Goal: Task Accomplishment & Management: Manage account settings

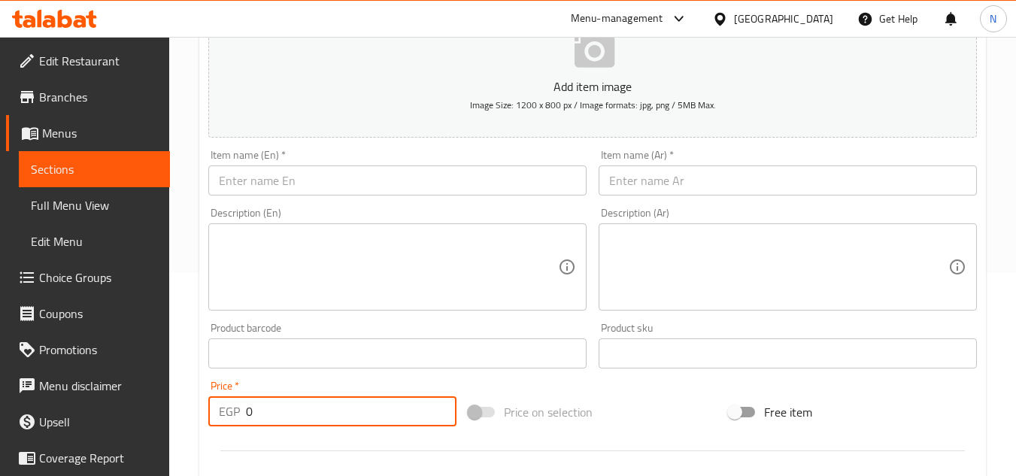
scroll to position [82, 0]
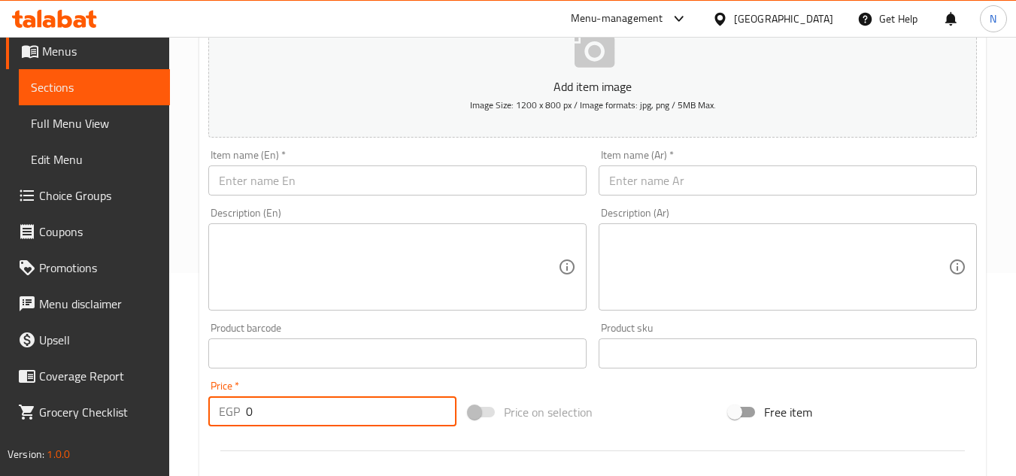
click at [257, 175] on input "text" at bounding box center [397, 180] width 378 height 30
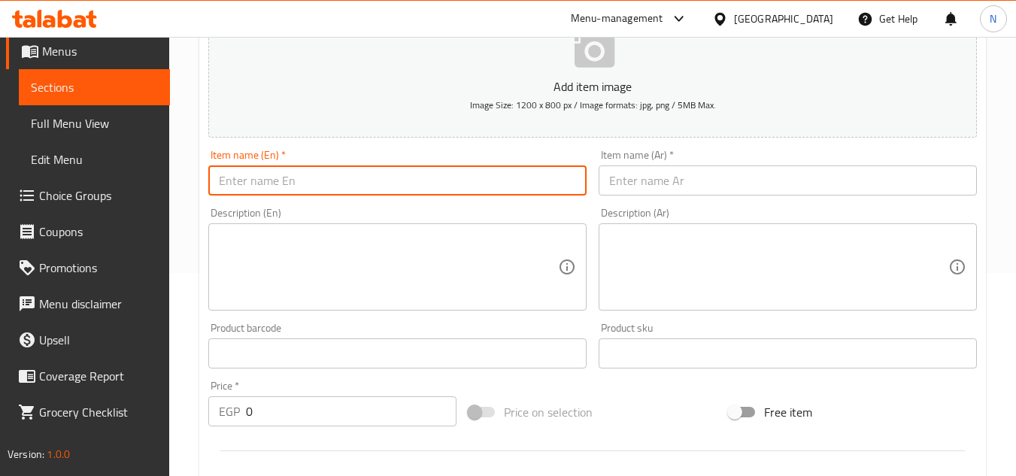
paste input "Flat White"
type input "Flat White"
click at [713, 172] on input "text" at bounding box center [788, 180] width 378 height 30
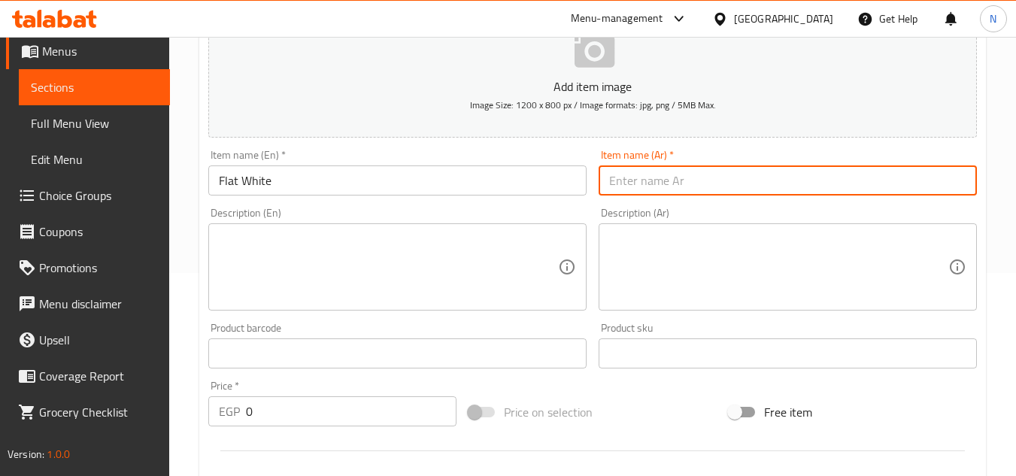
paste input "فلات وايت"
type input "فلات وايت"
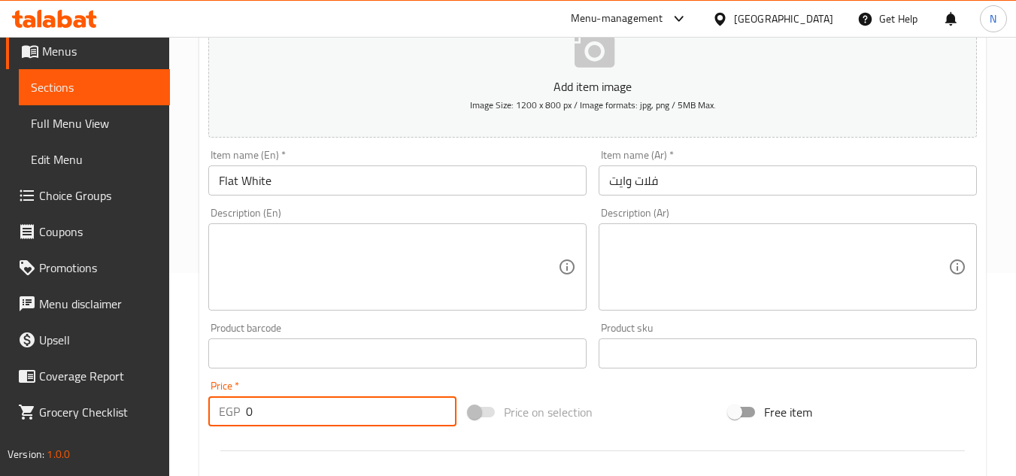
drag, startPoint x: 253, startPoint y: 414, endPoint x: 223, endPoint y: 427, distance: 32.0
click at [223, 427] on div "Price   * EGP 0 Price *" at bounding box center [332, 404] width 260 height 58
paste input "number"
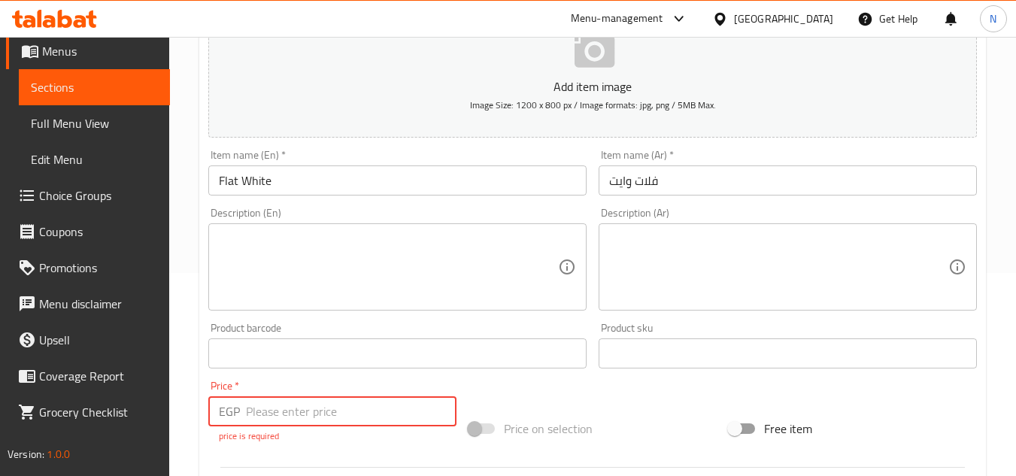
drag, startPoint x: 273, startPoint y: 414, endPoint x: 373, endPoint y: 422, distance: 100.4
click at [373, 422] on input "number" at bounding box center [351, 411] width 211 height 30
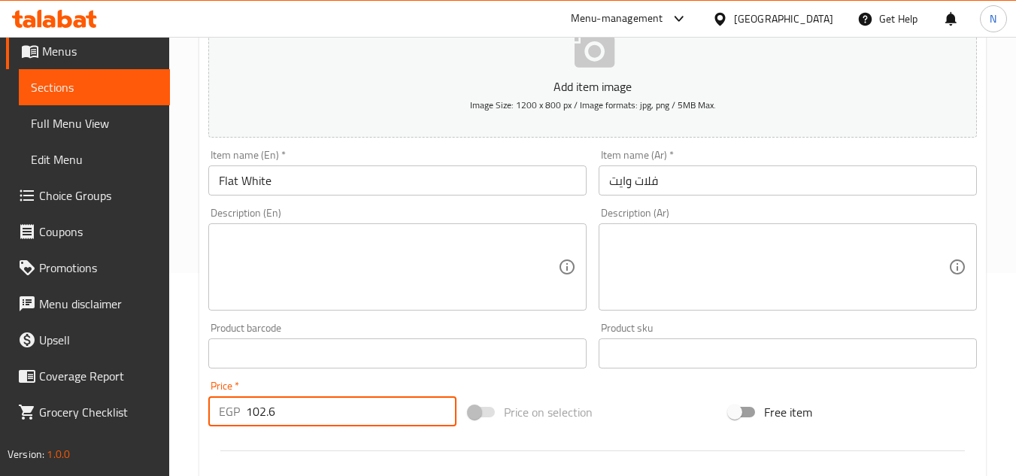
type input "102.6"
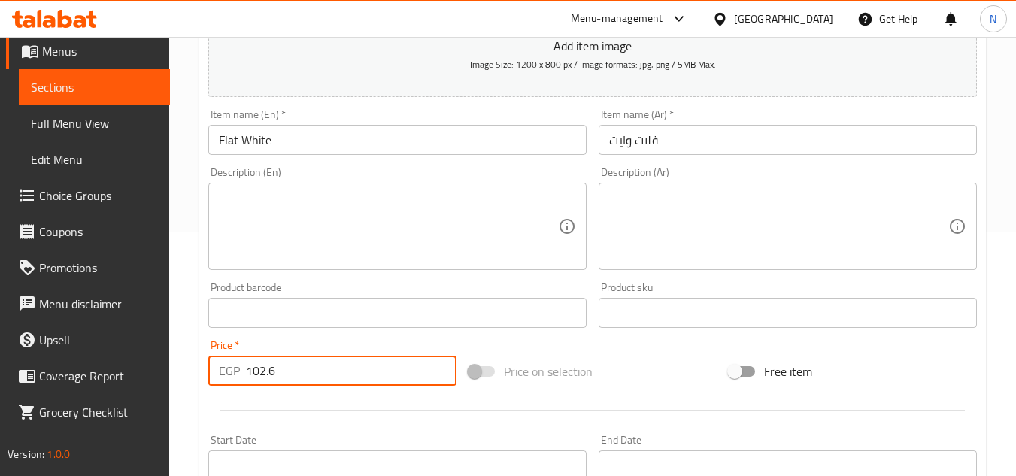
scroll to position [278, 0]
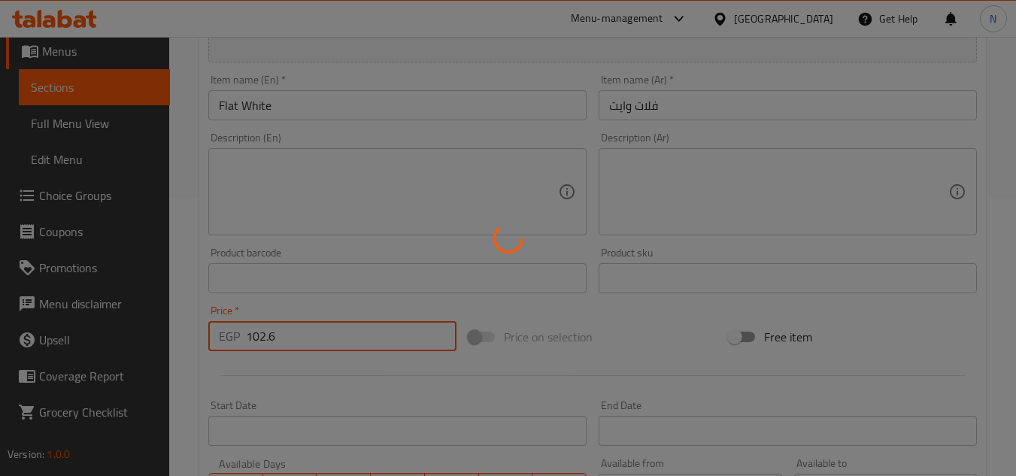
type input "0"
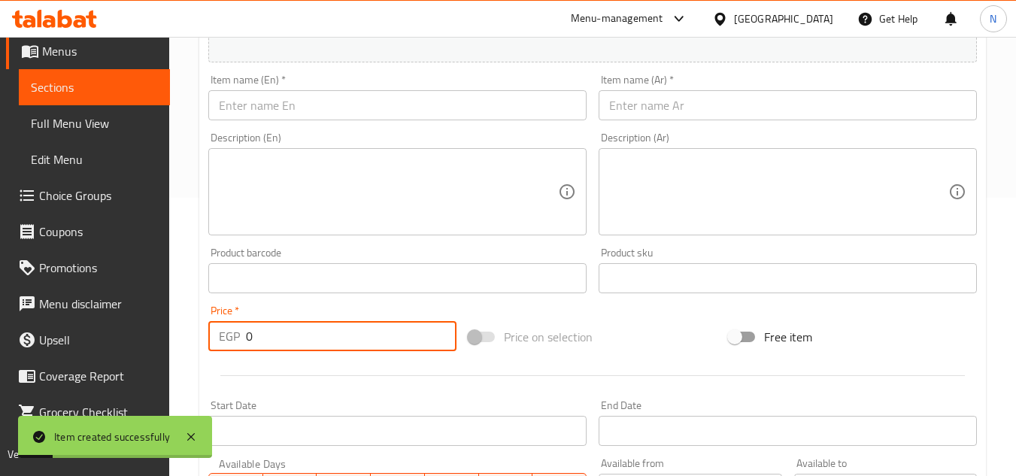
click at [398, 115] on input "text" at bounding box center [397, 105] width 378 height 30
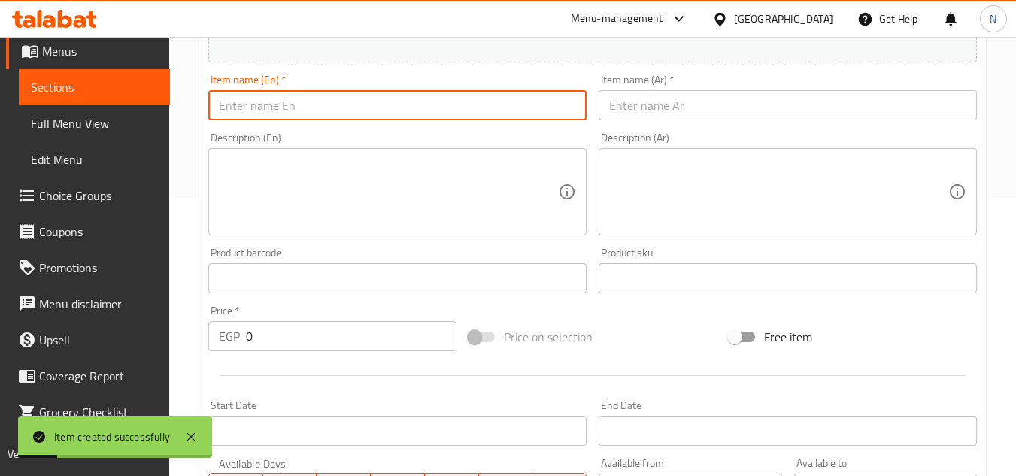
paste input "Pisachio Latte"
type input "Pisachio Latte"
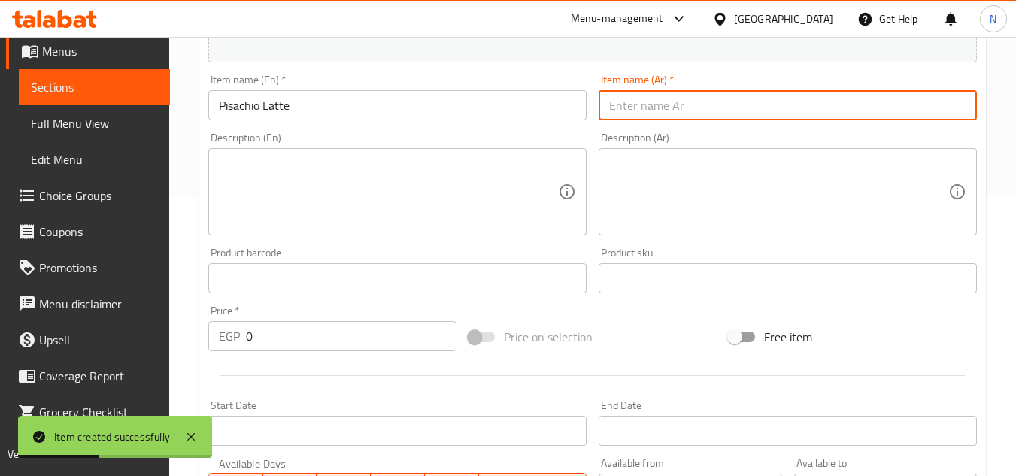
click at [640, 105] on input "text" at bounding box center [788, 105] width 378 height 30
paste input "لاتيه الفستق"
type input "لاتيه الفستق"
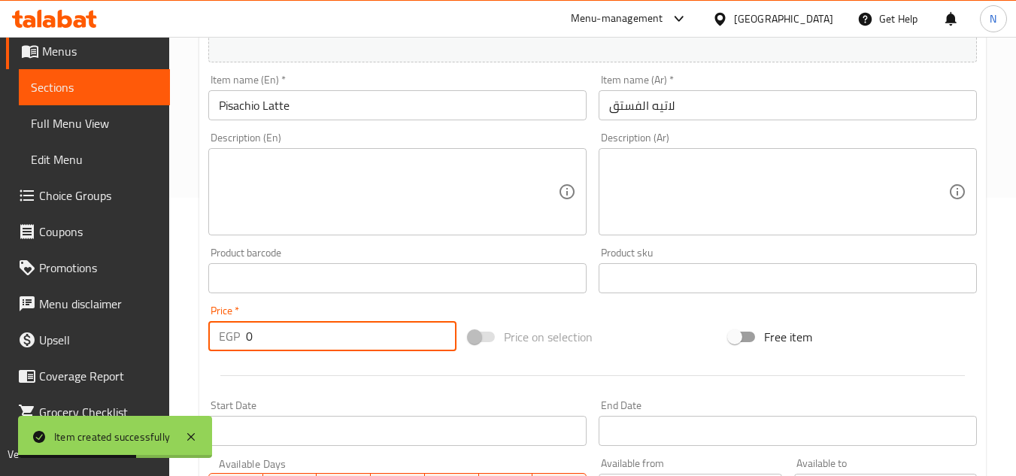
drag, startPoint x: 302, startPoint y: 326, endPoint x: 225, endPoint y: 357, distance: 83.7
click at [225, 357] on div "Add item image Image Size: 1200 x 800 px / Image formats: jpg, png / 5MB Max. I…" at bounding box center [592, 243] width 781 height 648
paste input "128.82"
type input "128.82"
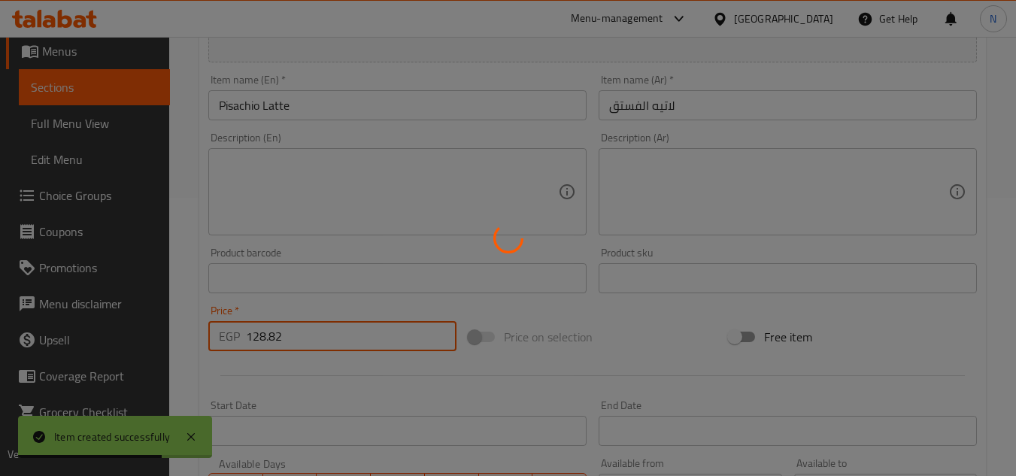
type input "0"
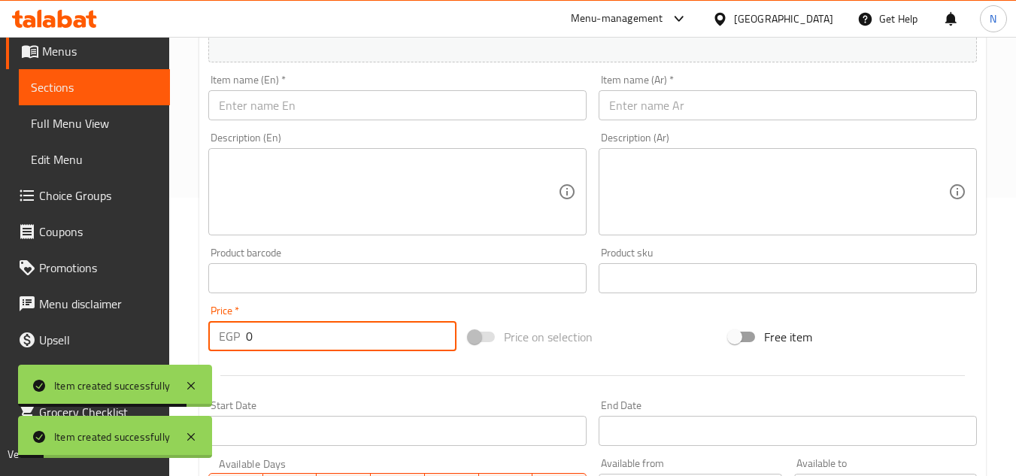
click at [436, 108] on input "text" at bounding box center [397, 105] width 378 height 30
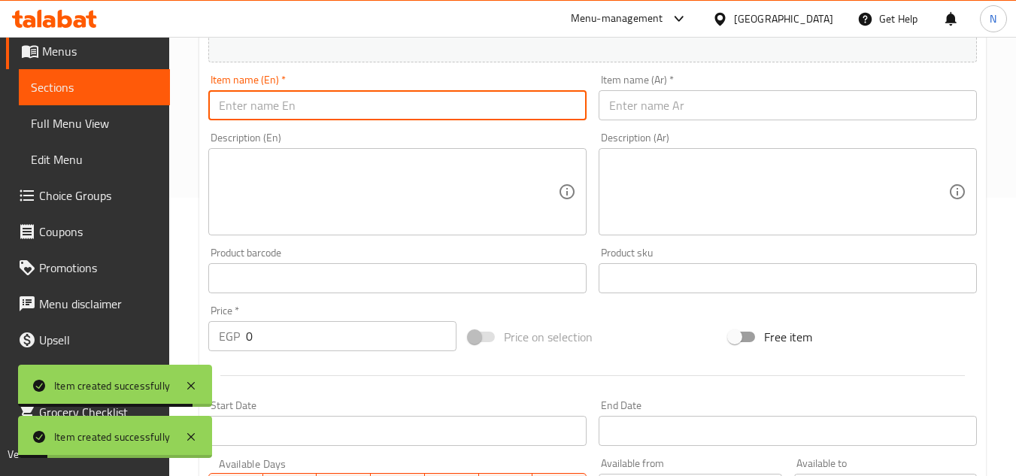
paste input "Matcha Latte"
type input "Matcha Latte"
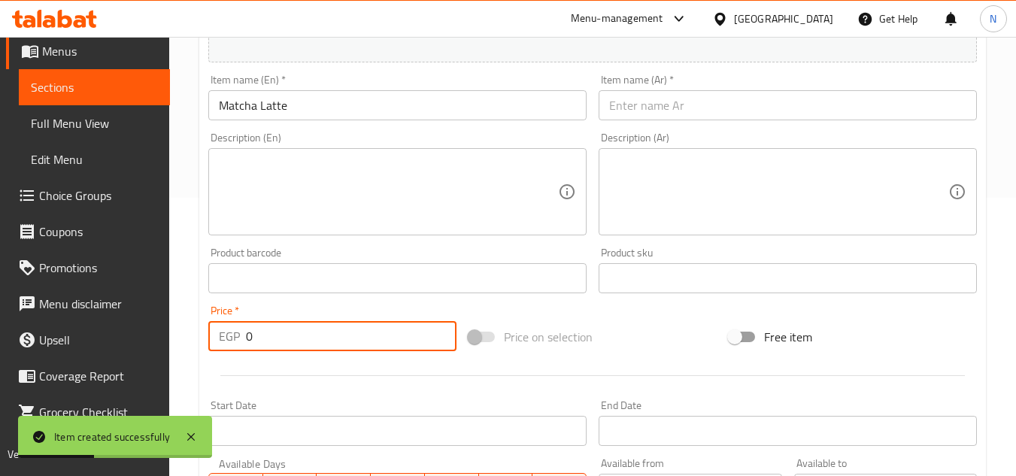
drag, startPoint x: 235, startPoint y: 347, endPoint x: 219, endPoint y: 353, distance: 16.9
click at [219, 353] on div "Price   * EGP 0 Price *" at bounding box center [332, 328] width 260 height 58
paste input "110.58"
type input "110.58"
click at [260, 105] on input "Matcha Latte" at bounding box center [397, 105] width 378 height 30
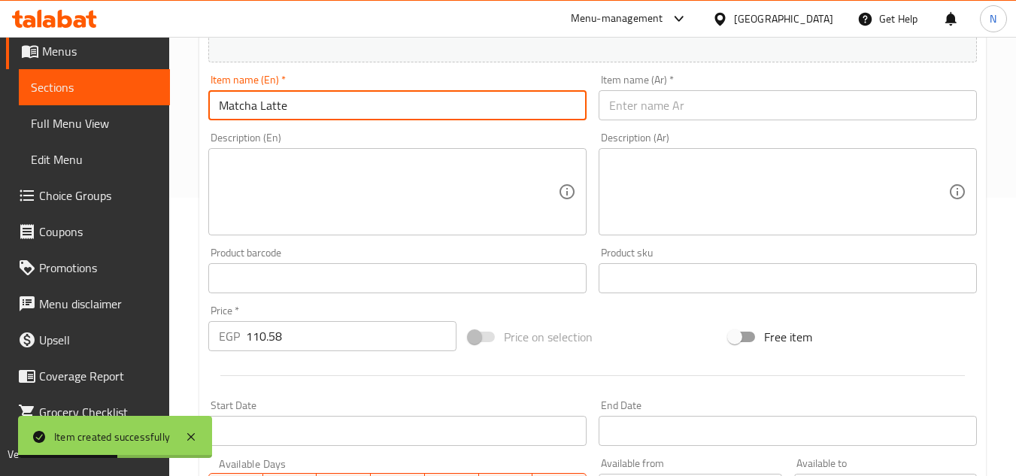
click at [260, 105] on input "Matcha Latte" at bounding box center [397, 105] width 378 height 30
click at [621, 112] on input "text" at bounding box center [788, 105] width 378 height 30
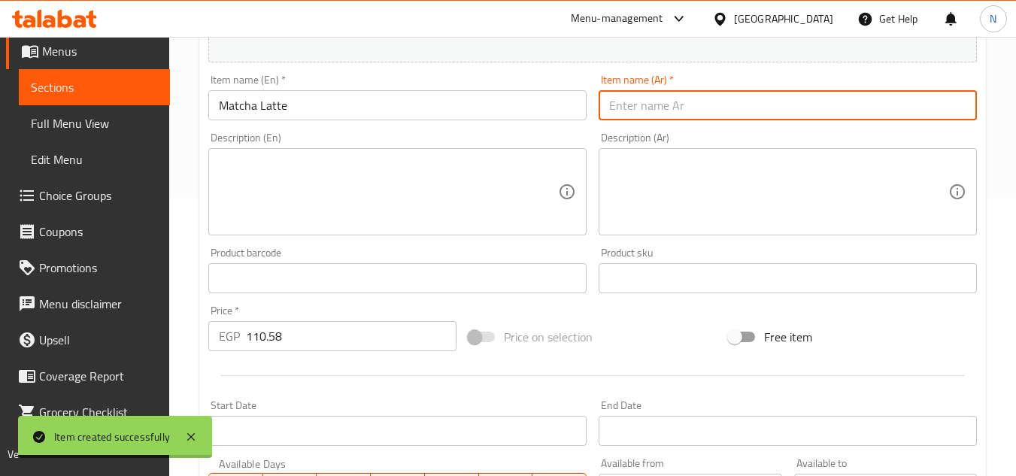
paste input "text"
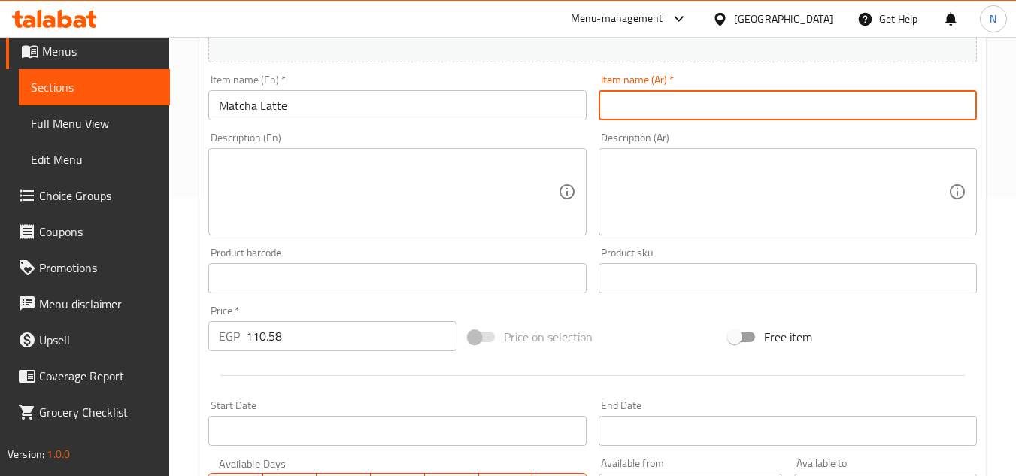
paste input "[PERSON_NAME]"
type input "[PERSON_NAME]"
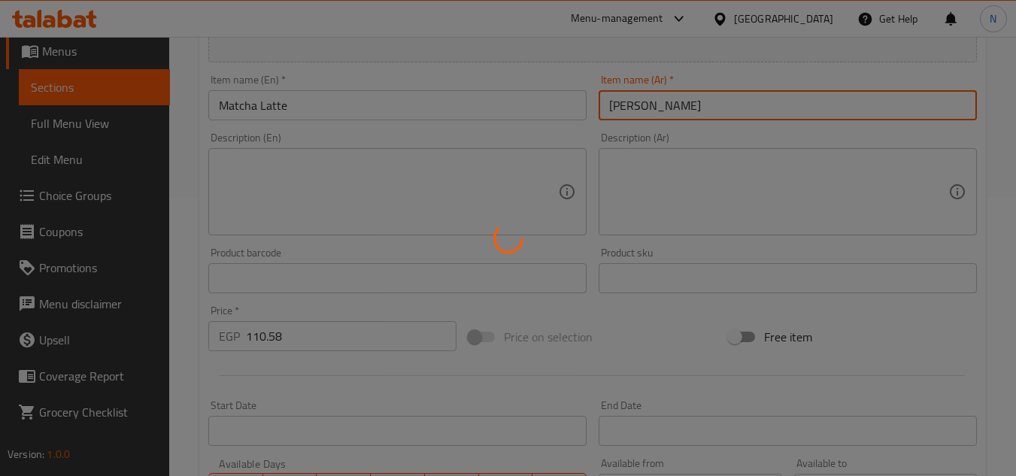
type input "0"
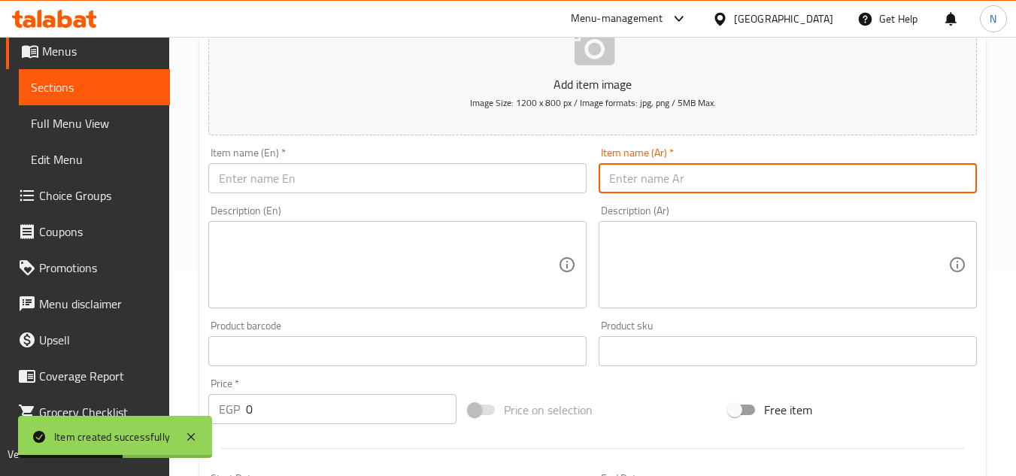
scroll to position [128, 0]
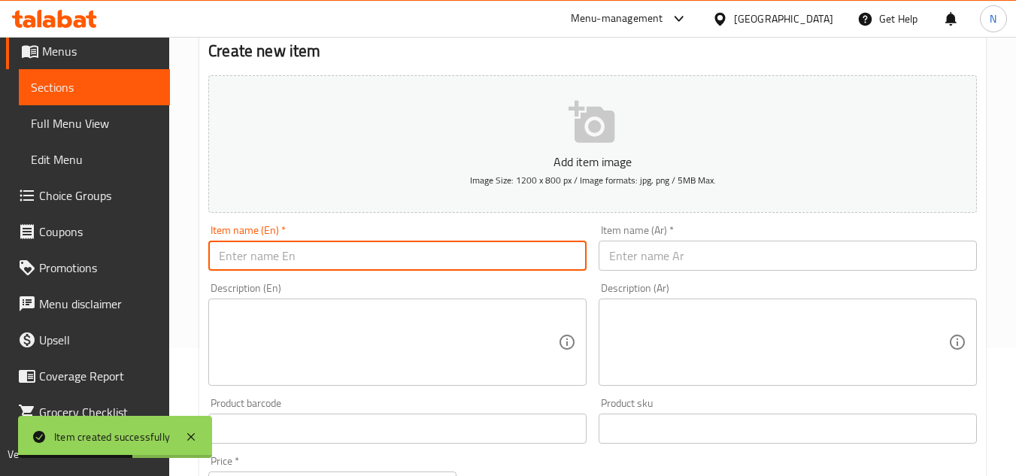
click at [250, 269] on input "text" at bounding box center [397, 256] width 378 height 30
paste input "White Mocha"
type input "White Mocha"
click at [624, 258] on input "text" at bounding box center [788, 256] width 378 height 30
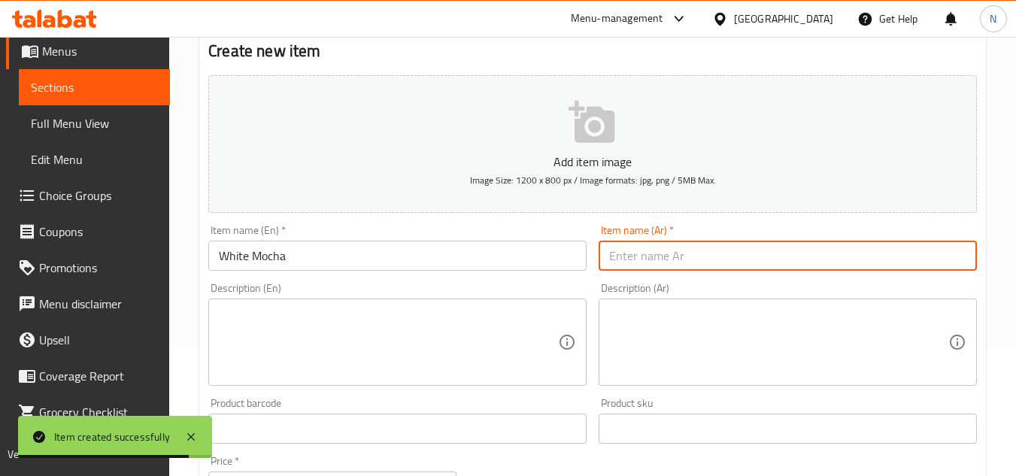
paste input "موكا بيضاء"
type input "موكا بيضاء"
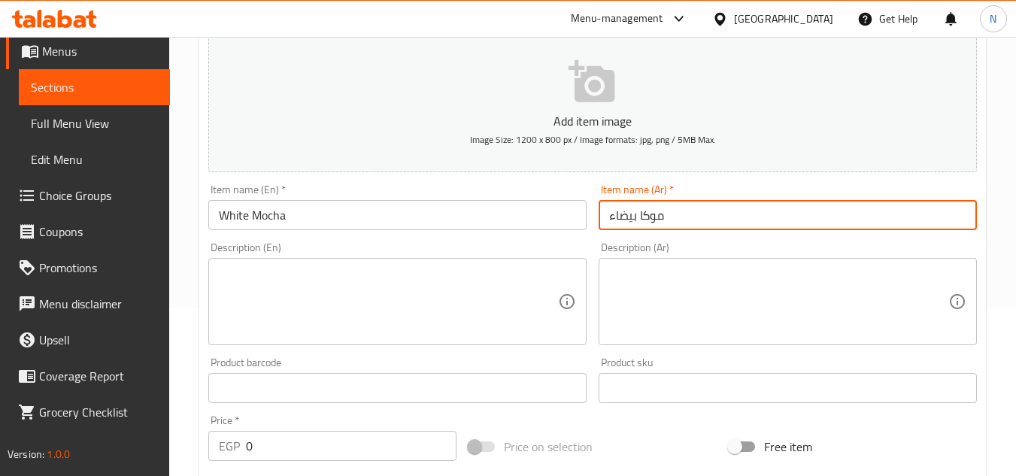
scroll to position [203, 0]
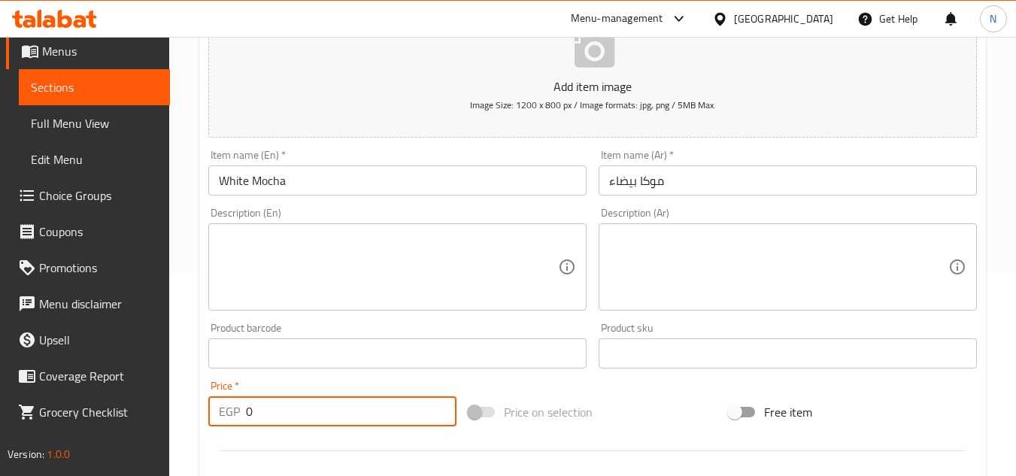
drag, startPoint x: 254, startPoint y: 414, endPoint x: 241, endPoint y: 416, distance: 13.0
click at [241, 416] on div "EGP 0 Price *" at bounding box center [332, 411] width 248 height 30
paste input "110.58"
type input "110.58"
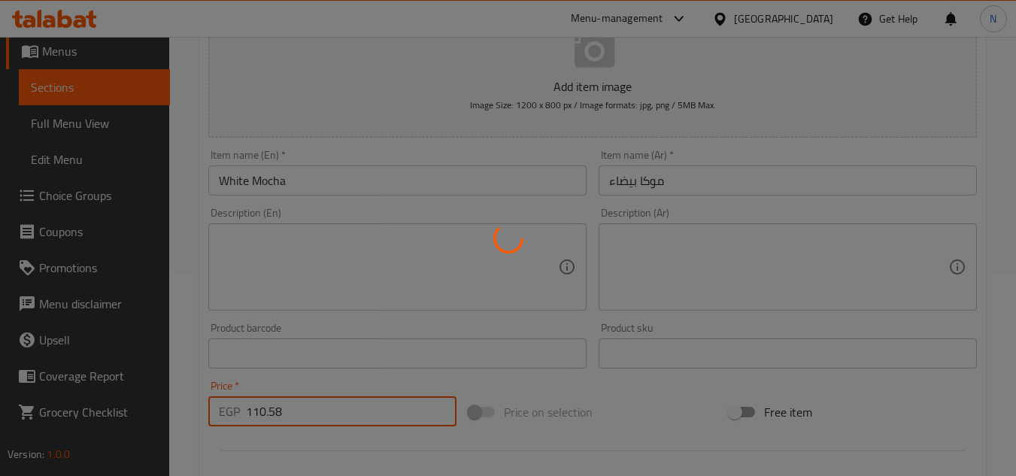
type input "0"
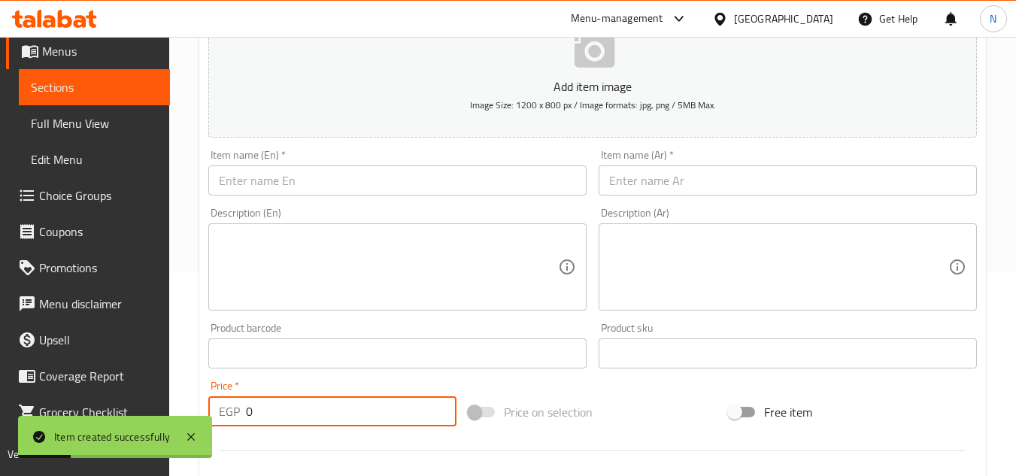
click at [419, 167] on input "text" at bounding box center [397, 180] width 378 height 30
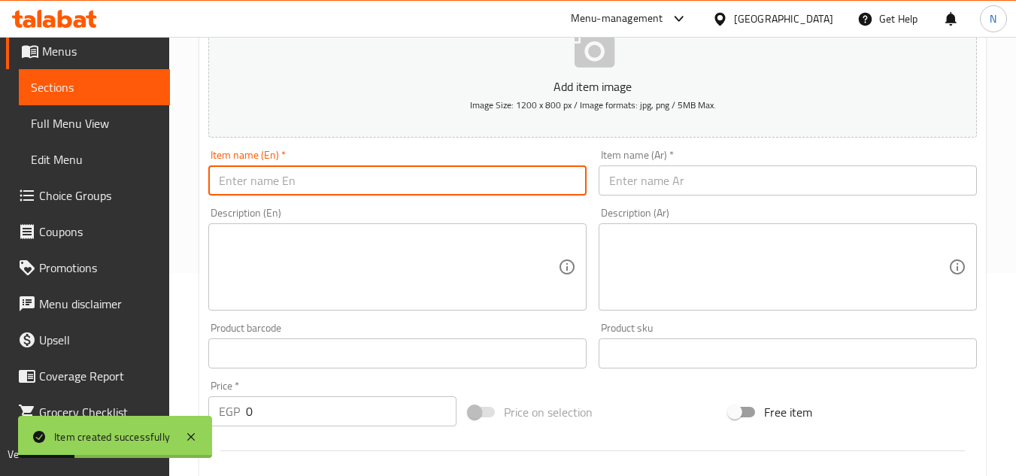
paste input "Double Hot Shot"
type input "Double Hot Shot"
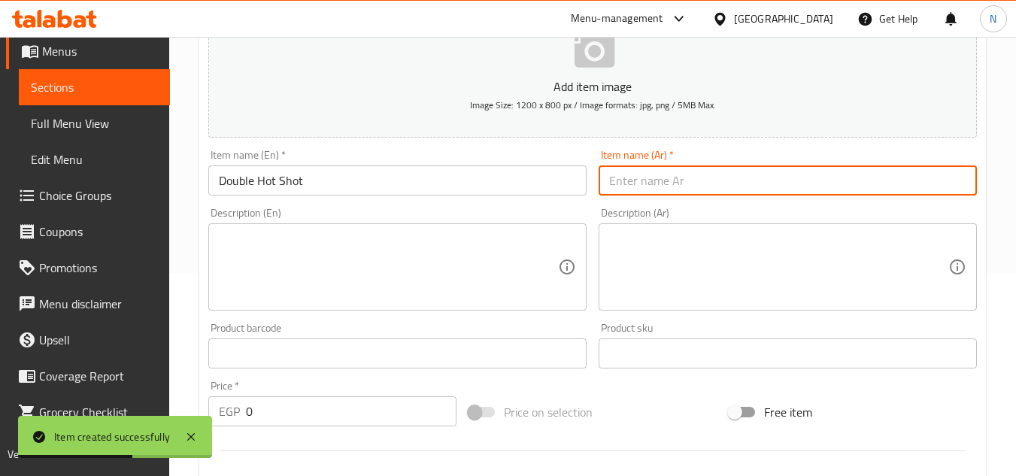
click at [622, 166] on input "text" at bounding box center [788, 180] width 378 height 30
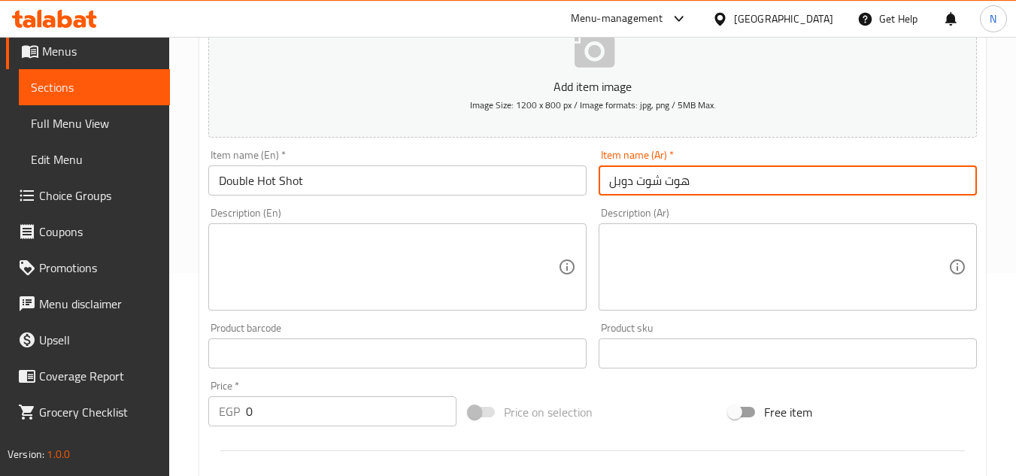
type input "هوت شوت دوبل"
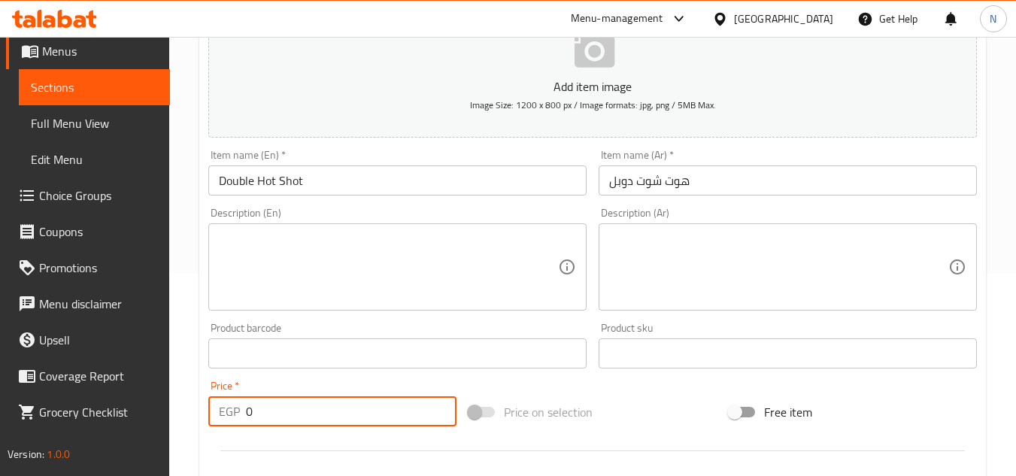
drag, startPoint x: 263, startPoint y: 414, endPoint x: 220, endPoint y: 417, distance: 43.7
click at [220, 417] on div "EGP 0 Price *" at bounding box center [332, 411] width 248 height 30
paste input "128.82"
type input "128.82"
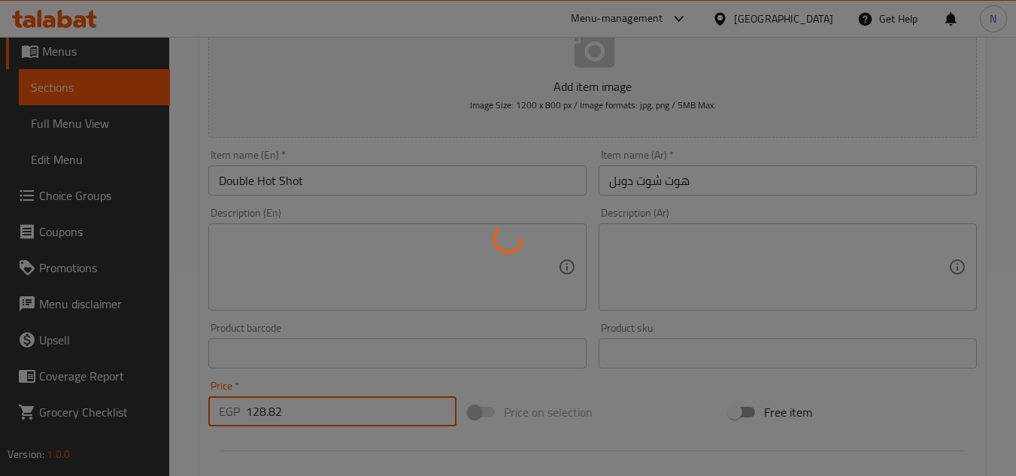
type input "0"
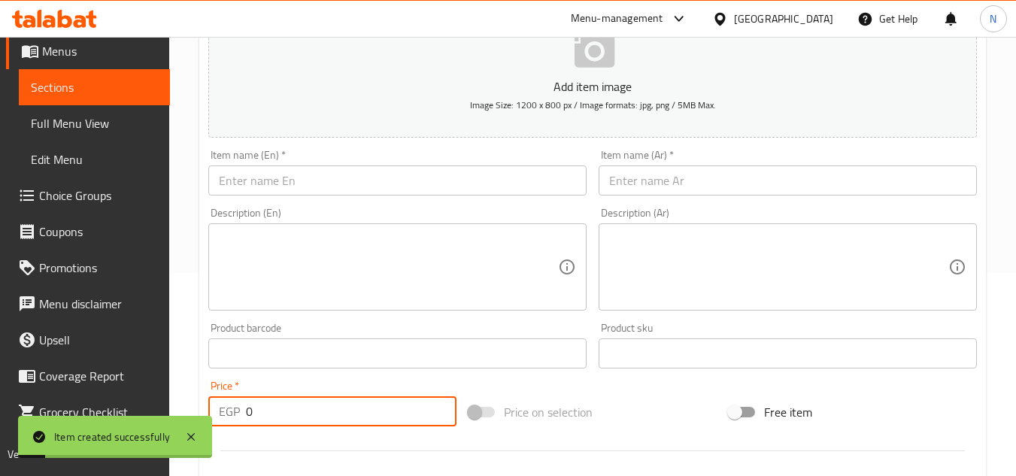
click at [403, 175] on input "text" at bounding box center [397, 180] width 378 height 30
paste input "Wake Up"
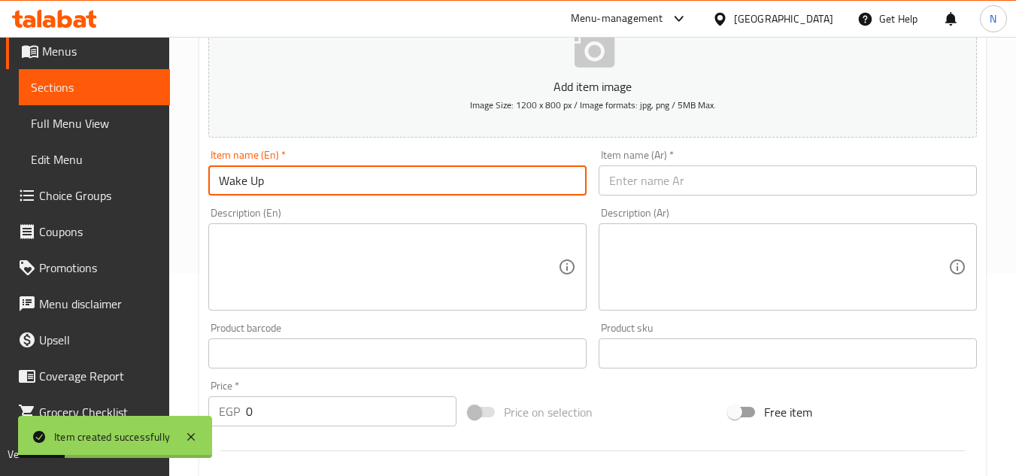
type input "Wake Up"
click at [635, 190] on input "text" at bounding box center [788, 180] width 378 height 30
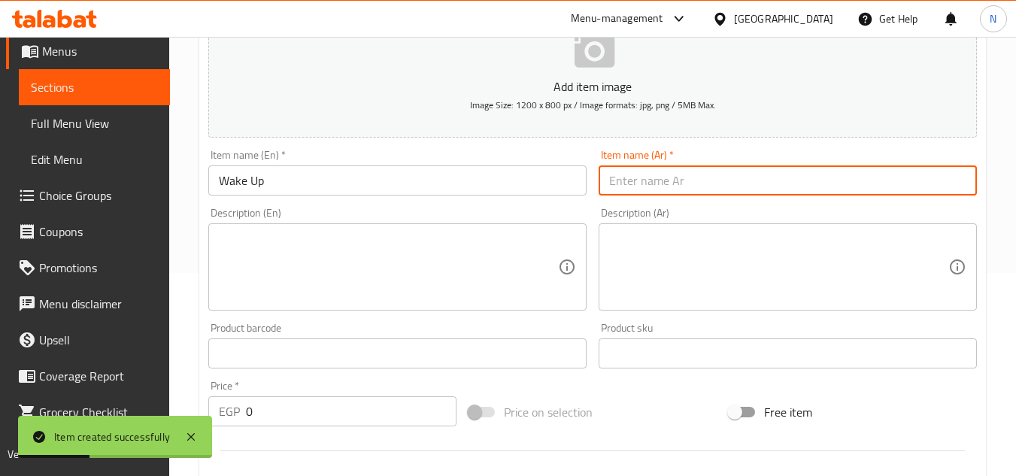
paste input "استيقظ"
type input "استيقظ"
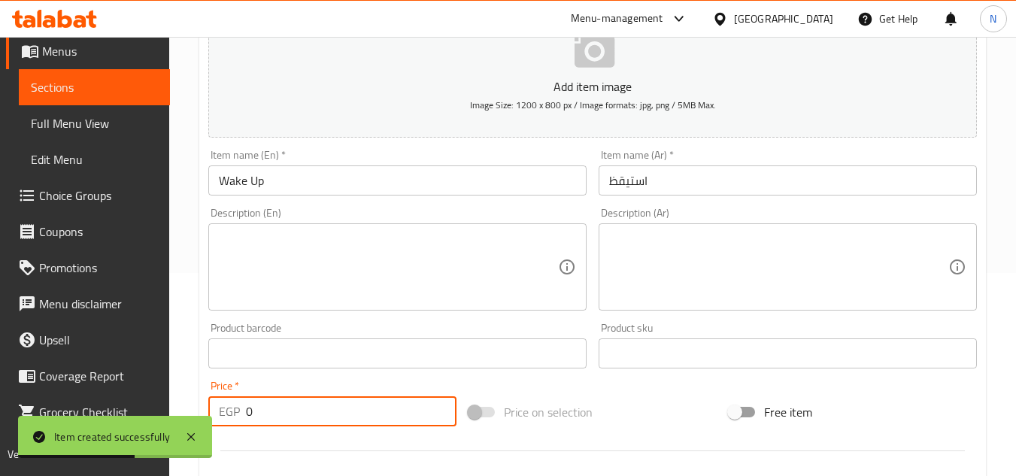
drag, startPoint x: 261, startPoint y: 411, endPoint x: 235, endPoint y: 428, distance: 31.1
click at [235, 428] on div "Price   * EGP 0 Price *" at bounding box center [332, 404] width 260 height 58
paste input "128.82"
type input "128.82"
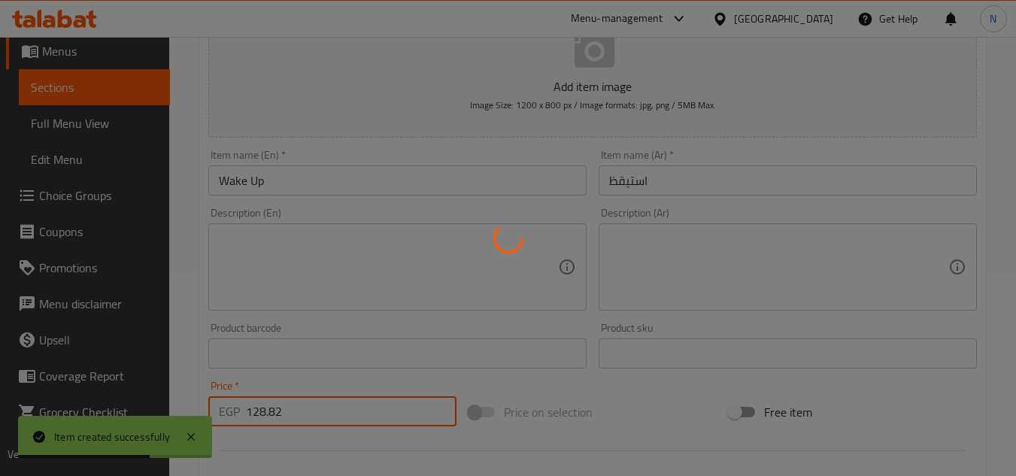
type input "0"
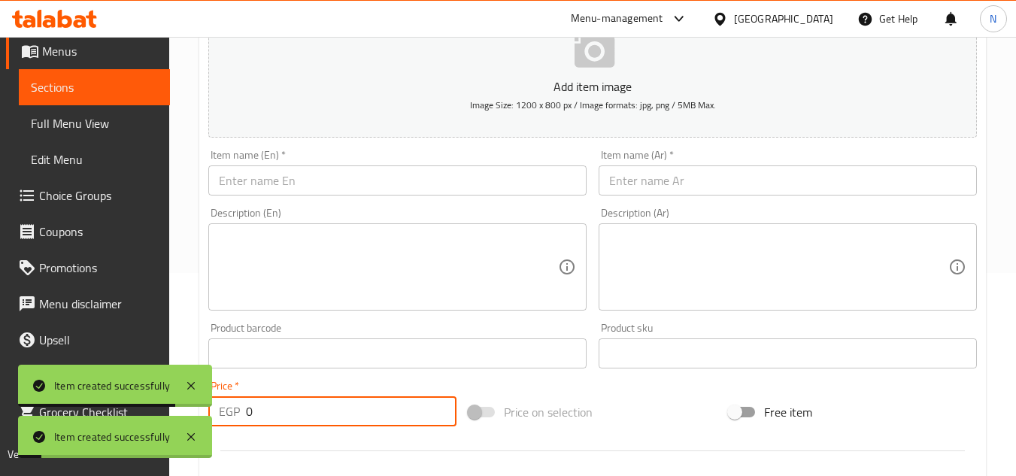
click at [320, 167] on input "text" at bounding box center [397, 180] width 378 height 30
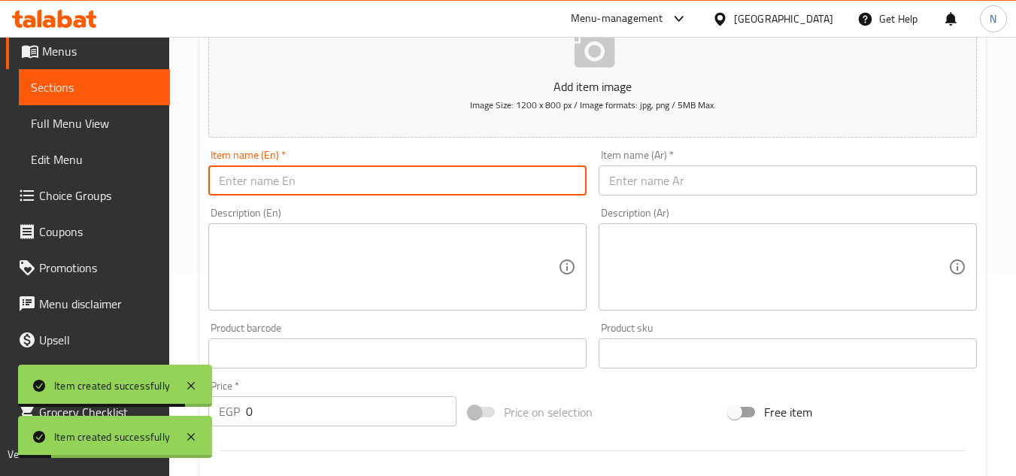
click at [299, 183] on input "text" at bounding box center [397, 180] width 378 height 30
drag, startPoint x: 299, startPoint y: 183, endPoint x: 285, endPoint y: 175, distance: 16.5
click at [285, 175] on input "text" at bounding box center [397, 180] width 378 height 30
click at [276, 177] on input "text" at bounding box center [397, 180] width 378 height 30
paste input "Hot Spanish"
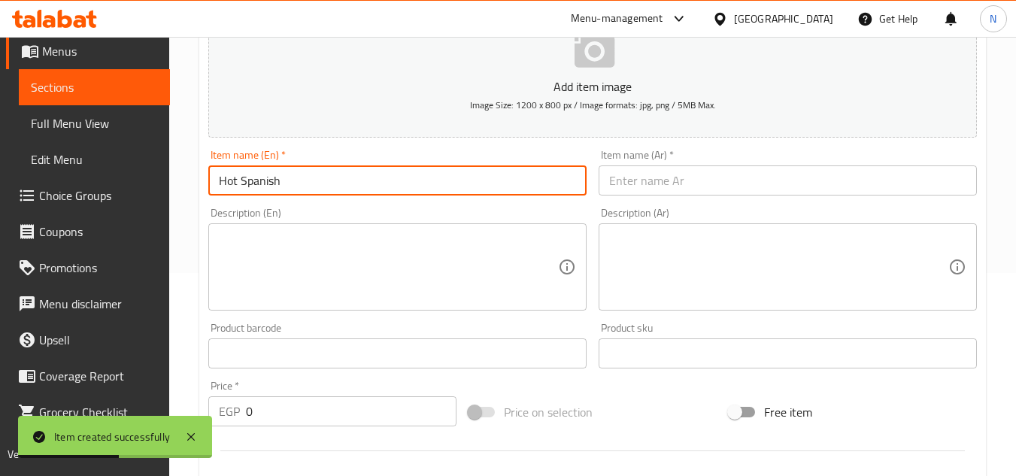
type input "Hot Spanish"
click at [672, 182] on input "text" at bounding box center [788, 180] width 378 height 30
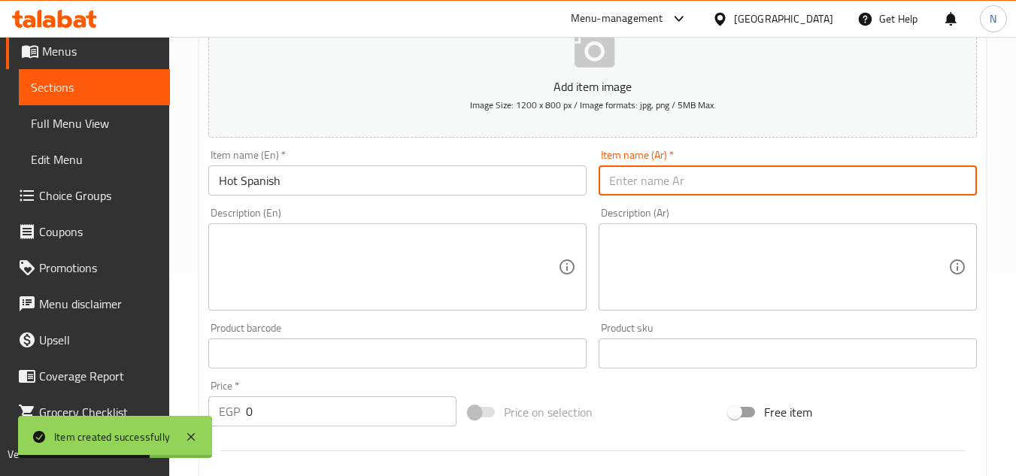
paste input "إسباني"
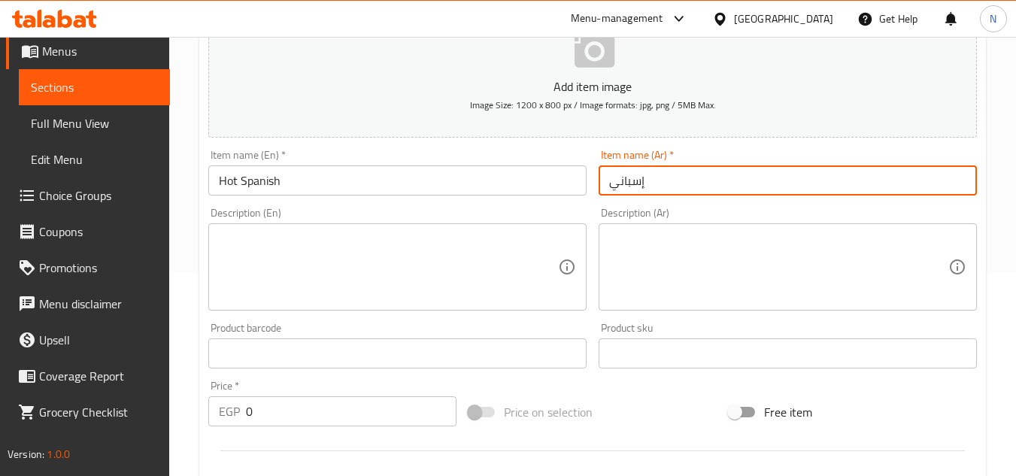
paste input "ساخن"
type input "إسباني ساخن"
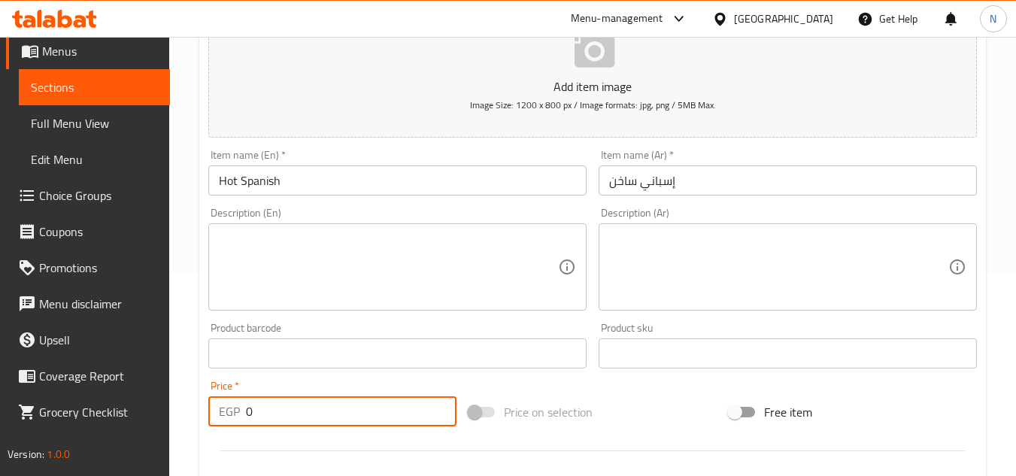
drag, startPoint x: 264, startPoint y: 411, endPoint x: 235, endPoint y: 415, distance: 28.9
click at [235, 415] on div "EGP 0 Price *" at bounding box center [332, 411] width 248 height 30
paste input "120.84"
type input "120.84"
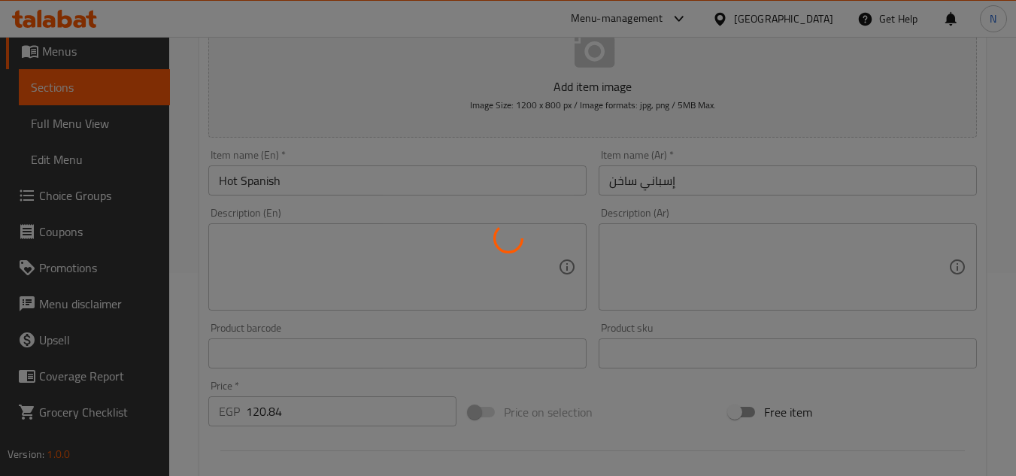
type input "0"
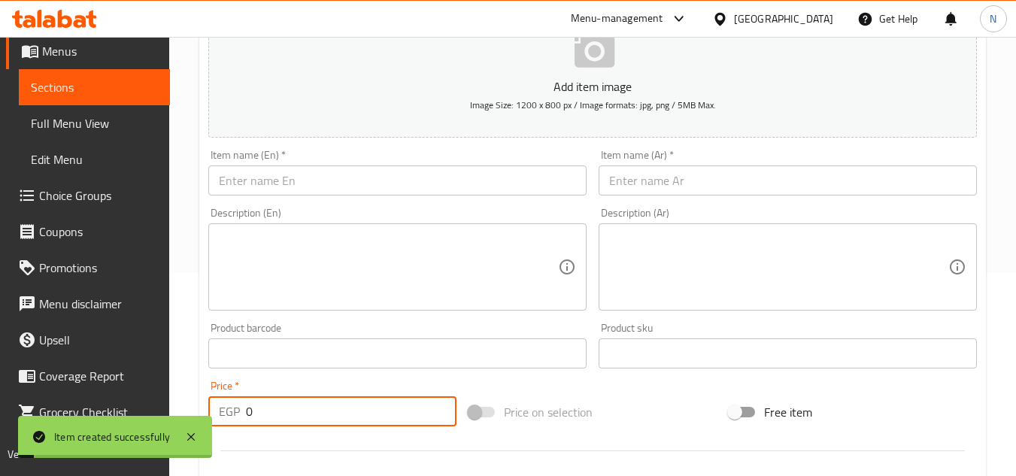
click at [364, 178] on input "text" at bounding box center [397, 180] width 378 height 30
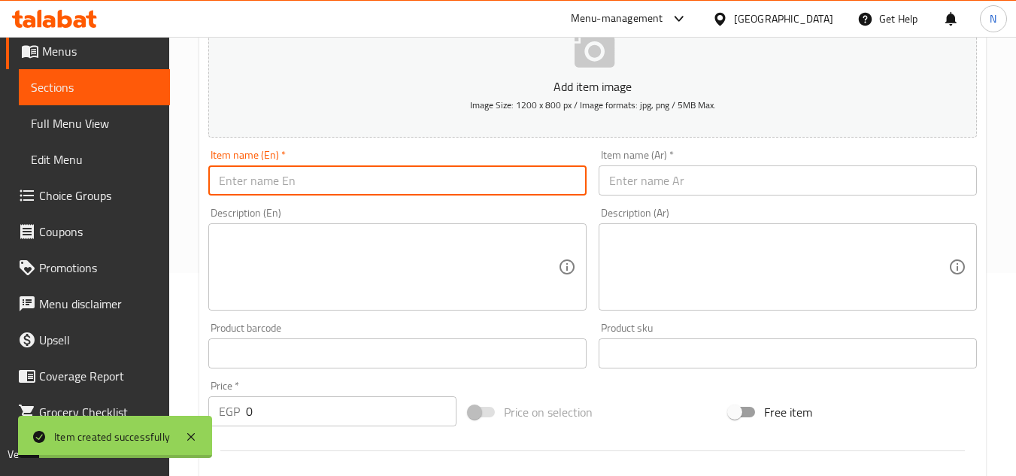
paste input "Cappuccino T"
type input "Cappuccino T"
click at [640, 177] on input "text" at bounding box center [788, 180] width 378 height 30
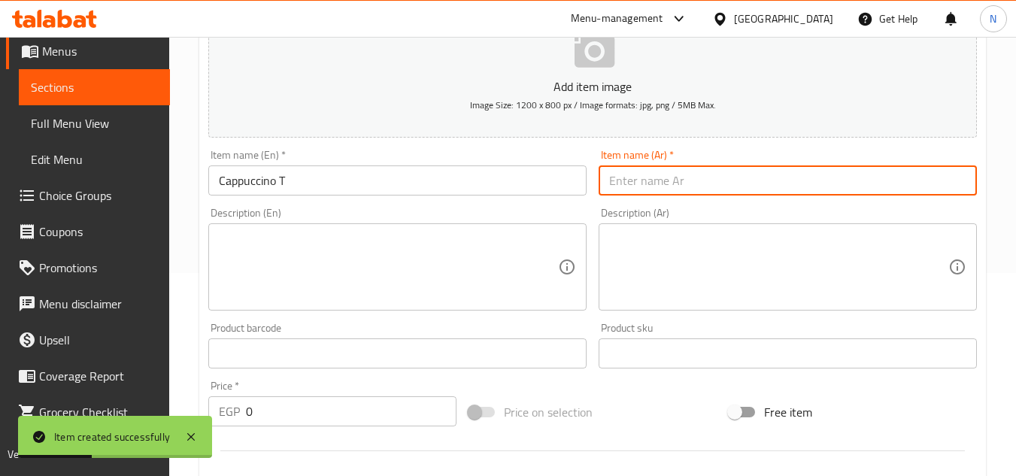
paste input "كابتشينو تي"
type input "كابتشينو تي"
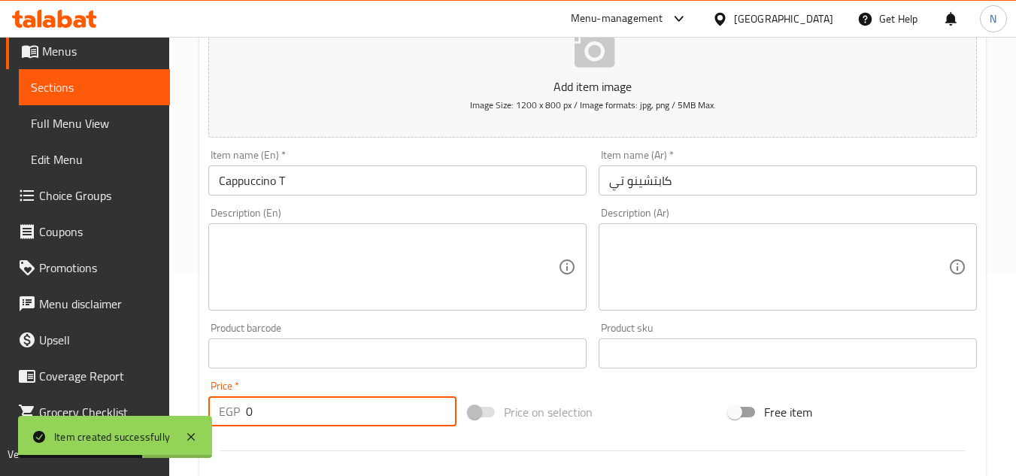
drag, startPoint x: 249, startPoint y: 414, endPoint x: 235, endPoint y: 426, distance: 18.1
click at [235, 426] on div "EGP 0 Price *" at bounding box center [332, 411] width 248 height 30
paste input "93.48"
type input "93.48"
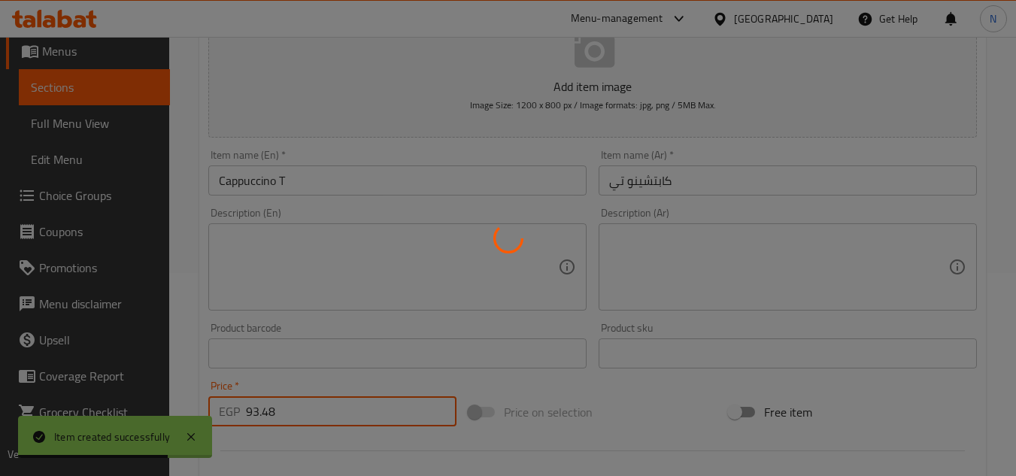
type input "0"
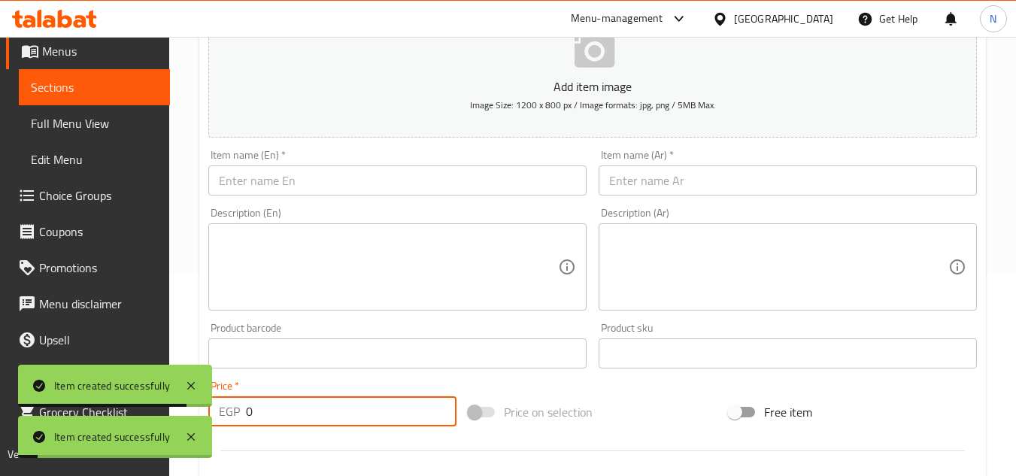
click at [250, 186] on input "text" at bounding box center [397, 180] width 378 height 30
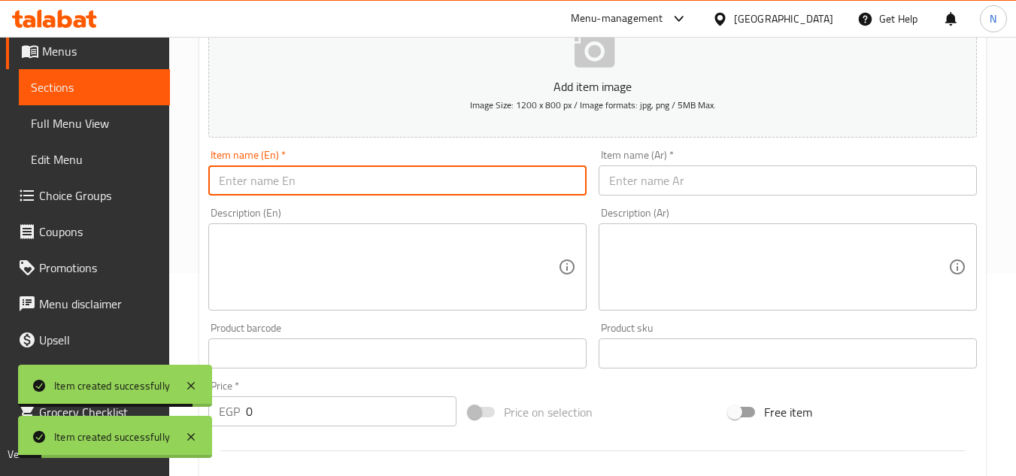
paste input "Cappuccino G"
type input "Cappuccino G"
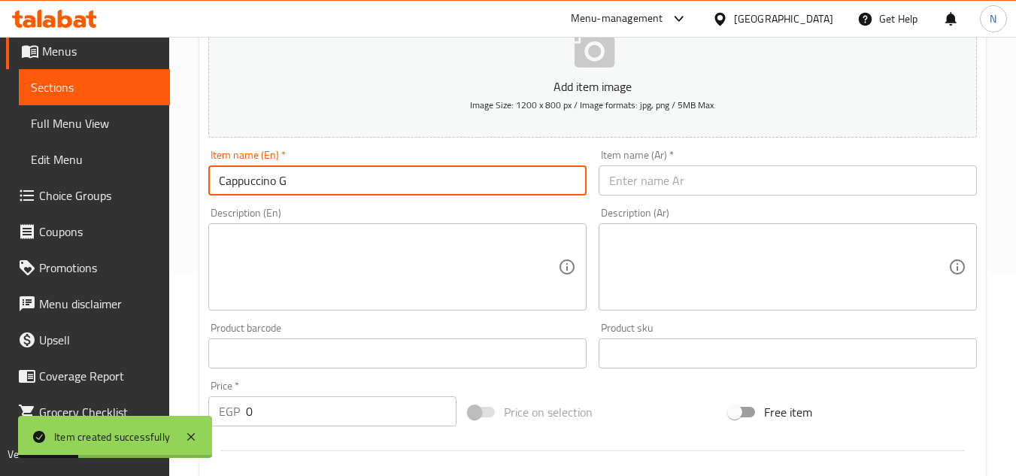
click at [612, 184] on input "text" at bounding box center [788, 180] width 378 height 30
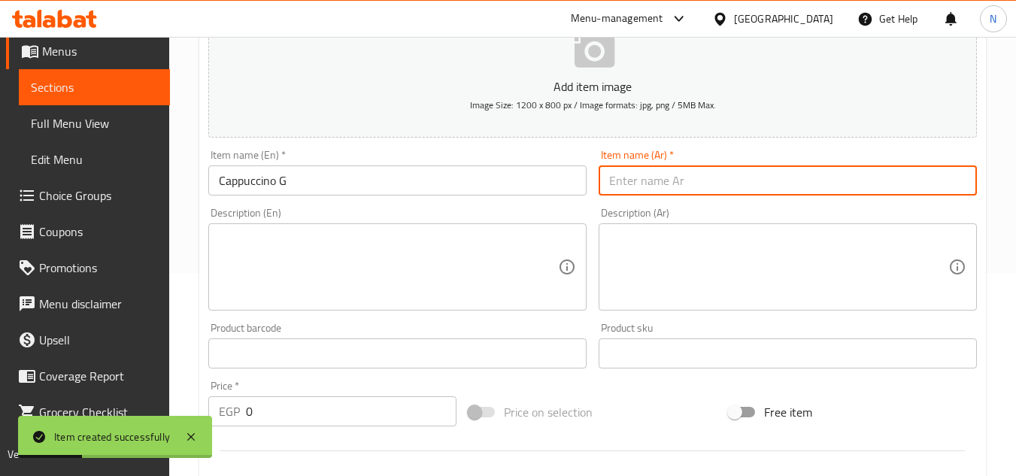
paste input "كابتشينو جي"
type input "كابتشينو جي"
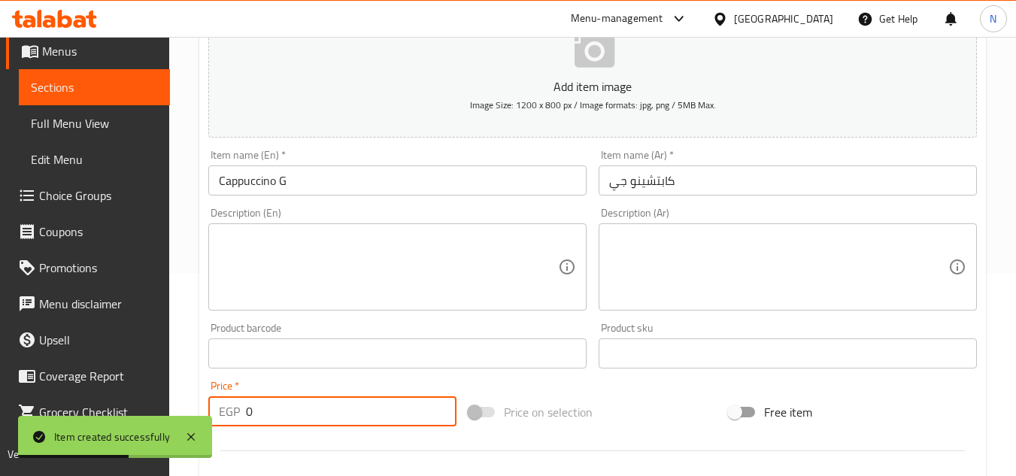
drag, startPoint x: 259, startPoint y: 408, endPoint x: 223, endPoint y: 428, distance: 41.1
click at [223, 428] on div "Price   * EGP 0 Price *" at bounding box center [332, 404] width 260 height 58
paste input "99.18"
type input "99.18"
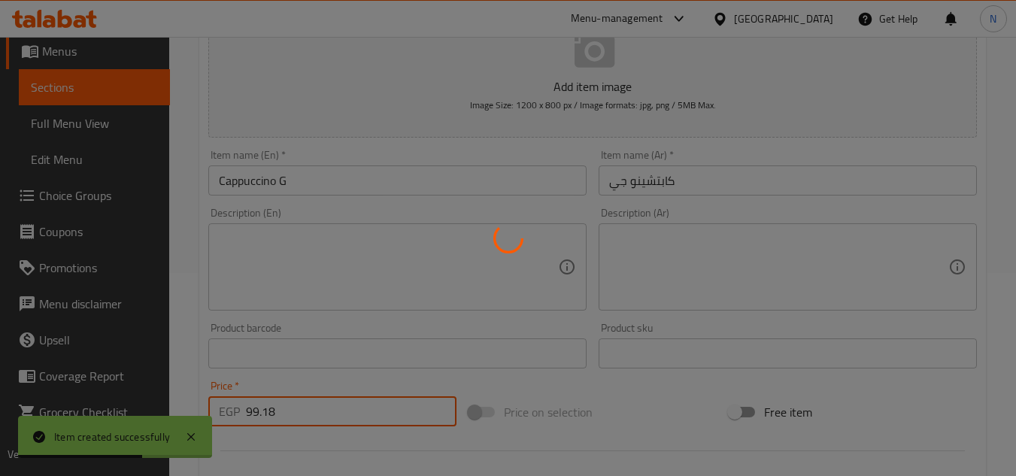
type input "0"
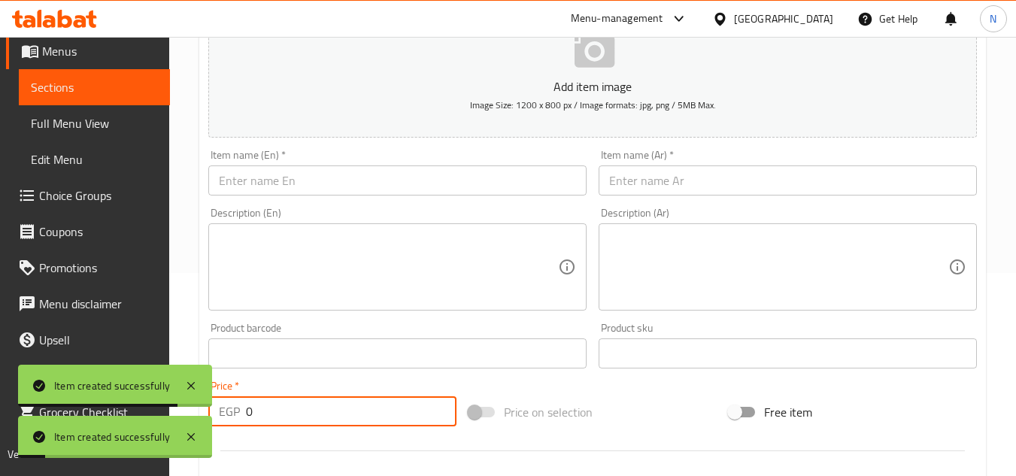
click at [374, 181] on input "text" at bounding box center [397, 180] width 378 height 30
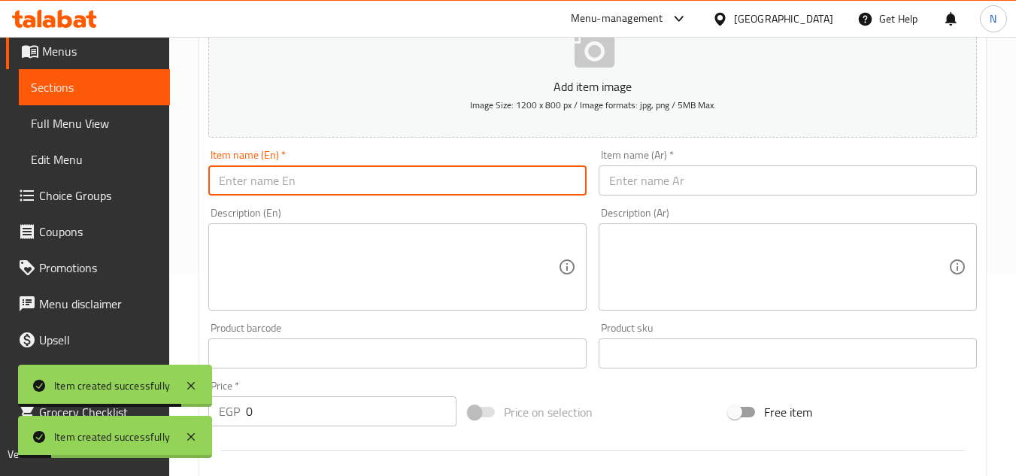
paste input "[PERSON_NAME] G"
type input "[PERSON_NAME] G"
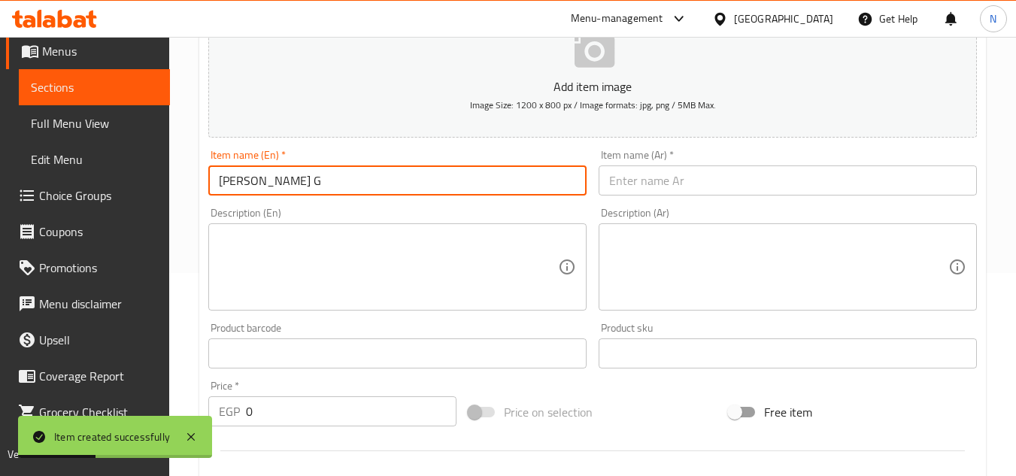
click at [609, 175] on input "text" at bounding box center [788, 180] width 378 height 30
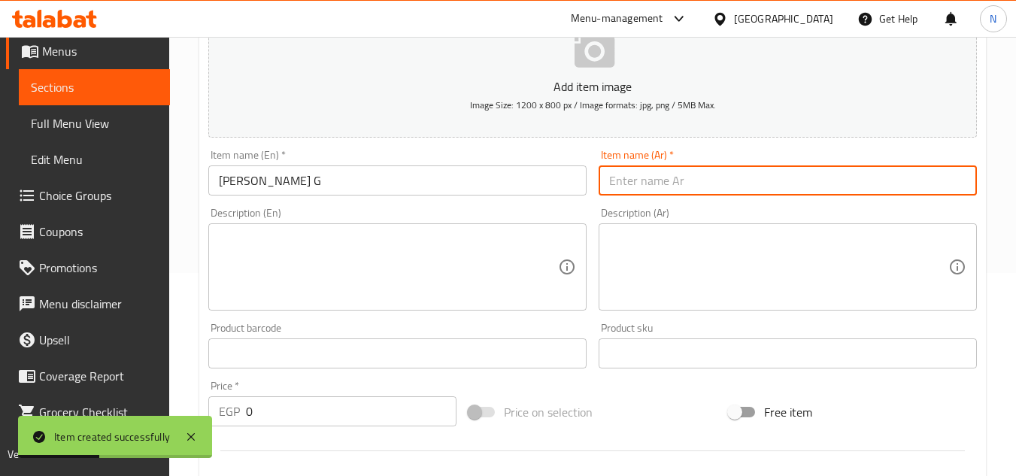
paste input "[PERSON_NAME]"
type input "[PERSON_NAME]"
drag, startPoint x: 329, startPoint y: 429, endPoint x: 318, endPoint y: 420, distance: 14.0
click at [320, 424] on div "Price   * EGP 0 Price *" at bounding box center [332, 404] width 260 height 58
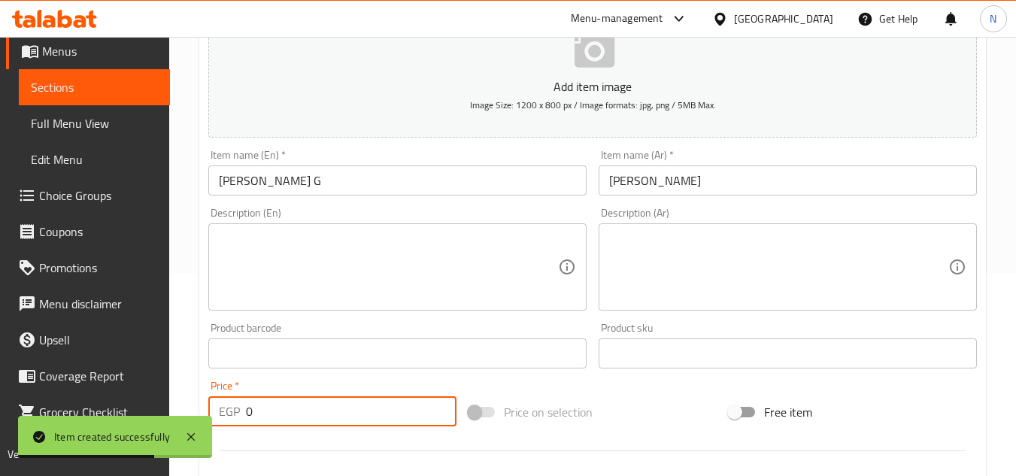
drag, startPoint x: 308, startPoint y: 421, endPoint x: 228, endPoint y: 431, distance: 81.1
click at [228, 431] on div "Price   * EGP 0 Price *" at bounding box center [332, 404] width 260 height 58
paste input "104.88"
type input "104.88"
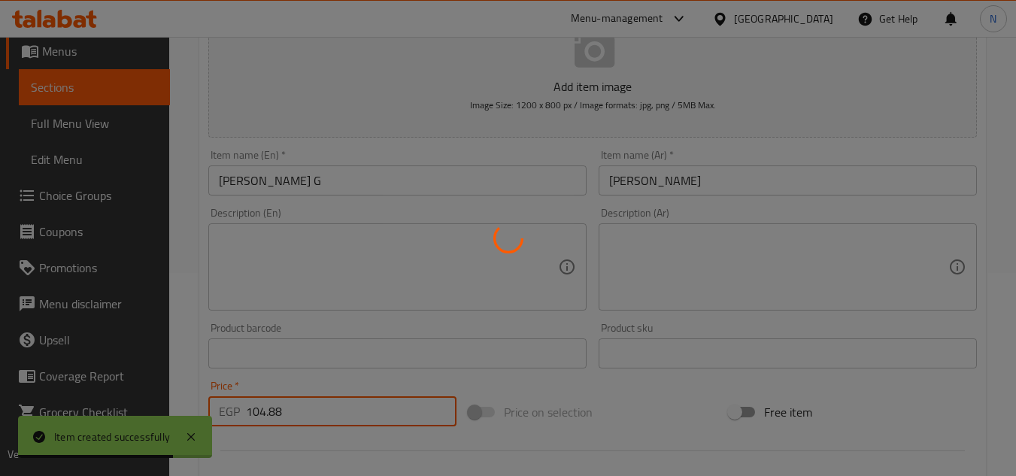
type input "0"
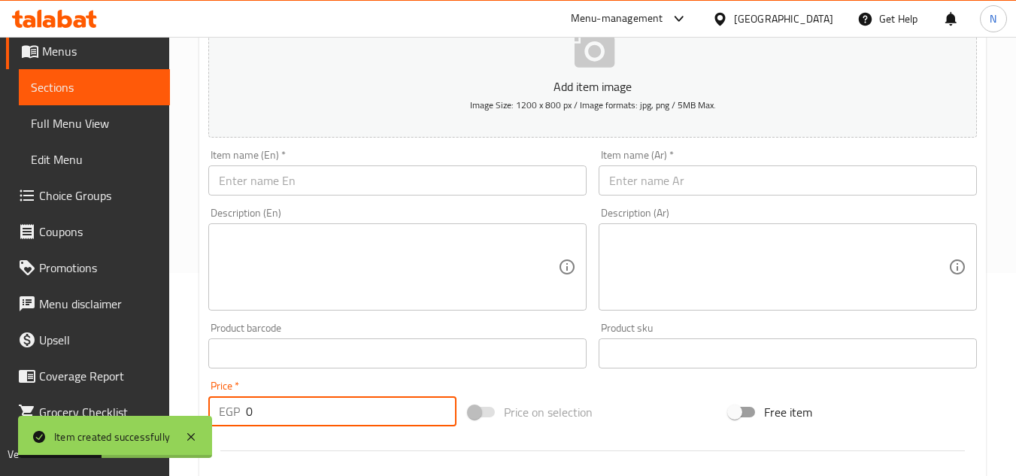
click at [409, 182] on input "text" at bounding box center [397, 180] width 378 height 30
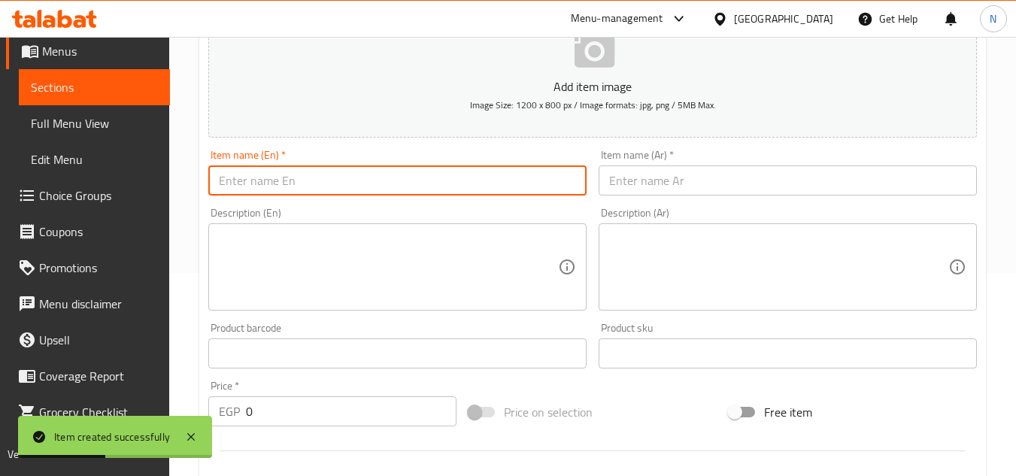
paste input "[PERSON_NAME] G"
click at [332, 183] on input "[PERSON_NAME] G" at bounding box center [397, 180] width 378 height 30
paste input "Latte T"
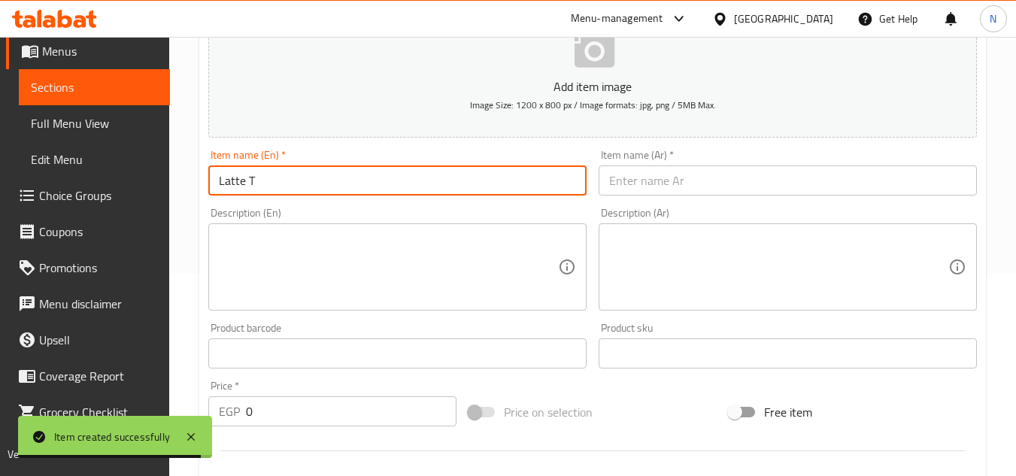
type input "Latte T"
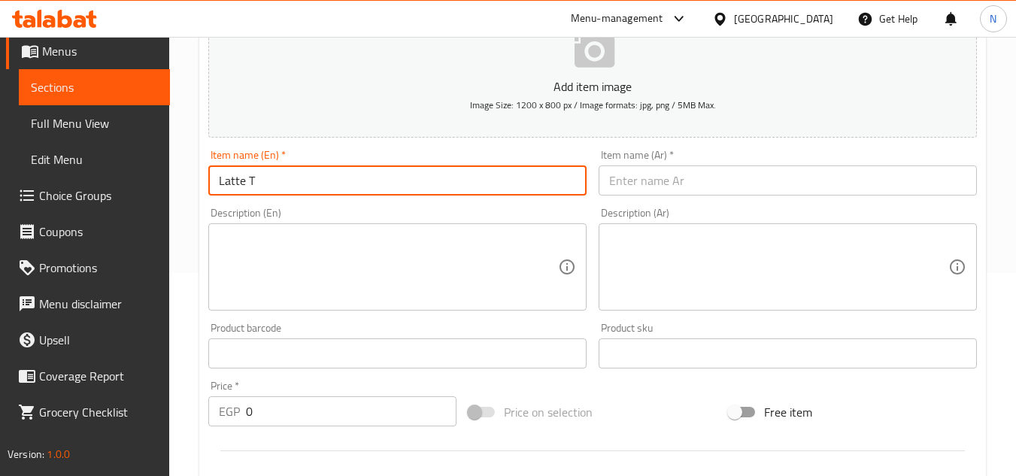
click at [612, 182] on input "text" at bounding box center [788, 180] width 378 height 30
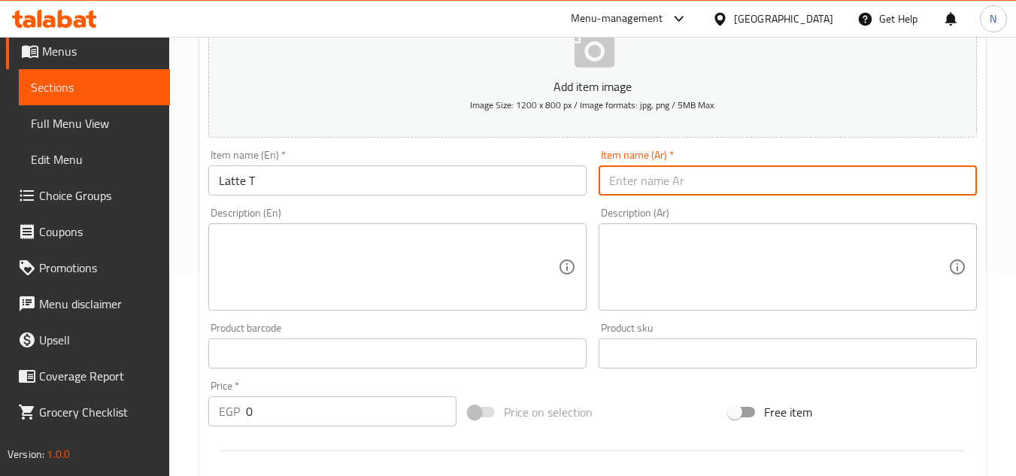
paste input "لاتيه تي"
type input "لاتيه تي"
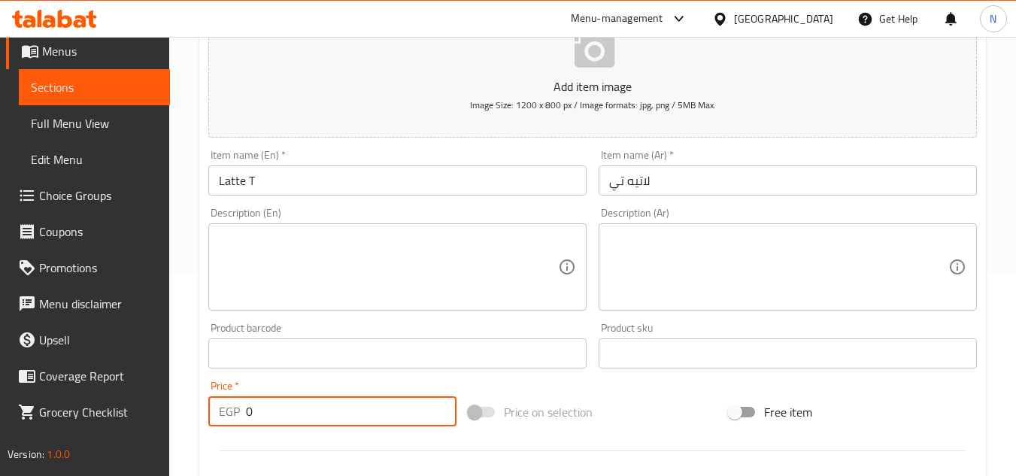
drag, startPoint x: 263, startPoint y: 410, endPoint x: 241, endPoint y: 423, distance: 25.9
click at [241, 423] on div "EGP 0 Price *" at bounding box center [332, 411] width 248 height 30
paste input "91.2"
type input "91.2"
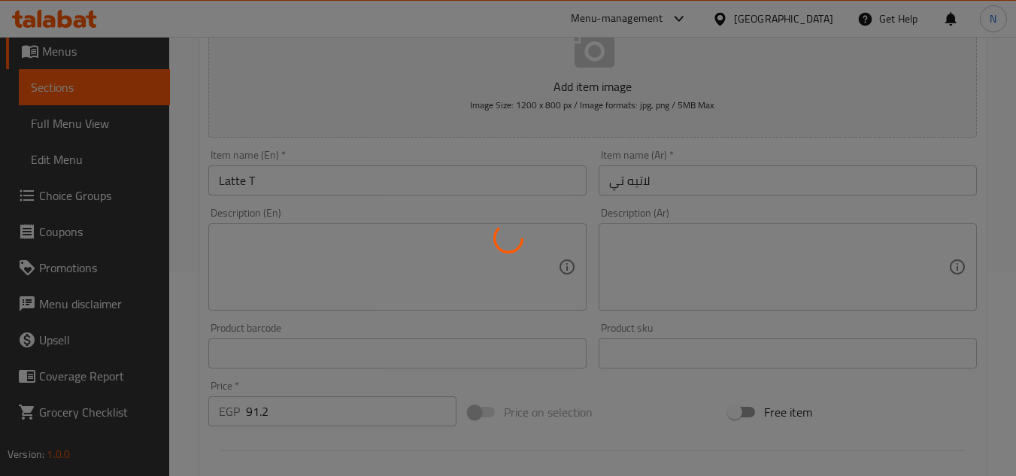
type input "0"
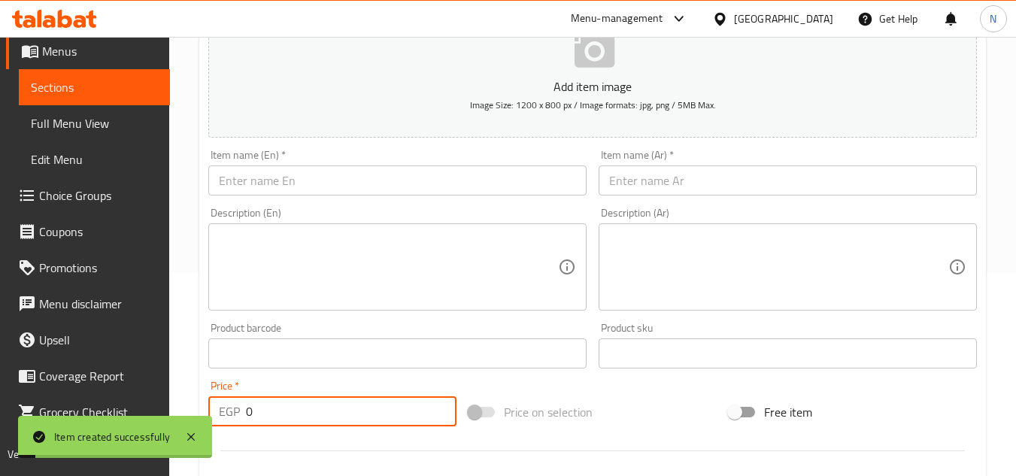
click at [360, 162] on div "Item name (En)   * Item name (En) *" at bounding box center [397, 173] width 378 height 46
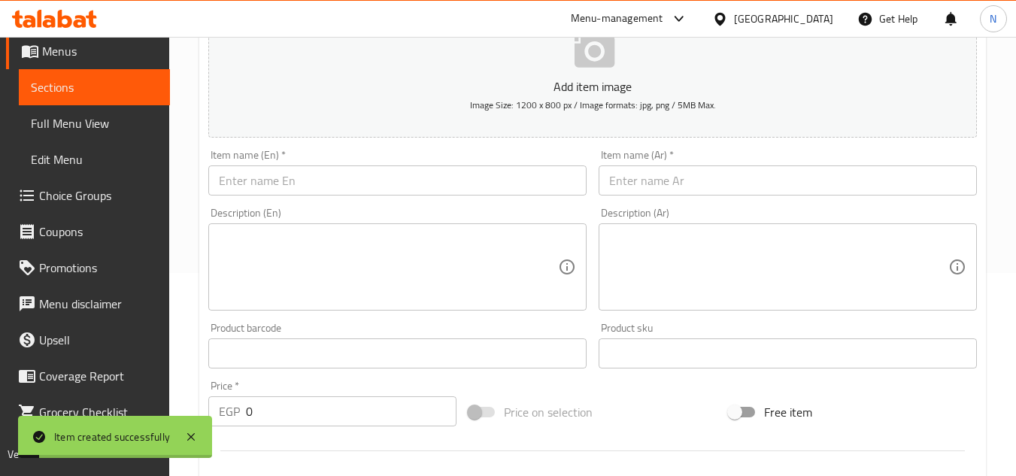
click at [332, 183] on input "text" at bounding box center [397, 180] width 378 height 30
paste input "Latte G 98.04 Mocha T"
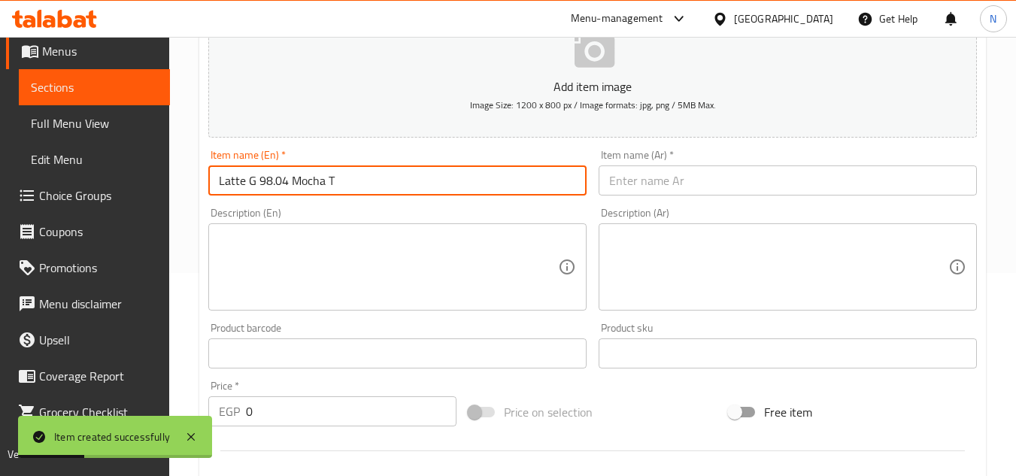
drag, startPoint x: 256, startPoint y: 179, endPoint x: 440, endPoint y: 202, distance: 185.7
click at [440, 202] on div "Add item image Image Size: 1200 x 800 px / Image formats: jpg, png / 5MB Max. I…" at bounding box center [592, 318] width 781 height 648
click at [311, 187] on input "Latte G" at bounding box center [397, 180] width 378 height 30
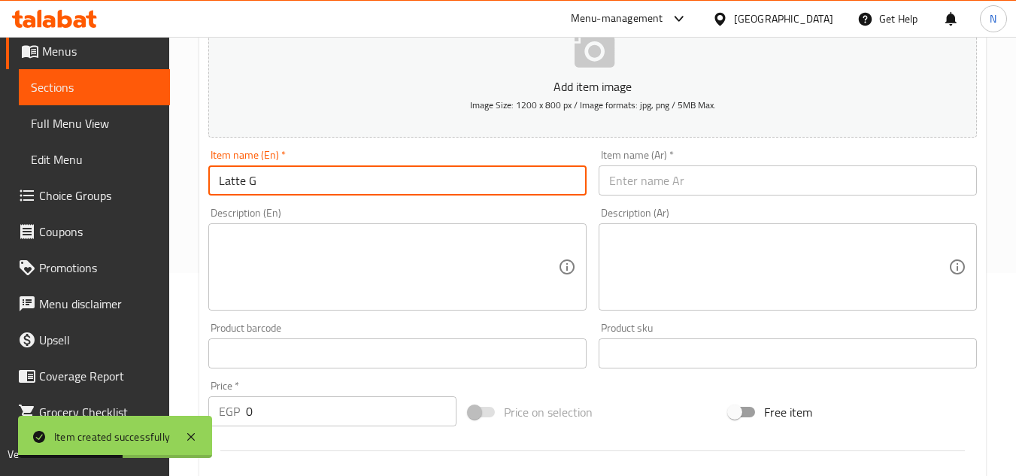
type input "Latte G"
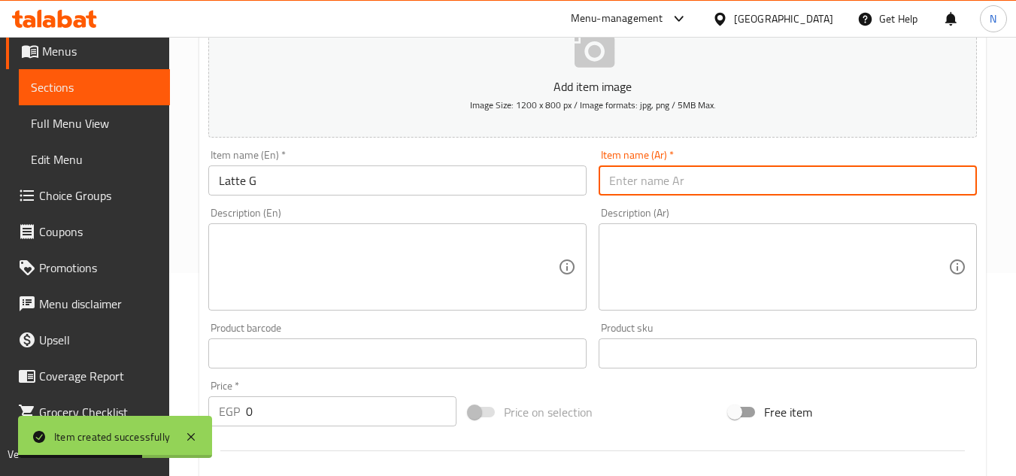
click at [697, 185] on input "text" at bounding box center [788, 180] width 378 height 30
paste input "لاتيه جي"
type input "لاتيه جي"
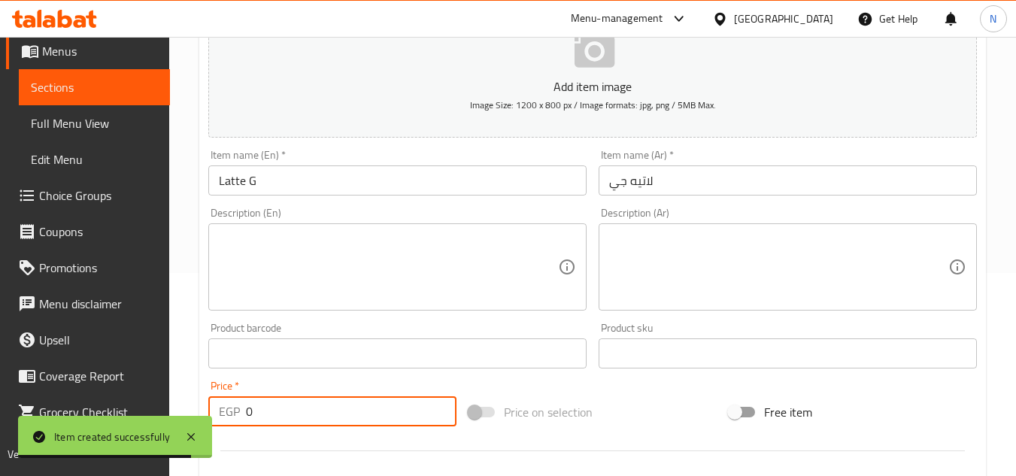
drag, startPoint x: 272, startPoint y: 410, endPoint x: 244, endPoint y: 427, distance: 33.4
click at [244, 427] on div "Price   * EGP 0 Price *" at bounding box center [332, 404] width 260 height 58
paste input "98.04"
type input "98.04"
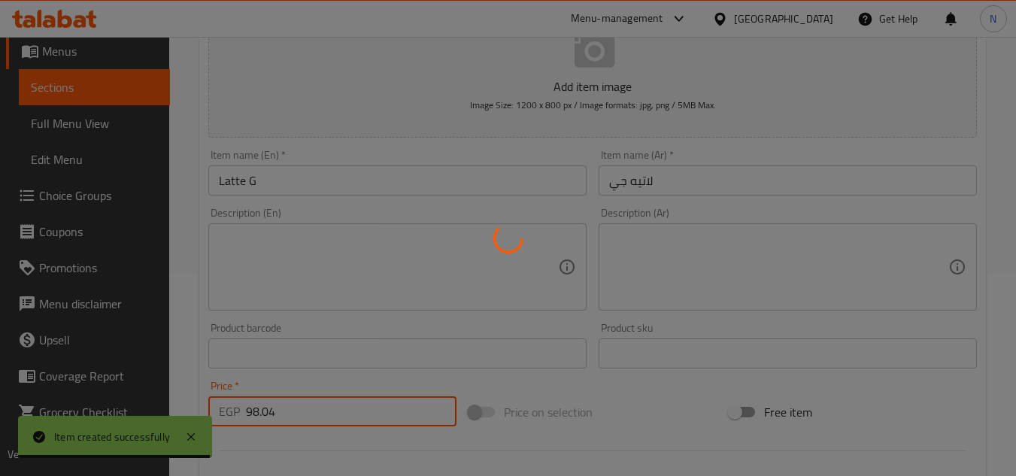
type input "0"
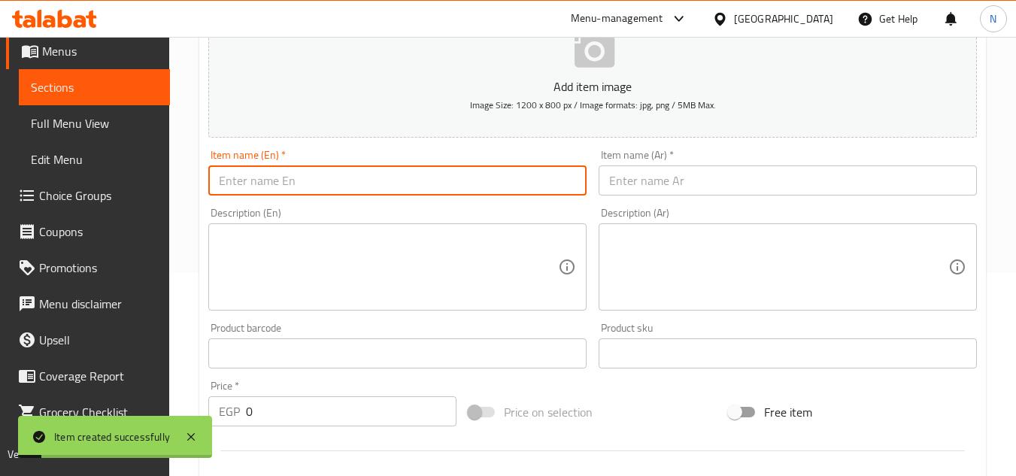
click at [292, 183] on input "text" at bounding box center [397, 180] width 378 height 30
paste input "Mocha T"
type input "Mocha T"
click at [651, 179] on input "text" at bounding box center [788, 180] width 378 height 30
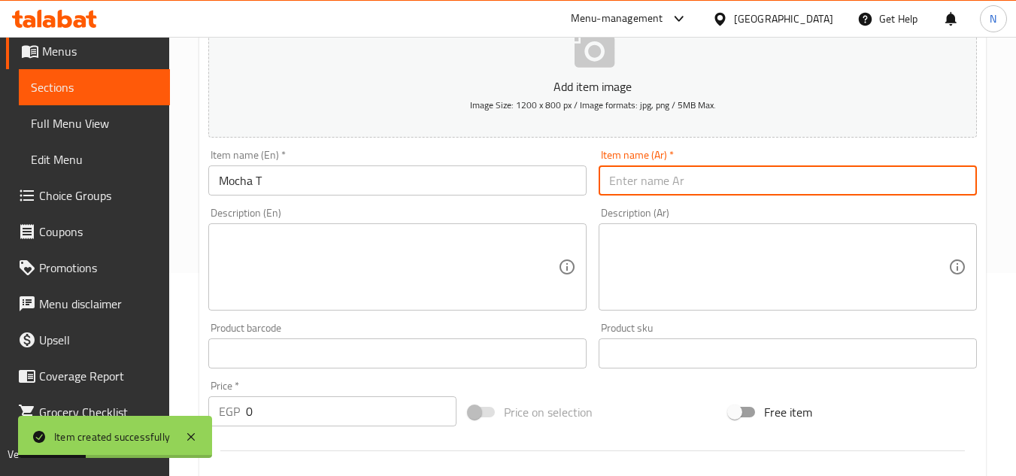
paste input "موكا تي"
type input "موكا تي"
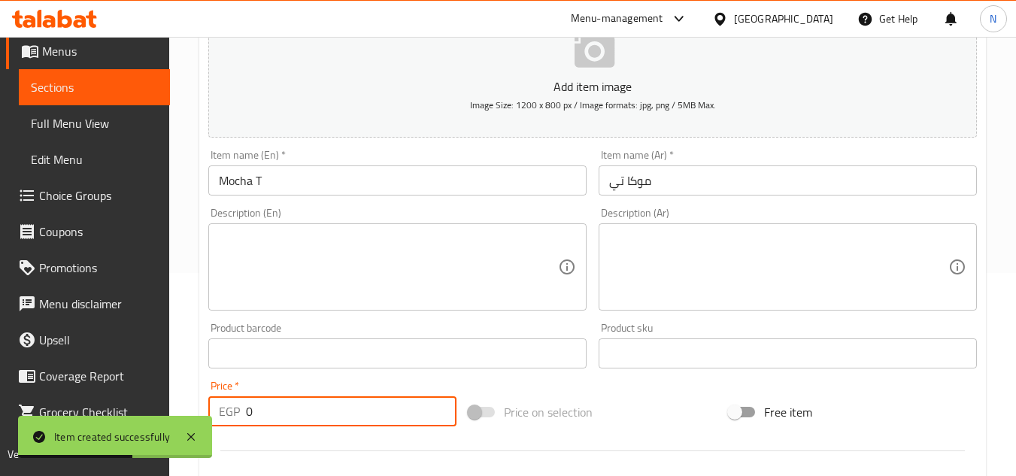
drag, startPoint x: 255, startPoint y: 412, endPoint x: 244, endPoint y: 421, distance: 14.4
click at [244, 421] on div "EGP 0 Price *" at bounding box center [332, 411] width 248 height 30
paste input "108.3"
type input "108.3"
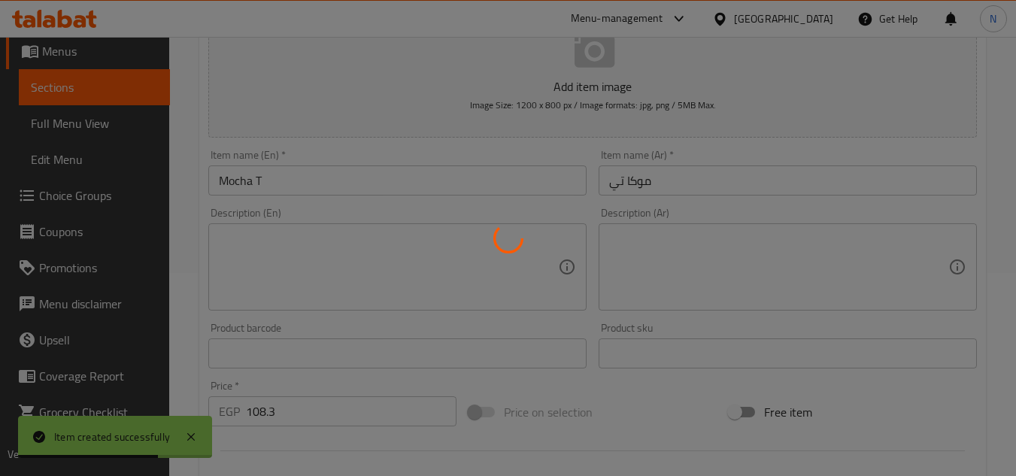
type input "0"
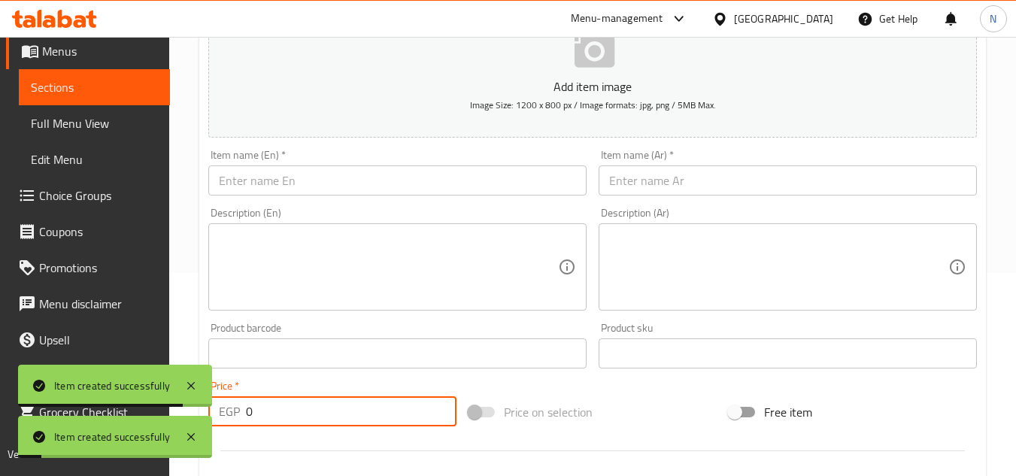
click at [369, 163] on div "Item name (En)   * Item name (En) *" at bounding box center [397, 173] width 378 height 46
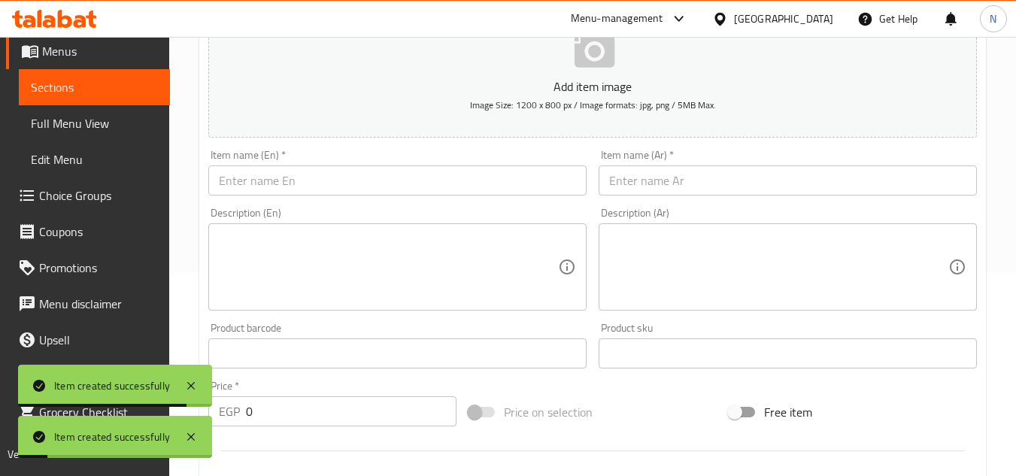
click at [332, 178] on input "text" at bounding box center [397, 180] width 378 height 30
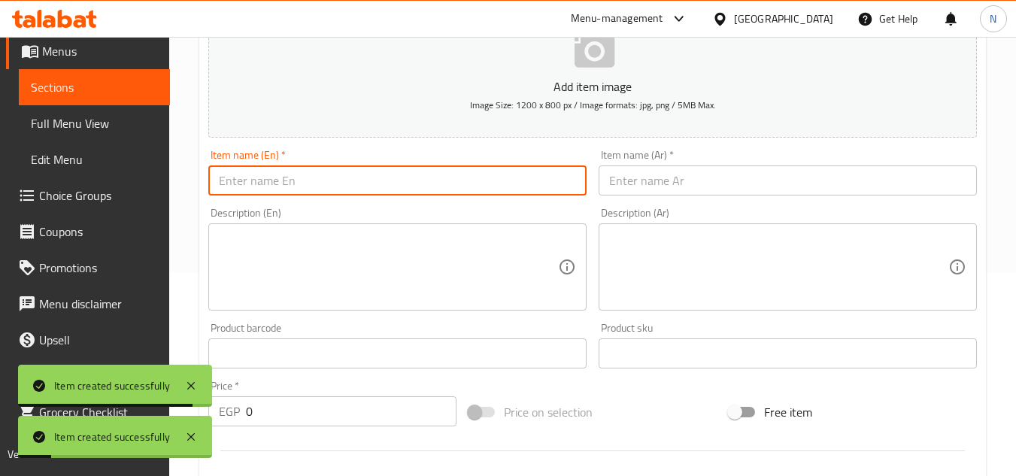
paste input "Mocha G"
type input "Mocha G"
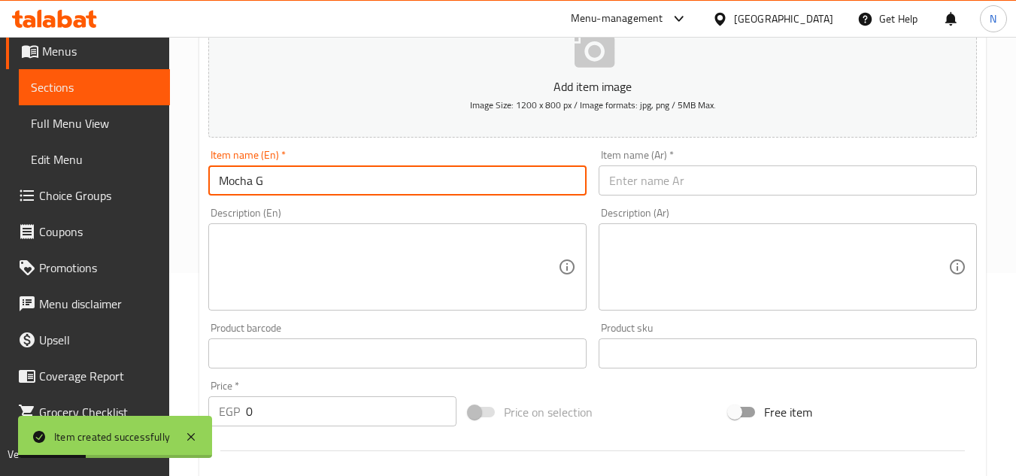
click at [636, 174] on input "text" at bounding box center [788, 180] width 378 height 30
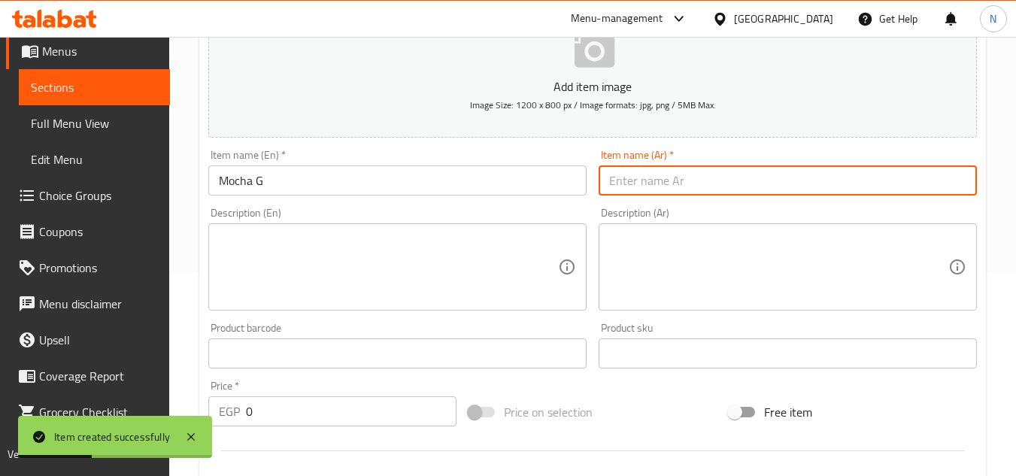
paste input "موكا جي"
type input "موكا جي"
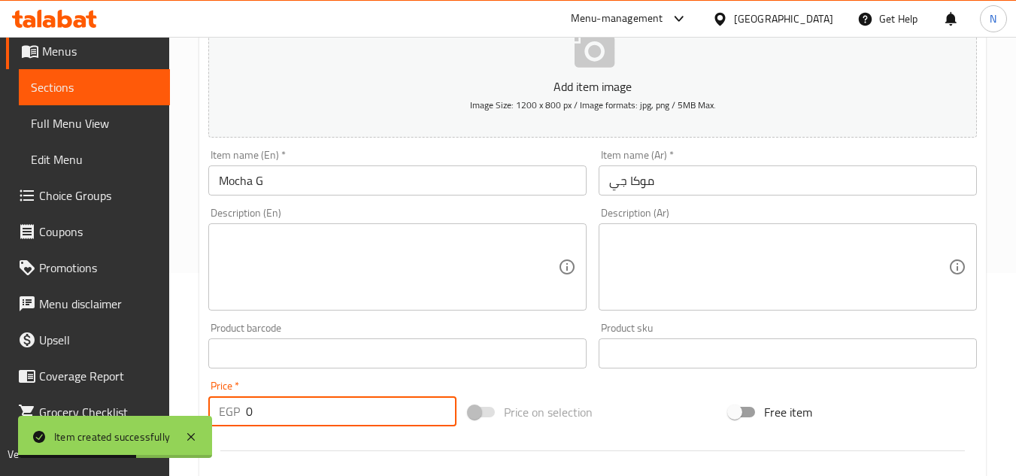
click at [243, 421] on div "EGP 0 Price *" at bounding box center [332, 411] width 248 height 30
paste input "114"
type input "114"
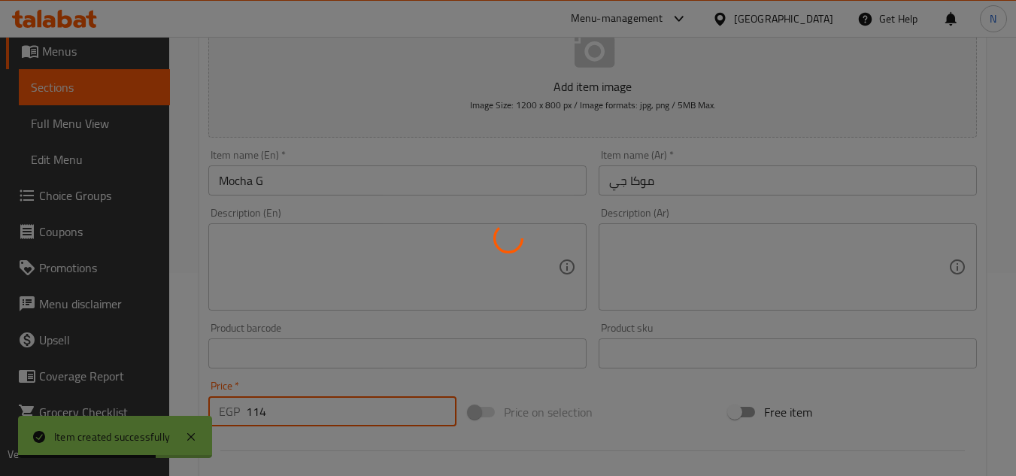
type input "0"
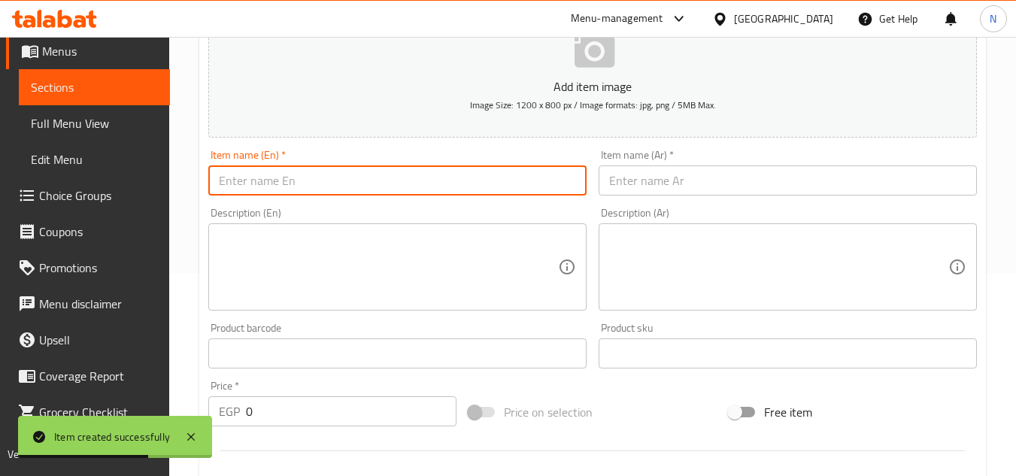
click at [337, 193] on input "text" at bounding box center [397, 180] width 378 height 30
paste input "Marshmallow Mocha G"
type input "Marshmallow Mocha G"
click at [652, 168] on input "text" at bounding box center [788, 180] width 378 height 30
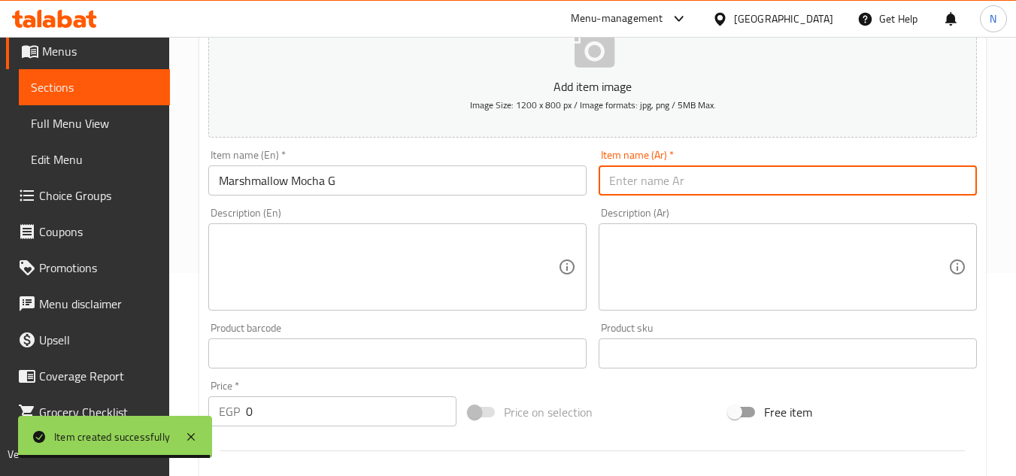
paste input "[PERSON_NAME]"
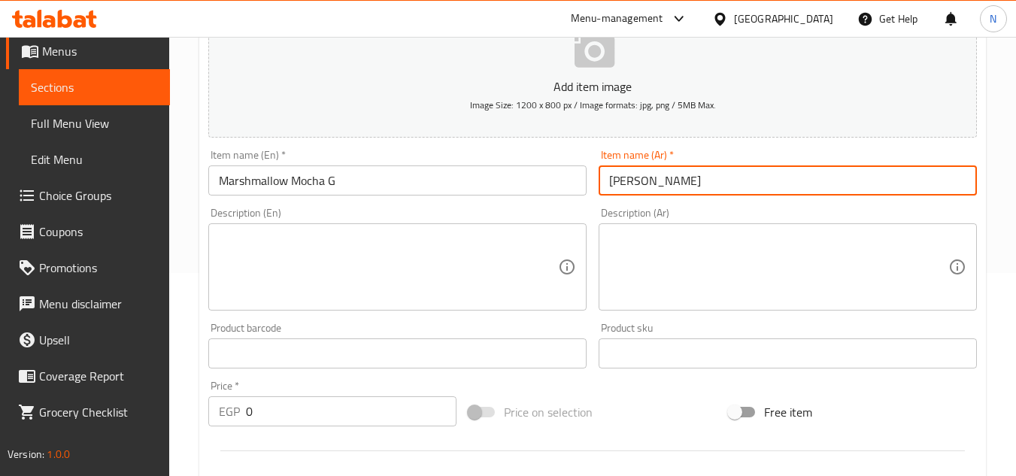
type input "[PERSON_NAME]"
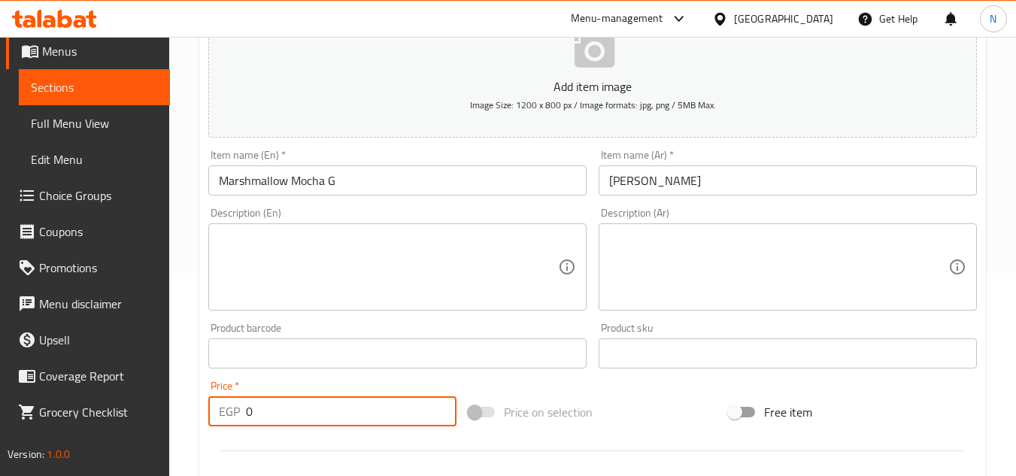
drag, startPoint x: 234, startPoint y: 417, endPoint x: 205, endPoint y: 422, distance: 28.9
click at [205, 422] on div "Price   * EGP 0 Price *" at bounding box center [332, 404] width 260 height 58
paste input "116.28"
type input "116.28"
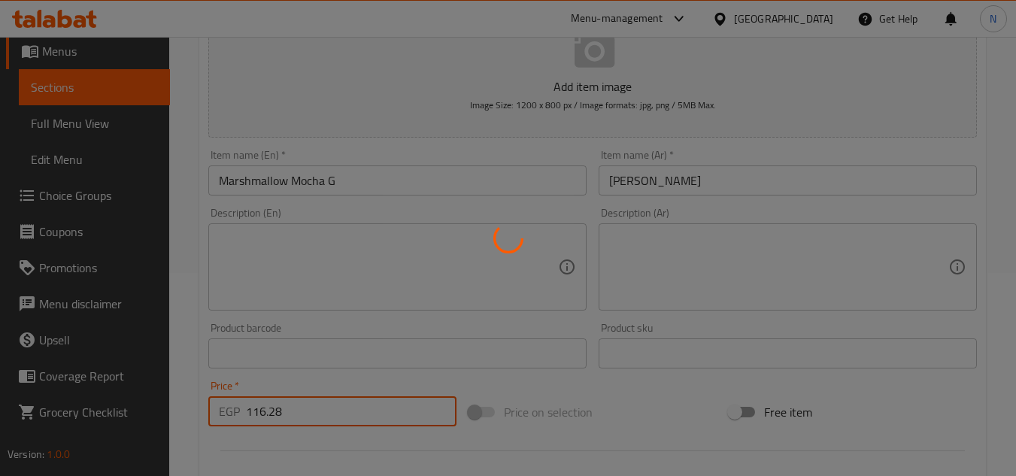
type input "0"
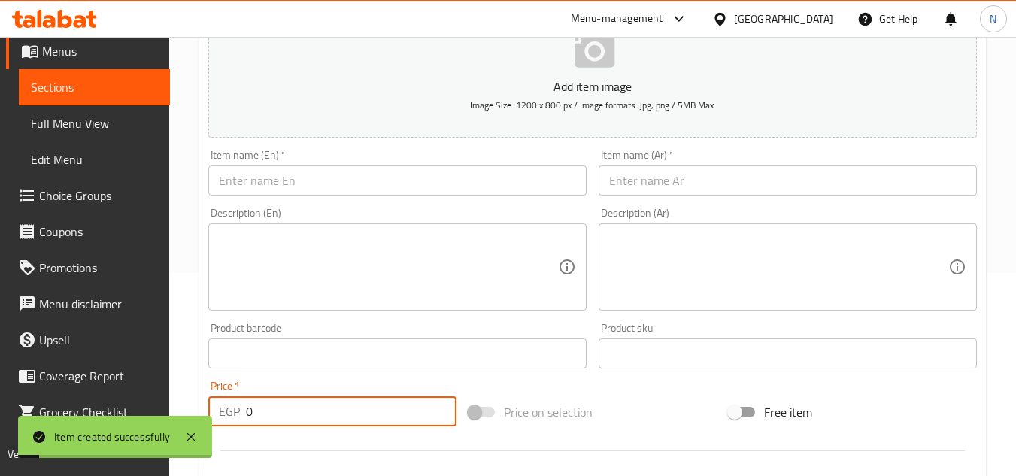
click at [339, 175] on input "text" at bounding box center [397, 180] width 378 height 30
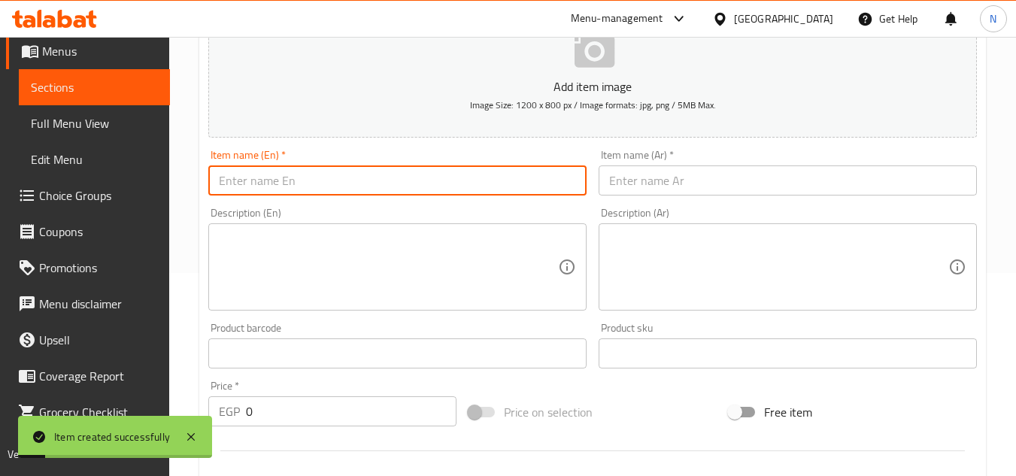
paste input "Americano T"
type input "Americano T"
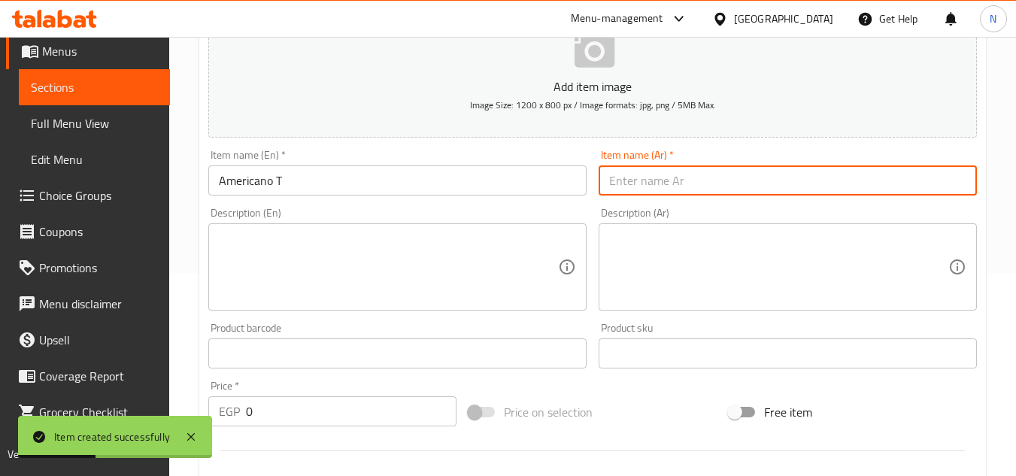
click at [632, 181] on input "text" at bounding box center [788, 180] width 378 height 30
paste input "أمريكانو تي"
type input "أمريكانو تي"
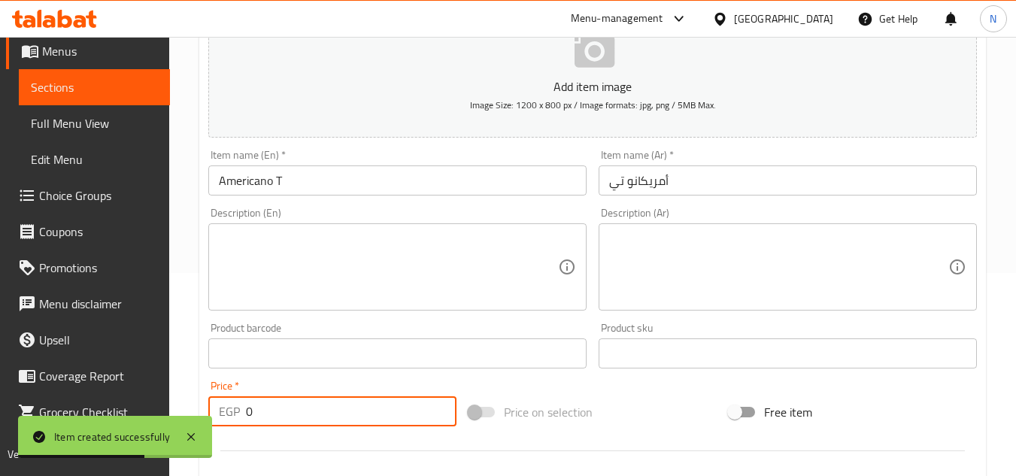
click at [213, 429] on div "Price   * EGP 0 Price *" at bounding box center [332, 404] width 260 height 58
paste input "99.18"
type input "99.18"
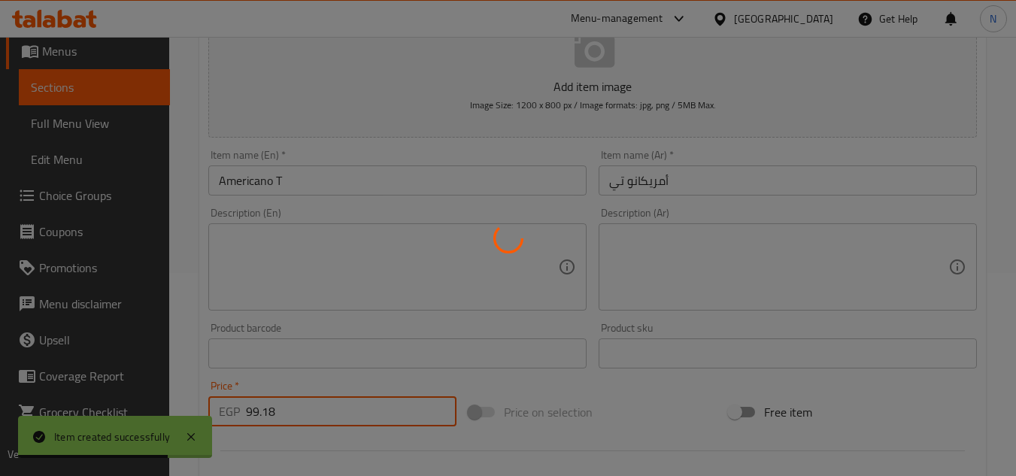
type input "0"
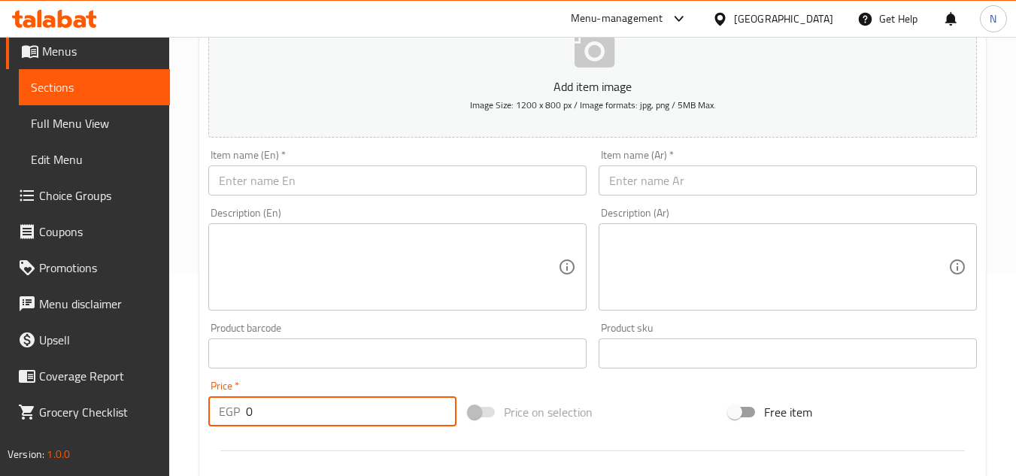
click at [323, 163] on div "Item name (En)   * Item name (En) *" at bounding box center [397, 173] width 378 height 46
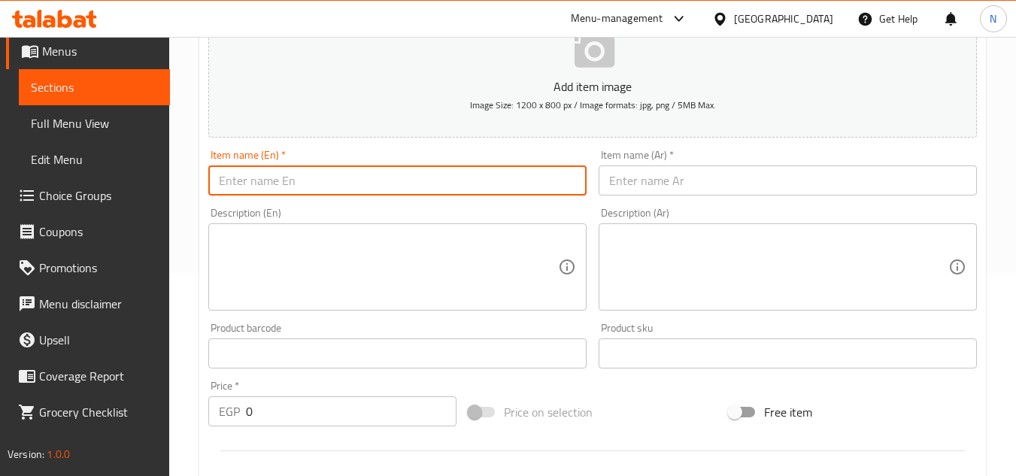
click at [296, 177] on input "text" at bounding box center [397, 180] width 378 height 30
paste input "Americano G"
type input "Americano G"
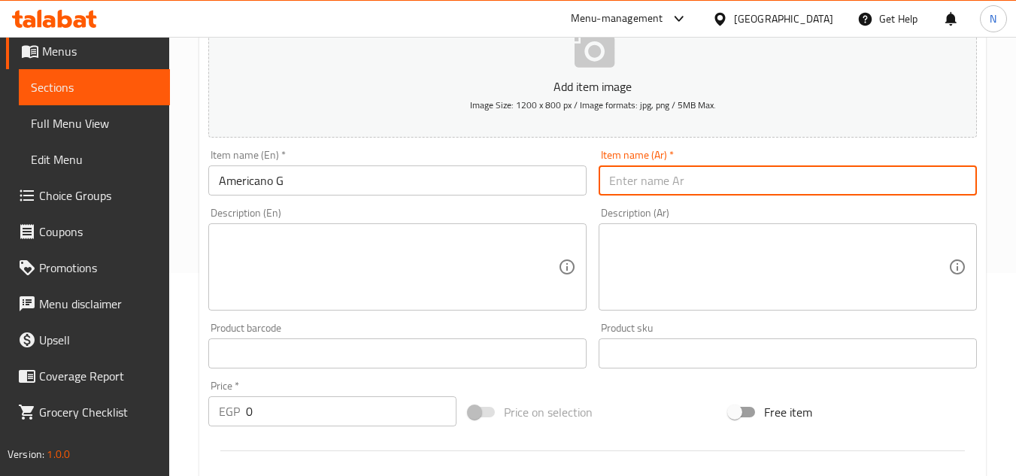
click at [609, 181] on input "text" at bounding box center [788, 180] width 378 height 30
paste input "أمريكانو جي"
type input "أمريكانو جي"
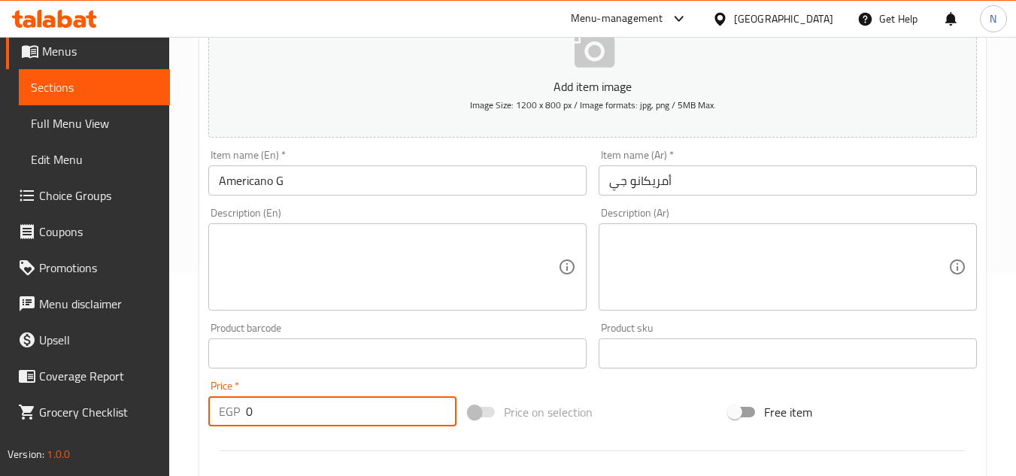
drag, startPoint x: 254, startPoint y: 411, endPoint x: 217, endPoint y: 420, distance: 37.9
click at [217, 420] on div "EGP 0 Price *" at bounding box center [332, 411] width 248 height 30
paste input "102.6"
type input "102.6"
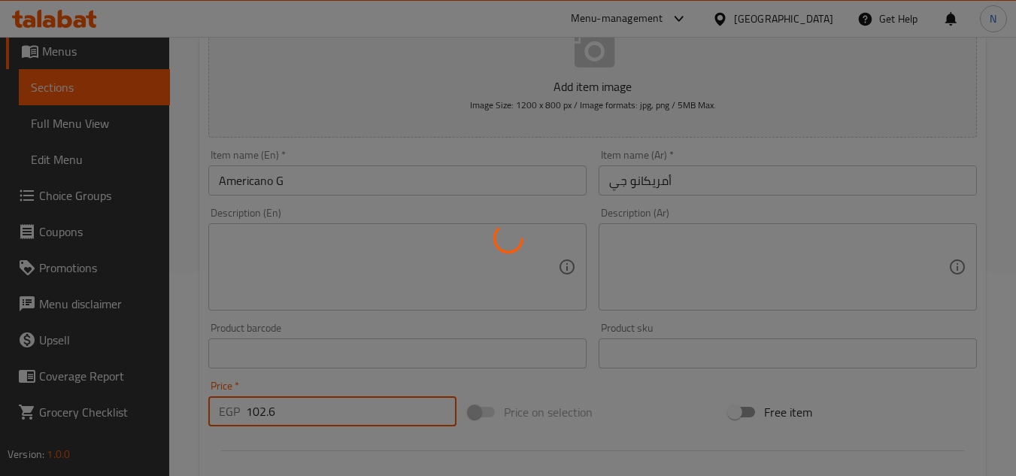
type input "0"
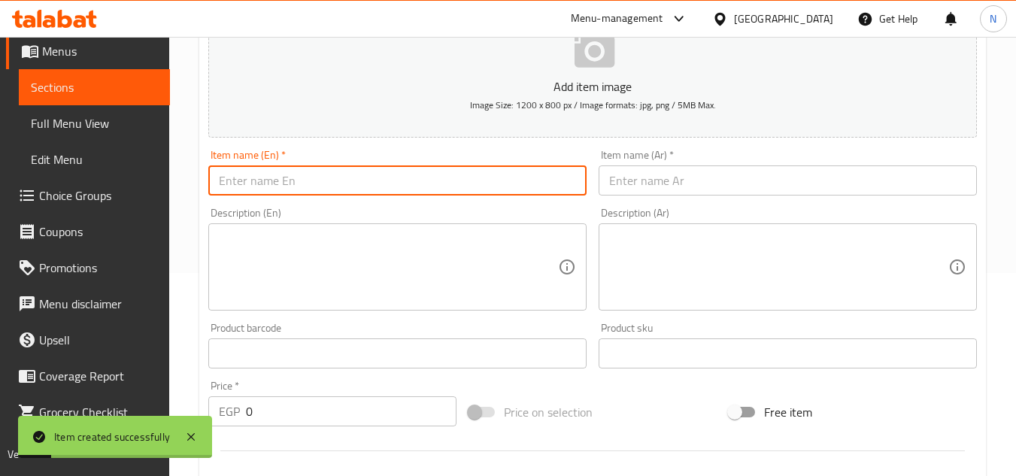
click at [375, 175] on input "text" at bounding box center [397, 180] width 378 height 30
paste input "Turkish Coffee T"
type input "Turkish Coffee T"
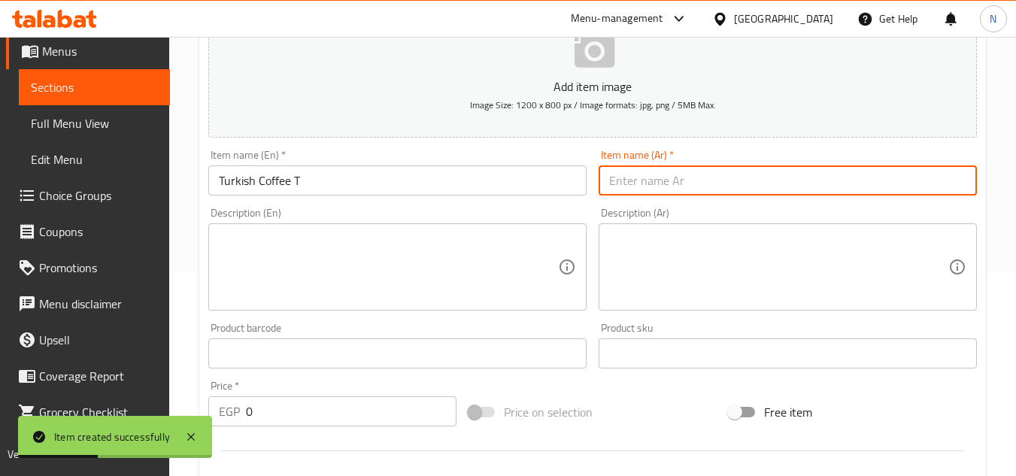
click at [652, 177] on input "text" at bounding box center [788, 180] width 378 height 30
paste input "قهوة تركية ت"
type input "قهوة تركية تي"
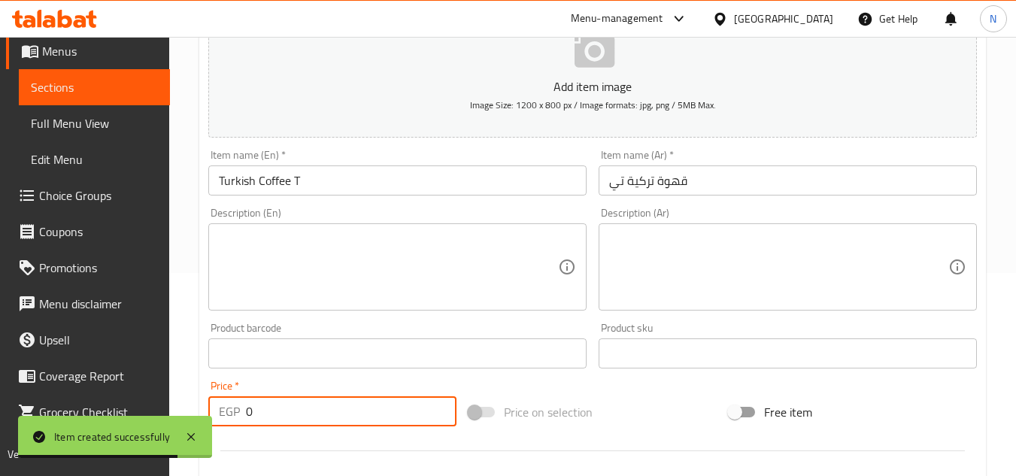
drag, startPoint x: 262, startPoint y: 410, endPoint x: 219, endPoint y: 427, distance: 46.0
click at [219, 427] on div "EGP 0 Price *" at bounding box center [332, 411] width 248 height 30
paste input "53.58"
type input "53.58"
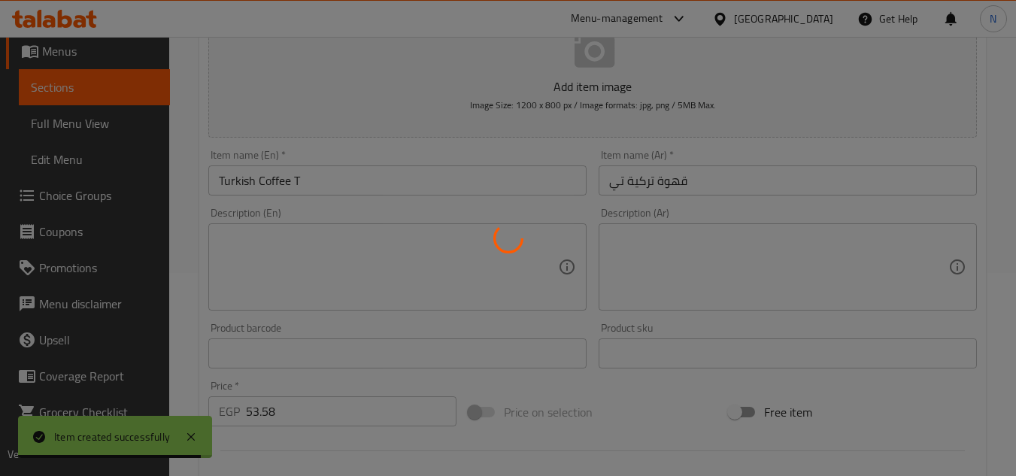
type input "0"
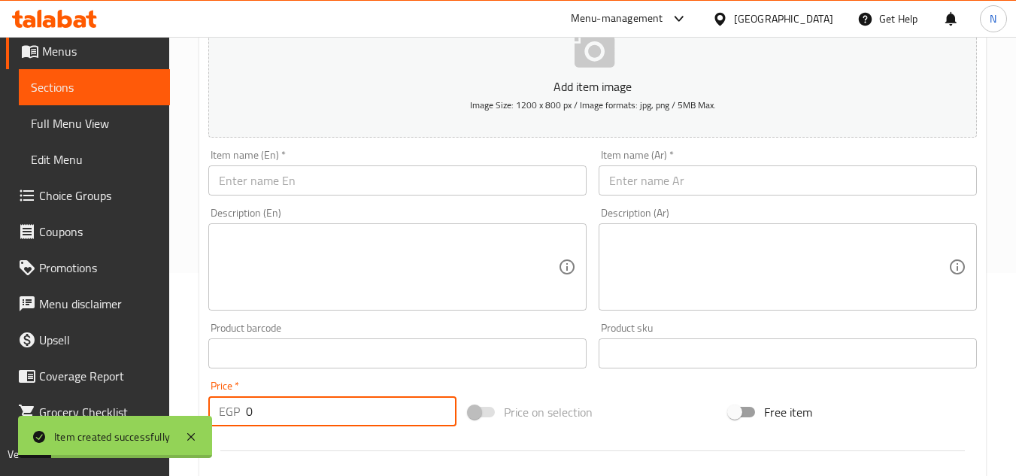
click at [335, 188] on input "text" at bounding box center [397, 180] width 378 height 30
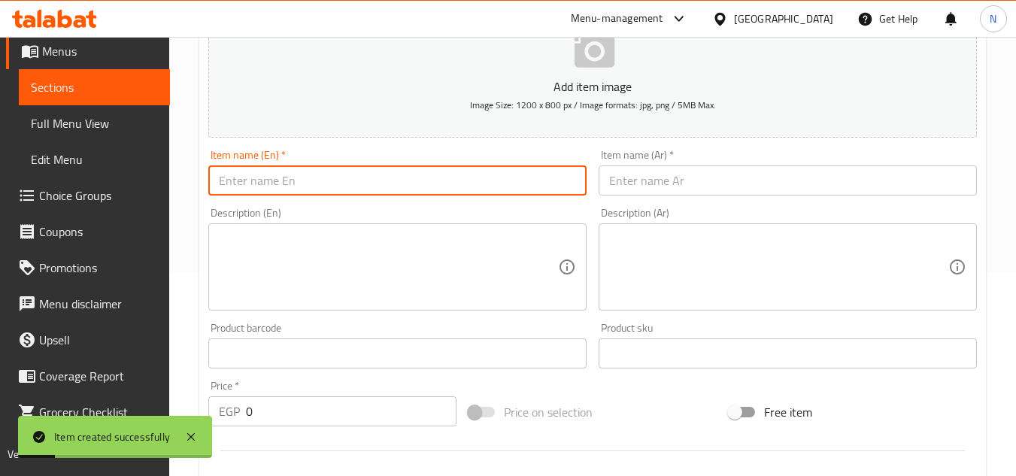
paste input "Turkish Coffee G"
type input "Turkish Coffee G"
click at [661, 187] on input "text" at bounding box center [788, 180] width 378 height 30
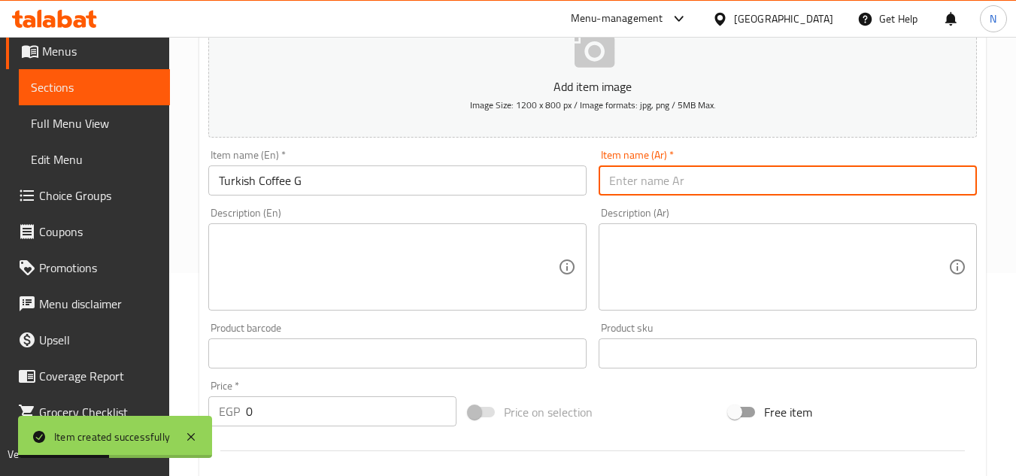
paste input "قهوة تركية ج"
type input "قهوة تركية جي"
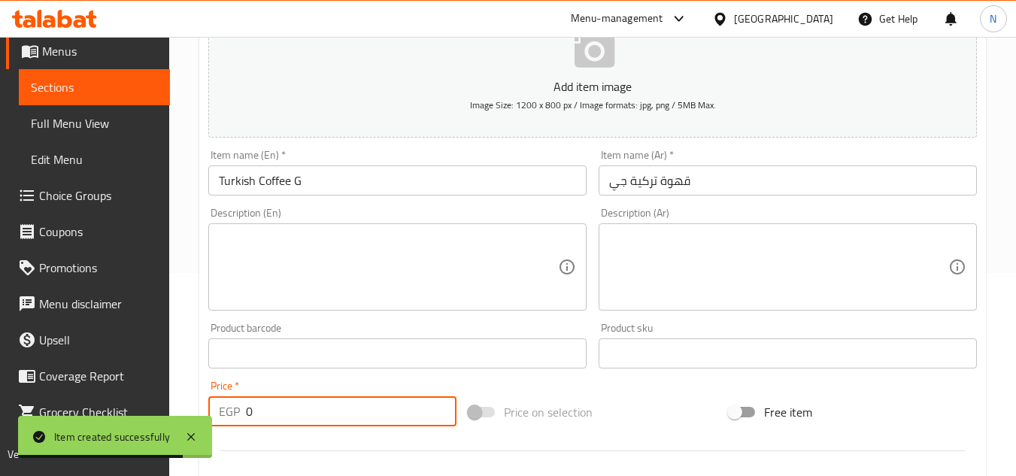
drag, startPoint x: 290, startPoint y: 421, endPoint x: 263, endPoint y: 424, distance: 27.2
click at [263, 424] on input "0" at bounding box center [351, 411] width 211 height 30
paste input "64.98"
click at [241, 427] on div "Price   * EGP 064.98 Price *" at bounding box center [332, 404] width 260 height 58
click at [262, 422] on input "064.98" at bounding box center [351, 411] width 211 height 30
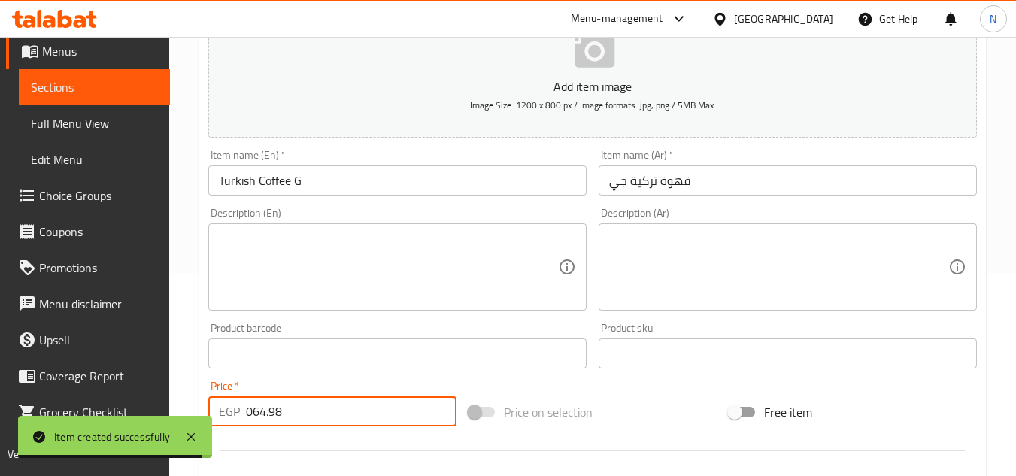
click at [262, 422] on input "064.98" at bounding box center [351, 411] width 211 height 30
paste input "number"
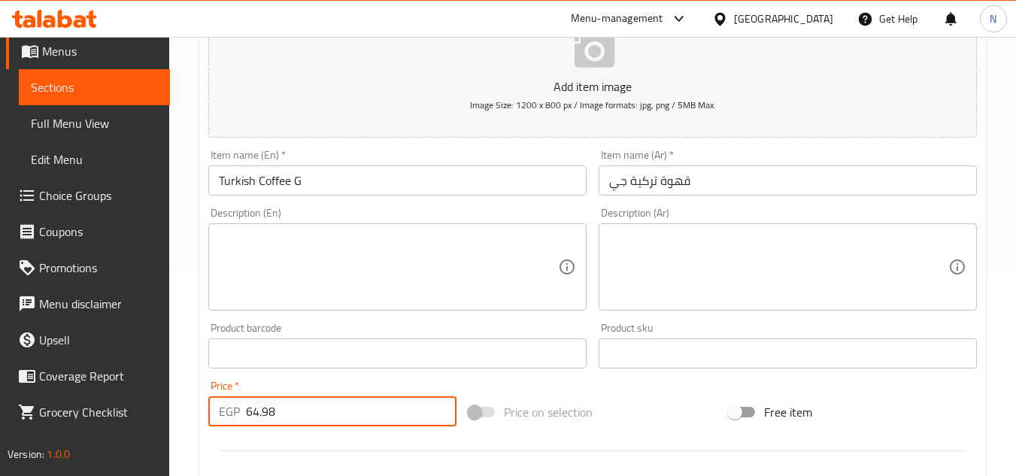
type input "64.98"
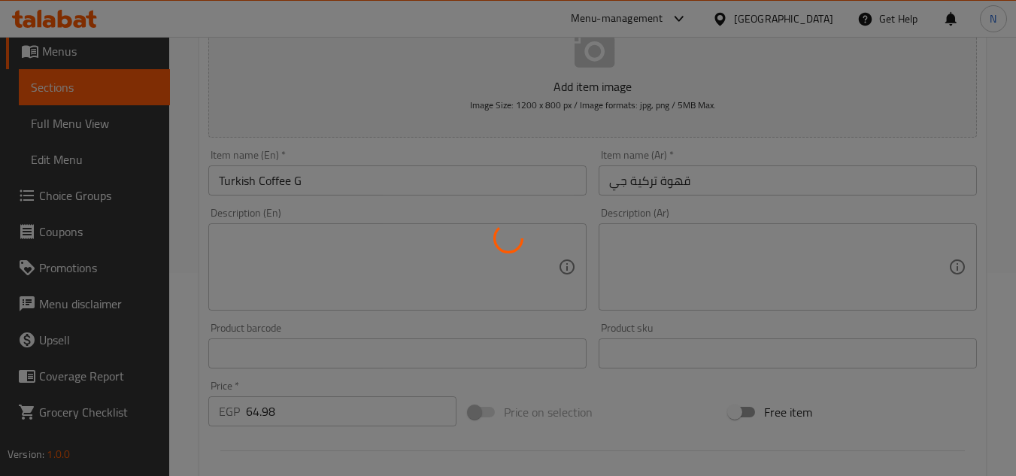
type input "0"
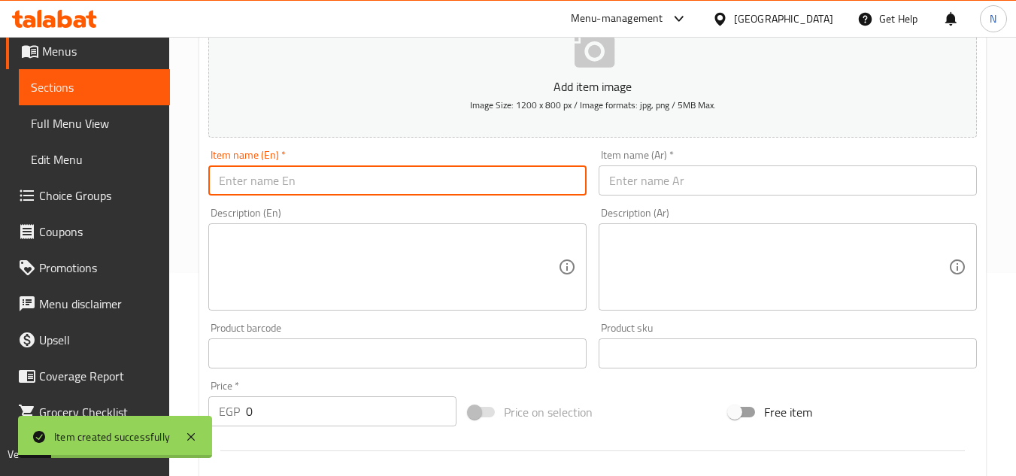
click at [365, 188] on input "text" at bounding box center [397, 180] width 378 height 30
paste input "Brewed Coffee"
type input "Brewed Coffee"
click at [663, 191] on input "text" at bounding box center [788, 180] width 378 height 30
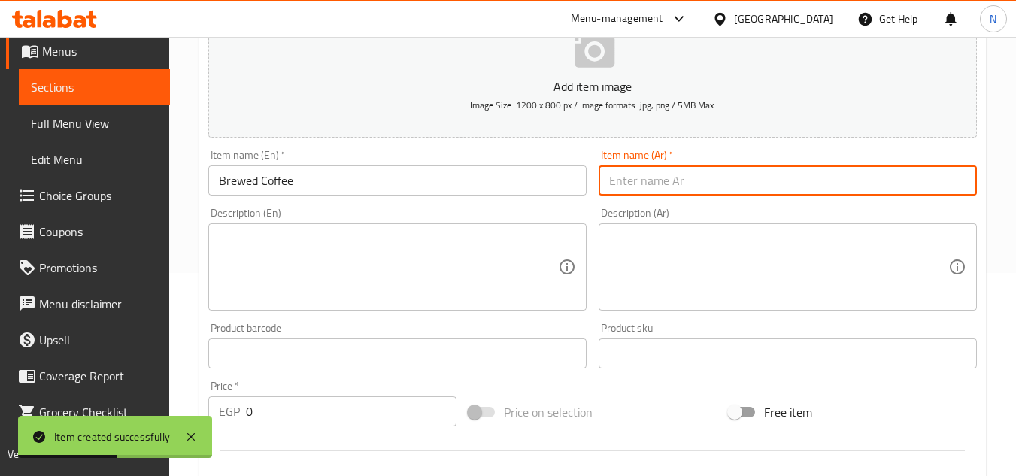
paste input "القهوة المخمرة"
type input "القهوة المخمرة"
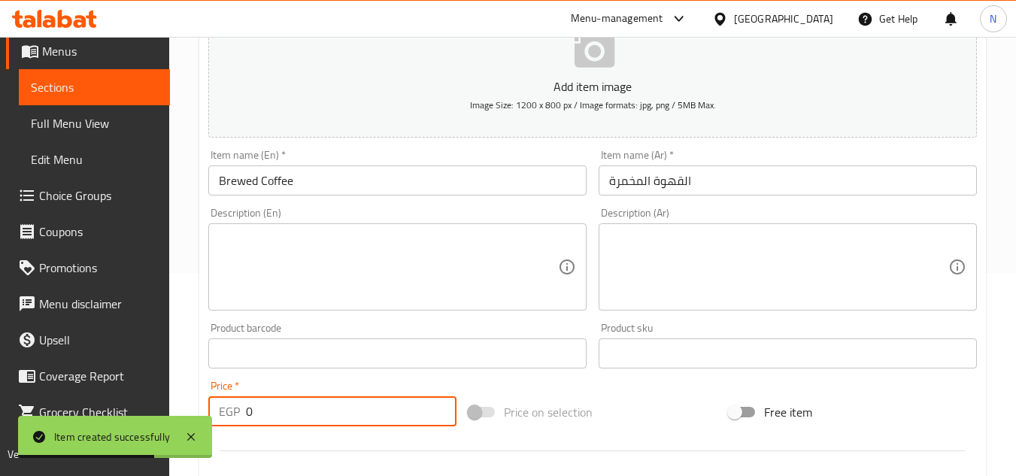
drag, startPoint x: 256, startPoint y: 412, endPoint x: 237, endPoint y: 421, distance: 20.9
click at [237, 421] on div "EGP 0 Price *" at bounding box center [332, 411] width 248 height 30
paste input "145.92"
type input "145.92"
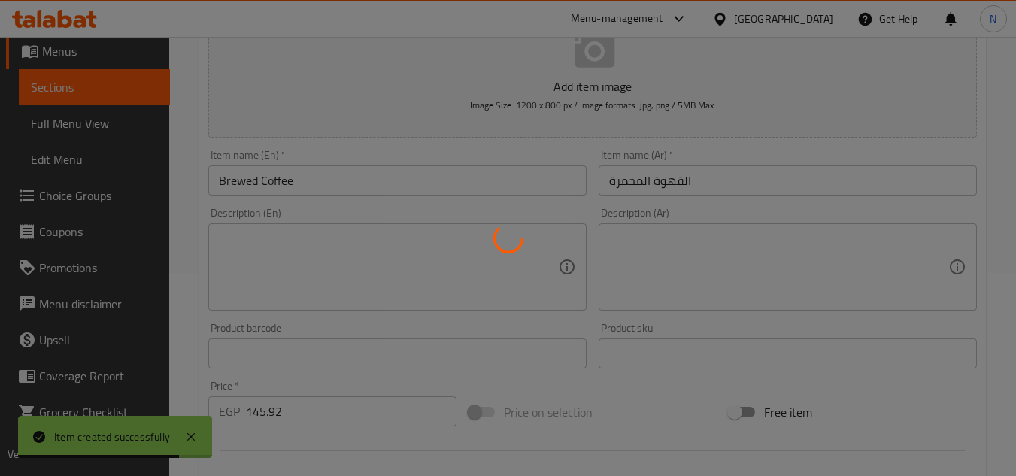
type input "0"
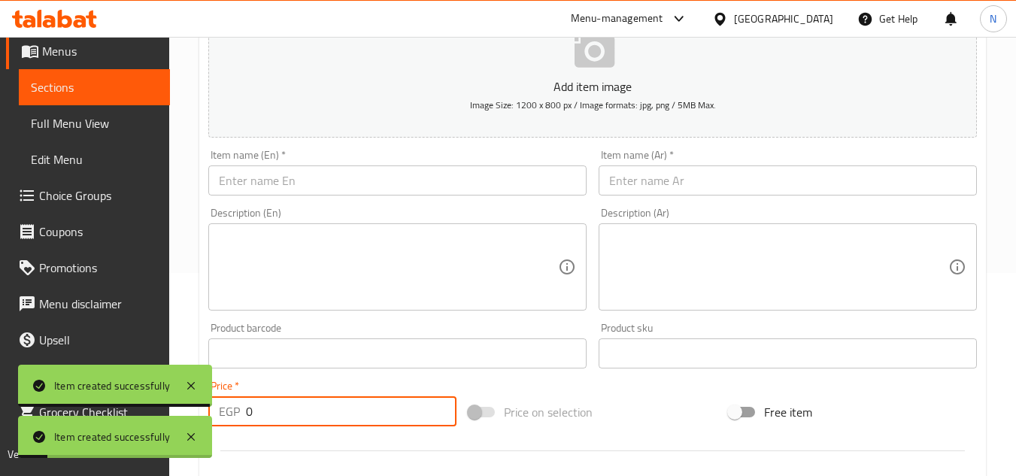
click at [339, 194] on input "text" at bounding box center [397, 180] width 378 height 30
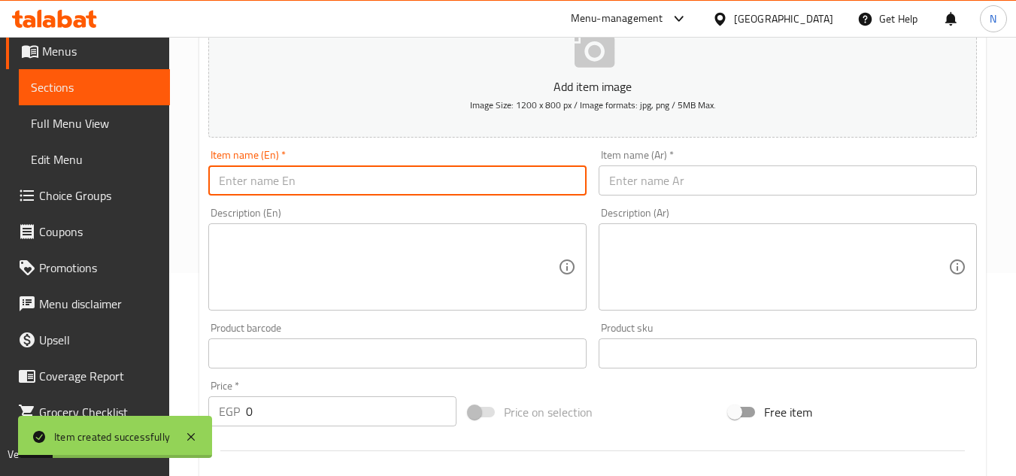
paste input "French Coffee"
type input "French Coffee"
click at [644, 191] on input "text" at bounding box center [788, 180] width 378 height 30
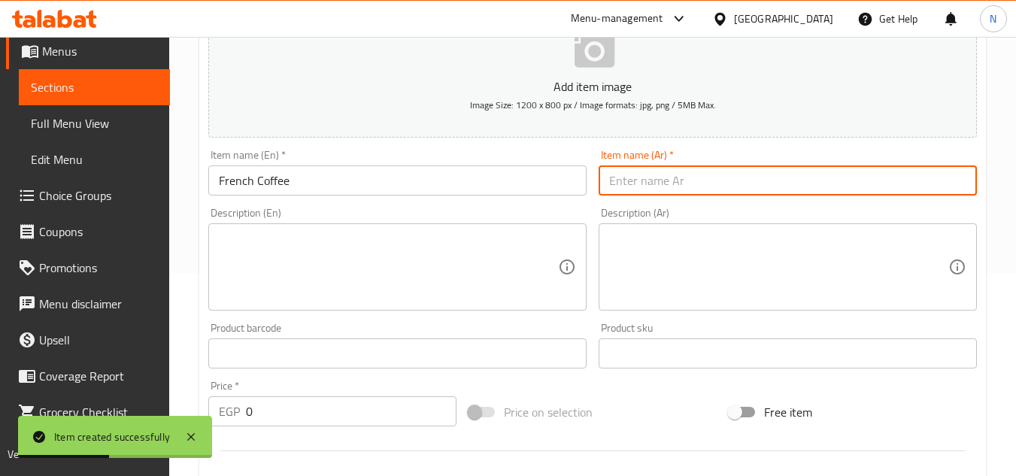
paste input "القهوة الفرنسية"
type input "القهوة الفرنسية"
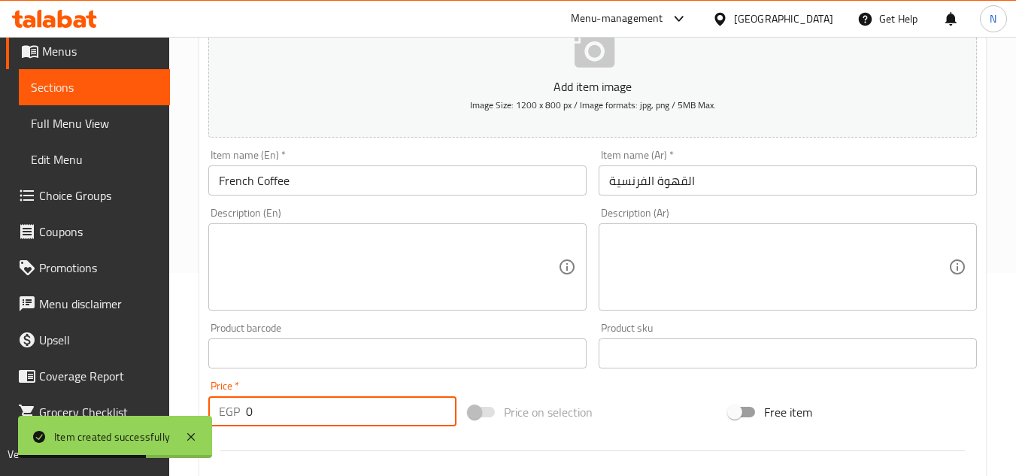
drag, startPoint x: 260, startPoint y: 420, endPoint x: 235, endPoint y: 424, distance: 26.0
click at [235, 424] on div "EGP 0 Price *" at bounding box center [332, 411] width 248 height 30
paste input "86.64"
type input "86.64"
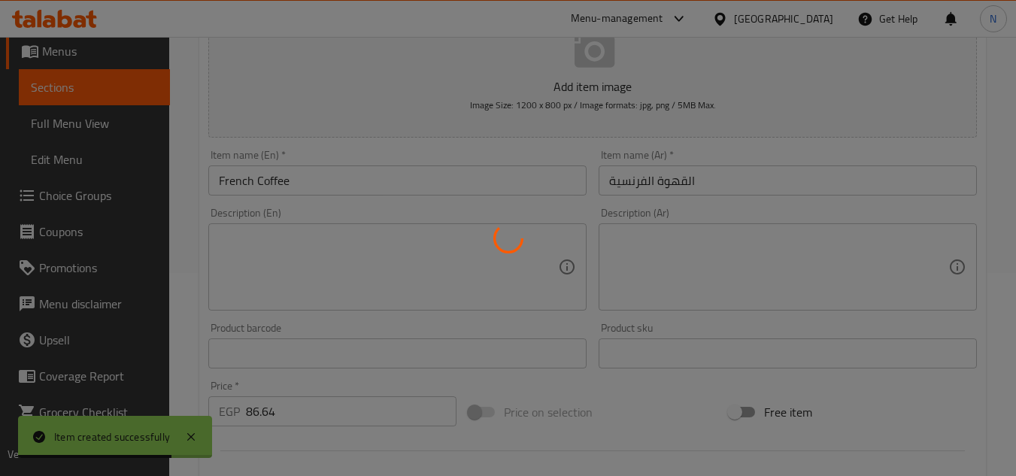
type input "0"
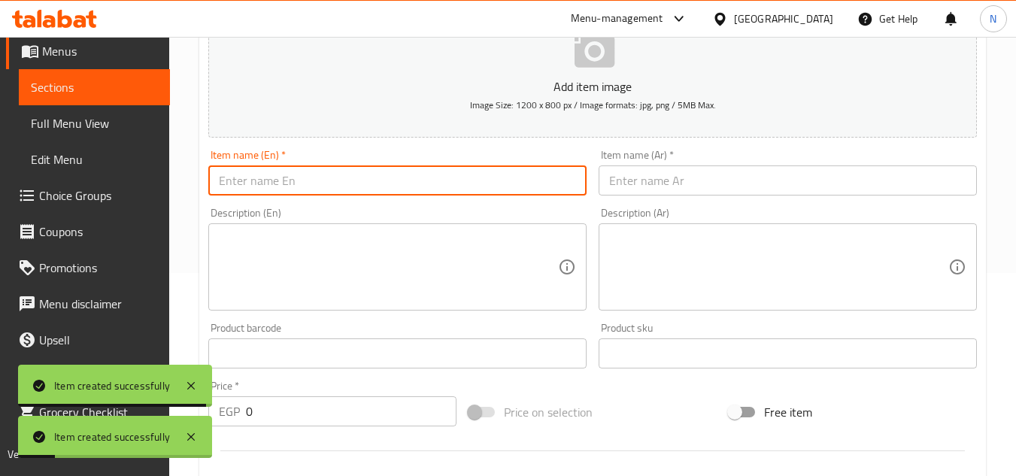
click at [361, 182] on input "text" at bounding box center [397, 180] width 378 height 30
paste input "Nutella Coffee"
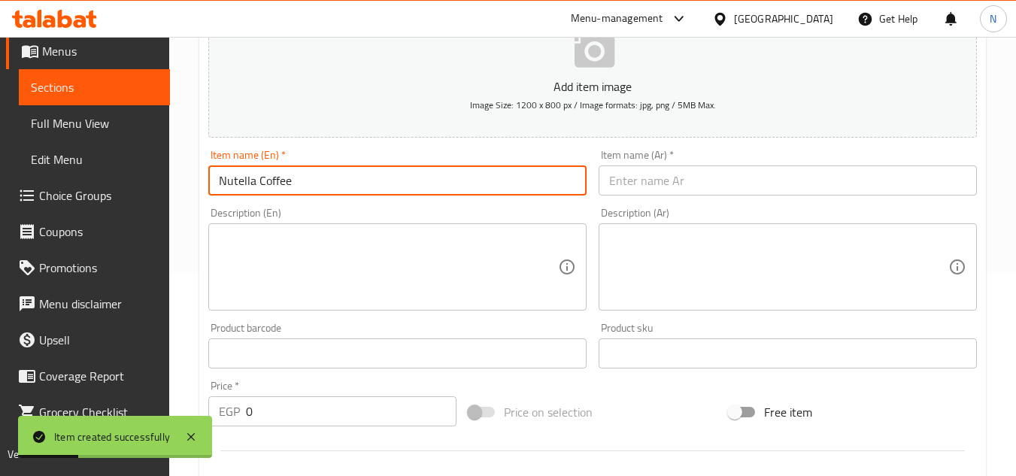
type input "Nutella Coffee"
click at [636, 181] on input "text" at bounding box center [788, 180] width 378 height 30
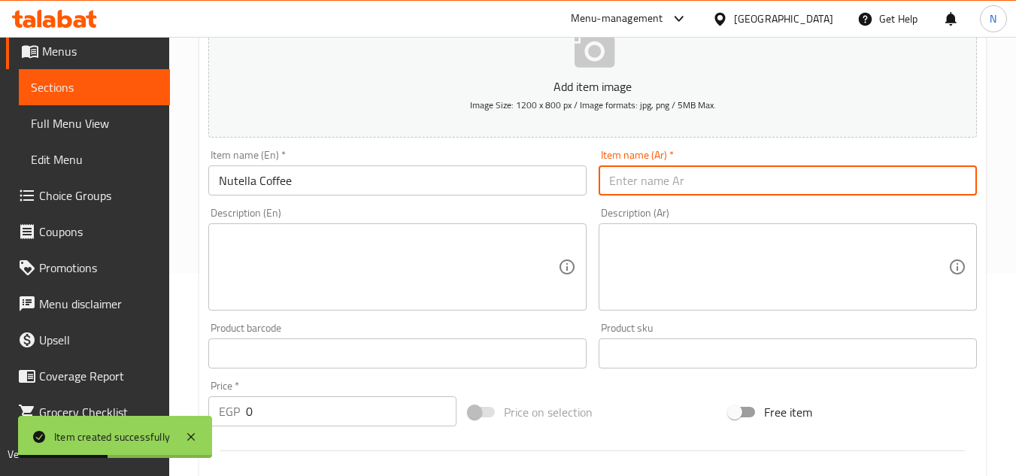
paste input "قهوة نوتيلا"
type input "قهوة نوتيلا"
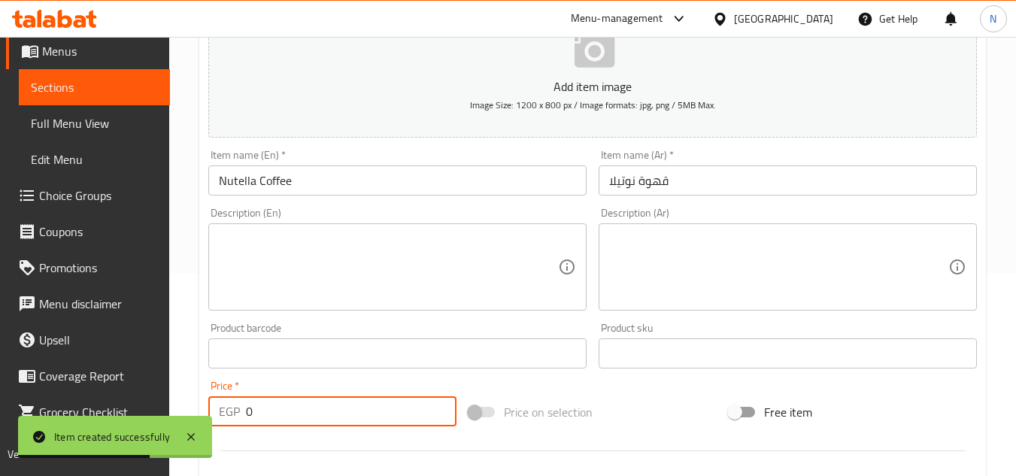
drag, startPoint x: 241, startPoint y: 417, endPoint x: 226, endPoint y: 427, distance: 17.3
click at [226, 427] on div "Price   * EGP 0 Price *" at bounding box center [332, 404] width 260 height 58
paste input "98.04"
type input "98.04"
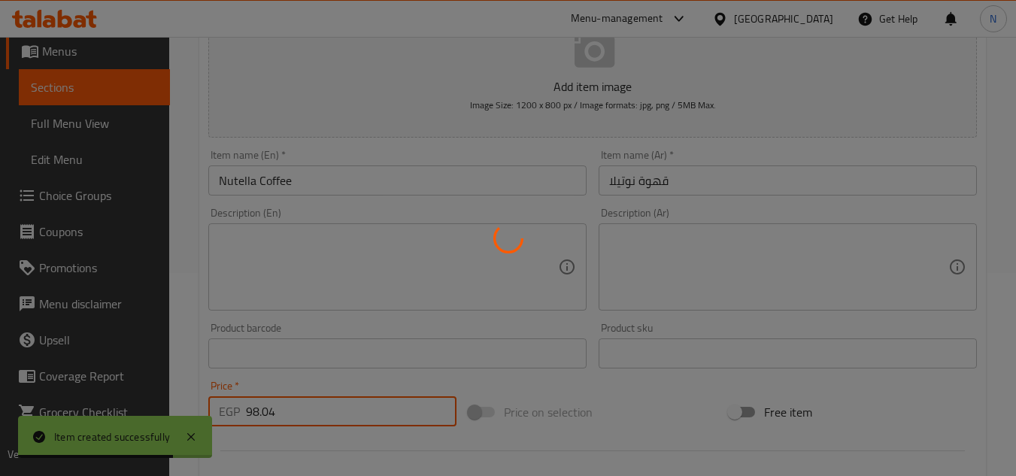
type input "0"
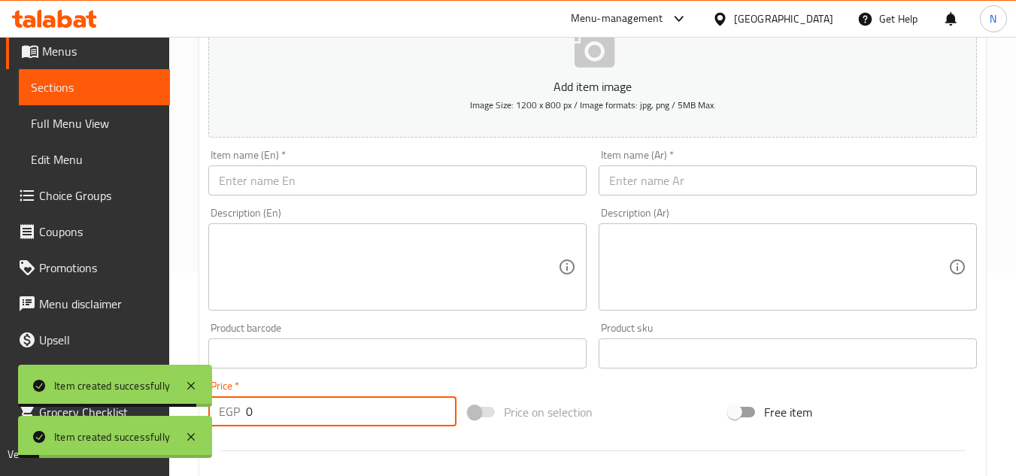
click at [328, 176] on input "text" at bounding box center [397, 180] width 378 height 30
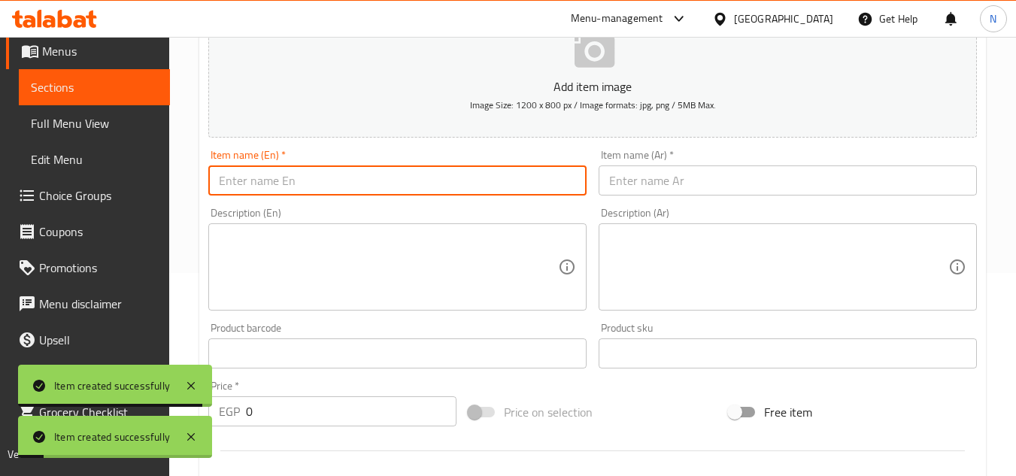
paste input "Caramel Macchiato T"
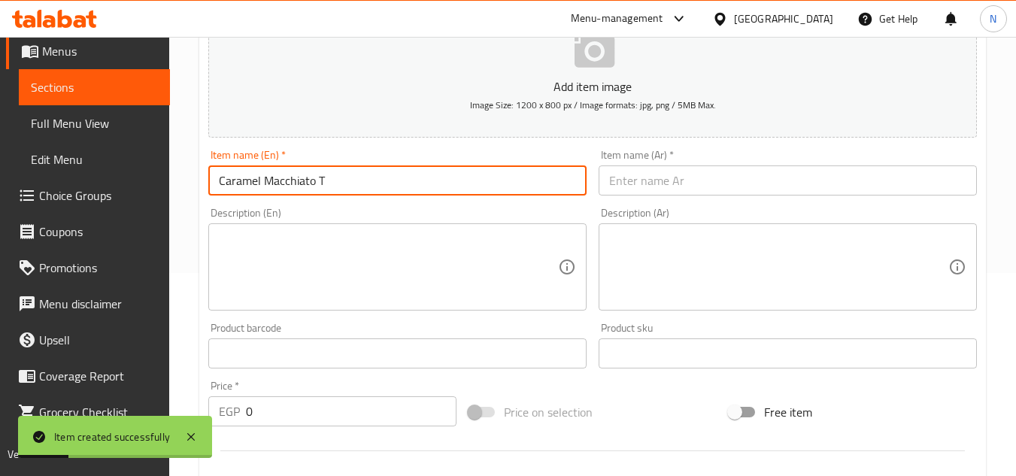
type input "Caramel Macchiato T"
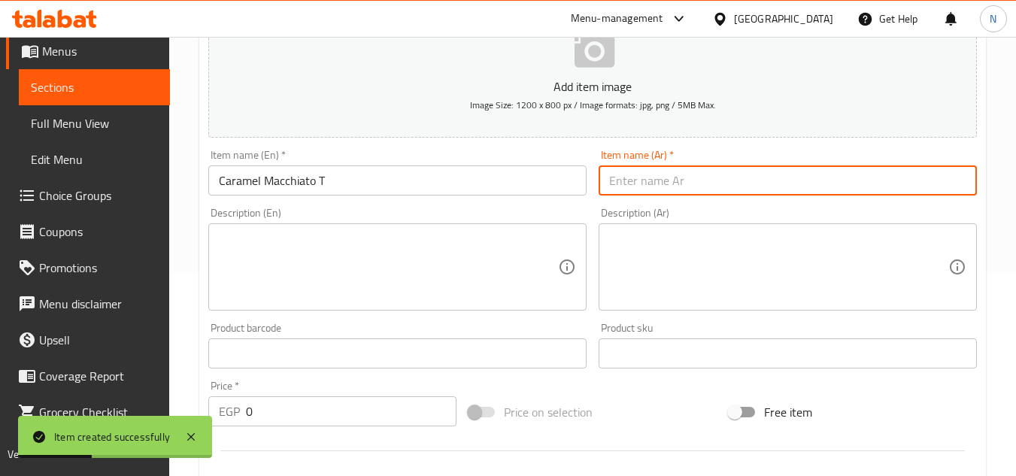
click at [639, 187] on input "text" at bounding box center [788, 180] width 378 height 30
paste input "[PERSON_NAME]"
type input "[PERSON_NAME]"
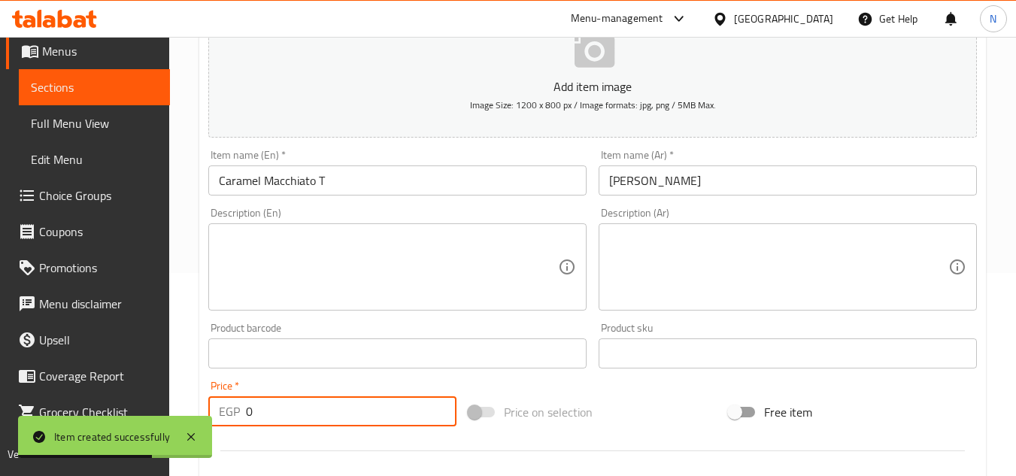
drag, startPoint x: 262, startPoint y: 417, endPoint x: 235, endPoint y: 432, distance: 30.0
click at [235, 432] on div "Price   * EGP 0 Price *" at bounding box center [332, 404] width 260 height 58
paste input "107.16"
type input "107.16"
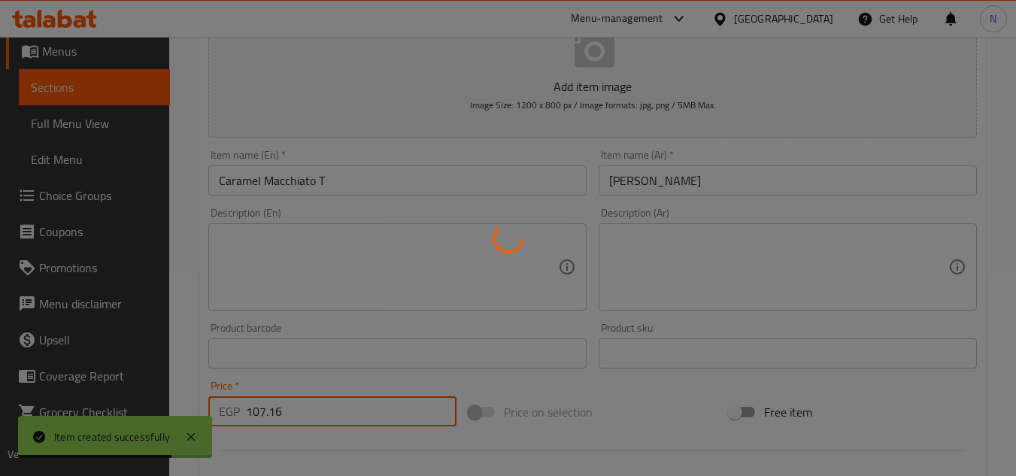
type input "0"
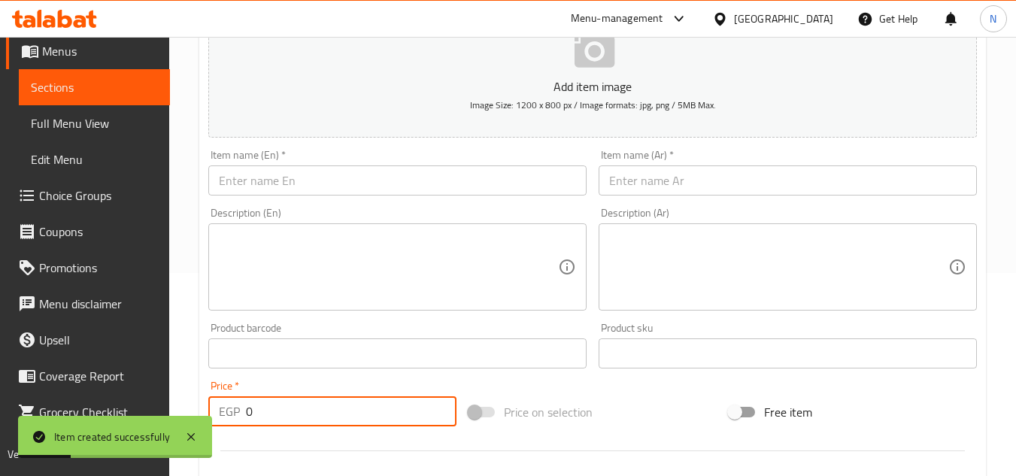
click at [387, 181] on input "text" at bounding box center [397, 180] width 378 height 30
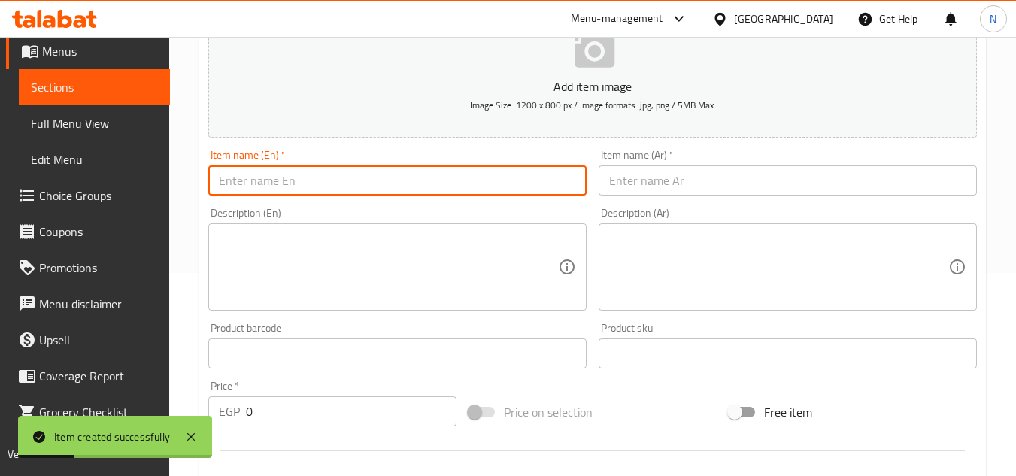
paste input "Caramel Macchiato G"
type input "Caramel Macchiato G"
click at [660, 178] on input "text" at bounding box center [788, 180] width 378 height 30
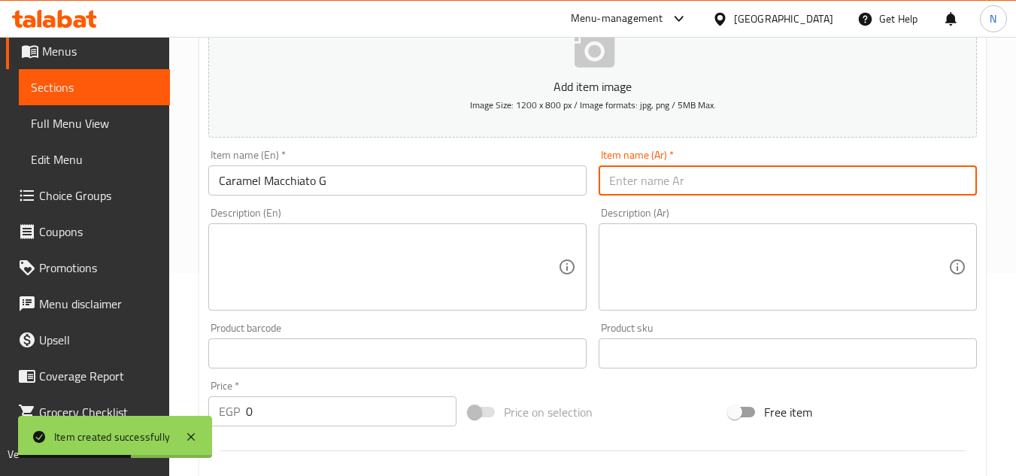
paste input "[PERSON_NAME]"
type input "[PERSON_NAME]"
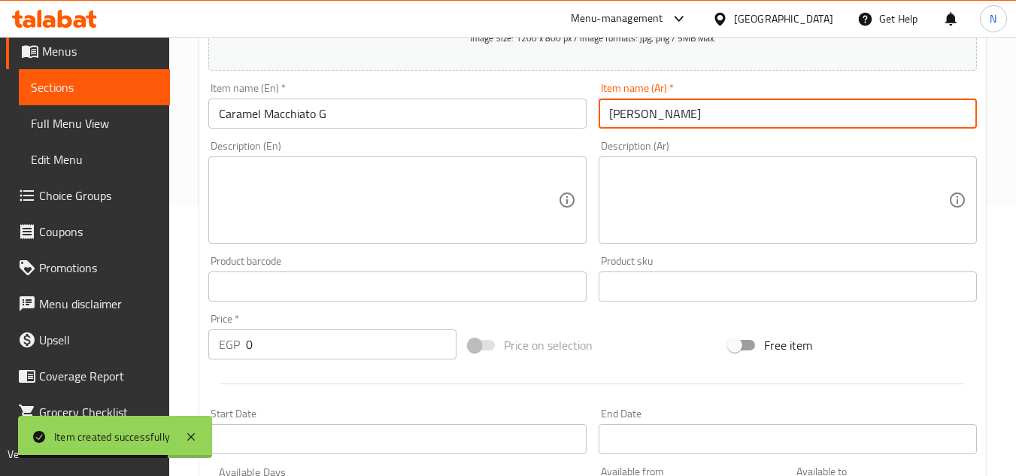
scroll to position [354, 0]
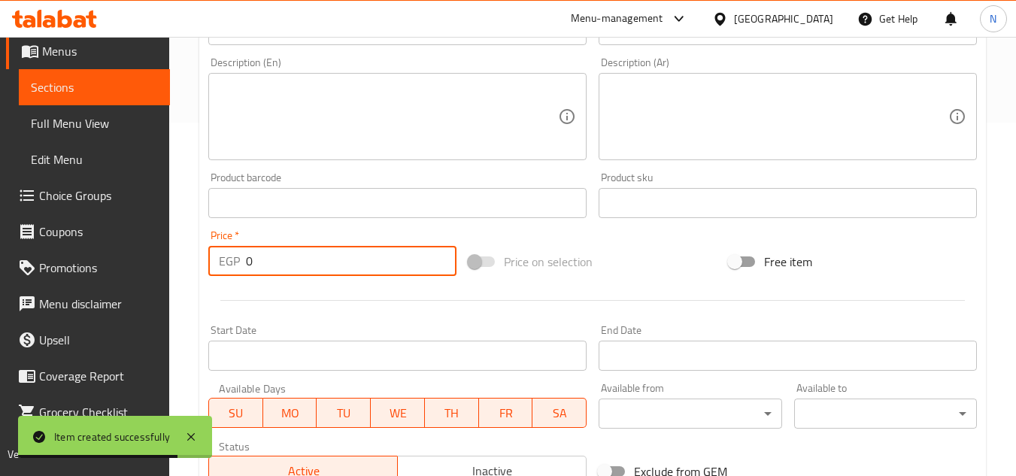
drag, startPoint x: 283, startPoint y: 257, endPoint x: 239, endPoint y: 270, distance: 45.5
click at [239, 270] on div "EGP 0 Price *" at bounding box center [332, 261] width 248 height 30
paste input "120.84"
type input "120.84"
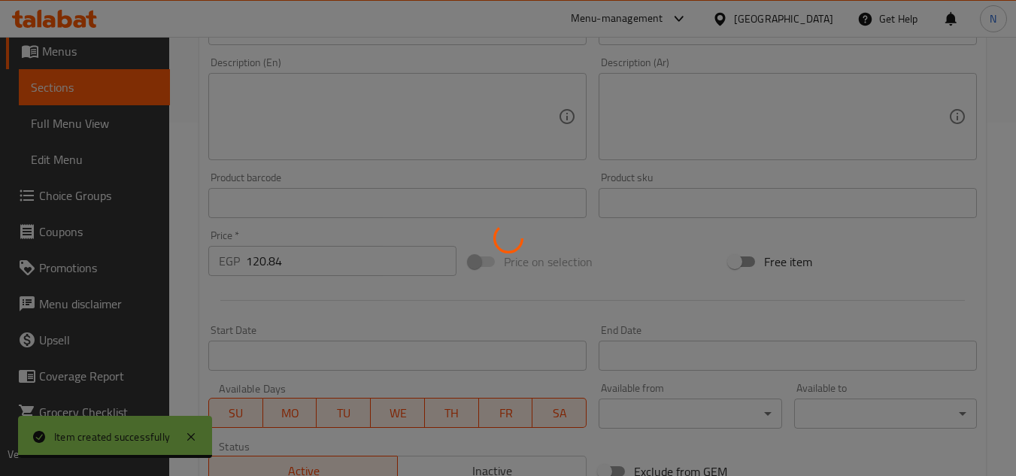
type input "0"
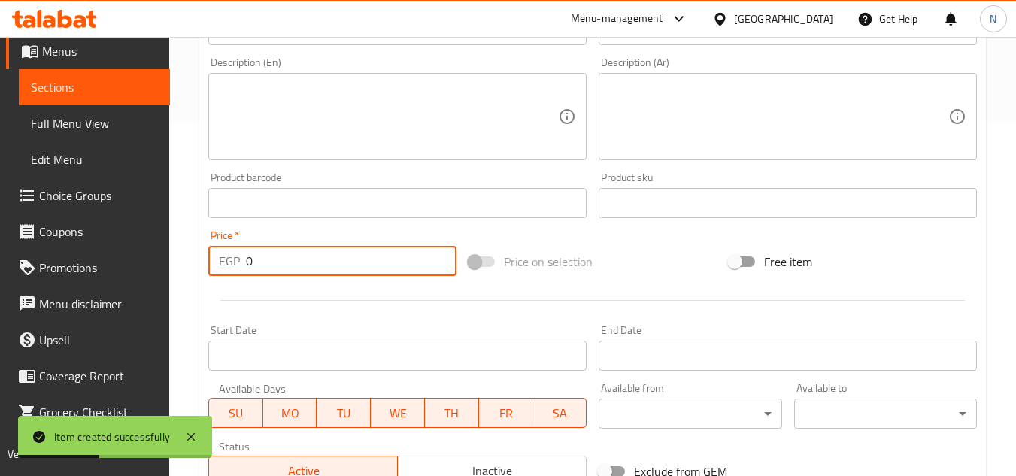
click at [106, 93] on span "Sections" at bounding box center [94, 87] width 127 height 18
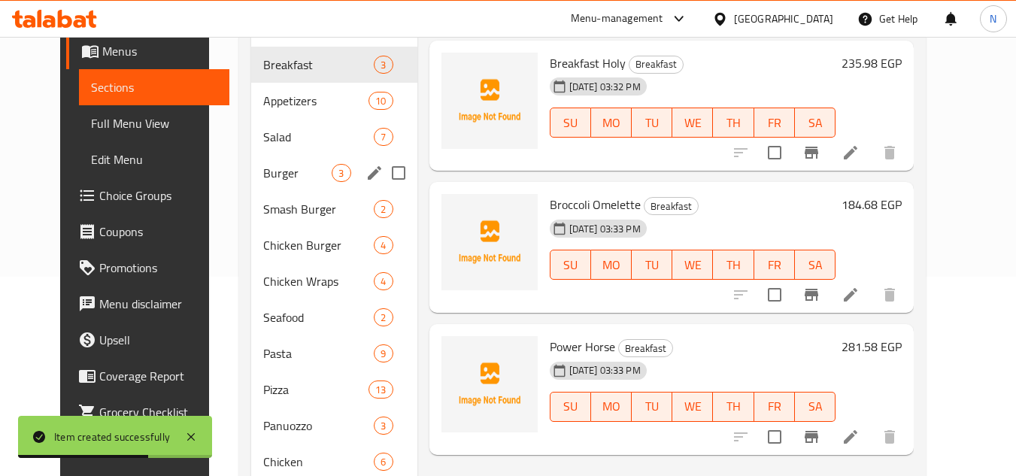
scroll to position [128, 0]
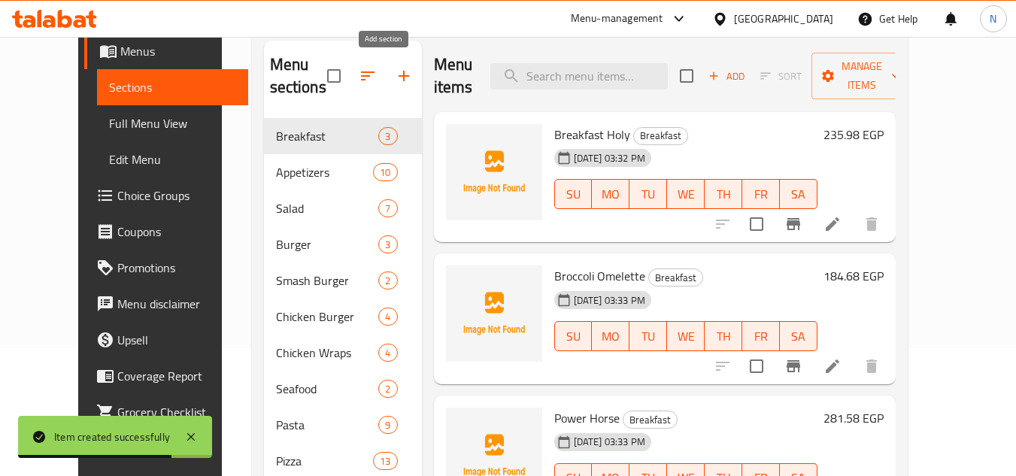
click at [395, 73] on icon "button" at bounding box center [404, 76] width 18 height 18
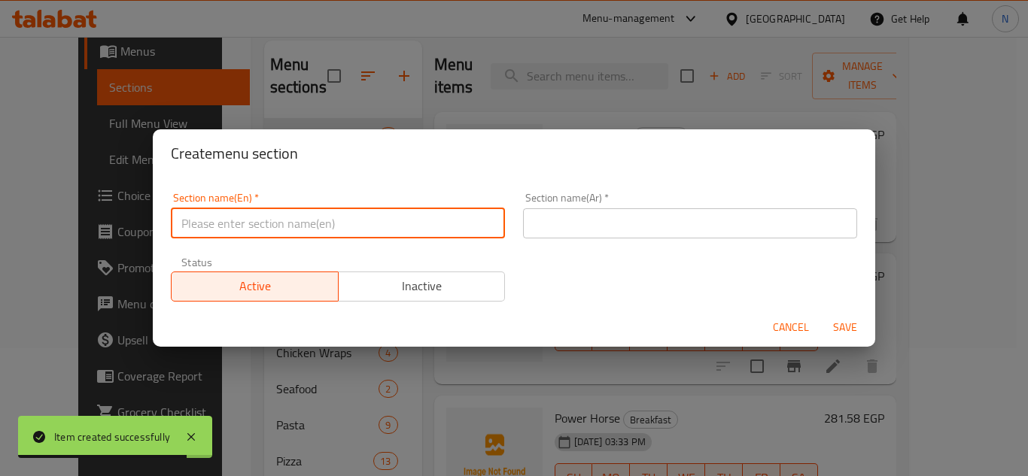
click at [254, 226] on input "text" at bounding box center [338, 223] width 334 height 30
paste input "Cortadao"
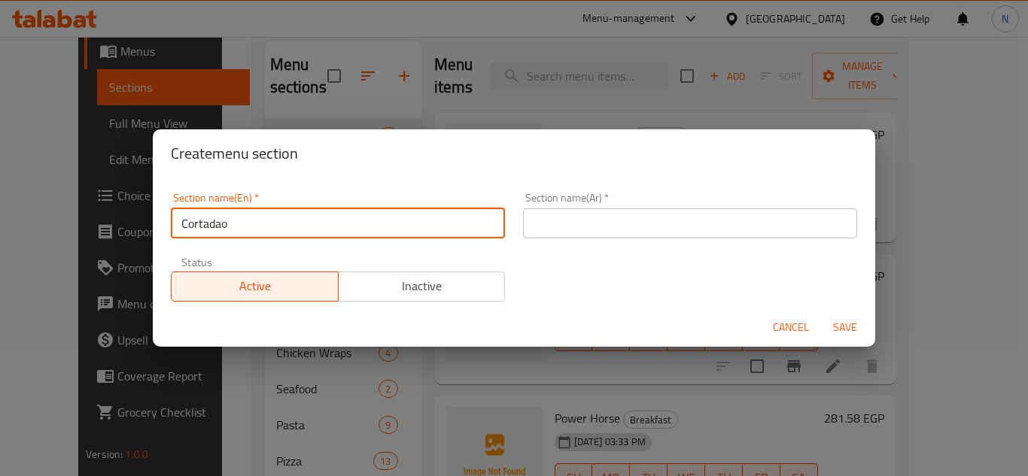
type input "Cortadao"
click at [619, 223] on input "text" at bounding box center [690, 223] width 334 height 30
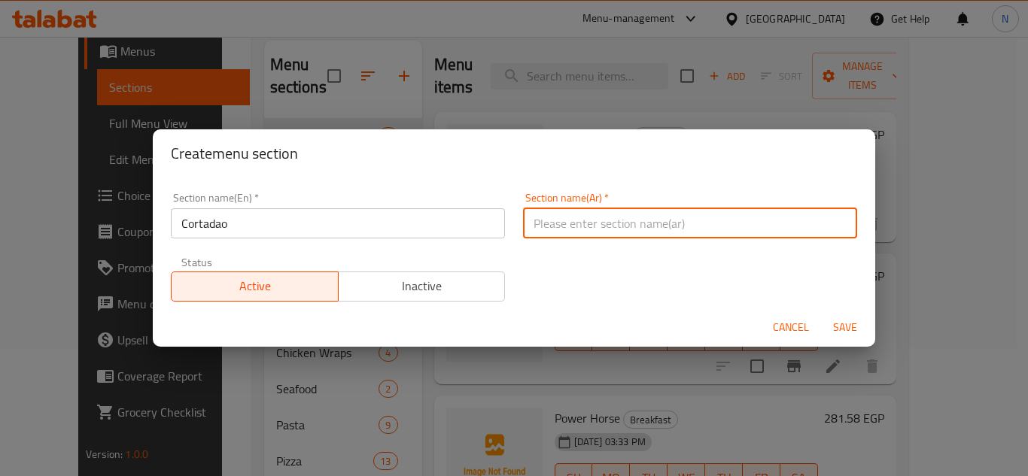
paste input "كورتاداو"
drag, startPoint x: 534, startPoint y: 223, endPoint x: 539, endPoint y: 235, distance: 12.2
click at [539, 235] on input "كورتاداو" at bounding box center [690, 223] width 334 height 30
type input "كورتادو"
click at [821, 314] on button "Save" at bounding box center [845, 328] width 48 height 28
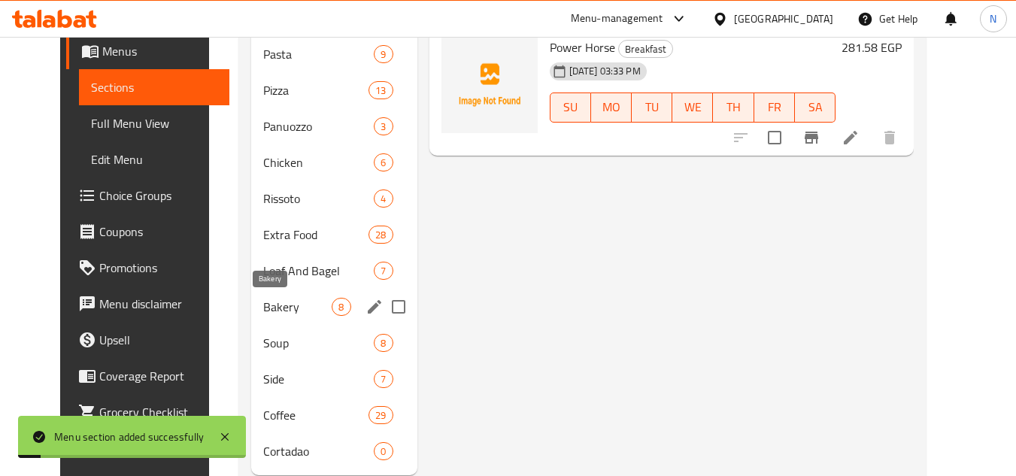
scroll to position [540, 0]
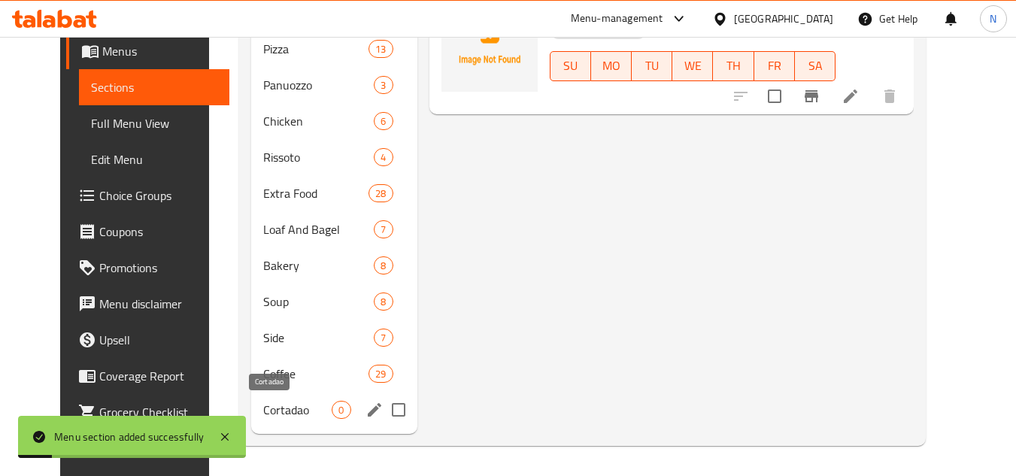
click at [264, 422] on div "Cortadao 0" at bounding box center [333, 410] width 165 height 36
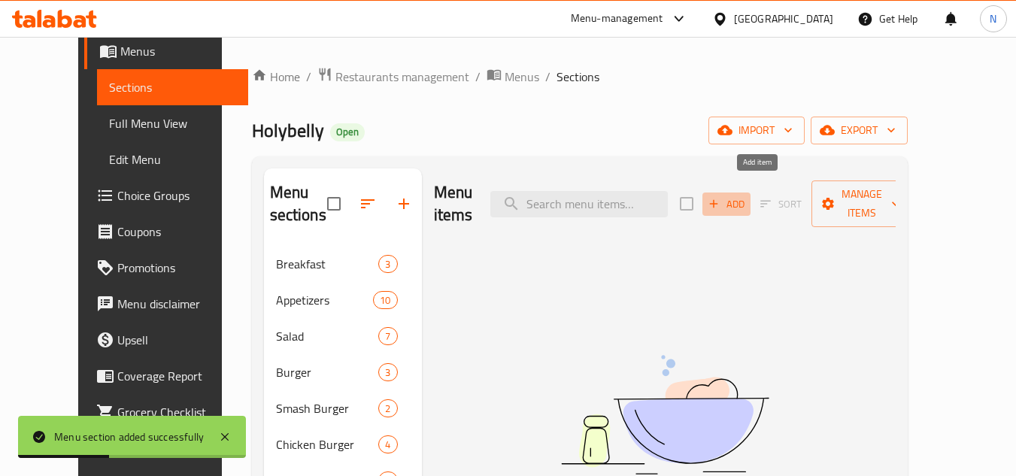
click at [747, 196] on span "Add" at bounding box center [726, 204] width 41 height 17
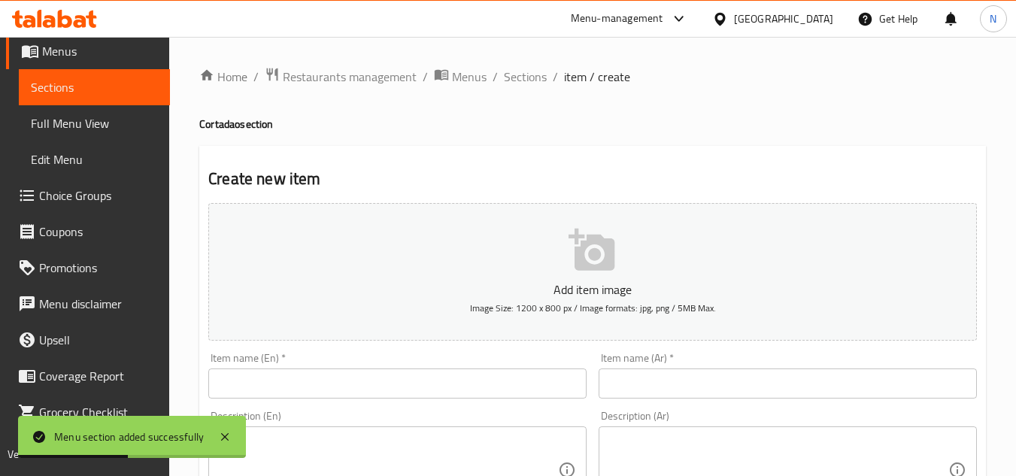
click at [388, 387] on input "text" at bounding box center [397, 384] width 378 height 30
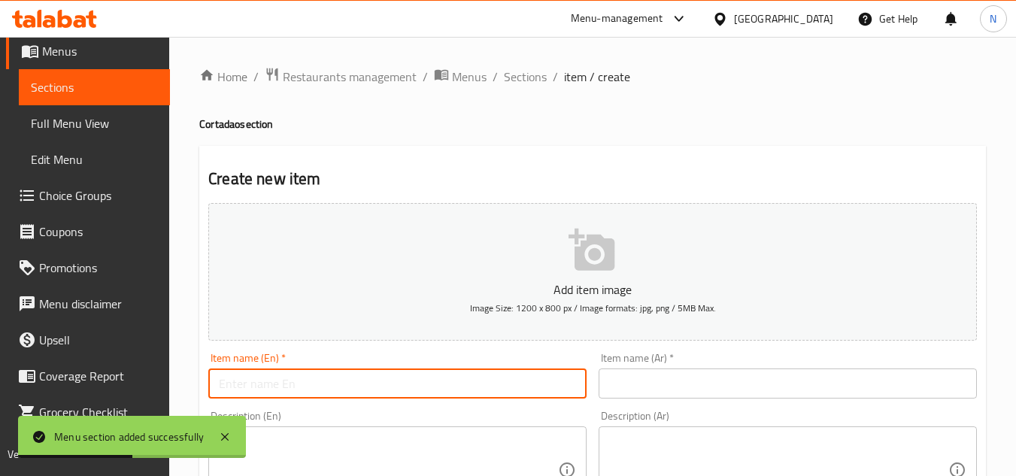
paste input "Classic Cortado"
type input "Classic Cortado"
click at [658, 393] on input "text" at bounding box center [788, 384] width 378 height 30
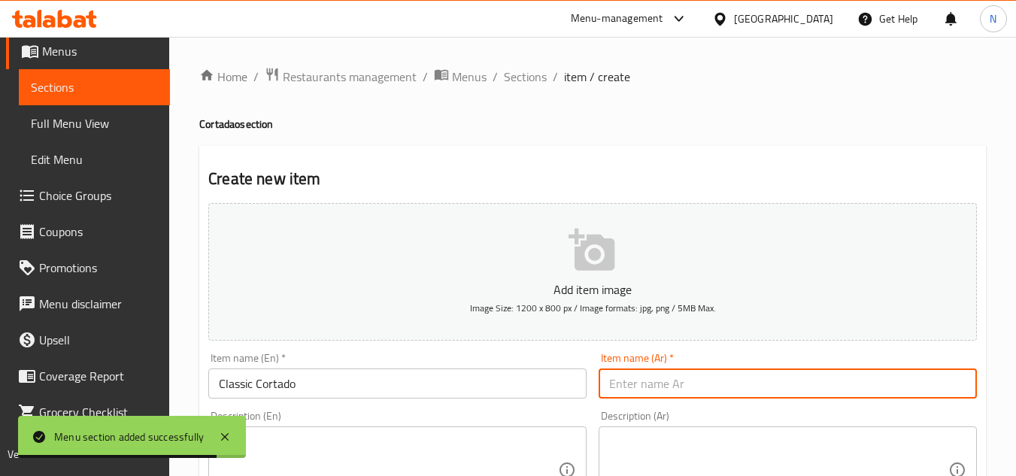
paste input "كورتادو الكلاسيكي"
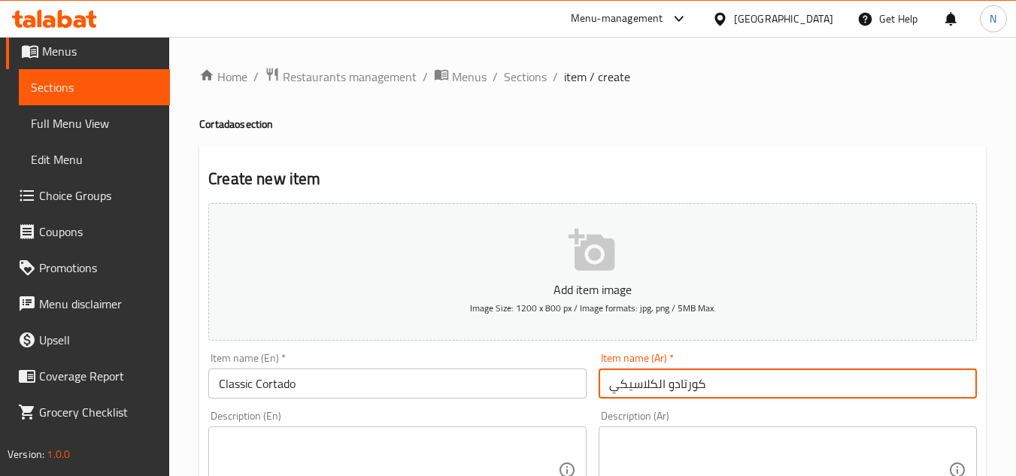
drag, startPoint x: 664, startPoint y: 380, endPoint x: 654, endPoint y: 389, distance: 13.3
click at [654, 389] on input "كورتادو الكلاسيكي" at bounding box center [788, 384] width 378 height 30
type input "[PERSON_NAME]"
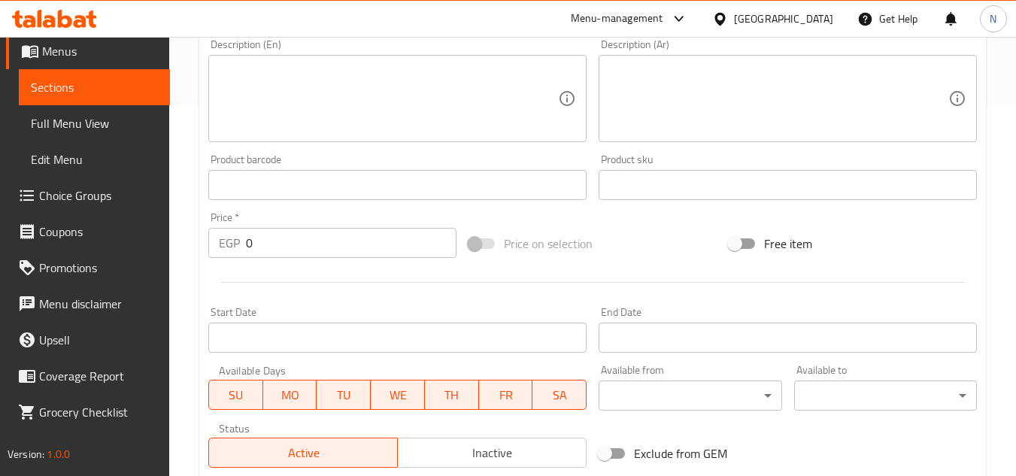
scroll to position [376, 0]
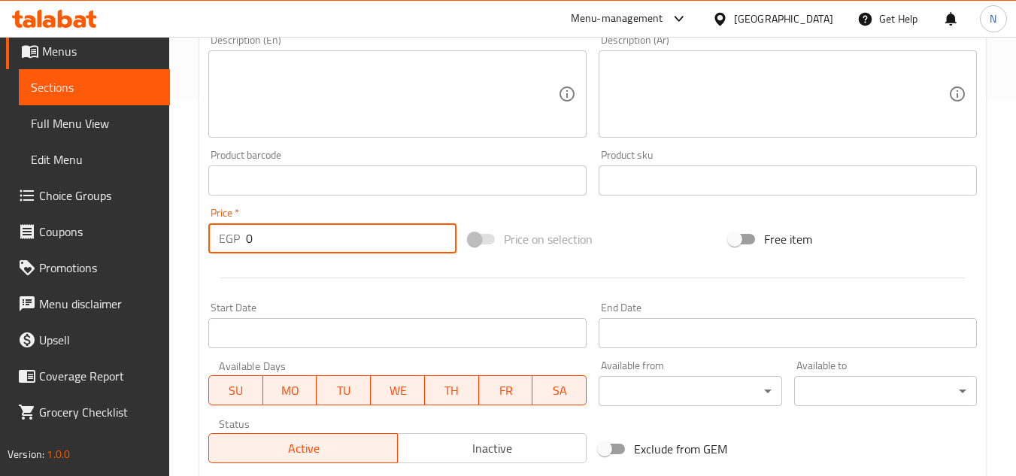
drag, startPoint x: 261, startPoint y: 238, endPoint x: 229, endPoint y: 244, distance: 33.0
click at [229, 244] on div "EGP 0 Price *" at bounding box center [332, 238] width 248 height 30
paste input "99.18"
type input "99.18"
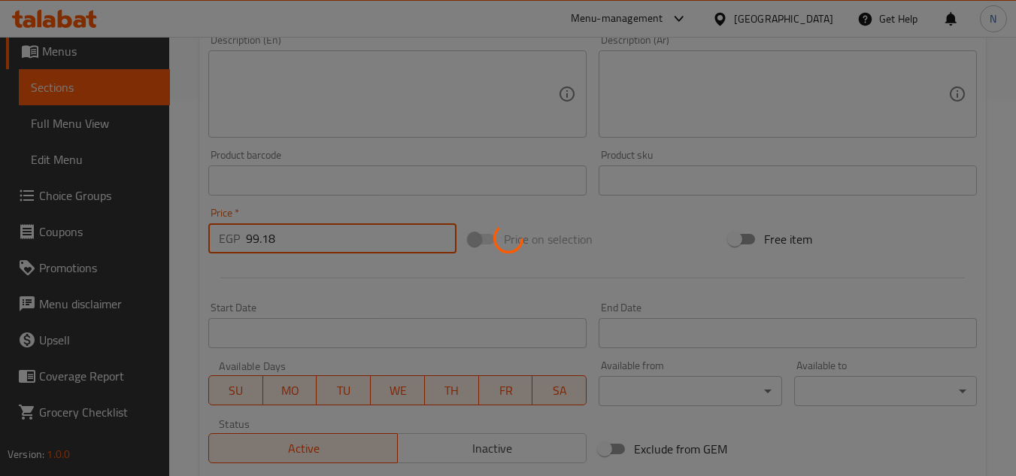
type input "0"
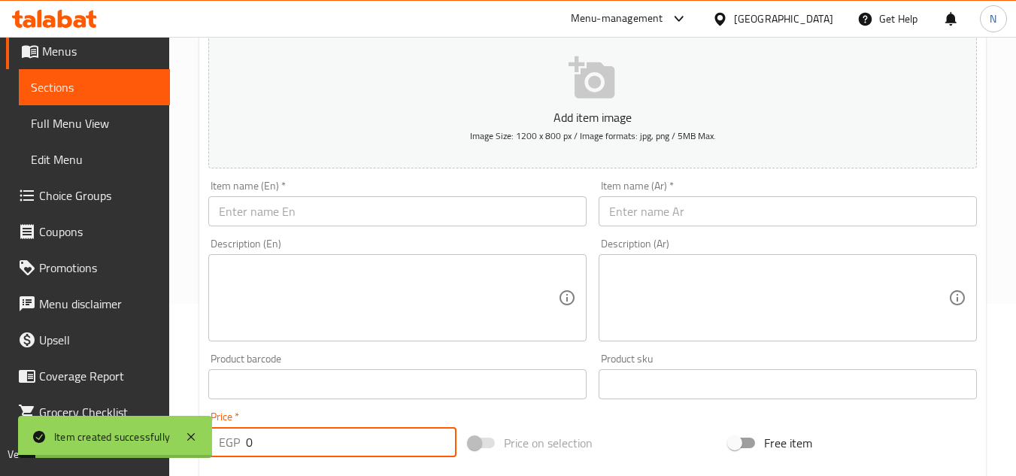
scroll to position [150, 0]
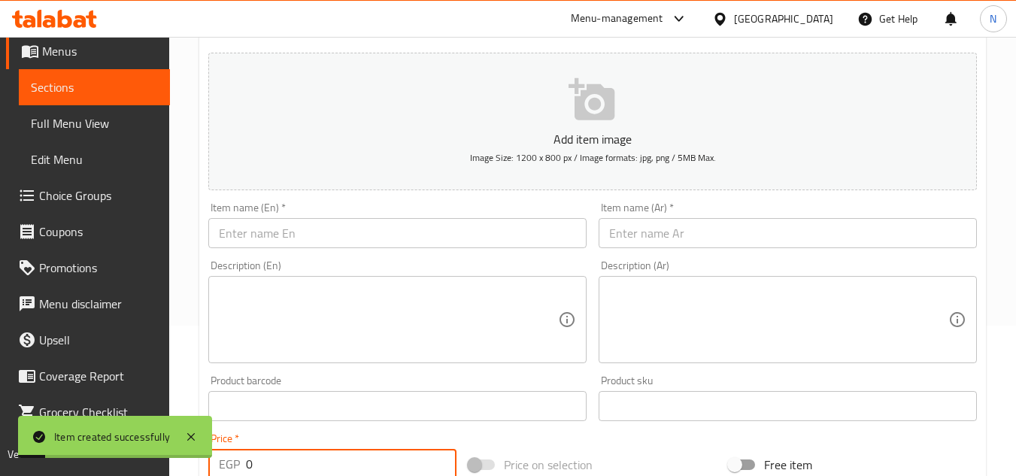
click at [277, 235] on input "text" at bounding box center [397, 233] width 378 height 30
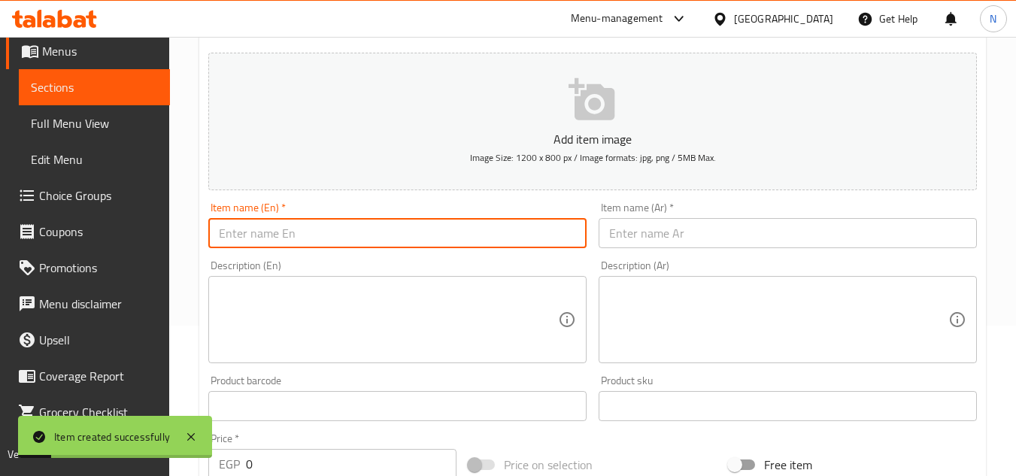
paste input "Pisachio Cortado"
type input "Pisachio Cortado"
click at [637, 243] on input "text" at bounding box center [788, 233] width 378 height 30
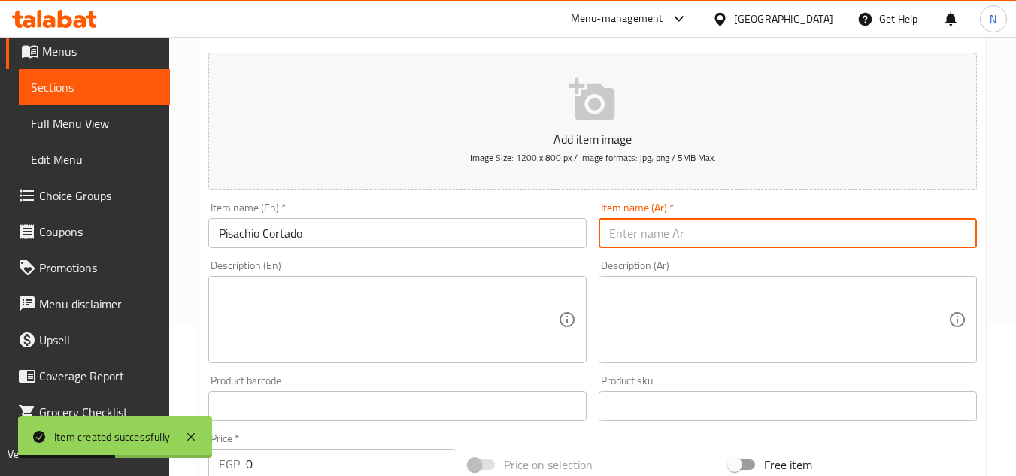
paste input "فستق كورتادو"
type input "فستق كورتادو"
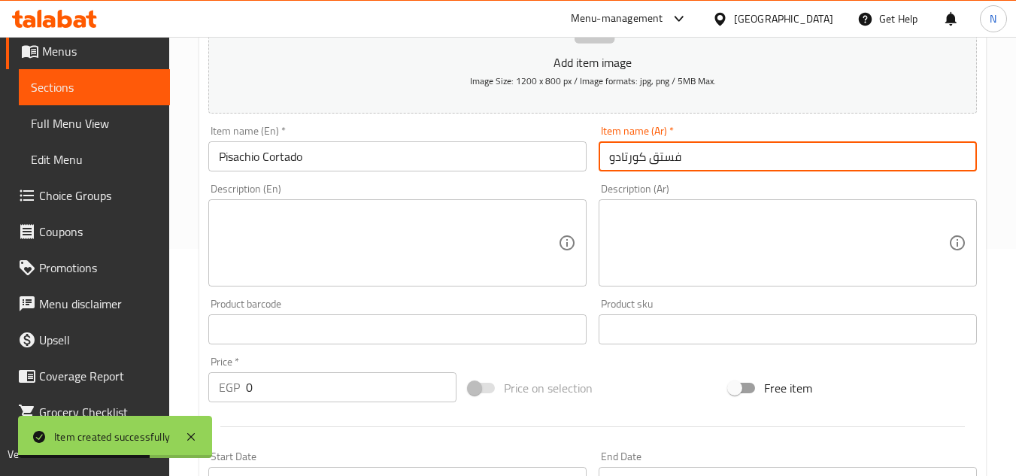
scroll to position [301, 0]
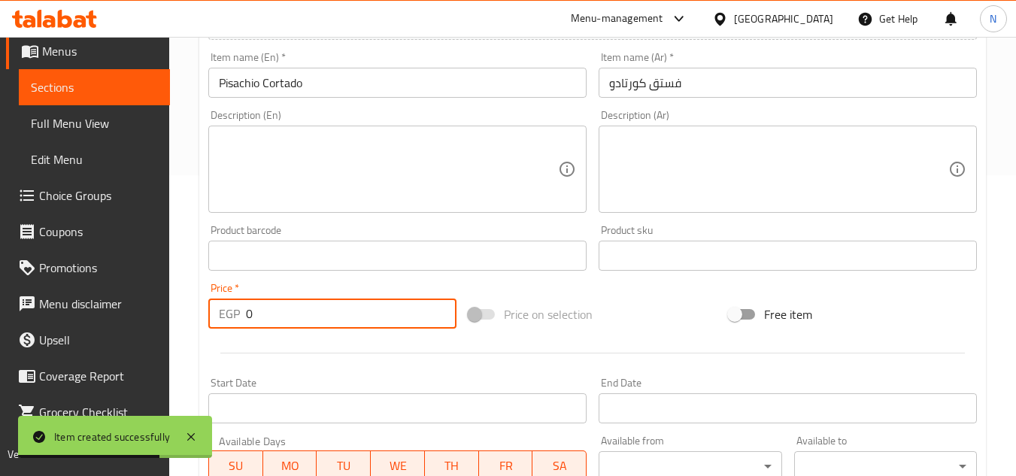
drag, startPoint x: 274, startPoint y: 314, endPoint x: 232, endPoint y: 317, distance: 41.5
click at [232, 317] on div "EGP 0 Price *" at bounding box center [332, 314] width 248 height 30
paste input "120.84"
type input "120.84"
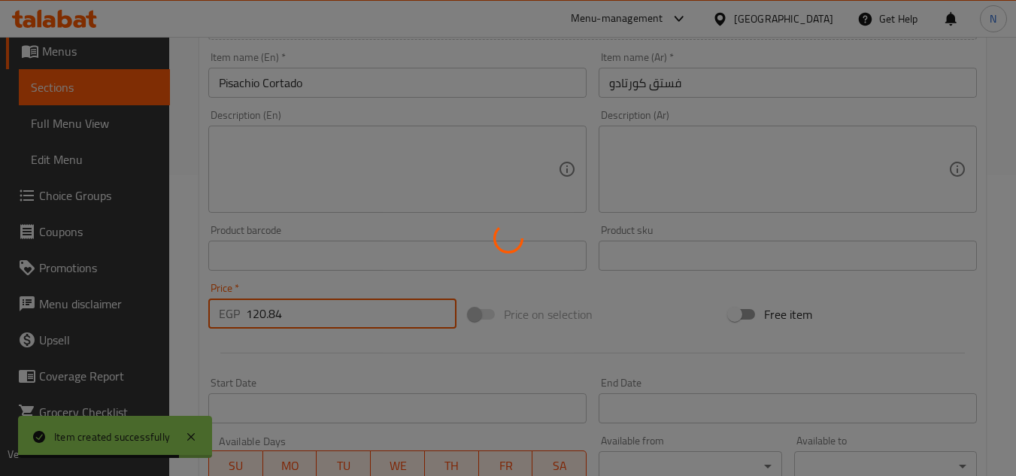
type input "0"
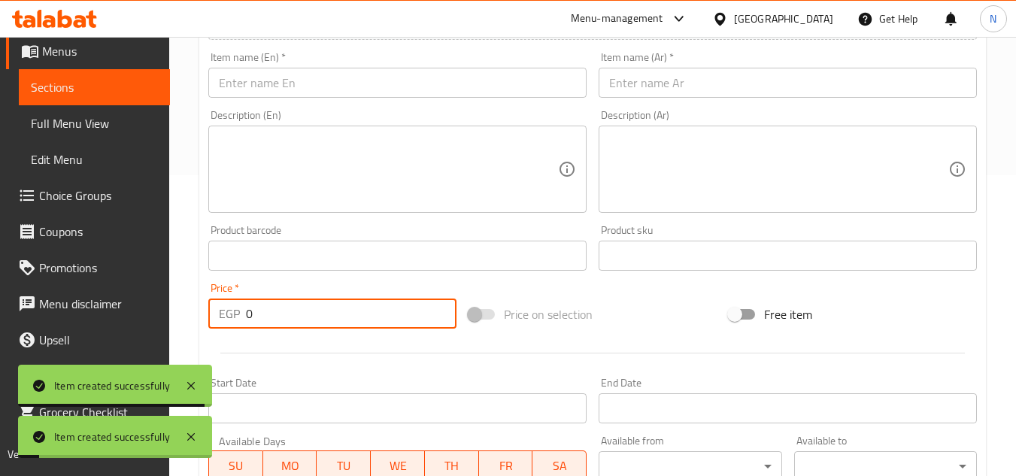
click at [276, 86] on input "text" at bounding box center [397, 83] width 378 height 30
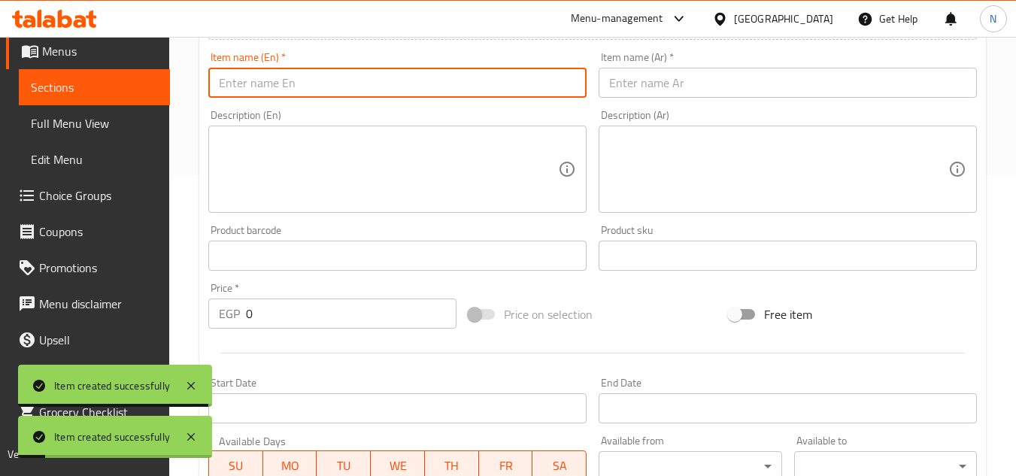
paste input "[PERSON_NAME]"
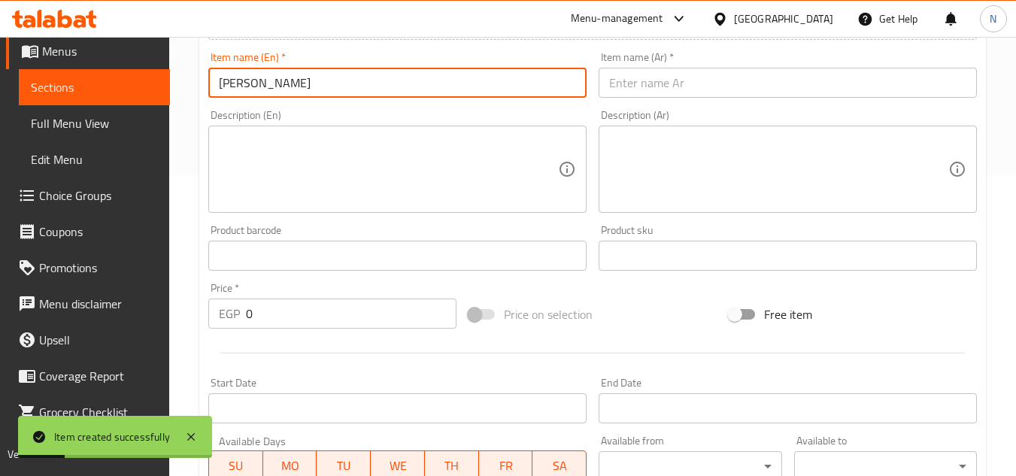
type input "[PERSON_NAME]"
click at [672, 88] on input "text" at bounding box center [788, 83] width 378 height 30
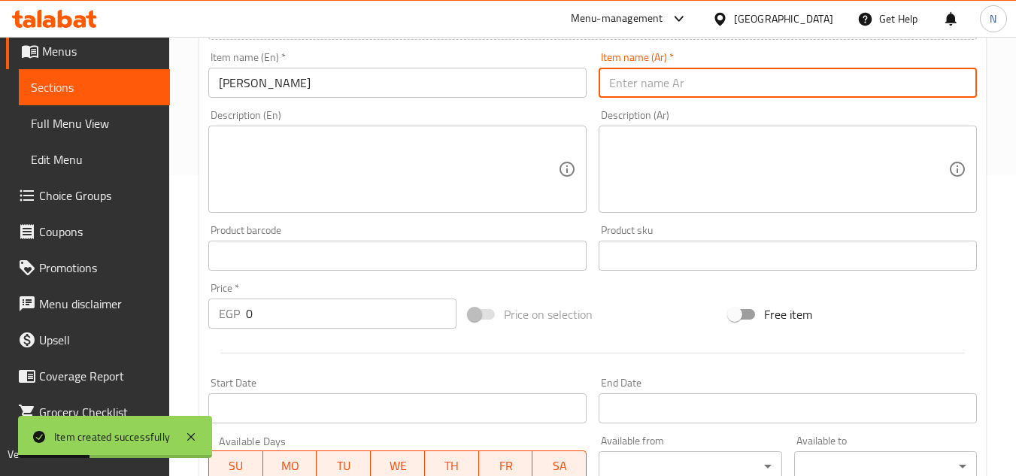
paste input "[PERSON_NAME]"
type input "[PERSON_NAME]"
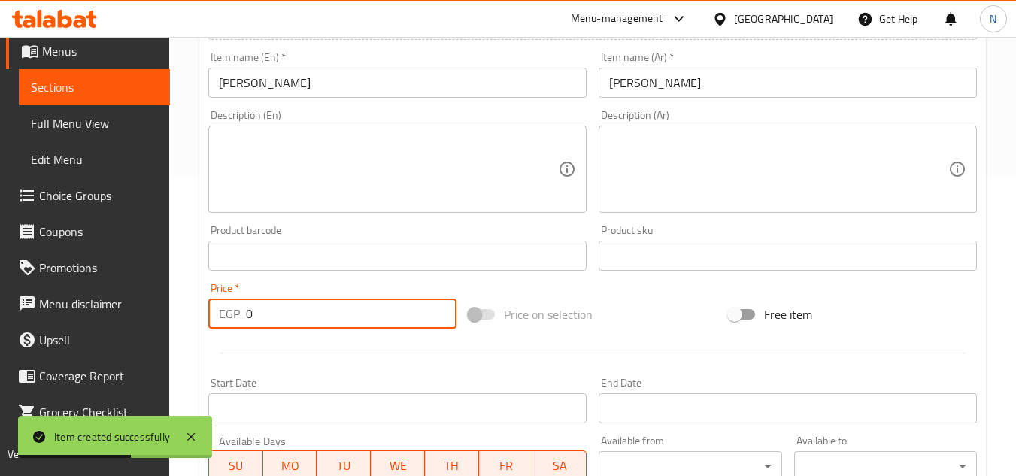
drag, startPoint x: 288, startPoint y: 315, endPoint x: 241, endPoint y: 326, distance: 47.8
click at [241, 326] on div "EGP 0 Price *" at bounding box center [332, 314] width 248 height 30
paste input "107.16"
type input "107.16"
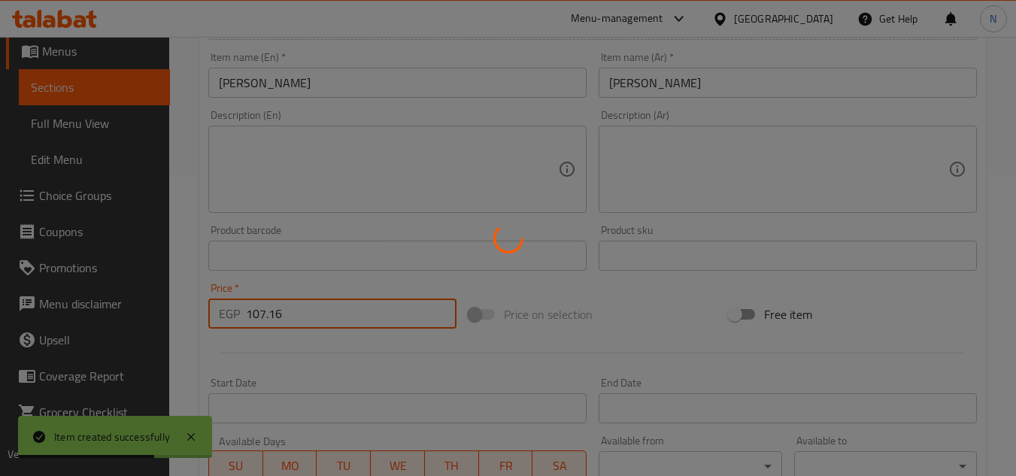
type input "0"
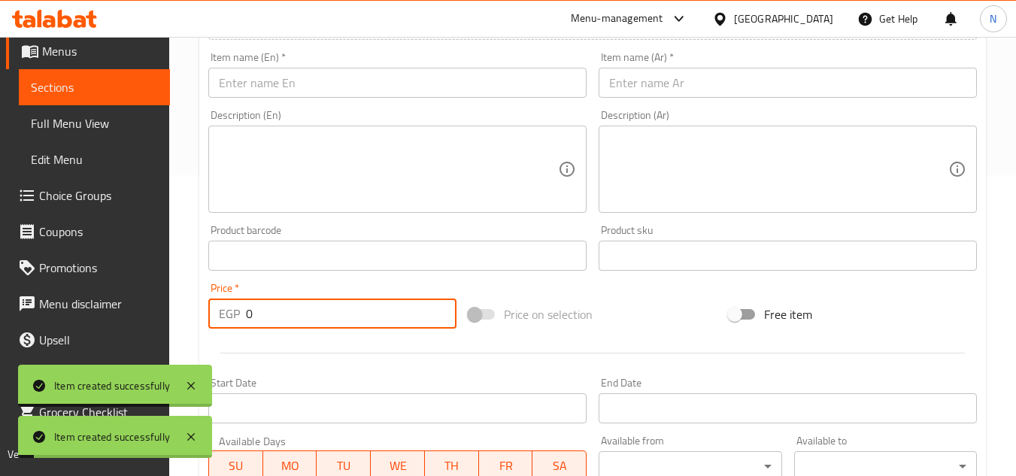
click at [378, 74] on input "text" at bounding box center [397, 83] width 378 height 30
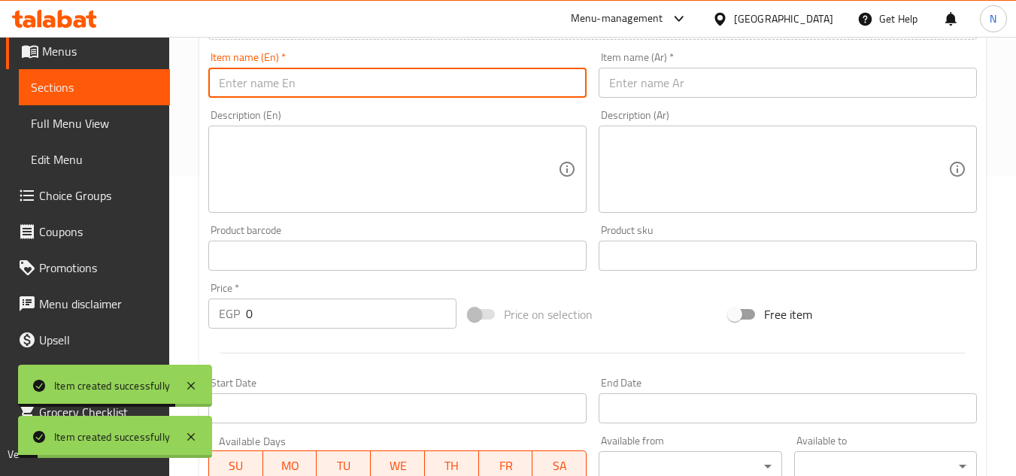
paste input "Black Cortado"
type input "Black Cortado"
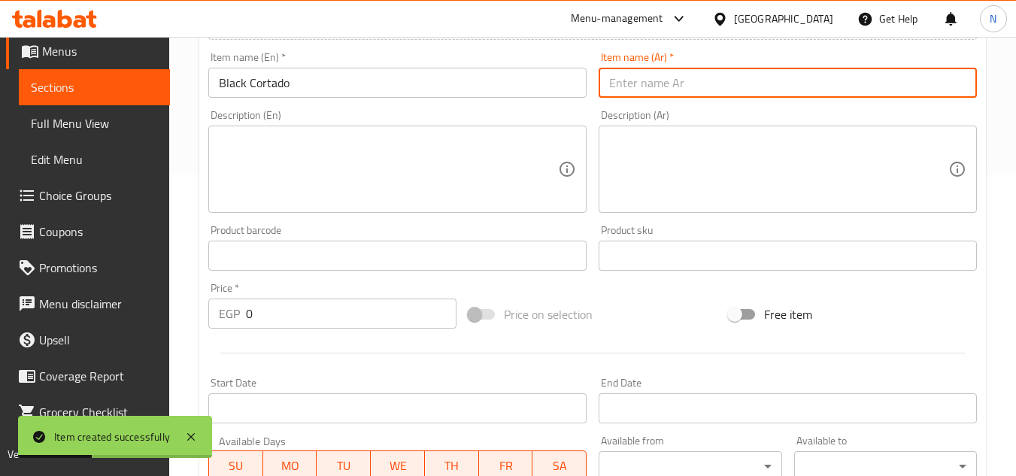
click at [645, 96] on input "text" at bounding box center [788, 83] width 378 height 30
paste input "كورتادو أسود"
type input "كورتادو أسود"
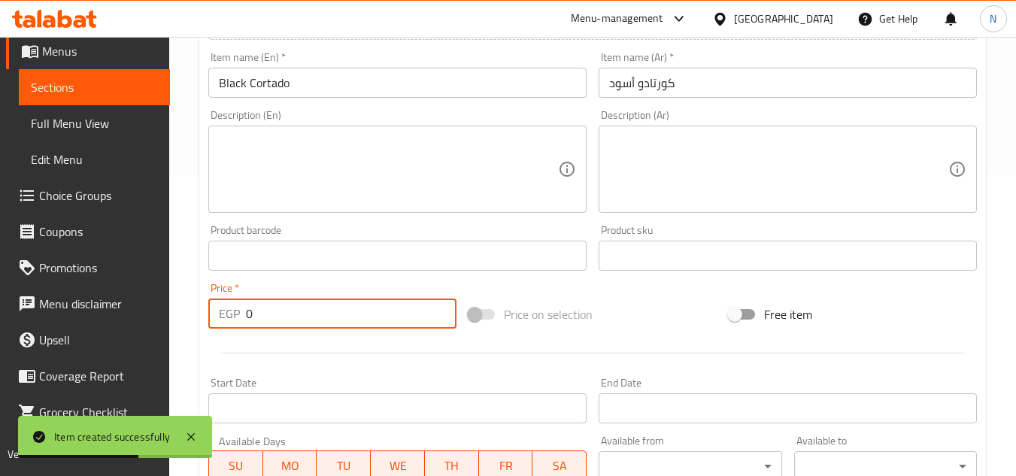
drag, startPoint x: 240, startPoint y: 321, endPoint x: 231, endPoint y: 323, distance: 9.3
click at [231, 323] on div "EGP 0 Price *" at bounding box center [332, 314] width 248 height 30
paste input "87.78"
type input "87.78"
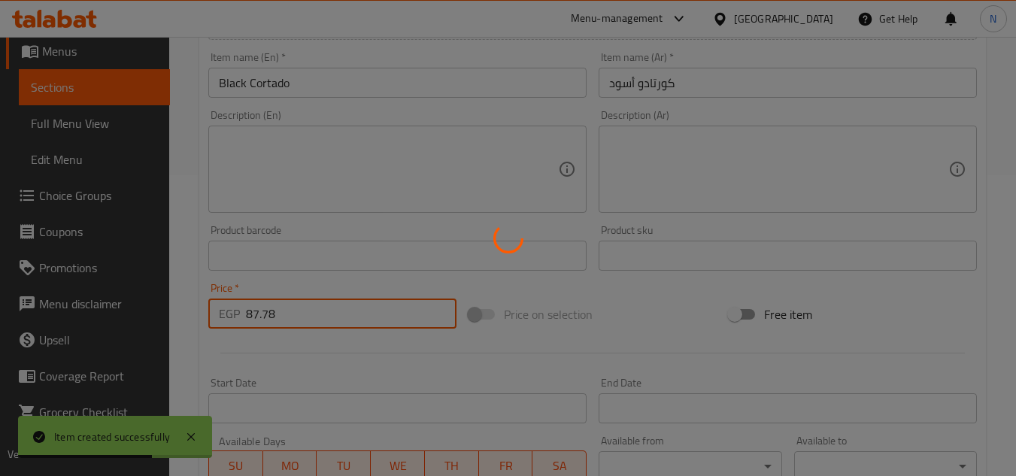
type input "0"
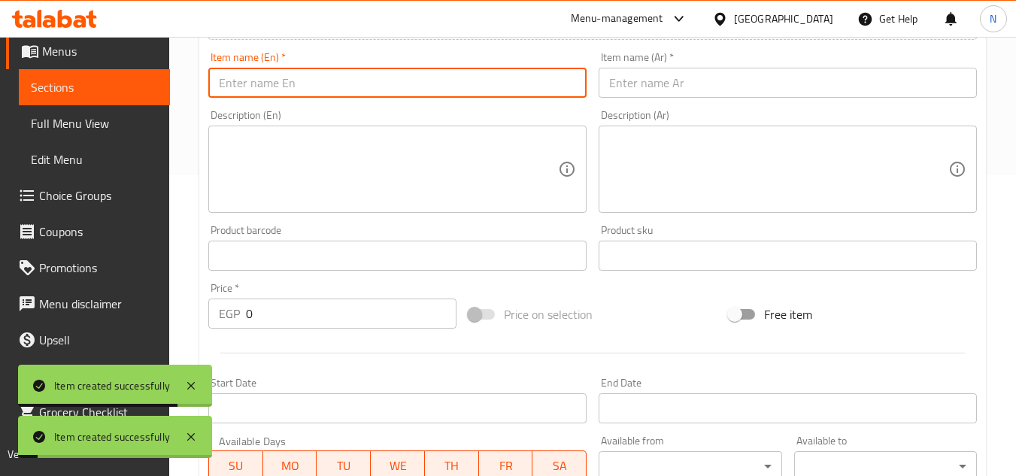
click at [351, 80] on input "text" at bounding box center [397, 83] width 378 height 30
paste input "Ristretto Cortado"
type input "Ristretto Cortado"
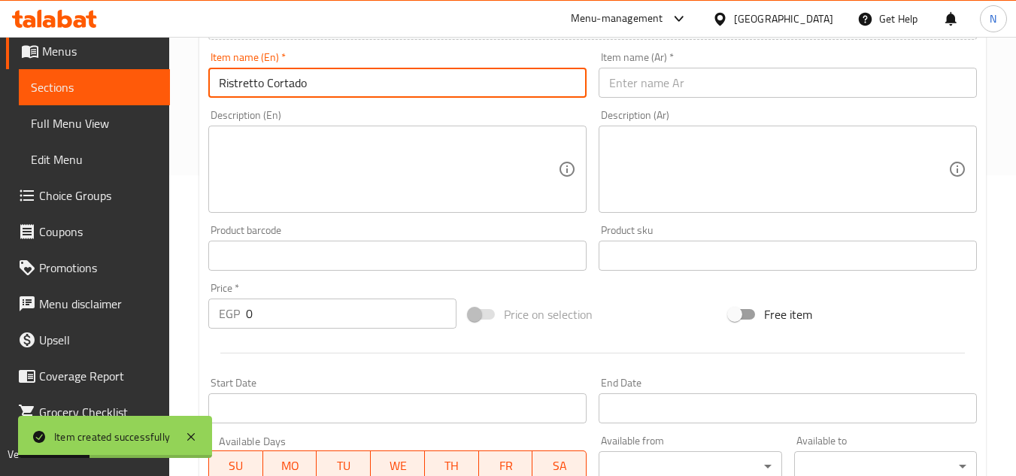
click at [651, 81] on input "text" at bounding box center [788, 83] width 378 height 30
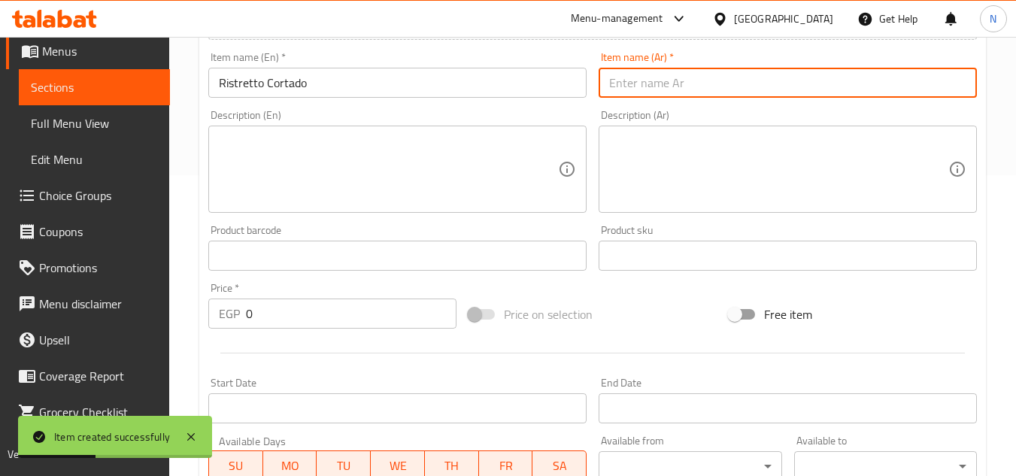
paste input "ريستريتو كورتادو"
type input "ريستريتو كورتادو"
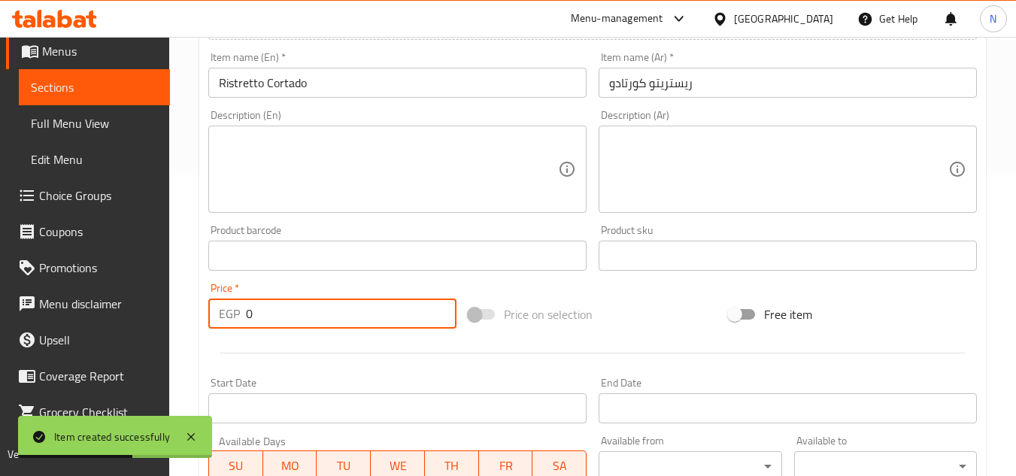
drag, startPoint x: 258, startPoint y: 323, endPoint x: 242, endPoint y: 326, distance: 16.1
click at [242, 326] on div "EGP 0 Price *" at bounding box center [332, 314] width 248 height 30
paste input "95.76"
type input "95.76"
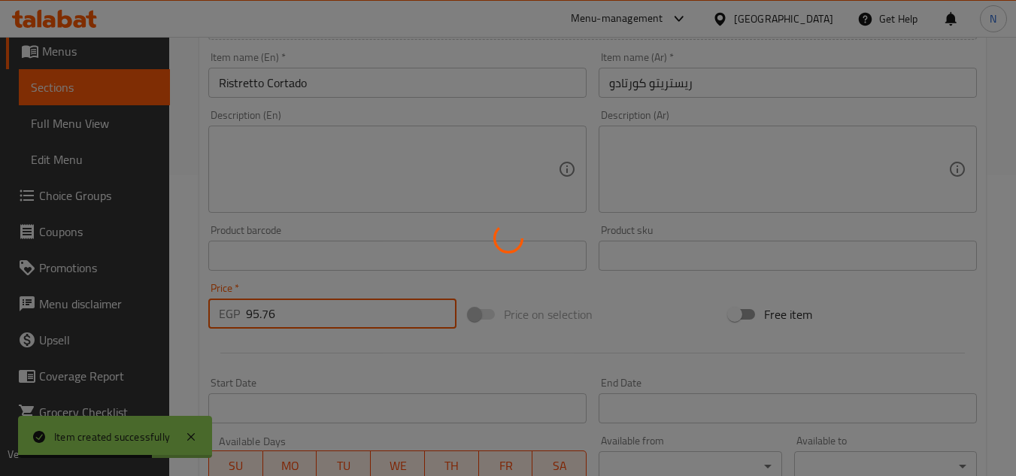
type input "0"
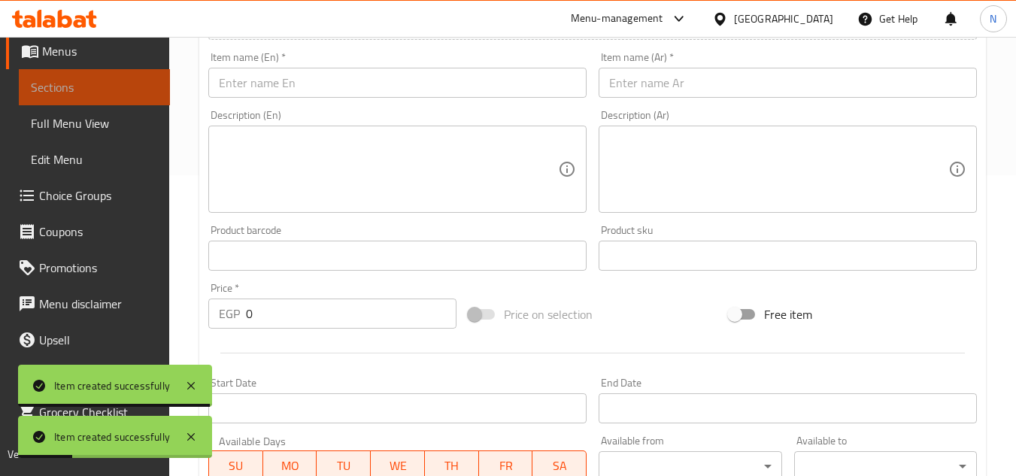
click at [117, 77] on link "Sections" at bounding box center [94, 87] width 151 height 36
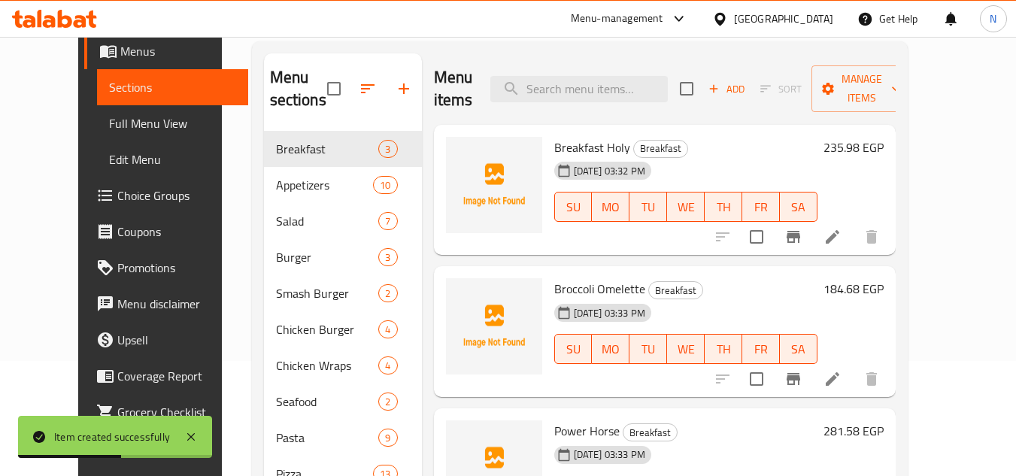
scroll to position [89, 0]
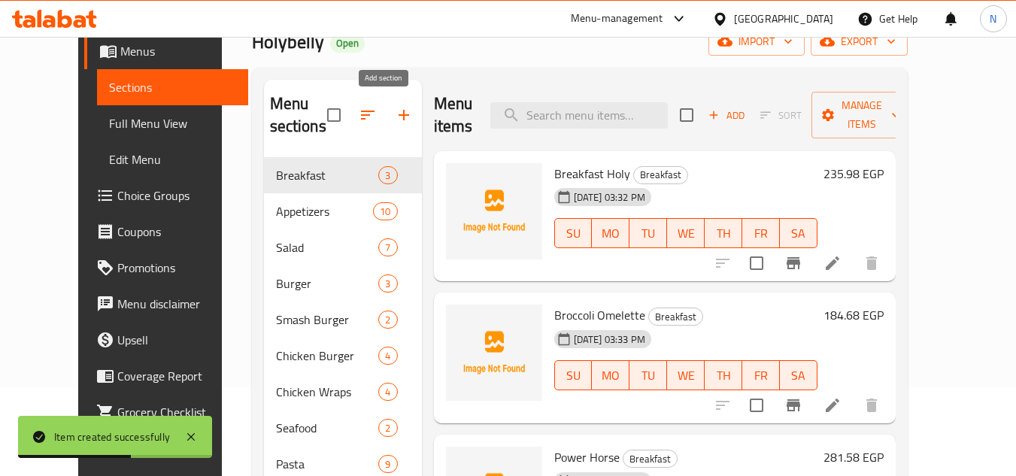
click at [395, 120] on icon "button" at bounding box center [404, 115] width 18 height 18
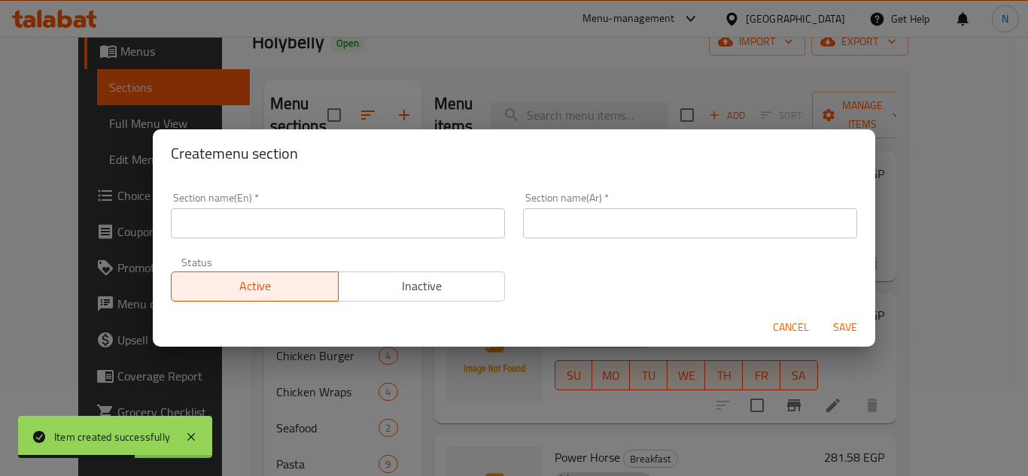
click at [291, 181] on div "Section name(En)   * Section name(En) * Section name(Ar)   * Section name(Ar) *…" at bounding box center [514, 243] width 722 height 130
click at [236, 238] on input "text" at bounding box center [338, 223] width 334 height 30
paste input "Other And Chocolate"
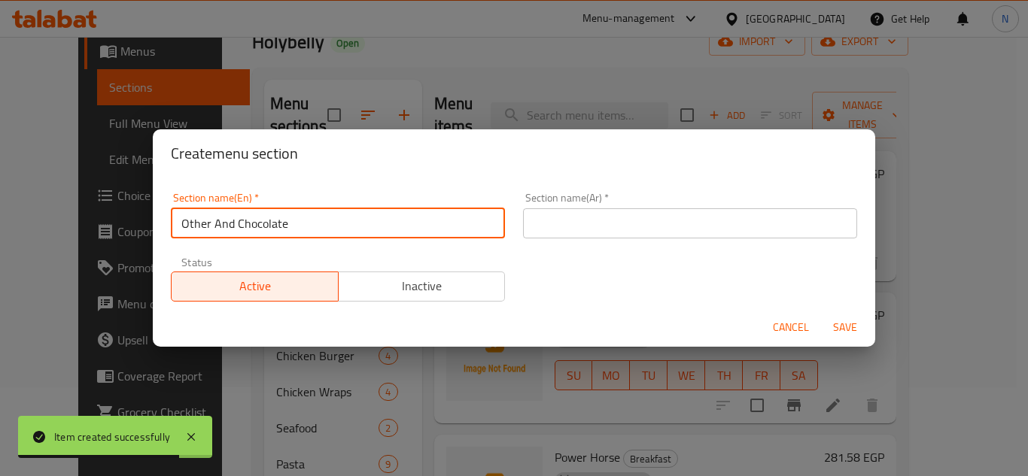
type input "Other And Chocolate"
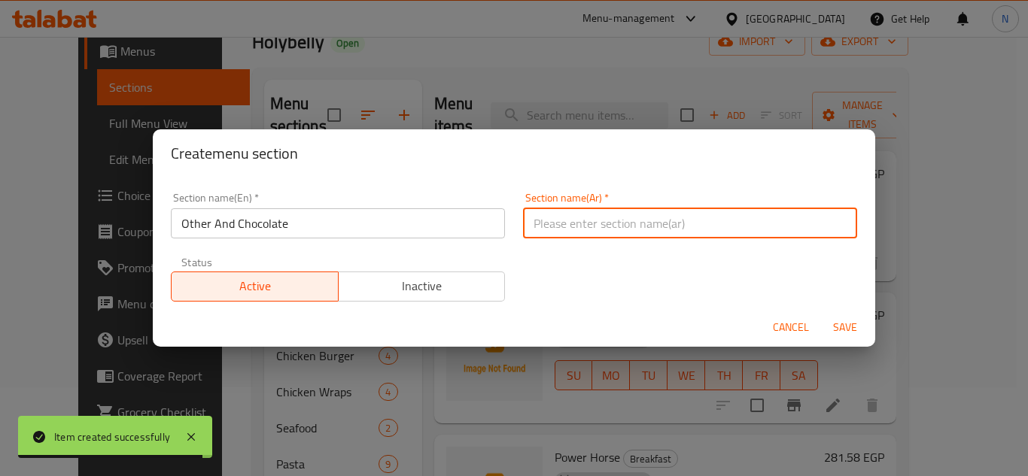
click at [548, 211] on input "text" at bounding box center [690, 223] width 334 height 30
paste input "أخرى والشوكولاتة"
type input "أخرى والشوكولاتة"
click at [821, 314] on button "Save" at bounding box center [845, 328] width 48 height 28
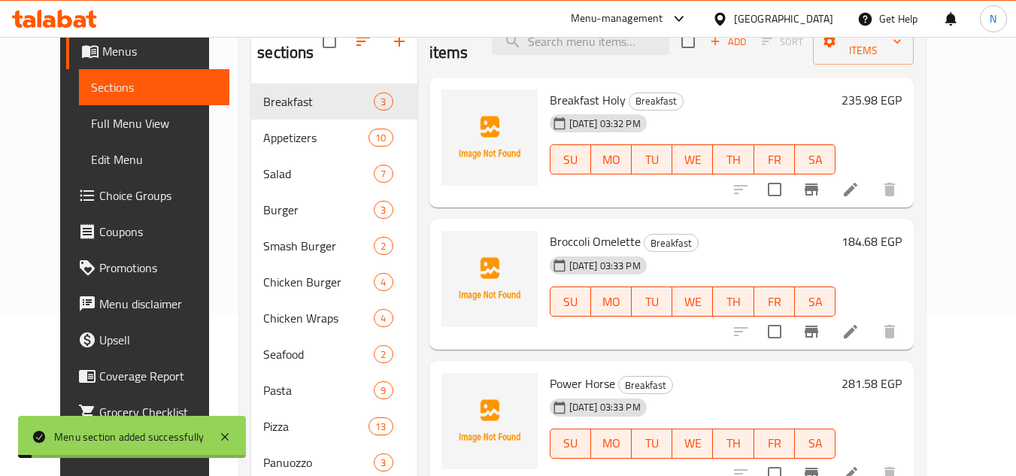
scroll to position [576, 0]
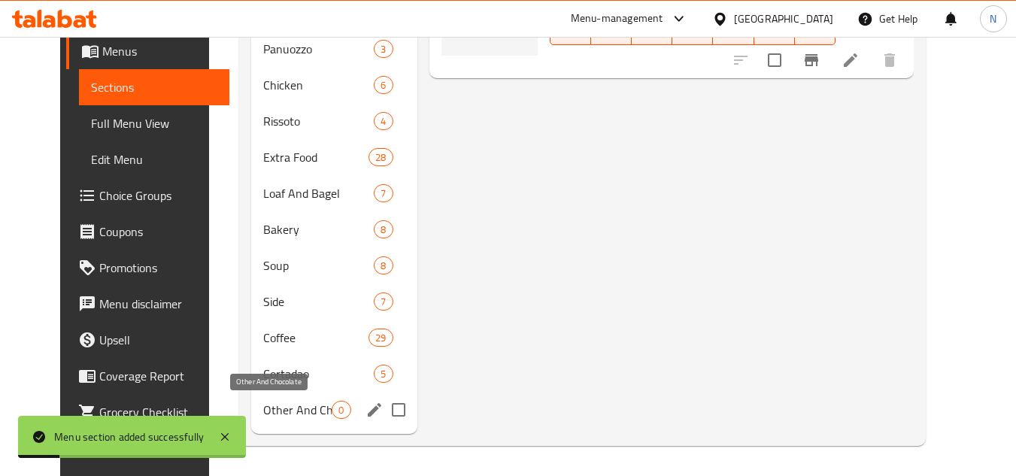
click at [309, 408] on span "Other And Chocolate" at bounding box center [297, 410] width 68 height 18
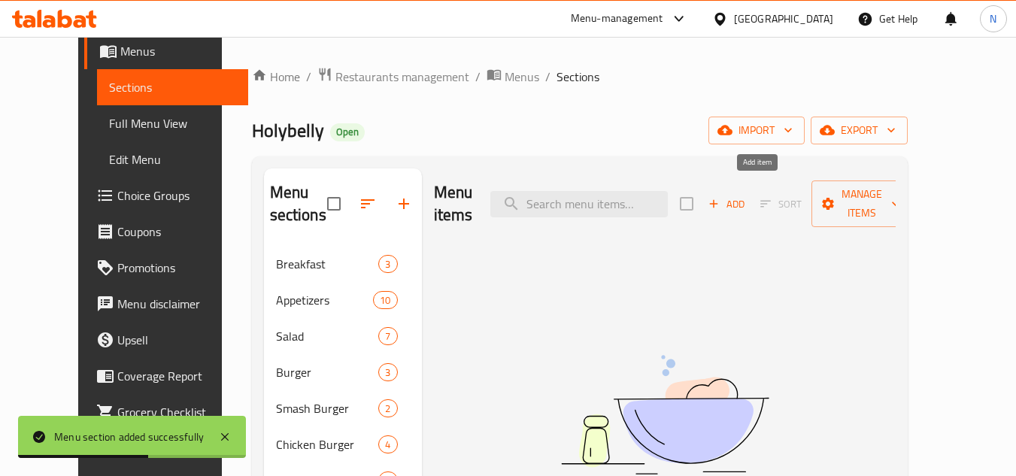
click at [747, 196] on span "Add" at bounding box center [726, 204] width 41 height 17
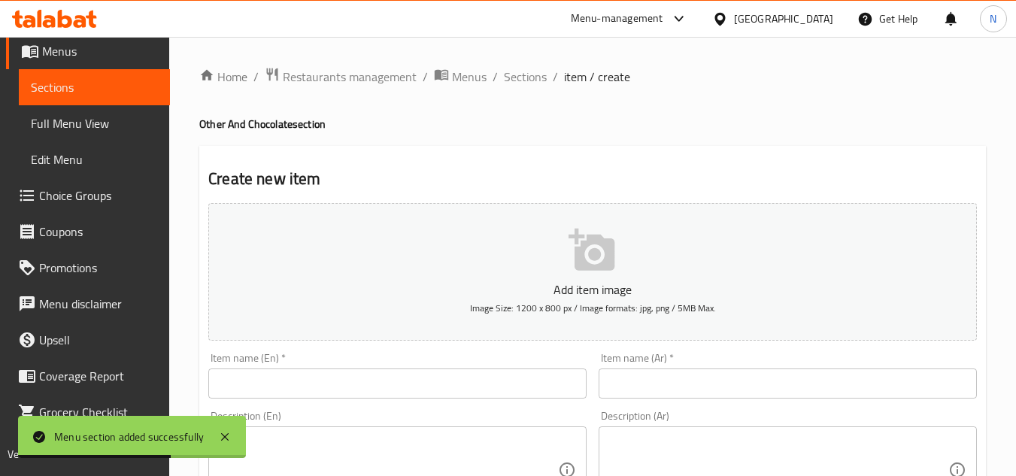
click at [348, 381] on input "text" at bounding box center [397, 384] width 378 height 30
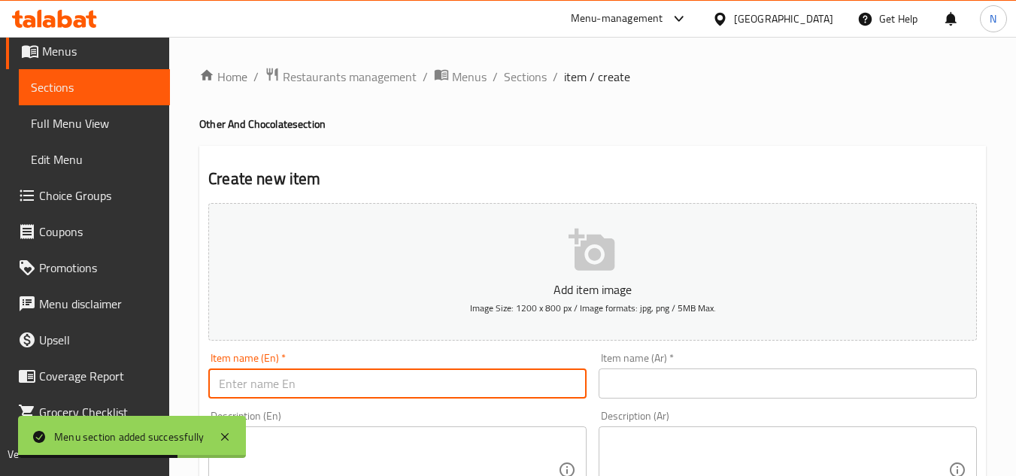
paste input "Normal Tea"
type input "Normal Tea"
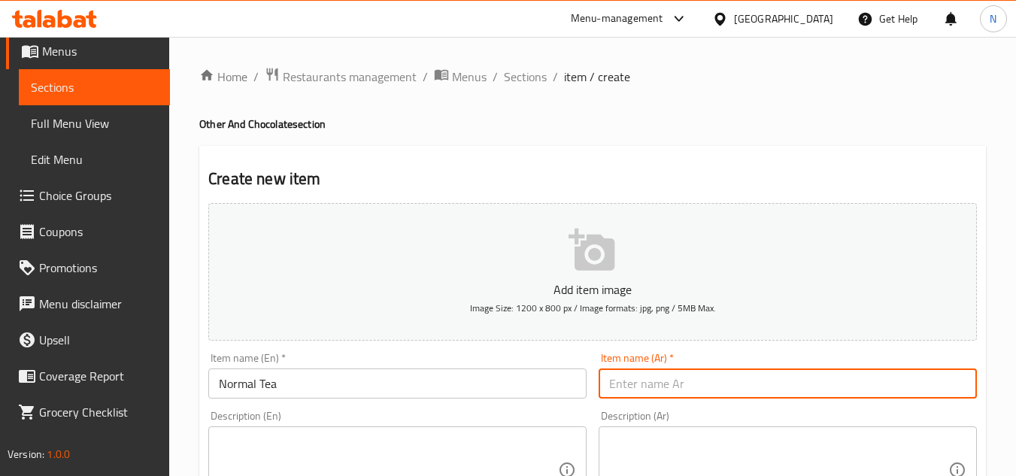
click at [642, 384] on input "text" at bounding box center [788, 384] width 378 height 30
paste input "شاي عادي"
type input "شاي عادي"
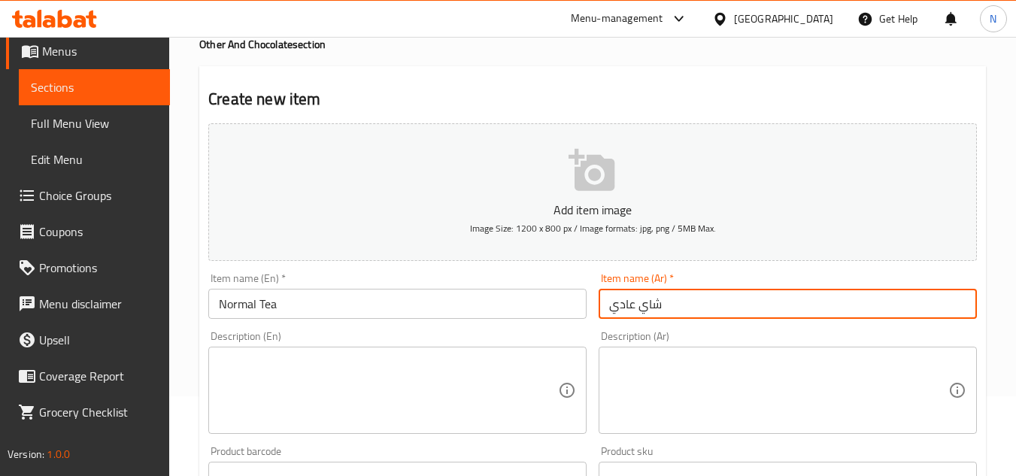
scroll to position [376, 0]
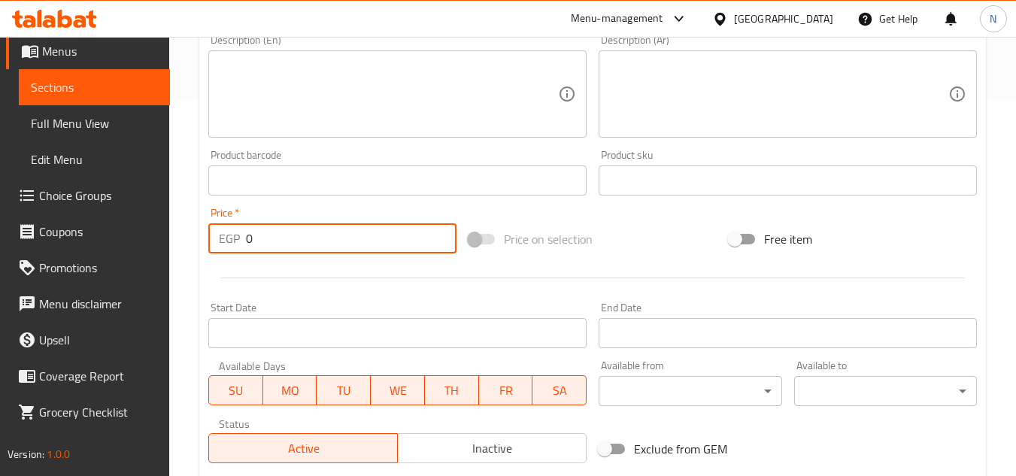
drag, startPoint x: 275, startPoint y: 223, endPoint x: 229, endPoint y: 252, distance: 54.1
click at [229, 252] on div "EGP 0 Price *" at bounding box center [332, 238] width 248 height 30
paste input "50.16"
type input "50.16"
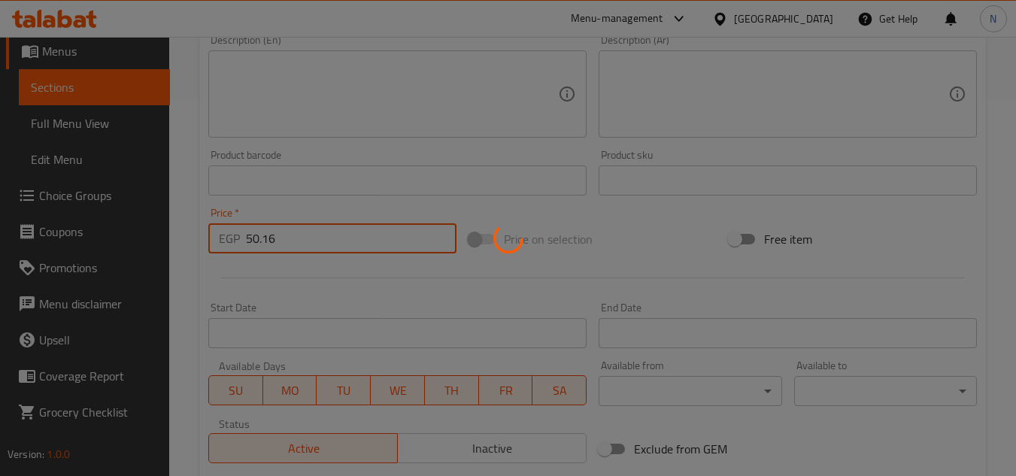
type input "0"
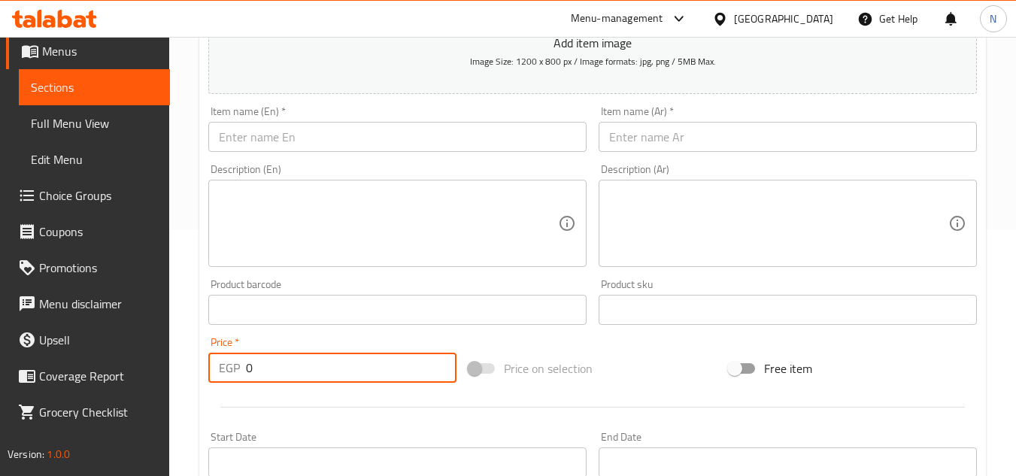
scroll to position [226, 0]
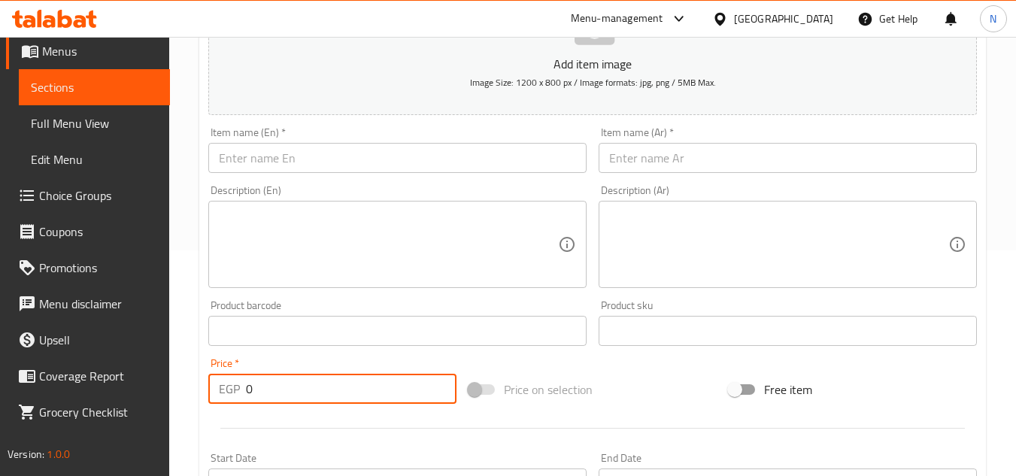
click at [357, 164] on input "text" at bounding box center [397, 158] width 378 height 30
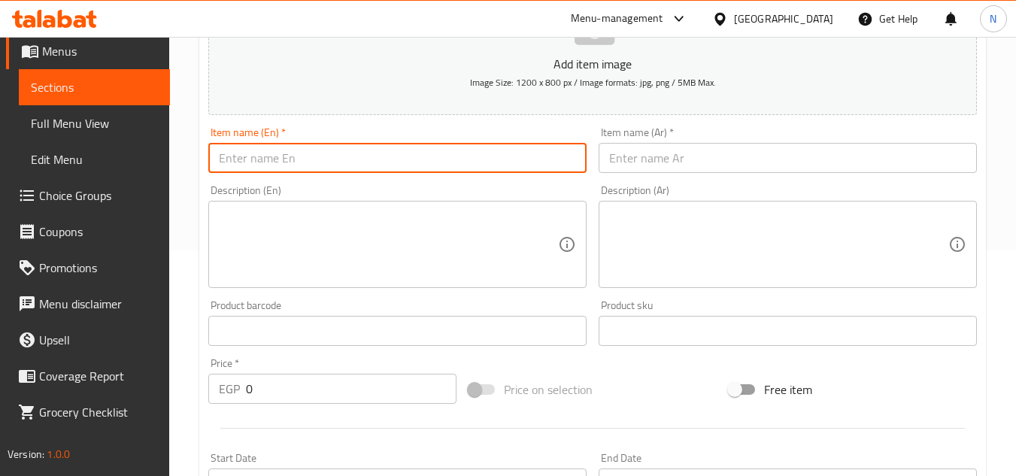
paste input "Flavor Tea"
type input "Flavor Tea"
click at [631, 171] on input "text" at bounding box center [788, 158] width 378 height 30
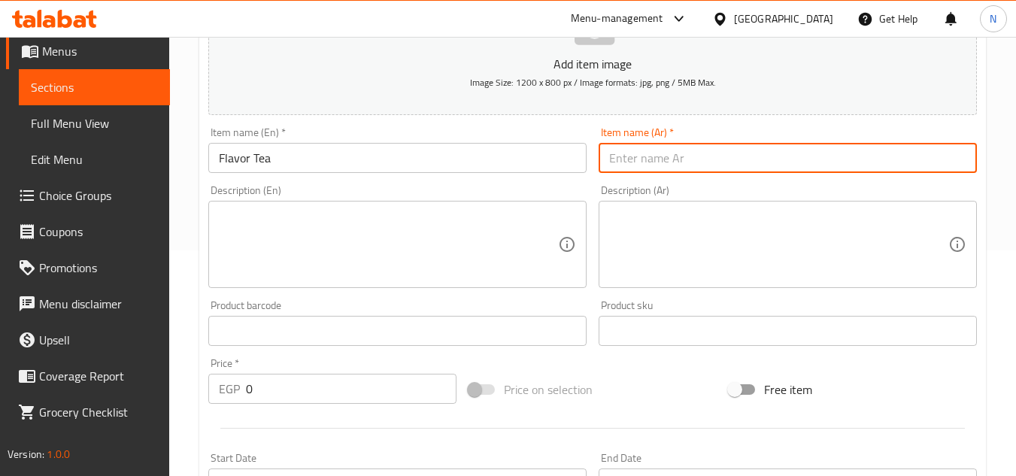
paste input "شاي بنكهة"
type input "شاي بنكهة"
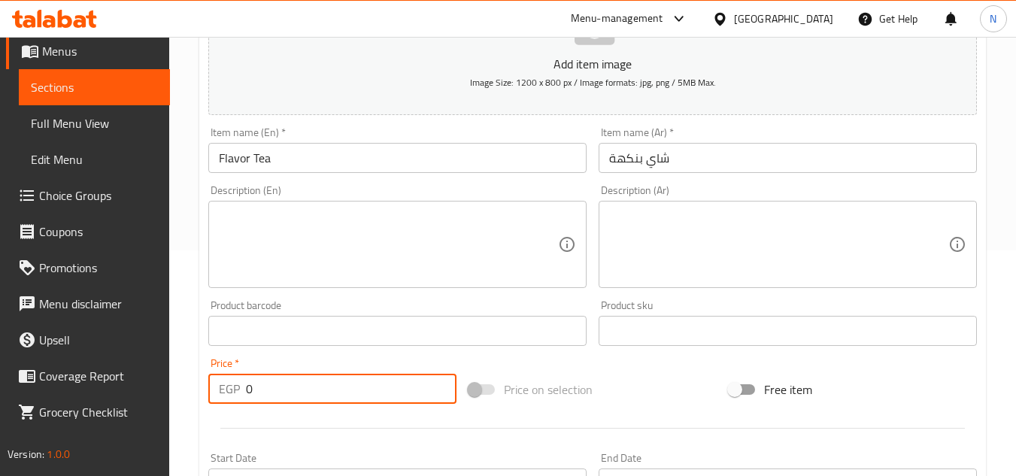
drag, startPoint x: 254, startPoint y: 385, endPoint x: 234, endPoint y: 396, distance: 22.2
click at [234, 396] on div "EGP 0 Price *" at bounding box center [332, 389] width 248 height 30
paste input "57"
type input "57"
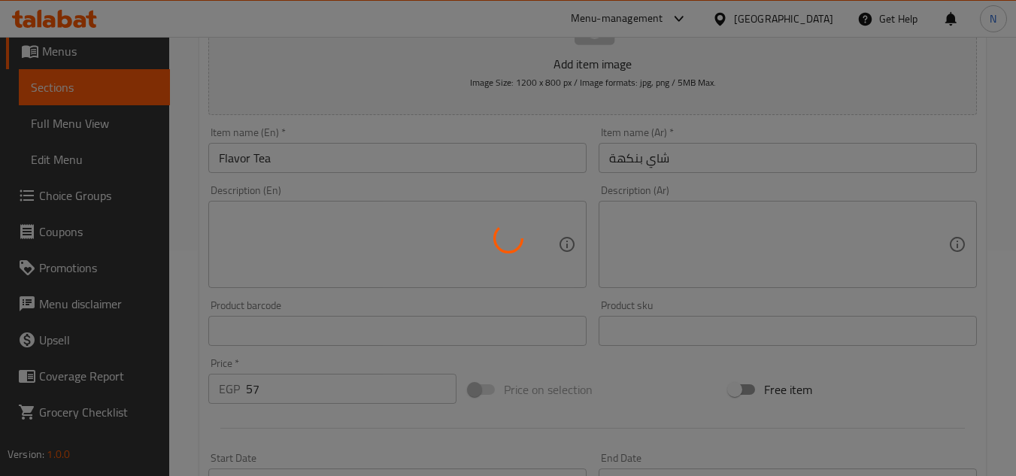
type input "0"
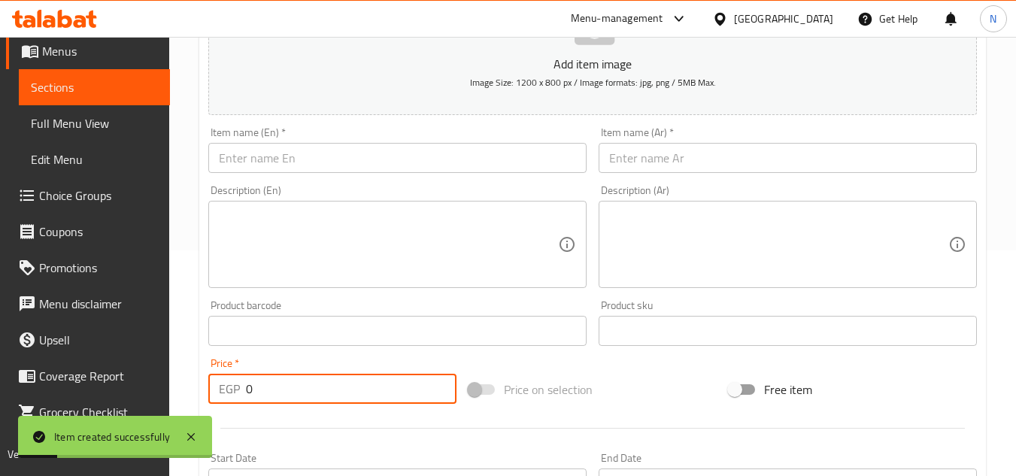
click at [474, 163] on input "text" at bounding box center [397, 158] width 378 height 30
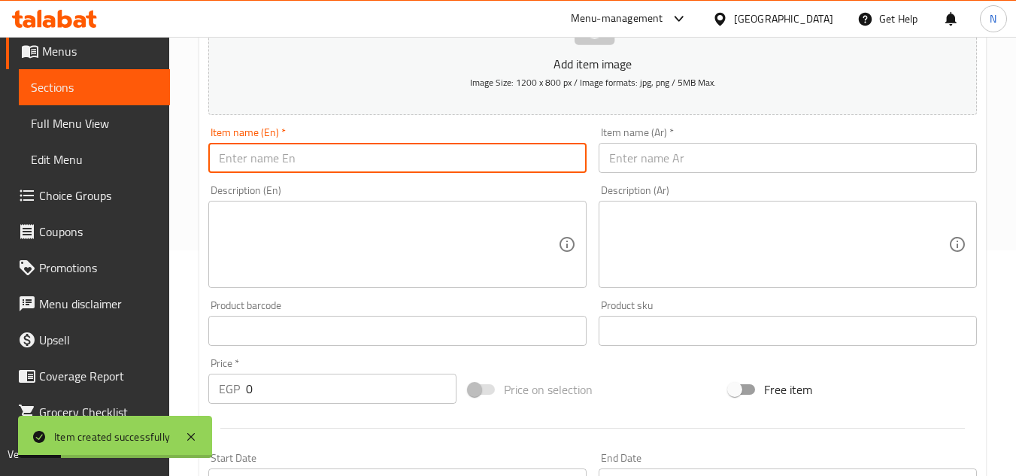
paste
type input "Anti Flu"
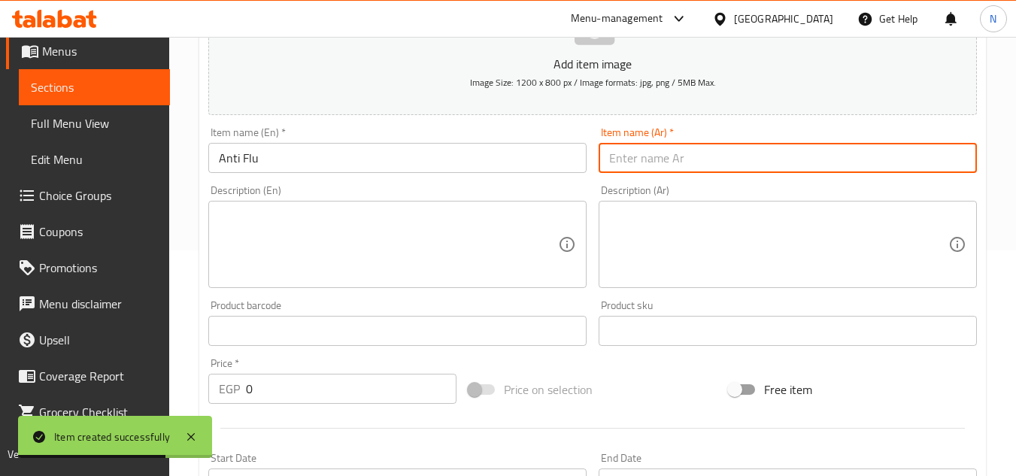
click at [742, 156] on input "text" at bounding box center [788, 158] width 378 height 30
type input "مضاد للإنفلونزا"
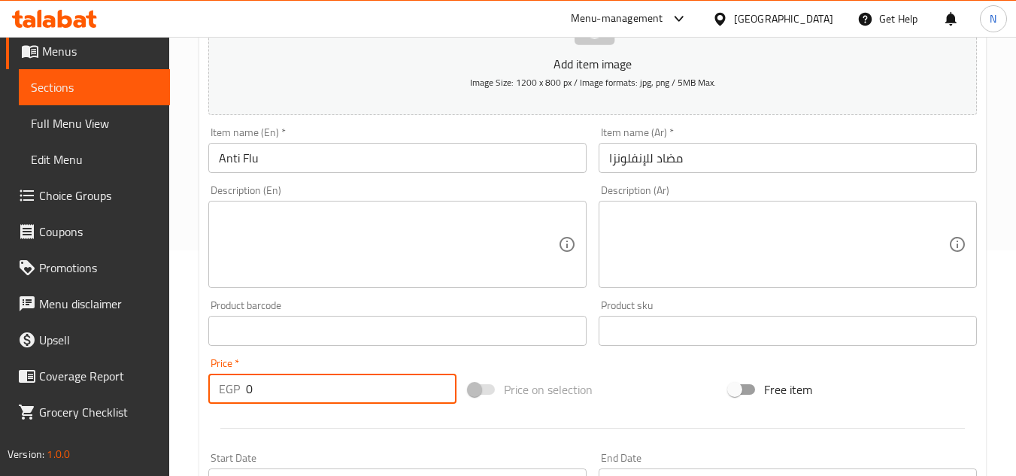
drag, startPoint x: 271, startPoint y: 396, endPoint x: 150, endPoint y: 405, distance: 120.8
click at [150, 405] on div "Edit Restaurant Branches Menus Sections Full Menu View Edit Menu Choice Groups …" at bounding box center [508, 324] width 1016 height 1026
type input "70.68"
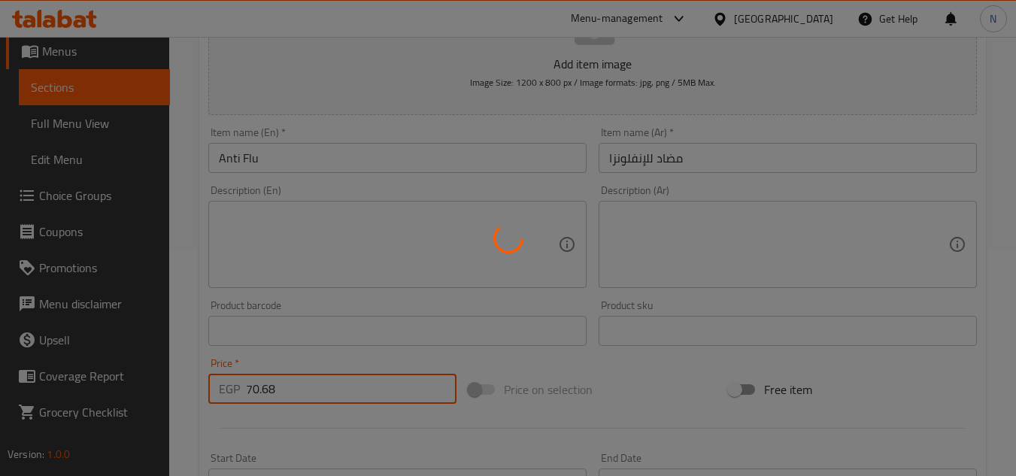
type input "0"
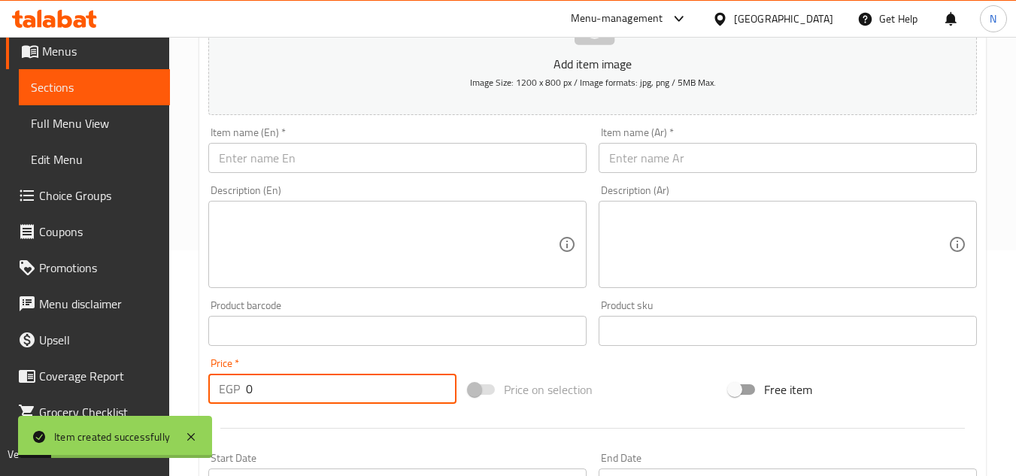
click at [402, 171] on input "text" at bounding box center [397, 158] width 378 height 30
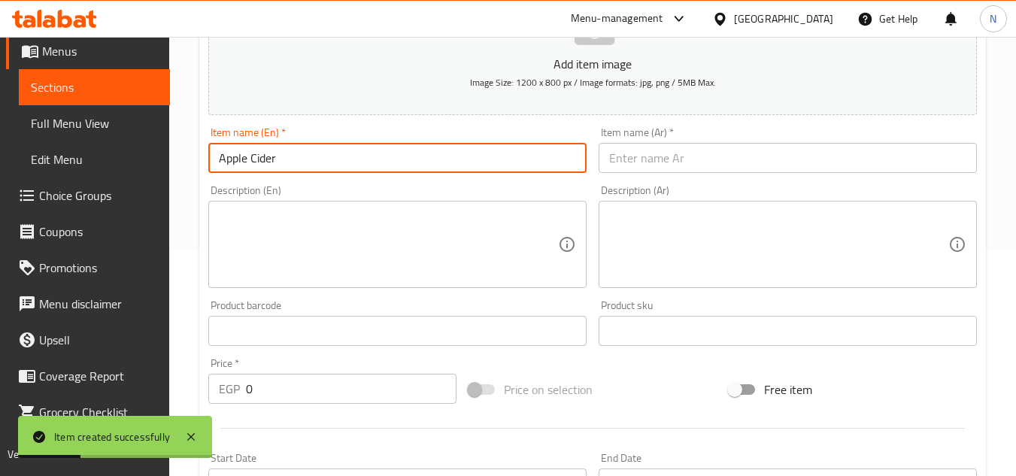
type input "Apple Cider"
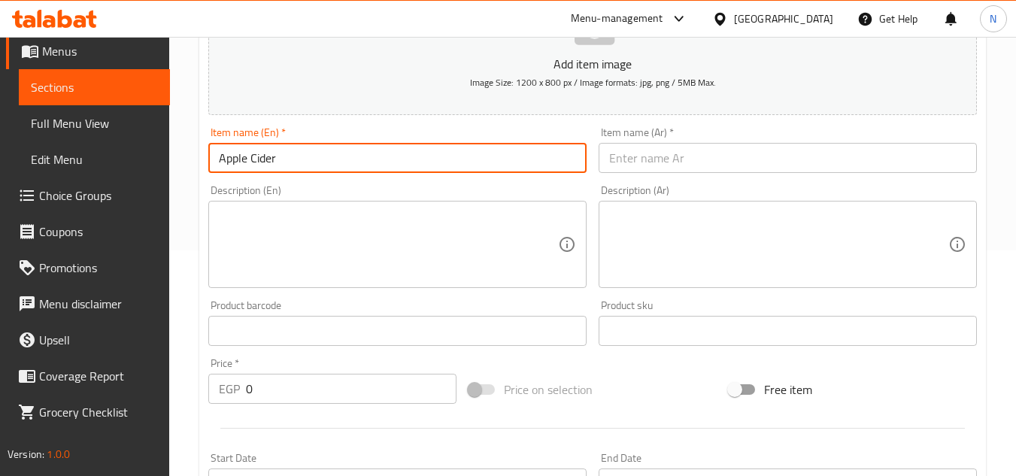
click at [248, 153] on input "Apple Cider" at bounding box center [397, 158] width 378 height 30
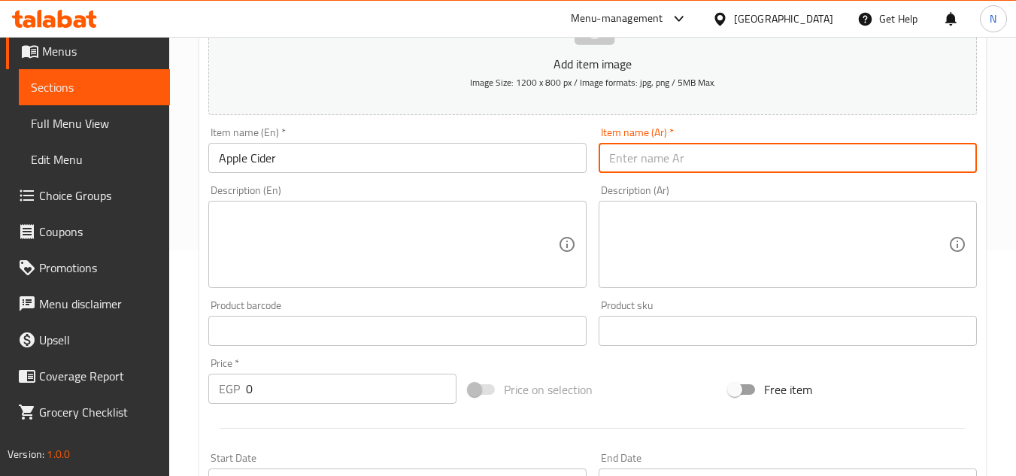
click at [714, 153] on input "text" at bounding box center [788, 158] width 378 height 30
type input "عصير التفاح"
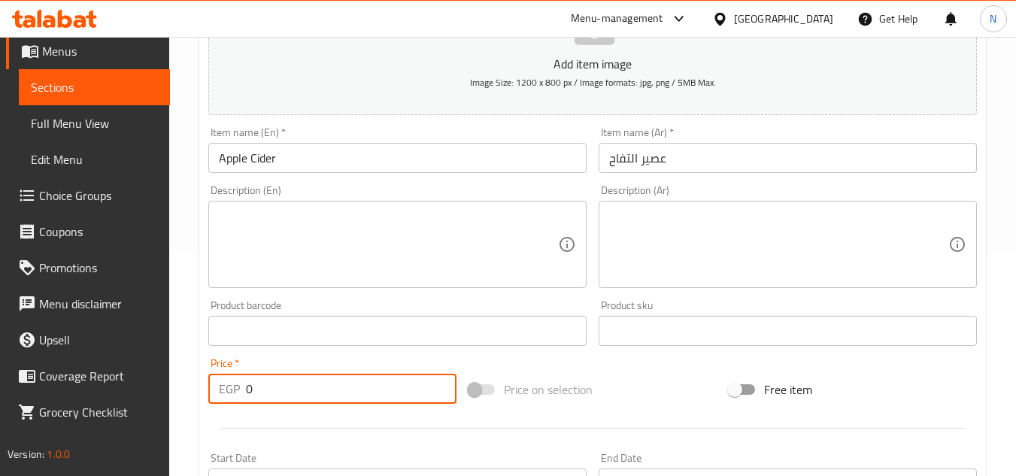
drag, startPoint x: 265, startPoint y: 393, endPoint x: 206, endPoint y: 416, distance: 62.9
click at [206, 416] on div "Add item image Image Size: 1200 x 800 px / Image formats: jpg, png / 5MB Max. I…" at bounding box center [592, 295] width 781 height 648
type input "99.18"
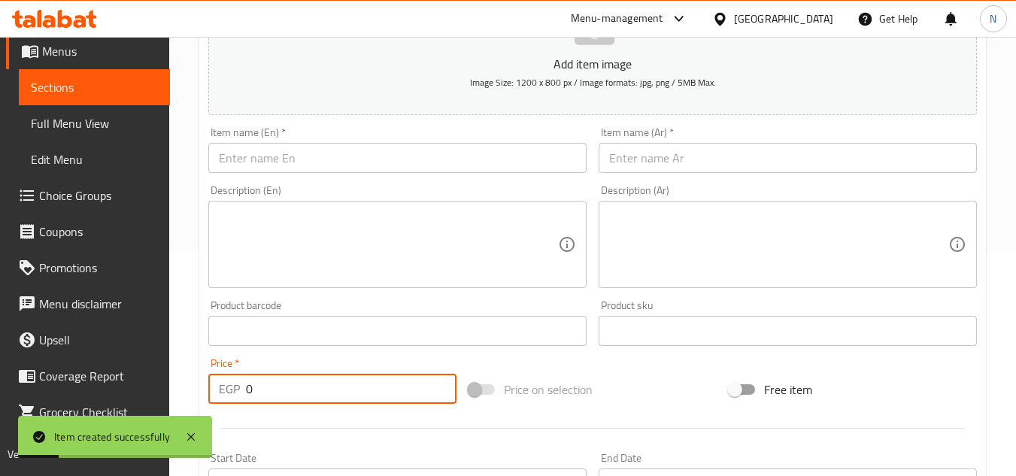
click at [362, 160] on input "text" at bounding box center [397, 158] width 378 height 30
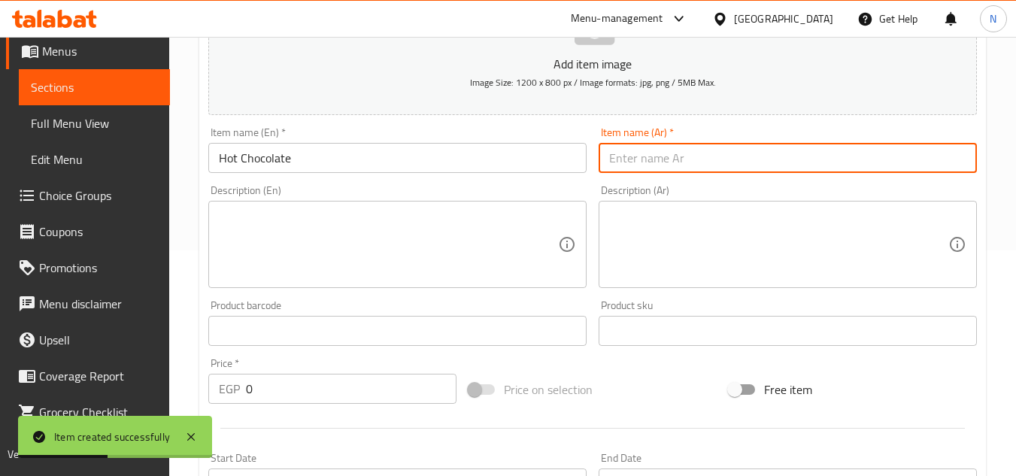
click at [648, 162] on input "text" at bounding box center [788, 158] width 378 height 30
click at [676, 157] on input "شكولاته ساخنة" at bounding box center [788, 158] width 378 height 30
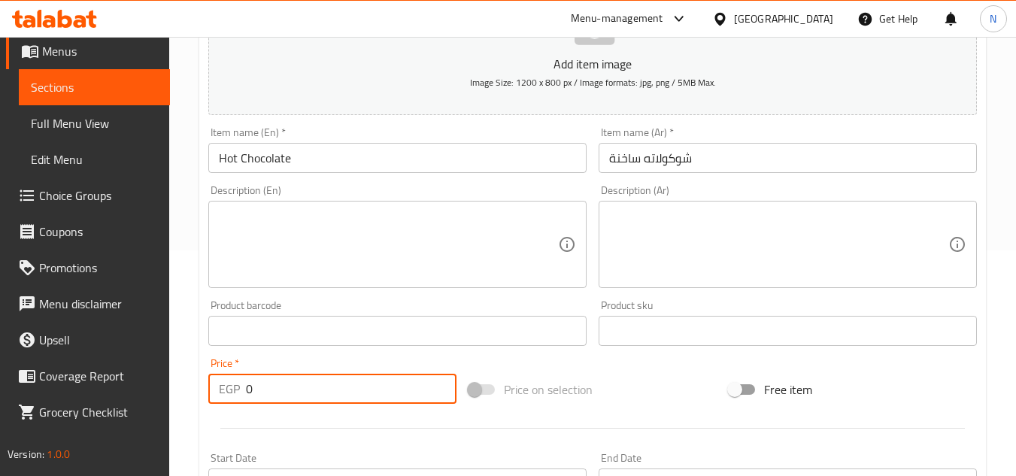
click at [242, 402] on div "EGP 0 Price *" at bounding box center [332, 389] width 248 height 30
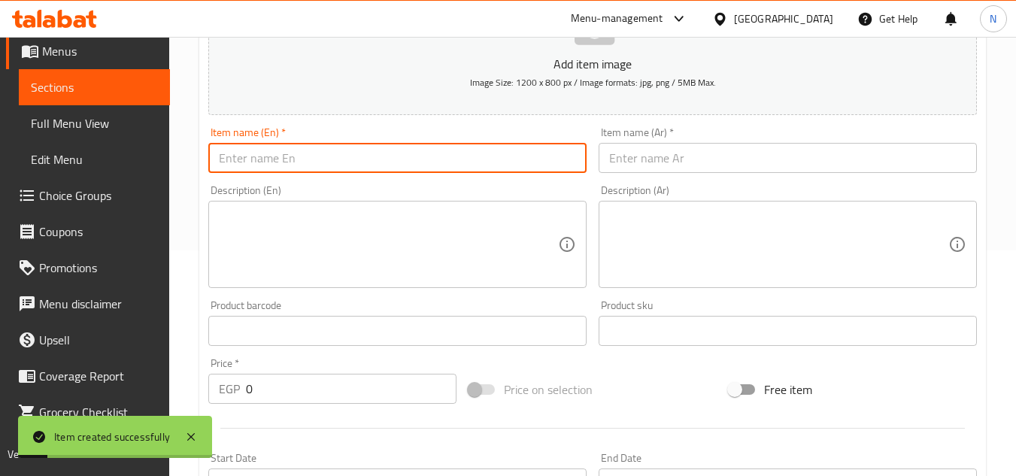
click at [374, 155] on input "text" at bounding box center [397, 158] width 378 height 30
click at [689, 161] on input "text" at bounding box center [788, 158] width 378 height 30
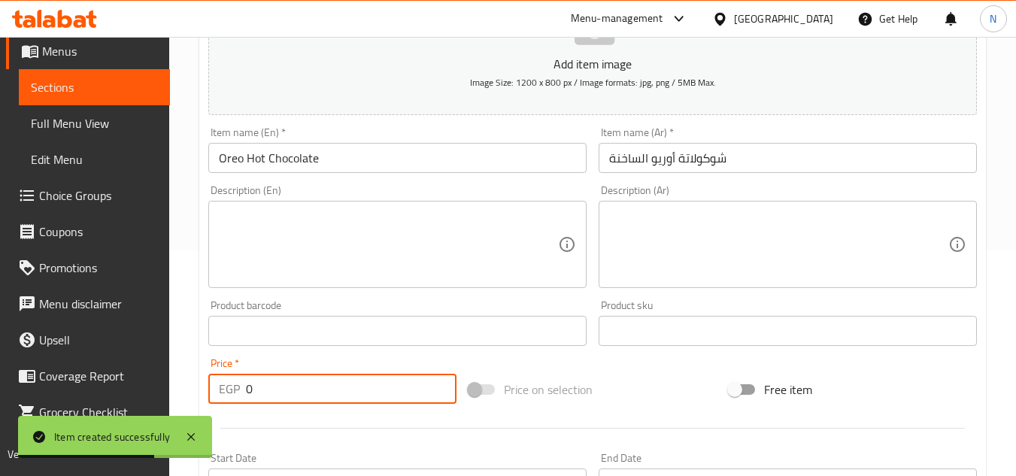
drag, startPoint x: 291, startPoint y: 394, endPoint x: 244, endPoint y: 411, distance: 50.2
click at [244, 411] on div "Add item image Image Size: 1200 x 800 px / Image formats: jpg, png / 5MB Max. I…" at bounding box center [592, 295] width 781 height 648
click at [339, 163] on input "text" at bounding box center [397, 158] width 378 height 30
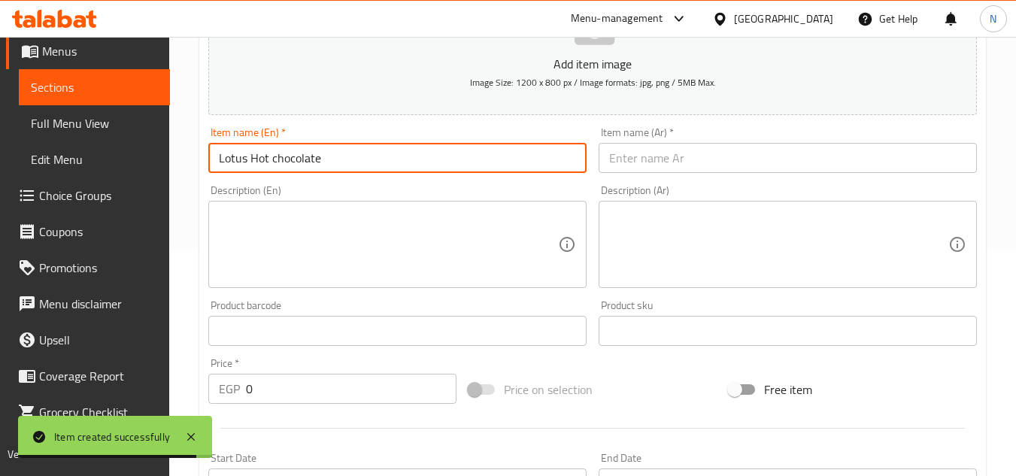
click at [351, 159] on input "Lotus Hot chocolate" at bounding box center [397, 158] width 378 height 30
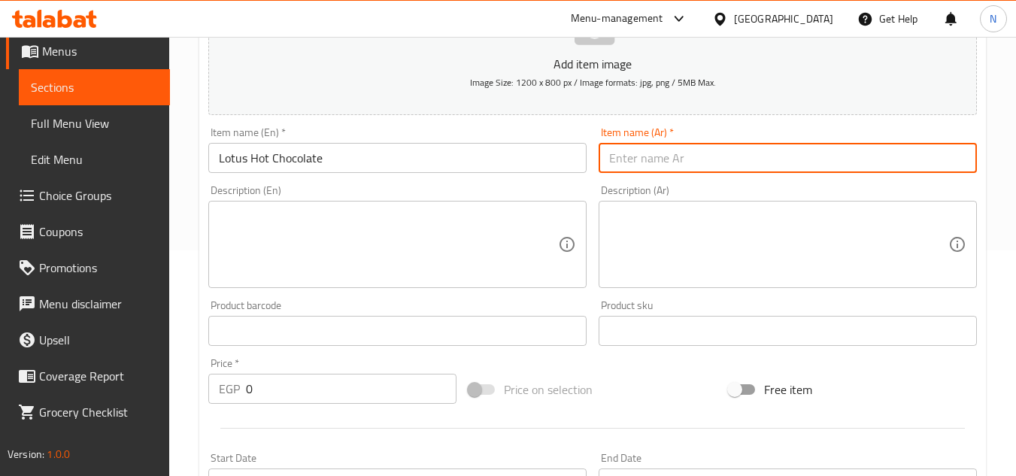
click at [663, 151] on input "text" at bounding box center [788, 158] width 378 height 30
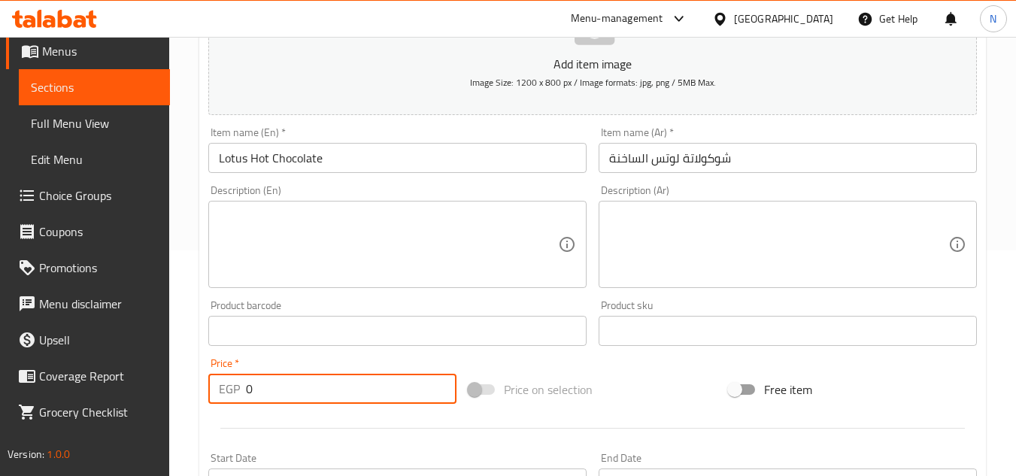
drag, startPoint x: 284, startPoint y: 403, endPoint x: 152, endPoint y: 394, distance: 132.0
click at [152, 394] on div "Edit Restaurant Branches Menus Sections Full Menu View Edit Menu Choice Groups …" at bounding box center [508, 324] width 1016 height 1026
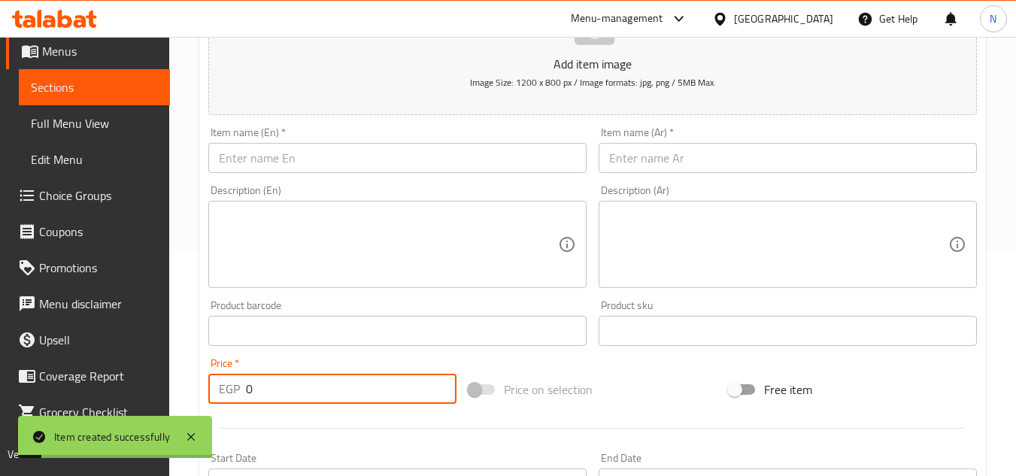
click at [398, 156] on input "text" at bounding box center [397, 158] width 378 height 30
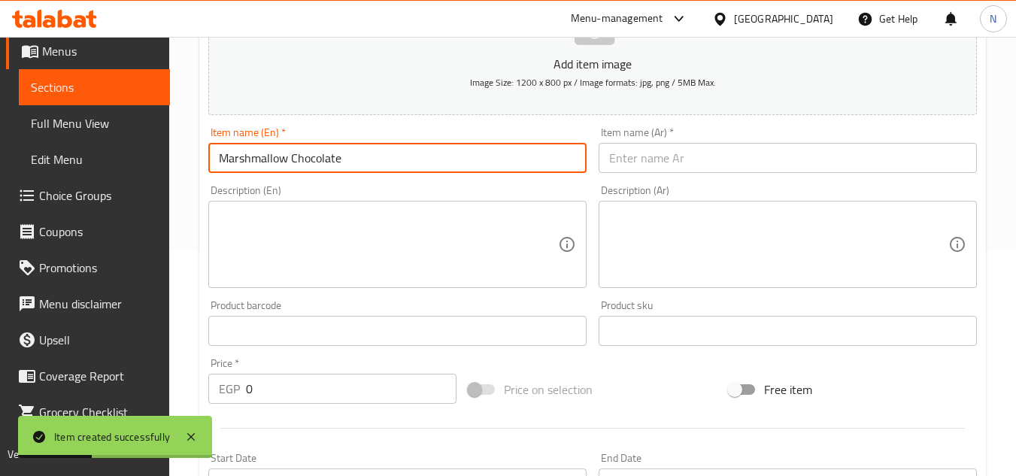
click at [662, 160] on input "text" at bounding box center [788, 158] width 378 height 30
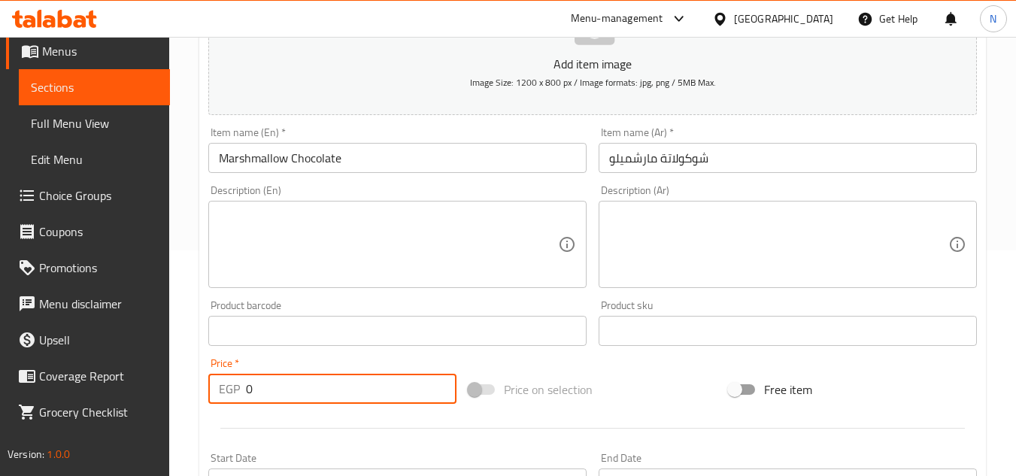
drag, startPoint x: 250, startPoint y: 393, endPoint x: 234, endPoint y: 401, distance: 17.5
click at [234, 401] on div "EGP 0 Price *" at bounding box center [332, 389] width 248 height 30
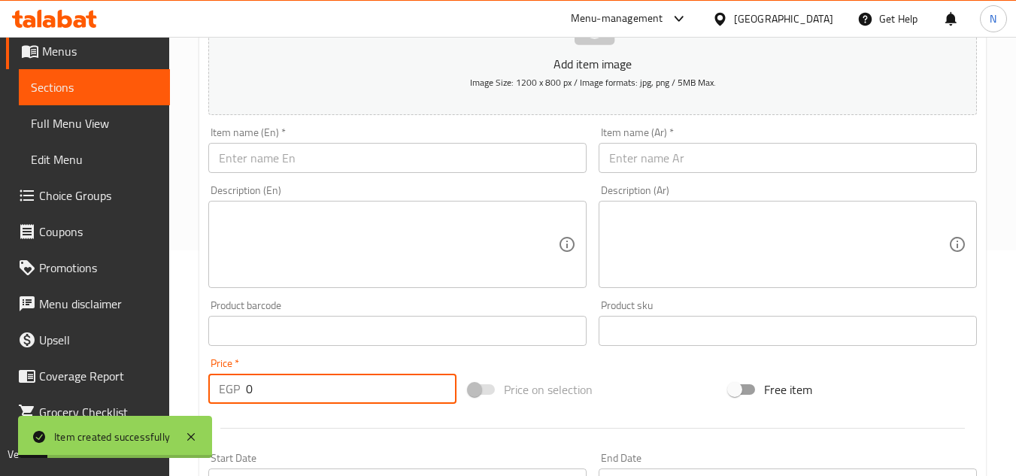
click at [326, 156] on input "text" at bounding box center [397, 158] width 378 height 30
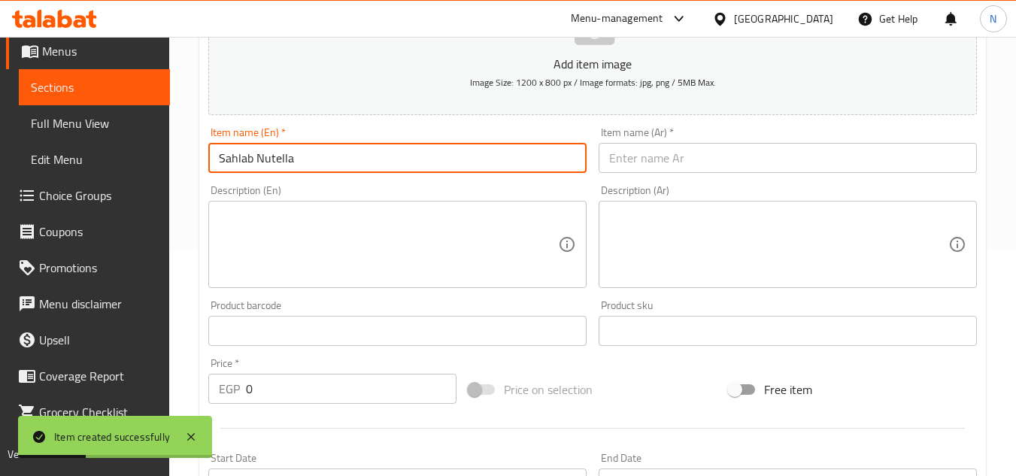
click at [645, 147] on input "text" at bounding box center [788, 158] width 378 height 30
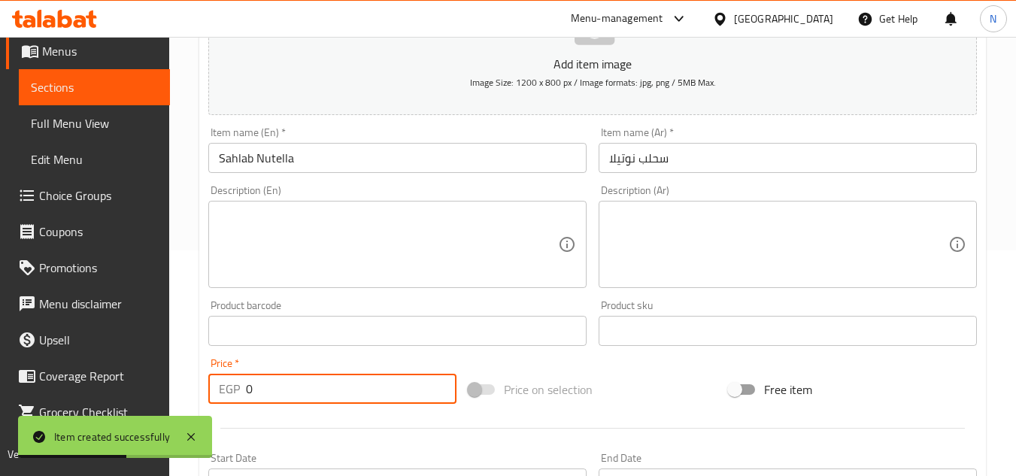
drag, startPoint x: 254, startPoint y: 390, endPoint x: 226, endPoint y: 405, distance: 32.0
click at [226, 405] on div "Price   * EGP 0 Price *" at bounding box center [332, 381] width 260 height 58
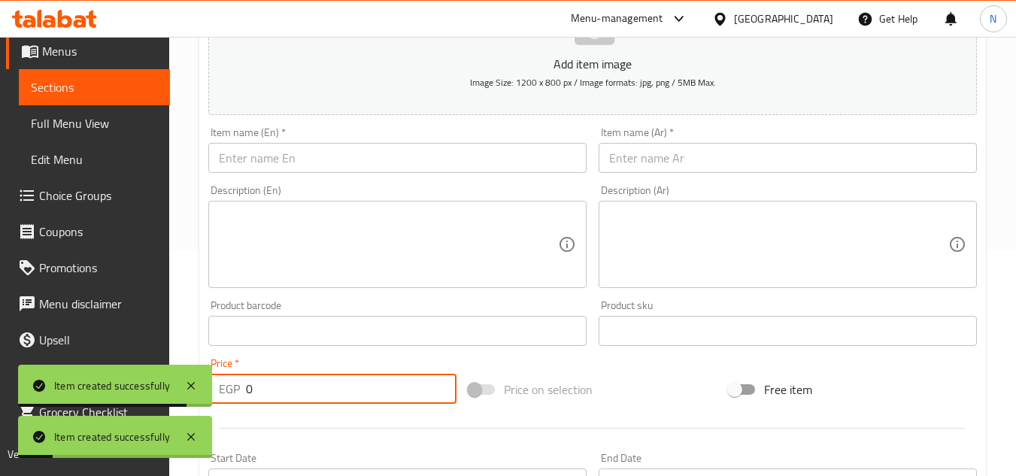
click at [346, 154] on input "text" at bounding box center [397, 158] width 378 height 30
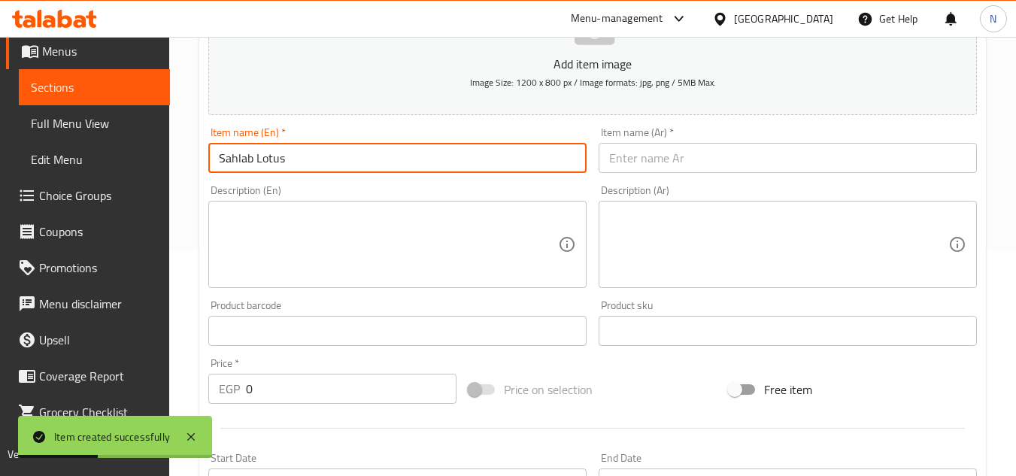
click at [680, 150] on input "text" at bounding box center [788, 158] width 378 height 30
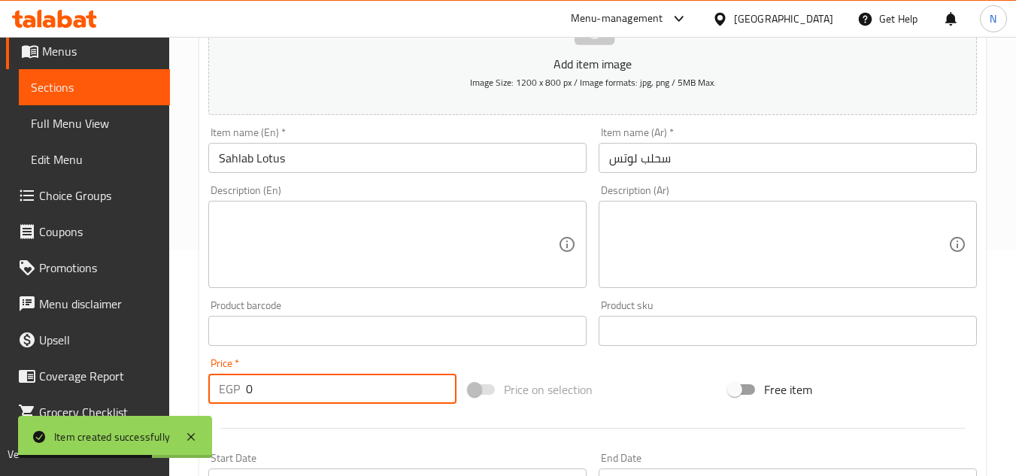
drag, startPoint x: 278, startPoint y: 391, endPoint x: 220, endPoint y: 402, distance: 59.7
click at [220, 402] on div "EGP 0 Price *" at bounding box center [332, 389] width 248 height 30
click at [86, 93] on span "Sections" at bounding box center [94, 87] width 127 height 18
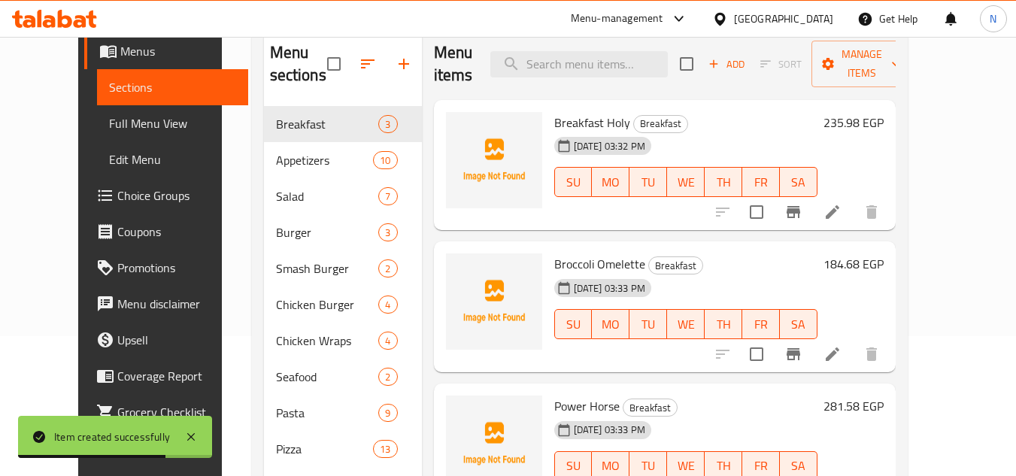
scroll to position [125, 0]
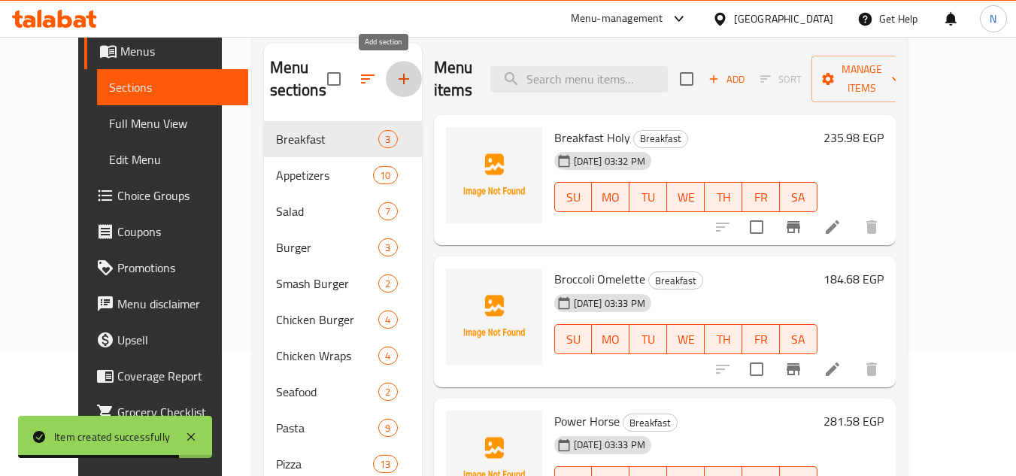
click at [395, 88] on icon "button" at bounding box center [404, 79] width 18 height 18
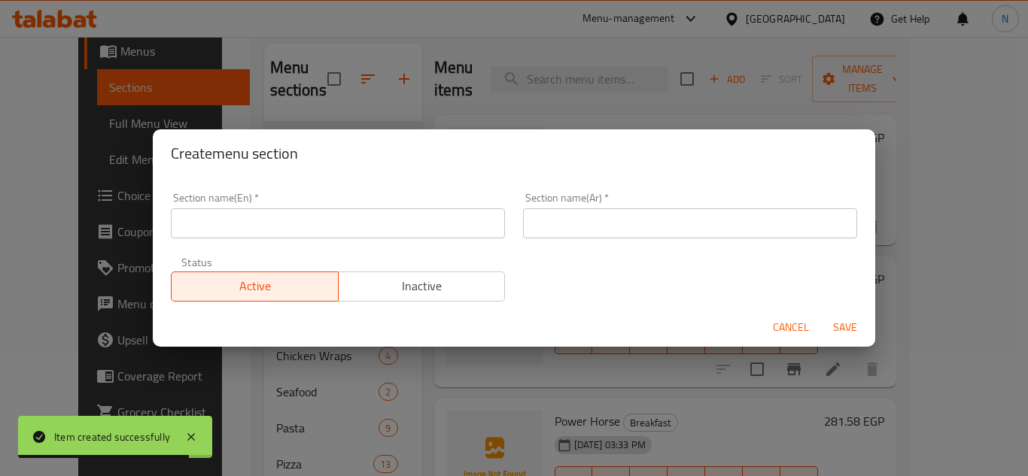
click at [229, 235] on input "text" at bounding box center [338, 223] width 334 height 30
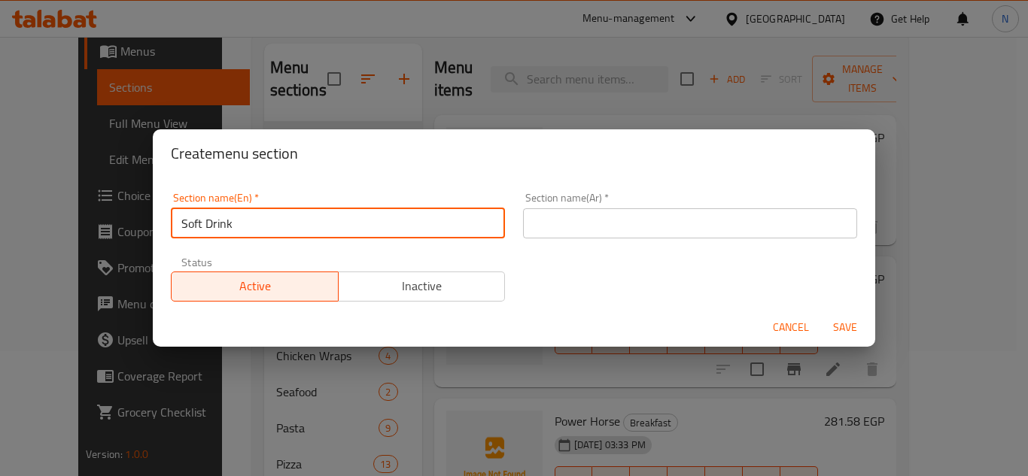
click at [620, 220] on input "text" at bounding box center [690, 223] width 334 height 30
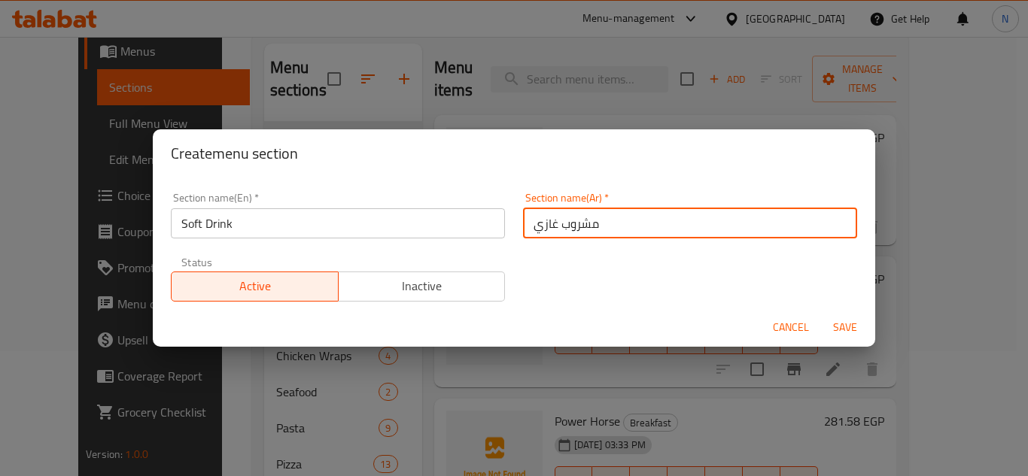
click at [821, 314] on button "Save" at bounding box center [845, 328] width 48 height 28
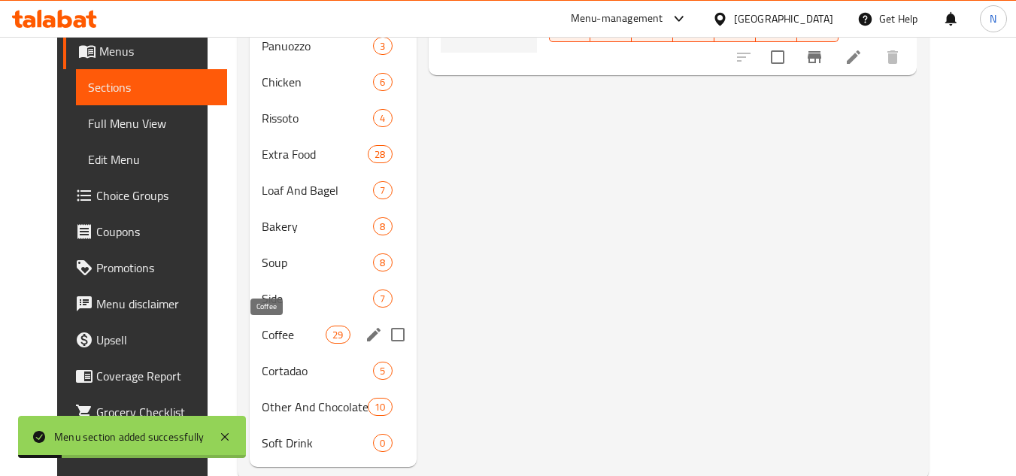
scroll to position [612, 0]
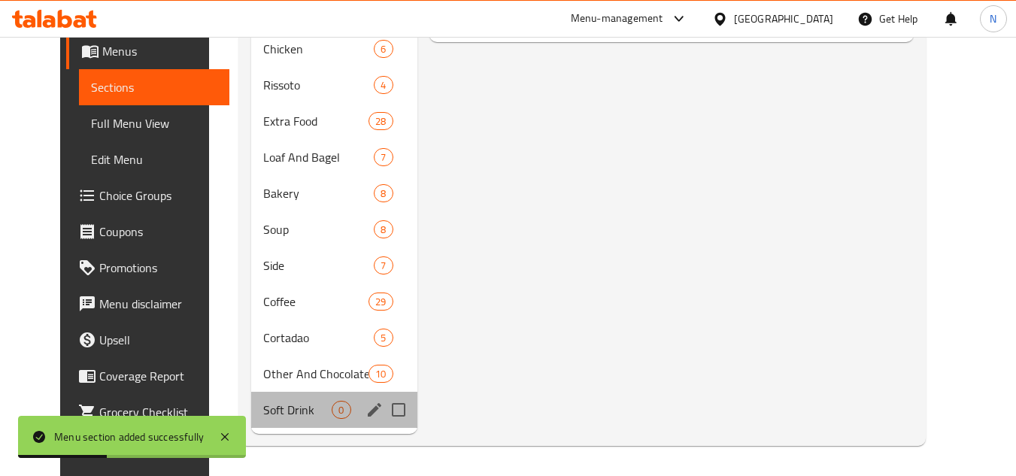
click at [288, 420] on div "Soft Drink 0" at bounding box center [333, 410] width 165 height 36
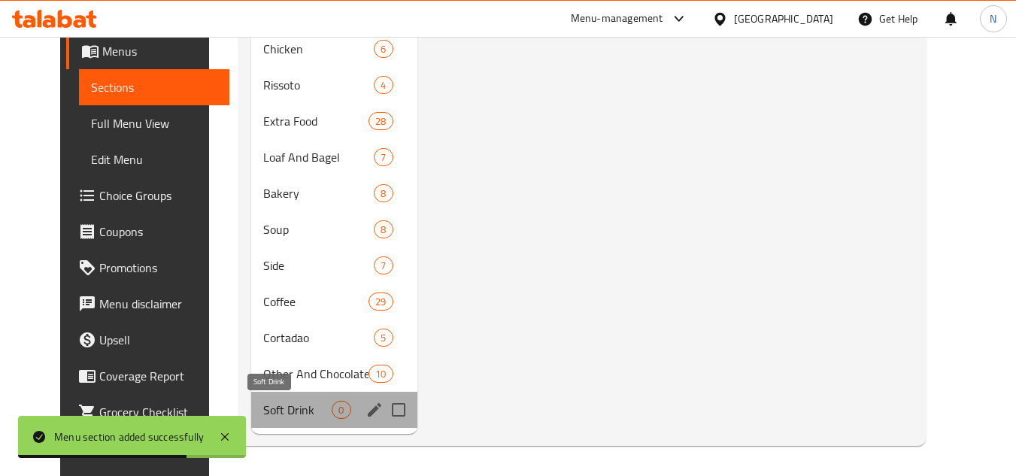
click at [263, 417] on span "Soft Drink" at bounding box center [297, 410] width 68 height 18
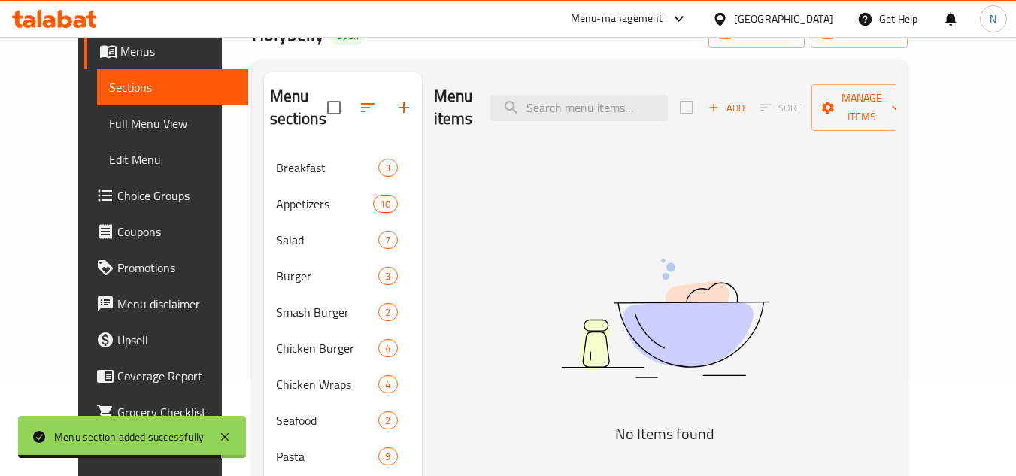
scroll to position [86, 0]
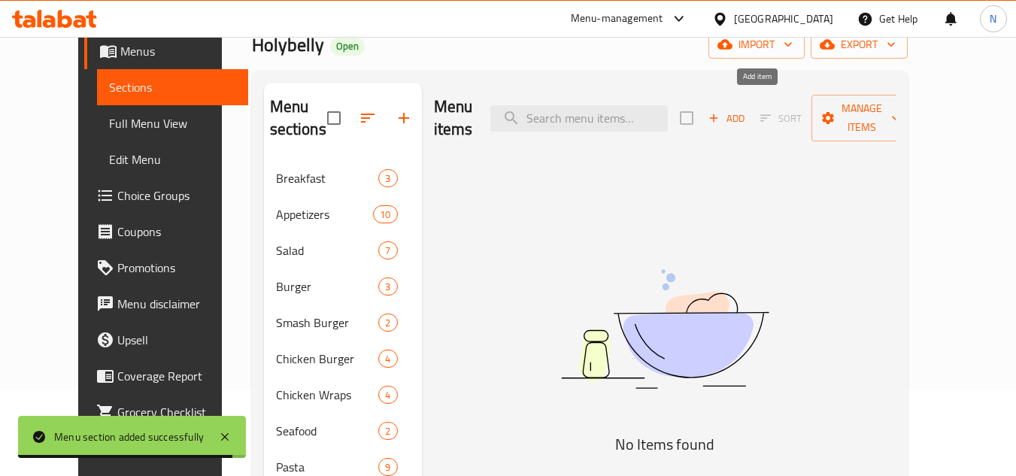
click at [747, 110] on span "Add" at bounding box center [726, 118] width 41 height 17
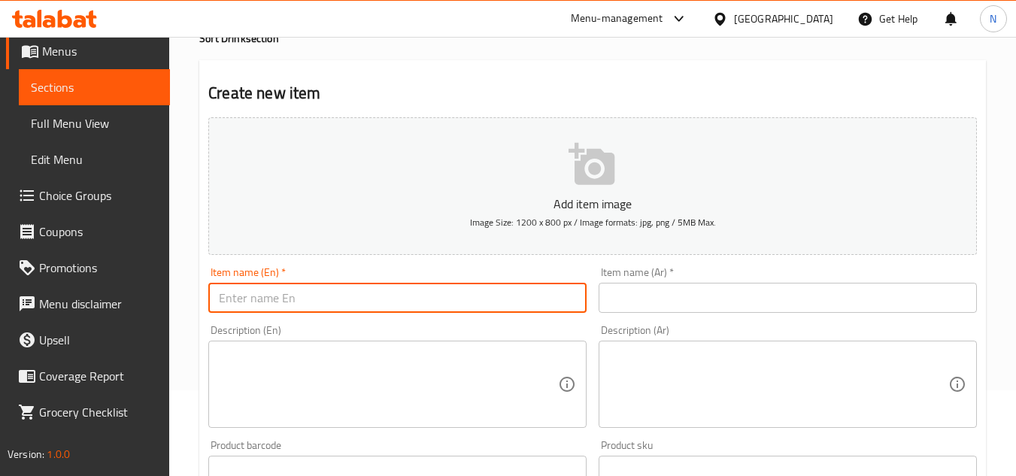
click at [373, 305] on input "text" at bounding box center [397, 298] width 378 height 30
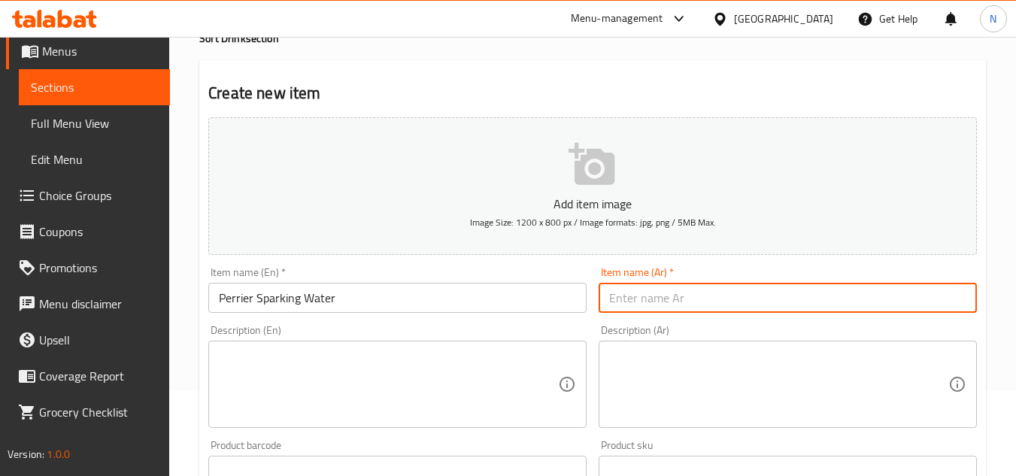
click at [659, 298] on input "text" at bounding box center [788, 298] width 378 height 30
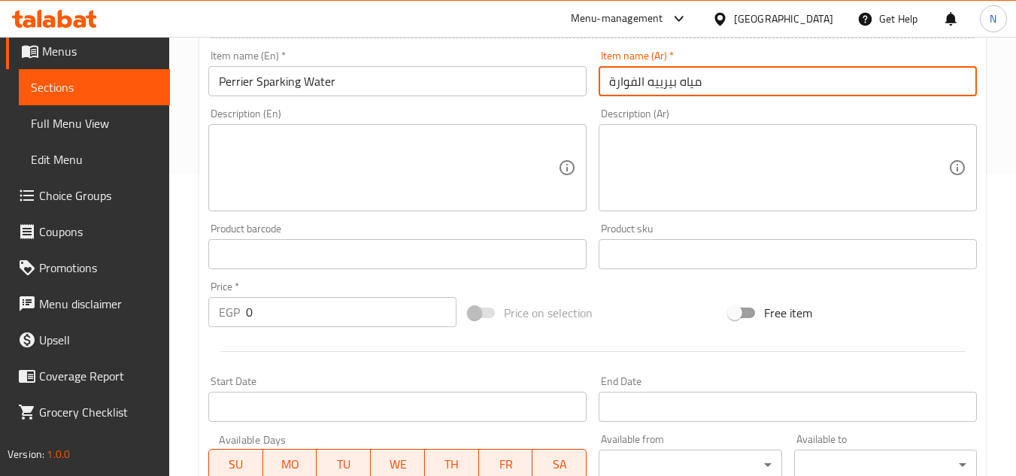
scroll to position [311, 0]
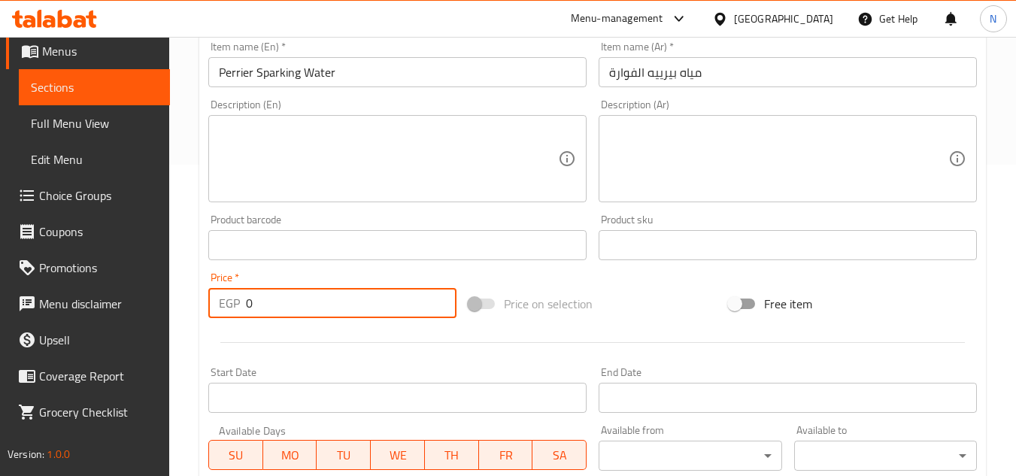
drag, startPoint x: 267, startPoint y: 308, endPoint x: 225, endPoint y: 310, distance: 42.2
click at [225, 310] on div "EGP 0 Price *" at bounding box center [332, 303] width 248 height 30
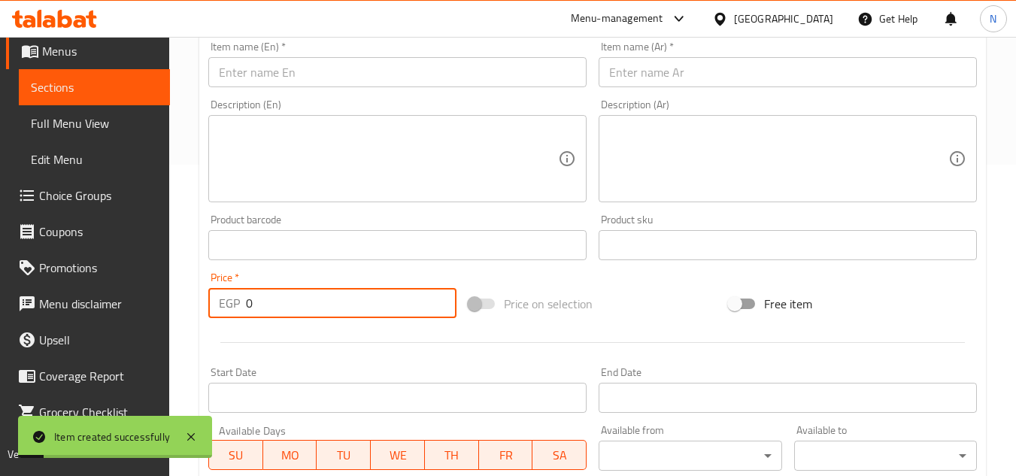
click at [305, 74] on input "text" at bounding box center [397, 72] width 378 height 30
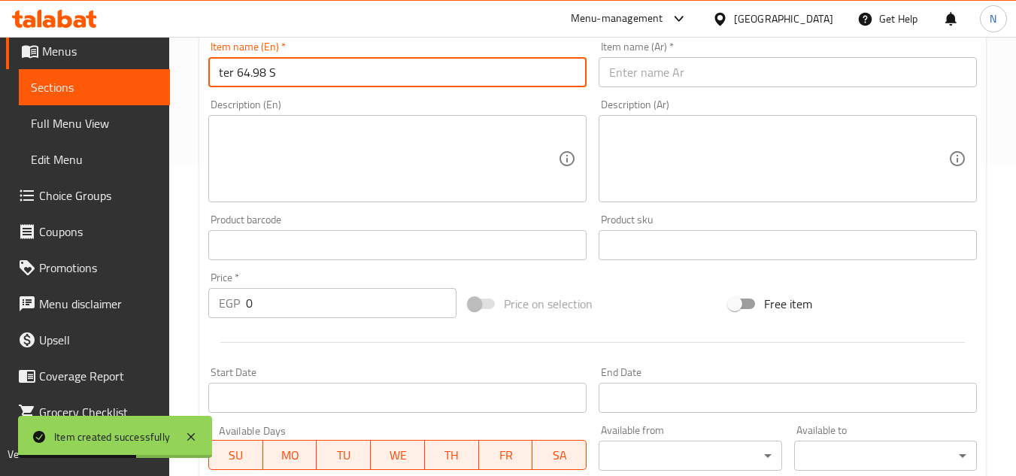
click at [367, 84] on input "ter 64.98 S" at bounding box center [397, 72] width 378 height 30
click at [664, 83] on input "text" at bounding box center [788, 72] width 378 height 30
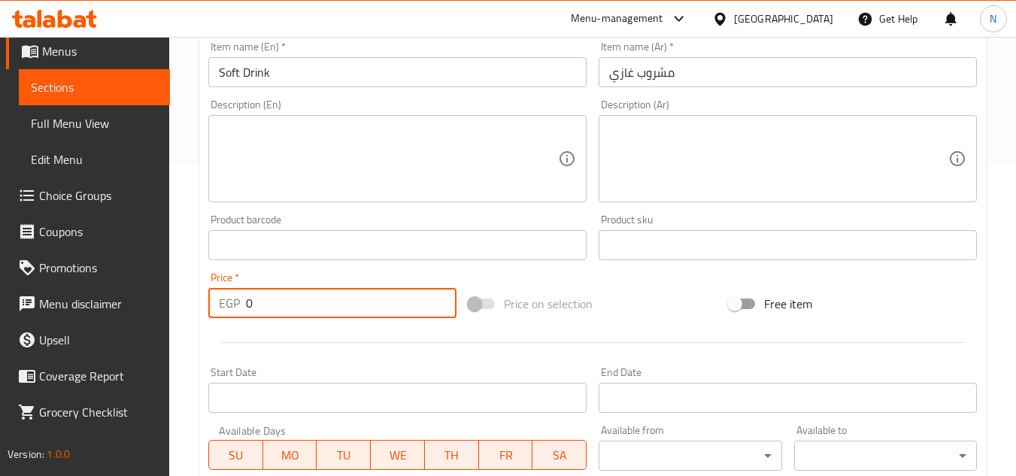
drag, startPoint x: 263, startPoint y: 304, endPoint x: 231, endPoint y: 309, distance: 32.8
click at [231, 309] on div "EGP 0 Price *" at bounding box center [332, 303] width 248 height 30
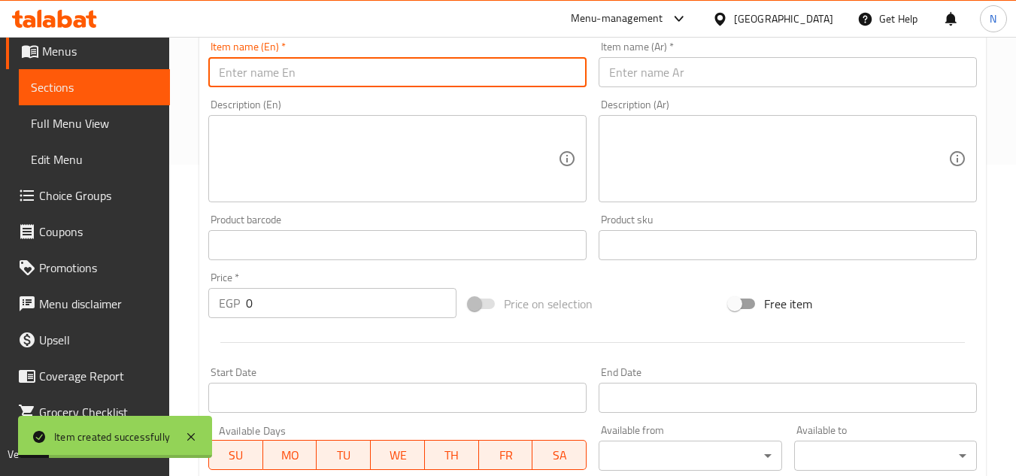
click at [272, 75] on input "text" at bounding box center [397, 72] width 378 height 30
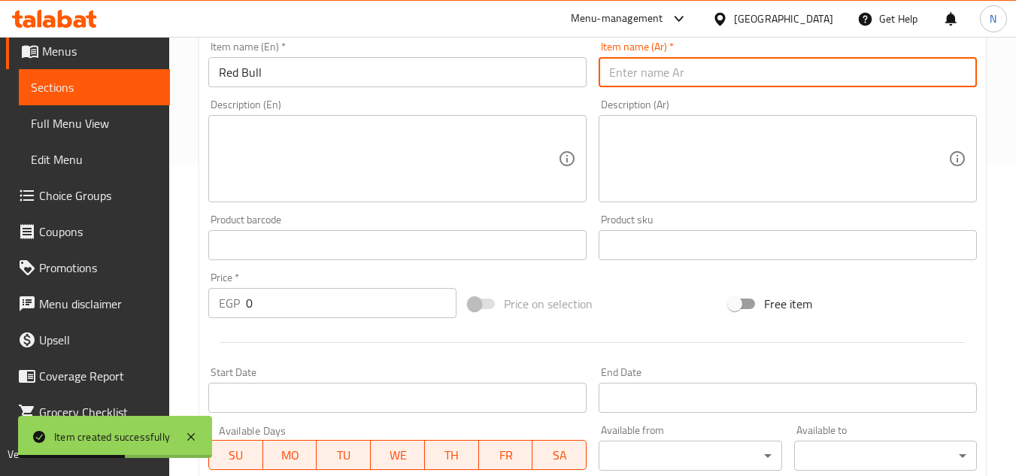
click at [660, 76] on input "text" at bounding box center [788, 72] width 378 height 30
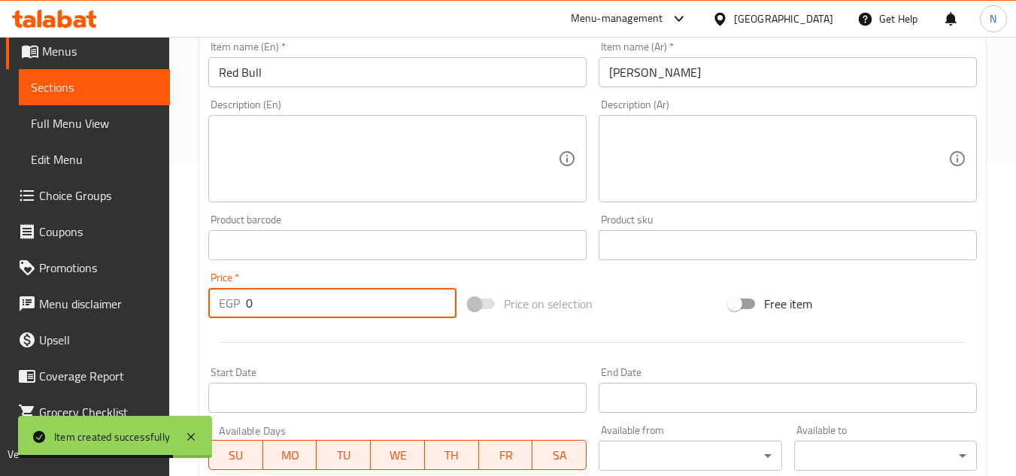
drag, startPoint x: 229, startPoint y: 318, endPoint x: 199, endPoint y: 328, distance: 30.9
click at [199, 328] on div "Create new item Add item image Image Size: 1200 x 800 px / Image formats: jpg, …" at bounding box center [592, 273] width 787 height 876
click at [83, 89] on span "Sections" at bounding box center [94, 87] width 127 height 18
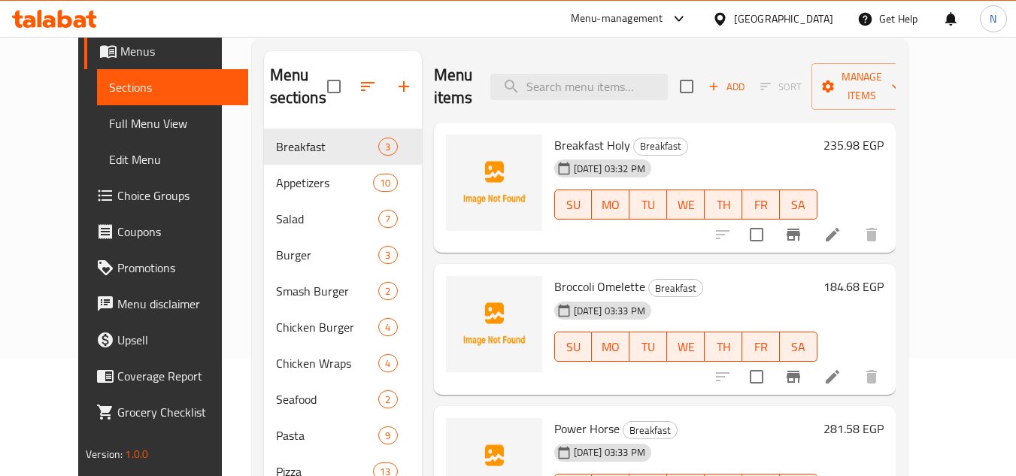
scroll to position [11, 0]
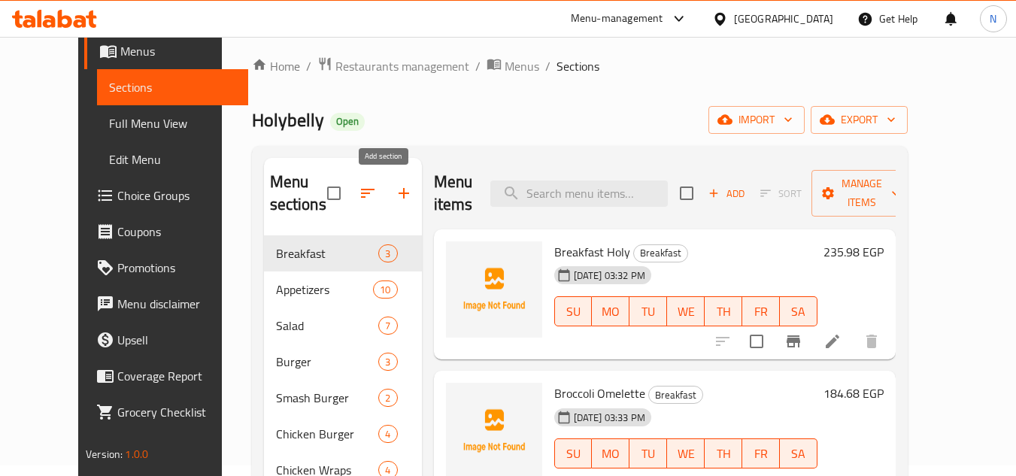
click at [395, 190] on icon "button" at bounding box center [404, 193] width 18 height 18
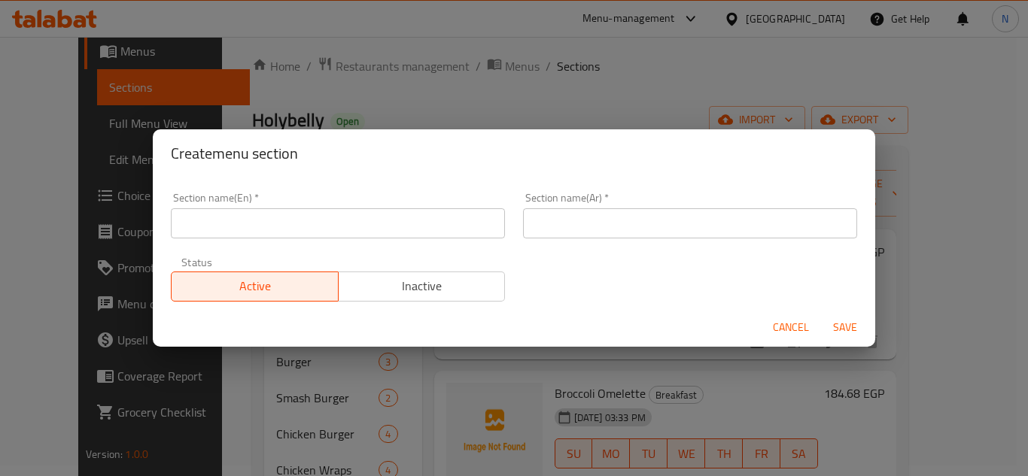
click at [298, 221] on input "text" at bounding box center [338, 223] width 334 height 30
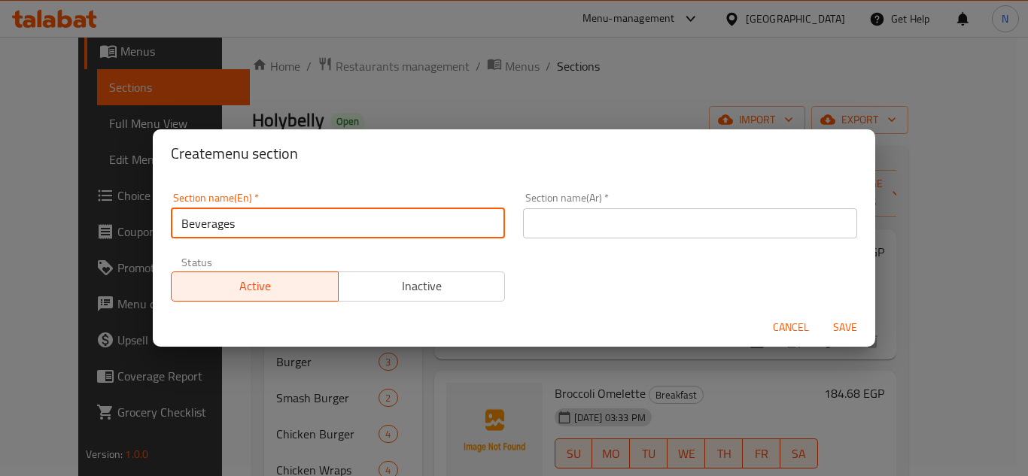
click at [603, 228] on input "text" at bounding box center [690, 223] width 334 height 30
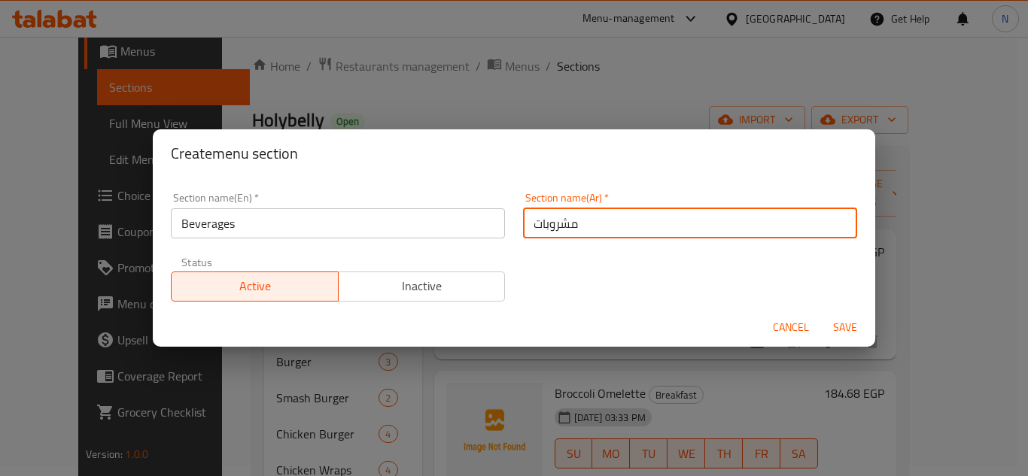
click at [821, 314] on button "Save" at bounding box center [845, 328] width 48 height 28
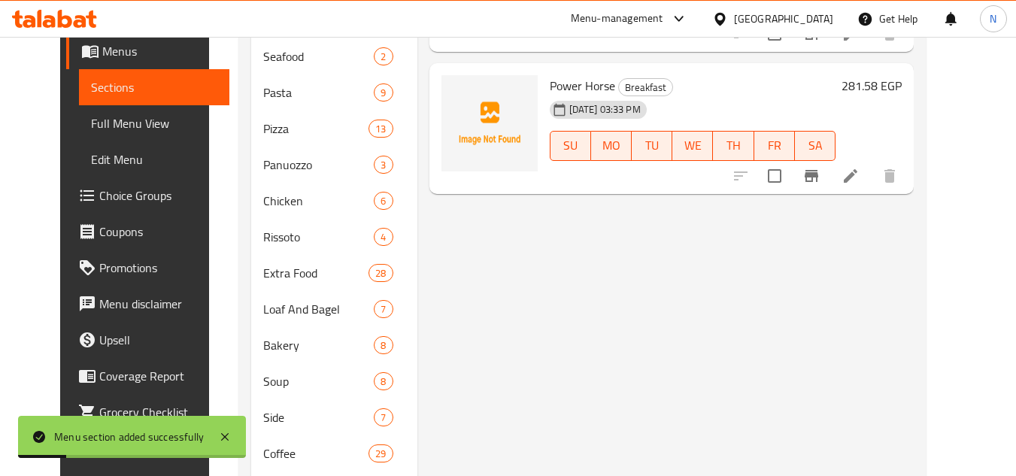
scroll to position [648, 0]
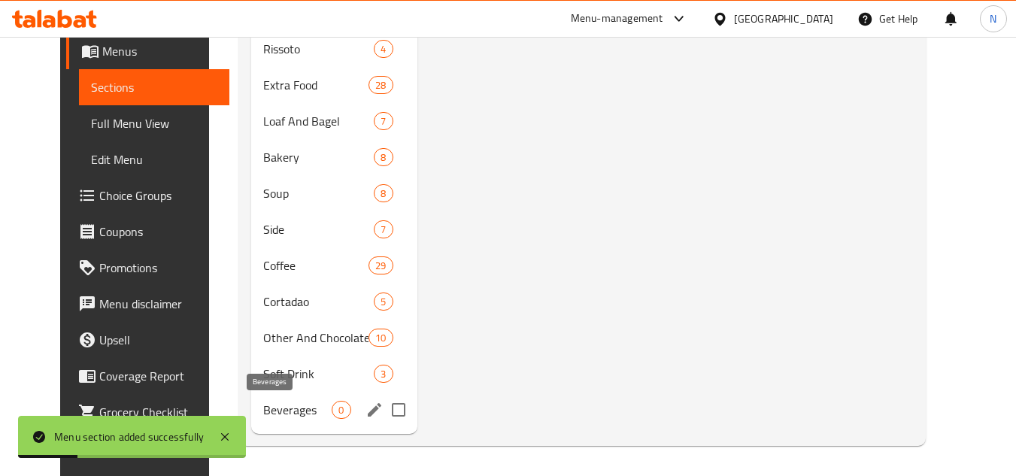
click at [286, 416] on span "Beverages" at bounding box center [297, 410] width 68 height 18
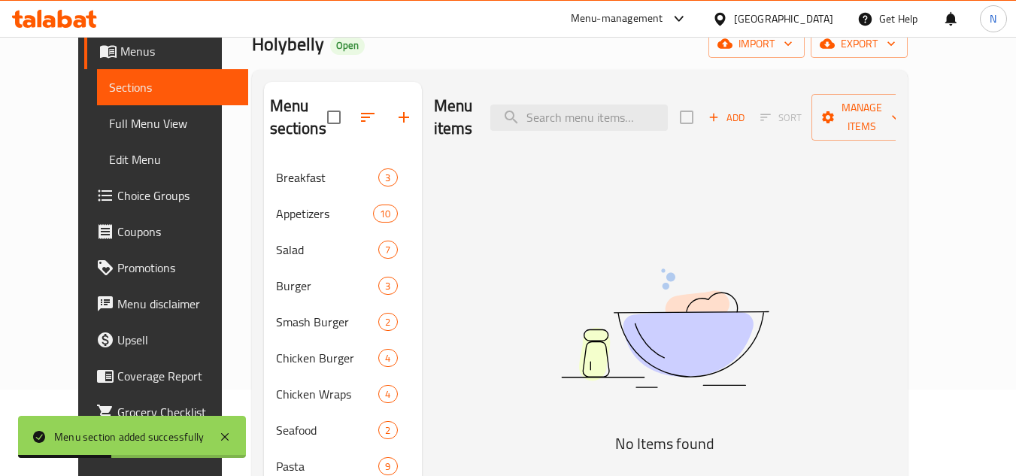
scroll to position [47, 0]
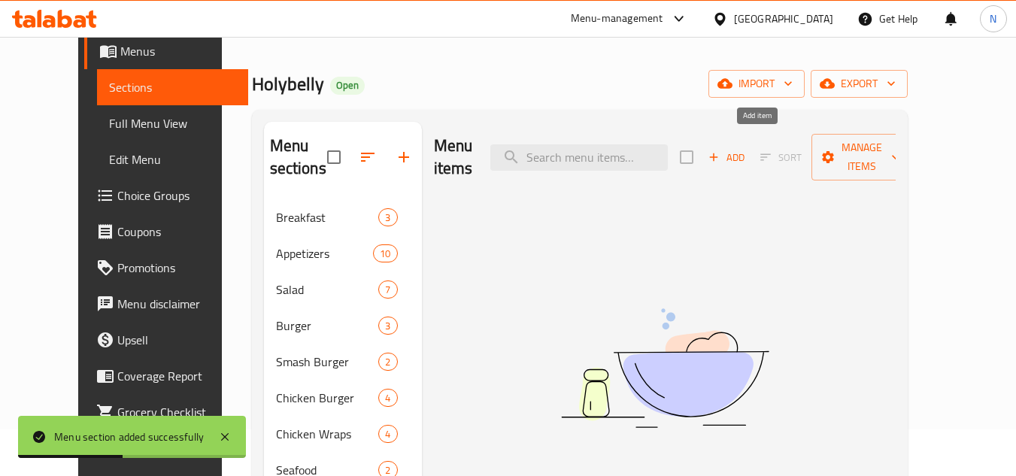
click at [747, 149] on span "Add" at bounding box center [726, 157] width 41 height 17
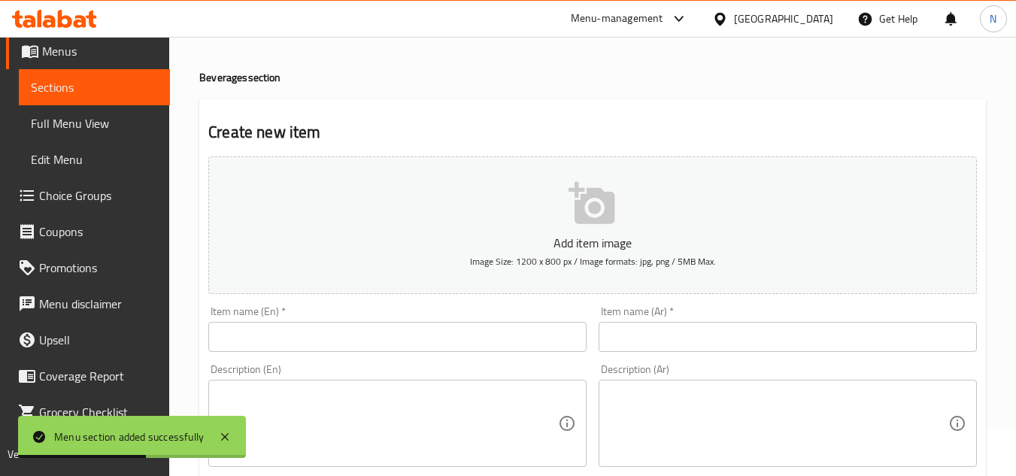
click at [328, 345] on input "text" at bounding box center [397, 337] width 378 height 30
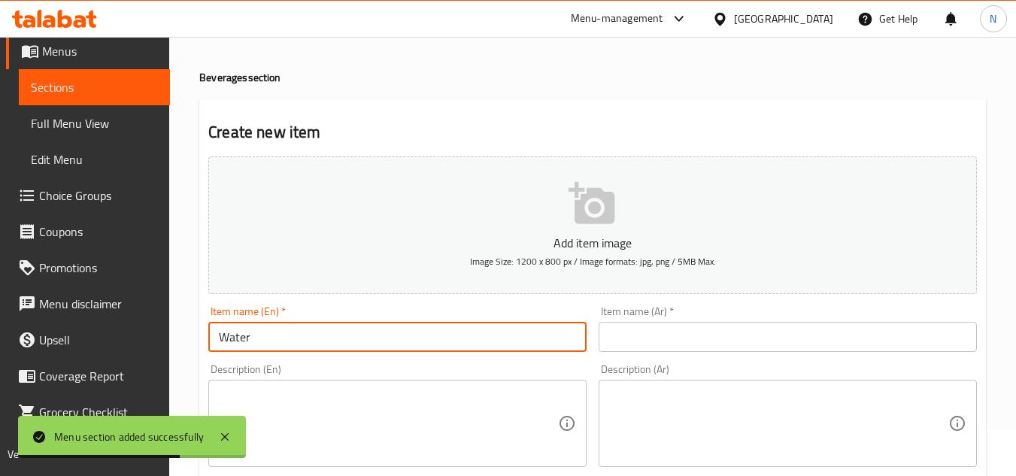
click at [666, 341] on input "text" at bounding box center [788, 337] width 378 height 30
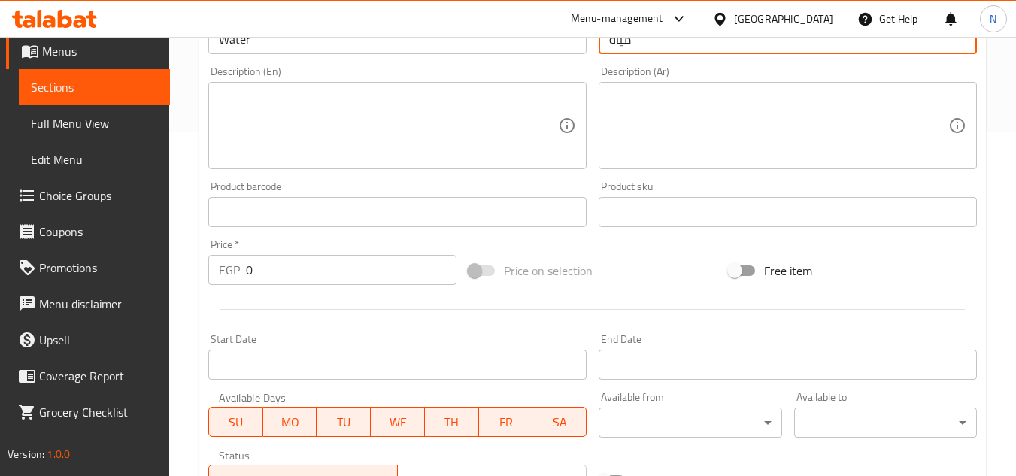
scroll to position [348, 0]
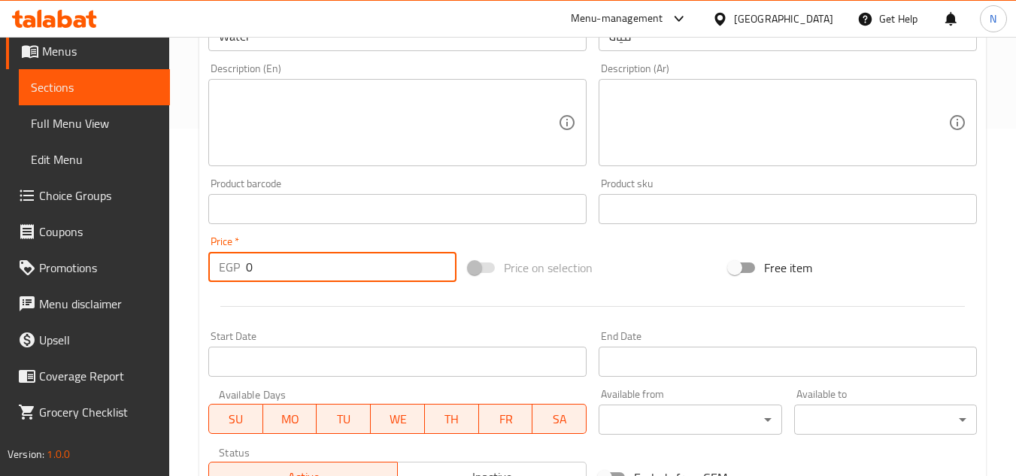
drag, startPoint x: 258, startPoint y: 266, endPoint x: 247, endPoint y: 274, distance: 13.6
click at [247, 274] on input "0" at bounding box center [351, 267] width 211 height 30
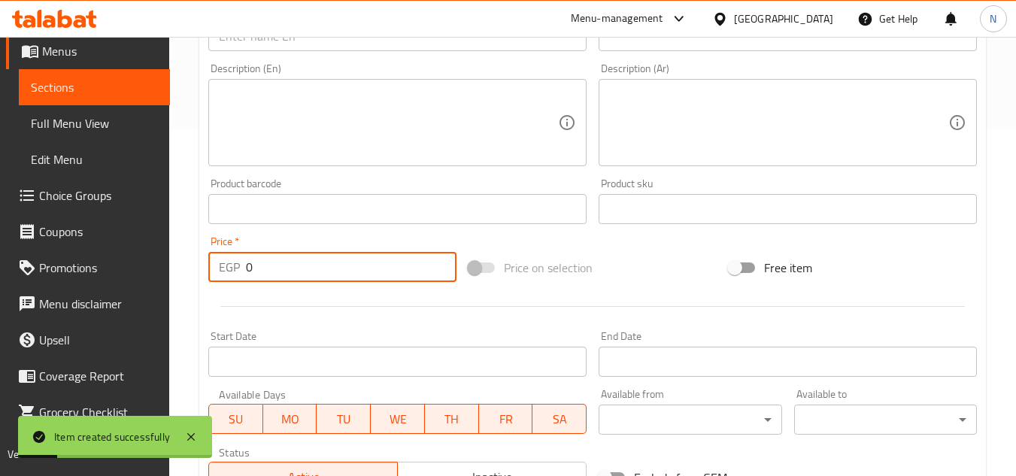
click at [95, 102] on link "Sections" at bounding box center [94, 87] width 151 height 36
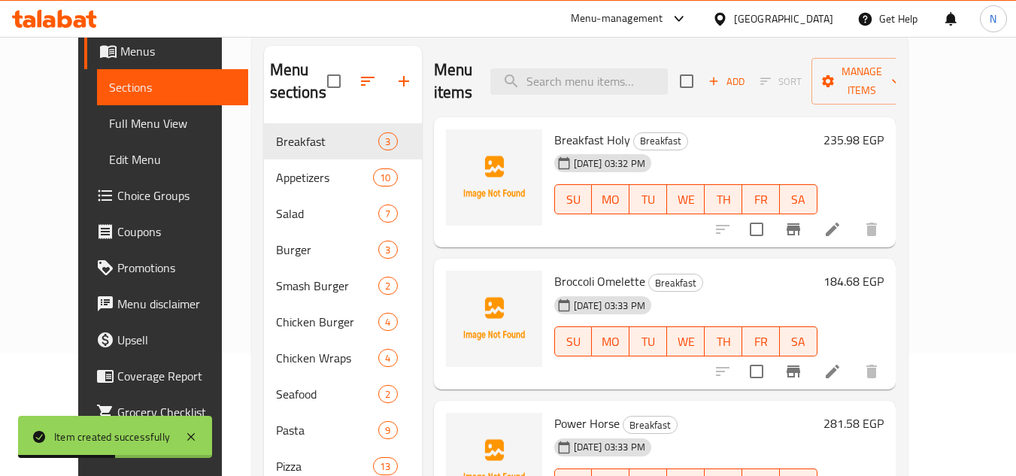
scroll to position [122, 0]
click at [395, 74] on icon "button" at bounding box center [404, 82] width 18 height 18
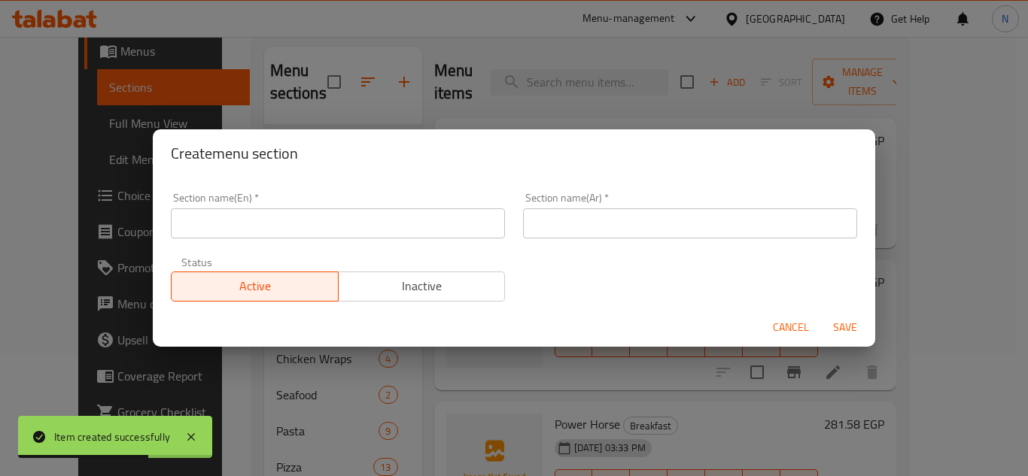
click at [226, 241] on div "Section name(En)   * Section name(En) *" at bounding box center [338, 216] width 352 height 64
click at [242, 227] on input "text" at bounding box center [338, 223] width 334 height 30
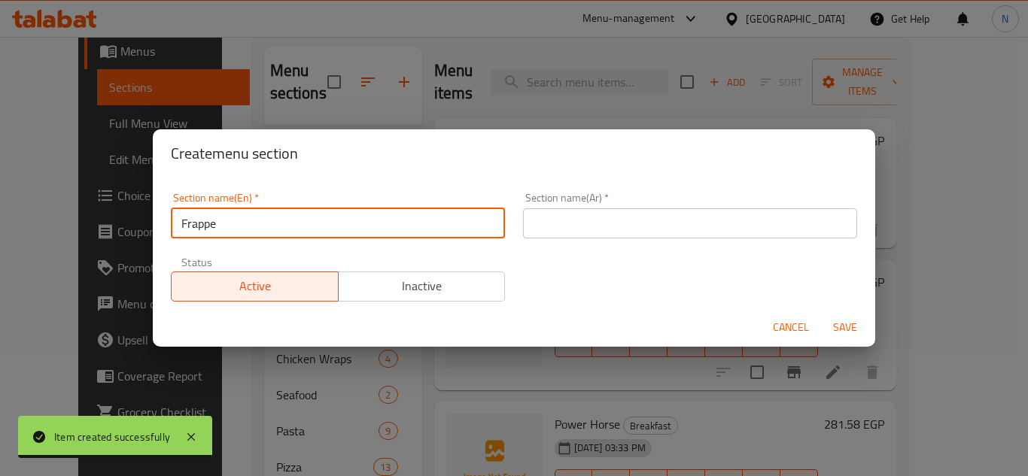
click at [630, 223] on input "text" at bounding box center [690, 223] width 334 height 30
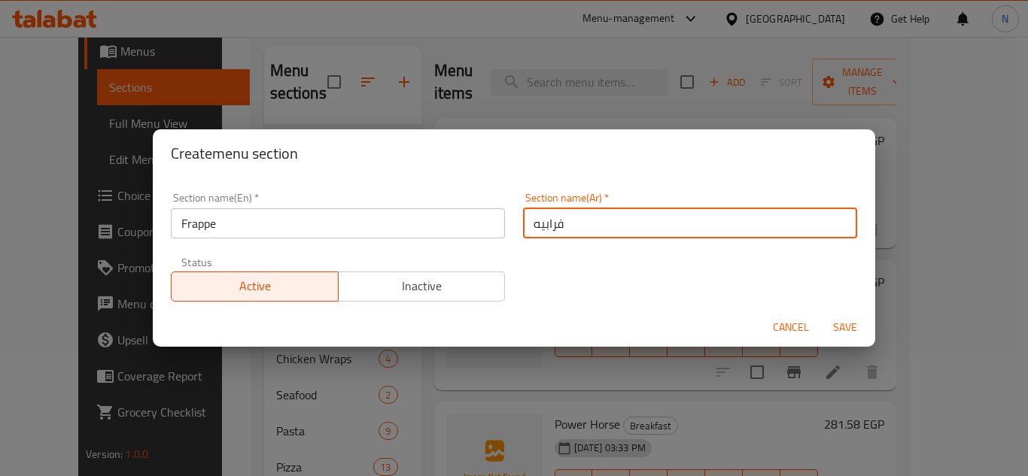
click at [821, 314] on button "Save" at bounding box center [845, 328] width 48 height 28
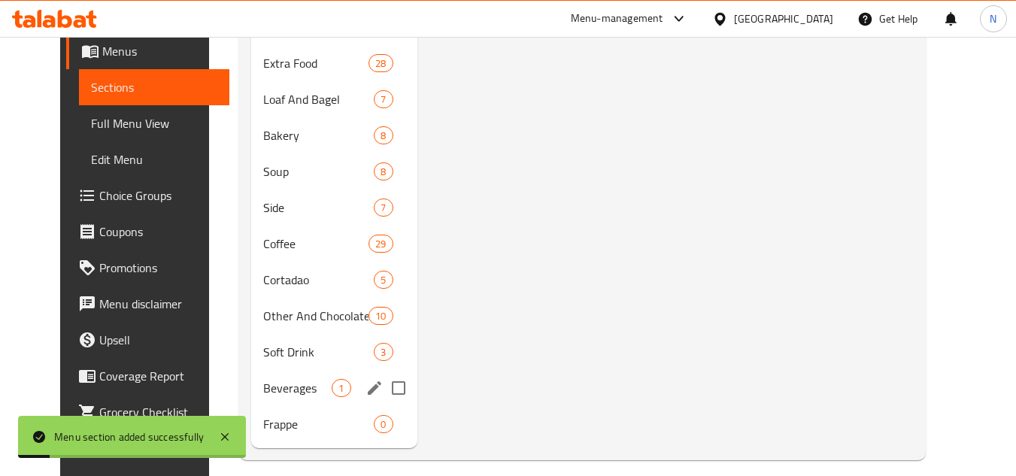
scroll to position [685, 0]
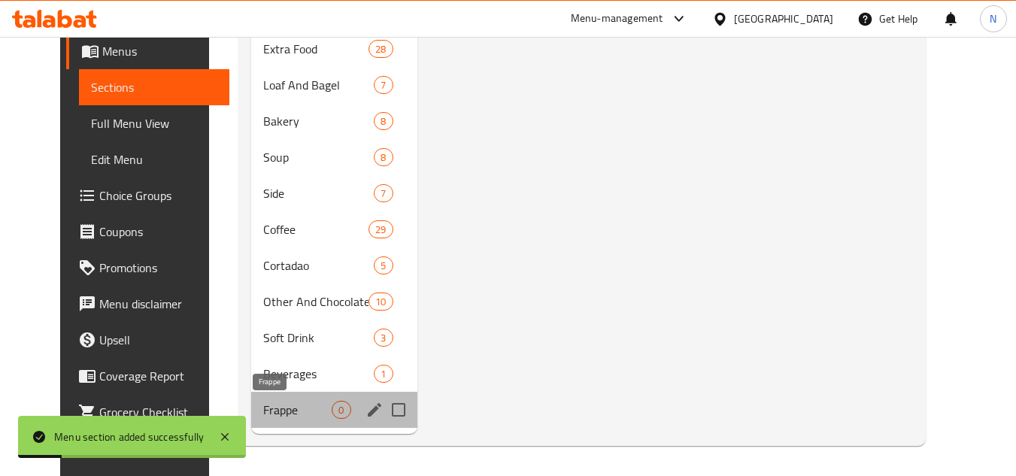
click at [263, 408] on span "Frappe" at bounding box center [297, 410] width 68 height 18
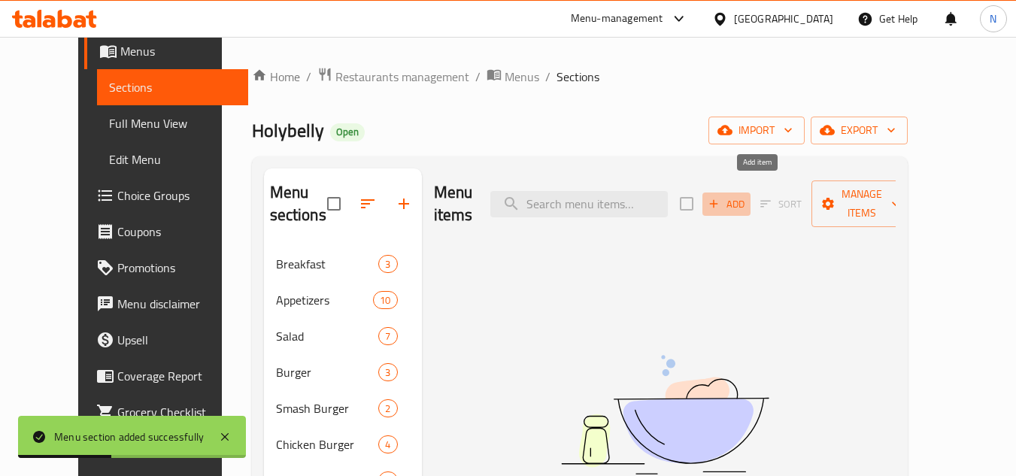
click at [747, 196] on span "Add" at bounding box center [726, 204] width 41 height 17
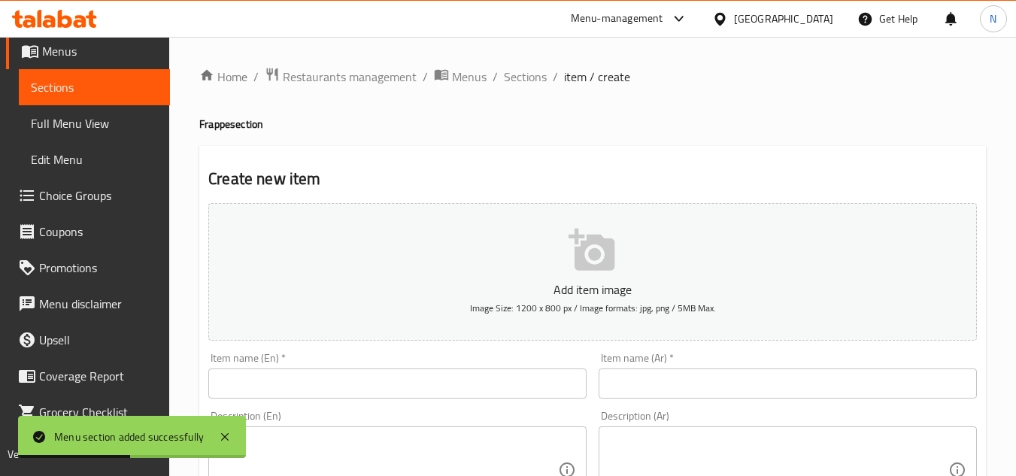
click at [375, 390] on input "text" at bounding box center [397, 384] width 378 height 30
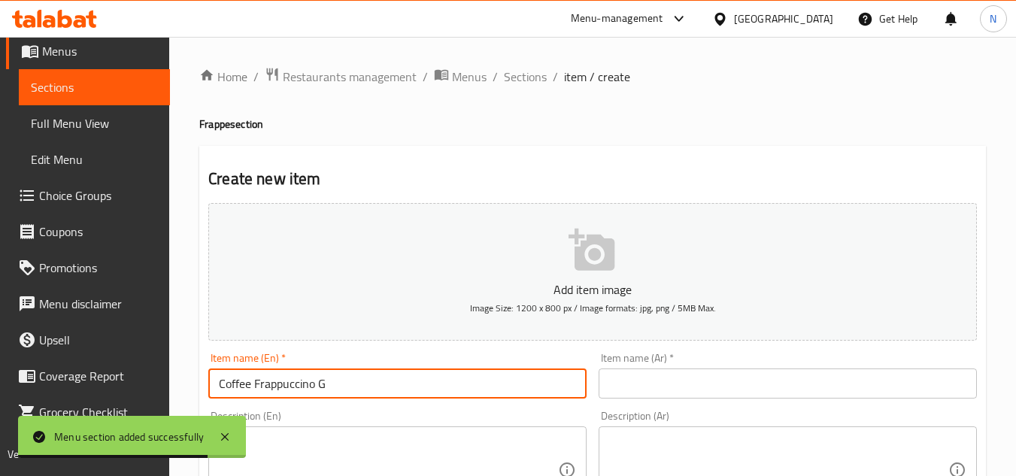
click at [658, 380] on input "text" at bounding box center [788, 384] width 378 height 30
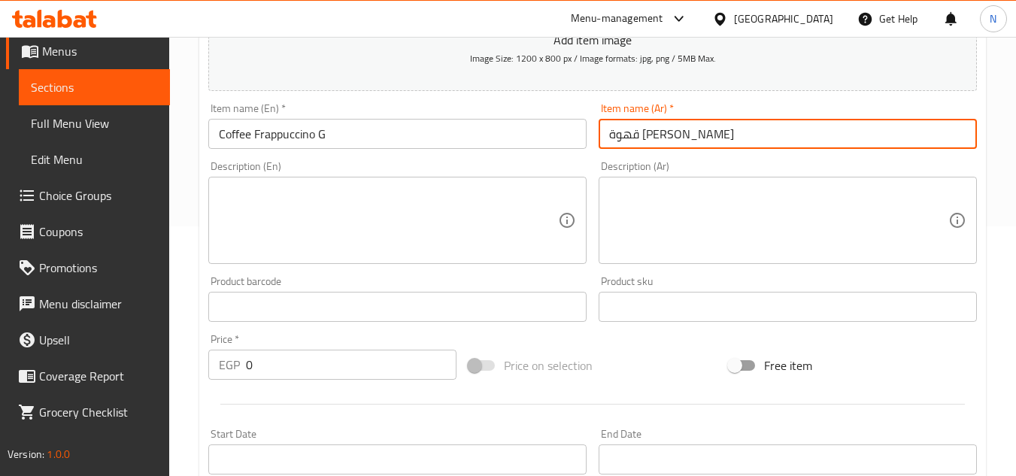
scroll to position [301, 0]
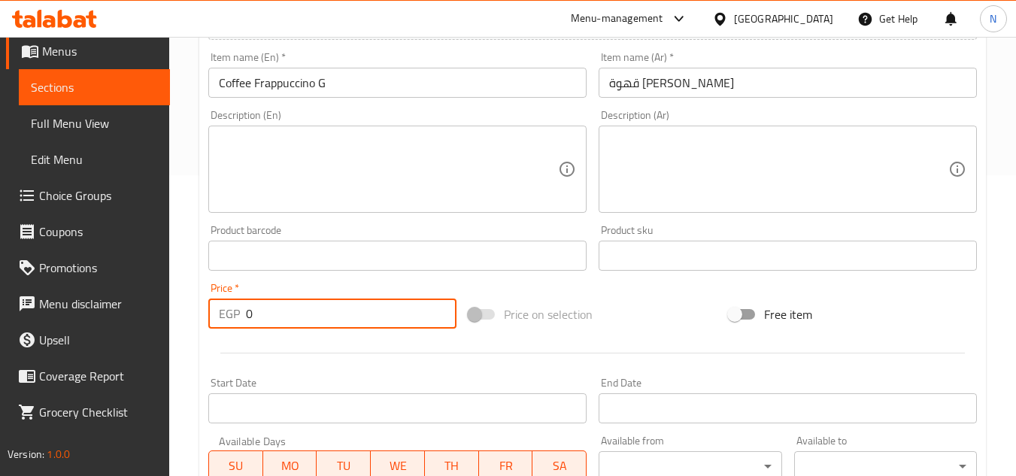
drag, startPoint x: 262, startPoint y: 311, endPoint x: 238, endPoint y: 322, distance: 26.3
click at [238, 322] on div "EGP 0 Price *" at bounding box center [332, 314] width 248 height 30
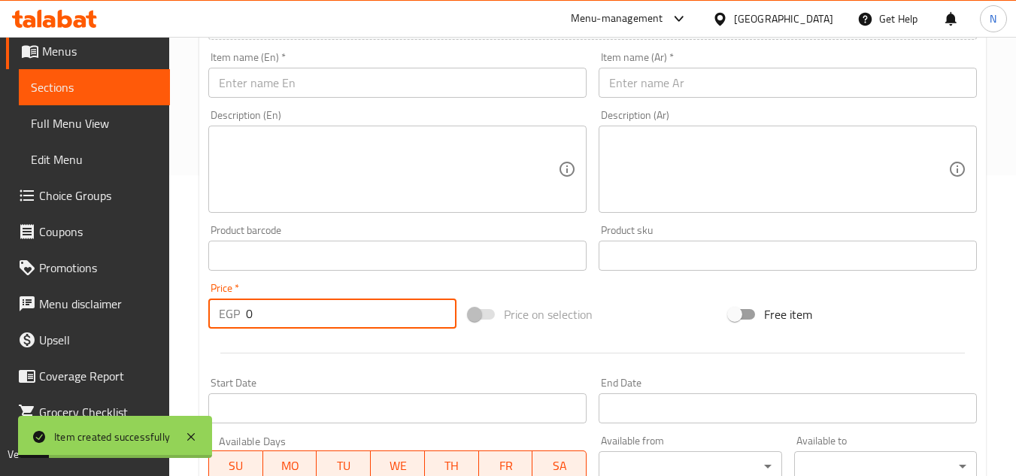
click at [399, 65] on div "Item name (En)   * Item name (En) *" at bounding box center [397, 75] width 378 height 46
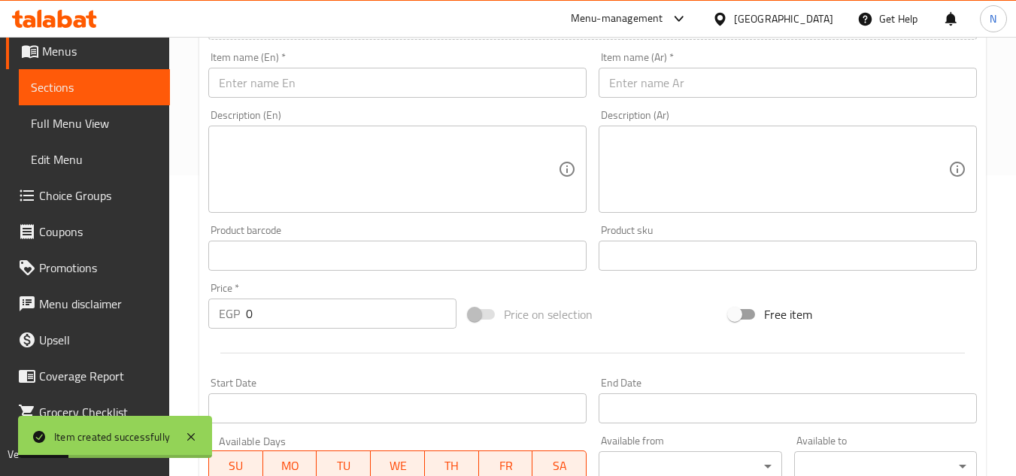
click at [365, 86] on input "text" at bounding box center [397, 83] width 378 height 30
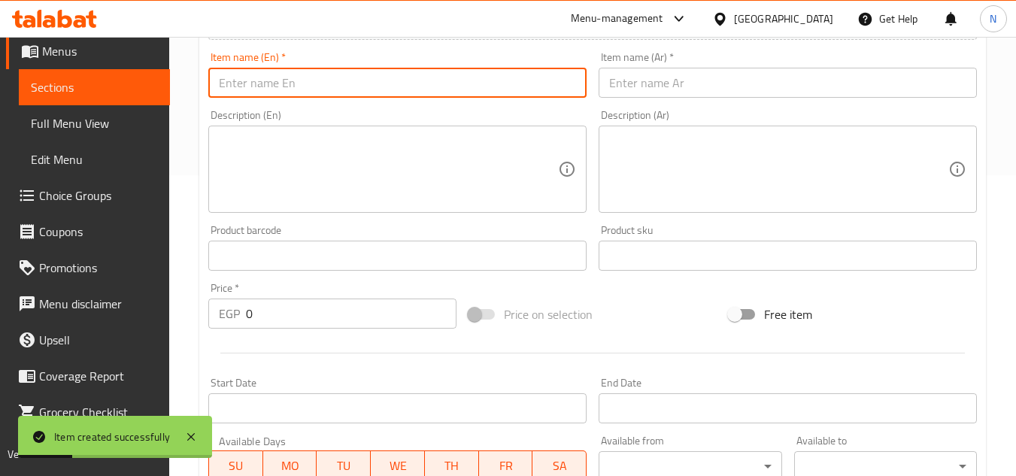
click at [365, 86] on input "text" at bounding box center [397, 83] width 378 height 30
click at [681, 99] on div "Item name (Ar)   * Item name (Ar) *" at bounding box center [788, 75] width 390 height 58
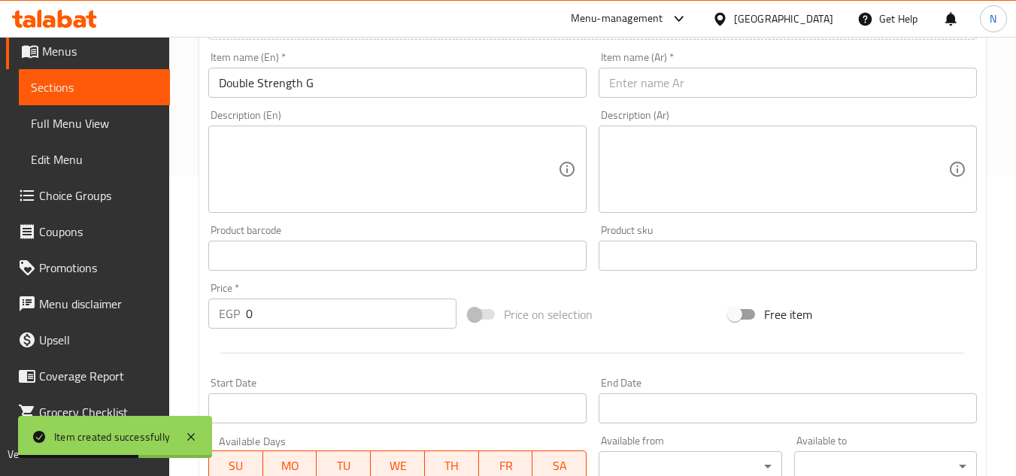
click at [751, 80] on input "text" at bounding box center [788, 83] width 378 height 30
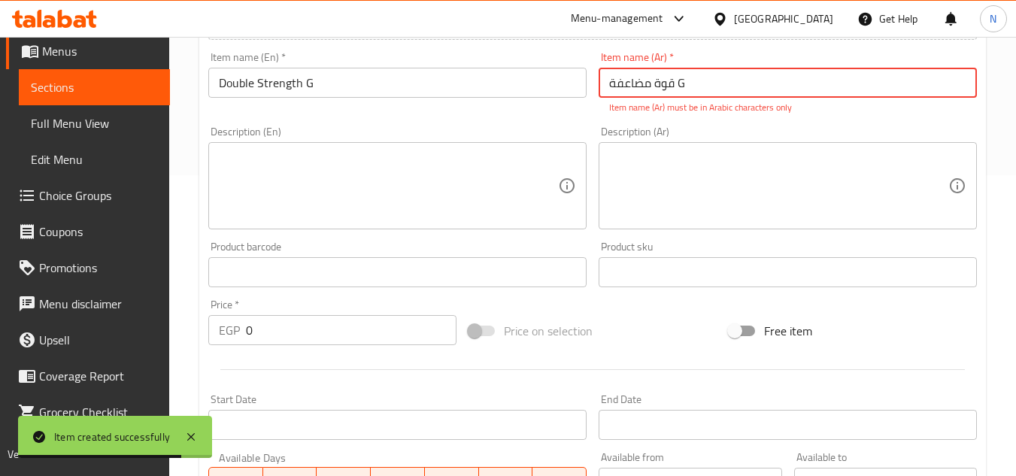
drag, startPoint x: 680, startPoint y: 87, endPoint x: 788, endPoint y: 105, distance: 109.7
click at [788, 105] on div "Item name (Ar)   * قوة مضاعفة G Item name (Ar) * Item name (Ar) must be in Arab…" at bounding box center [788, 83] width 378 height 62
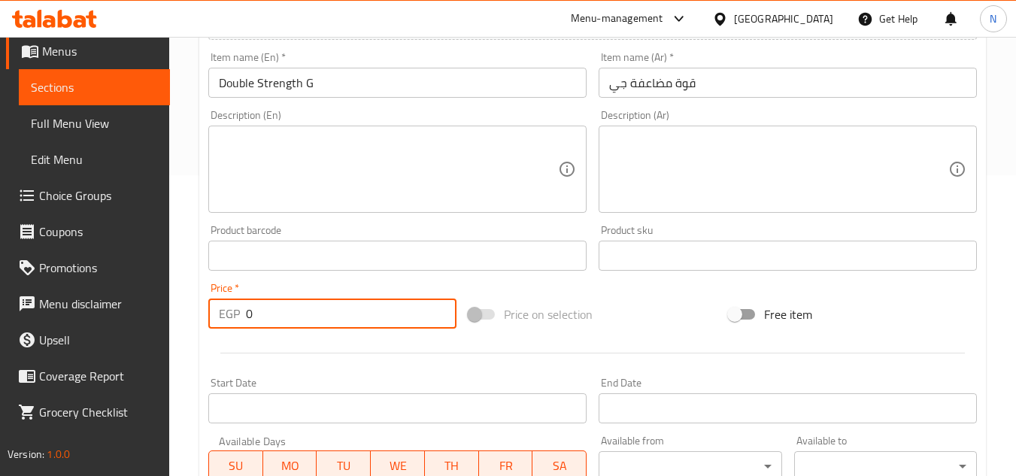
drag, startPoint x: 289, startPoint y: 317, endPoint x: 247, endPoint y: 323, distance: 41.8
click at [247, 323] on input "0" at bounding box center [351, 314] width 211 height 30
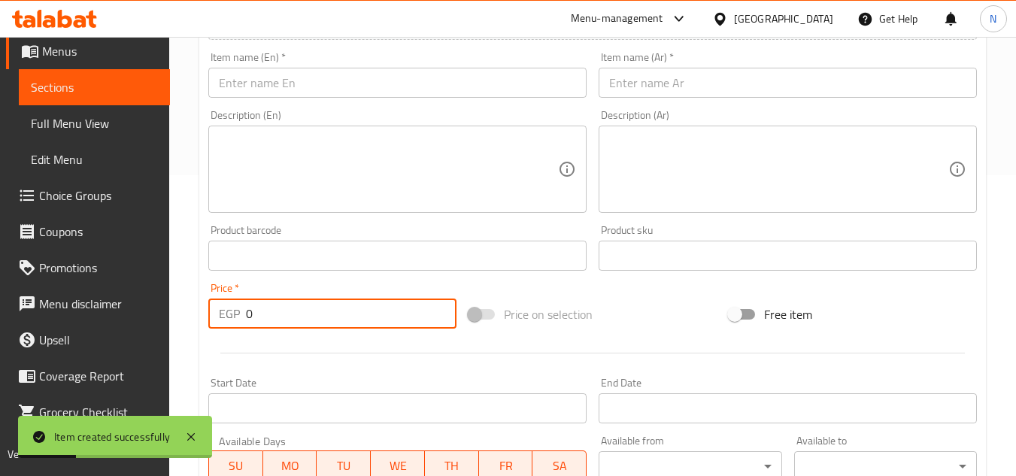
click at [382, 71] on input "text" at bounding box center [397, 83] width 378 height 30
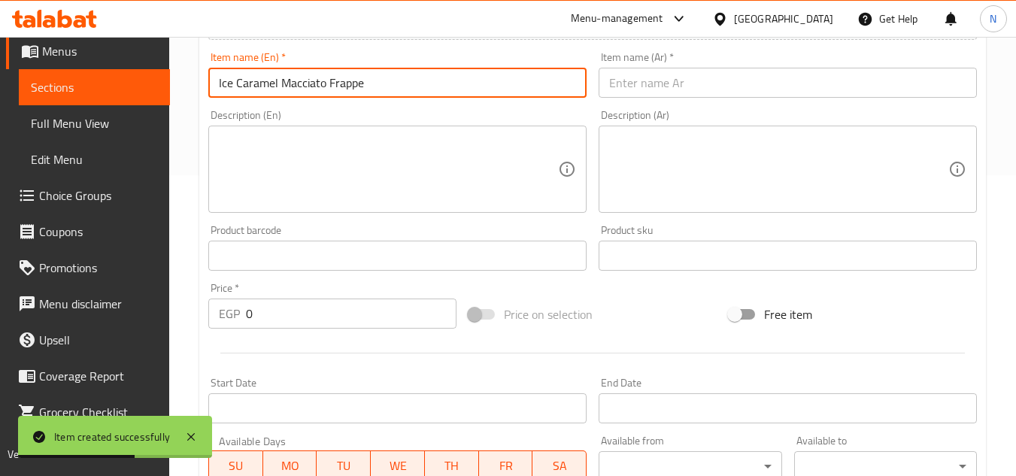
click at [637, 74] on input "text" at bounding box center [788, 83] width 378 height 30
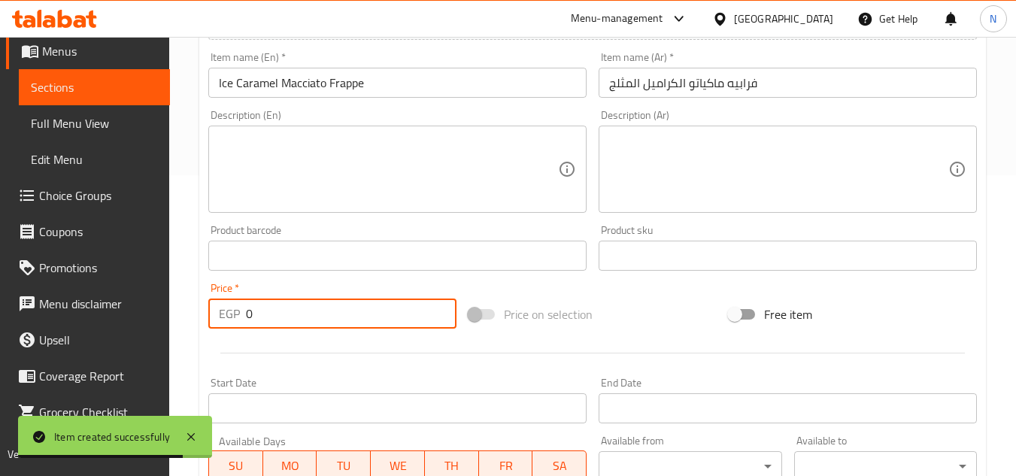
drag, startPoint x: 256, startPoint y: 314, endPoint x: 234, endPoint y: 326, distance: 24.9
click at [234, 326] on div "EGP 0 Price *" at bounding box center [332, 314] width 248 height 30
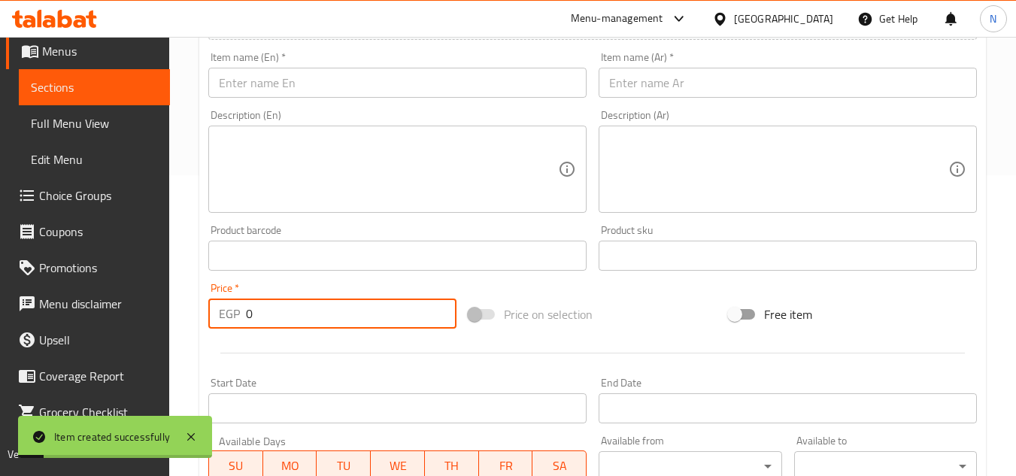
click at [388, 75] on input "text" at bounding box center [397, 83] width 378 height 30
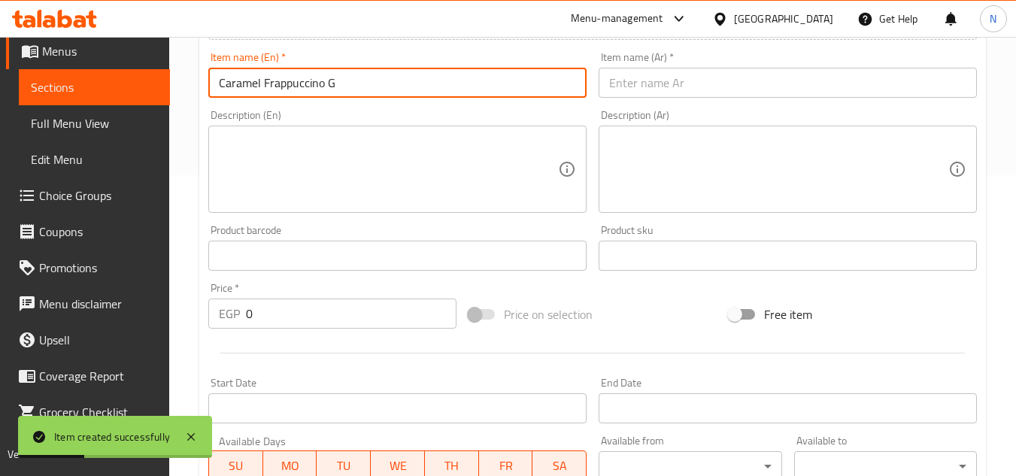
click at [703, 91] on input "text" at bounding box center [788, 83] width 378 height 30
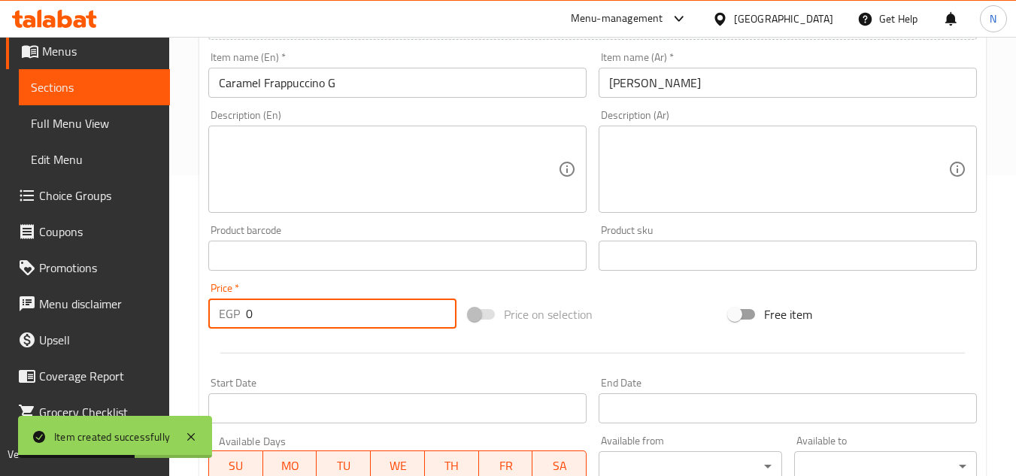
drag, startPoint x: 266, startPoint y: 325, endPoint x: 230, endPoint y: 329, distance: 35.6
click at [230, 329] on div "EGP 0 Price *" at bounding box center [332, 314] width 248 height 30
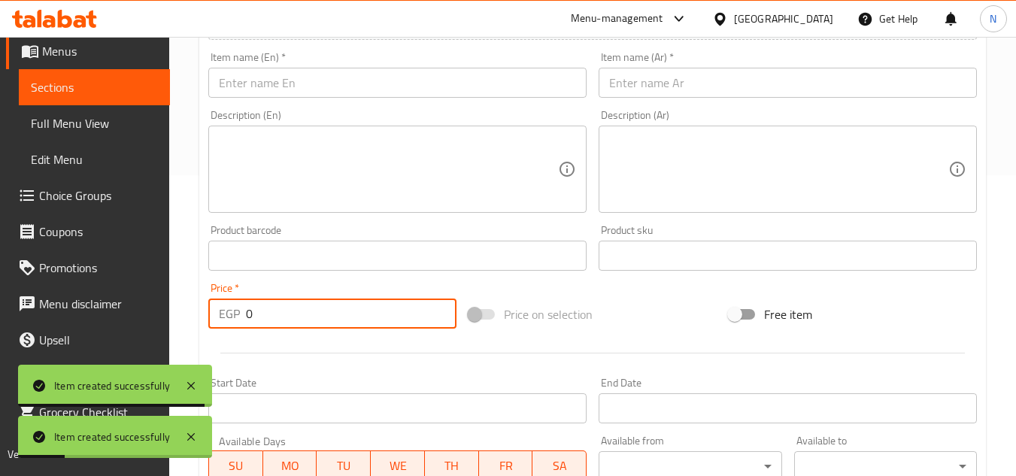
click at [295, 83] on input "text" at bounding box center [397, 83] width 378 height 30
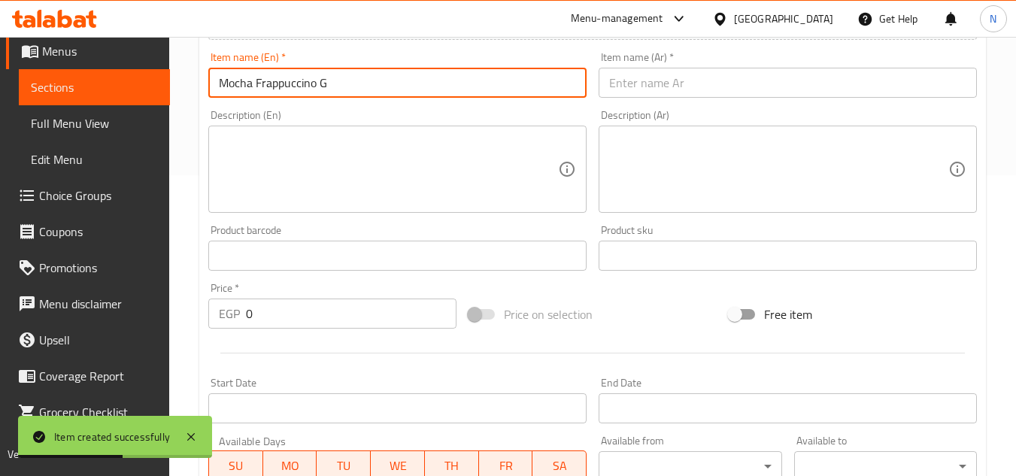
click at [615, 88] on input "text" at bounding box center [788, 83] width 378 height 30
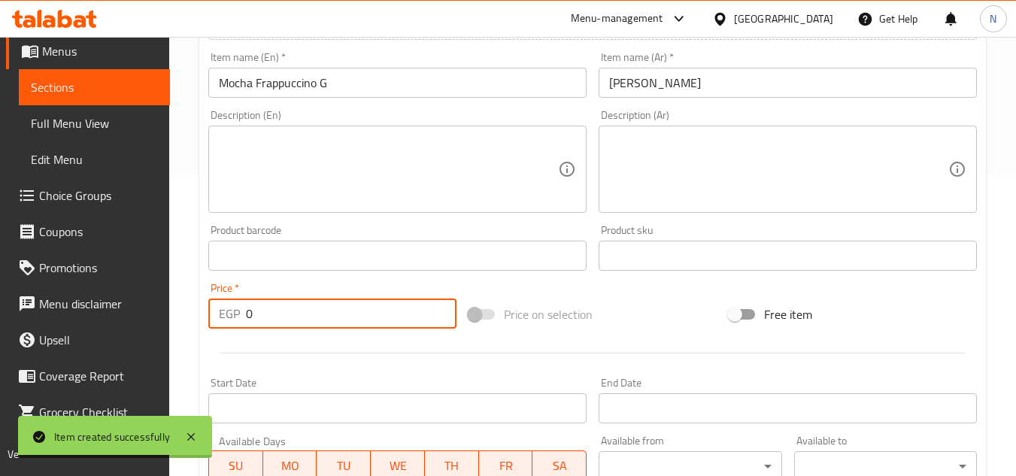
drag, startPoint x: 250, startPoint y: 314, endPoint x: 235, endPoint y: 323, distance: 17.5
click at [235, 323] on div "EGP 0 Price *" at bounding box center [332, 314] width 248 height 30
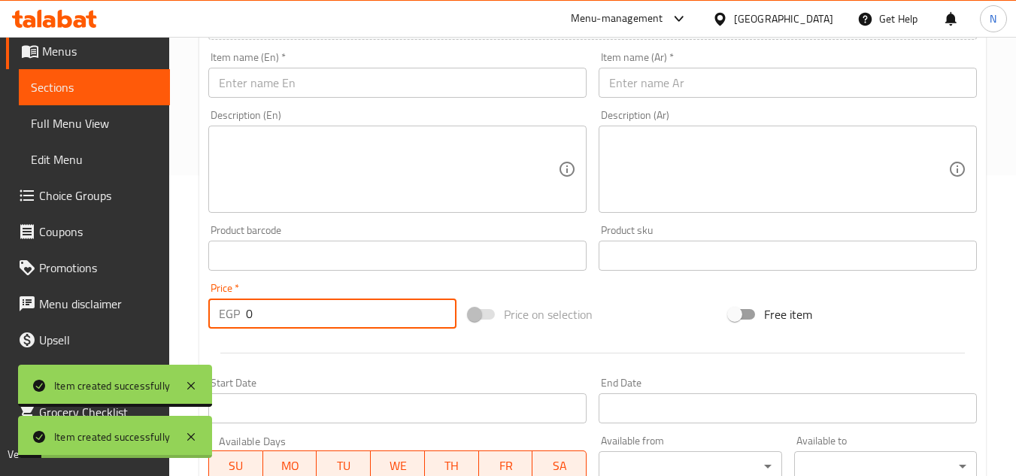
click at [378, 73] on input "text" at bounding box center [397, 83] width 378 height 30
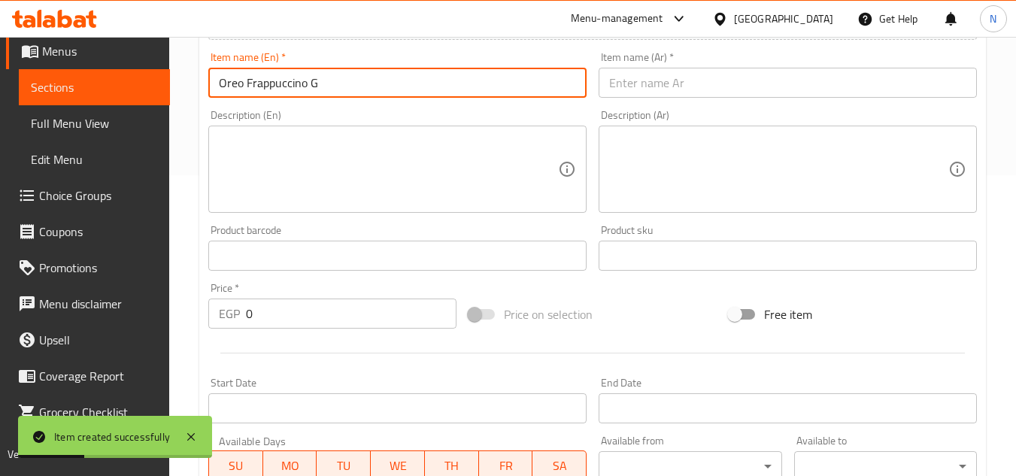
click at [676, 66] on div "Item name (Ar)   * Item name (Ar) *" at bounding box center [788, 75] width 378 height 46
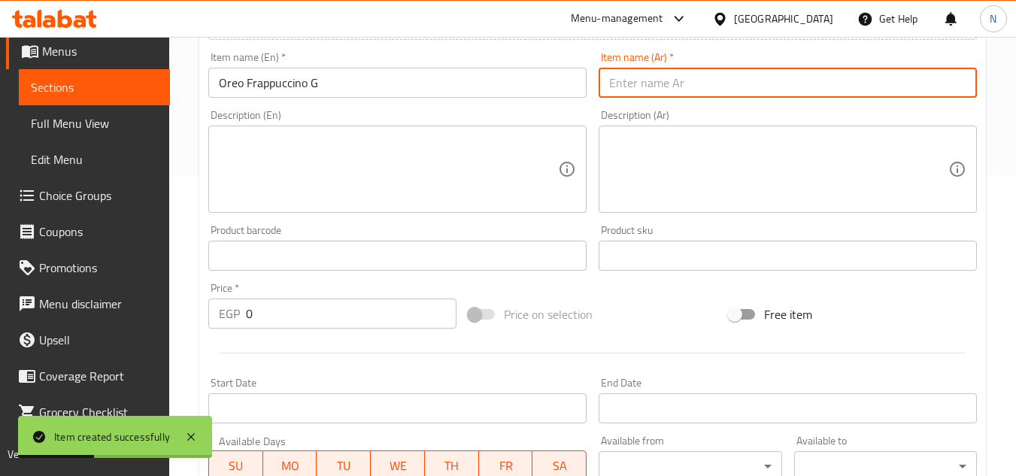
click at [654, 80] on input "text" at bounding box center [788, 83] width 378 height 30
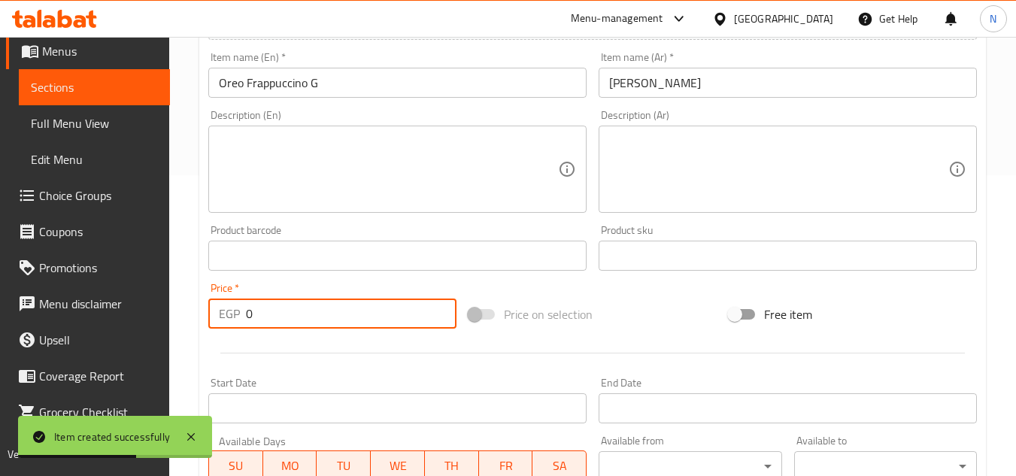
drag, startPoint x: 254, startPoint y: 314, endPoint x: 227, endPoint y: 329, distance: 30.0
click at [227, 329] on div "EGP 0 Price *" at bounding box center [332, 314] width 248 height 30
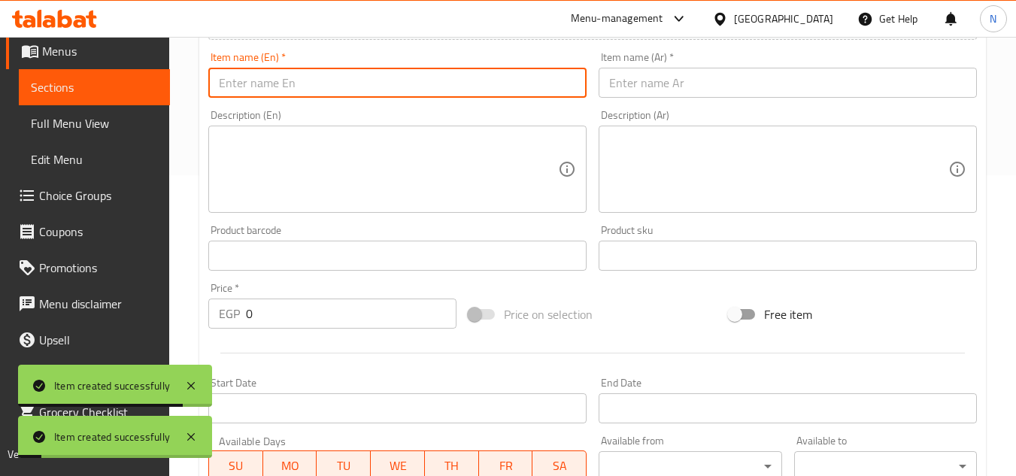
click at [345, 68] on input "text" at bounding box center [397, 83] width 378 height 30
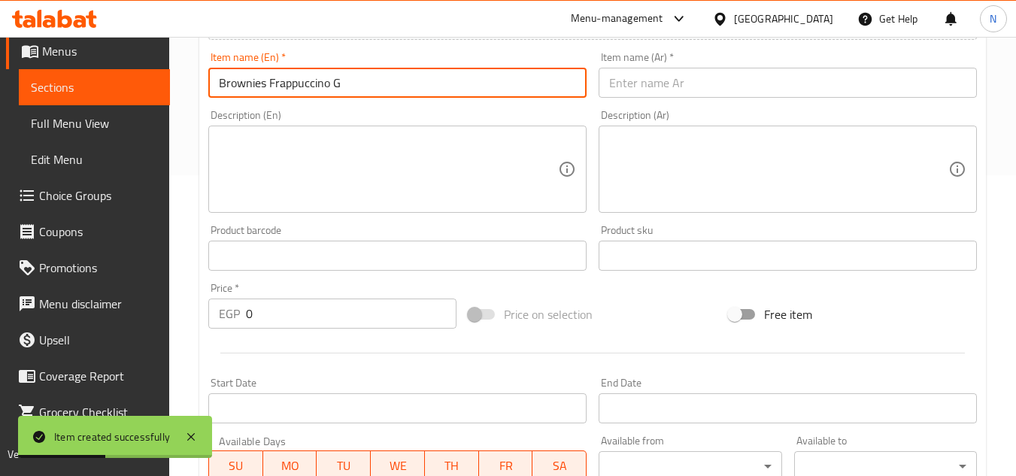
click at [620, 82] on input "text" at bounding box center [788, 83] width 378 height 30
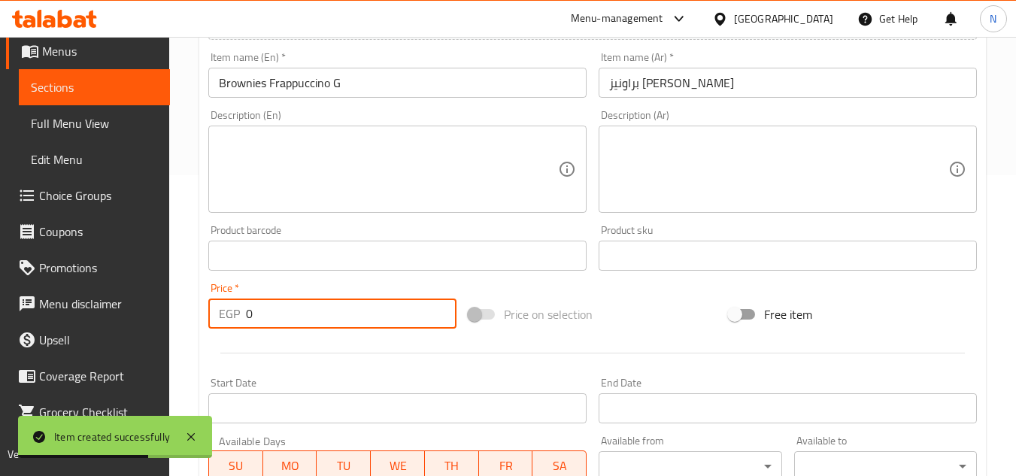
drag, startPoint x: 256, startPoint y: 317, endPoint x: 230, endPoint y: 328, distance: 27.7
click at [230, 328] on div "EGP 0 Price *" at bounding box center [332, 314] width 248 height 30
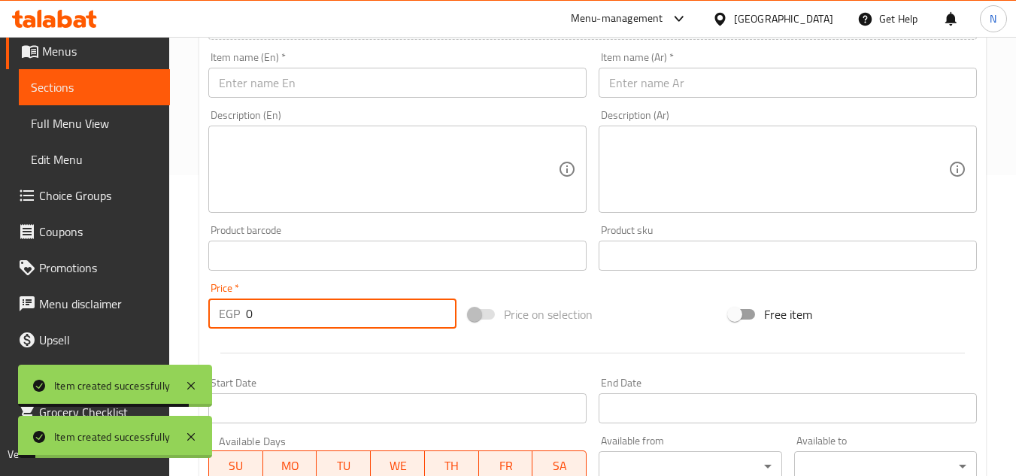
click at [323, 84] on input "text" at bounding box center [397, 83] width 378 height 30
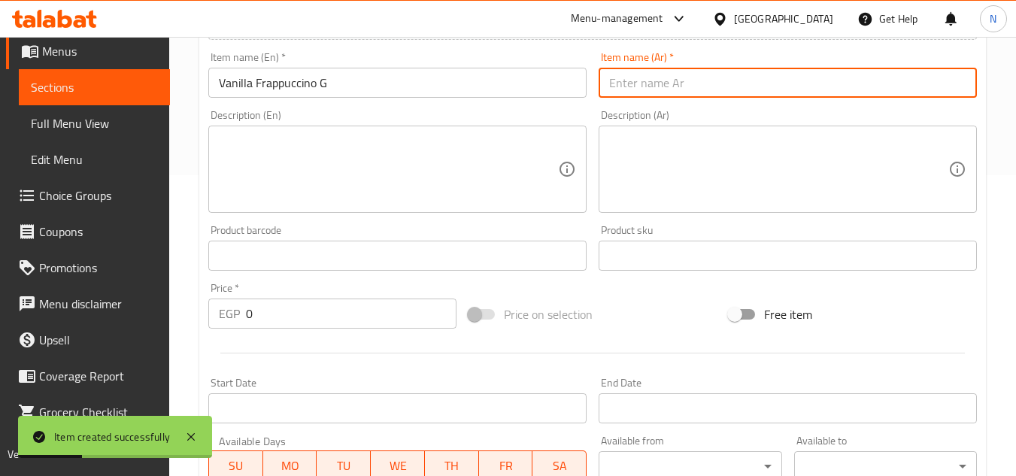
click at [668, 92] on input "text" at bounding box center [788, 83] width 378 height 30
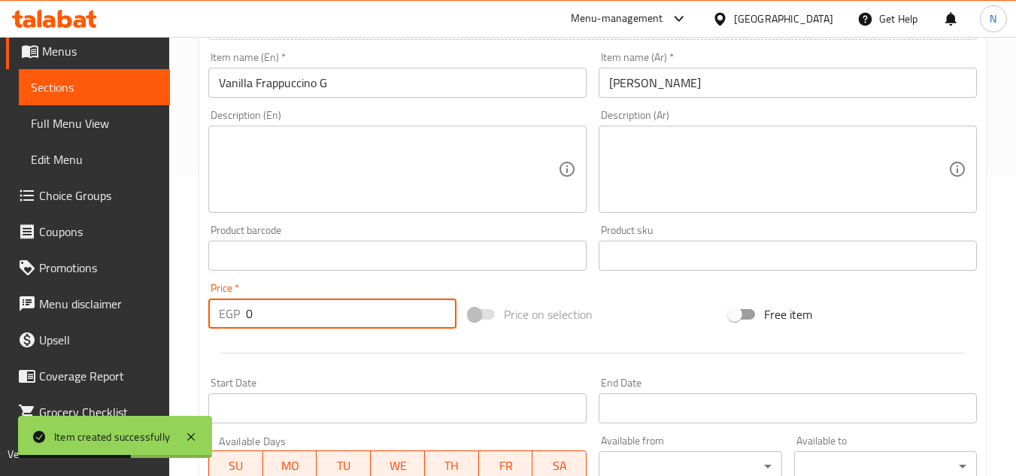
drag, startPoint x: 275, startPoint y: 314, endPoint x: 212, endPoint y: 330, distance: 65.3
click at [212, 330] on div "Price   * EGP 0 Price *" at bounding box center [332, 306] width 260 height 58
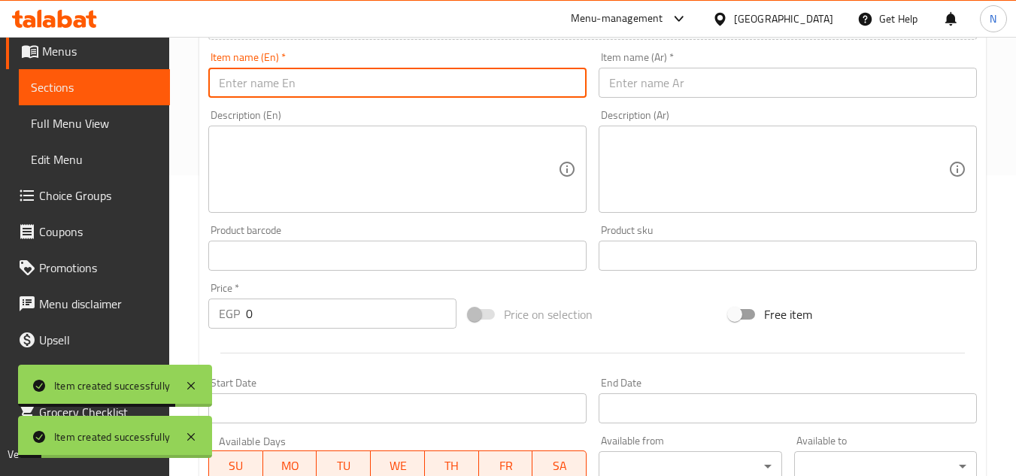
click at [286, 81] on input "text" at bounding box center [397, 83] width 378 height 30
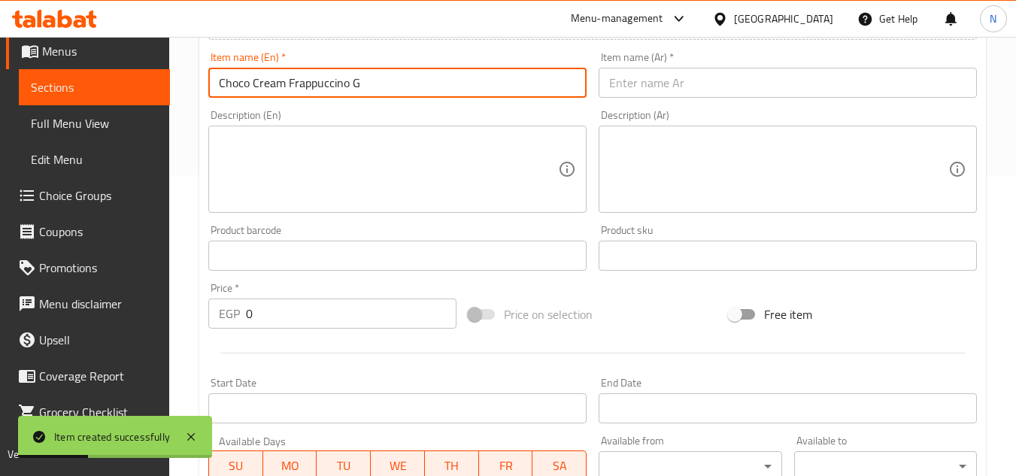
click at [666, 87] on input "text" at bounding box center [788, 83] width 378 height 30
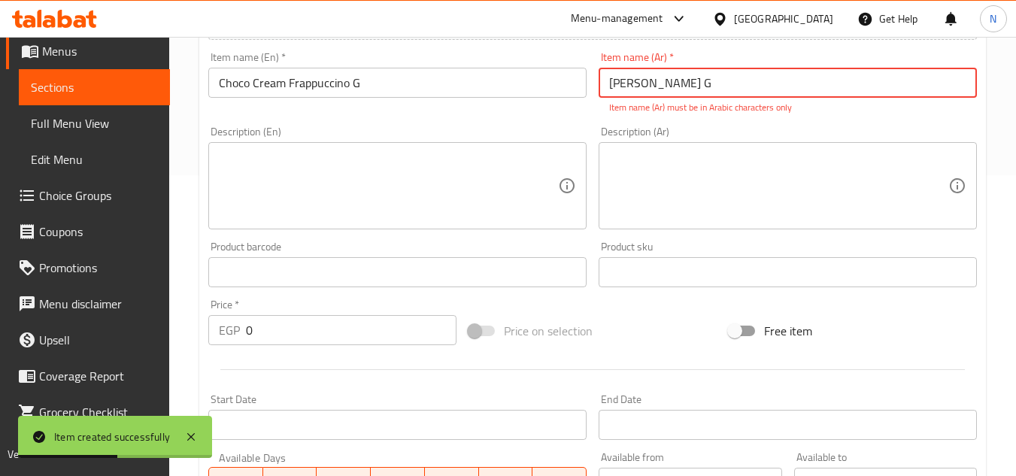
click at [775, 88] on input "[PERSON_NAME] G" at bounding box center [788, 83] width 378 height 30
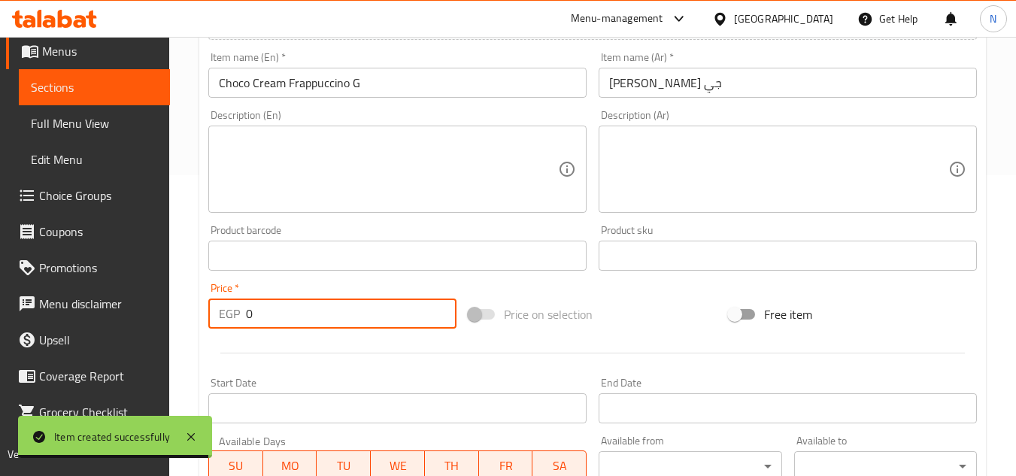
drag, startPoint x: 254, startPoint y: 322, endPoint x: 243, endPoint y: 320, distance: 11.5
click at [243, 320] on div "EGP 0 Price *" at bounding box center [332, 314] width 248 height 30
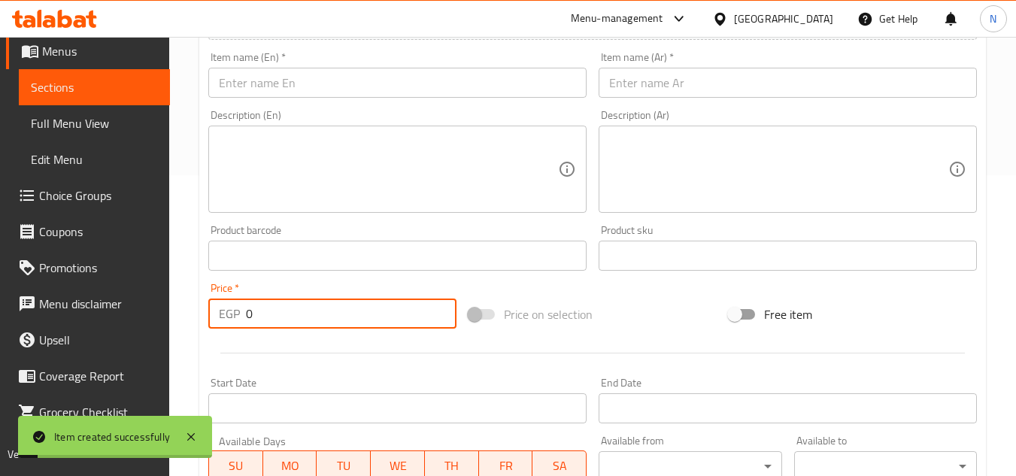
click at [339, 78] on input "text" at bounding box center [397, 83] width 378 height 30
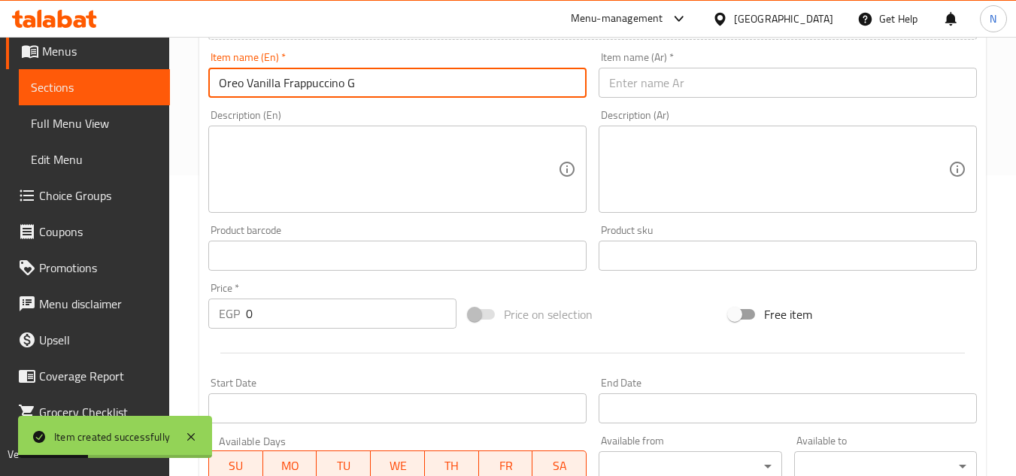
click at [673, 83] on input "text" at bounding box center [788, 83] width 378 height 30
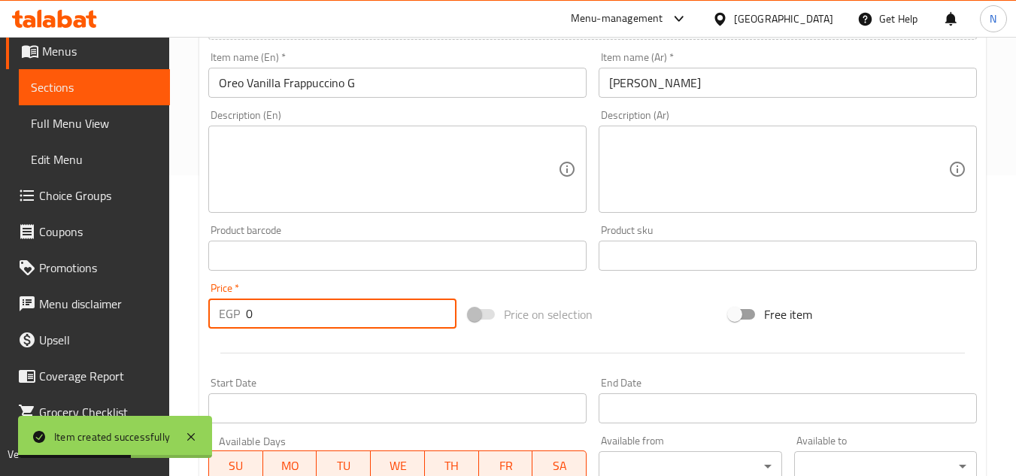
drag, startPoint x: 252, startPoint y: 314, endPoint x: 236, endPoint y: 325, distance: 19.4
click at [236, 325] on div "EGP 0 Price *" at bounding box center [332, 314] width 248 height 30
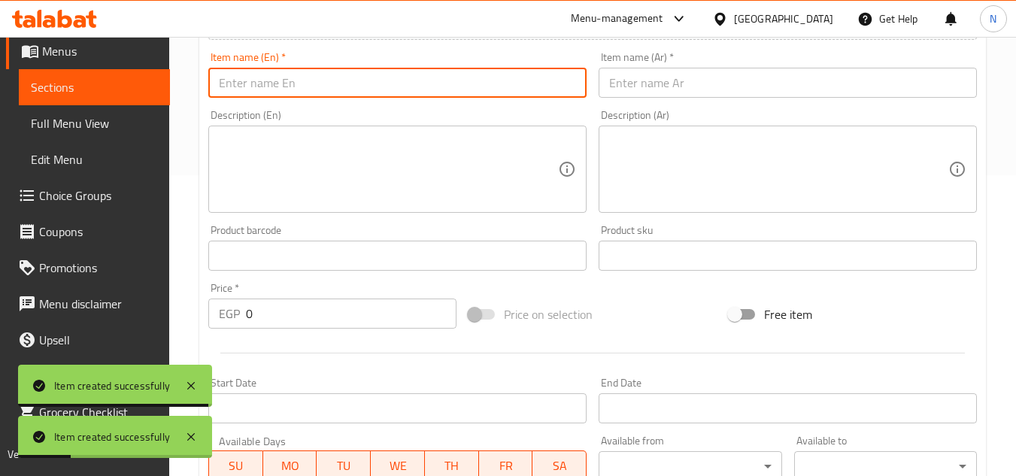
click at [335, 83] on input "text" at bounding box center [397, 83] width 378 height 30
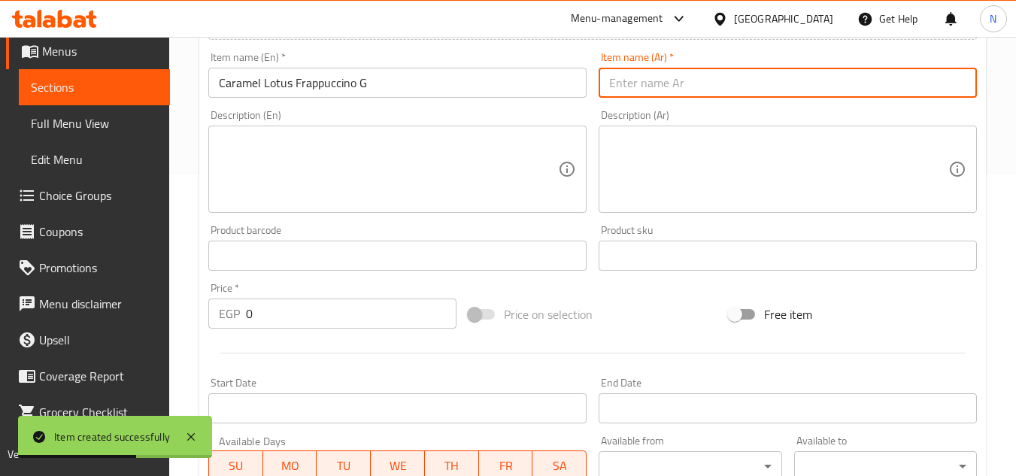
click at [621, 87] on input "text" at bounding box center [788, 83] width 378 height 30
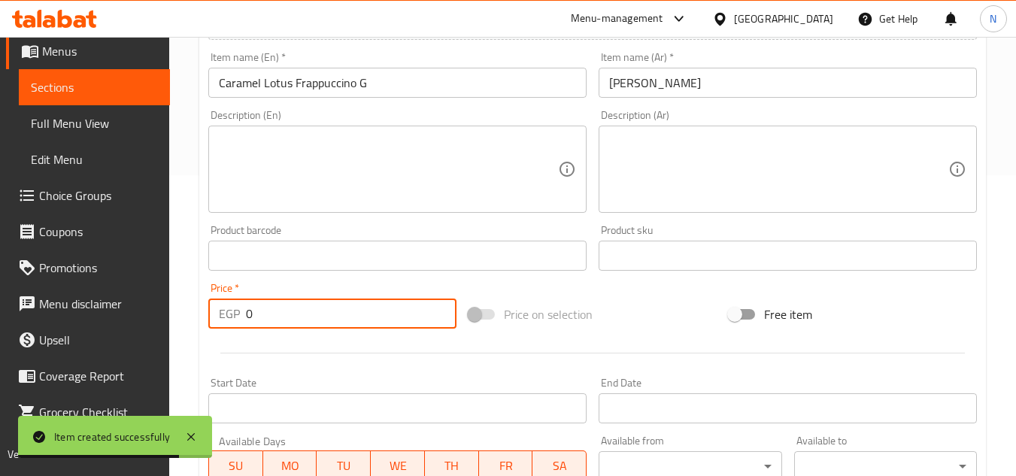
drag, startPoint x: 250, startPoint y: 311, endPoint x: 235, endPoint y: 329, distance: 24.1
click at [235, 329] on div "Price   * EGP 0 Price *" at bounding box center [332, 306] width 260 height 58
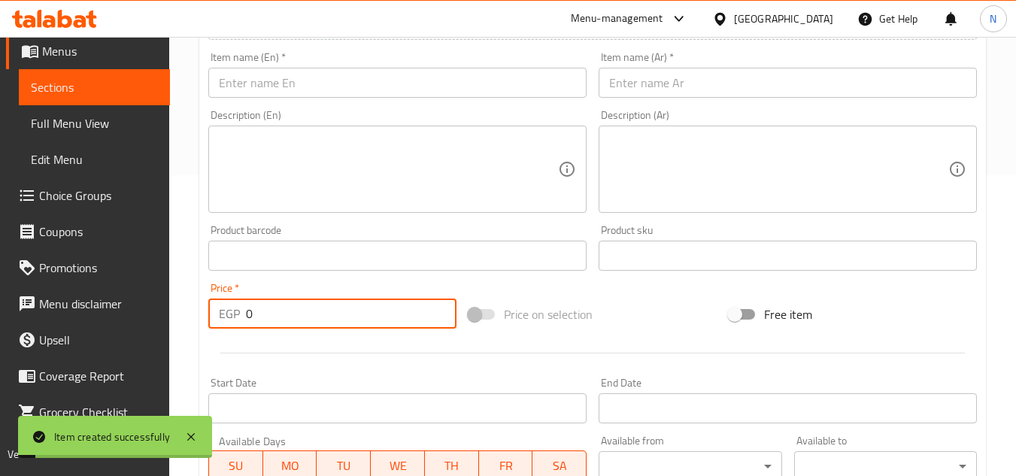
click at [335, 77] on input "text" at bounding box center [397, 83] width 378 height 30
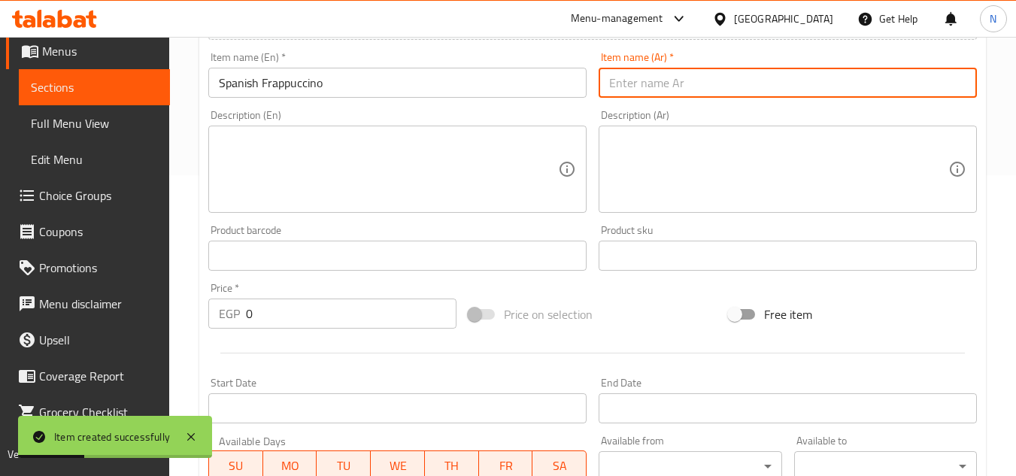
click at [645, 92] on input "text" at bounding box center [788, 83] width 378 height 30
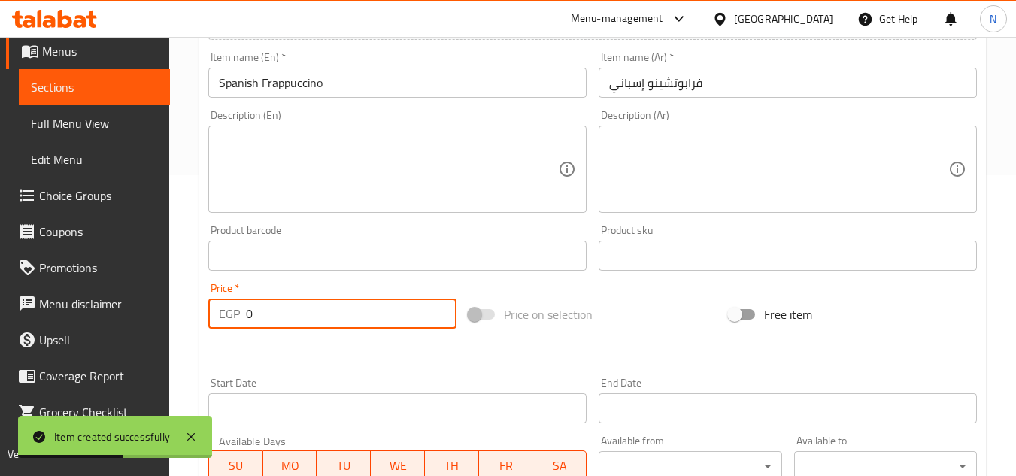
drag, startPoint x: 251, startPoint y: 319, endPoint x: 233, endPoint y: 330, distance: 21.3
click at [233, 330] on div "Price   * EGP 0 Price *" at bounding box center [332, 306] width 260 height 58
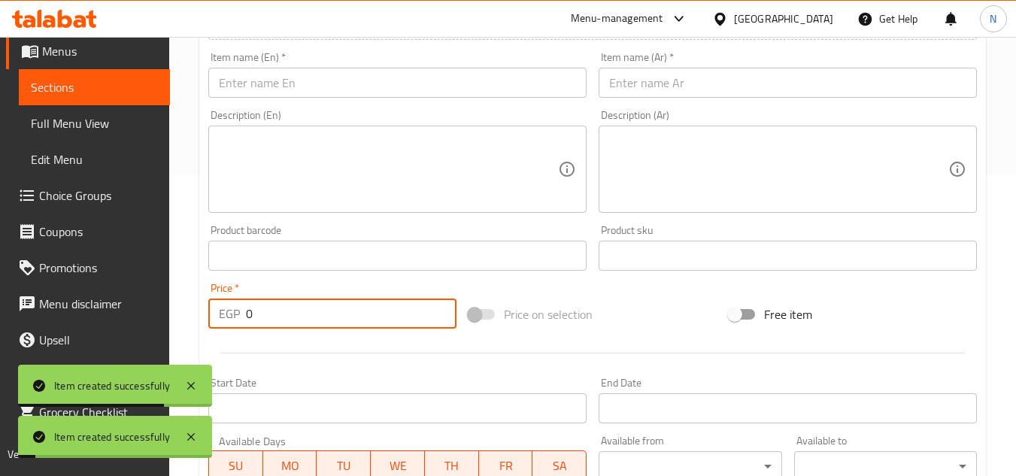
click at [342, 95] on input "text" at bounding box center [397, 83] width 378 height 30
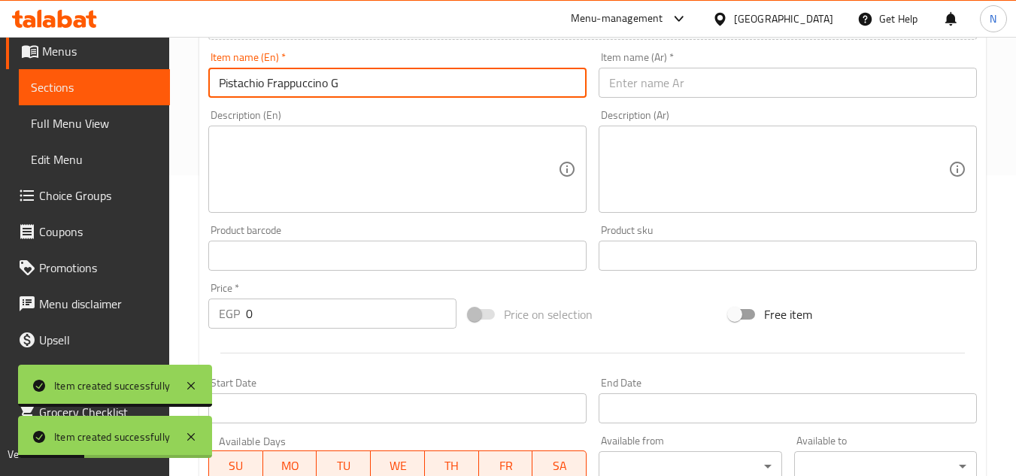
click at [617, 80] on input "text" at bounding box center [788, 83] width 378 height 30
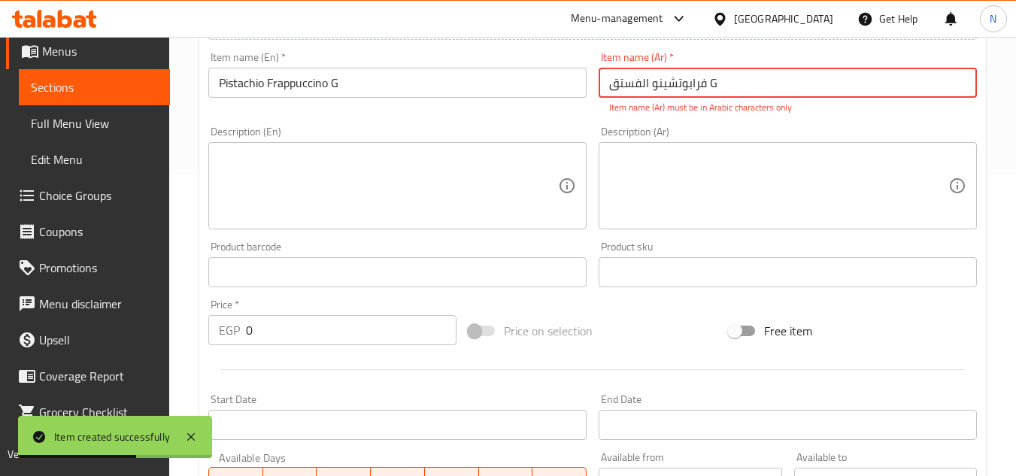
drag, startPoint x: 712, startPoint y: 87, endPoint x: 734, endPoint y: 89, distance: 22.7
click at [734, 89] on input "فرابوتشينو الفستق G" at bounding box center [788, 83] width 378 height 30
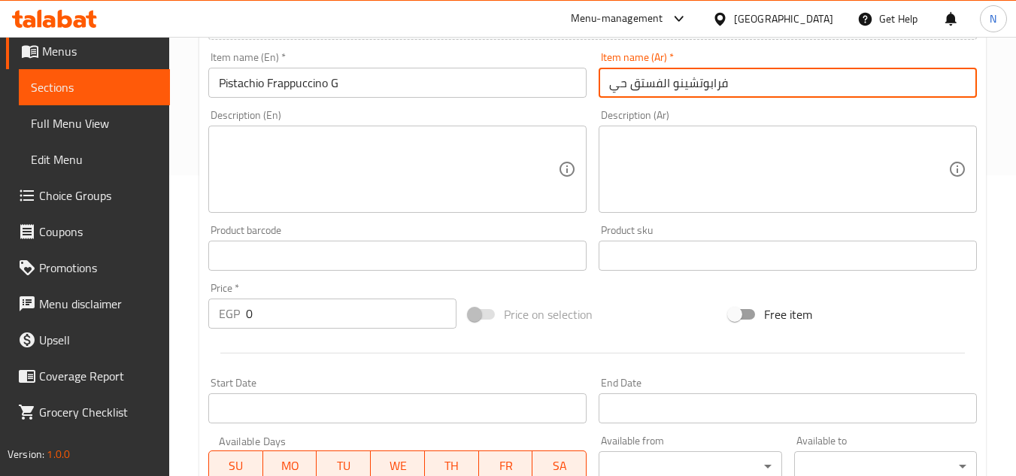
click at [627, 87] on input "فرابوتشينو الفستق حي" at bounding box center [788, 83] width 378 height 30
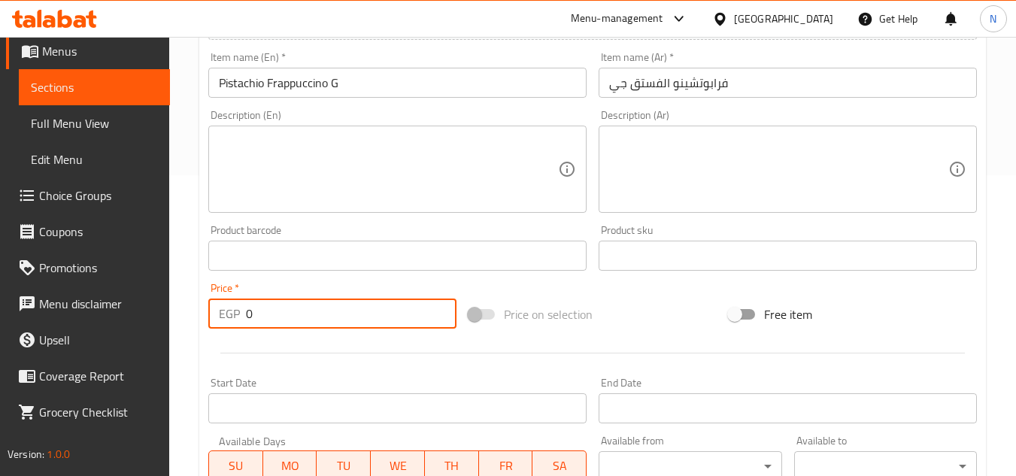
drag, startPoint x: 254, startPoint y: 319, endPoint x: 233, endPoint y: 320, distance: 21.1
click at [233, 320] on div "EGP 0 Price *" at bounding box center [332, 314] width 248 height 30
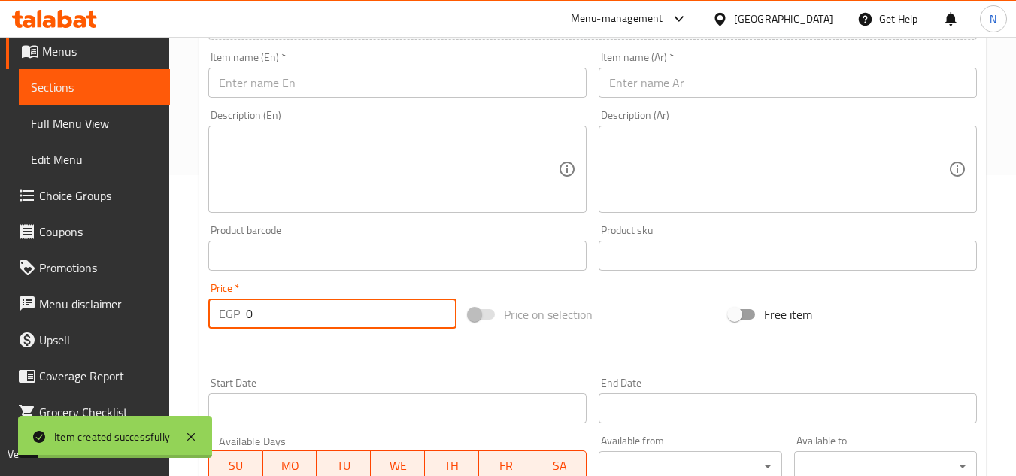
click at [353, 83] on input "text" at bounding box center [397, 83] width 378 height 30
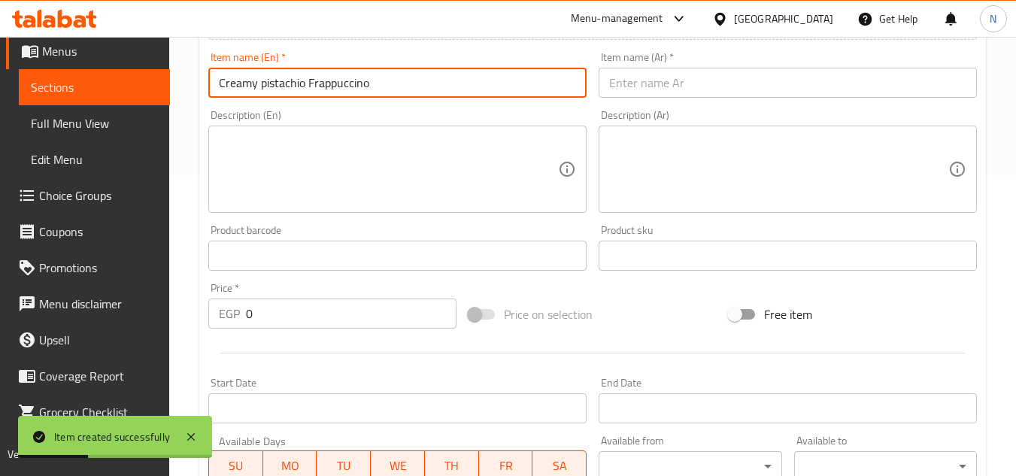
click at [685, 80] on input "text" at bounding box center [788, 83] width 378 height 30
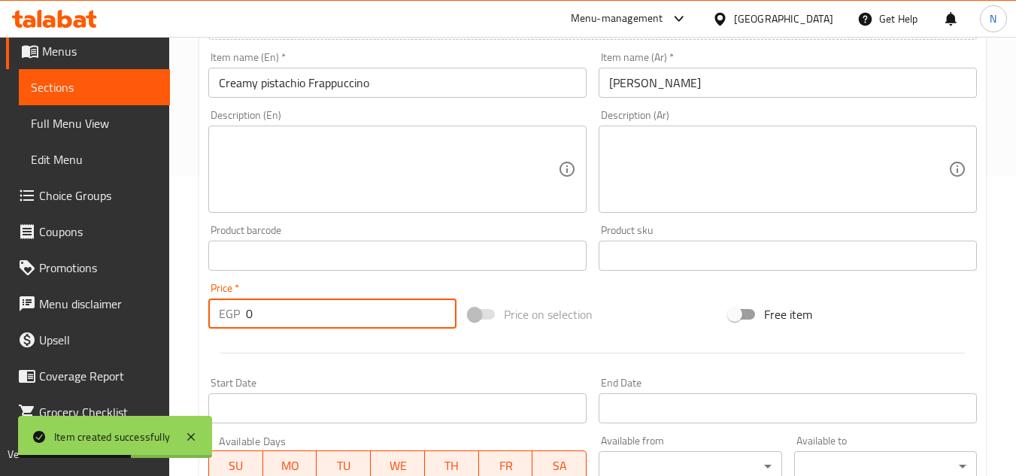
drag, startPoint x: 257, startPoint y: 322, endPoint x: 228, endPoint y: 322, distance: 29.3
click at [228, 322] on div "EGP 0 Price *" at bounding box center [332, 314] width 248 height 30
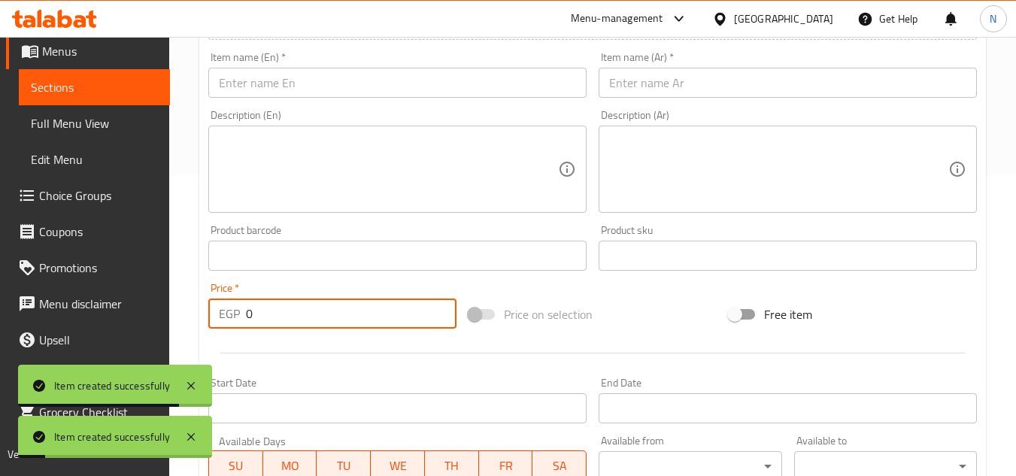
drag, startPoint x: 102, startPoint y: 80, endPoint x: 111, endPoint y: 81, distance: 8.3
click at [102, 80] on span "Sections" at bounding box center [94, 87] width 127 height 18
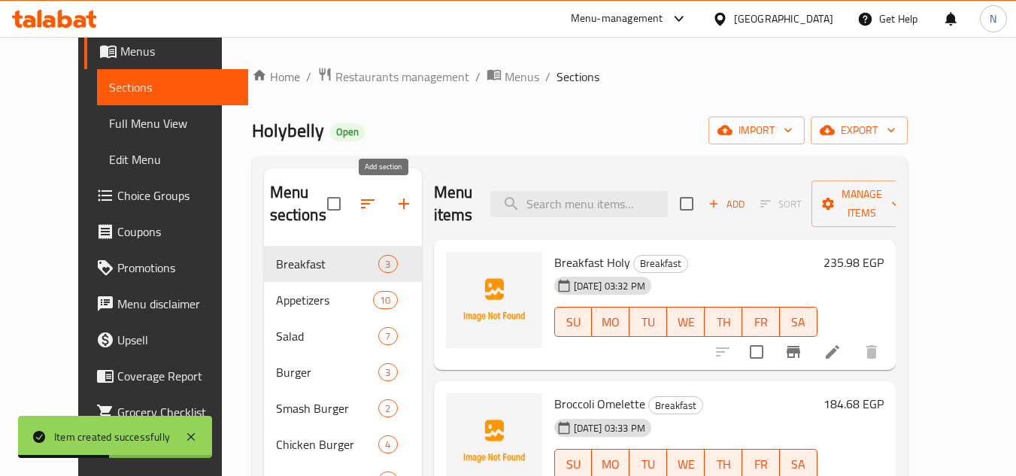
click at [395, 196] on icon "button" at bounding box center [404, 204] width 18 height 18
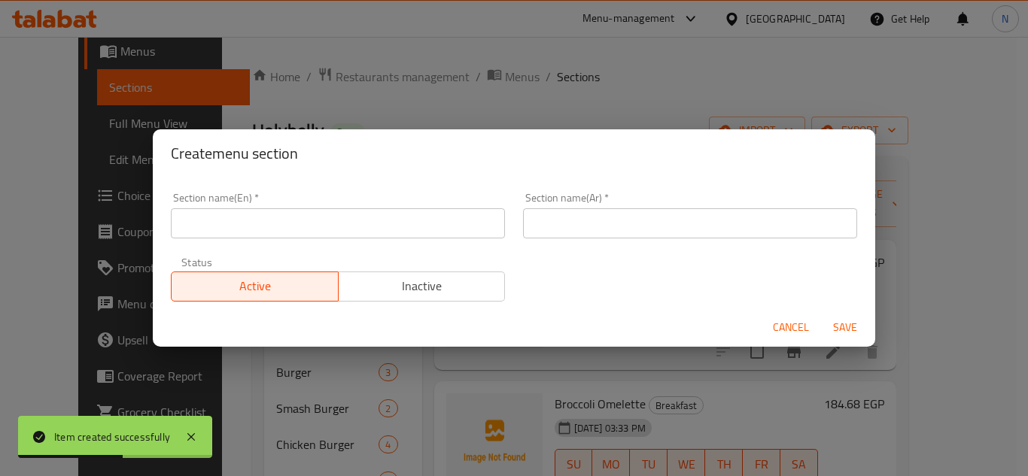
click at [298, 220] on input "text" at bounding box center [338, 223] width 334 height 30
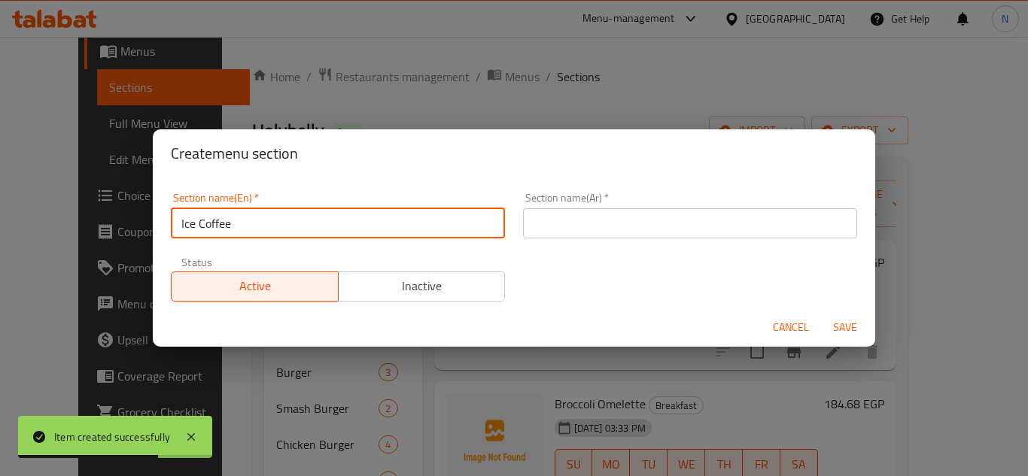
click at [665, 235] on input "text" at bounding box center [690, 223] width 334 height 30
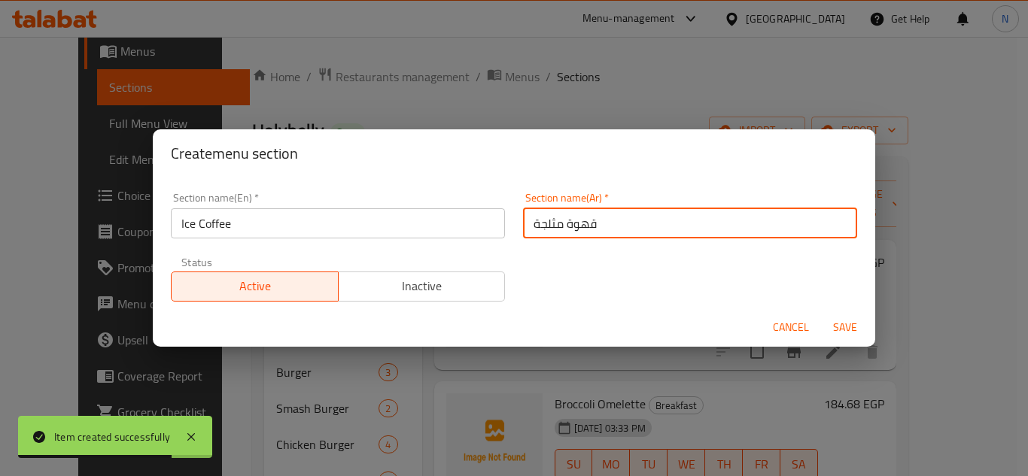
click at [821, 314] on button "Save" at bounding box center [845, 328] width 48 height 28
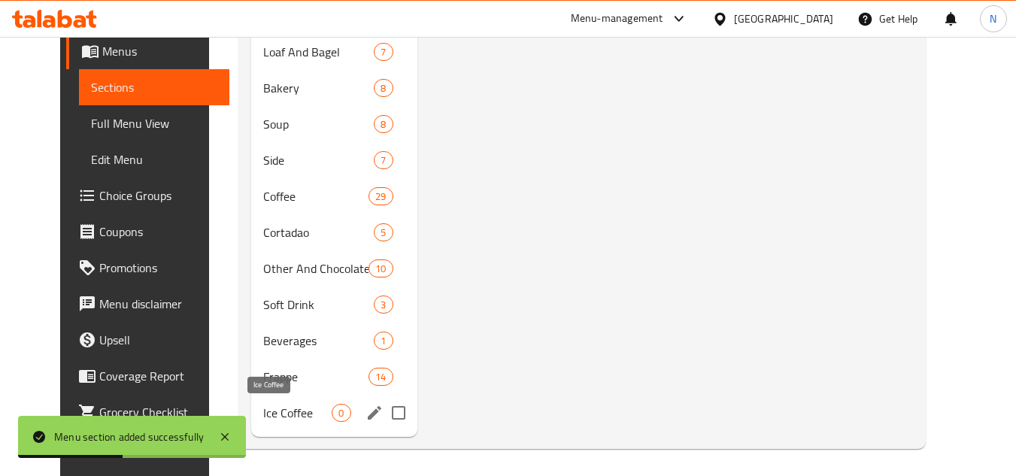
scroll to position [721, 0]
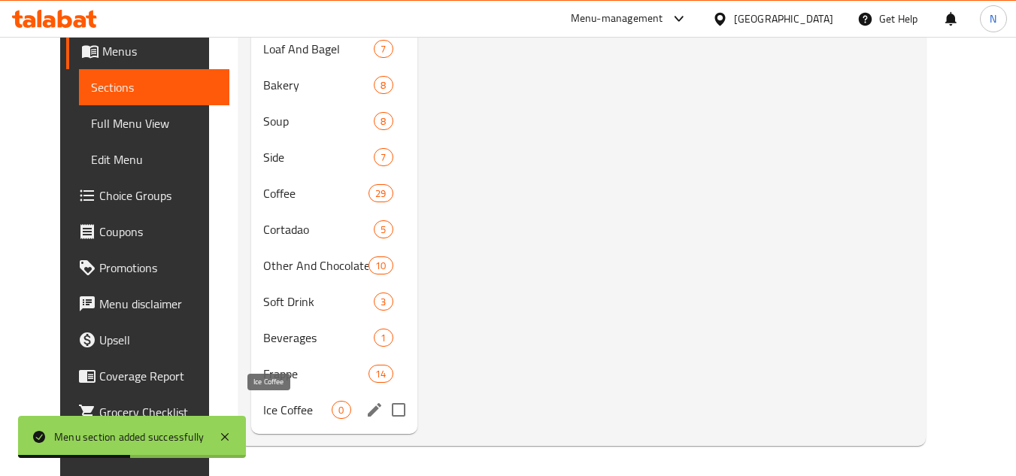
click at [283, 409] on span "Ice Coffee" at bounding box center [297, 410] width 68 height 18
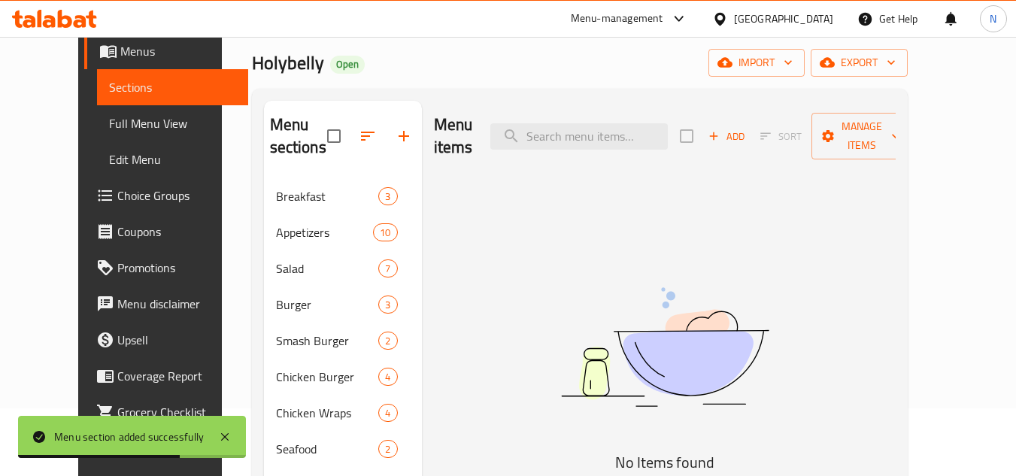
scroll to position [44, 0]
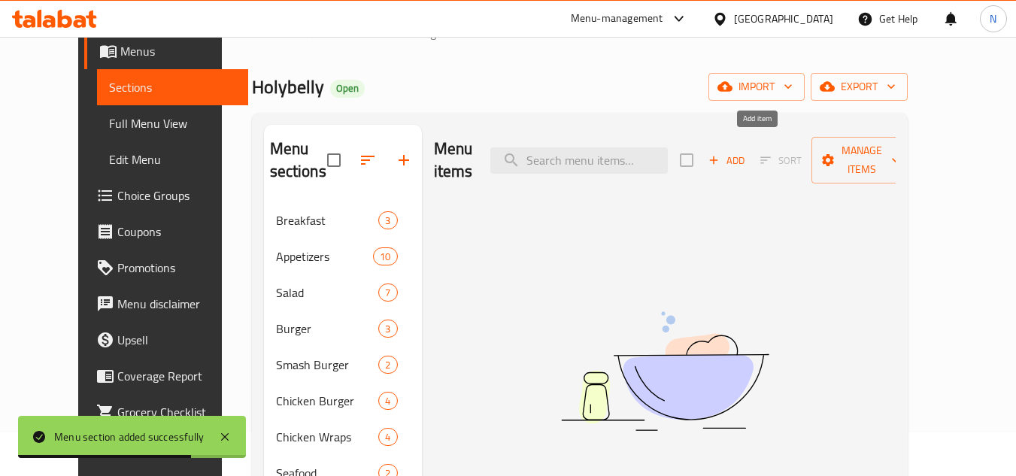
click at [747, 152] on span "Add" at bounding box center [726, 160] width 41 height 17
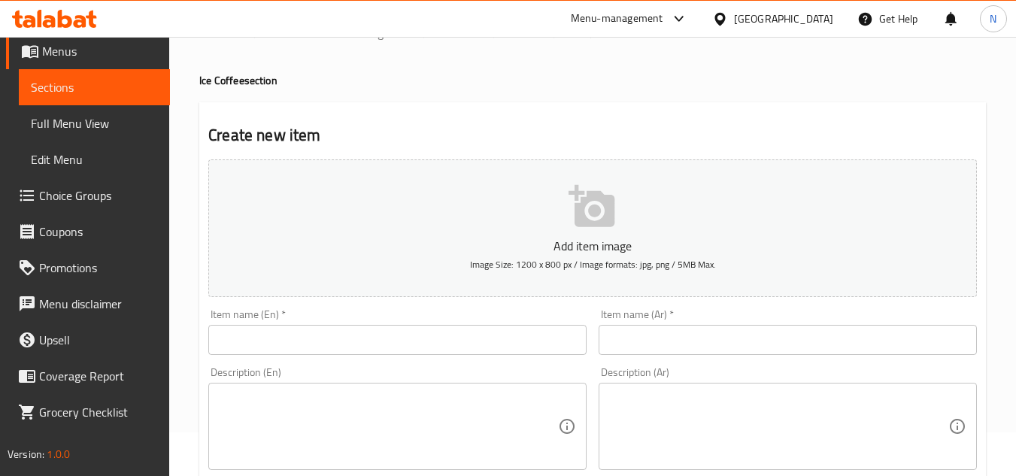
click at [384, 339] on input "text" at bounding box center [397, 340] width 378 height 30
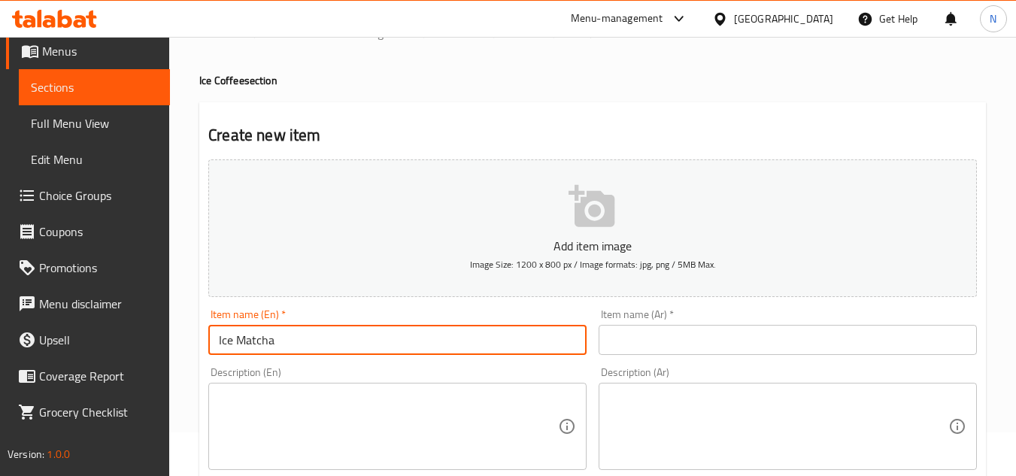
click at [659, 329] on input "text" at bounding box center [788, 340] width 378 height 30
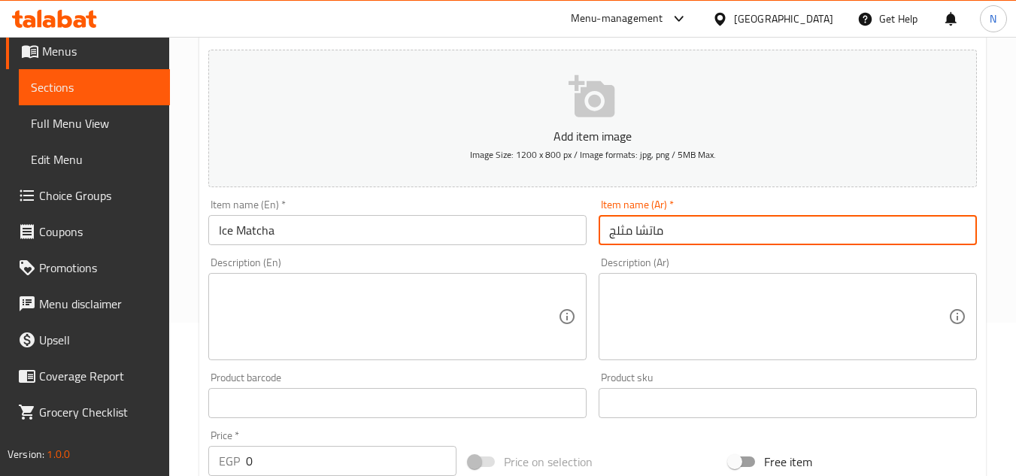
scroll to position [345, 0]
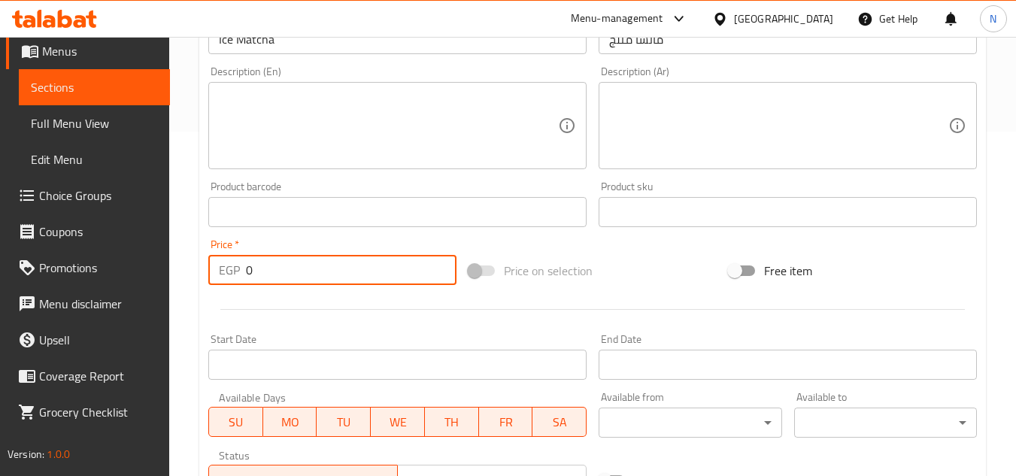
drag, startPoint x: 241, startPoint y: 276, endPoint x: 226, endPoint y: 276, distance: 14.3
click at [226, 276] on div "EGP 0 Price *" at bounding box center [332, 270] width 248 height 30
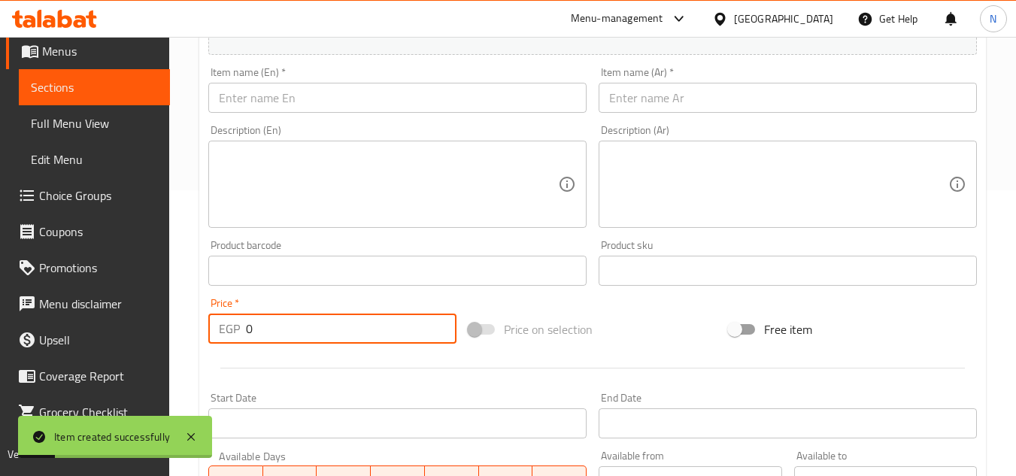
scroll to position [269, 0]
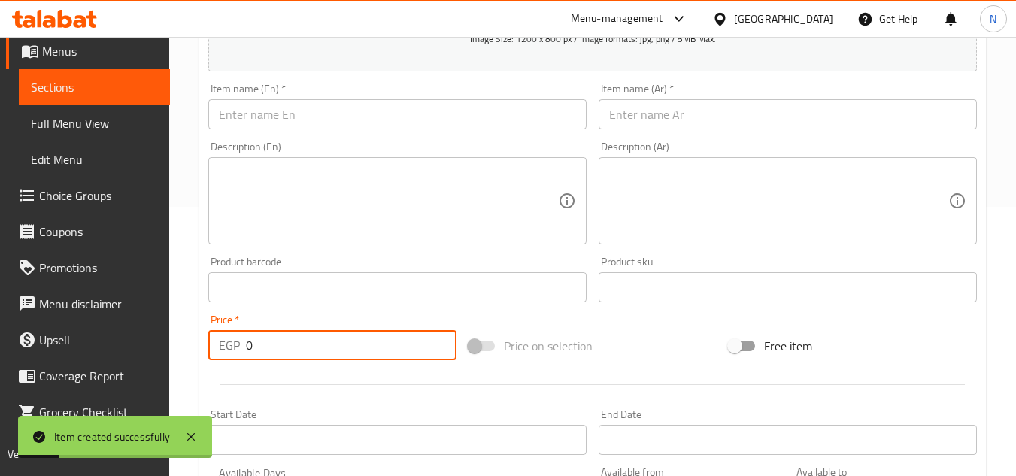
click at [342, 96] on div "Item name (En)   * Item name (En) *" at bounding box center [397, 106] width 378 height 46
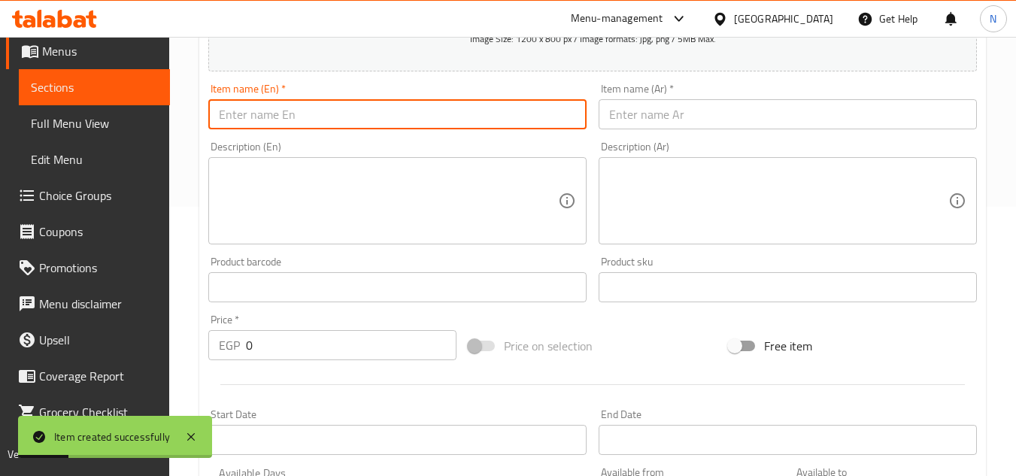
click at [304, 109] on input "text" at bounding box center [397, 114] width 378 height 30
click at [694, 125] on input "text" at bounding box center [788, 114] width 378 height 30
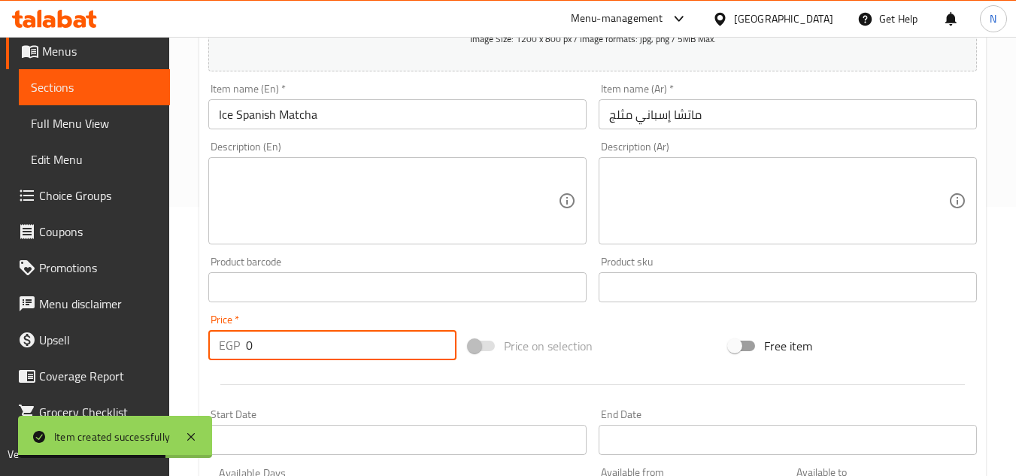
drag, startPoint x: 248, startPoint y: 357, endPoint x: 335, endPoint y: 354, distance: 86.5
click at [335, 354] on input "0" at bounding box center [351, 345] width 211 height 30
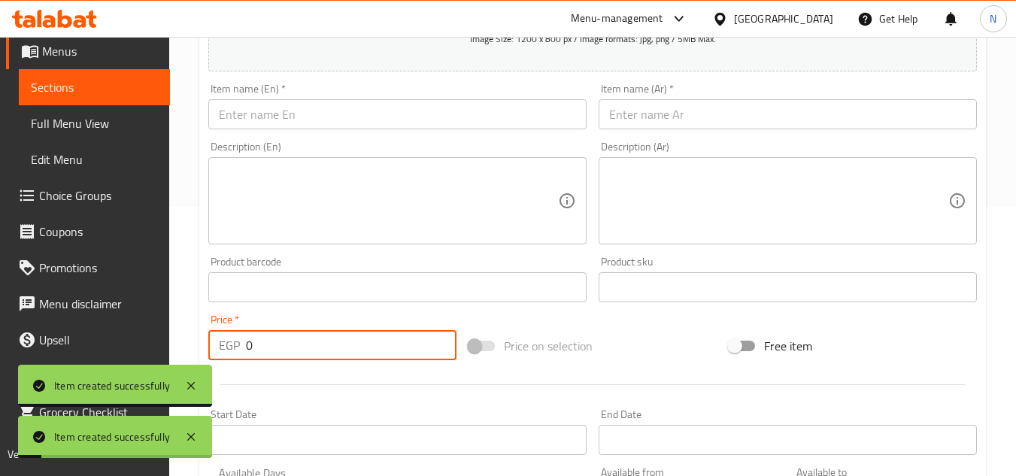
click at [329, 115] on input "text" at bounding box center [397, 114] width 378 height 30
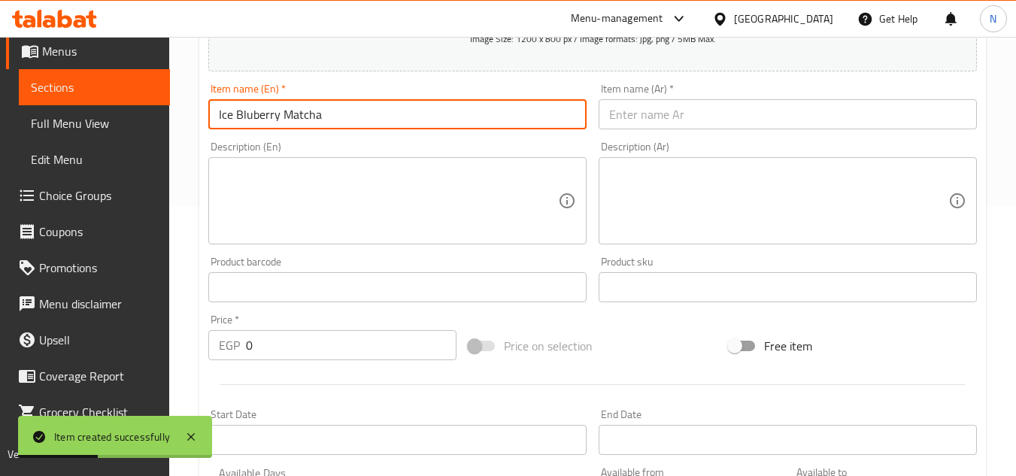
click at [618, 116] on input "text" at bounding box center [788, 114] width 378 height 30
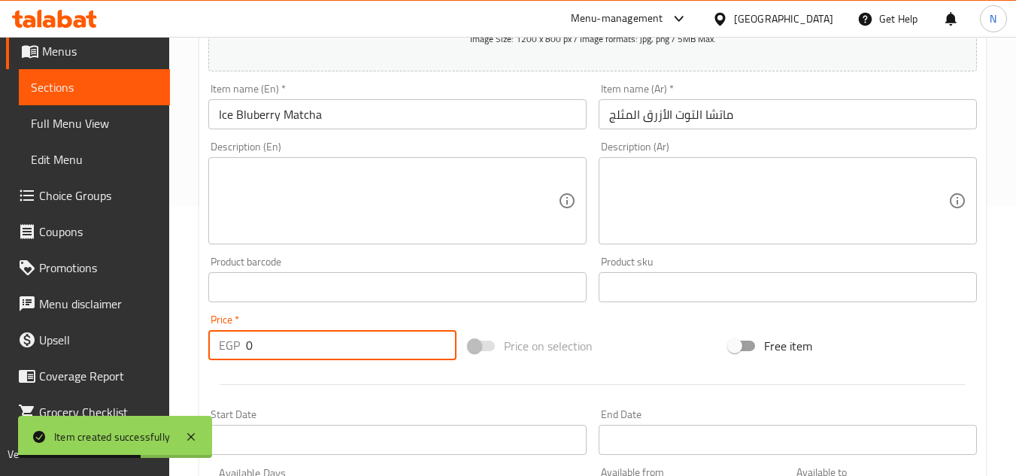
drag, startPoint x: 253, startPoint y: 352, endPoint x: 230, endPoint y: 360, distance: 24.0
click at [230, 360] on div "EGP 0 Price *" at bounding box center [332, 345] width 248 height 30
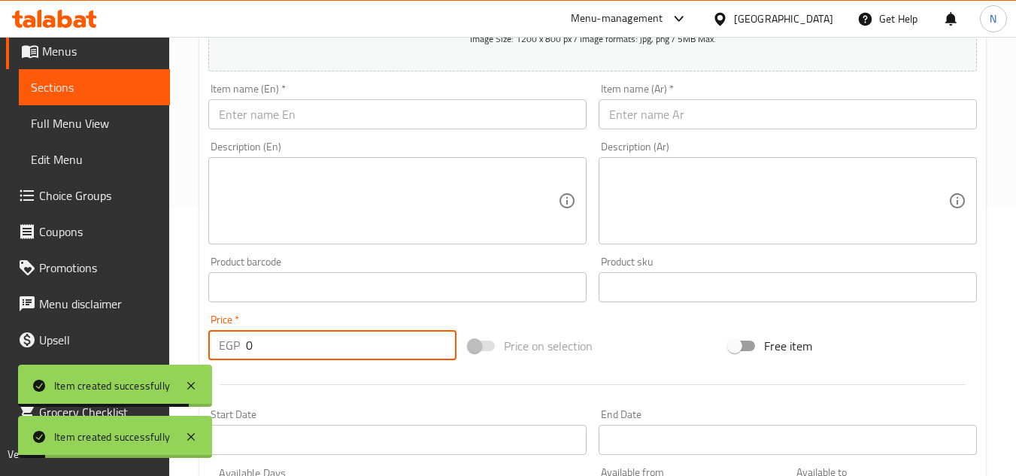
click at [381, 117] on input "text" at bounding box center [397, 114] width 378 height 30
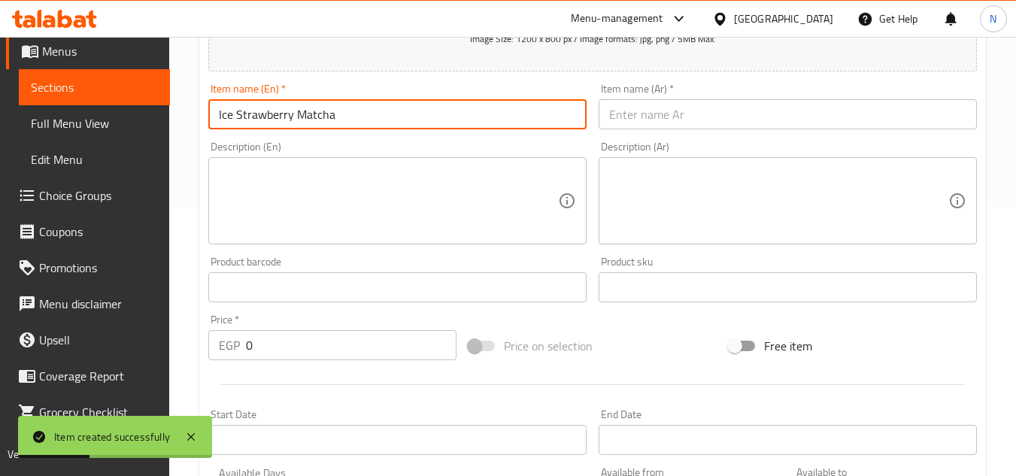
click at [680, 119] on input "text" at bounding box center [788, 114] width 378 height 30
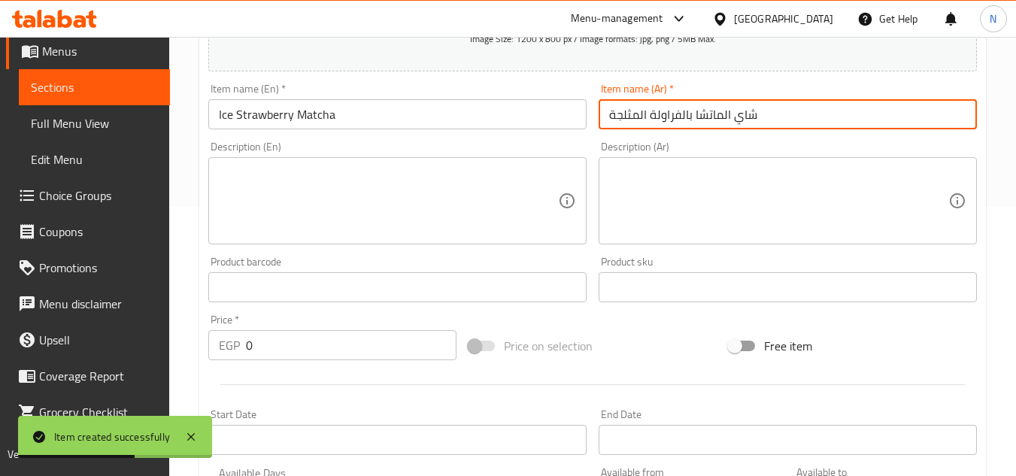
drag, startPoint x: 249, startPoint y: 351, endPoint x: 241, endPoint y: 354, distance: 8.1
click at [241, 354] on div "EGP 0 Price *" at bounding box center [332, 345] width 248 height 30
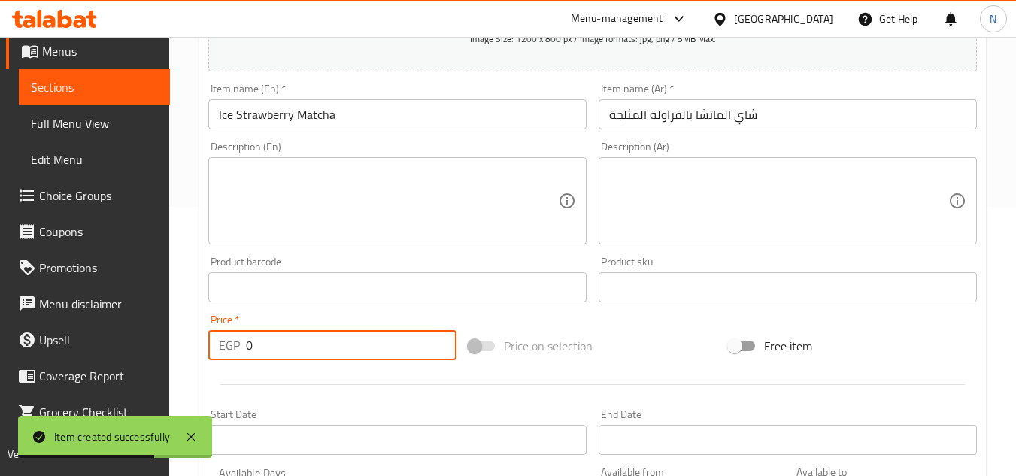
drag, startPoint x: 241, startPoint y: 354, endPoint x: 201, endPoint y: 351, distance: 40.7
click at [201, 351] on div "Create new item Add item image Image Size: 1200 x 800 px / Image formats: jpg, …" at bounding box center [592, 315] width 787 height 876
drag, startPoint x: 263, startPoint y: 329, endPoint x: 256, endPoint y: 338, distance: 11.8
click at [258, 335] on div "Price   * EGP 0 Price *" at bounding box center [332, 337] width 248 height 46
drag, startPoint x: 257, startPoint y: 348, endPoint x: 233, endPoint y: 356, distance: 24.5
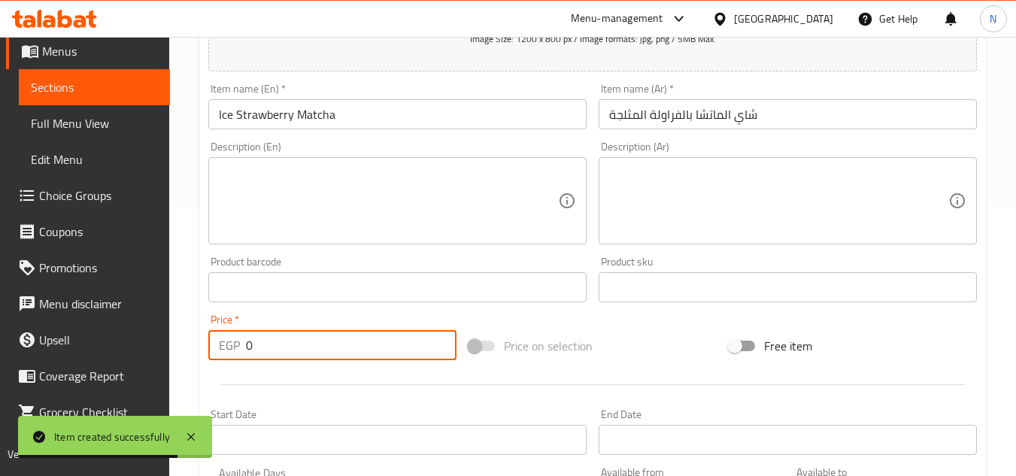
click at [233, 356] on div "EGP 0 Price *" at bounding box center [332, 345] width 248 height 30
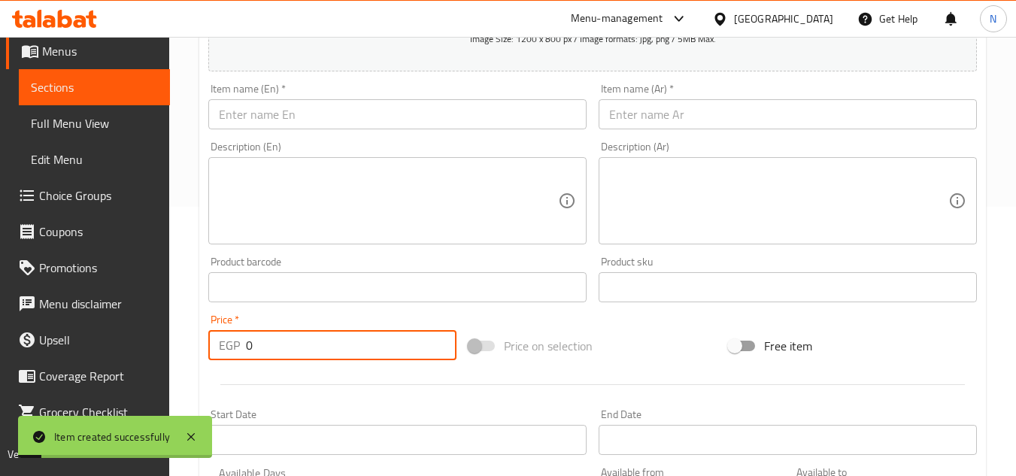
click at [316, 113] on input "text" at bounding box center [397, 114] width 378 height 30
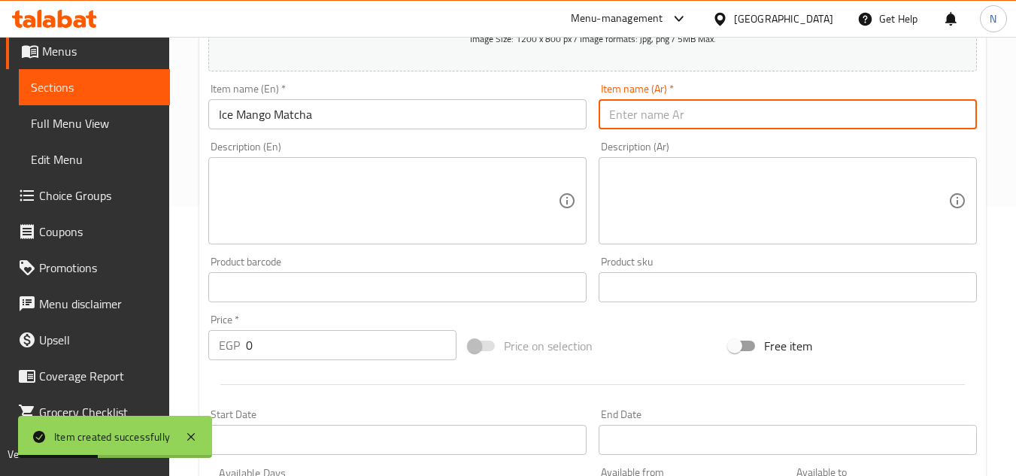
click at [657, 129] on input "text" at bounding box center [788, 114] width 378 height 30
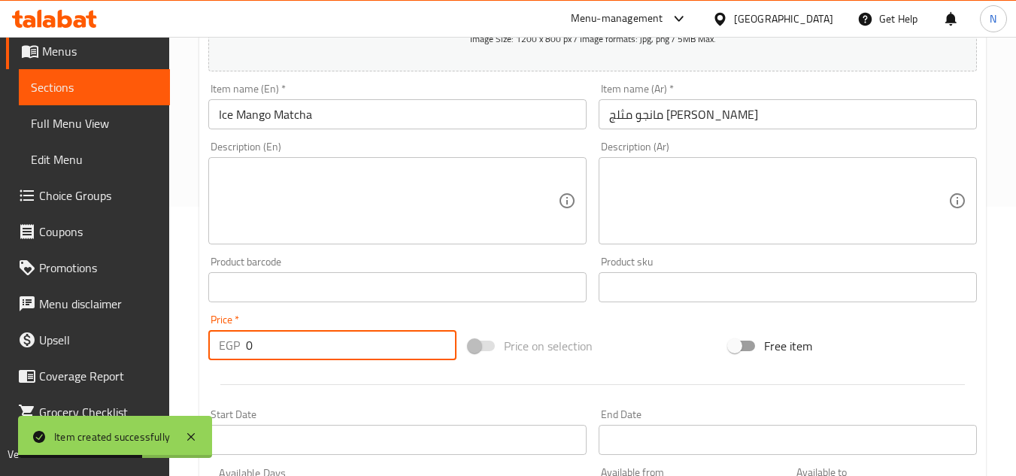
drag, startPoint x: 263, startPoint y: 349, endPoint x: 235, endPoint y: 360, distance: 29.8
click at [235, 360] on div "EGP 0 Price *" at bounding box center [332, 345] width 248 height 30
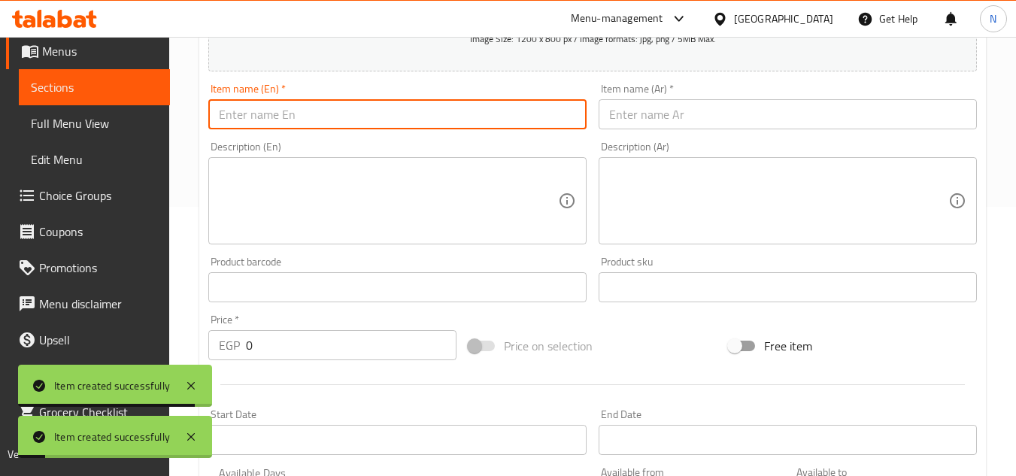
click at [342, 106] on input "text" at bounding box center [397, 114] width 378 height 30
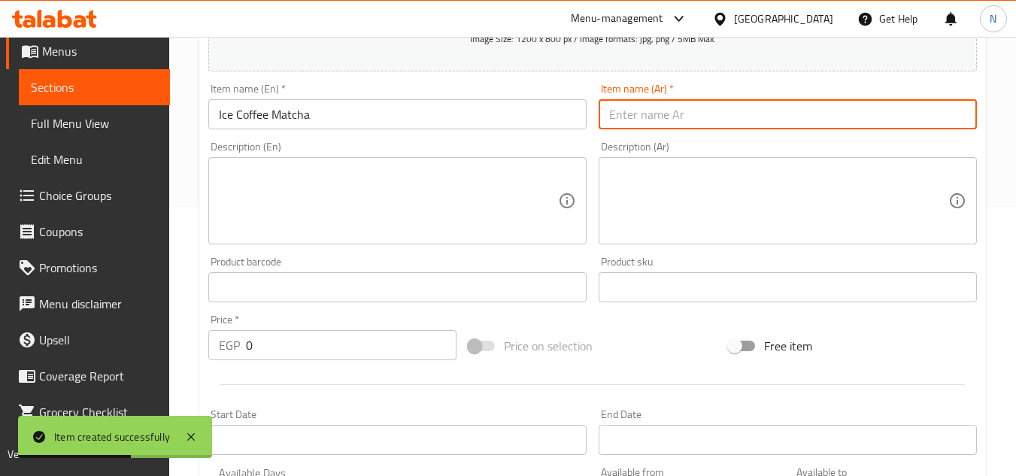
click at [660, 123] on input "text" at bounding box center [788, 114] width 378 height 30
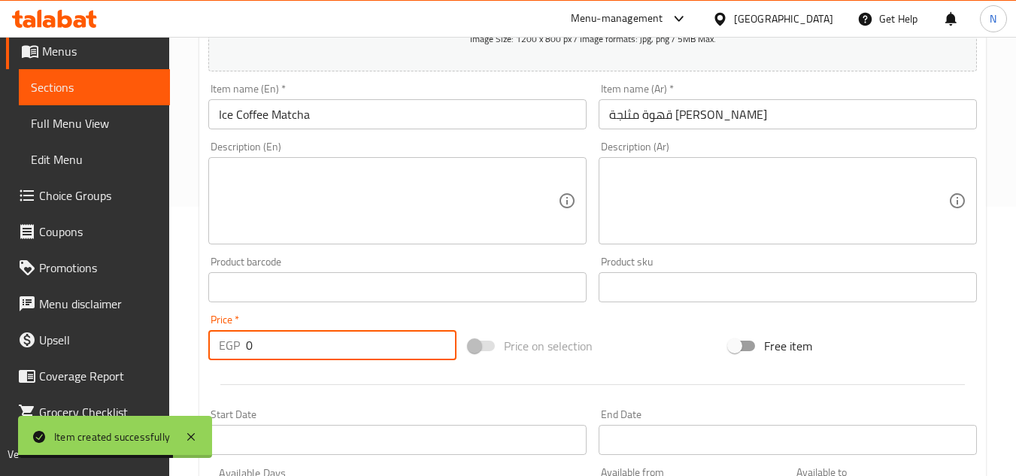
drag, startPoint x: 259, startPoint y: 358, endPoint x: 226, endPoint y: 358, distance: 32.3
click at [226, 358] on div "EGP 0 Price *" at bounding box center [332, 345] width 248 height 30
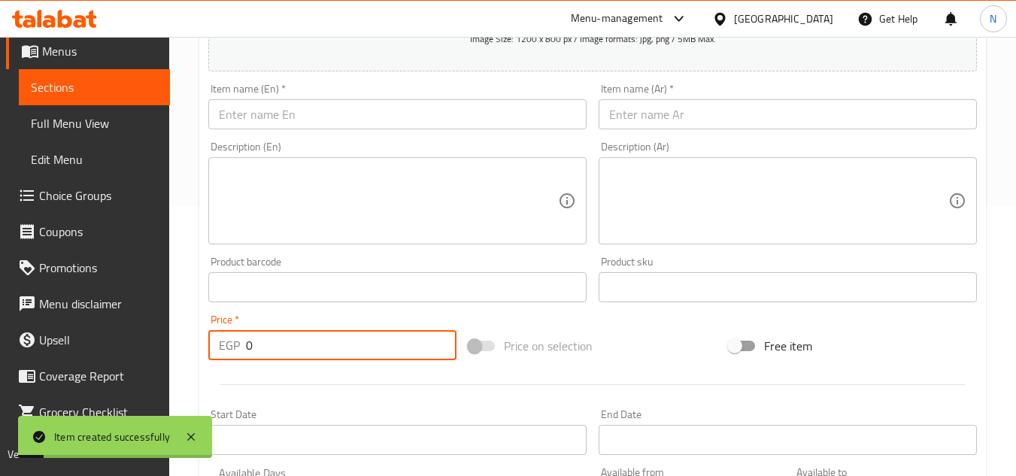
drag, startPoint x: 317, startPoint y: 95, endPoint x: 285, endPoint y: 113, distance: 36.4
click at [312, 99] on div "Item name (En)   * Item name (En) *" at bounding box center [397, 106] width 378 height 46
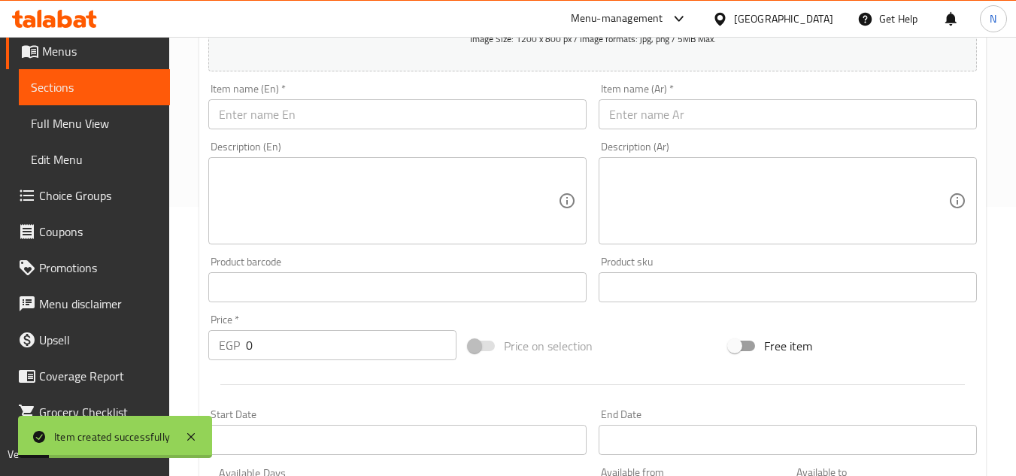
click at [281, 116] on input "text" at bounding box center [397, 114] width 378 height 30
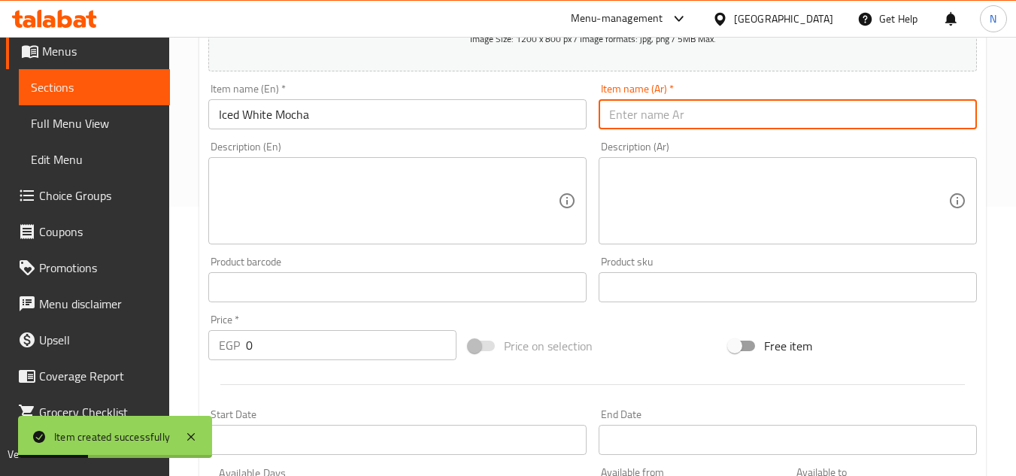
click at [642, 116] on input "text" at bounding box center [788, 114] width 378 height 30
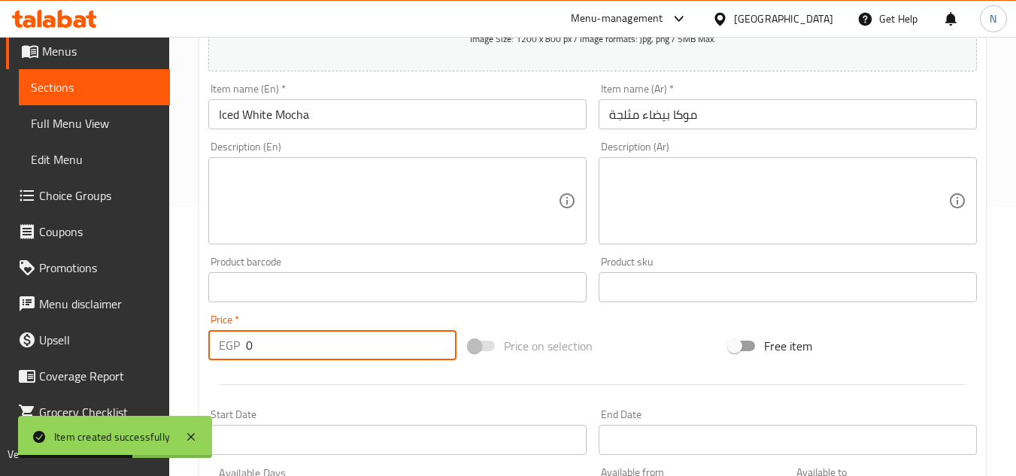
drag, startPoint x: 252, startPoint y: 338, endPoint x: 234, endPoint y: 354, distance: 24.5
click at [234, 354] on div "EGP 0 Price *" at bounding box center [332, 345] width 248 height 30
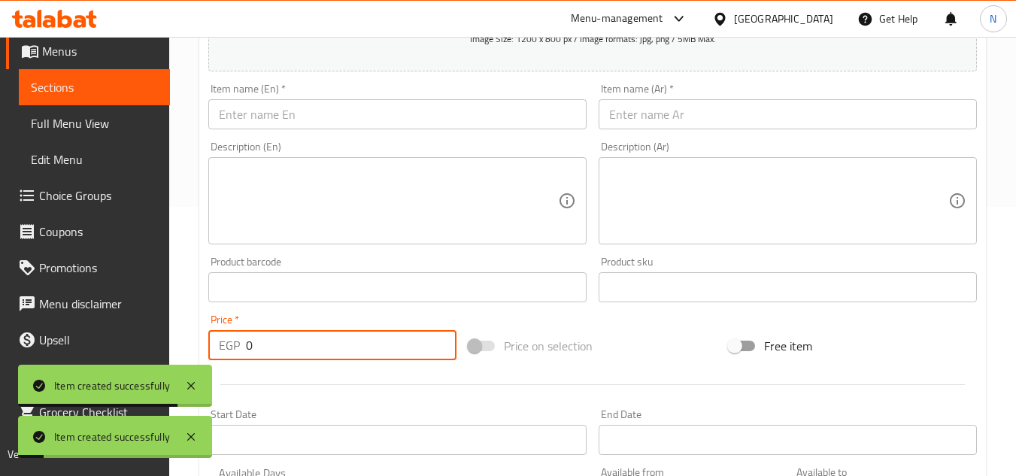
click at [334, 112] on input "text" at bounding box center [397, 114] width 378 height 30
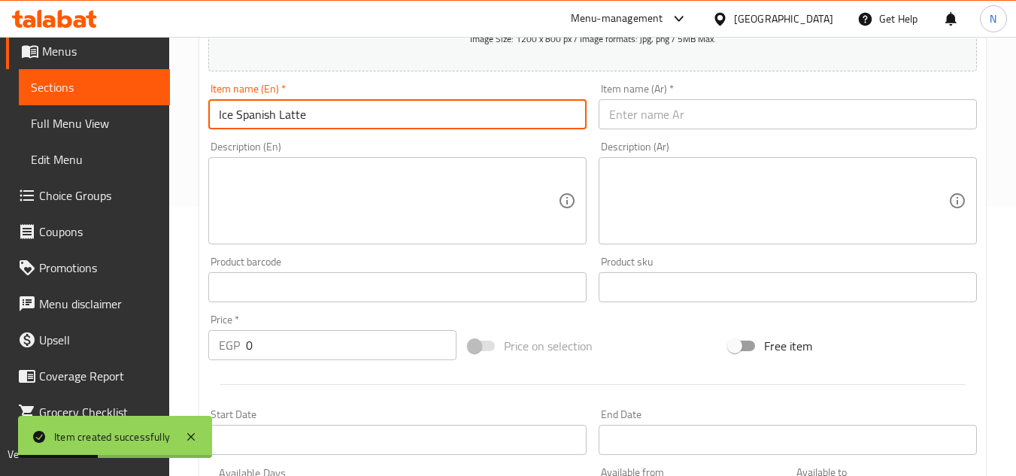
click at [681, 107] on input "text" at bounding box center [788, 114] width 378 height 30
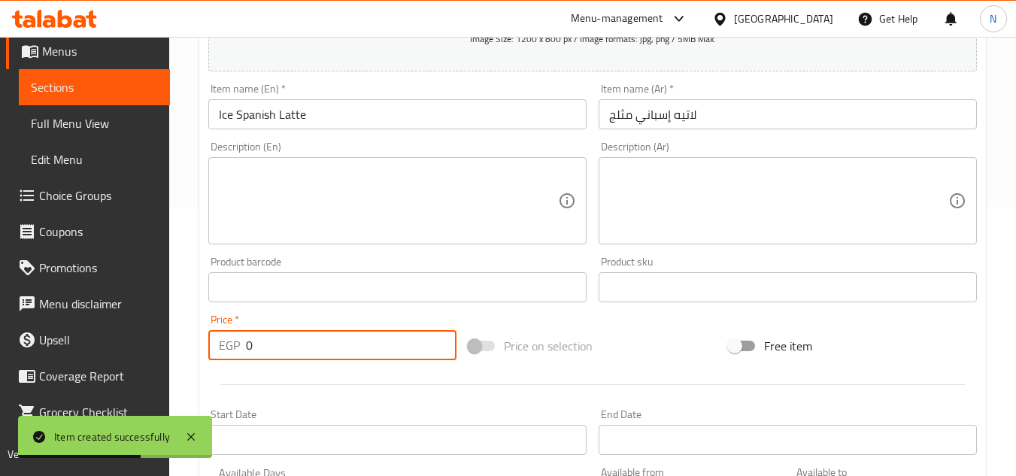
drag, startPoint x: 268, startPoint y: 341, endPoint x: 233, endPoint y: 352, distance: 36.4
click at [233, 352] on div "EGP 0 Price *" at bounding box center [332, 345] width 248 height 30
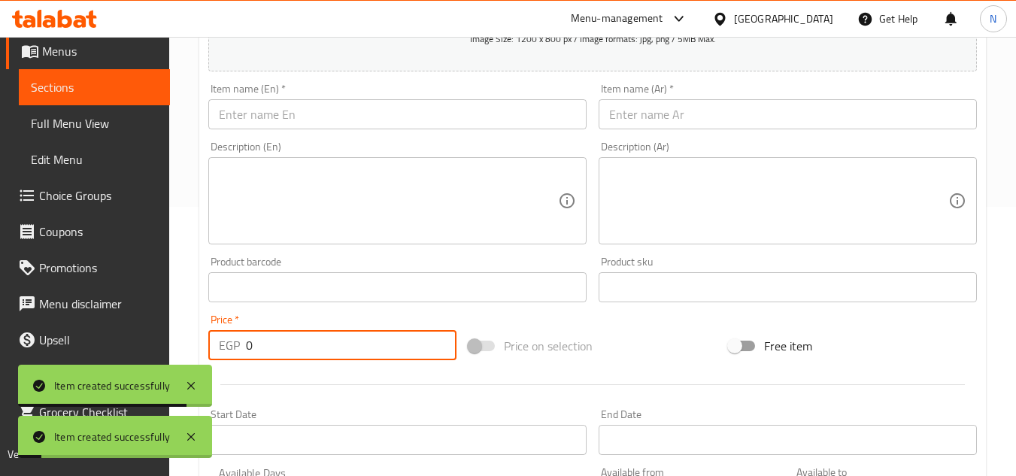
click at [317, 127] on input "text" at bounding box center [397, 114] width 378 height 30
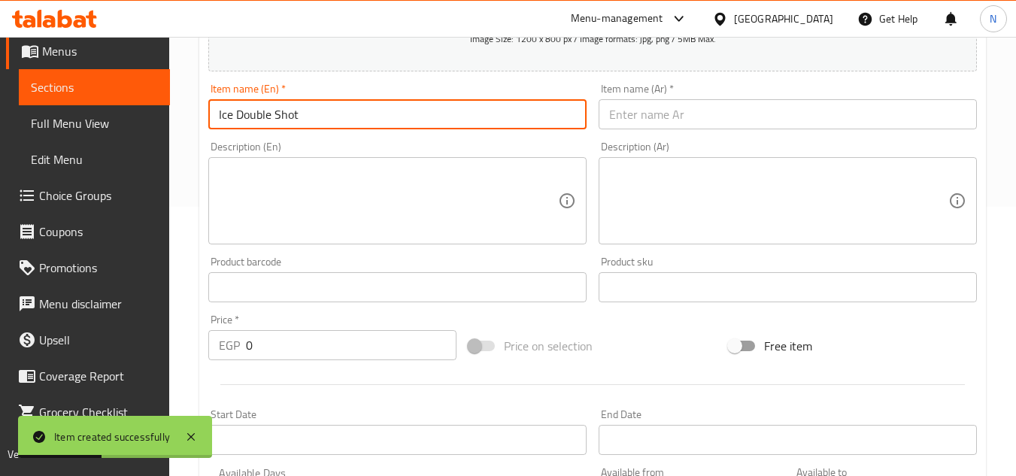
click at [732, 120] on input "text" at bounding box center [788, 114] width 378 height 30
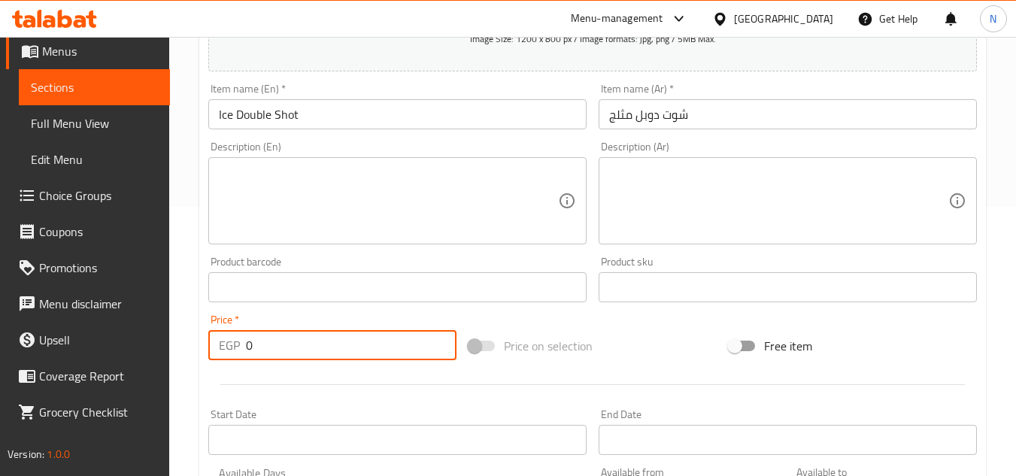
click at [240, 353] on div "EGP 0 Price *" at bounding box center [332, 345] width 248 height 30
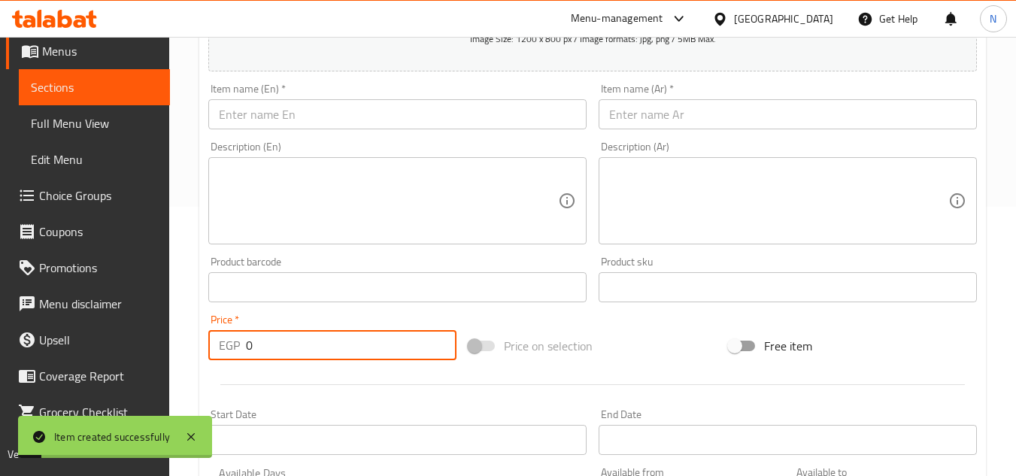
click at [369, 107] on input "text" at bounding box center [397, 114] width 378 height 30
drag, startPoint x: 292, startPoint y: 349, endPoint x: 222, endPoint y: 357, distance: 70.4
click at [222, 357] on div "EGP 0 Price *" at bounding box center [332, 345] width 248 height 30
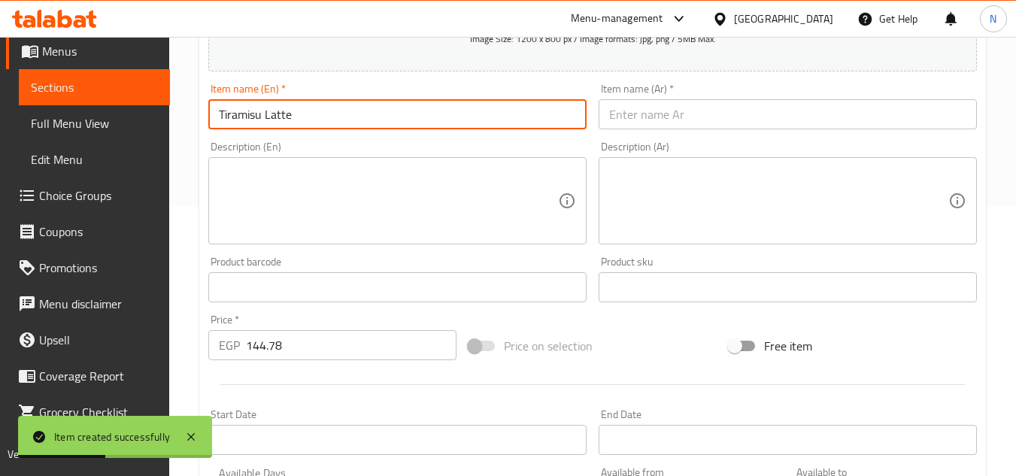
click at [277, 118] on input "Tiramisu Latte" at bounding box center [397, 114] width 378 height 30
click at [633, 120] on input "text" at bounding box center [788, 114] width 378 height 30
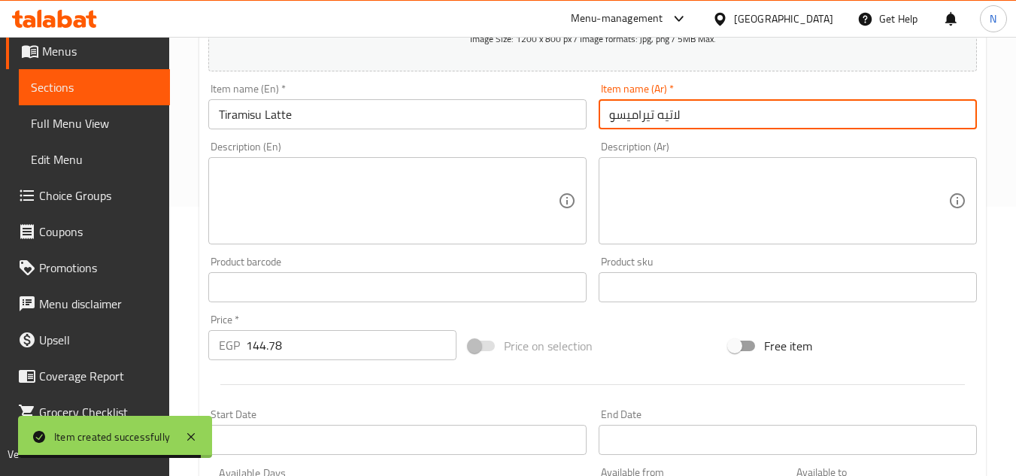
click at [287, 108] on input "text" at bounding box center [397, 114] width 378 height 30
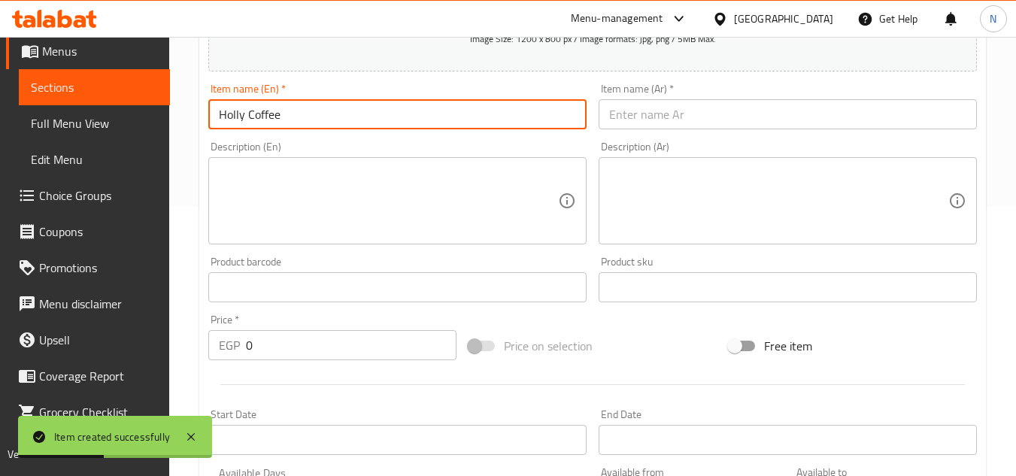
click at [659, 127] on input "text" at bounding box center [788, 114] width 378 height 30
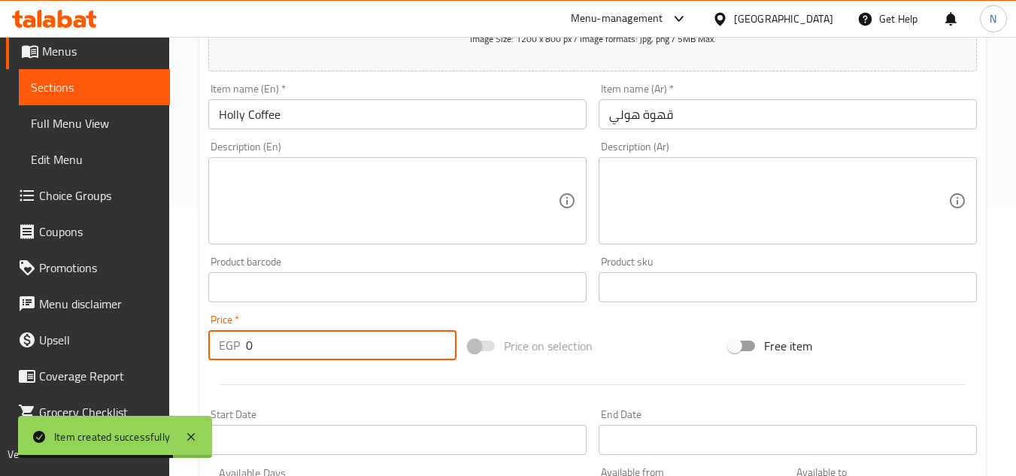
drag, startPoint x: 235, startPoint y: 356, endPoint x: 208, endPoint y: 354, distance: 27.1
click at [208, 354] on div "EGP 0 Price *" at bounding box center [332, 345] width 248 height 30
click at [291, 113] on input "text" at bounding box center [397, 114] width 378 height 30
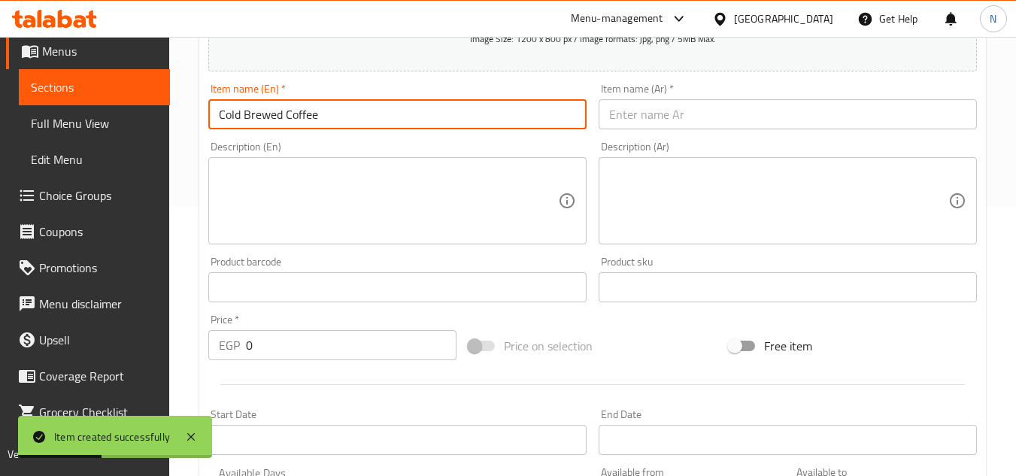
click at [719, 116] on input "text" at bounding box center [788, 114] width 378 height 30
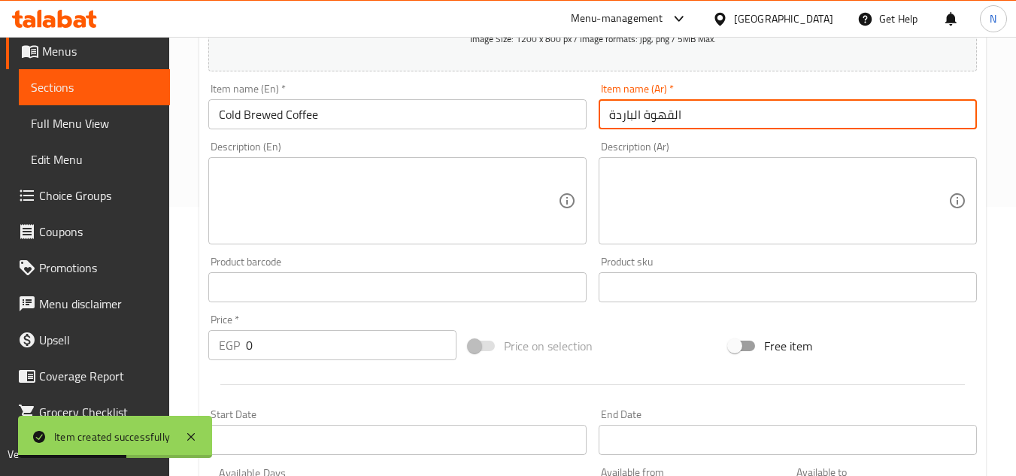
click at [624, 118] on input "القهوة الباردة" at bounding box center [788, 114] width 378 height 30
drag, startPoint x: 672, startPoint y: 116, endPoint x: 688, endPoint y: 117, distance: 15.1
click at [688, 117] on input "القهوة الباردة" at bounding box center [788, 114] width 378 height 30
click at [625, 121] on input "قهوة الباردة" at bounding box center [788, 114] width 378 height 30
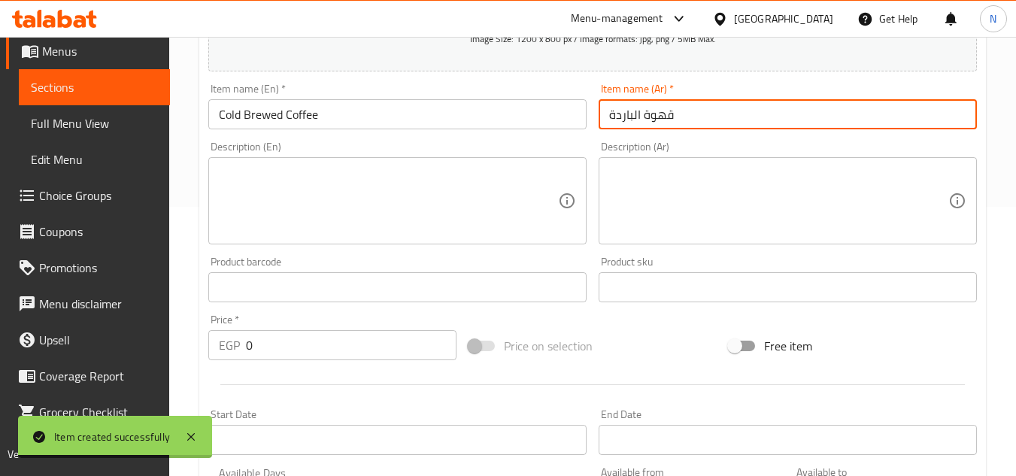
click at [625, 121] on input "قهوة الباردة" at bounding box center [788, 114] width 378 height 30
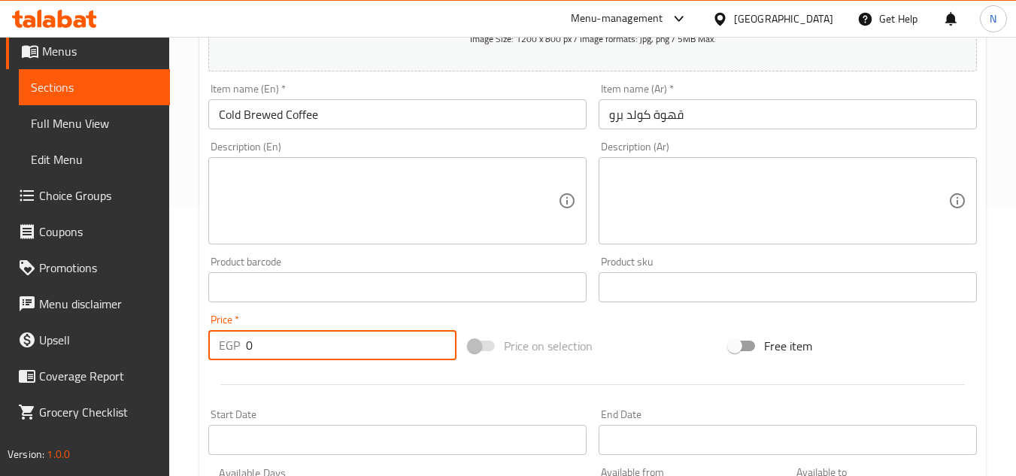
drag, startPoint x: 245, startPoint y: 342, endPoint x: 261, endPoint y: 344, distance: 15.9
click at [261, 344] on div "EGP 0 Price *" at bounding box center [332, 345] width 248 height 30
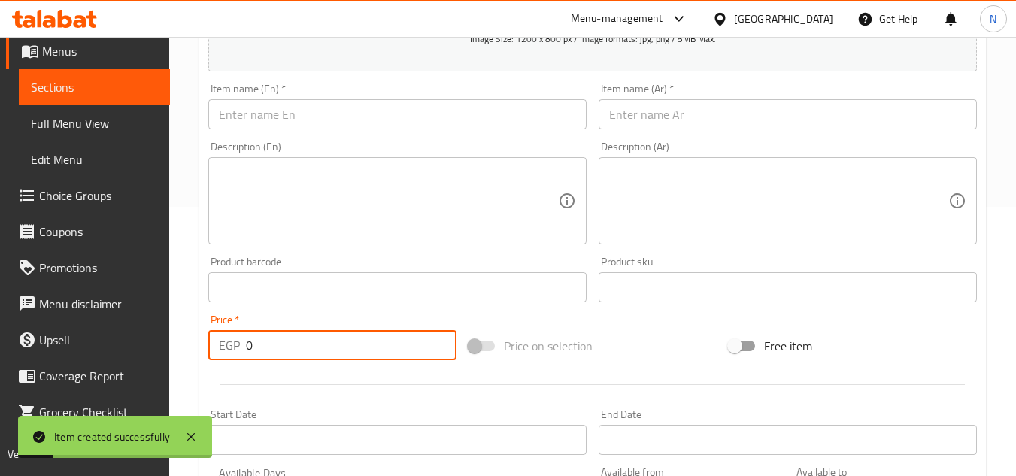
click at [342, 128] on input "text" at bounding box center [397, 114] width 378 height 30
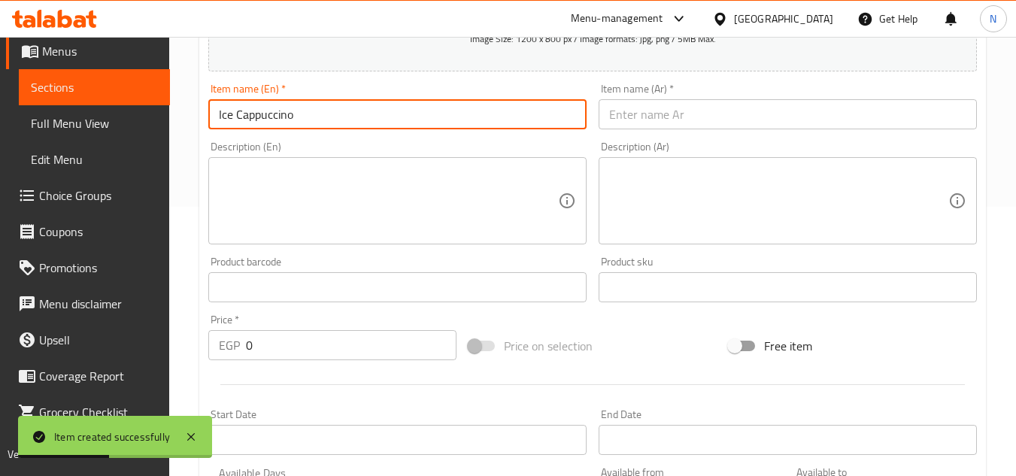
click at [669, 117] on input "text" at bounding box center [788, 114] width 378 height 30
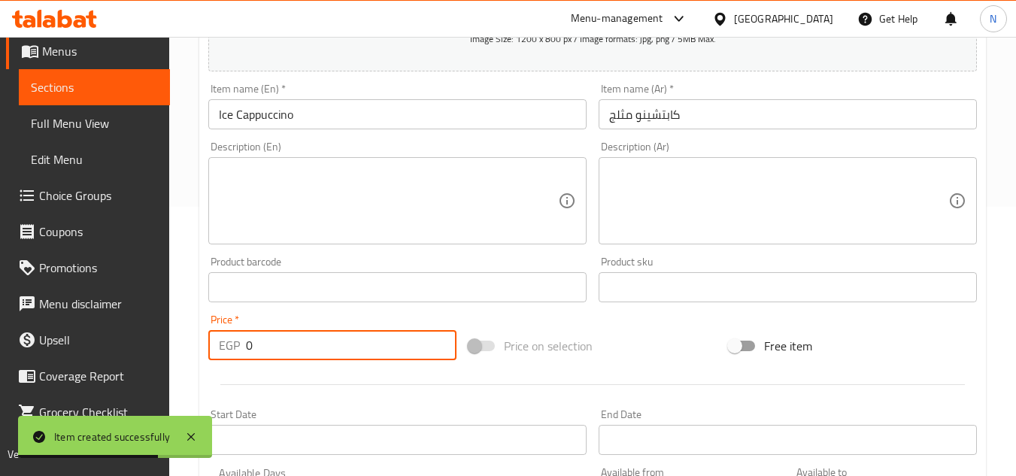
drag, startPoint x: 257, startPoint y: 342, endPoint x: 216, endPoint y: 362, distance: 45.8
click at [216, 362] on div "Price   * EGP 0 Price *" at bounding box center [332, 337] width 260 height 58
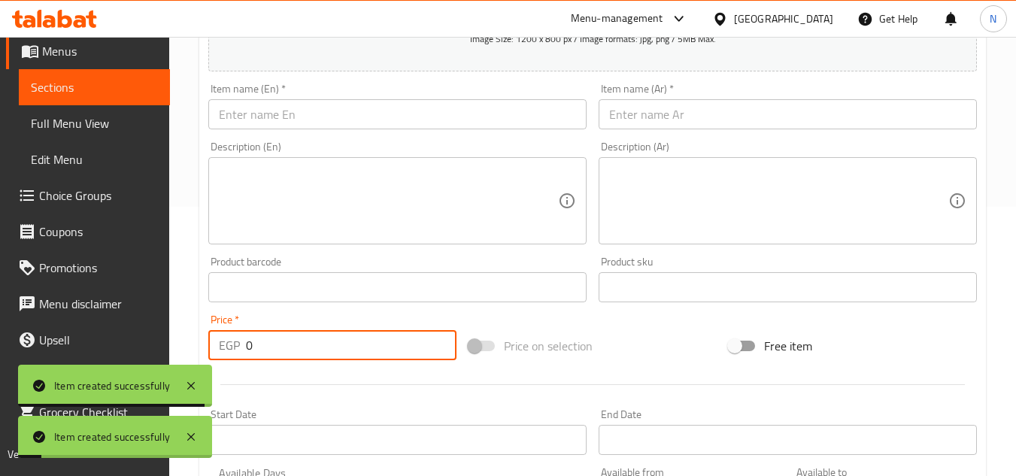
click at [418, 100] on input "text" at bounding box center [397, 114] width 378 height 30
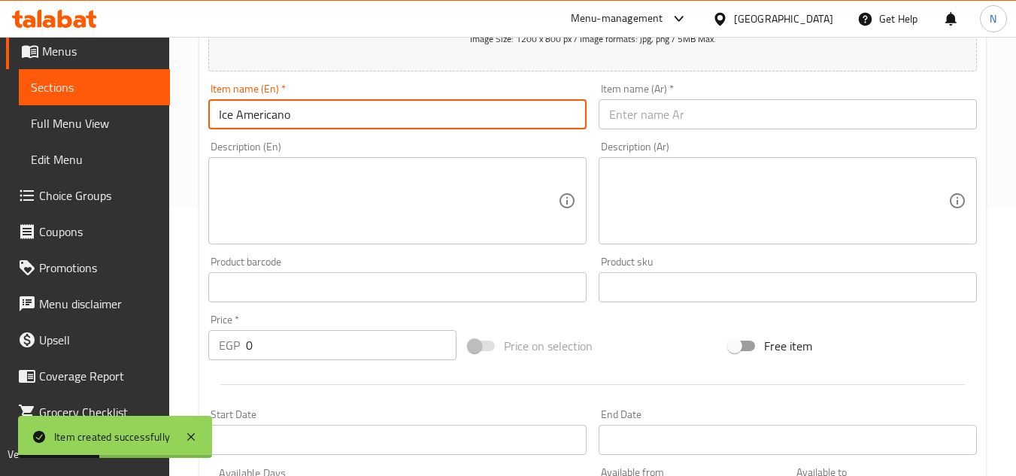
click at [617, 116] on input "text" at bounding box center [788, 114] width 378 height 30
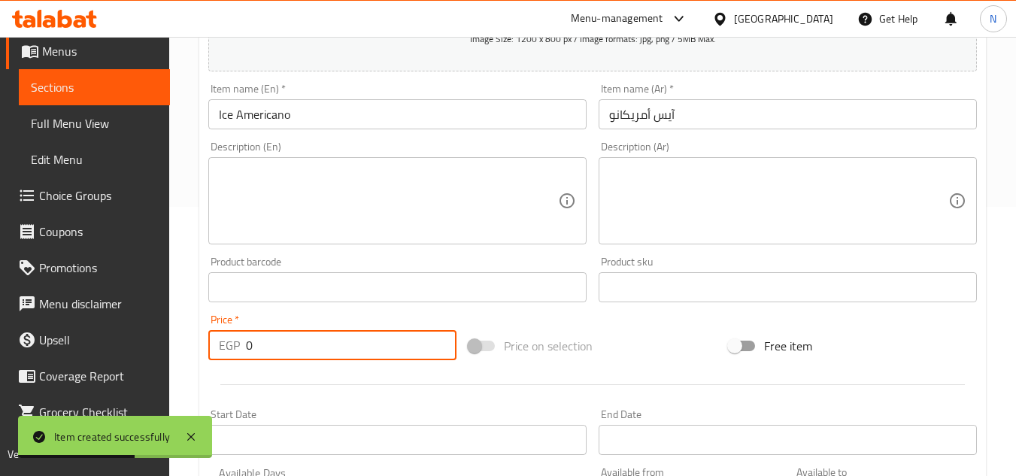
drag, startPoint x: 254, startPoint y: 352, endPoint x: 229, endPoint y: 354, distance: 24.9
click at [229, 354] on div "EGP 0 Price *" at bounding box center [332, 345] width 248 height 30
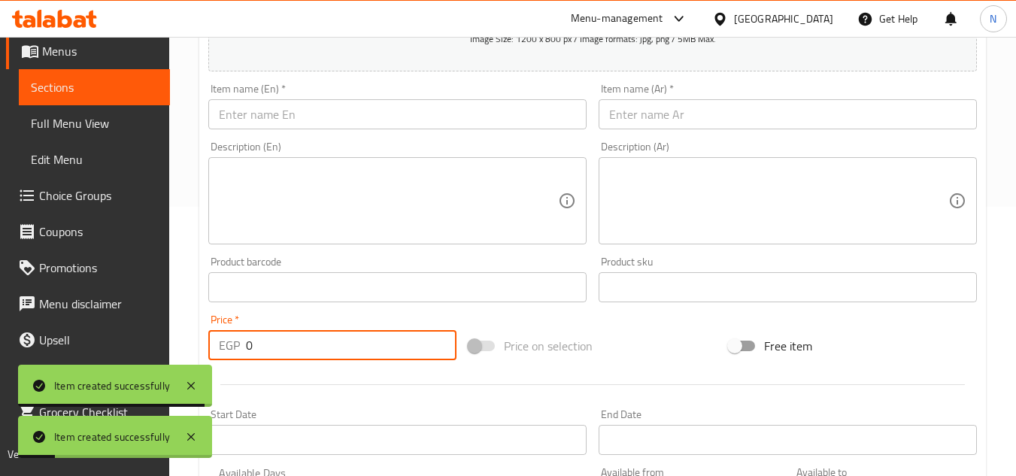
click at [340, 119] on input "text" at bounding box center [397, 114] width 378 height 30
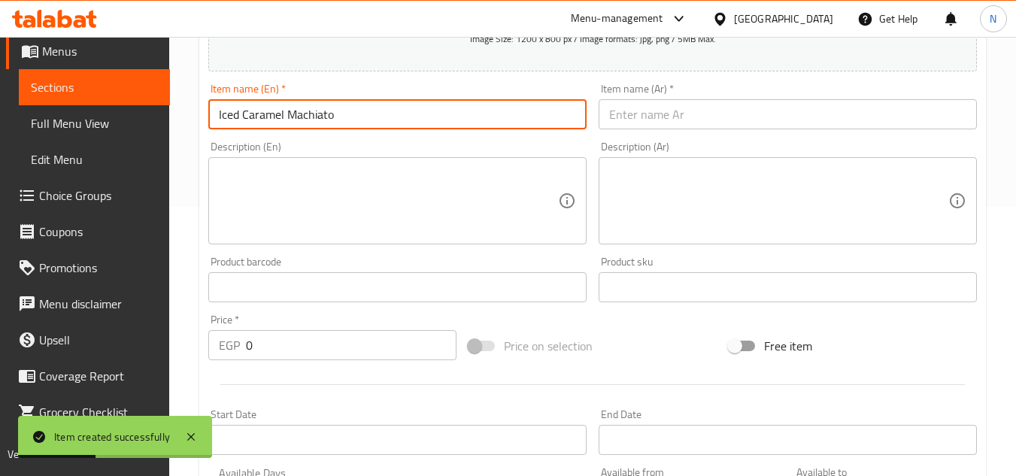
click at [667, 114] on input "text" at bounding box center [788, 114] width 378 height 30
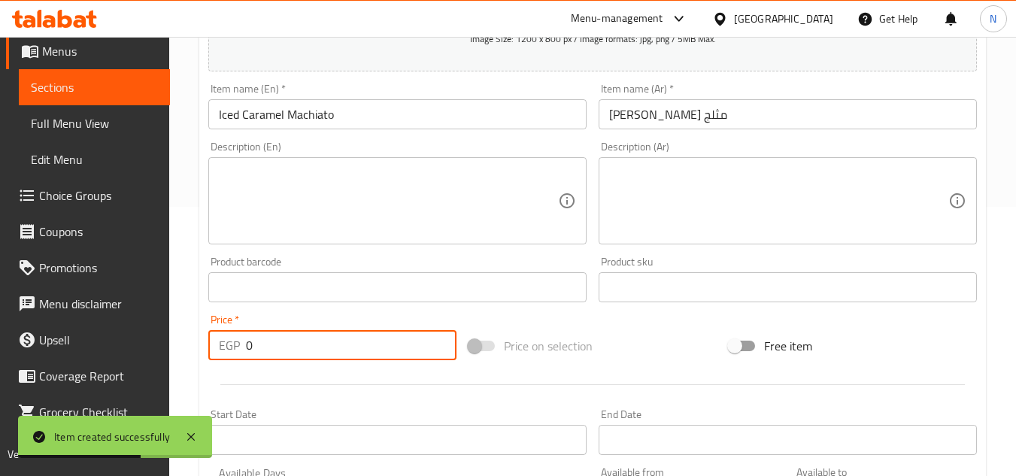
drag, startPoint x: 263, startPoint y: 348, endPoint x: 226, endPoint y: 348, distance: 36.1
click at [226, 348] on div "EGP 0 Price *" at bounding box center [332, 345] width 248 height 30
click at [280, 114] on input "text" at bounding box center [397, 114] width 378 height 30
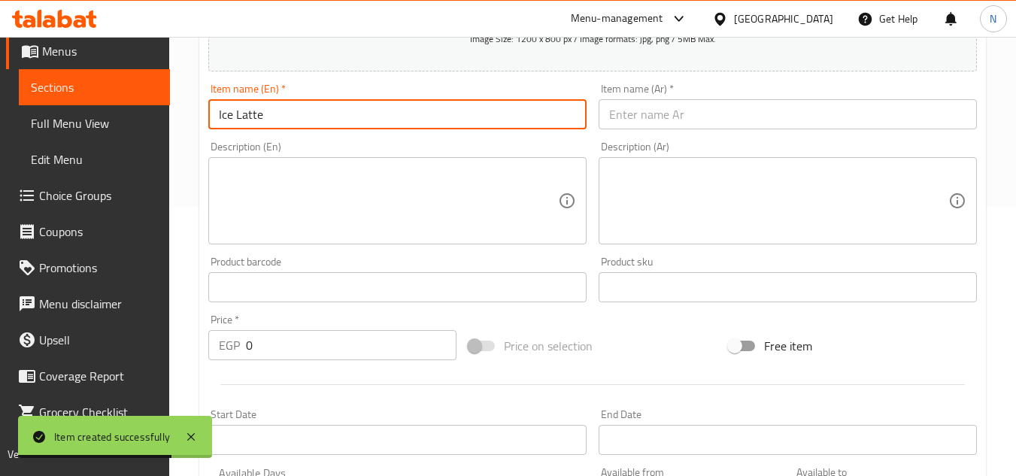
click at [654, 136] on div "Description (Ar) Description (Ar)" at bounding box center [788, 192] width 390 height 115
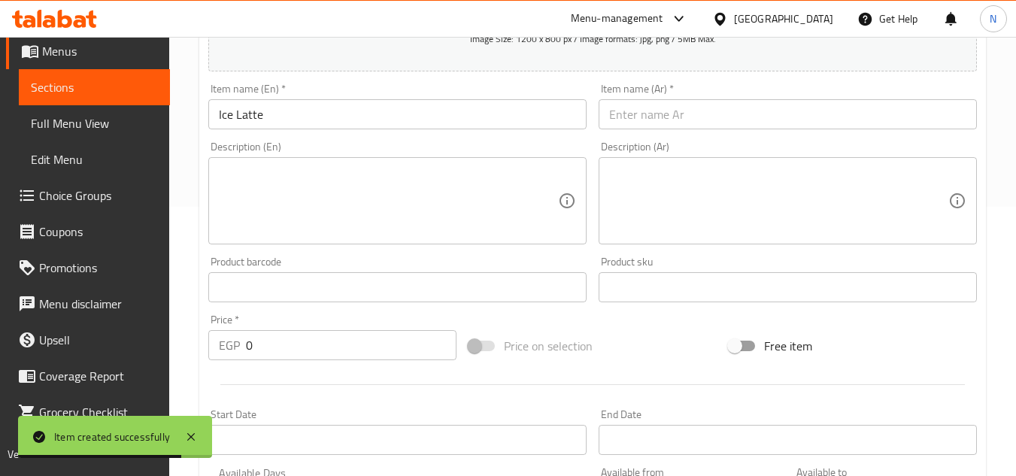
click at [671, 126] on input "text" at bounding box center [788, 114] width 378 height 30
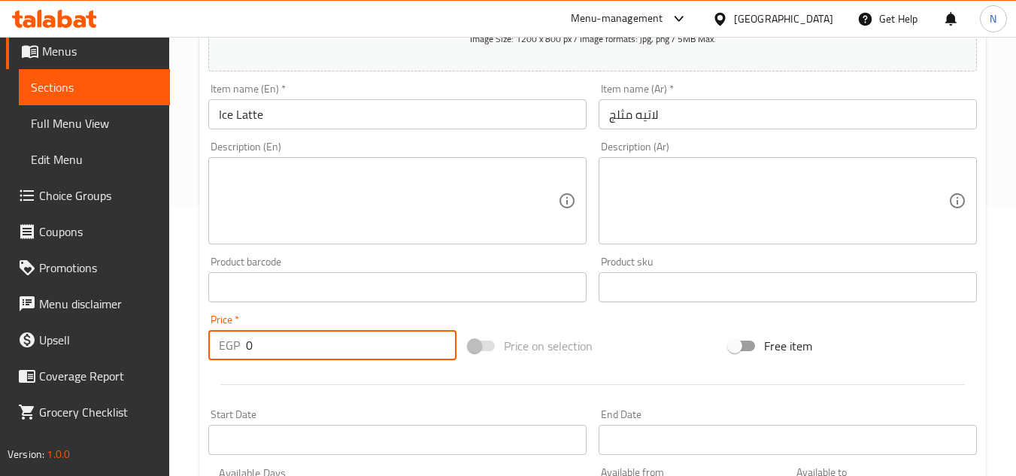
drag, startPoint x: 263, startPoint y: 347, endPoint x: 234, endPoint y: 355, distance: 29.8
click at [234, 355] on div "EGP 0 Price *" at bounding box center [332, 345] width 248 height 30
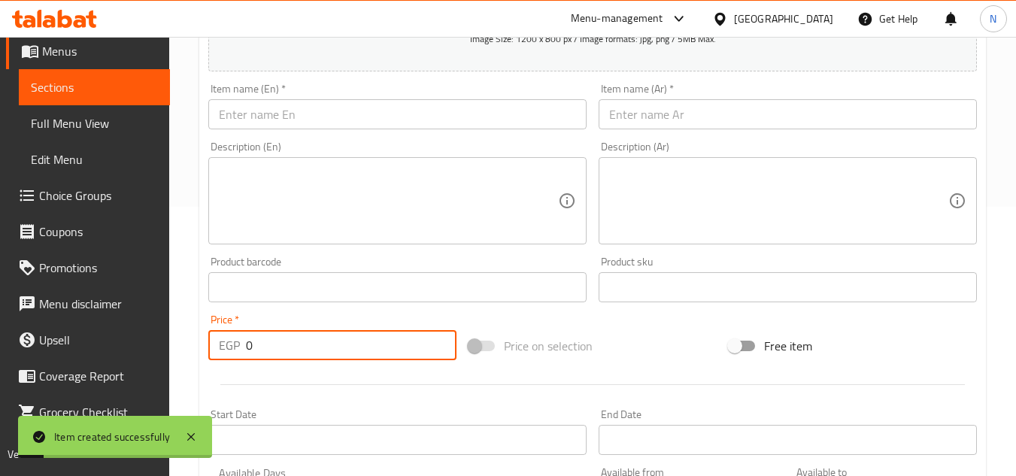
click at [350, 118] on input "text" at bounding box center [397, 114] width 378 height 30
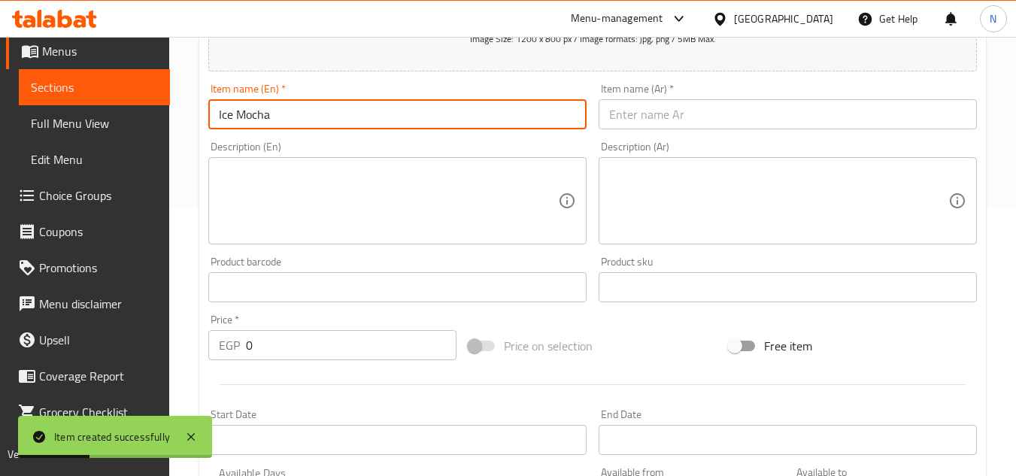
click at [651, 121] on input "text" at bounding box center [788, 114] width 378 height 30
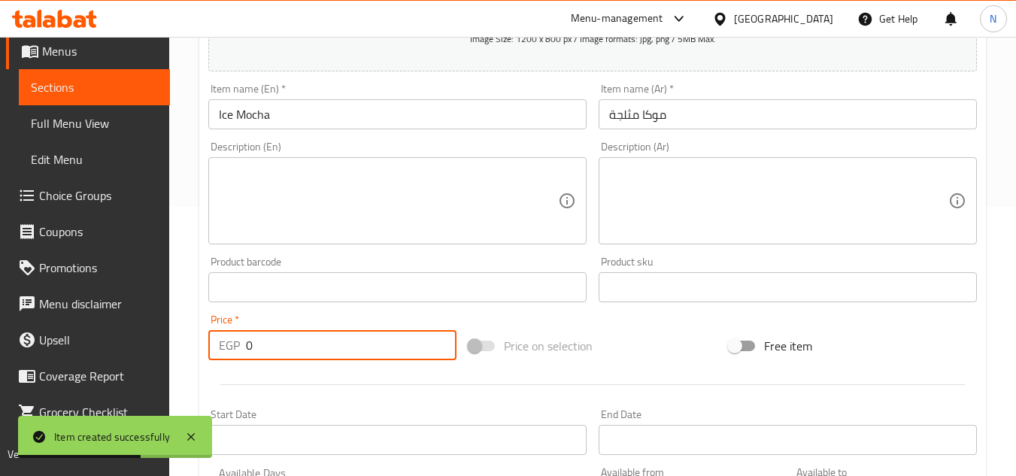
drag, startPoint x: 263, startPoint y: 344, endPoint x: 234, endPoint y: 352, distance: 30.5
click at [234, 352] on div "EGP 0 Price *" at bounding box center [332, 345] width 248 height 30
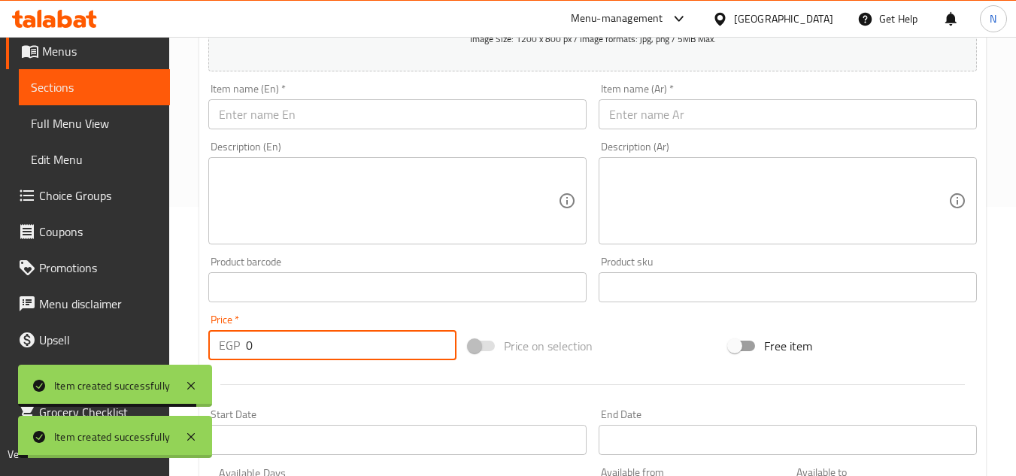
click at [361, 111] on input "text" at bounding box center [397, 114] width 378 height 30
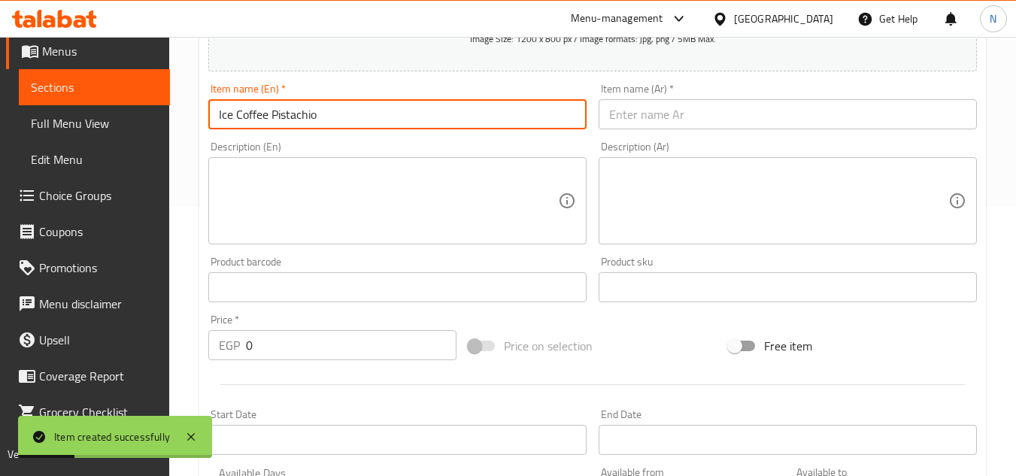
click at [613, 126] on input "text" at bounding box center [788, 114] width 378 height 30
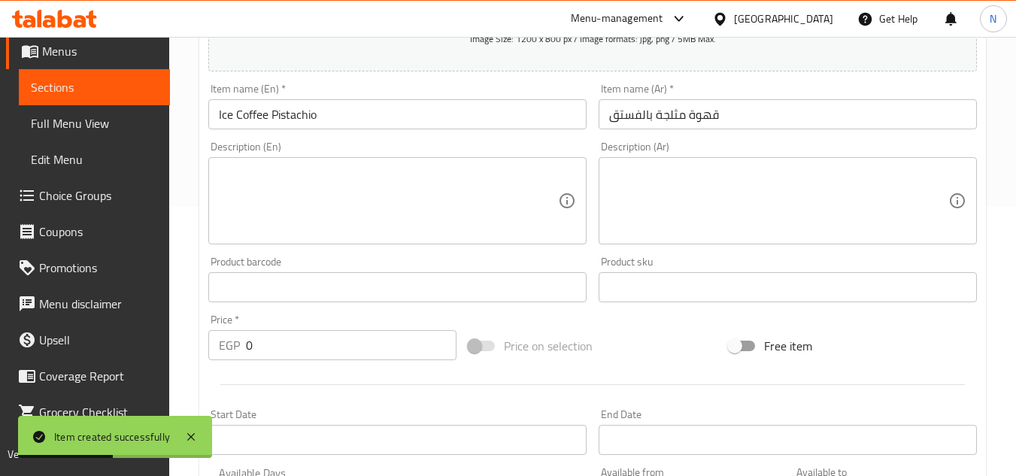
drag, startPoint x: 338, startPoint y: 361, endPoint x: 303, endPoint y: 357, distance: 34.9
click at [303, 357] on div "Price   * EGP 0 Price *" at bounding box center [332, 337] width 260 height 58
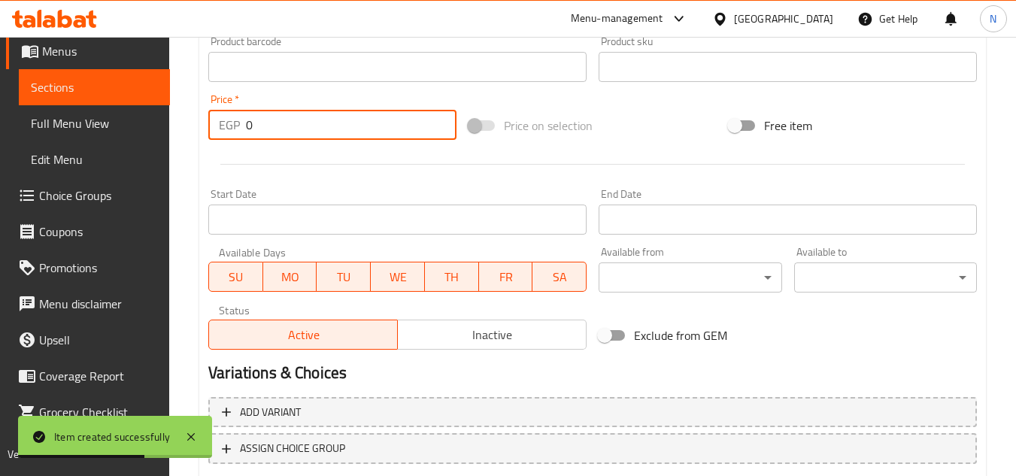
drag, startPoint x: 265, startPoint y: 345, endPoint x: 190, endPoint y: 501, distance: 173.3
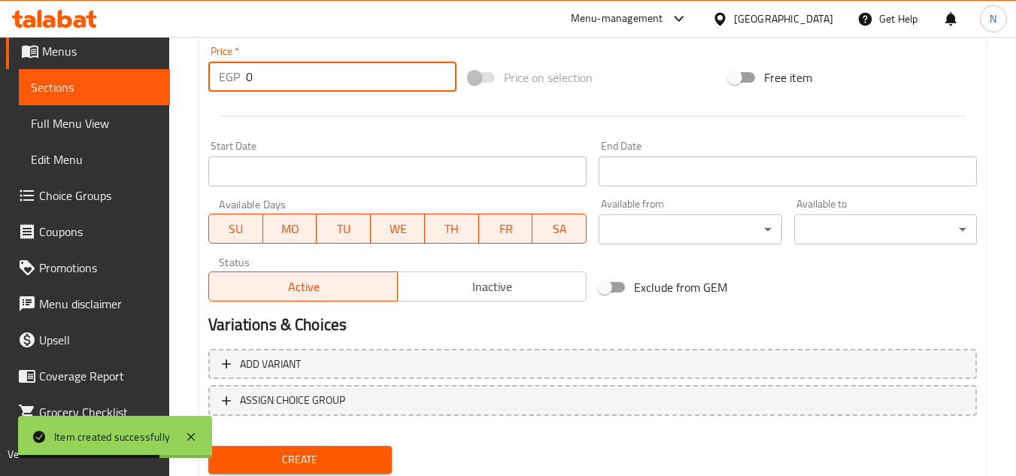
scroll to position [512, 0]
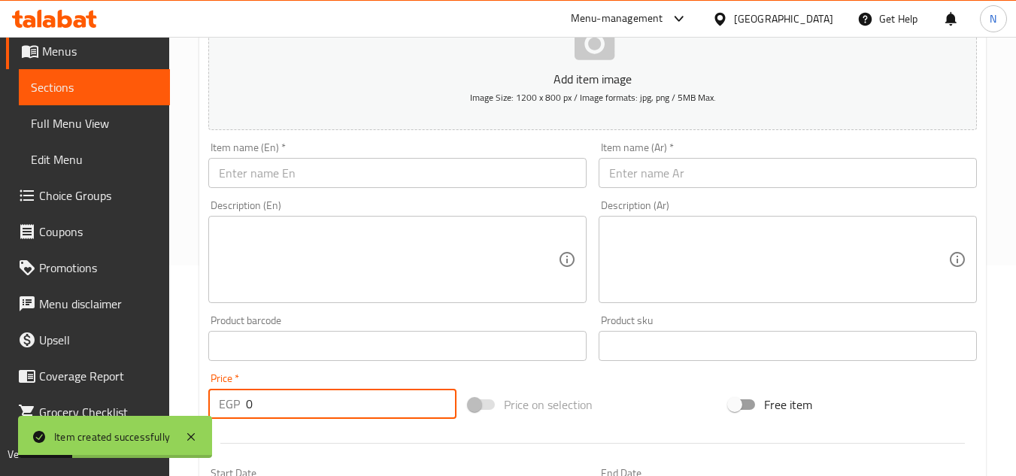
scroll to position [60, 0]
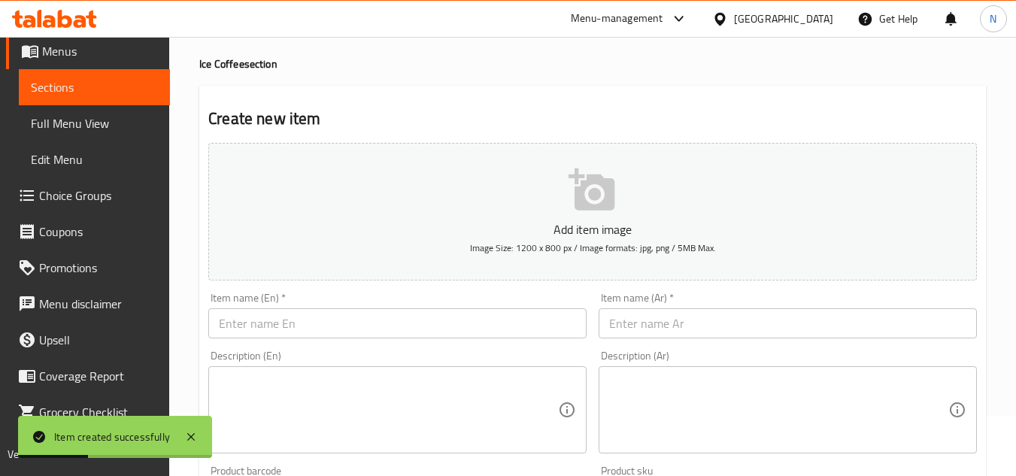
click at [287, 337] on input "text" at bounding box center [397, 323] width 378 height 30
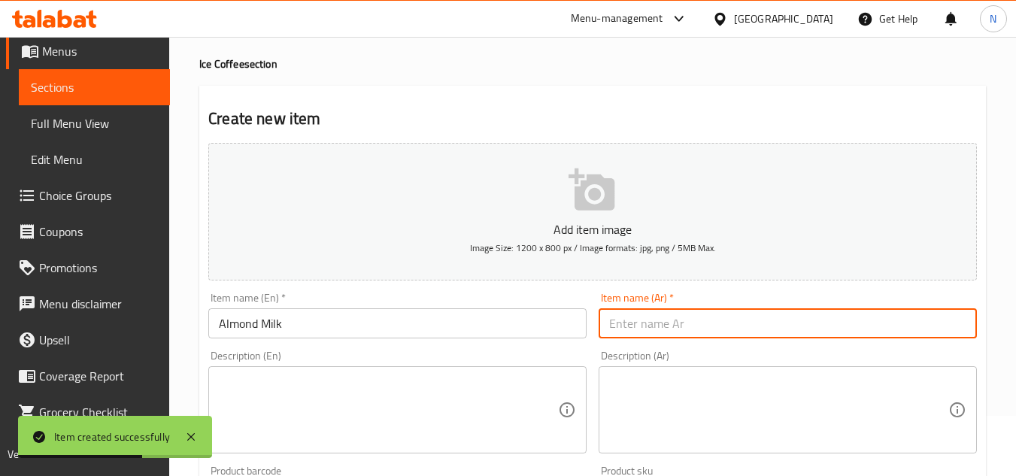
click at [646, 311] on input "text" at bounding box center [788, 323] width 378 height 30
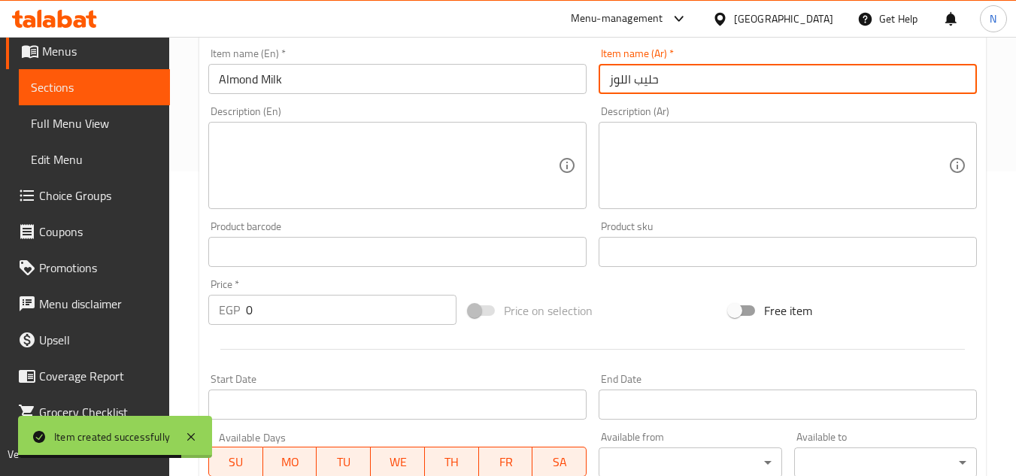
scroll to position [361, 0]
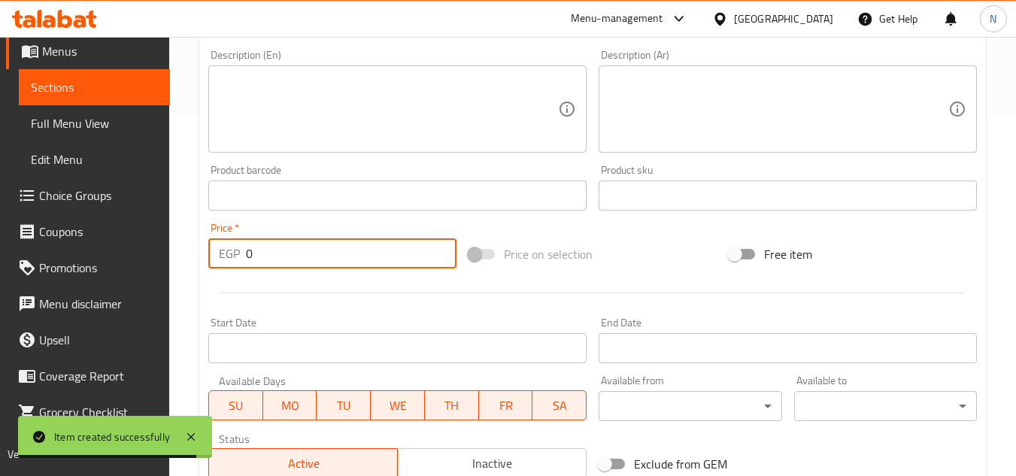
drag, startPoint x: 266, startPoint y: 261, endPoint x: 211, endPoint y: 260, distance: 54.9
click at [211, 260] on div "EGP 0 Price *" at bounding box center [332, 253] width 248 height 30
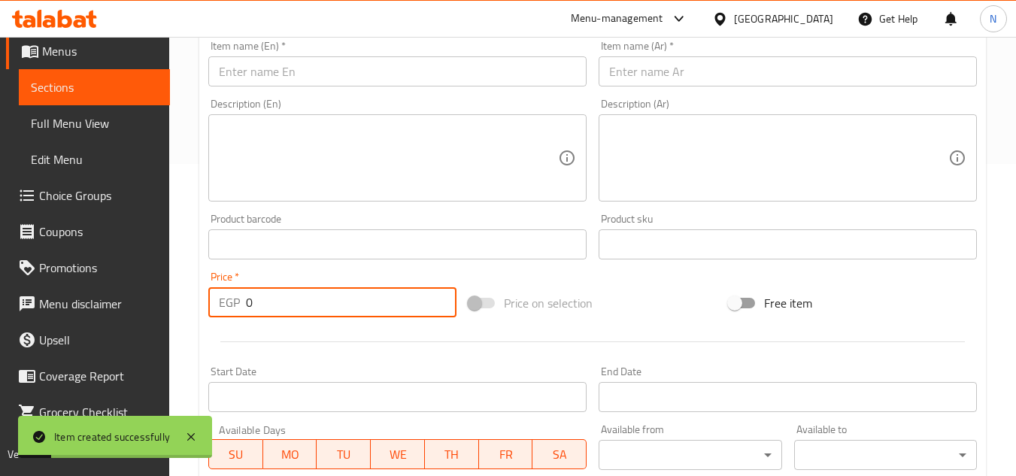
scroll to position [286, 0]
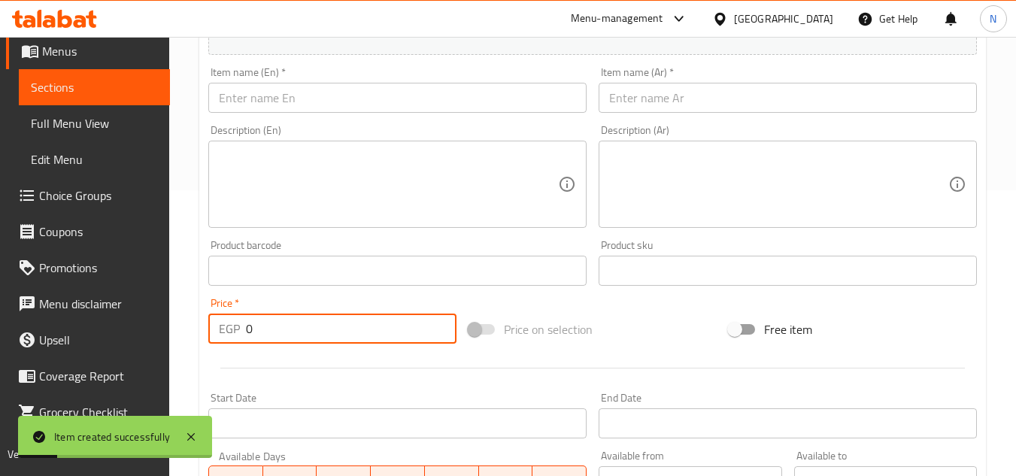
click at [308, 99] on input "text" at bounding box center [397, 98] width 378 height 30
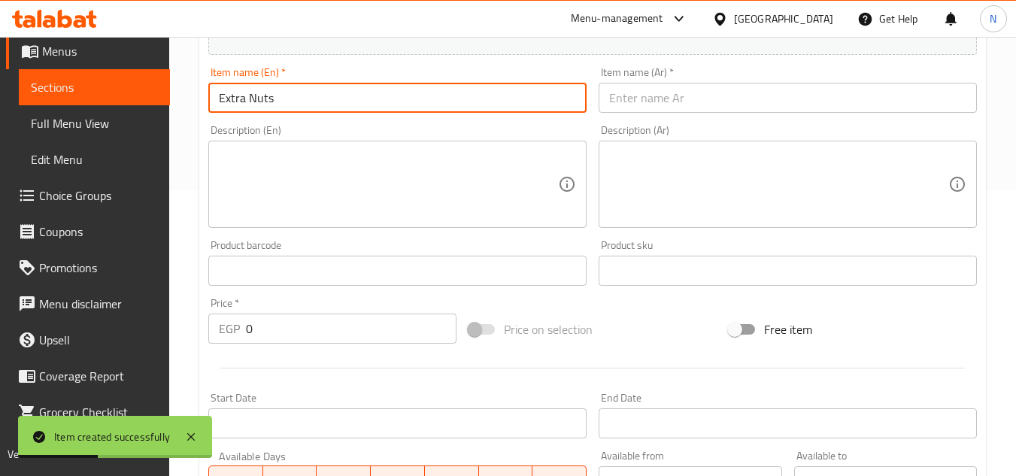
click at [668, 108] on input "text" at bounding box center [788, 98] width 378 height 30
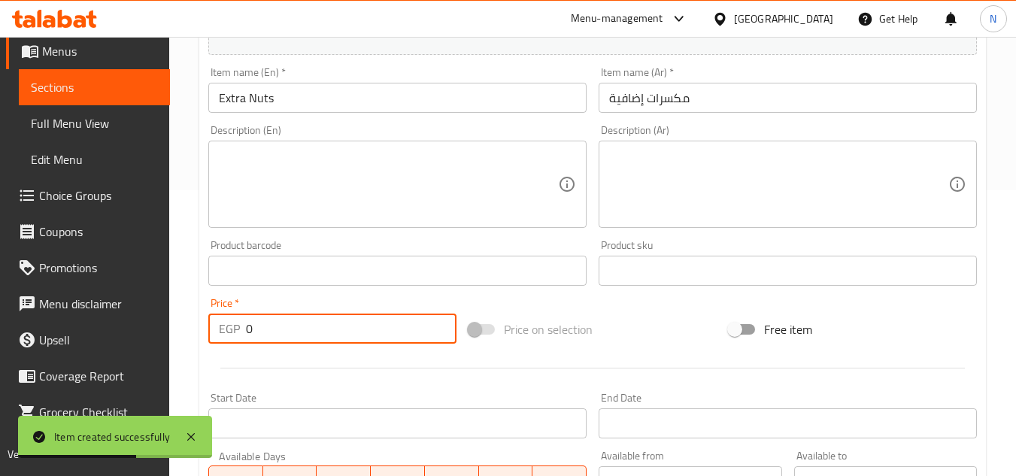
drag, startPoint x: 283, startPoint y: 332, endPoint x: 210, endPoint y: 351, distance: 75.4
click at [210, 351] on div "Add item image Image Size: 1200 x 800 px / Image formats: jpg, png / 5MB Max. I…" at bounding box center [592, 235] width 781 height 648
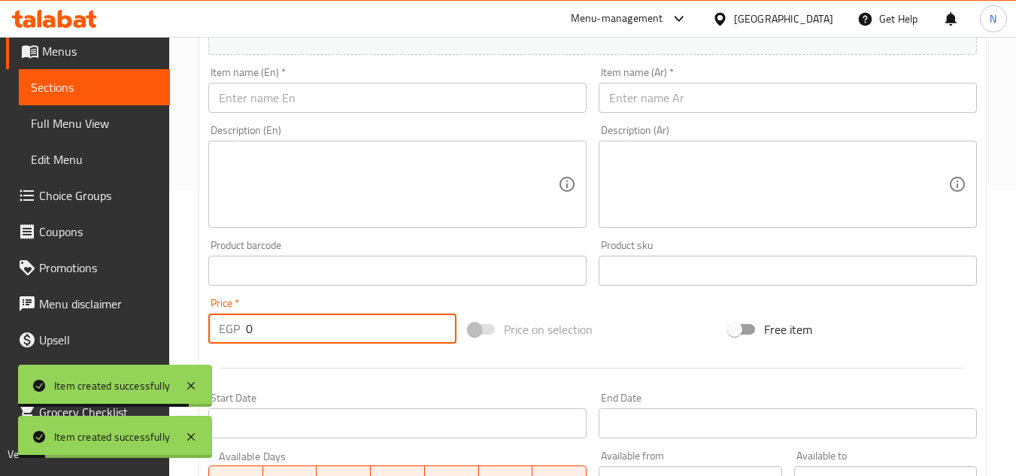
click at [449, 123] on div "Description (En) Description (En)" at bounding box center [397, 176] width 390 height 115
click at [491, 102] on input "text" at bounding box center [397, 98] width 378 height 30
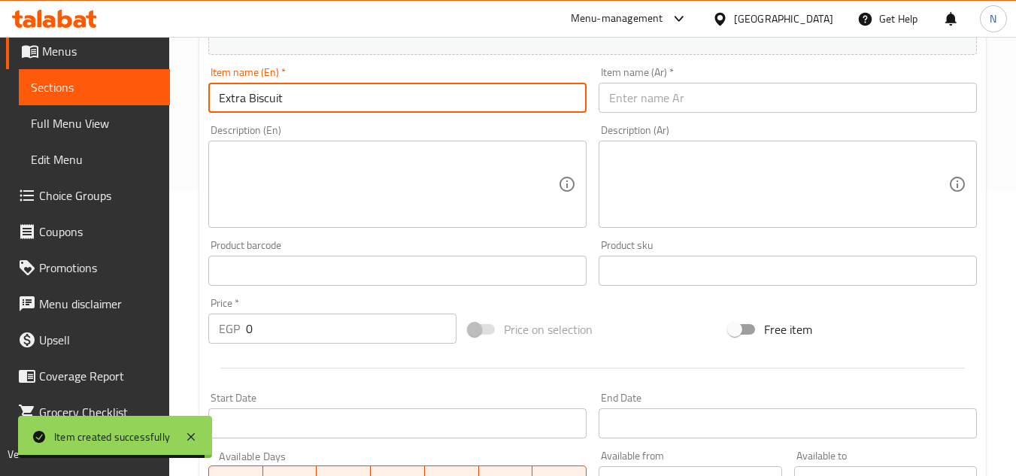
click at [672, 109] on input "text" at bounding box center [788, 98] width 378 height 30
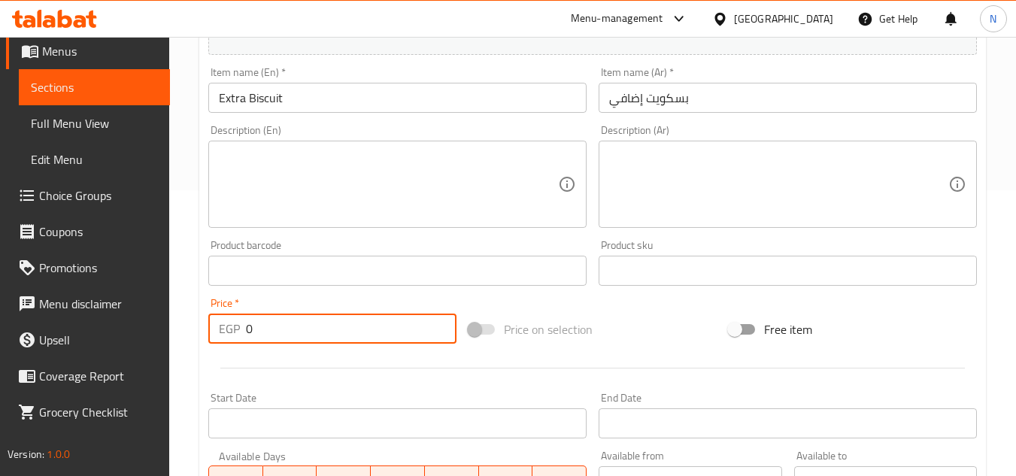
drag, startPoint x: 250, startPoint y: 337, endPoint x: 236, endPoint y: 343, distance: 14.8
click at [236, 343] on div "EGP 0 Price *" at bounding box center [332, 329] width 248 height 30
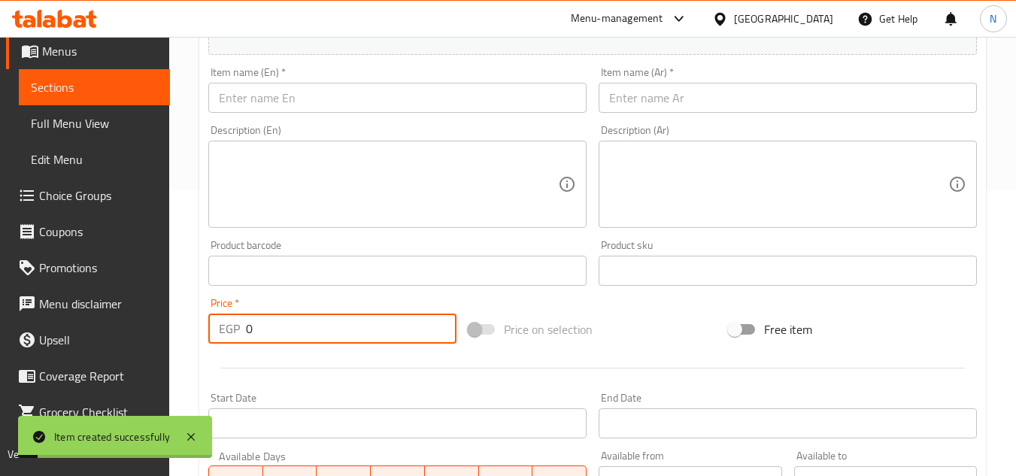
click at [269, 100] on input "text" at bounding box center [397, 98] width 378 height 30
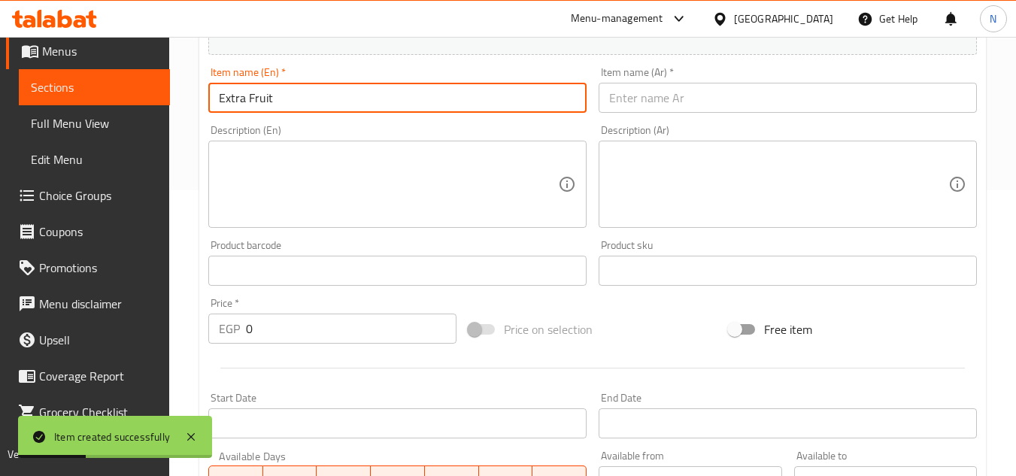
click at [688, 98] on input "text" at bounding box center [788, 98] width 378 height 30
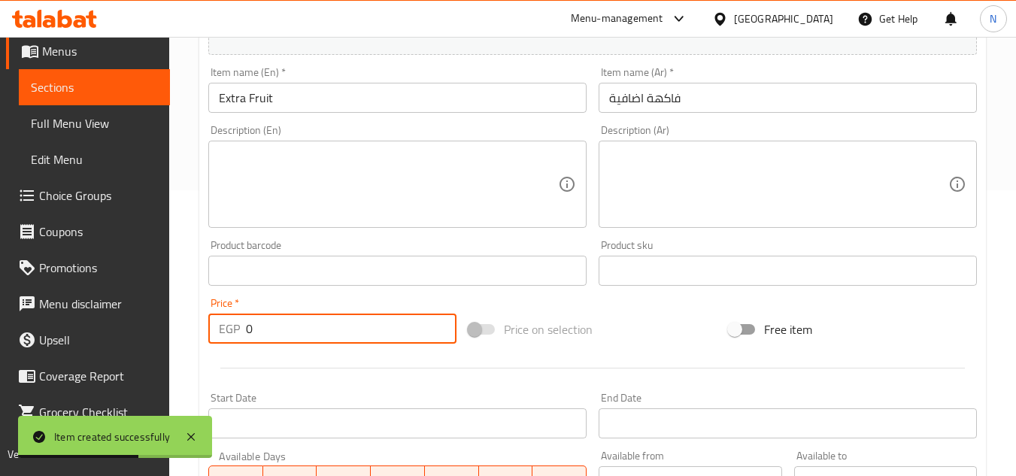
drag, startPoint x: 257, startPoint y: 331, endPoint x: 233, endPoint y: 337, distance: 24.8
click at [233, 337] on div "EGP 0 Price *" at bounding box center [332, 329] width 248 height 30
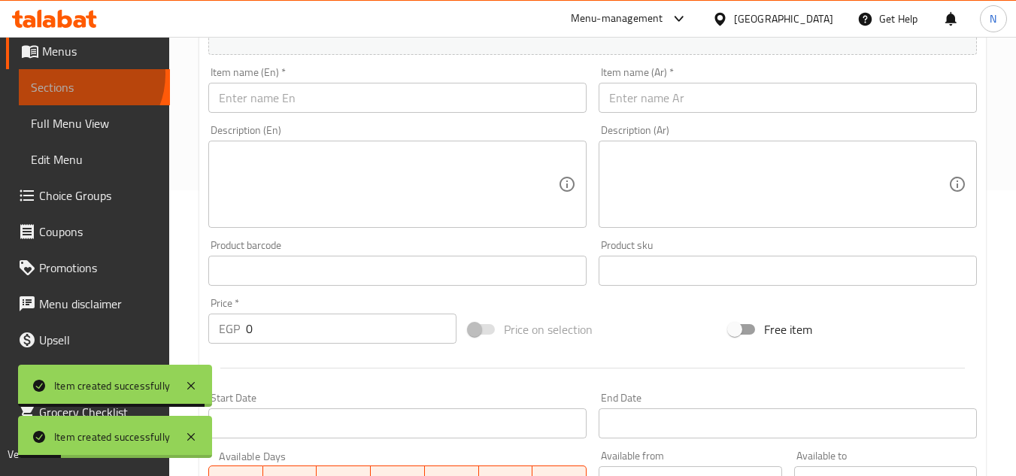
click at [79, 74] on link "Sections" at bounding box center [94, 87] width 151 height 36
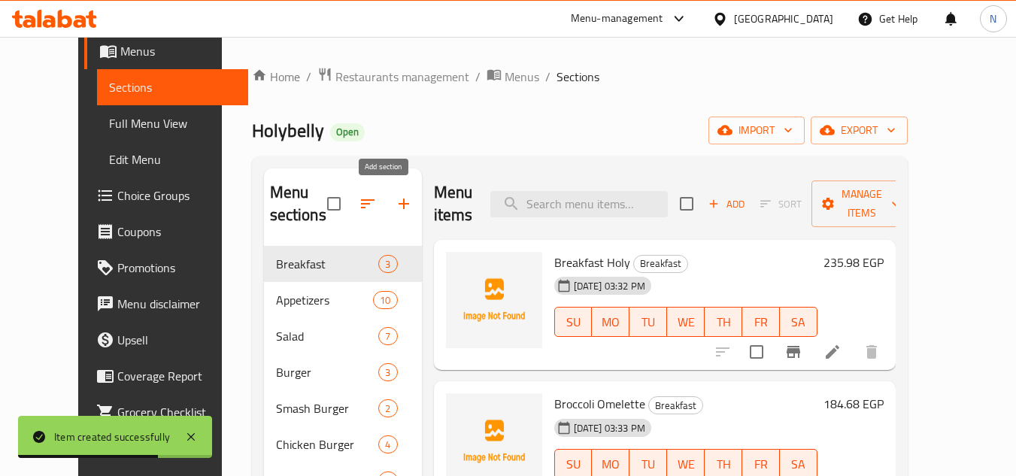
click at [395, 208] on icon "button" at bounding box center [404, 204] width 18 height 18
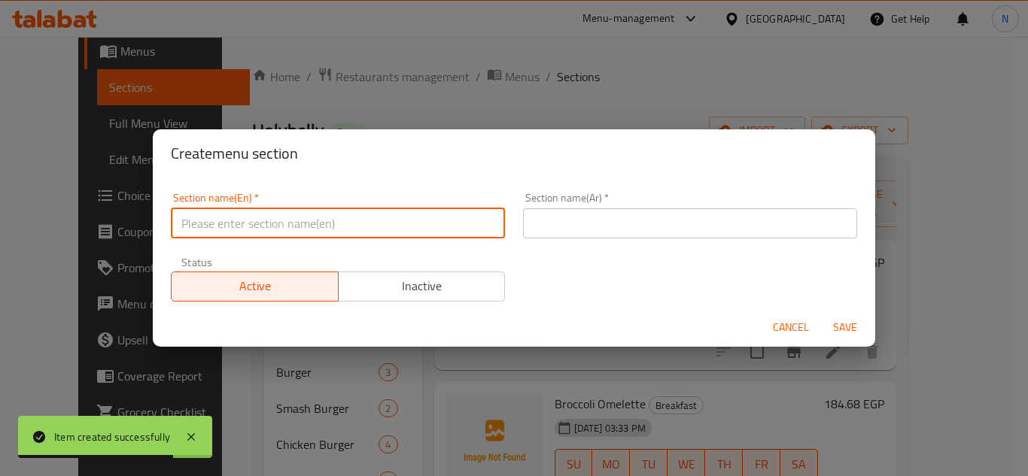
click at [295, 223] on input "text" at bounding box center [338, 223] width 334 height 30
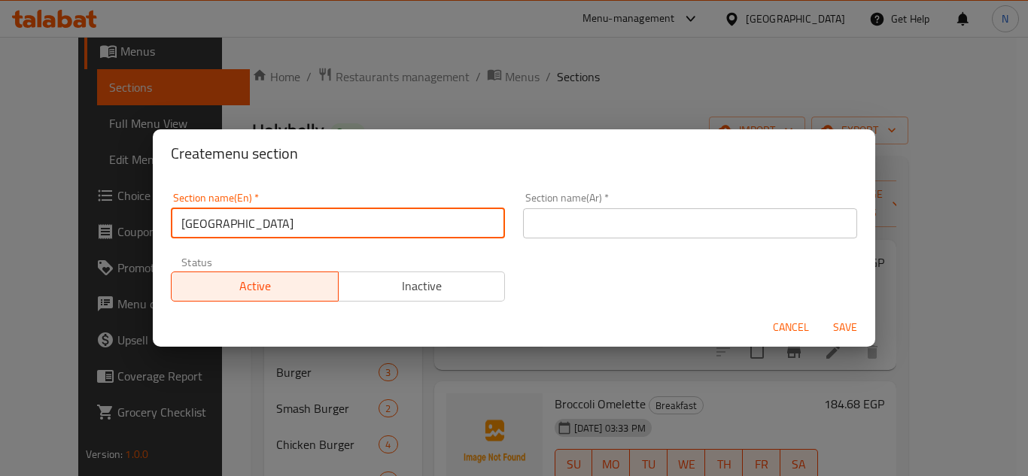
click at [614, 209] on input "text" at bounding box center [690, 223] width 334 height 30
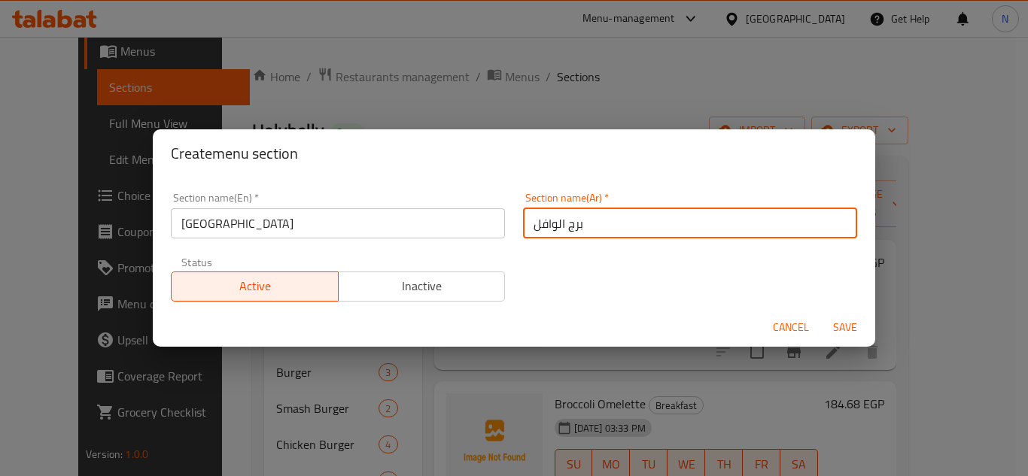
click at [821, 314] on button "Save" at bounding box center [845, 328] width 48 height 28
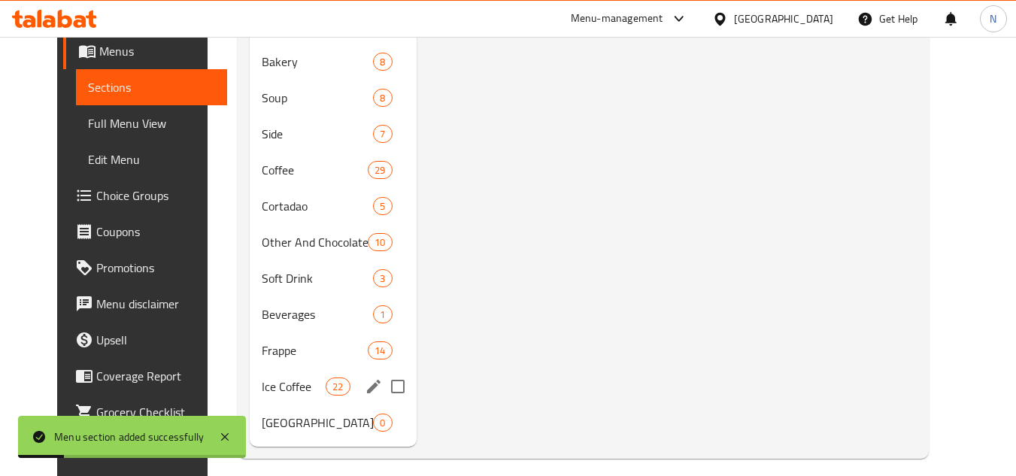
scroll to position [757, 0]
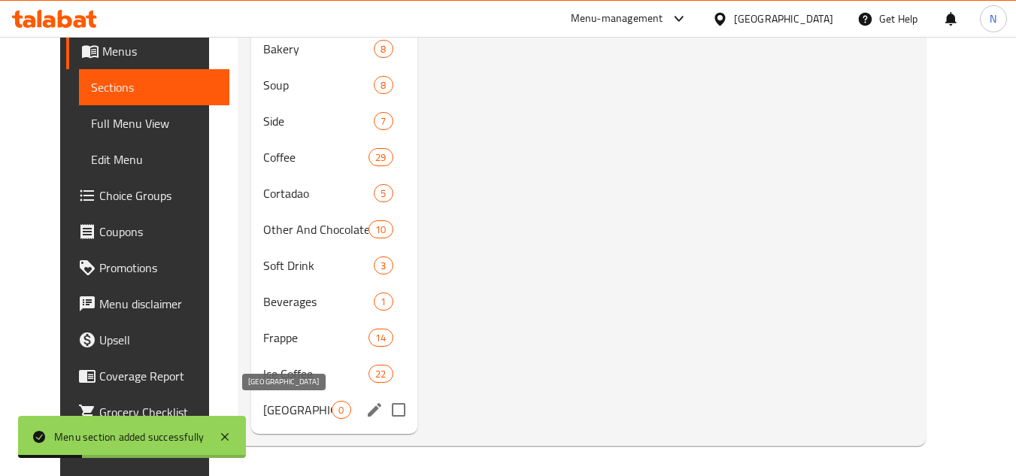
click at [304, 405] on span "[GEOGRAPHIC_DATA]" at bounding box center [297, 410] width 68 height 18
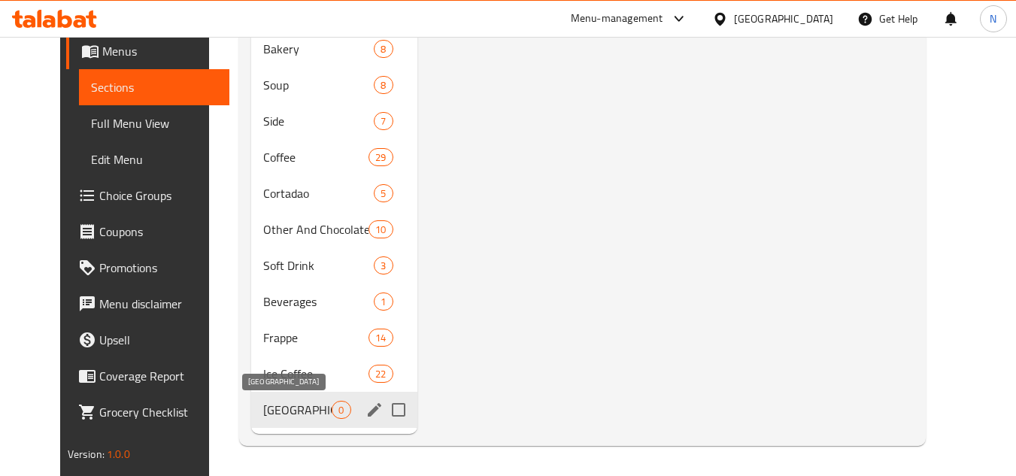
click at [308, 408] on span "[GEOGRAPHIC_DATA]" at bounding box center [297, 410] width 68 height 18
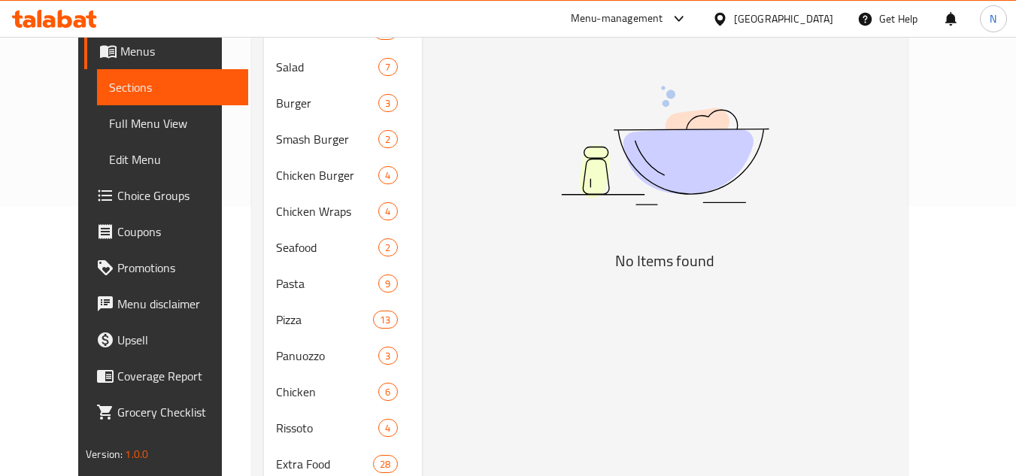
scroll to position [80, 0]
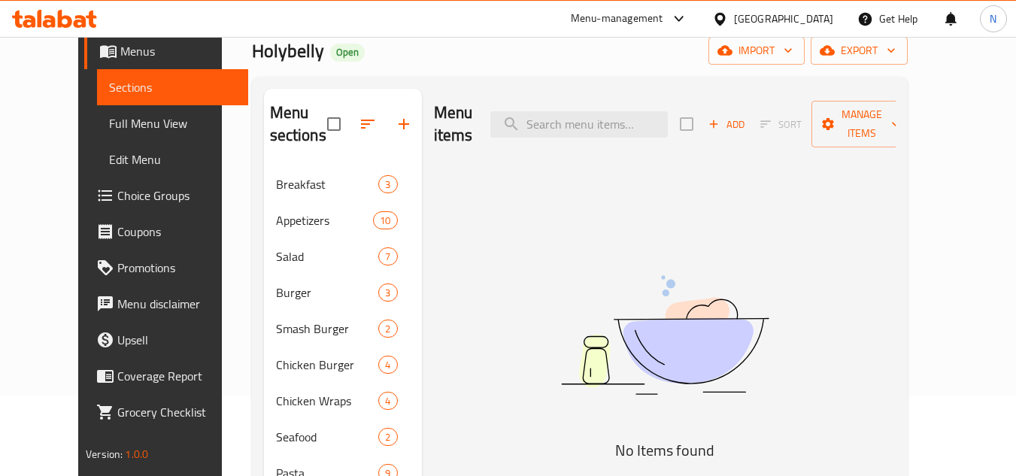
click at [747, 116] on span "Add" at bounding box center [726, 124] width 41 height 17
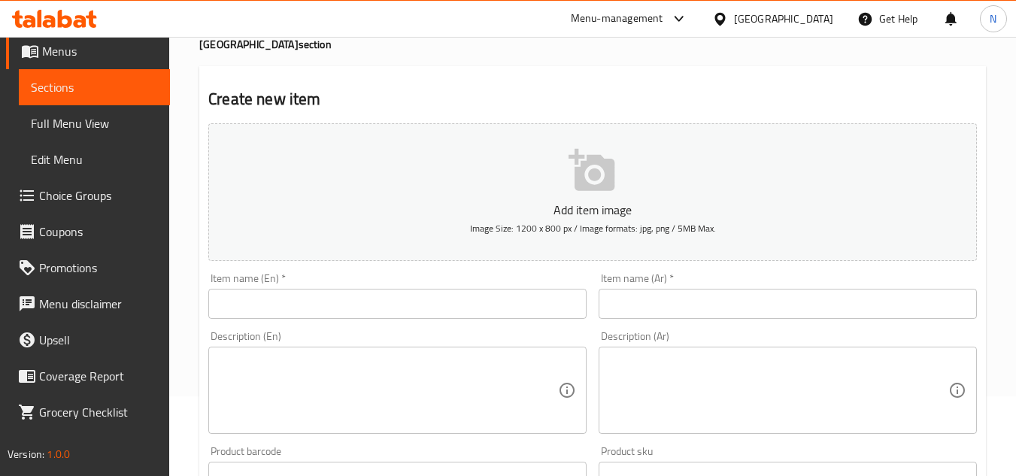
click at [280, 308] on input "text" at bounding box center [397, 304] width 378 height 30
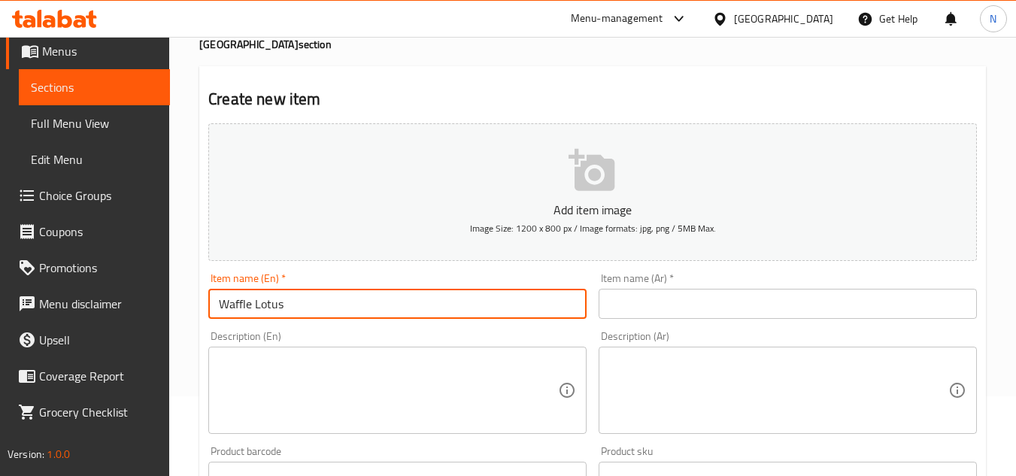
click at [633, 298] on input "text" at bounding box center [788, 304] width 378 height 30
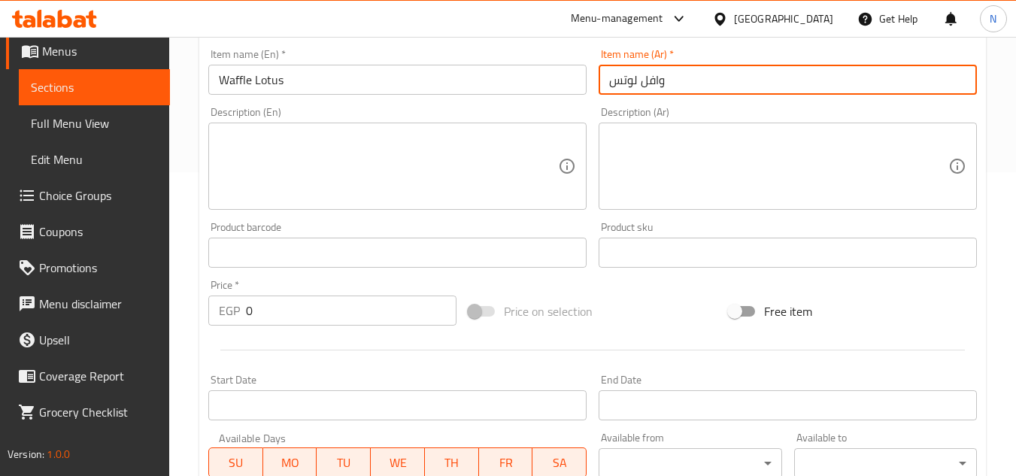
scroll to position [305, 0]
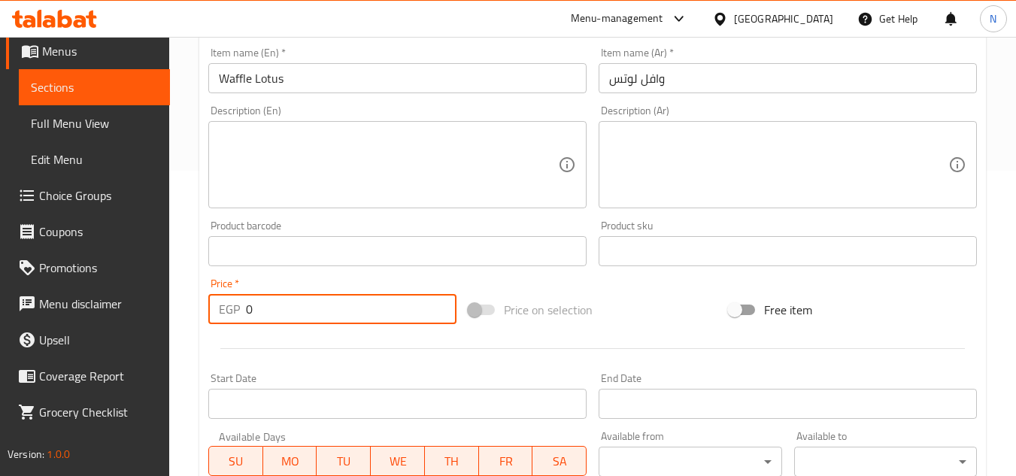
drag, startPoint x: 266, startPoint y: 317, endPoint x: 188, endPoint y: 327, distance: 78.8
click at [188, 327] on div "Home / Restaurants management / Menus / Sections / item / create Waffle Tower s…" at bounding box center [592, 244] width 847 height 1026
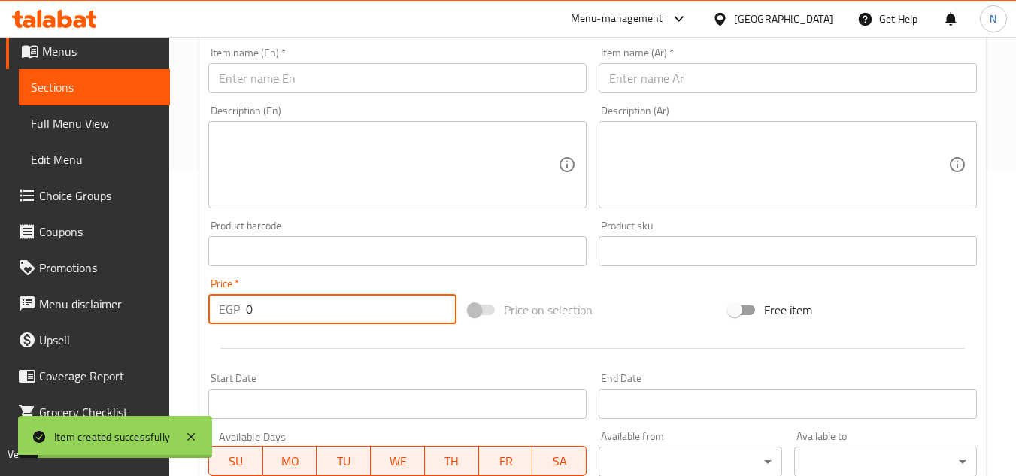
click at [361, 71] on input "text" at bounding box center [397, 78] width 378 height 30
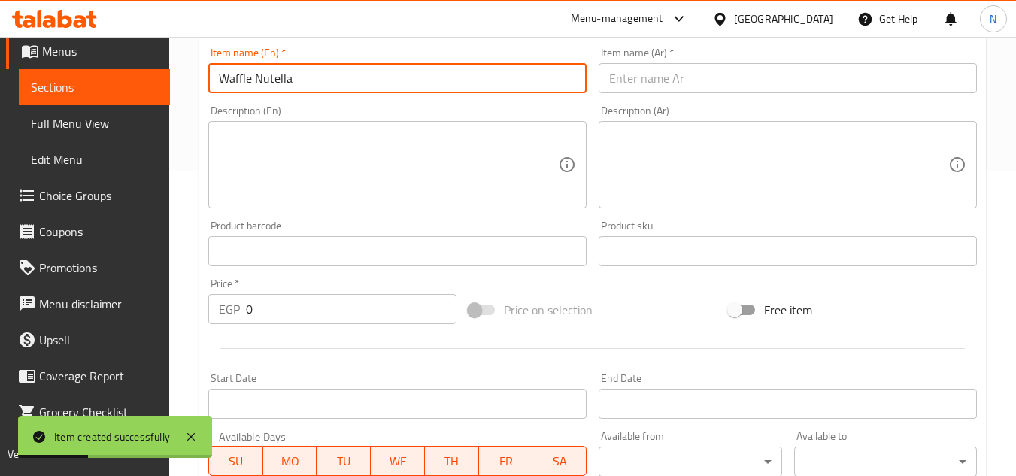
drag, startPoint x: 660, startPoint y: 65, endPoint x: 630, endPoint y: 80, distance: 33.3
click at [658, 66] on input "text" at bounding box center [788, 78] width 378 height 30
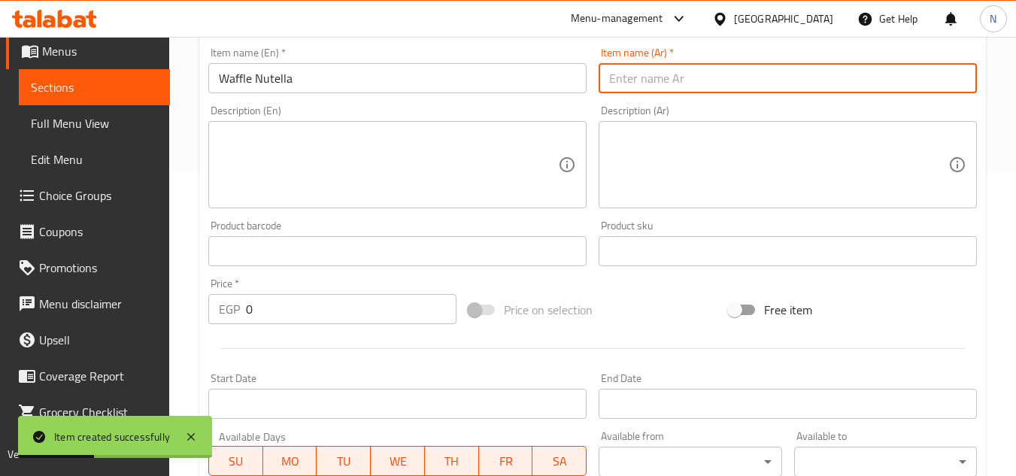
click at [630, 80] on input "text" at bounding box center [788, 78] width 378 height 30
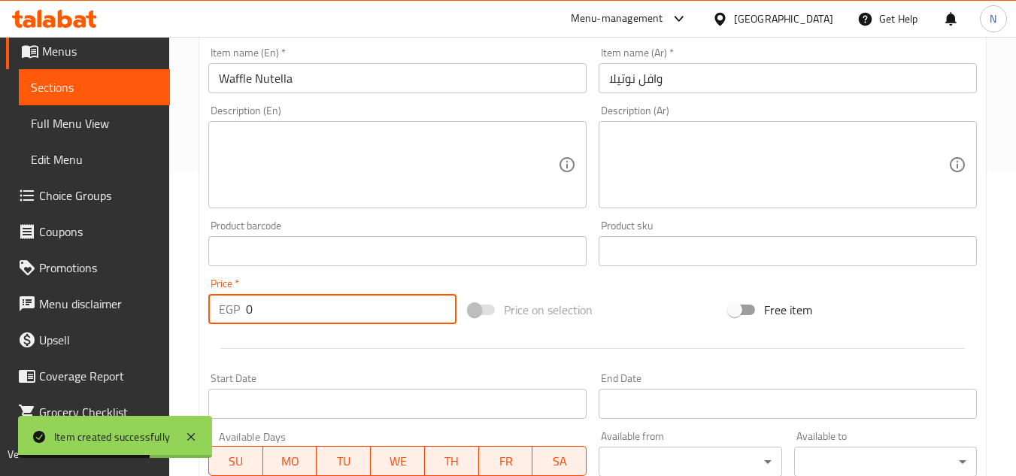
drag, startPoint x: 284, startPoint y: 312, endPoint x: 215, endPoint y: 326, distance: 70.5
click at [215, 326] on div "Price   * EGP 0 Price *" at bounding box center [332, 301] width 260 height 58
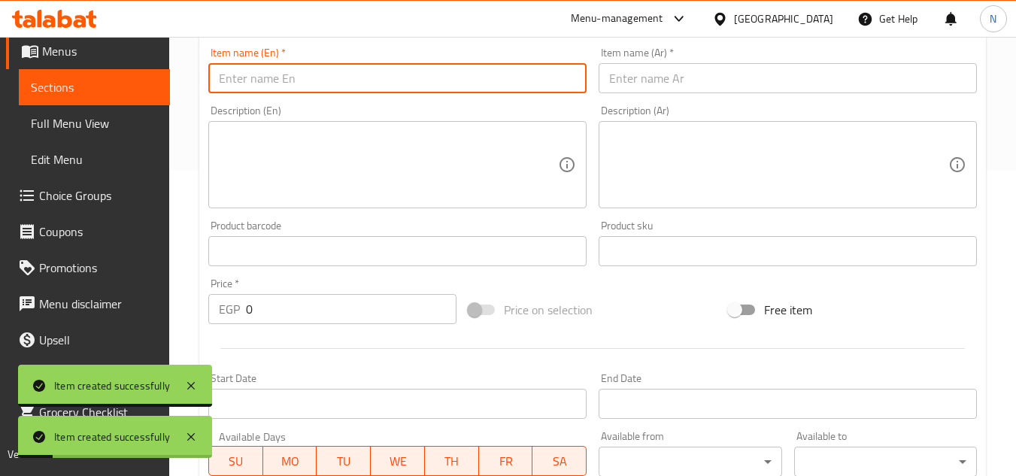
click at [343, 83] on input "text" at bounding box center [397, 78] width 378 height 30
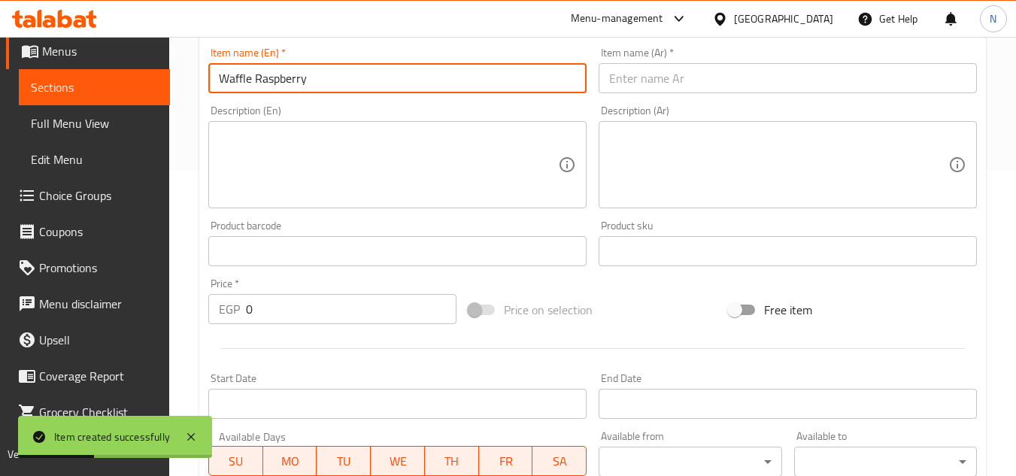
click at [671, 81] on input "text" at bounding box center [788, 78] width 378 height 30
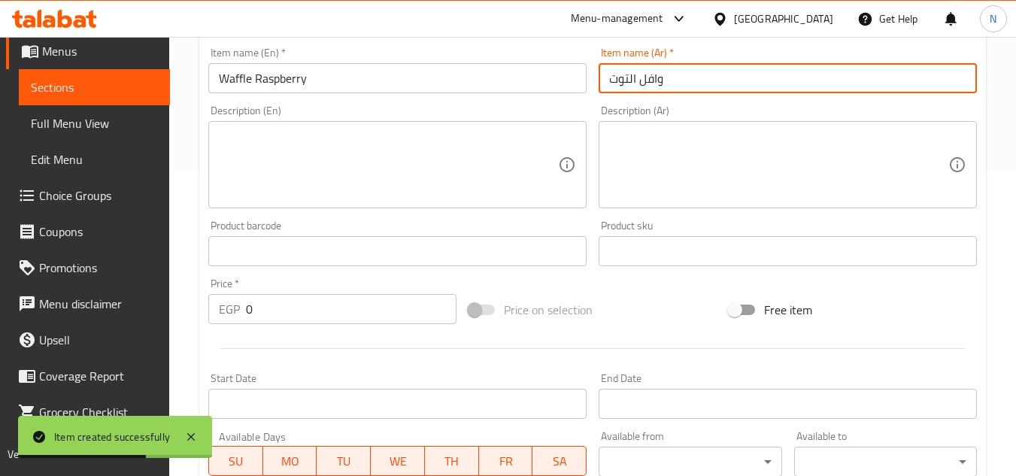
click at [287, 76] on input "Waffle Raspberry" at bounding box center [397, 78] width 378 height 30
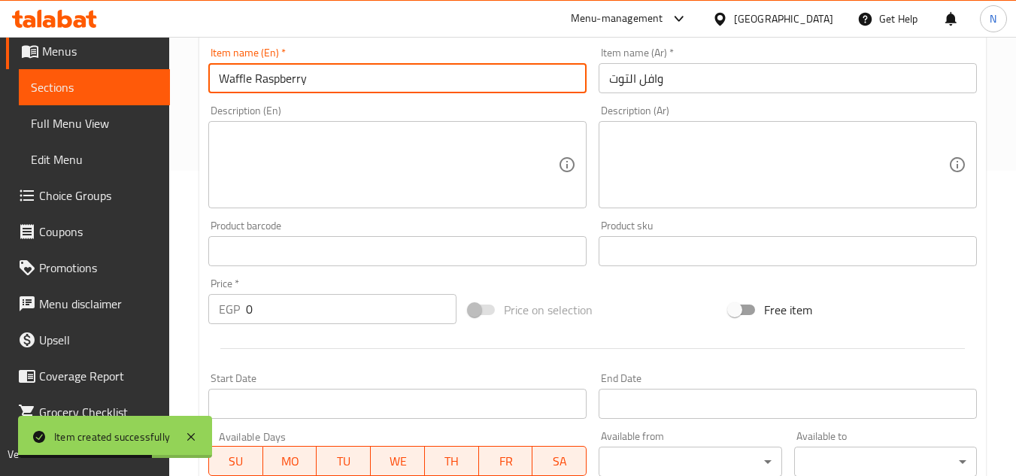
click at [287, 76] on input "Waffle Raspberry" at bounding box center [397, 78] width 378 height 30
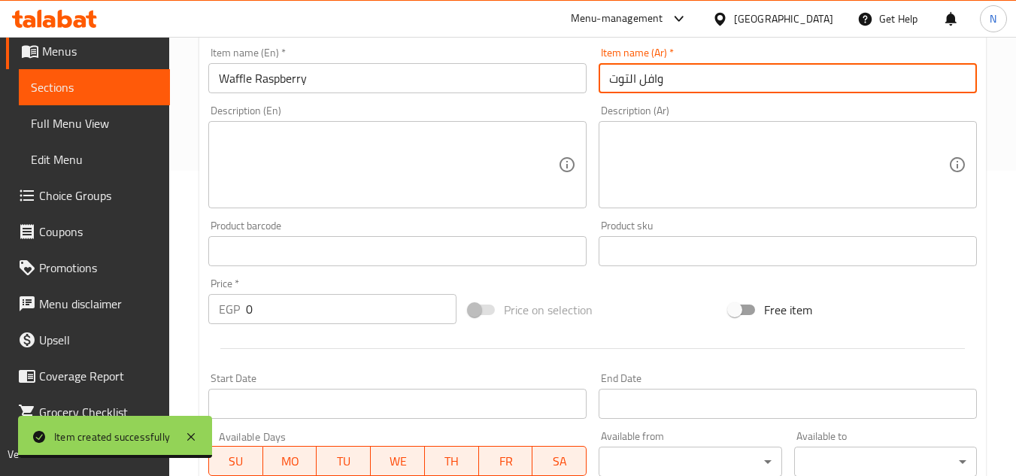
click at [624, 77] on input "وافل التوت" at bounding box center [788, 78] width 378 height 30
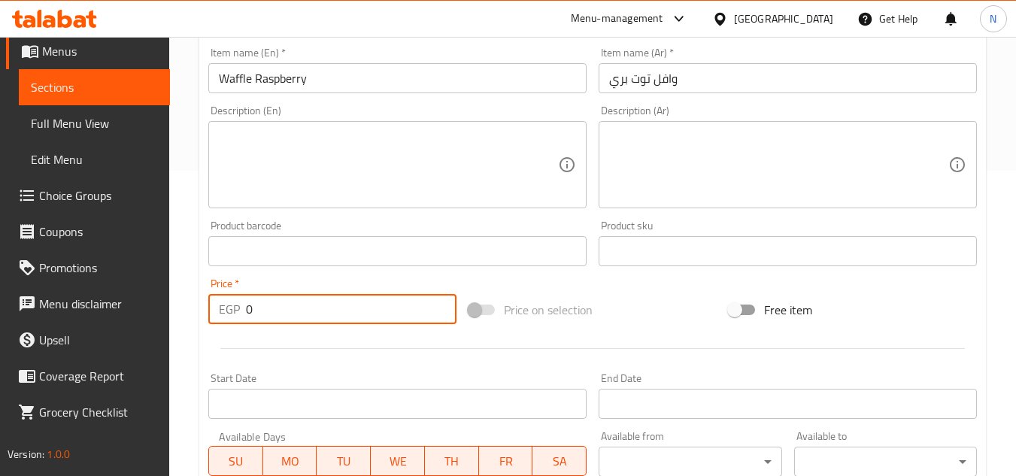
drag, startPoint x: 266, startPoint y: 320, endPoint x: 214, endPoint y: 326, distance: 52.3
click at [214, 326] on div "Price   * EGP 0 Price *" at bounding box center [332, 301] width 260 height 58
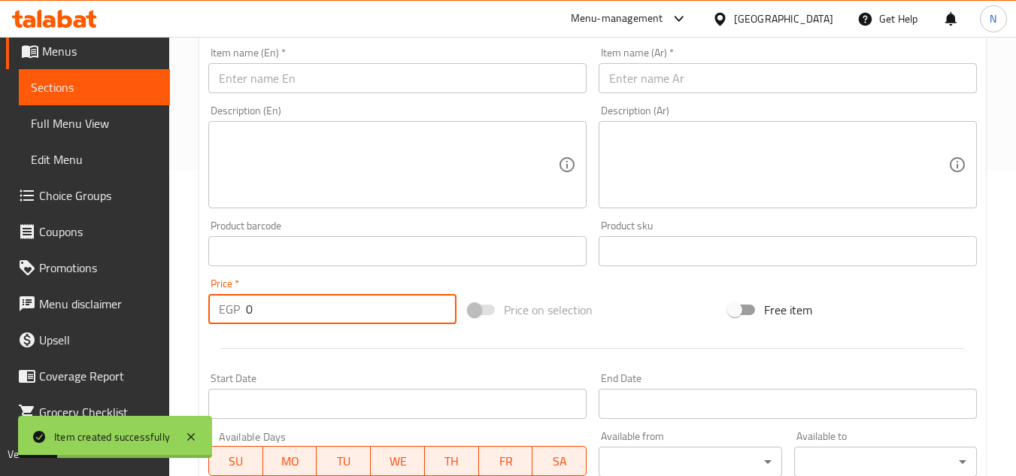
click at [332, 77] on input "text" at bounding box center [397, 78] width 378 height 30
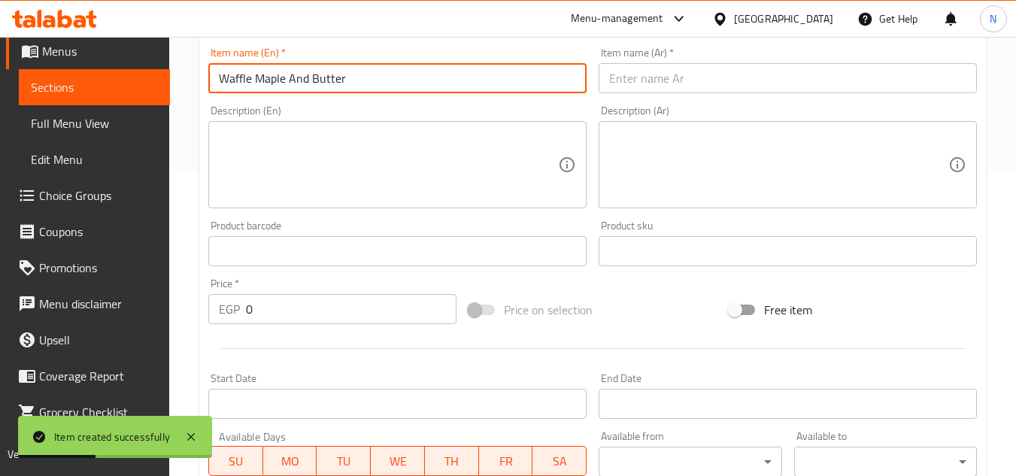
click at [642, 87] on input "text" at bounding box center [788, 78] width 378 height 30
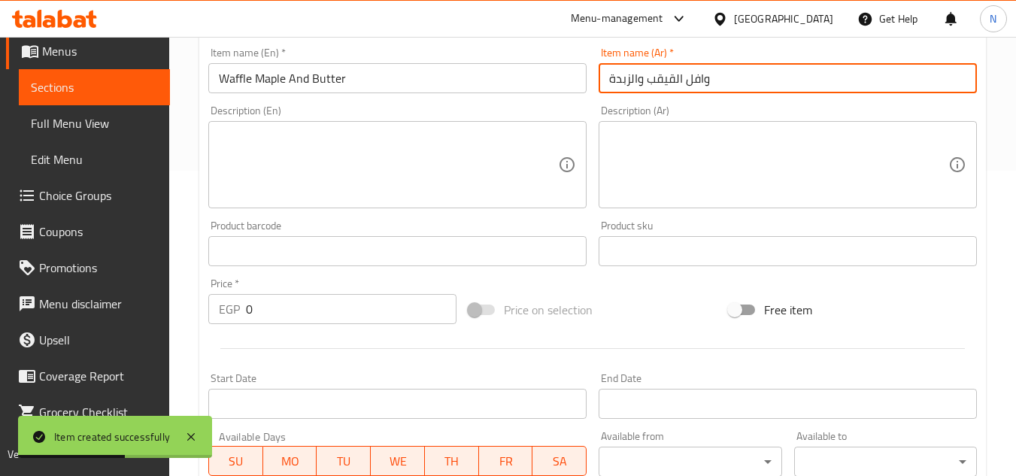
click at [276, 79] on input "Waffle Maple And Butter" at bounding box center [397, 78] width 378 height 30
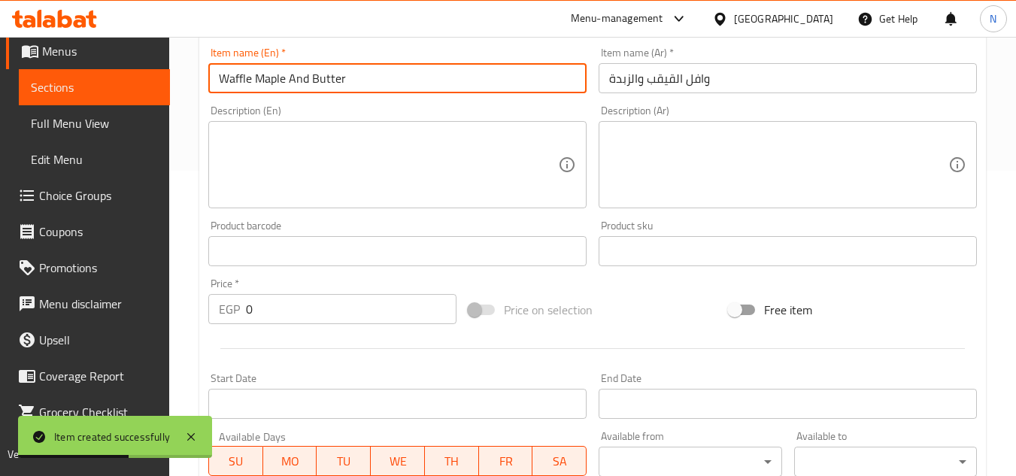
click at [276, 79] on input "Waffle Maple And Butter" at bounding box center [397, 78] width 378 height 30
click at [663, 76] on input "وافل القيقب والزبدة" at bounding box center [788, 78] width 378 height 30
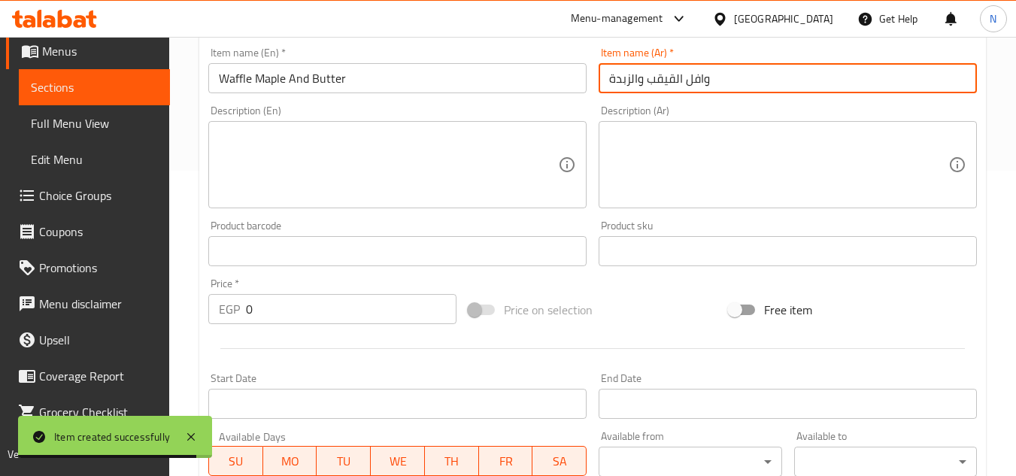
click at [663, 76] on input "وافل القيقب والزبدة" at bounding box center [788, 78] width 378 height 30
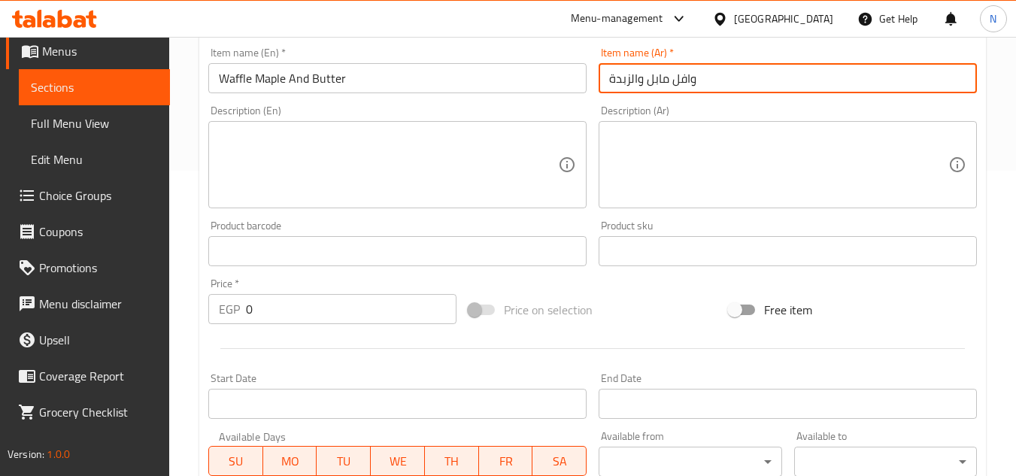
drag, startPoint x: 638, startPoint y: 86, endPoint x: 629, endPoint y: 87, distance: 9.2
click at [629, 87] on input "وافل مابل والزبدة" at bounding box center [788, 78] width 378 height 30
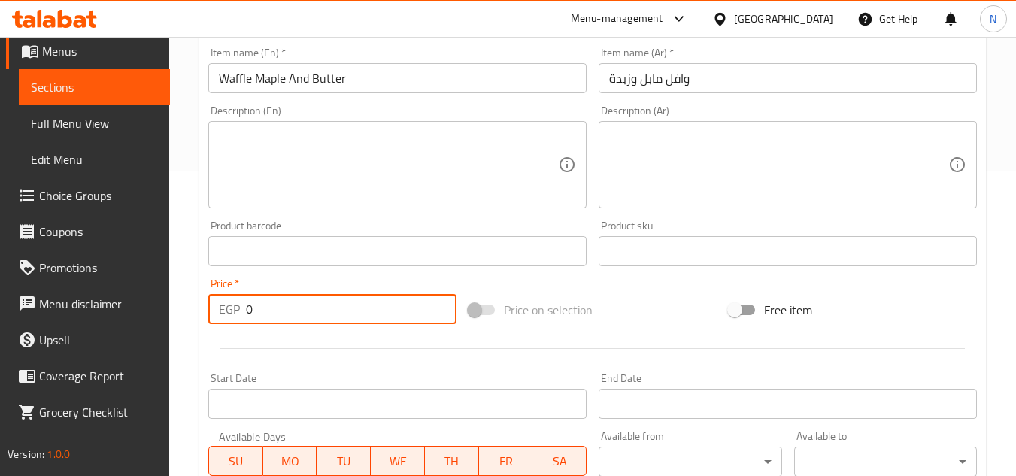
drag, startPoint x: 260, startPoint y: 317, endPoint x: 238, endPoint y: 317, distance: 21.8
click at [238, 317] on div "EGP 0 Price *" at bounding box center [332, 309] width 248 height 30
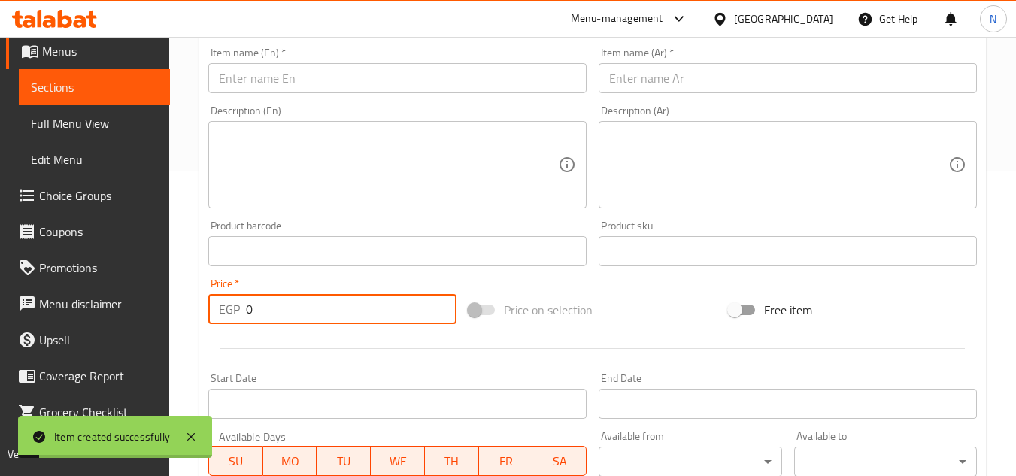
click at [283, 79] on input "text" at bounding box center [397, 78] width 378 height 30
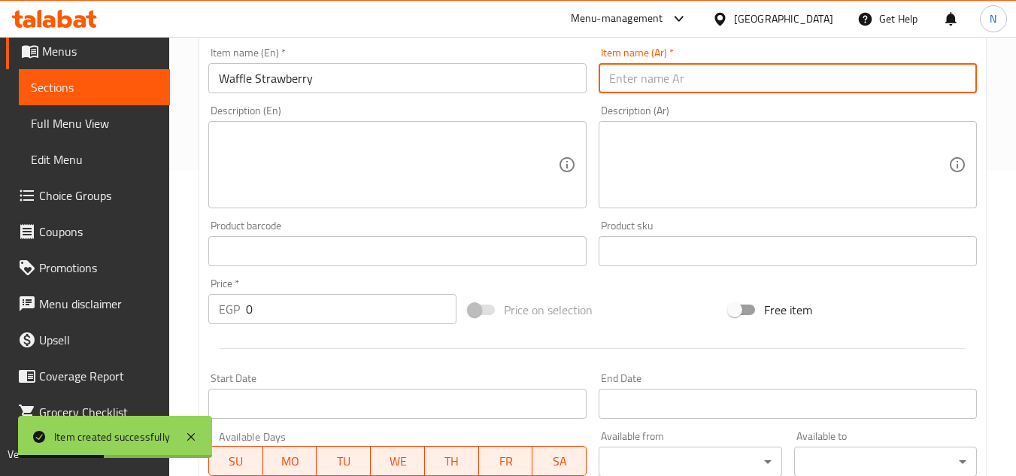
click at [703, 72] on input "text" at bounding box center [788, 78] width 378 height 30
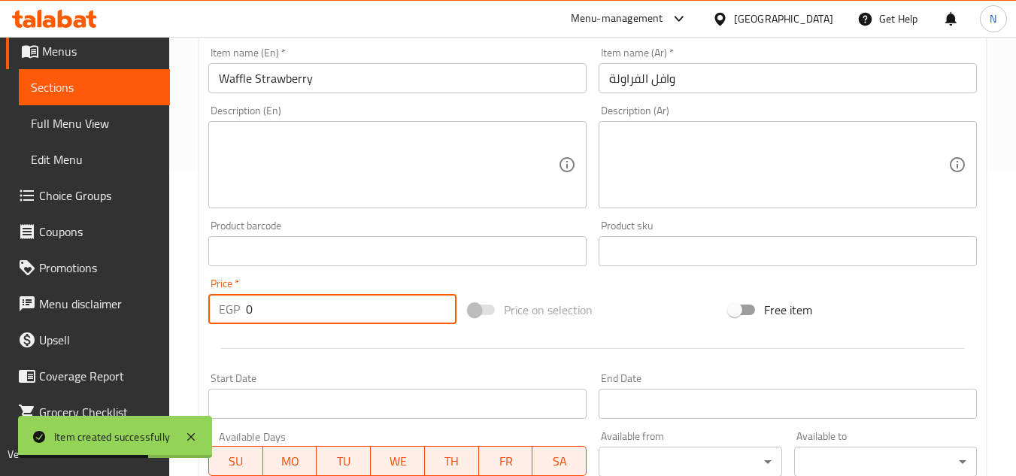
drag, startPoint x: 269, startPoint y: 309, endPoint x: 212, endPoint y: 313, distance: 57.3
click at [212, 313] on div "EGP 0 Price *" at bounding box center [332, 309] width 248 height 30
click at [314, 82] on input "text" at bounding box center [397, 78] width 378 height 30
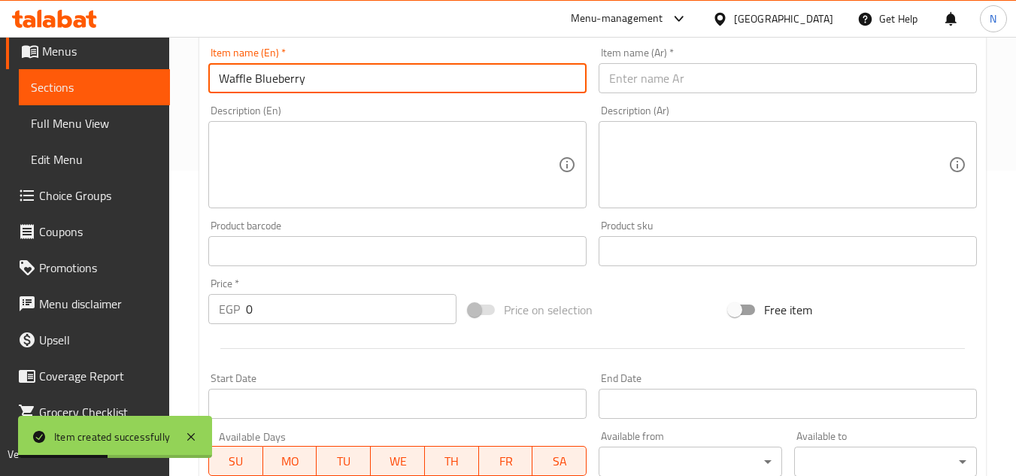
click at [670, 83] on input "text" at bounding box center [788, 78] width 378 height 30
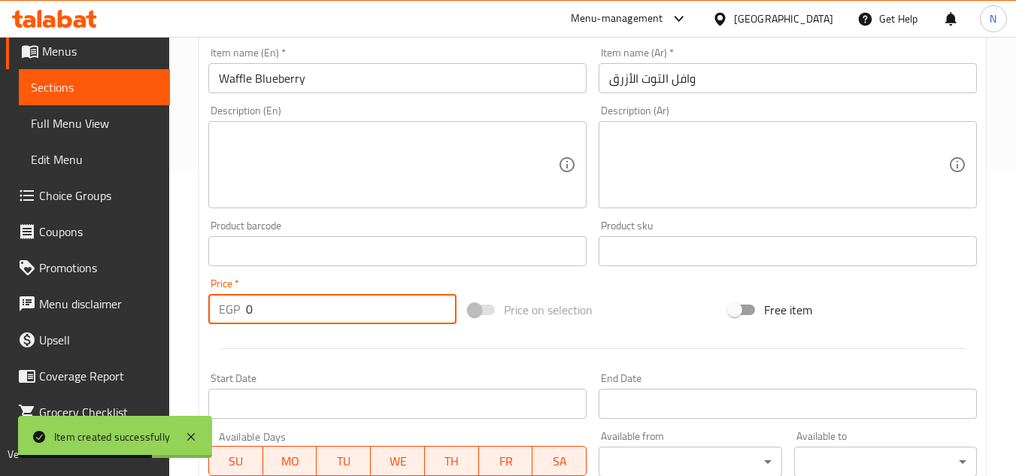
drag, startPoint x: 280, startPoint y: 313, endPoint x: 235, endPoint y: 316, distance: 44.5
click at [235, 316] on div "EGP 0 Price *" at bounding box center [332, 309] width 248 height 30
click at [83, 72] on link "Sections" at bounding box center [94, 87] width 151 height 36
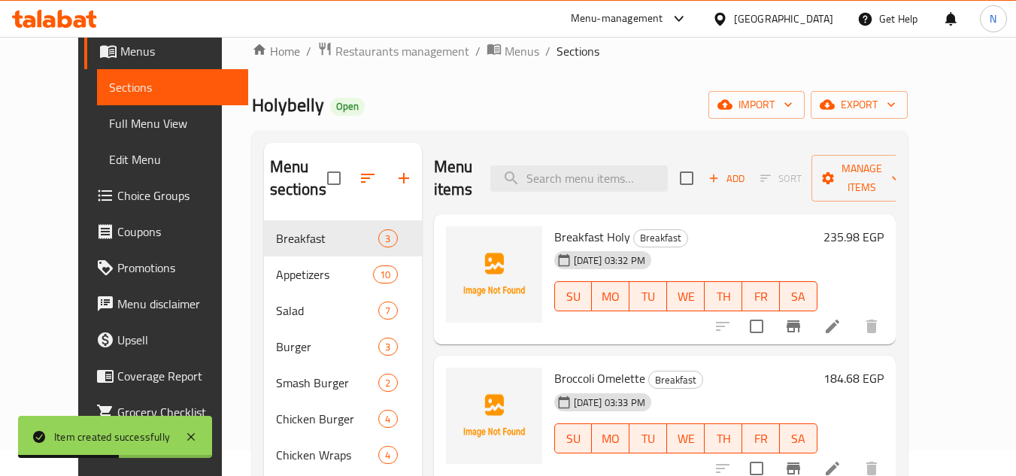
scroll to position [5, 0]
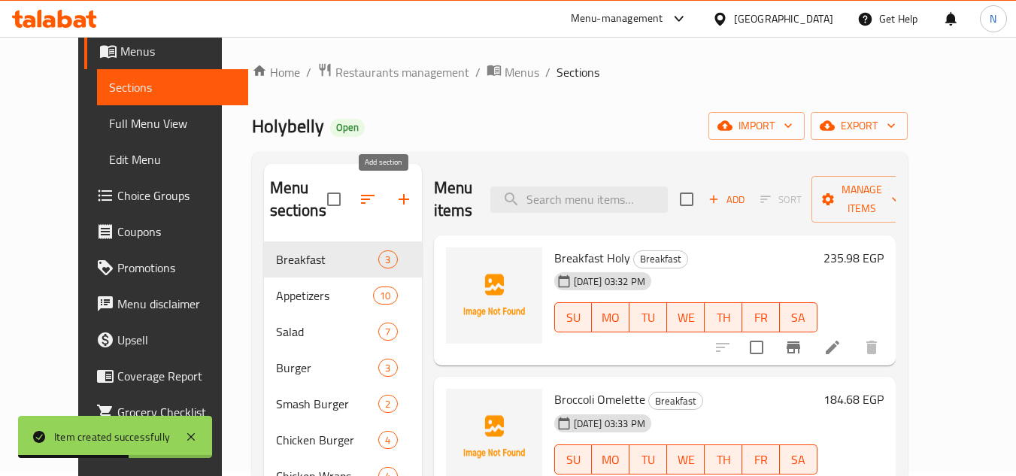
click at [386, 209] on button "button" at bounding box center [404, 199] width 36 height 36
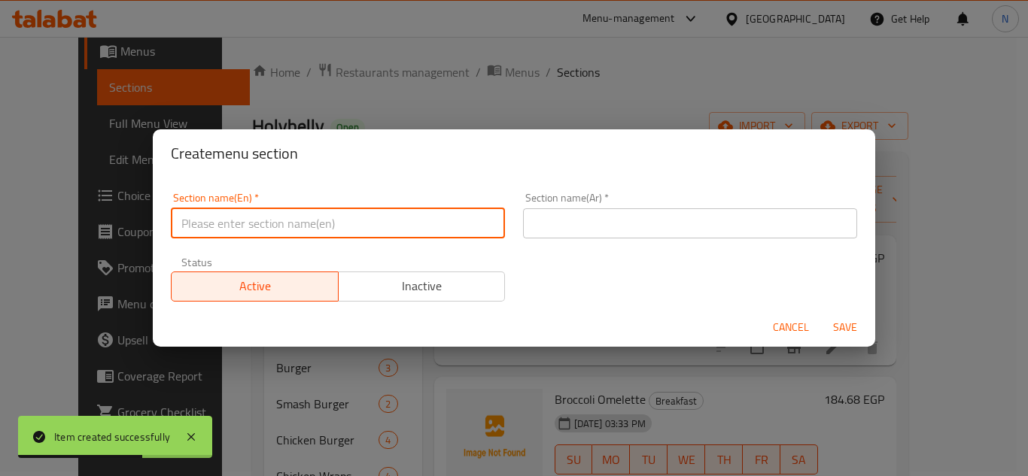
click at [290, 229] on input "text" at bounding box center [338, 223] width 334 height 30
click at [573, 216] on input "text" at bounding box center [690, 223] width 334 height 30
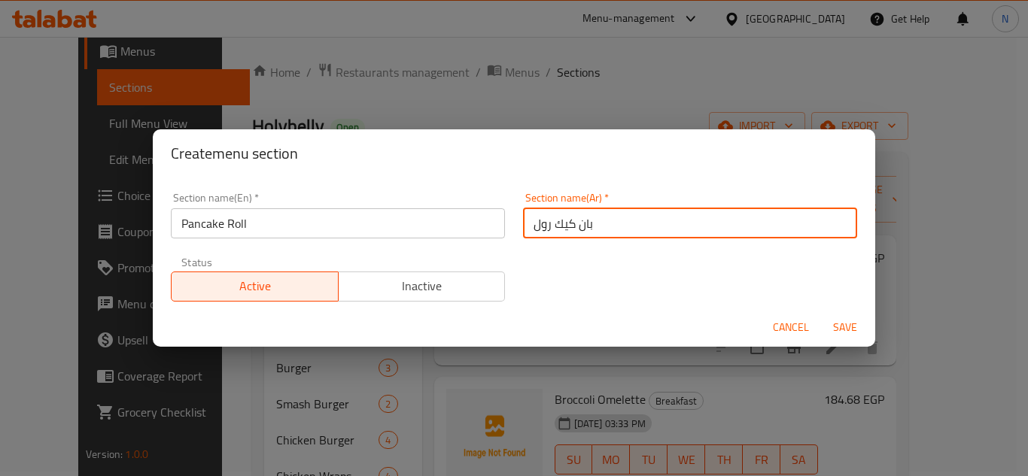
click at [821, 314] on button "Save" at bounding box center [845, 328] width 48 height 28
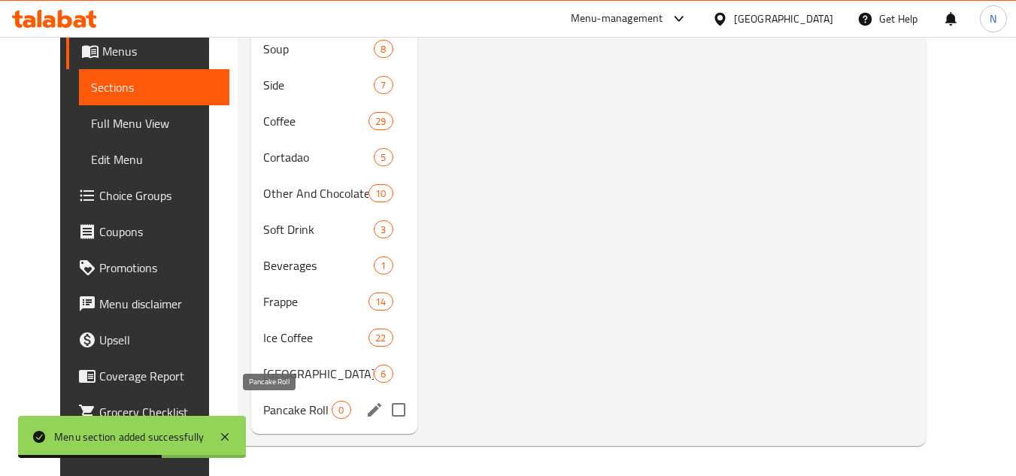
drag, startPoint x: 287, startPoint y: 414, endPoint x: 340, endPoint y: 393, distance: 57.7
click at [287, 414] on span "Pancake Roll" at bounding box center [297, 410] width 68 height 18
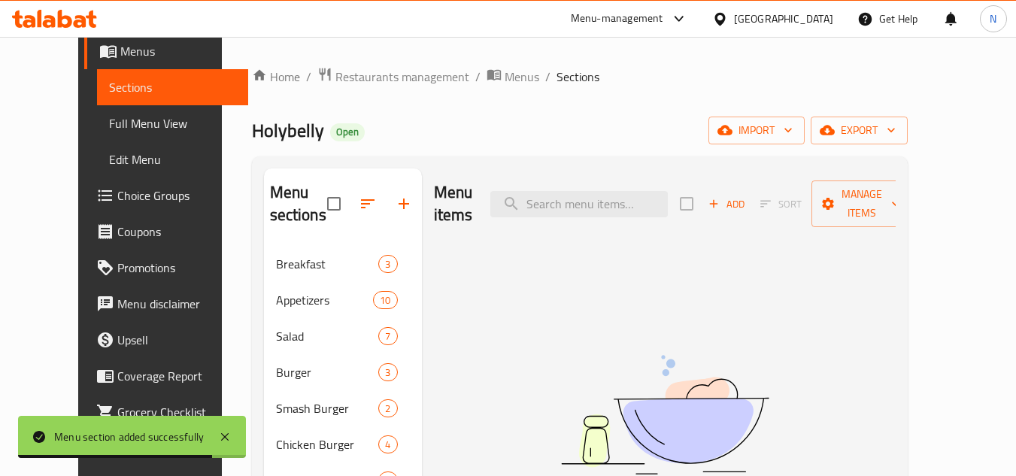
click at [747, 196] on span "Add" at bounding box center [726, 204] width 41 height 17
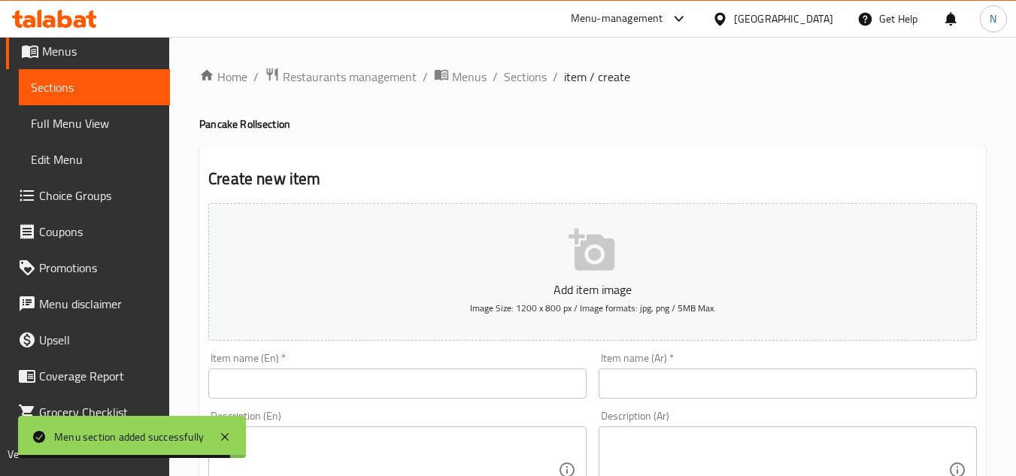
click at [396, 373] on input "text" at bounding box center [397, 384] width 378 height 30
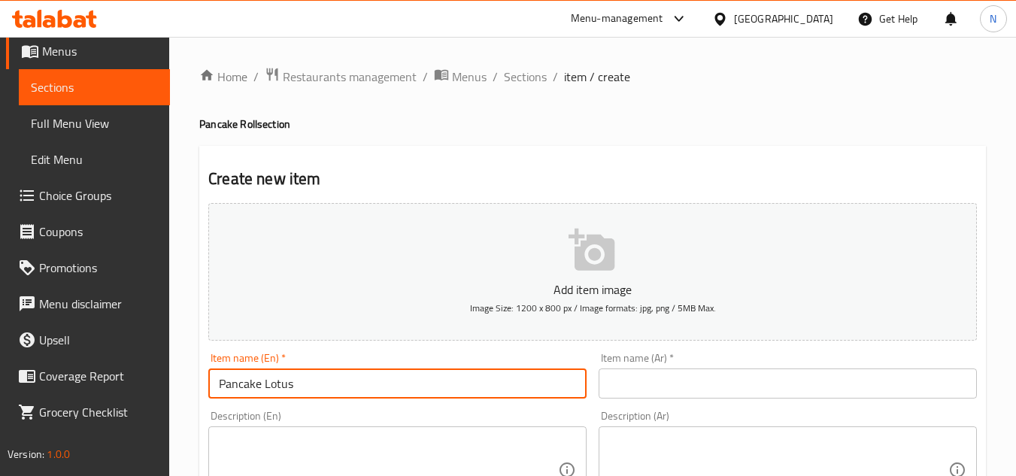
click at [639, 370] on input "text" at bounding box center [788, 384] width 378 height 30
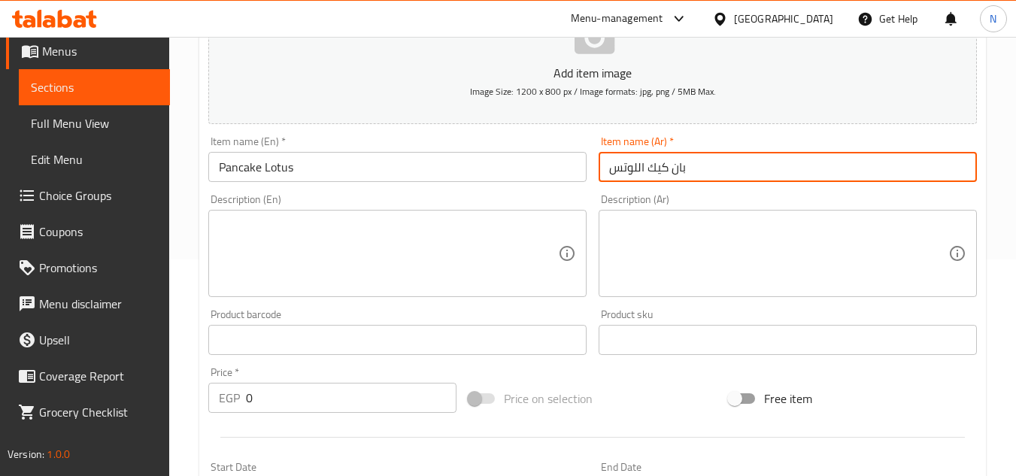
scroll to position [226, 0]
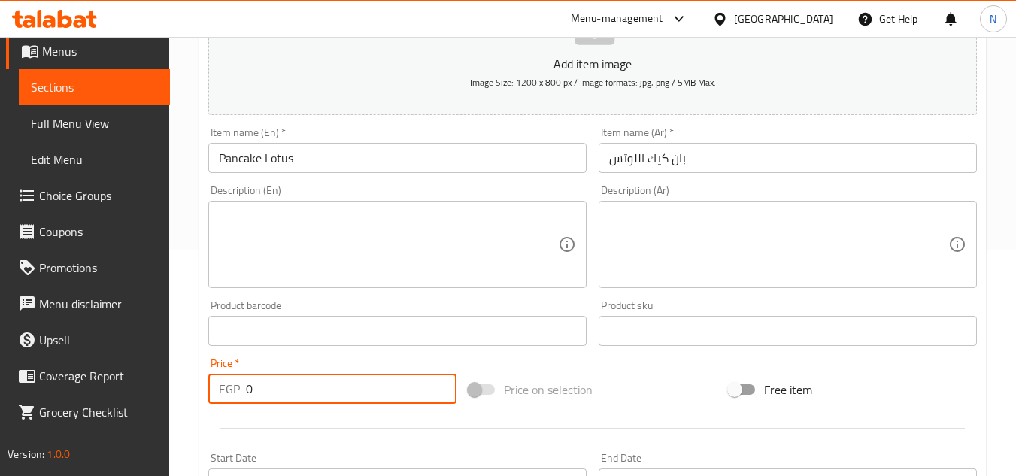
drag, startPoint x: 272, startPoint y: 389, endPoint x: 242, endPoint y: 399, distance: 31.9
click at [242, 399] on div "EGP 0 Price *" at bounding box center [332, 389] width 248 height 30
click at [102, 89] on span "Sections" at bounding box center [94, 87] width 127 height 18
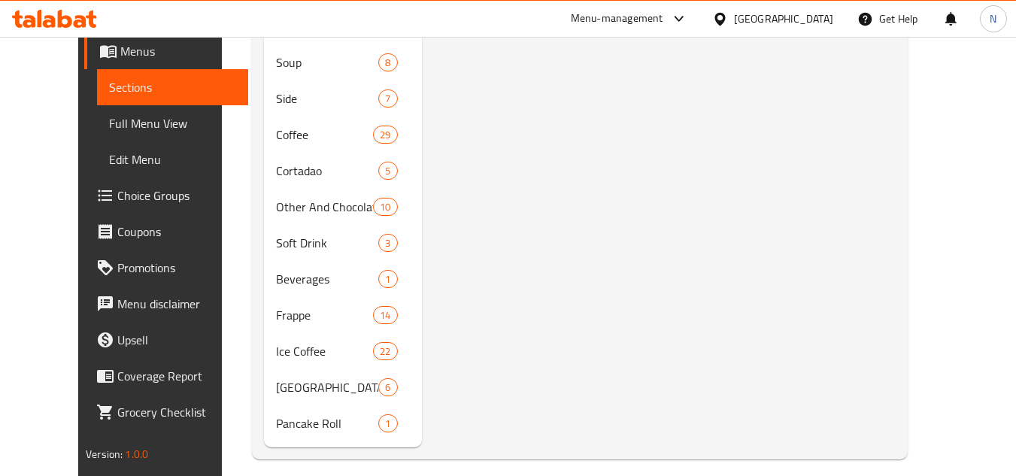
scroll to position [793, 0]
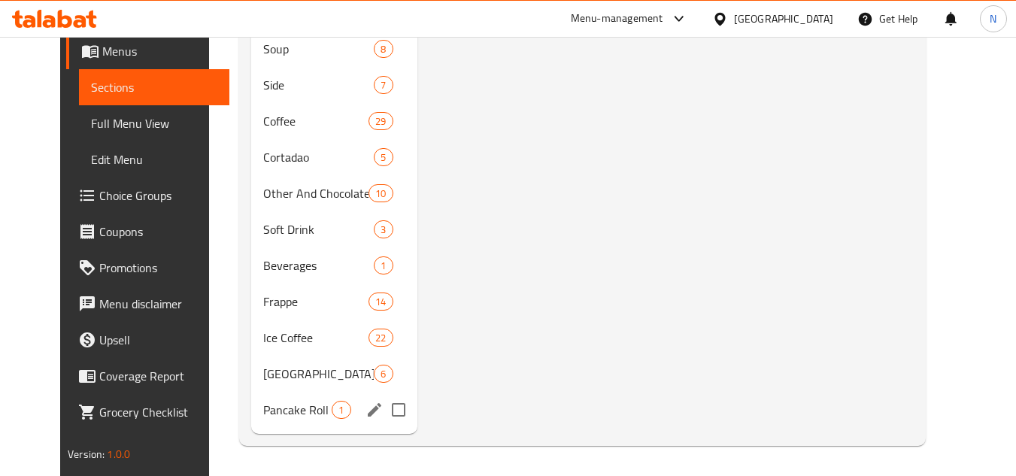
click at [263, 399] on div "Pancake Roll 1" at bounding box center [333, 410] width 165 height 36
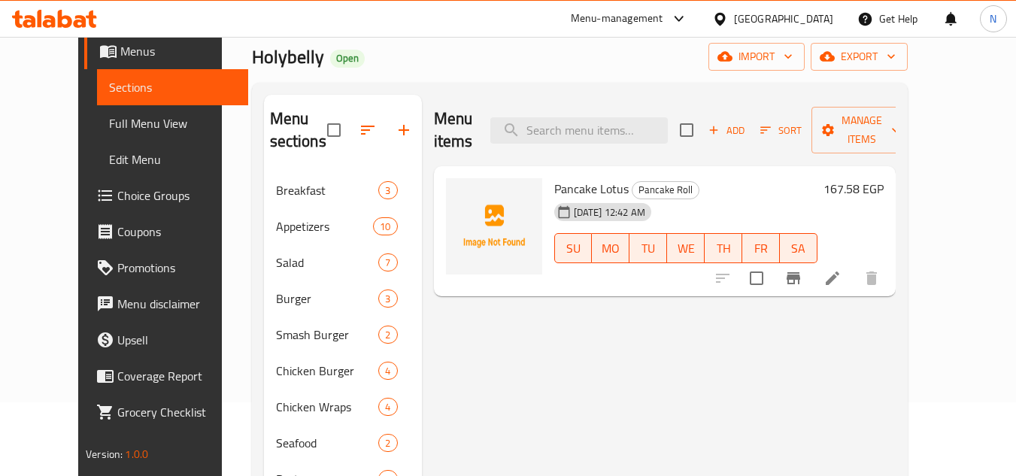
scroll to position [41, 0]
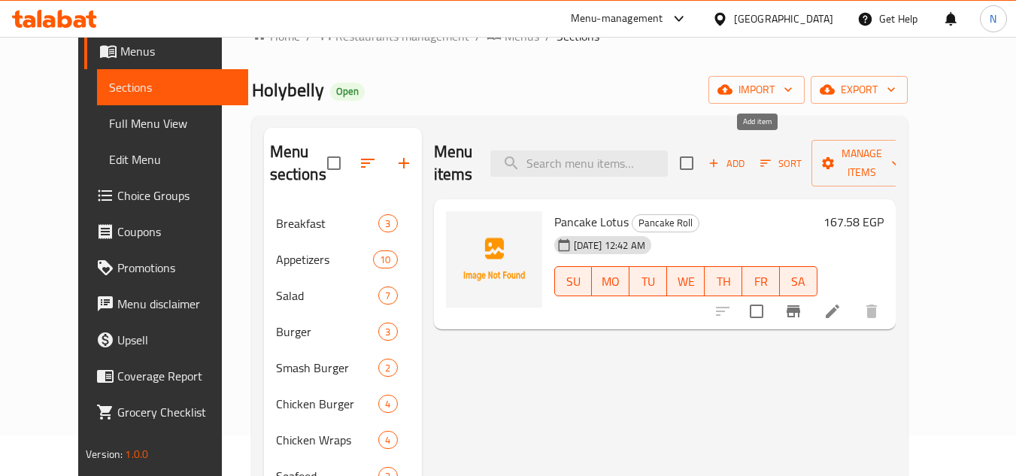
click at [747, 155] on span "Add" at bounding box center [726, 163] width 41 height 17
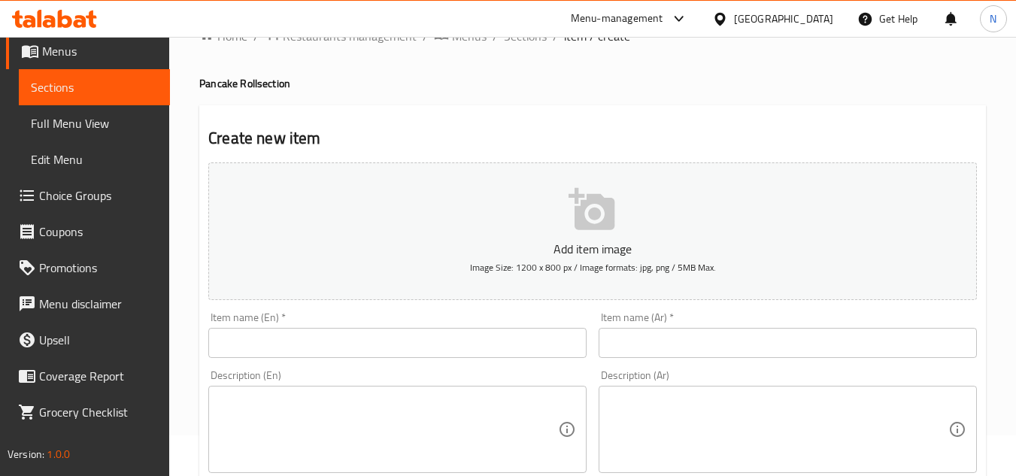
click at [453, 347] on input "text" at bounding box center [397, 343] width 378 height 30
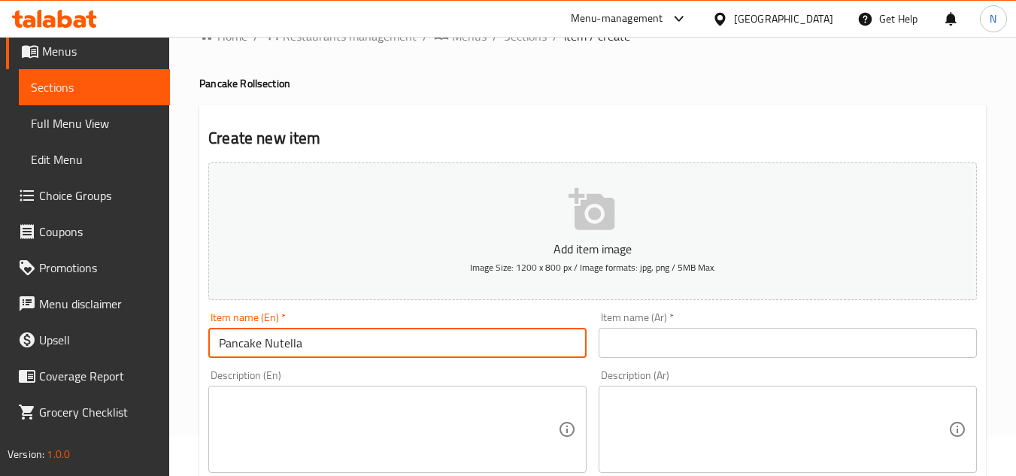
click at [638, 348] on input "text" at bounding box center [788, 343] width 378 height 30
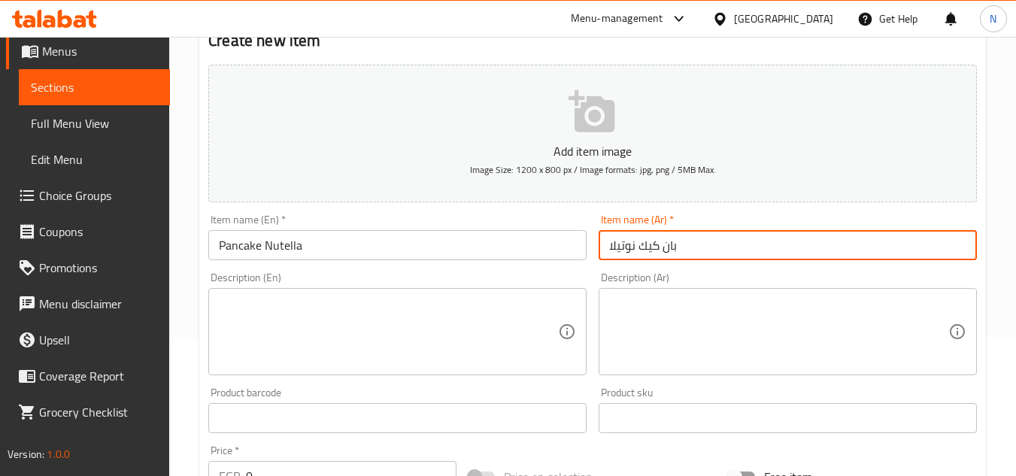
scroll to position [191, 0]
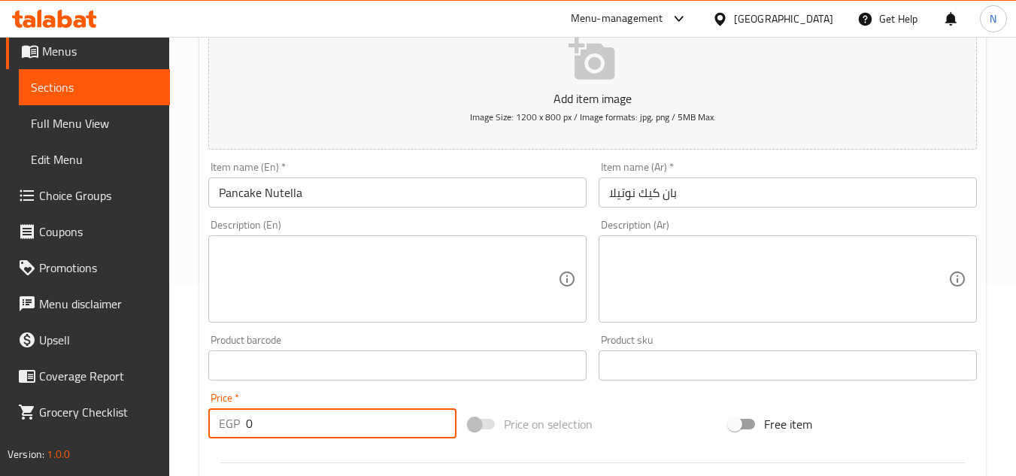
drag, startPoint x: 257, startPoint y: 423, endPoint x: 227, endPoint y: 440, distance: 34.7
click at [227, 440] on div "Price   * EGP 0 Price *" at bounding box center [332, 416] width 260 height 58
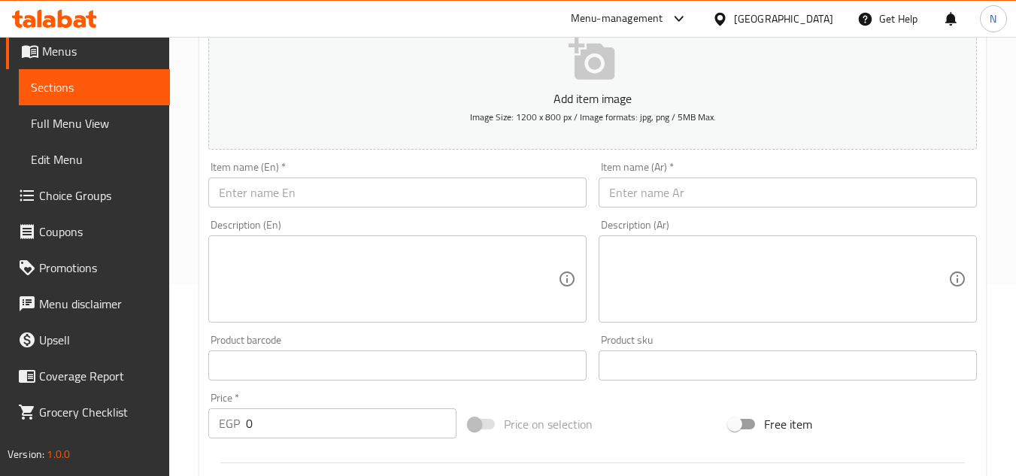
click at [654, 180] on input "text" at bounding box center [788, 193] width 378 height 30
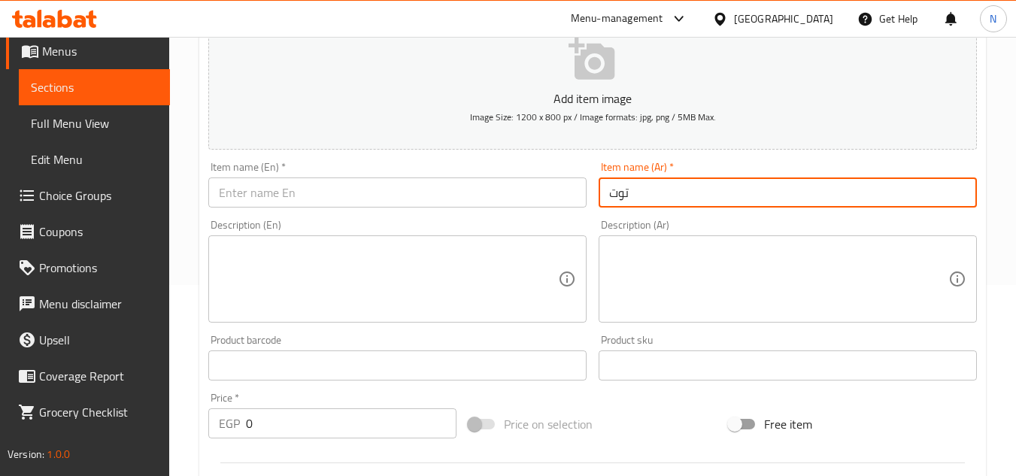
click at [611, 194] on input "توت" at bounding box center [788, 193] width 378 height 30
click at [703, 194] on input "ن كيك توت" at bounding box center [788, 193] width 378 height 30
click at [288, 188] on input "text" at bounding box center [397, 193] width 378 height 30
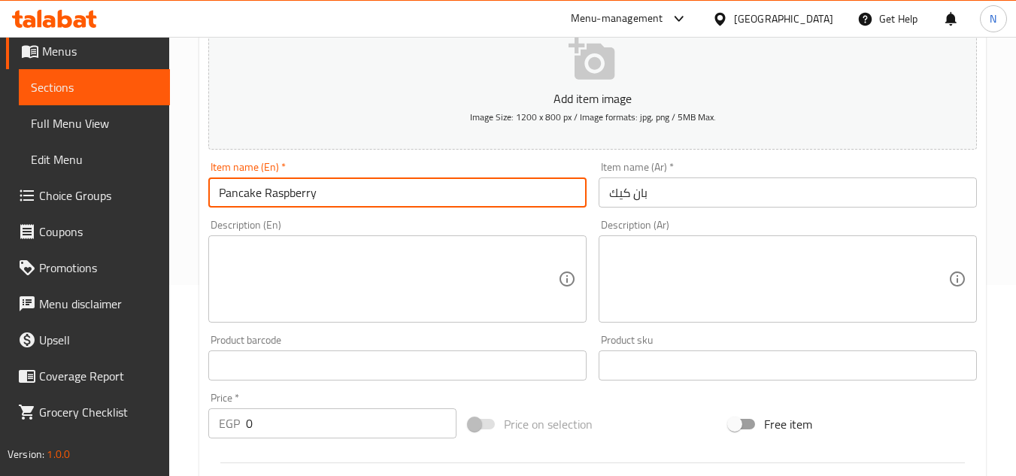
click at [300, 203] on input "Pancake Raspberry" at bounding box center [397, 193] width 378 height 30
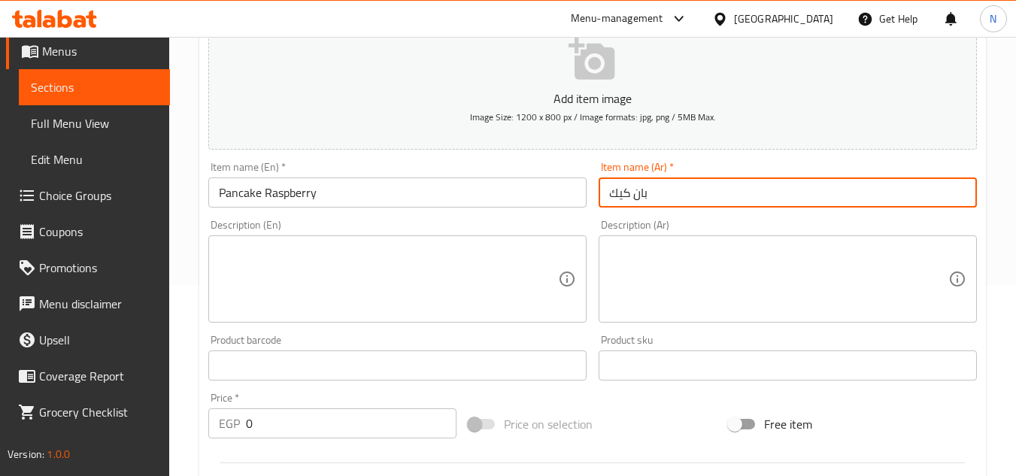
click at [691, 192] on input "بان كيك" at bounding box center [788, 193] width 378 height 30
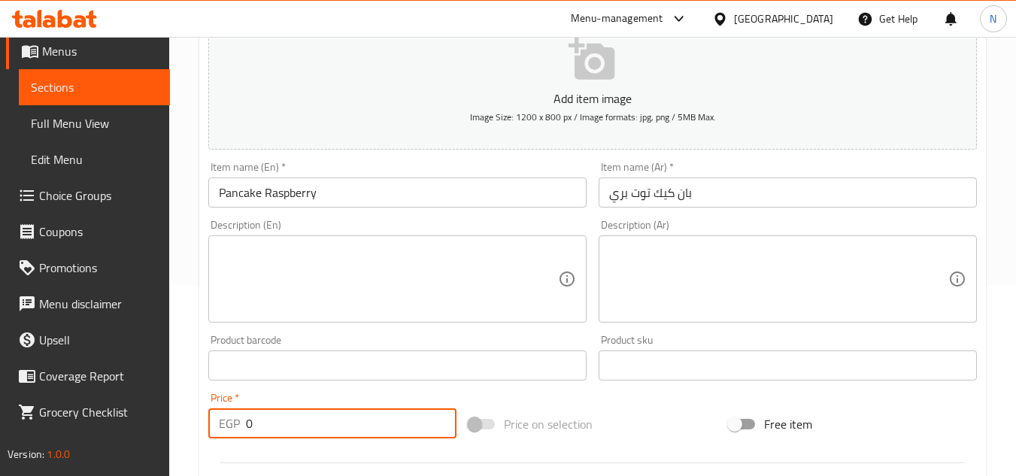
drag, startPoint x: 251, startPoint y: 431, endPoint x: 231, endPoint y: 441, distance: 22.5
click at [231, 441] on div "Price   * EGP 0 Price *" at bounding box center [332, 416] width 260 height 58
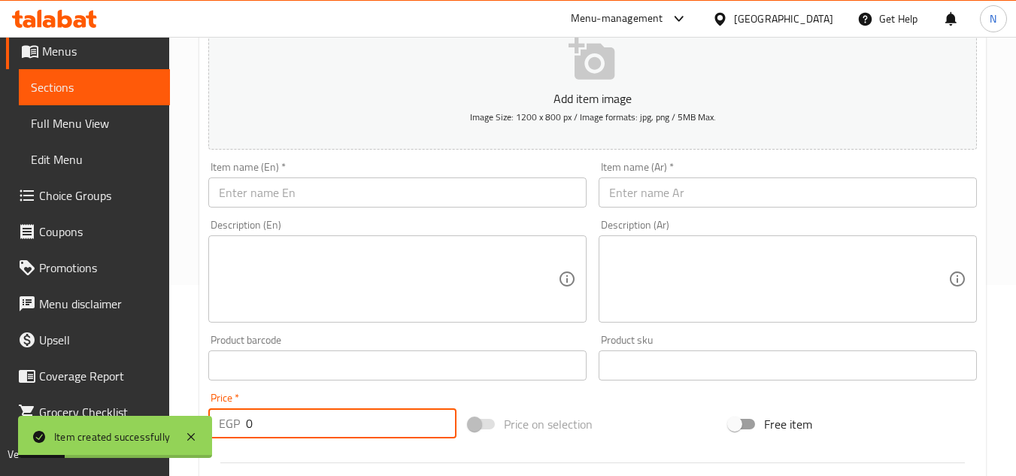
click at [362, 188] on input "text" at bounding box center [397, 193] width 378 height 30
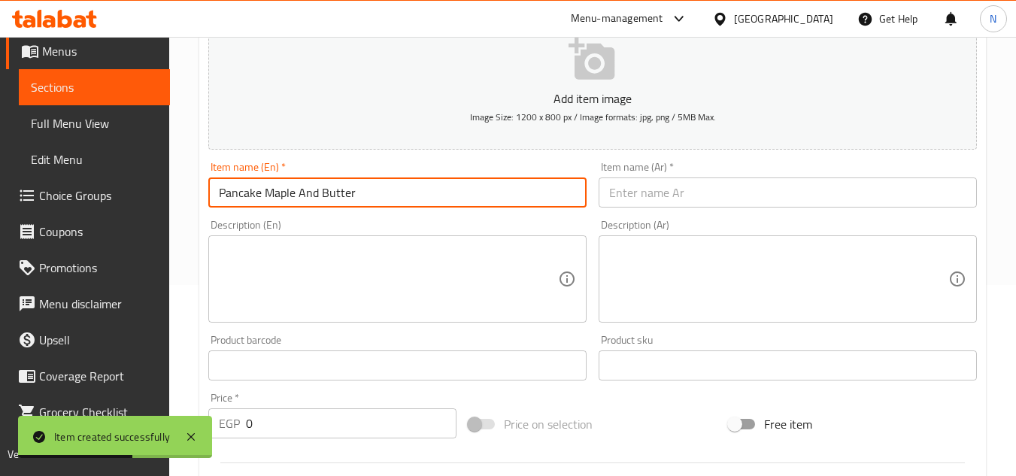
click at [629, 190] on input "text" at bounding box center [788, 193] width 378 height 30
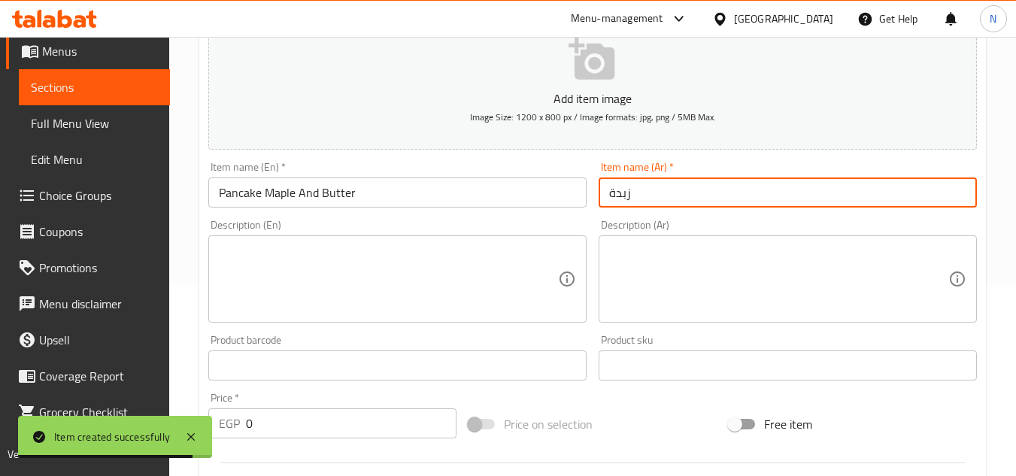
click at [612, 197] on input "زبدة" at bounding box center [788, 193] width 378 height 30
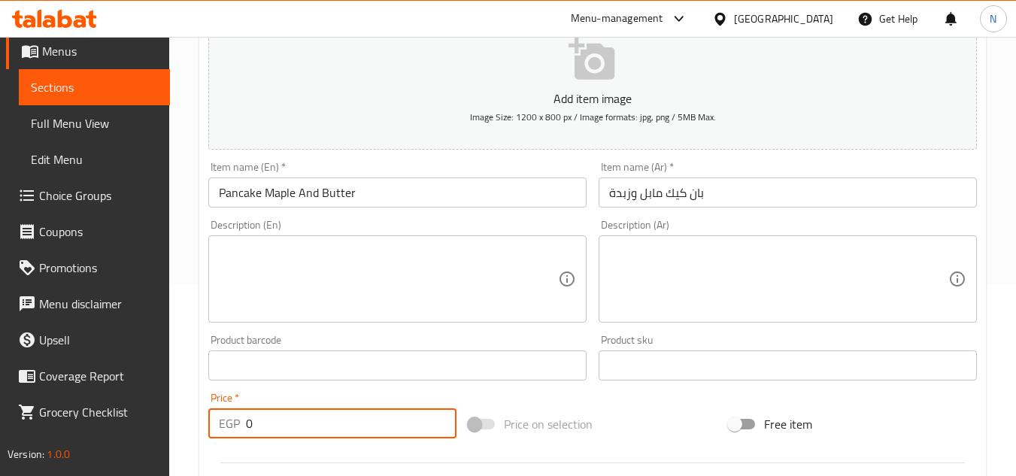
drag, startPoint x: 256, startPoint y: 433, endPoint x: 246, endPoint y: 438, distance: 11.1
click at [246, 438] on input "0" at bounding box center [351, 423] width 211 height 30
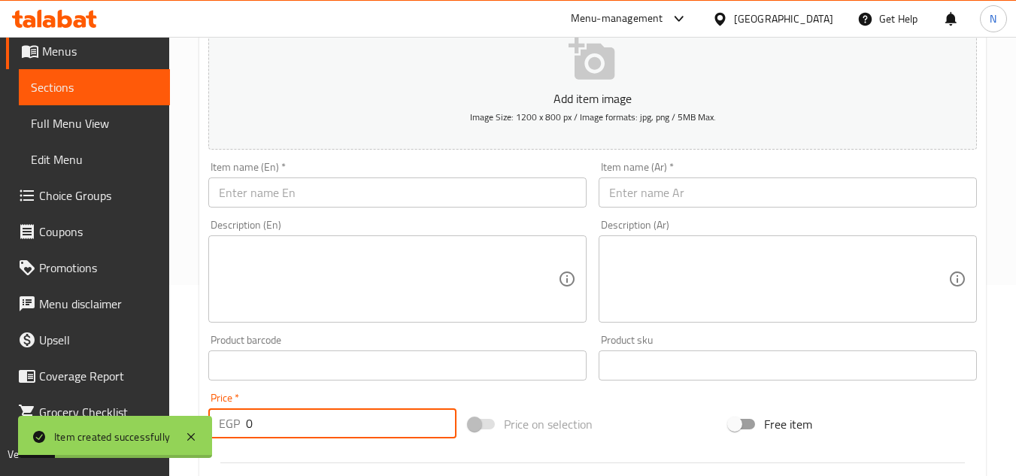
click at [466, 201] on input "text" at bounding box center [397, 193] width 378 height 30
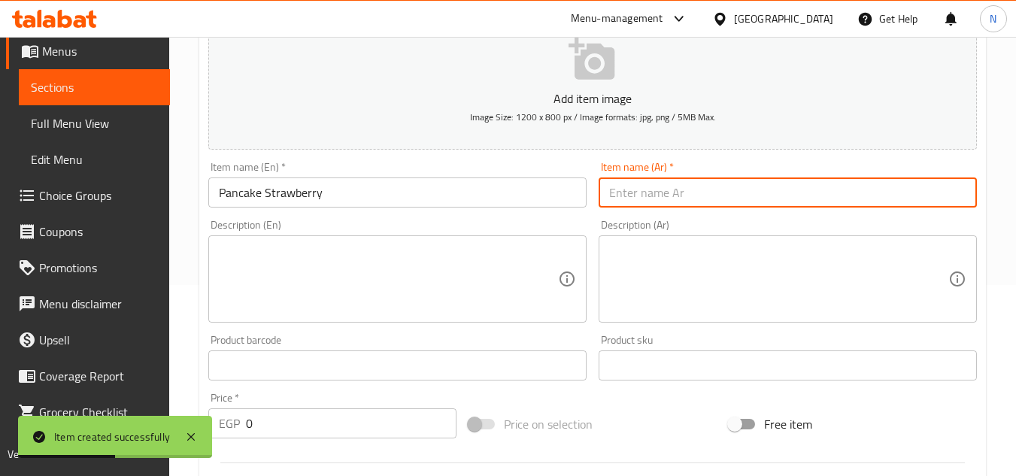
click at [646, 192] on input "text" at bounding box center [788, 193] width 378 height 30
click at [612, 196] on input "فراولة" at bounding box center [788, 193] width 378 height 30
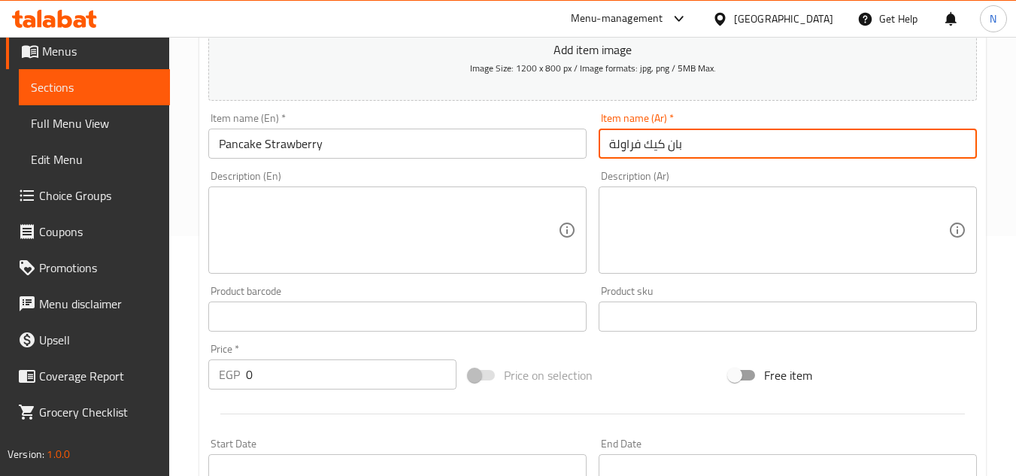
scroll to position [266, 0]
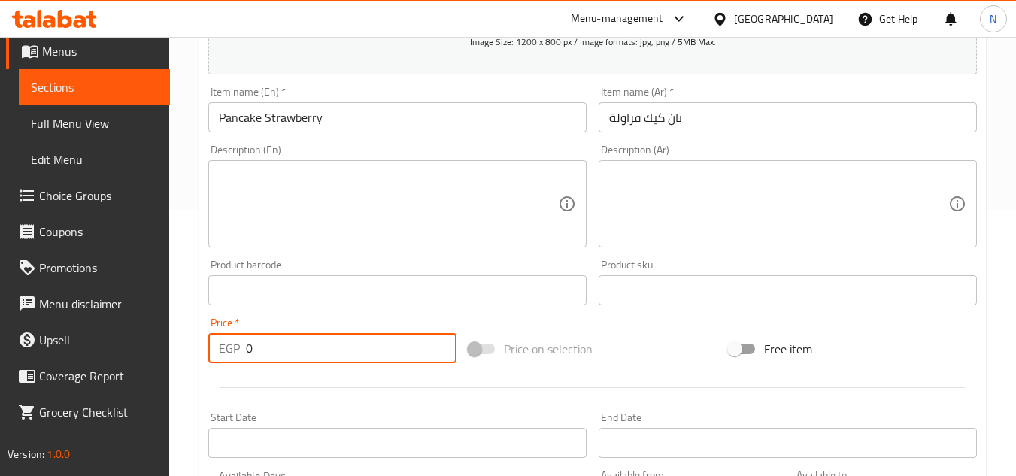
drag, startPoint x: 272, startPoint y: 342, endPoint x: 223, endPoint y: 352, distance: 49.1
click at [223, 352] on div "EGP 0 Price *" at bounding box center [332, 348] width 248 height 30
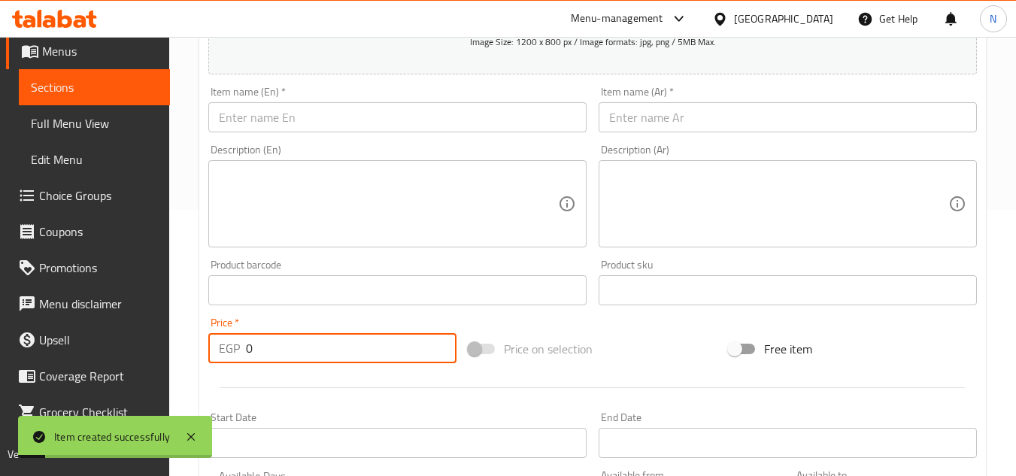
click at [357, 121] on input "text" at bounding box center [397, 117] width 378 height 30
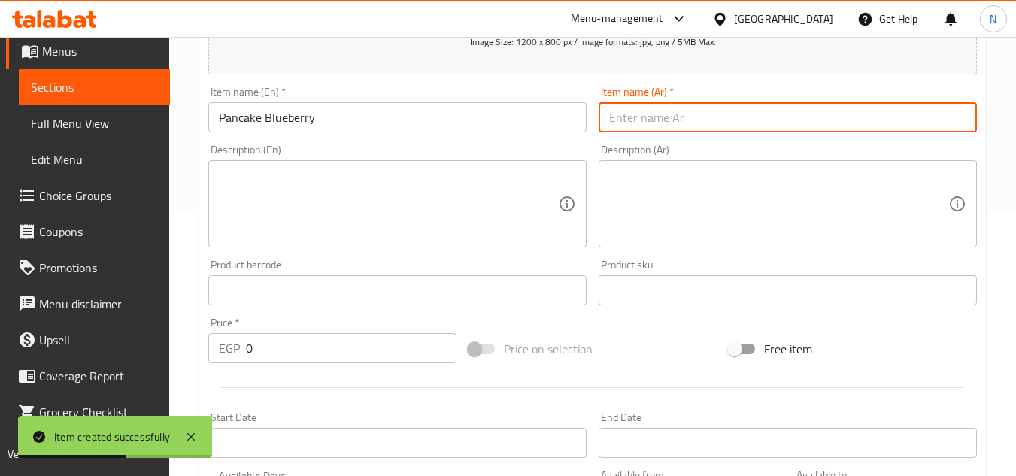
click at [630, 129] on input "text" at bounding box center [788, 117] width 378 height 30
click at [615, 116] on input "التوت الأزرق" at bounding box center [788, 117] width 378 height 30
click at [609, 120] on input "التوت الأزرق" at bounding box center [788, 117] width 378 height 30
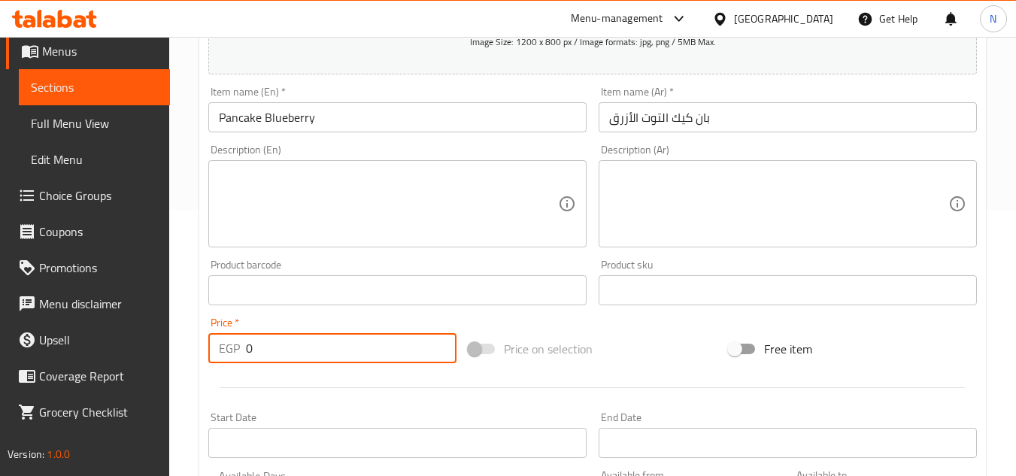
drag, startPoint x: 280, startPoint y: 335, endPoint x: 193, endPoint y: 352, distance: 88.2
click at [193, 352] on div "Home / Restaurants management / Menus / Sections / item / create Pancake Roll s…" at bounding box center [592, 284] width 847 height 1026
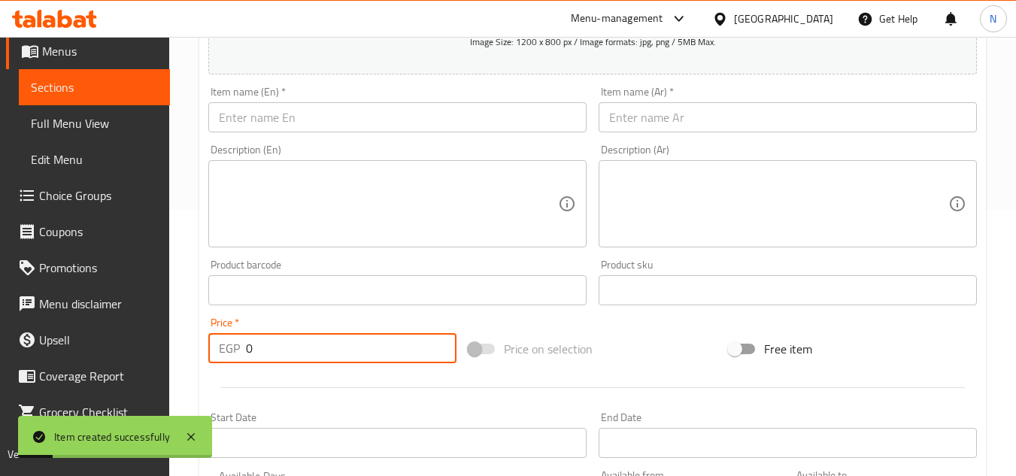
click at [62, 88] on span "Sections" at bounding box center [94, 87] width 127 height 18
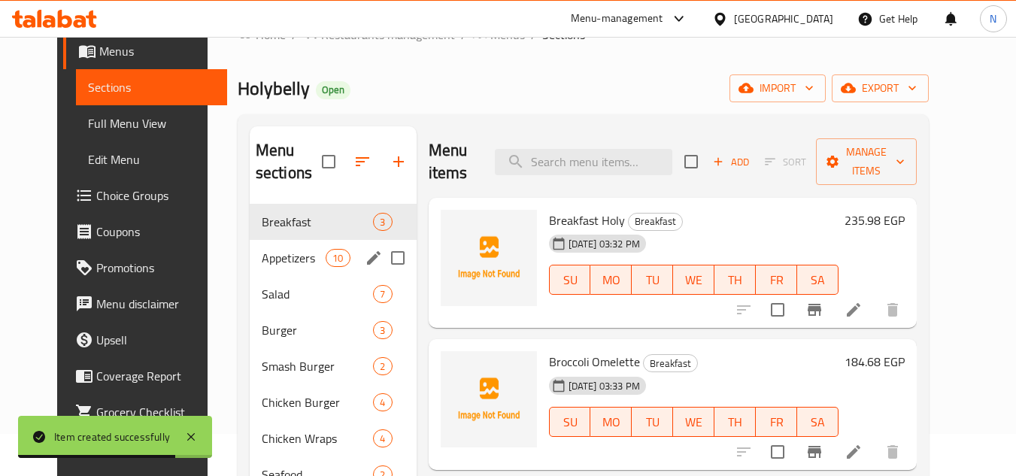
scroll to position [41, 0]
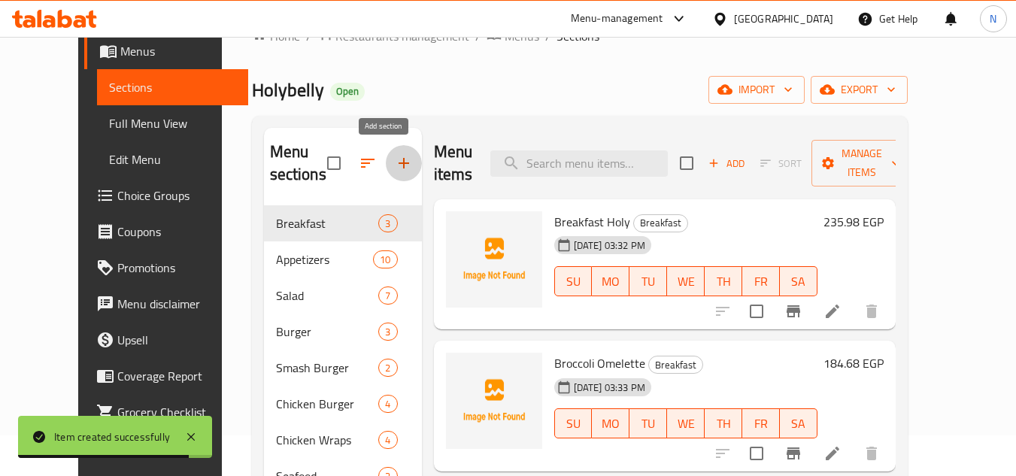
click at [395, 162] on icon "button" at bounding box center [404, 163] width 18 height 18
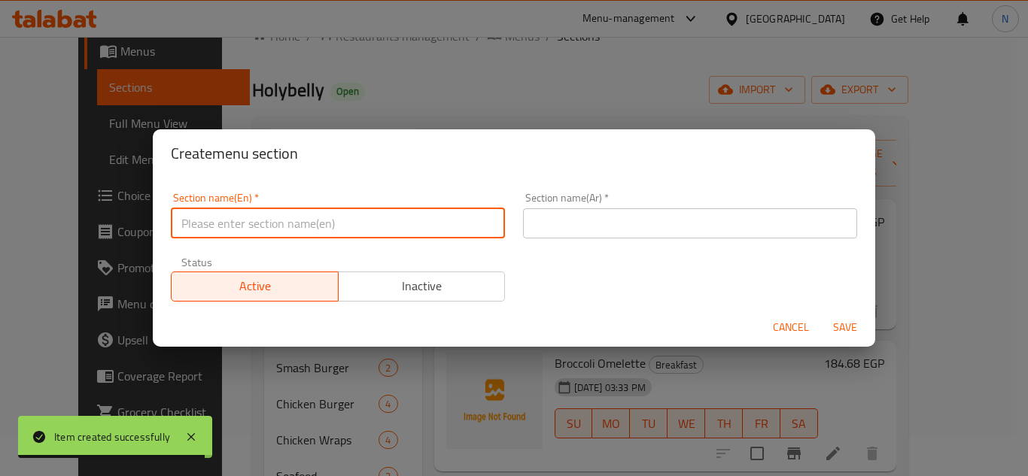
click at [297, 210] on input "text" at bounding box center [338, 223] width 334 height 30
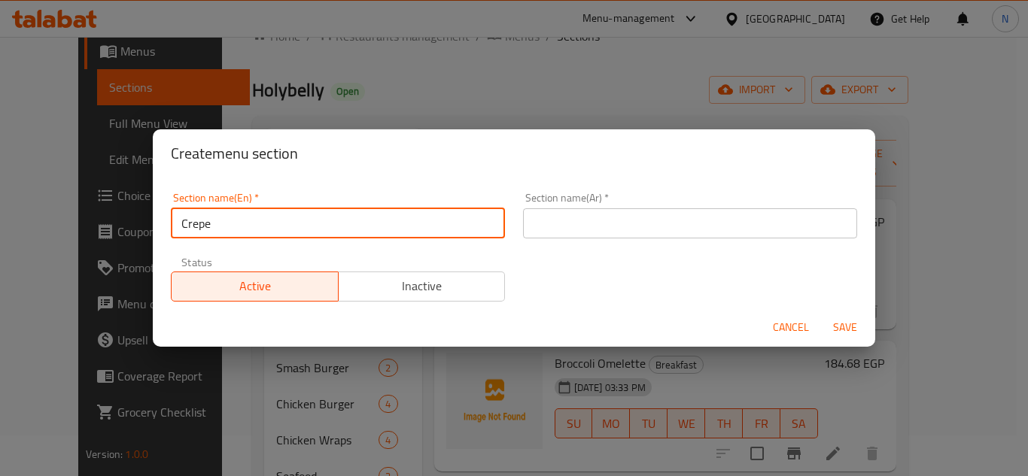
click at [554, 233] on input "text" at bounding box center [690, 223] width 334 height 30
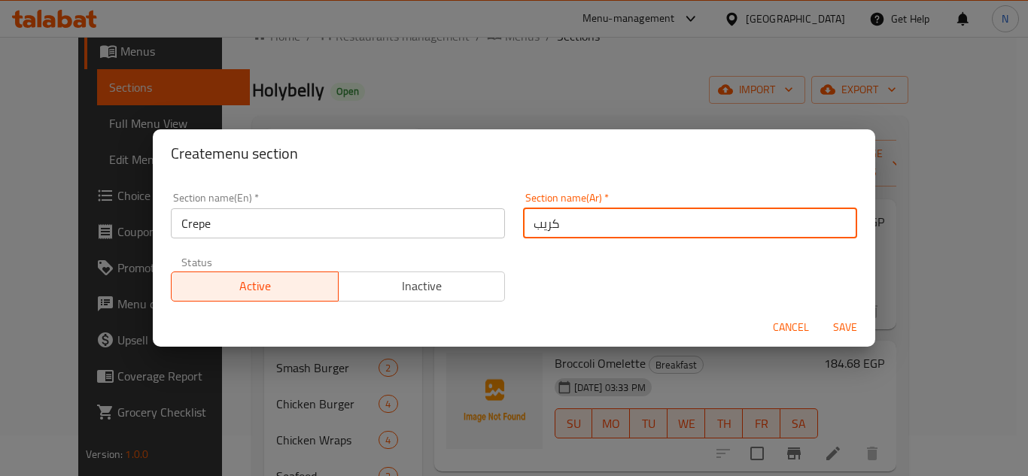
click at [821, 314] on button "Save" at bounding box center [845, 328] width 48 height 28
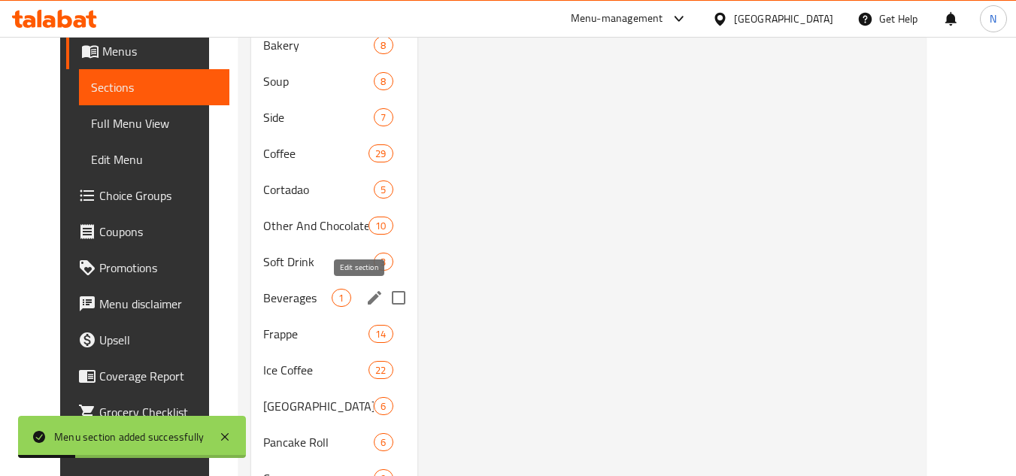
scroll to position [829, 0]
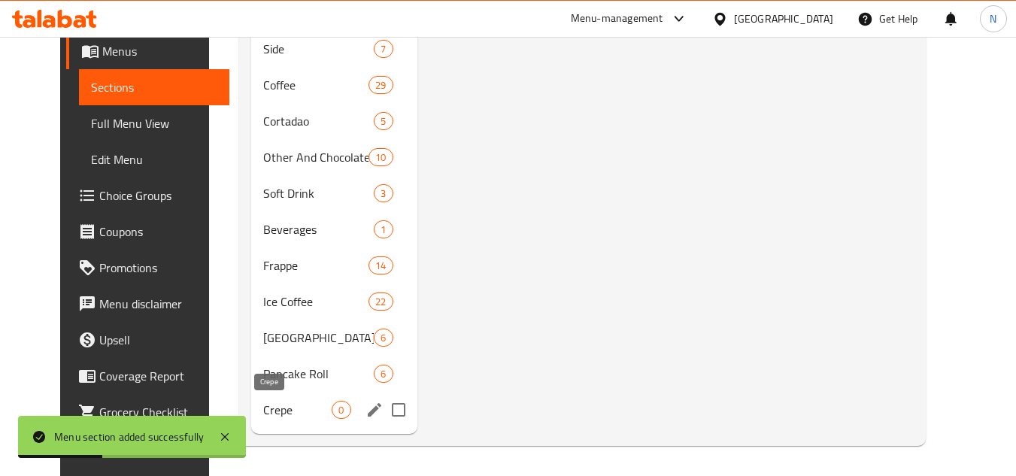
click at [270, 412] on span "Crepe" at bounding box center [297, 410] width 68 height 18
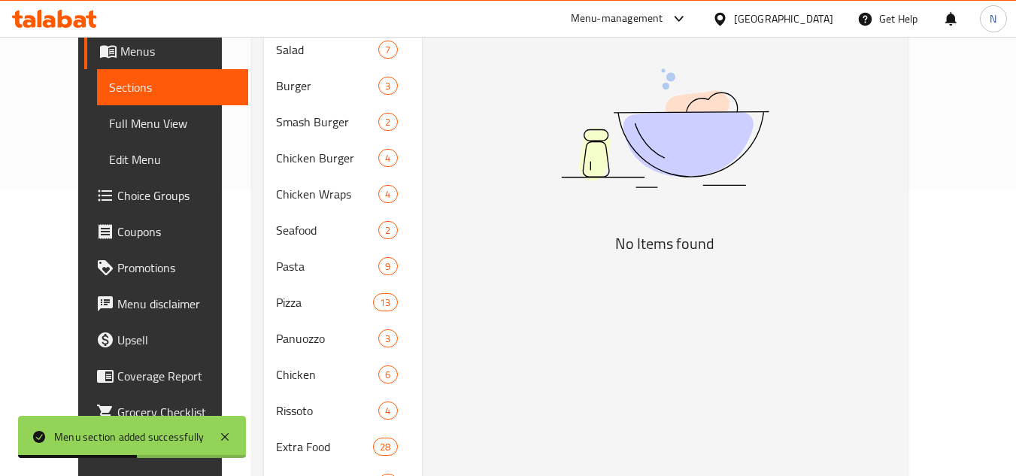
scroll to position [2, 0]
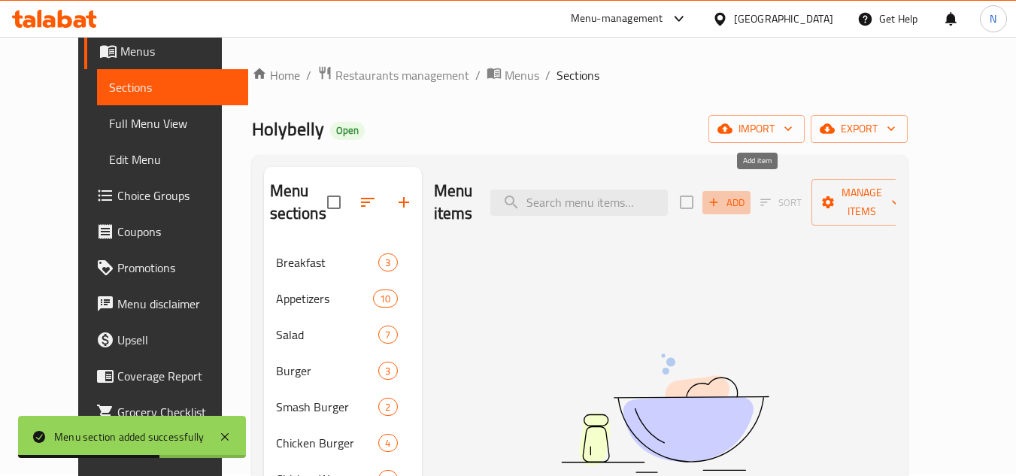
click at [747, 194] on span "Add" at bounding box center [726, 202] width 41 height 17
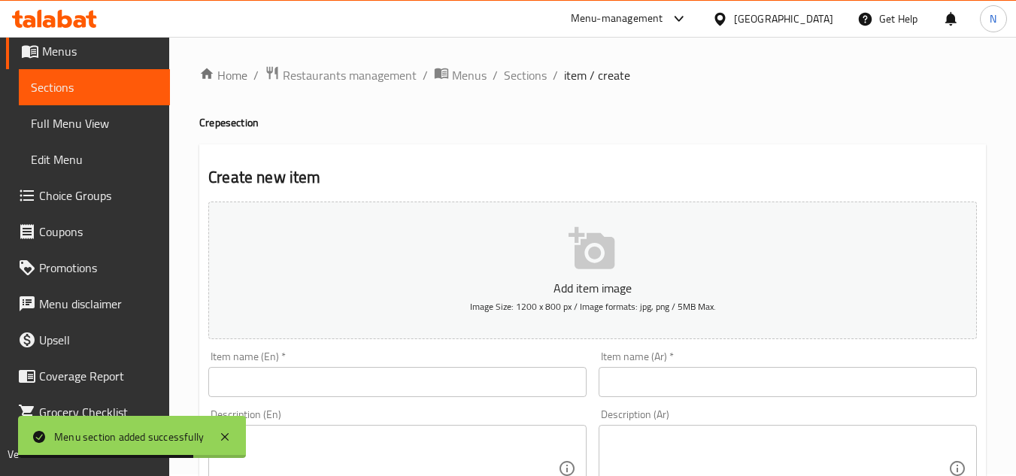
click at [305, 390] on input "text" at bounding box center [397, 382] width 378 height 30
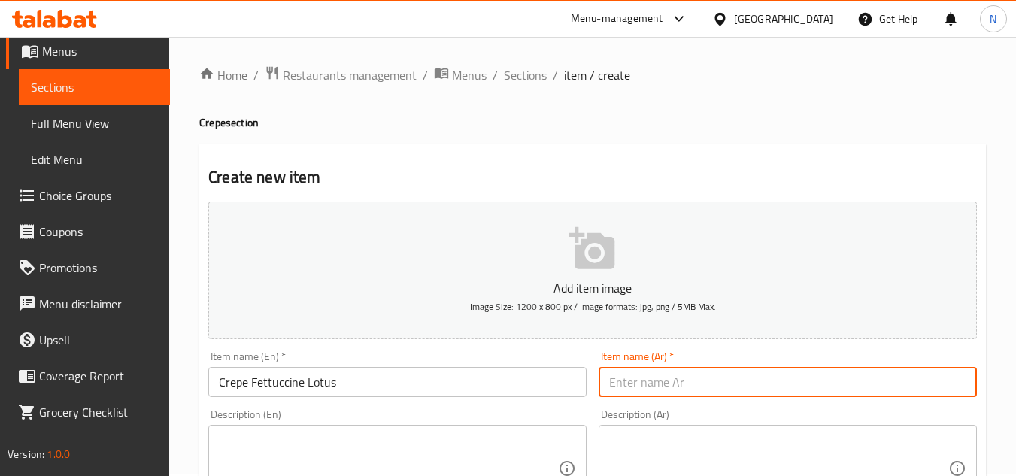
click at [637, 391] on input "text" at bounding box center [788, 382] width 378 height 30
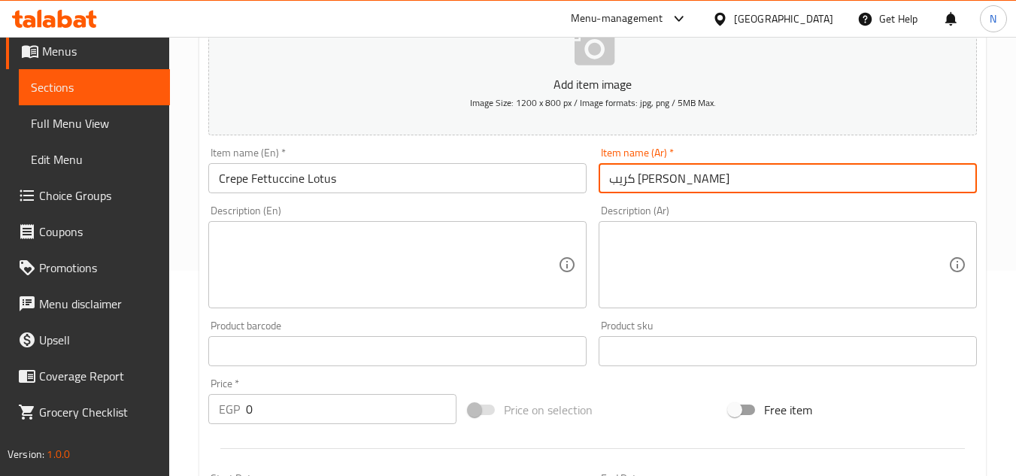
scroll to position [227, 0]
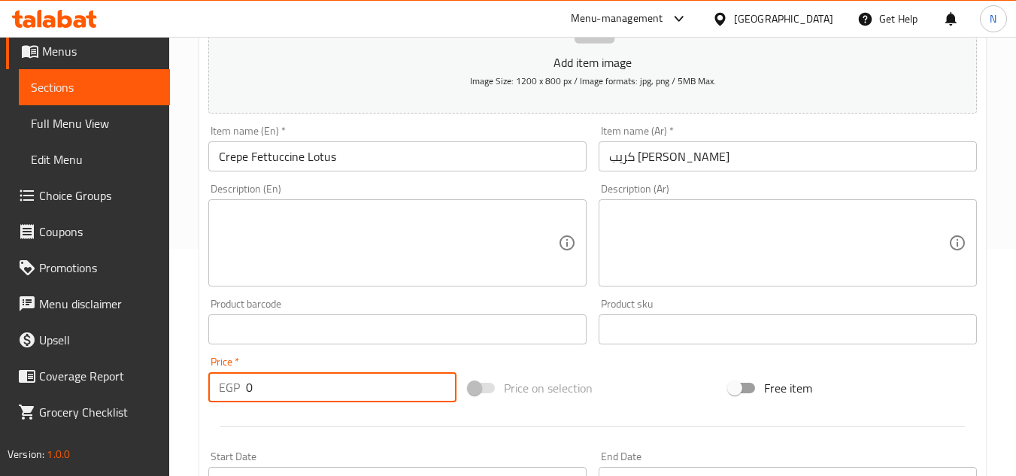
drag, startPoint x: 268, startPoint y: 390, endPoint x: 223, endPoint y: 401, distance: 46.3
click at [223, 401] on div "EGP 0 Price *" at bounding box center [332, 387] width 248 height 30
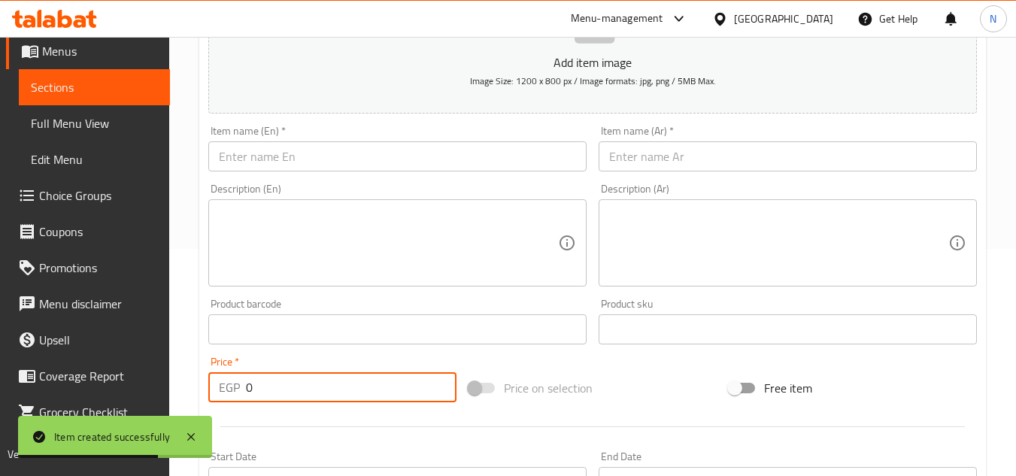
click at [435, 153] on input "text" at bounding box center [397, 156] width 378 height 30
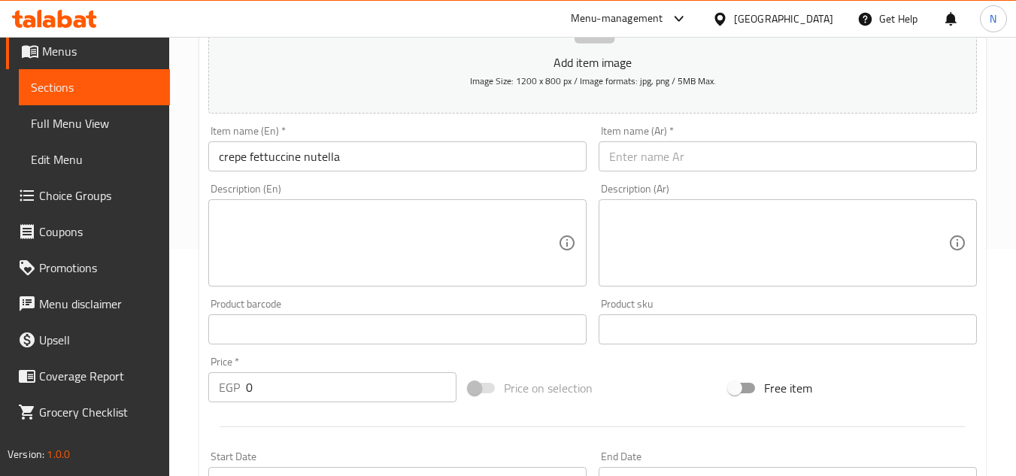
click at [366, 156] on input "crepe fettuccine nutella" at bounding box center [397, 156] width 378 height 30
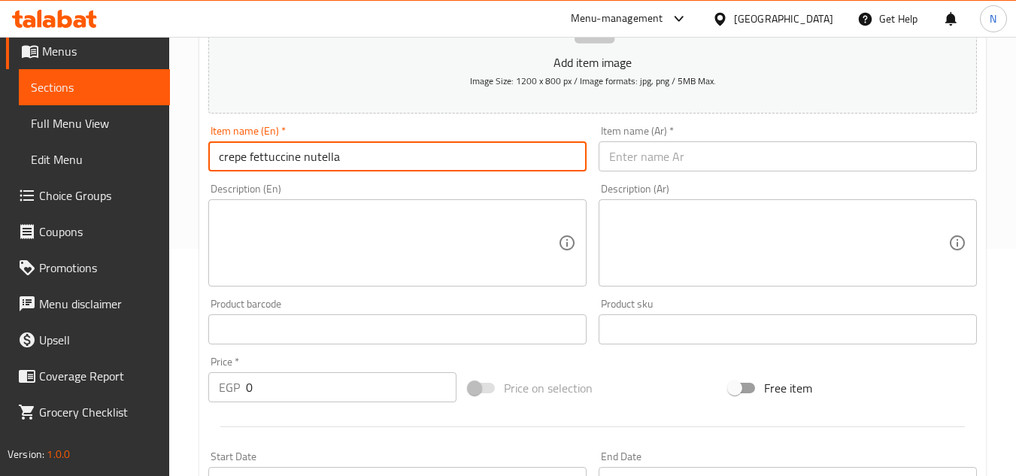
click at [366, 156] on input "crepe fettuccine nutella" at bounding box center [397, 156] width 378 height 30
click at [697, 171] on input "text" at bounding box center [788, 156] width 378 height 30
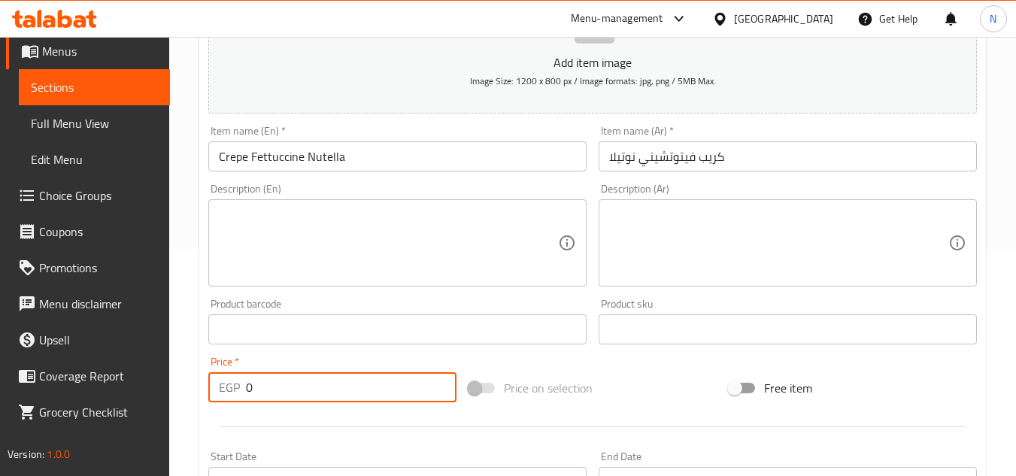
drag, startPoint x: 246, startPoint y: 390, endPoint x: 238, endPoint y: 400, distance: 12.3
click at [238, 400] on div "EGP 0 Price *" at bounding box center [332, 387] width 248 height 30
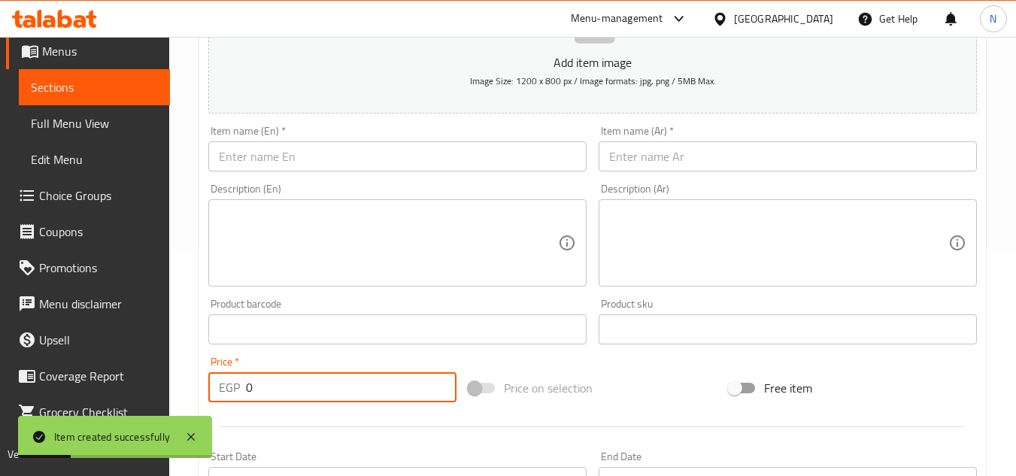
click at [425, 164] on input "text" at bounding box center [397, 156] width 378 height 30
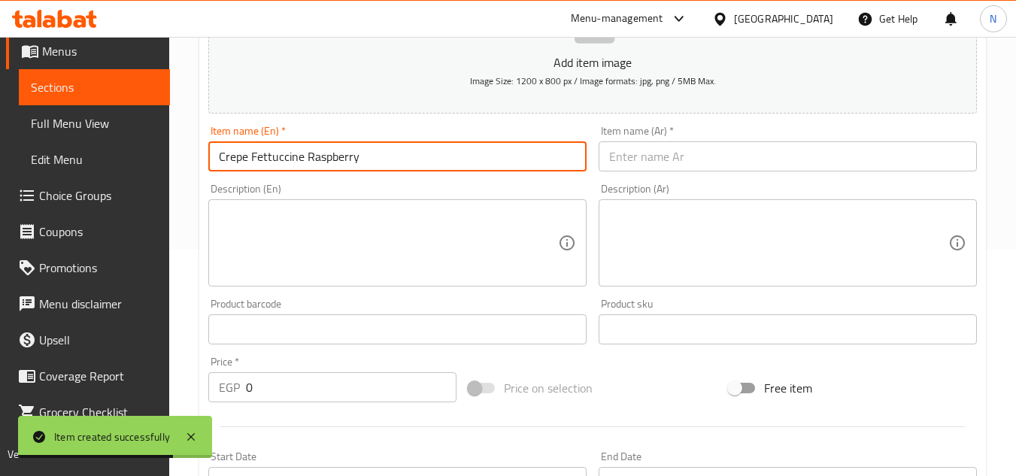
click at [742, 161] on input "text" at bounding box center [788, 156] width 378 height 30
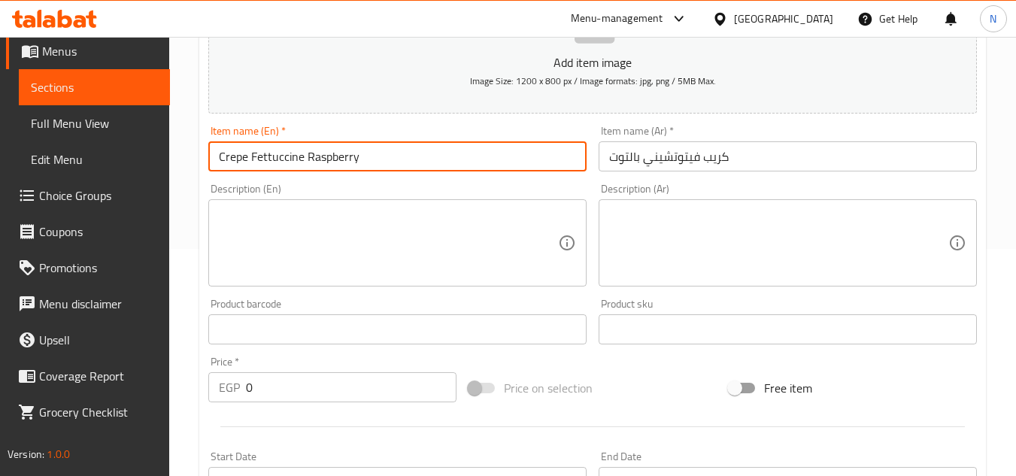
click at [346, 163] on input "Crepe Fettuccine Raspberry" at bounding box center [397, 156] width 378 height 30
click at [627, 159] on input "كريب فيتوتشيني بالتوت" at bounding box center [788, 156] width 378 height 30
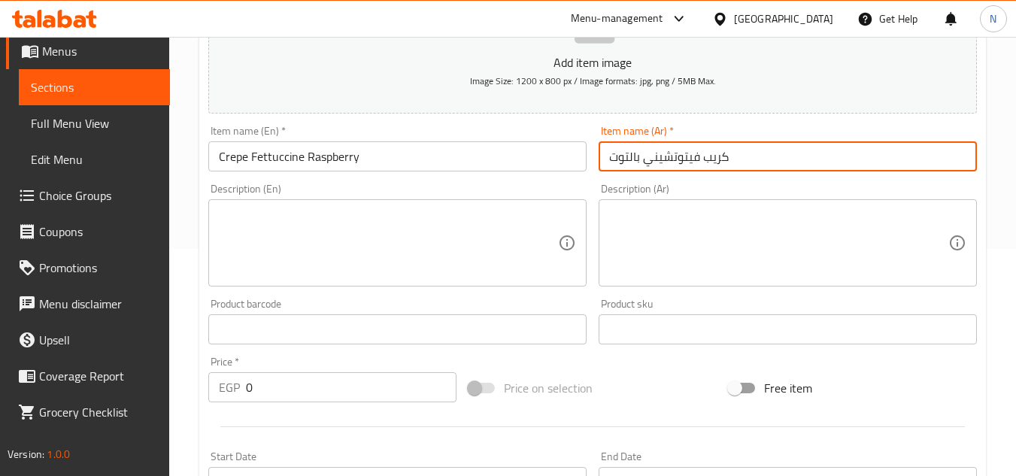
click at [627, 159] on input "كريب فيتوتشيني بالتوت" at bounding box center [788, 156] width 378 height 30
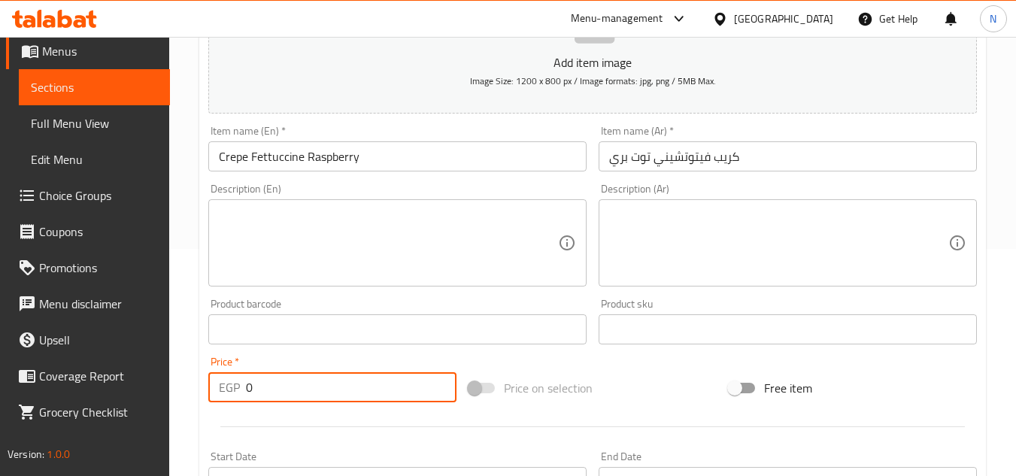
drag, startPoint x: 319, startPoint y: 388, endPoint x: 235, endPoint y: 394, distance: 83.7
click at [235, 394] on div "EGP 0 Price *" at bounding box center [332, 387] width 248 height 30
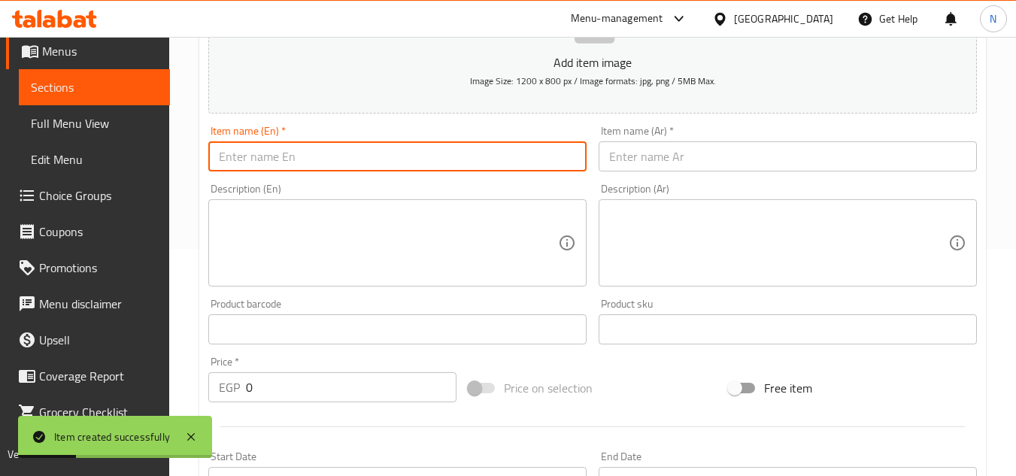
click at [344, 155] on input "text" at bounding box center [397, 156] width 378 height 30
click at [655, 153] on input "text" at bounding box center [788, 156] width 378 height 30
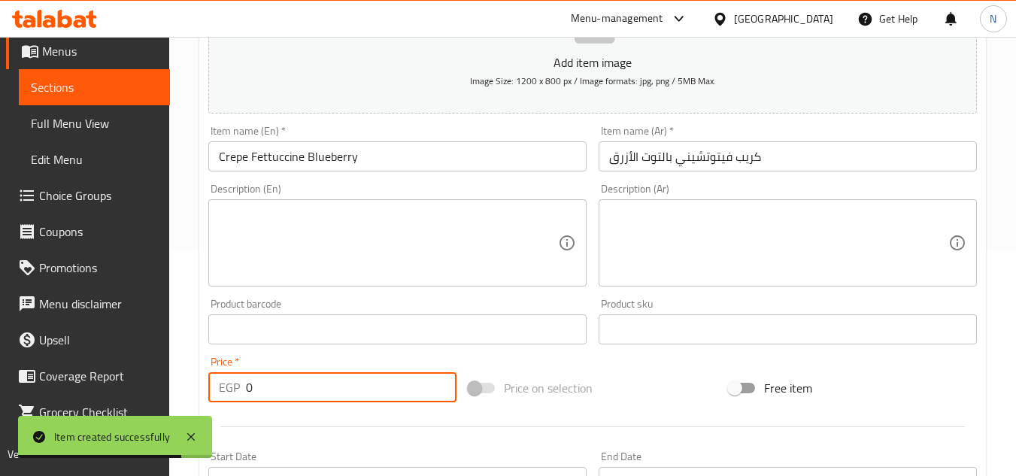
drag, startPoint x: 257, startPoint y: 393, endPoint x: 203, endPoint y: 400, distance: 54.7
click at [203, 400] on div "Price   * EGP 0 Price *" at bounding box center [332, 380] width 260 height 58
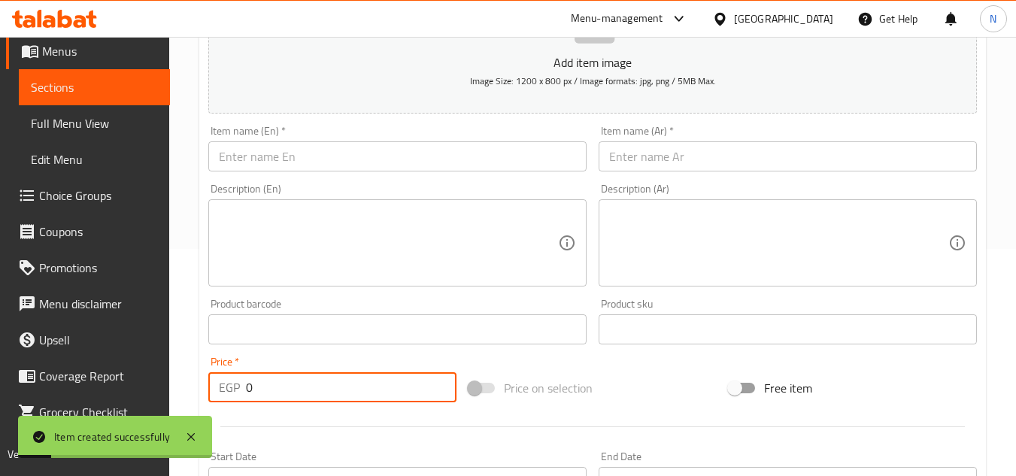
click at [373, 150] on input "text" at bounding box center [397, 156] width 378 height 30
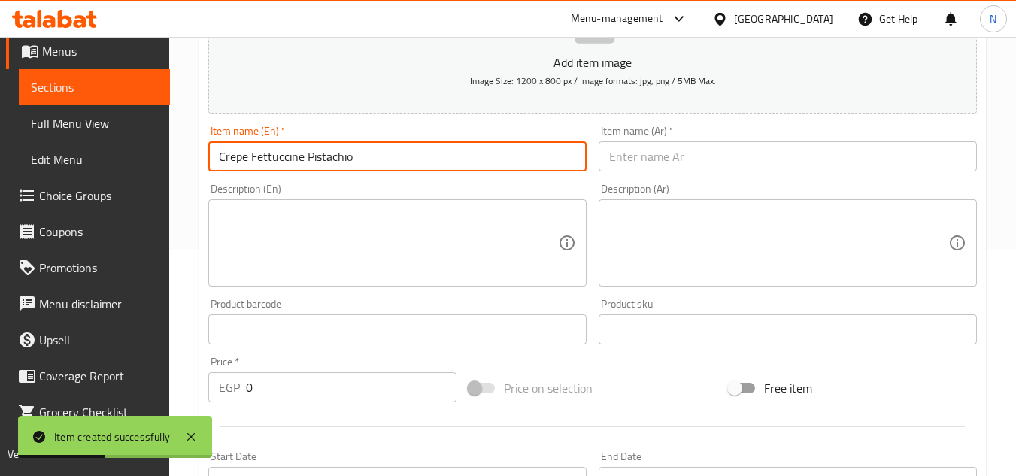
click at [679, 157] on input "text" at bounding box center [788, 156] width 378 height 30
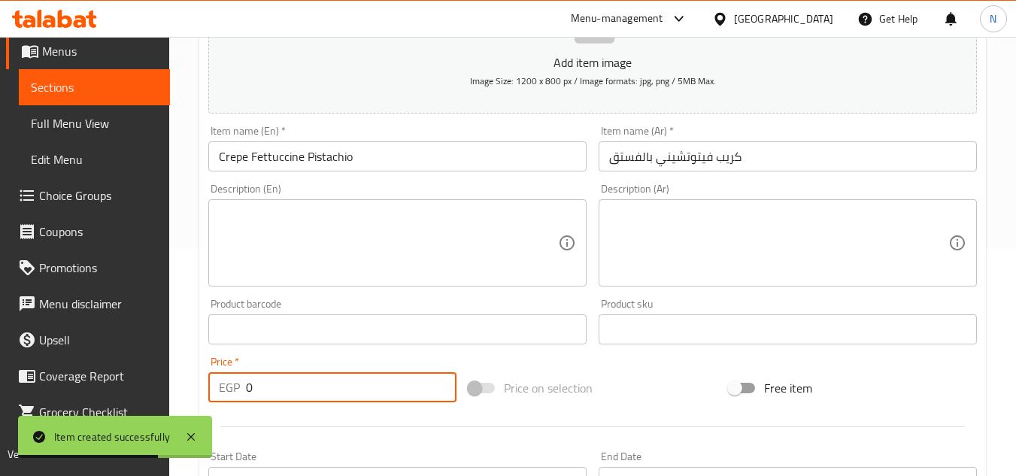
drag, startPoint x: 274, startPoint y: 384, endPoint x: 229, endPoint y: 398, distance: 46.6
click at [229, 398] on div "EGP 0 Price *" at bounding box center [332, 387] width 248 height 30
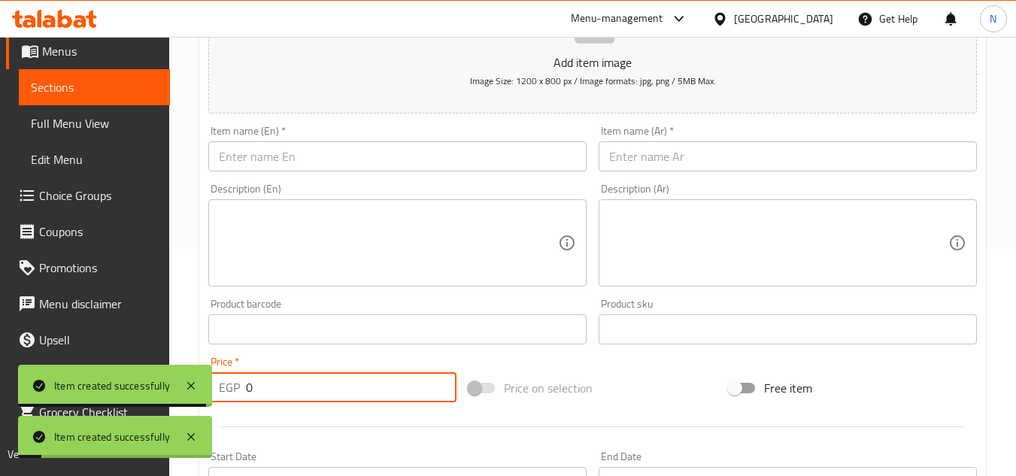
click at [294, 156] on input "text" at bounding box center [397, 156] width 378 height 30
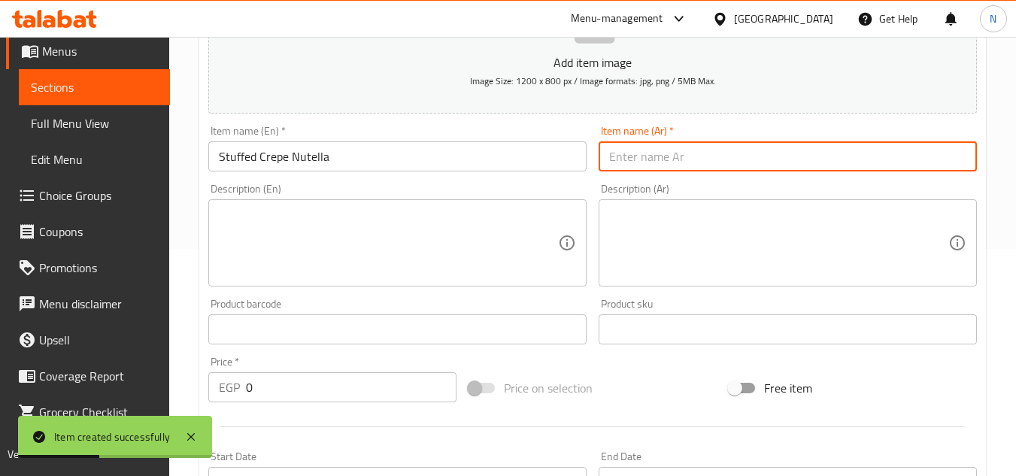
click at [703, 167] on input "text" at bounding box center [788, 156] width 378 height 30
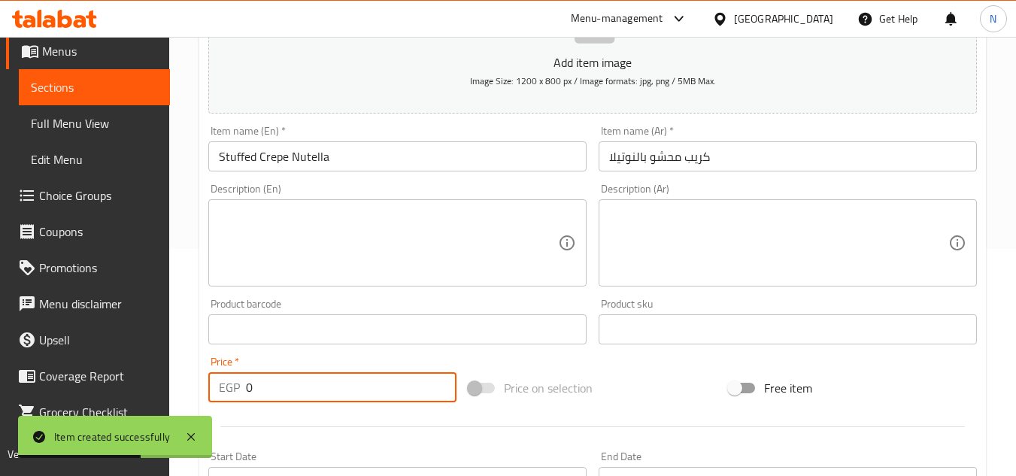
drag, startPoint x: 268, startPoint y: 386, endPoint x: 224, endPoint y: 399, distance: 45.7
click at [224, 399] on div "EGP 0 Price *" at bounding box center [332, 387] width 248 height 30
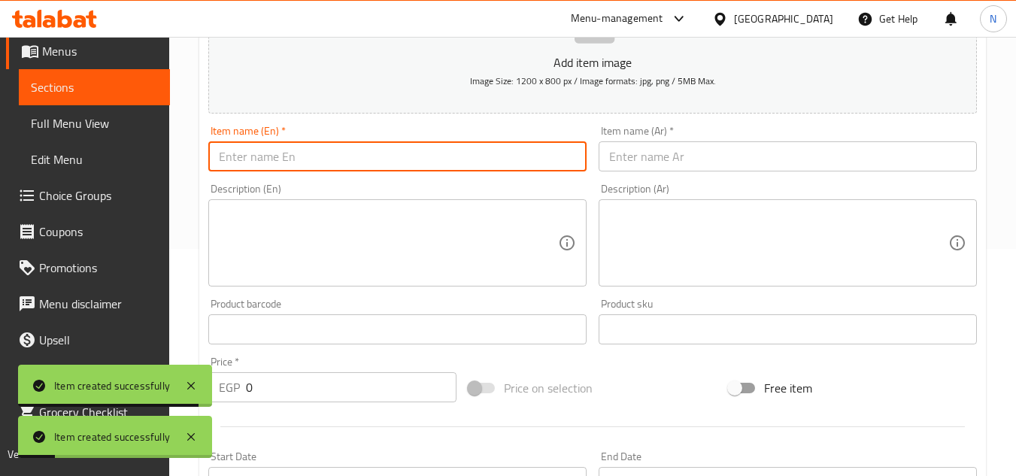
click at [465, 154] on input "text" at bounding box center [397, 156] width 378 height 30
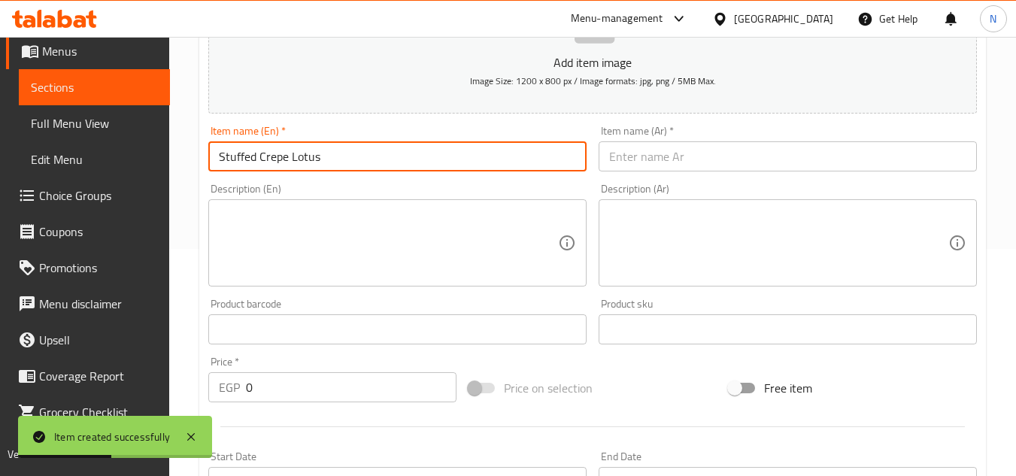
click at [623, 159] on input "text" at bounding box center [788, 156] width 378 height 30
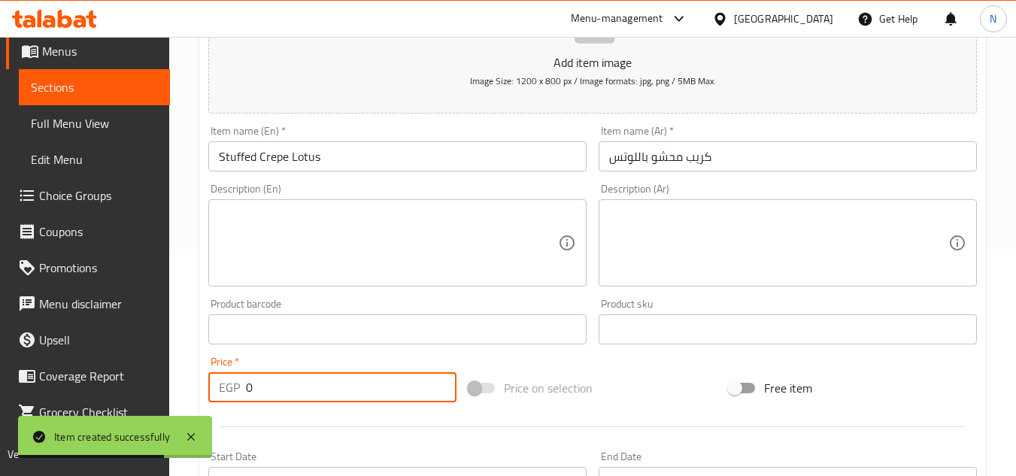
drag, startPoint x: 255, startPoint y: 390, endPoint x: 232, endPoint y: 399, distance: 25.3
click at [232, 399] on div "EGP 0 Price *" at bounding box center [332, 387] width 248 height 30
click at [414, 151] on input "text" at bounding box center [397, 156] width 378 height 30
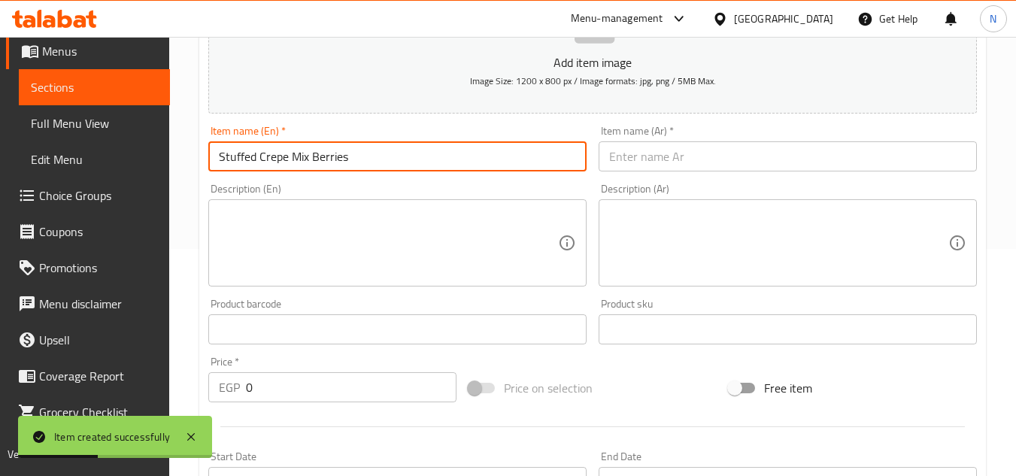
click at [657, 147] on input "text" at bounding box center [788, 156] width 378 height 30
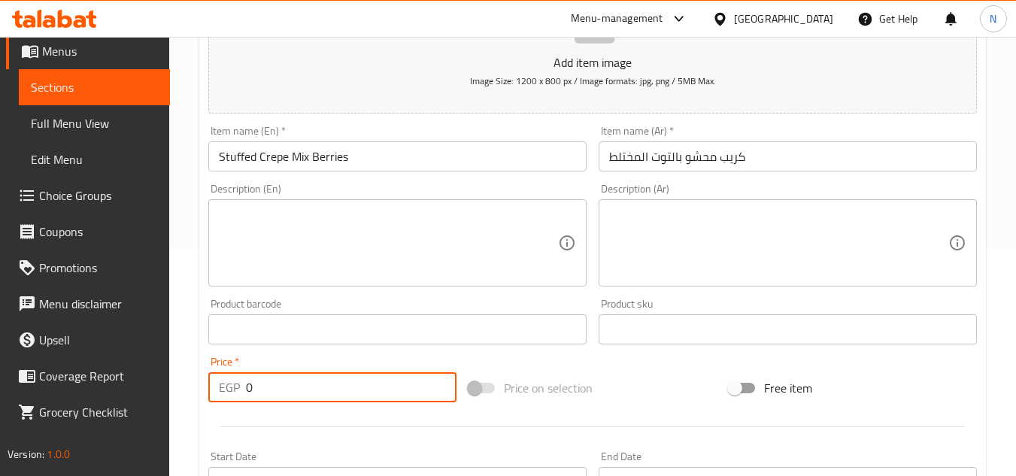
drag, startPoint x: 250, startPoint y: 393, endPoint x: 220, endPoint y: 409, distance: 33.3
click at [220, 409] on div "Add item image Image Size: 1200 x 800 px / Image formats: jpg, png / 5MB Max. I…" at bounding box center [592, 294] width 781 height 648
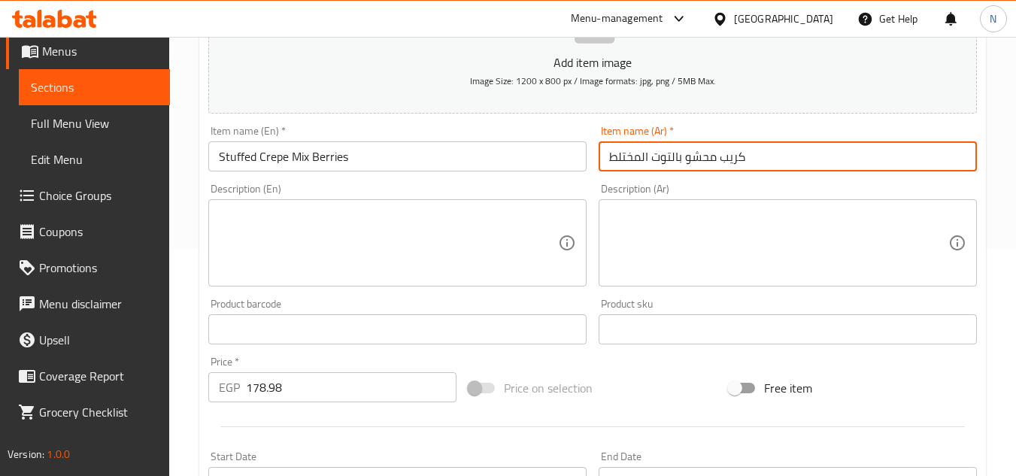
drag, startPoint x: 633, startPoint y: 156, endPoint x: 597, endPoint y: 165, distance: 36.5
click at [597, 165] on div "Item name (Ar)   * كريب محشو بالتوت المختلط Item name (Ar) *" at bounding box center [788, 149] width 390 height 58
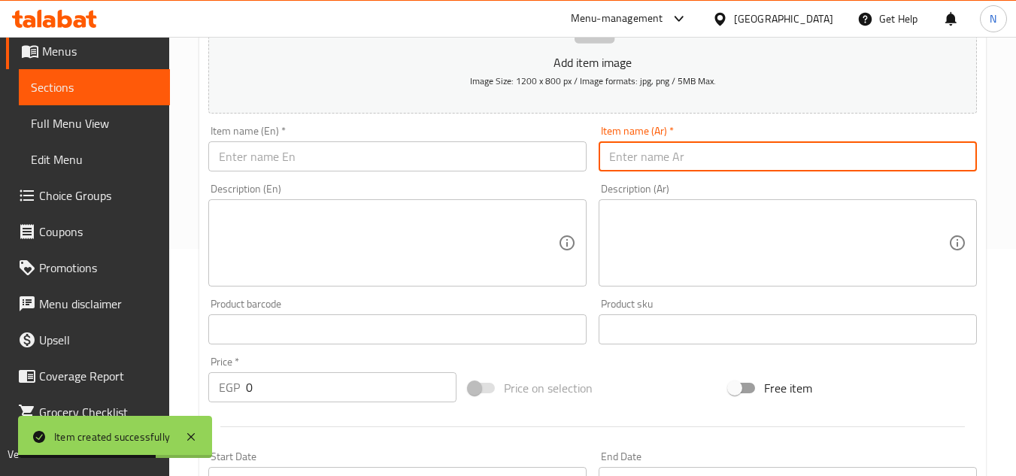
click at [108, 91] on span "Sections" at bounding box center [94, 87] width 127 height 18
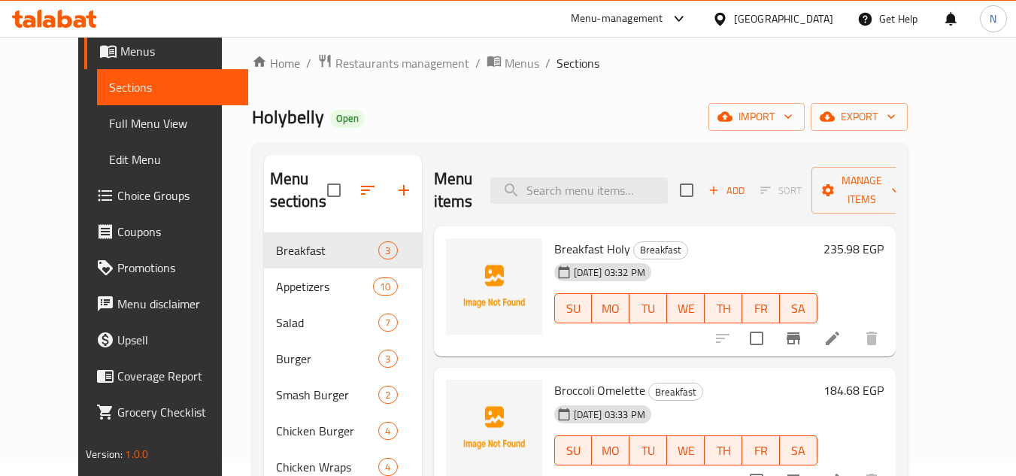
scroll to position [2, 0]
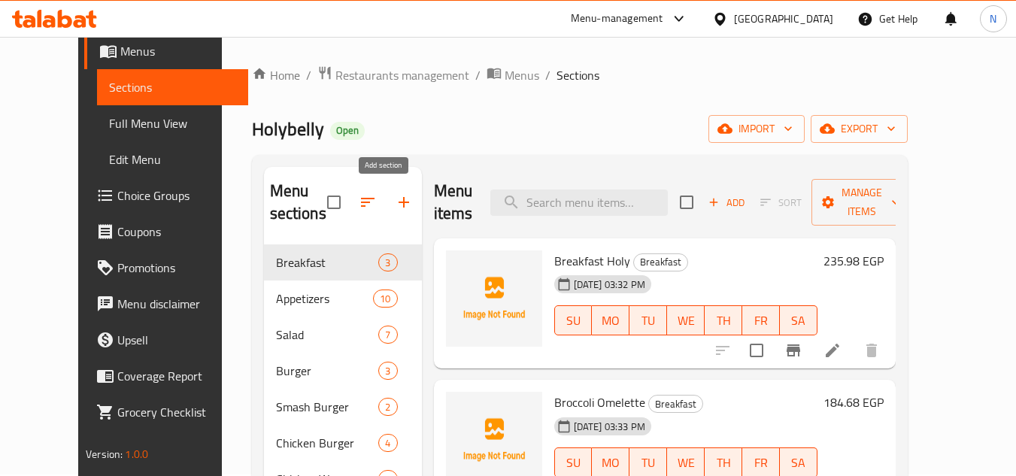
click at [395, 196] on icon "button" at bounding box center [404, 202] width 18 height 18
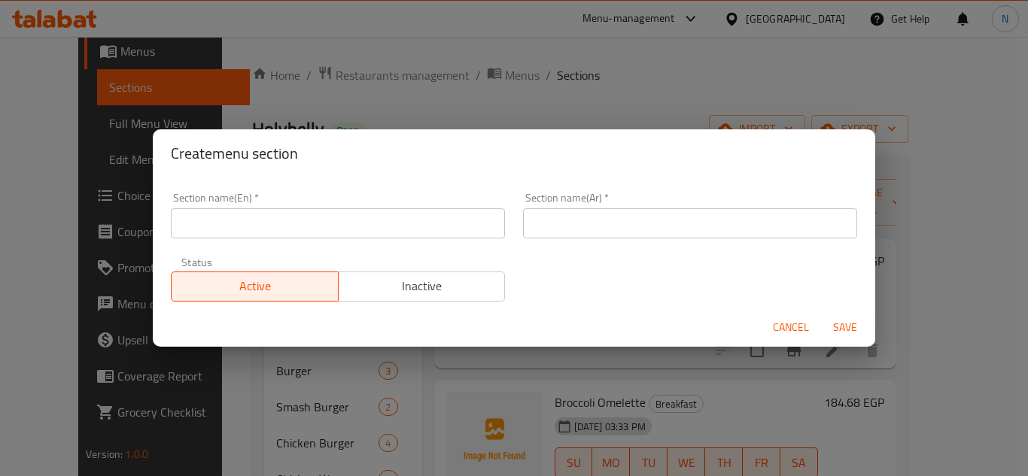
click at [303, 224] on input "text" at bounding box center [338, 223] width 334 height 30
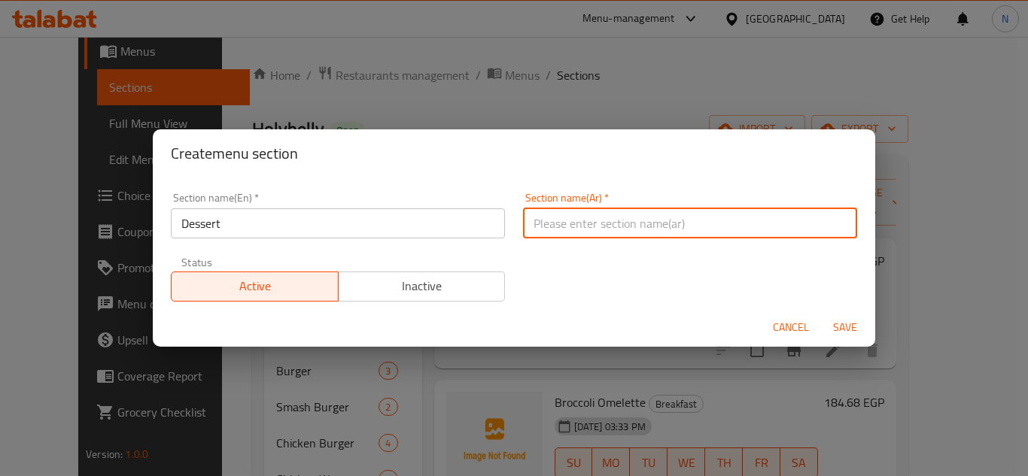
click at [632, 219] on input "text" at bounding box center [690, 223] width 334 height 30
click at [821, 314] on button "Save" at bounding box center [845, 328] width 48 height 28
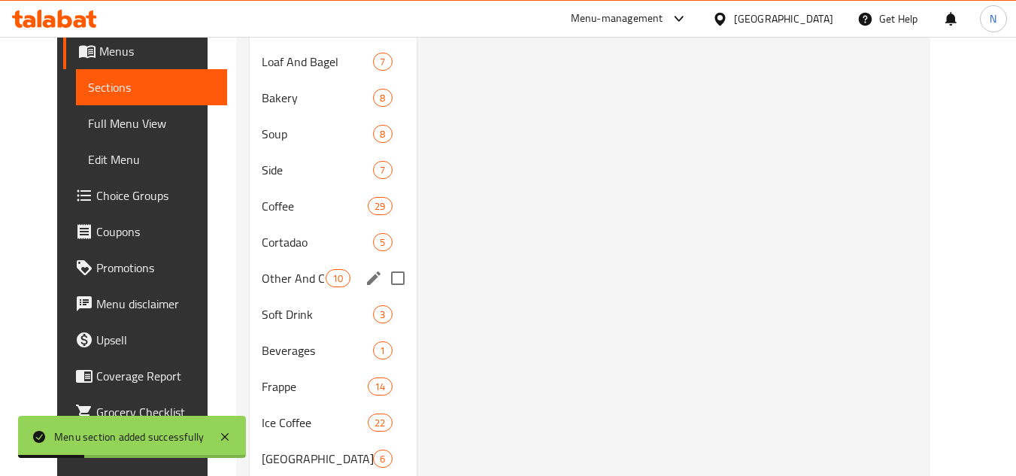
scroll to position [865, 0]
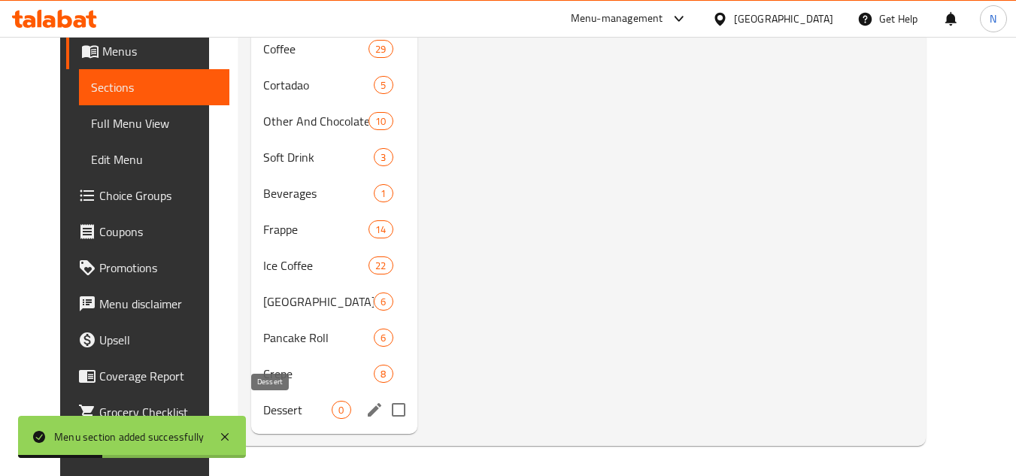
click at [280, 417] on span "Dessert" at bounding box center [297, 410] width 68 height 18
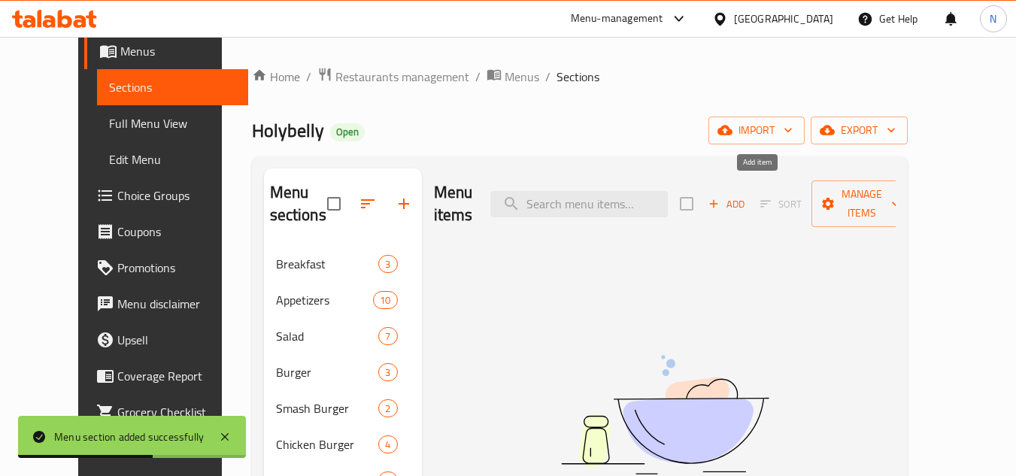
click at [747, 196] on span "Add" at bounding box center [726, 204] width 41 height 17
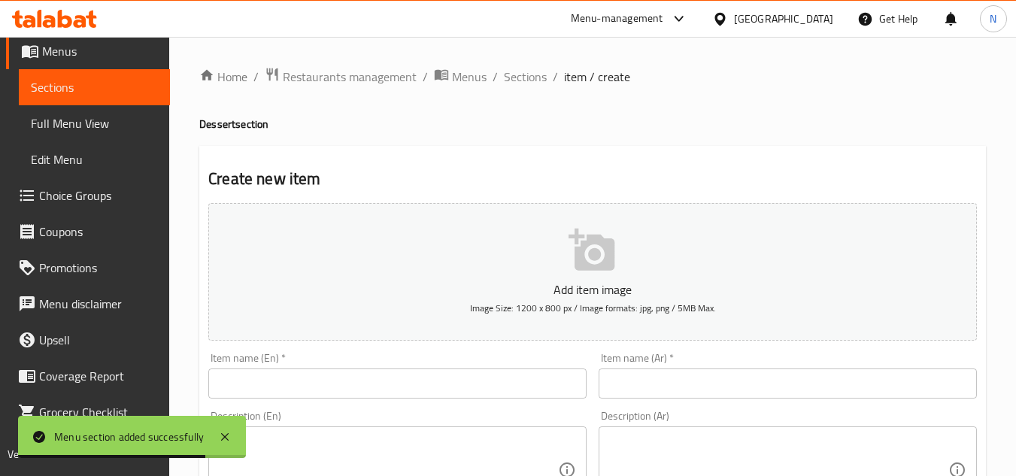
click at [296, 385] on input "text" at bounding box center [397, 384] width 378 height 30
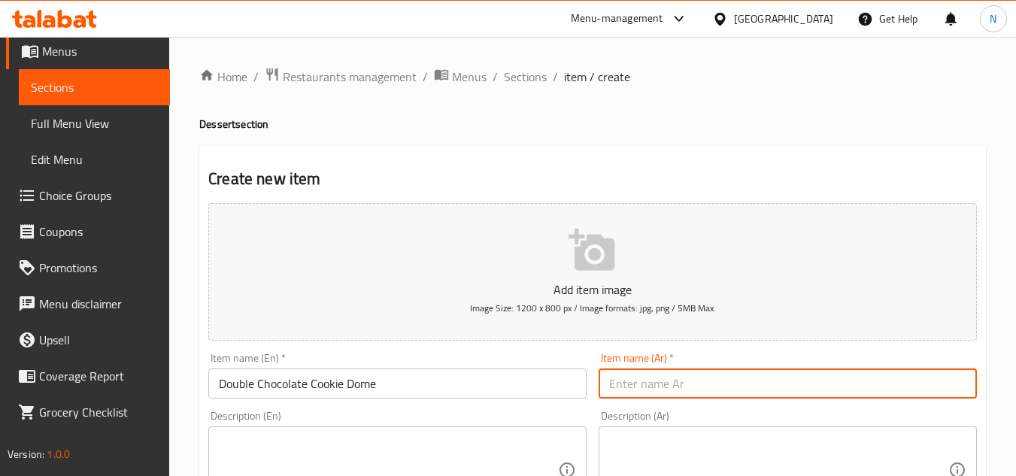
click at [727, 394] on input "text" at bounding box center [788, 384] width 378 height 30
drag, startPoint x: 715, startPoint y: 388, endPoint x: 704, endPoint y: 392, distance: 11.2
click at [704, 392] on input "قبة كوكيز الشوكولاتة المزدوجة" at bounding box center [788, 384] width 378 height 30
click at [730, 392] on input "قبة كوكيز الشوكولاتة المزدوجة" at bounding box center [788, 384] width 378 height 30
click at [712, 392] on input "قبة كوكيز الشوكولاتة المزدوجة" at bounding box center [788, 384] width 378 height 30
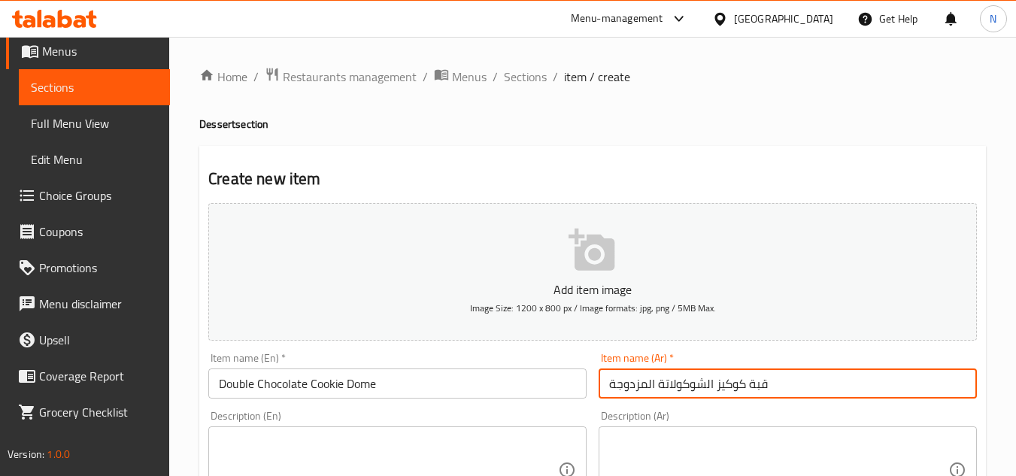
click at [716, 390] on input "قبة كوكيز الشوكولاتة المزدوجة" at bounding box center [788, 384] width 378 height 30
click at [712, 391] on input "قبة كوكيز الشوكولاتة المزدوجة" at bounding box center [788, 384] width 378 height 30
drag, startPoint x: 714, startPoint y: 390, endPoint x: 704, endPoint y: 396, distance: 11.1
click at [704, 396] on input "قبة كوكيز الشوكولاتة المزدوجة" at bounding box center [788, 384] width 378 height 30
click at [623, 385] on input "قبة كوكيز شوكولاتة المزدوجة" at bounding box center [788, 384] width 378 height 30
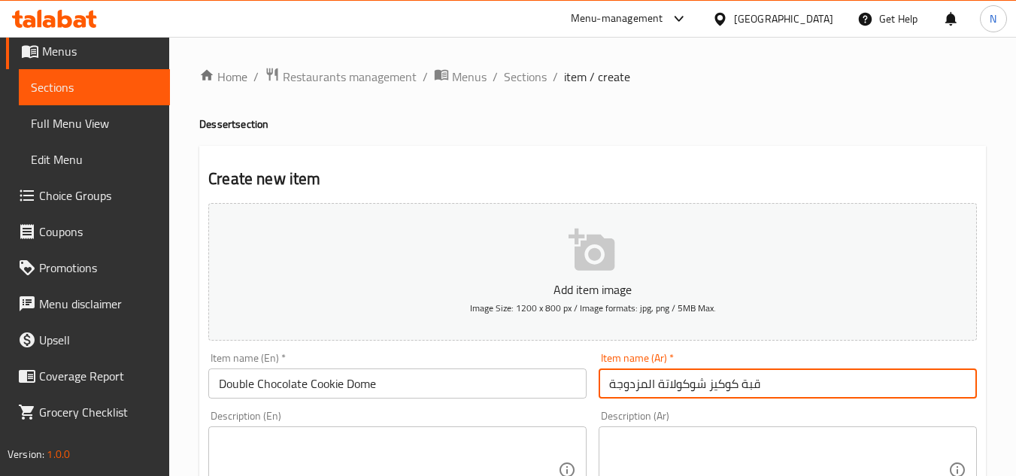
click at [623, 385] on input "قبة كوكيز شوكولاتة المزدوجة" at bounding box center [788, 384] width 378 height 30
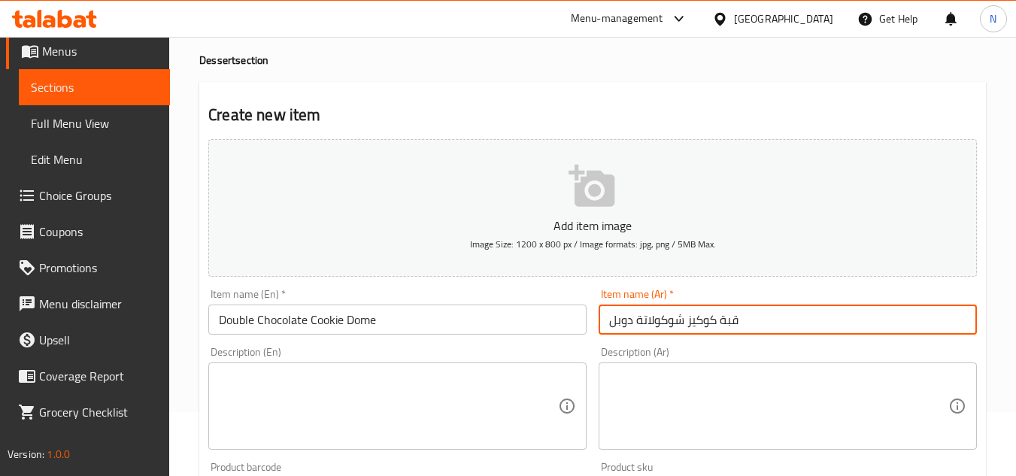
scroll to position [150, 0]
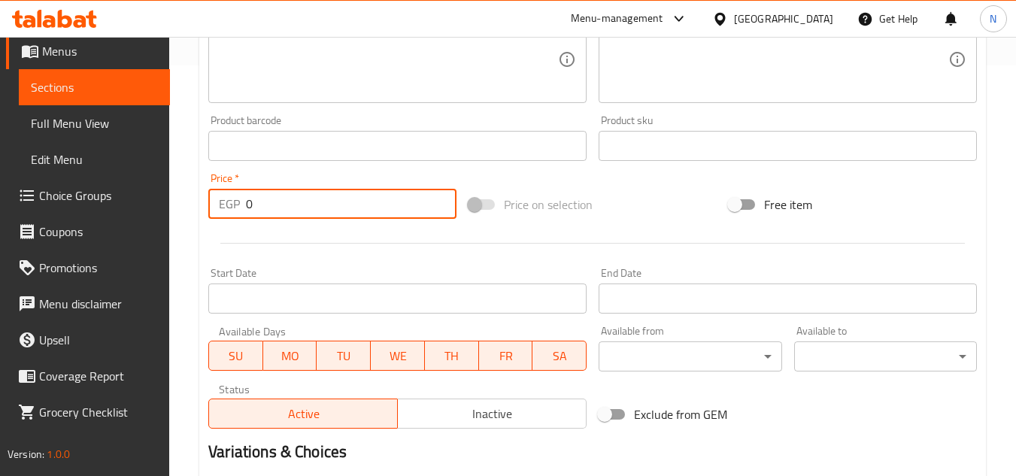
drag, startPoint x: 266, startPoint y: 453, endPoint x: 111, endPoint y: 481, distance: 157.6
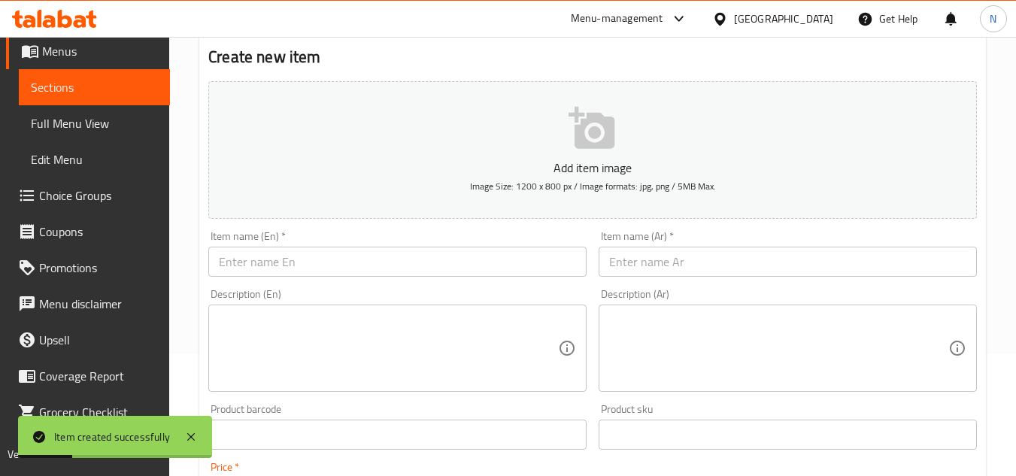
scroll to position [98, 0]
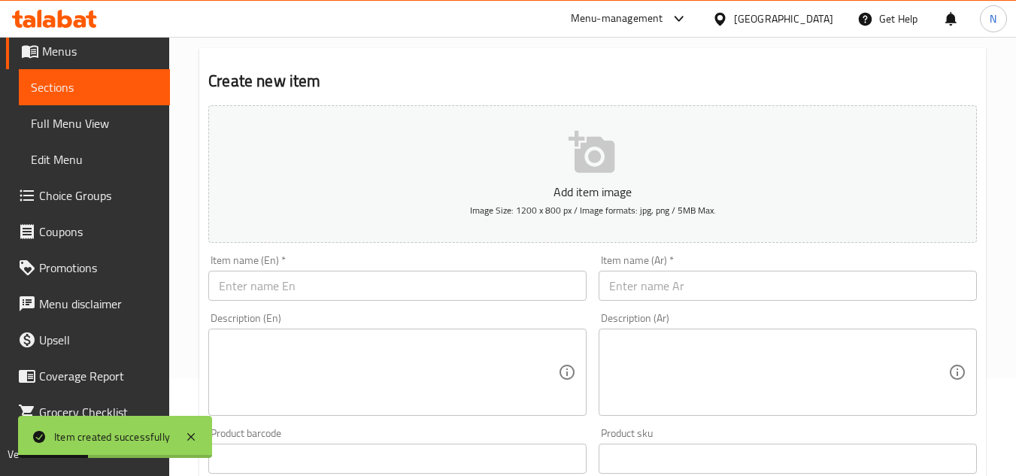
click at [271, 298] on input "text" at bounding box center [397, 286] width 378 height 30
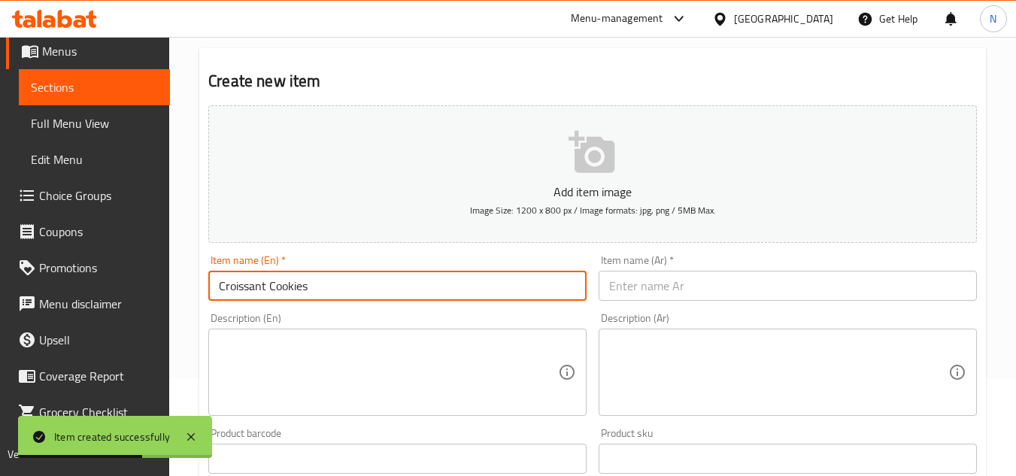
click at [666, 291] on input "text" at bounding box center [788, 286] width 378 height 30
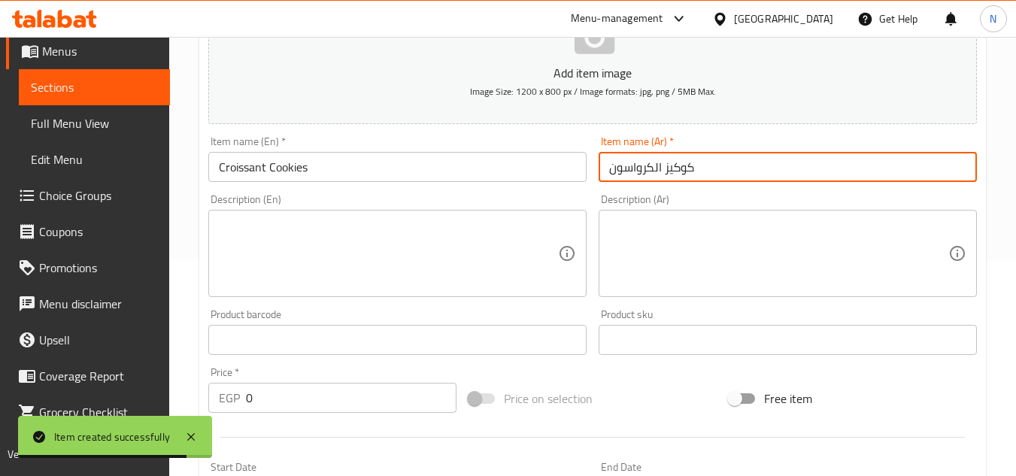
scroll to position [248, 0]
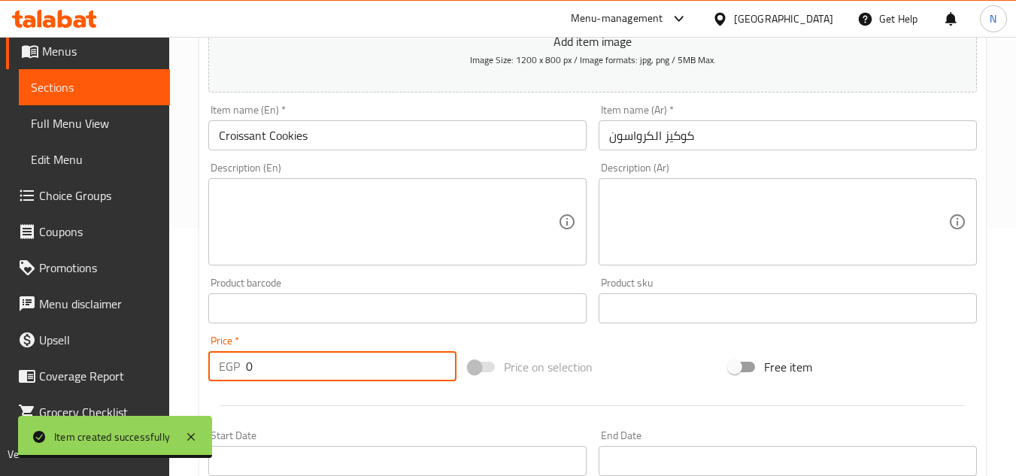
click at [239, 374] on div "EGP 0 Price *" at bounding box center [332, 366] width 248 height 30
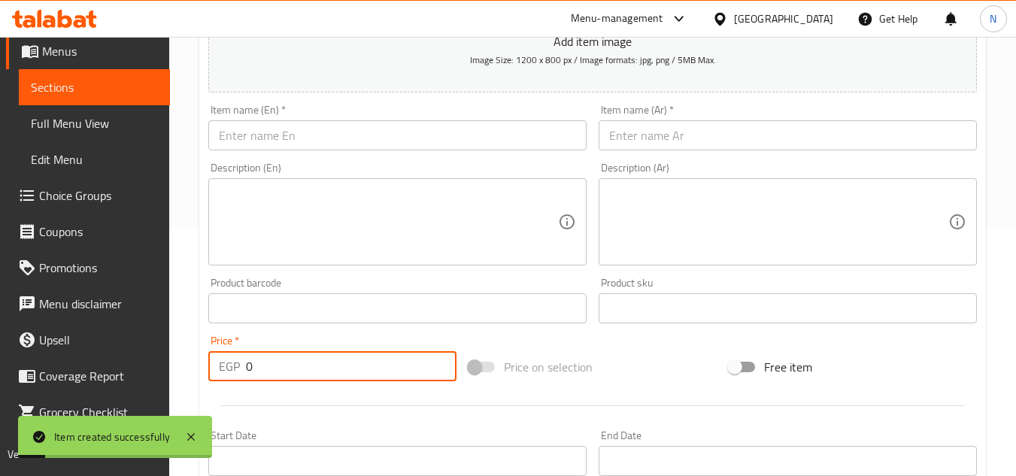
click at [384, 126] on input "text" at bounding box center [397, 135] width 378 height 30
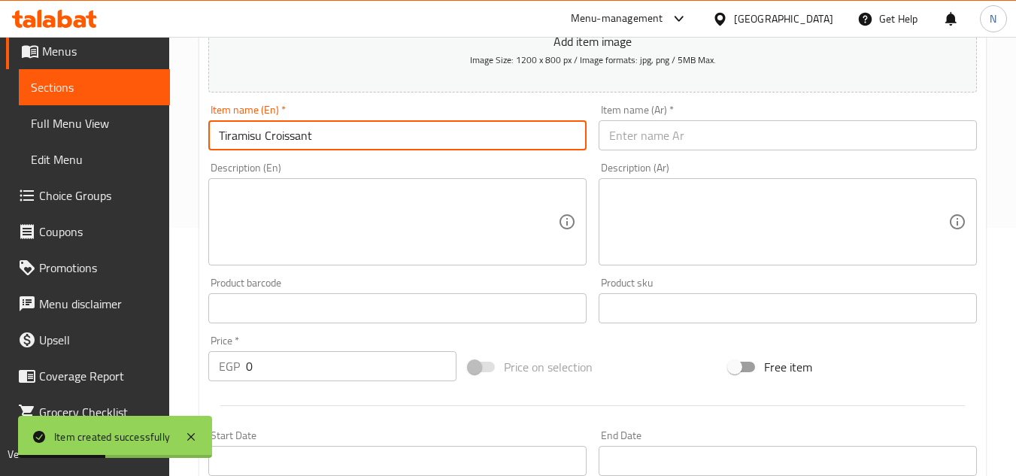
click at [685, 150] on input "text" at bounding box center [788, 135] width 378 height 30
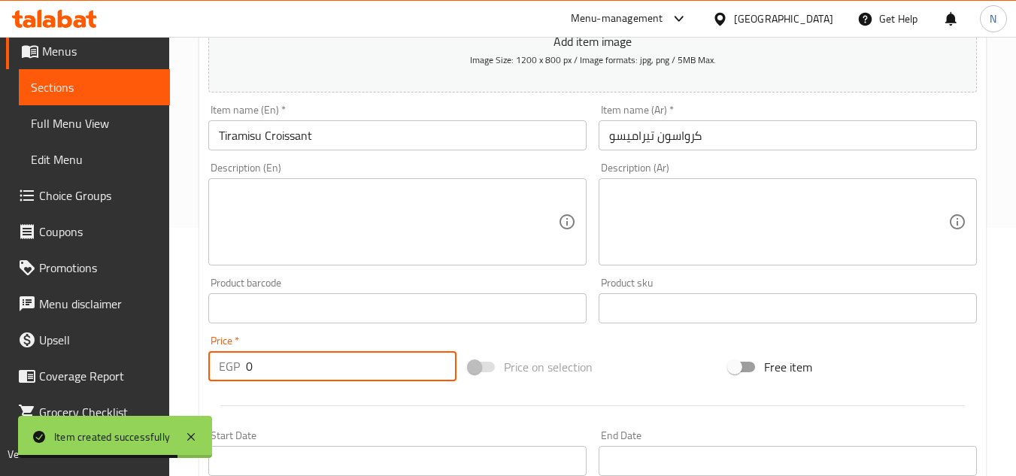
drag, startPoint x: 305, startPoint y: 369, endPoint x: 224, endPoint y: 386, distance: 82.9
click at [224, 386] on div "Price   * EGP 0 Price *" at bounding box center [332, 358] width 260 height 58
click at [319, 141] on input "text" at bounding box center [397, 135] width 378 height 30
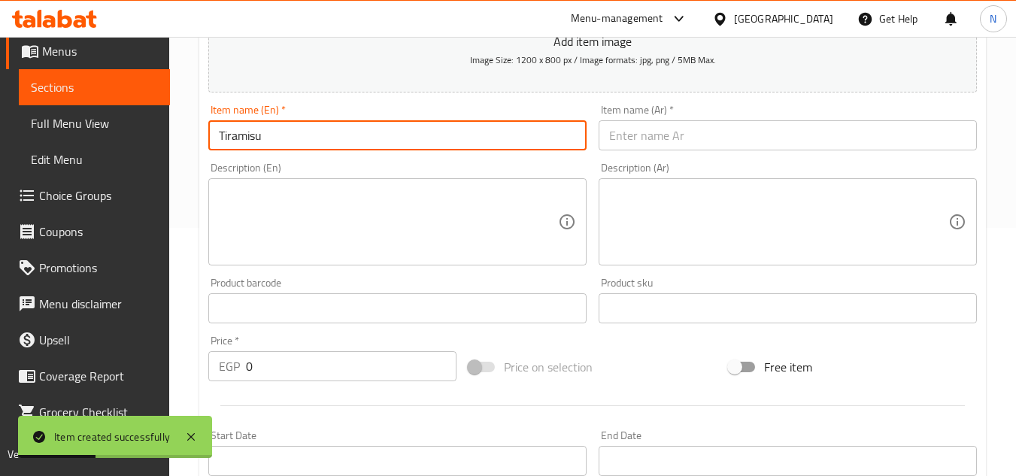
click at [672, 150] on input "text" at bounding box center [788, 135] width 378 height 30
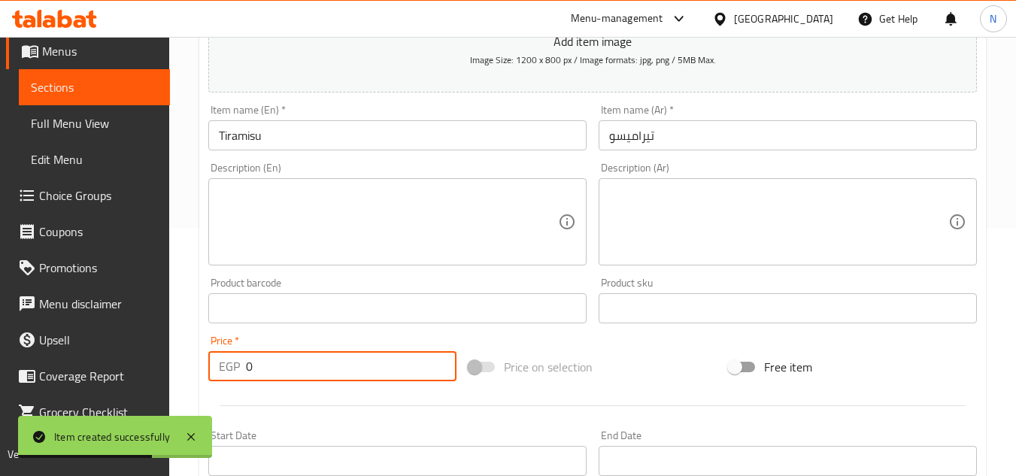
drag, startPoint x: 281, startPoint y: 361, endPoint x: 220, endPoint y: 370, distance: 61.6
click at [220, 370] on div "EGP 0 Price *" at bounding box center [332, 366] width 248 height 30
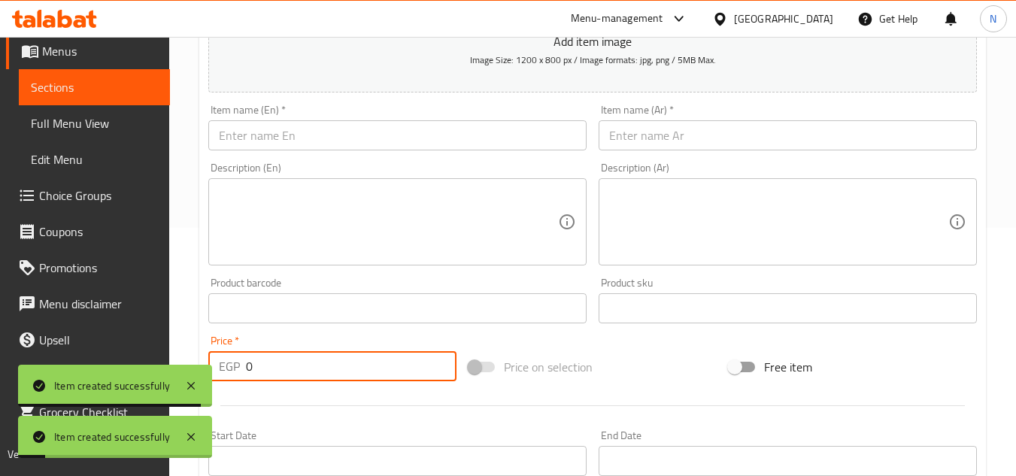
click at [345, 126] on input "text" at bounding box center [397, 135] width 378 height 30
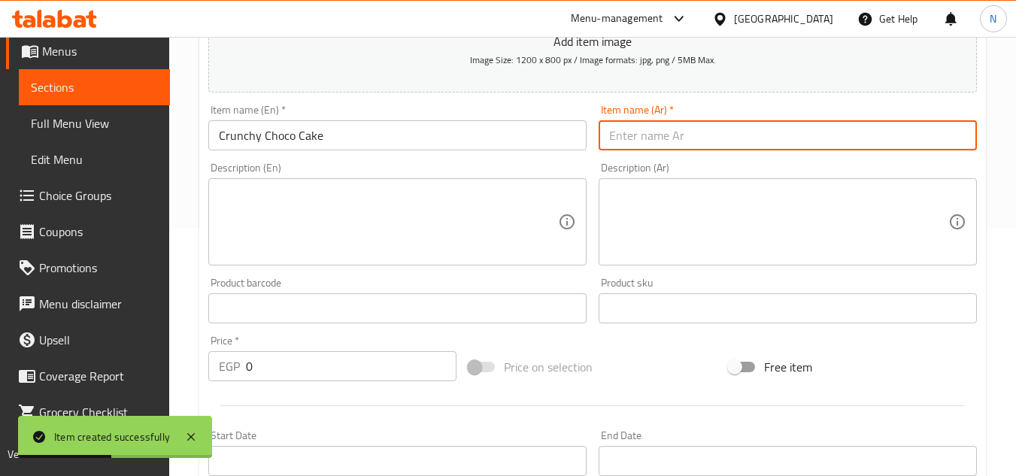
click at [706, 135] on input "text" at bounding box center [788, 135] width 378 height 30
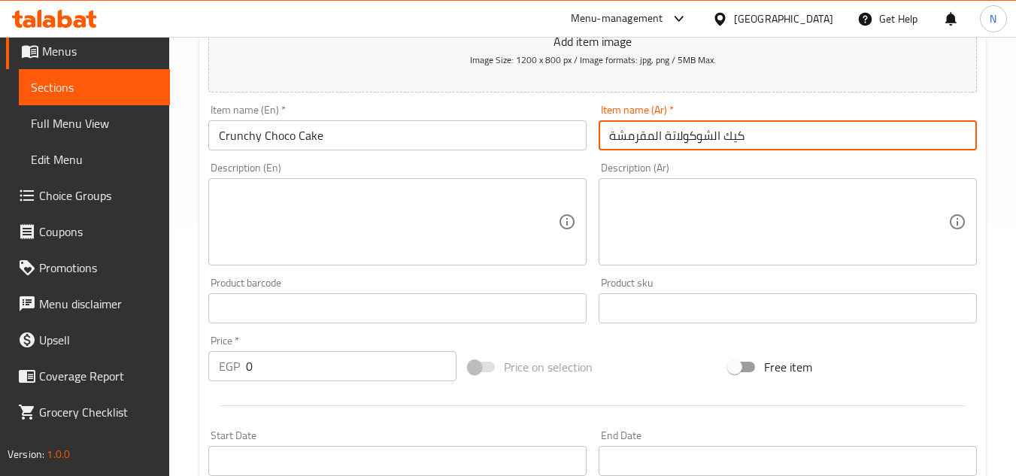
drag, startPoint x: 275, startPoint y: 375, endPoint x: 257, endPoint y: 378, distance: 18.2
click at [264, 376] on input "0" at bounding box center [351, 366] width 211 height 30
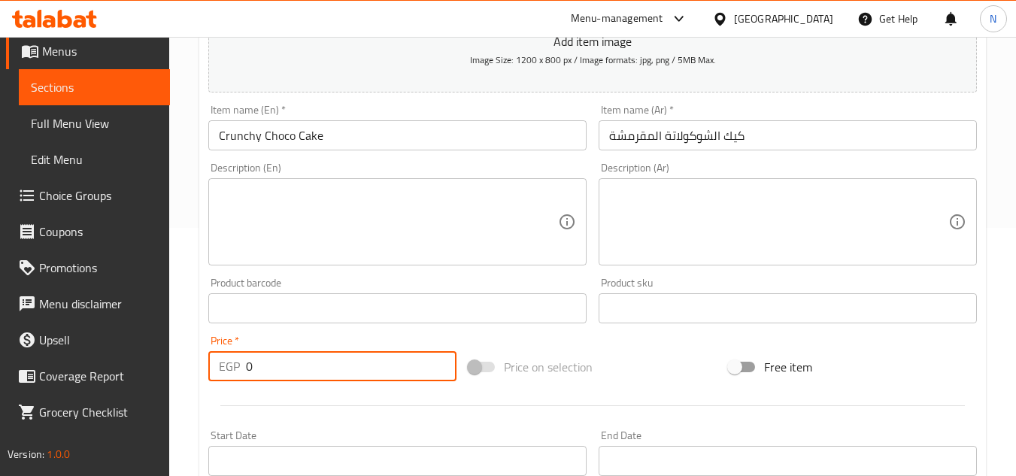
drag, startPoint x: 245, startPoint y: 378, endPoint x: 271, endPoint y: 375, distance: 25.8
click at [271, 375] on input "0" at bounding box center [351, 366] width 211 height 30
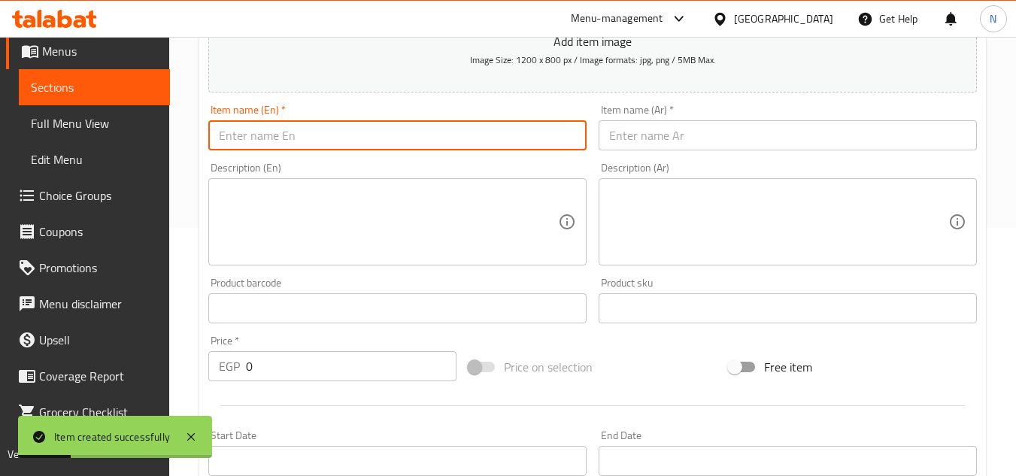
click at [414, 135] on input "text" at bounding box center [397, 135] width 378 height 30
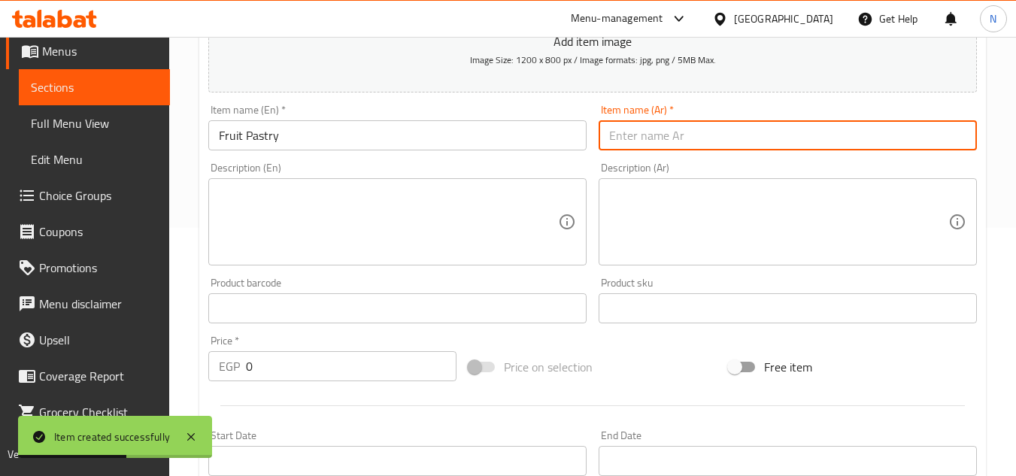
click at [642, 138] on input "text" at bounding box center [788, 135] width 378 height 30
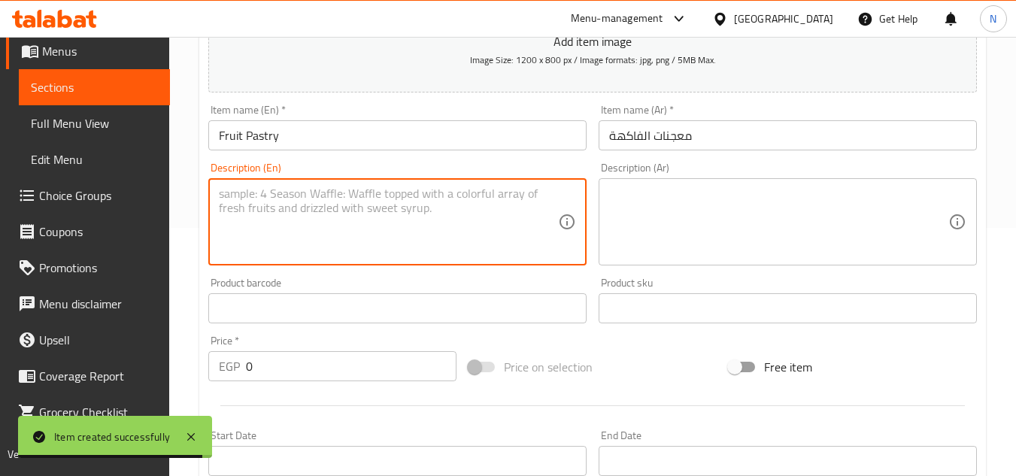
click at [448, 233] on textarea at bounding box center [388, 222] width 339 height 71
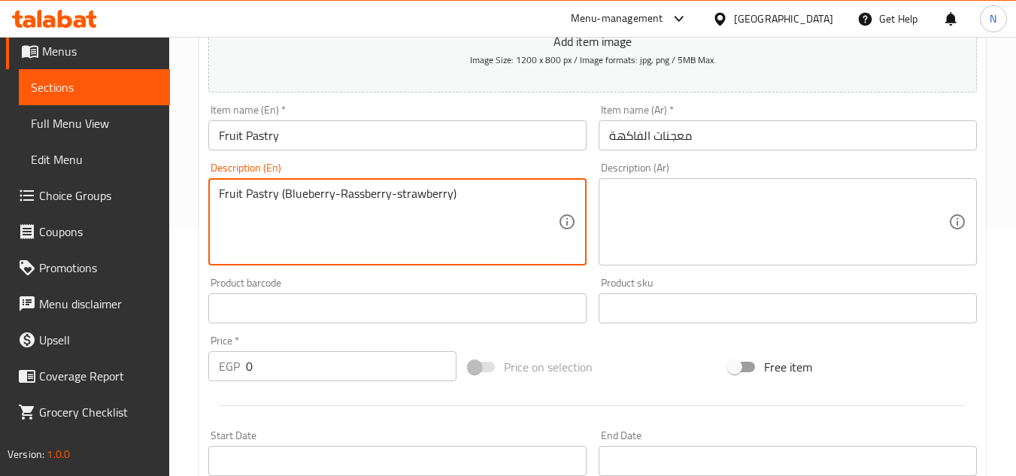
drag, startPoint x: 281, startPoint y: 199, endPoint x: 196, endPoint y: 211, distance: 85.0
click at [196, 211] on div "Home / Restaurants management / Menus / Sections / item / create Dessert sectio…" at bounding box center [592, 302] width 847 height 1026
drag, startPoint x: 223, startPoint y: 196, endPoint x: 211, endPoint y: 205, distance: 14.6
click at [211, 205] on div "(Blueberry-Rassberry-strawberry) Description (En)" at bounding box center [397, 221] width 378 height 87
drag, startPoint x: 384, startPoint y: 191, endPoint x: 402, endPoint y: 192, distance: 17.3
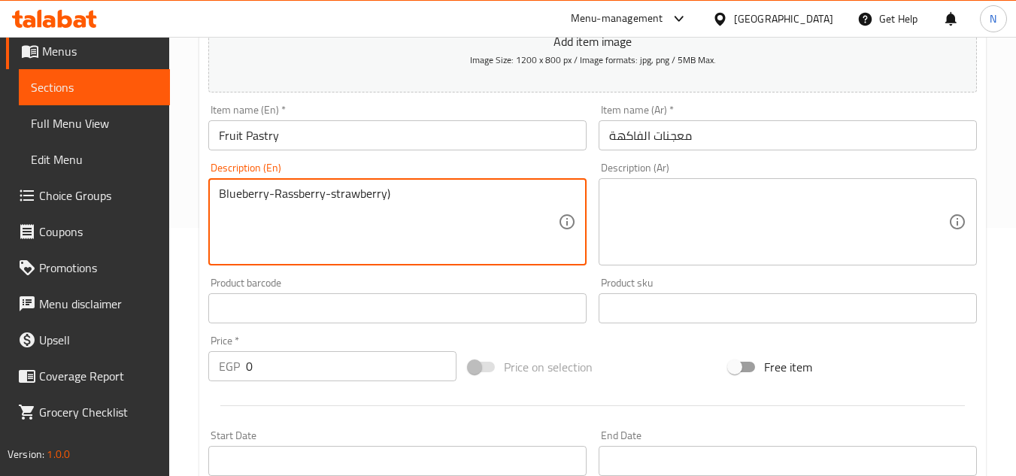
click at [402, 192] on textarea "Blueberry-Rassberry-strawberry)" at bounding box center [388, 222] width 339 height 71
drag, startPoint x: 273, startPoint y: 190, endPoint x: 267, endPoint y: 200, distance: 11.5
click at [267, 200] on textarea "Blueberry-Rassberry-strawberry" at bounding box center [388, 222] width 339 height 71
click at [329, 193] on textarea "Blueberry, Rassberry-strawberry" at bounding box center [388, 222] width 339 height 71
click at [345, 191] on textarea "Blueberry, Rassberry and strawberry" at bounding box center [388, 222] width 339 height 71
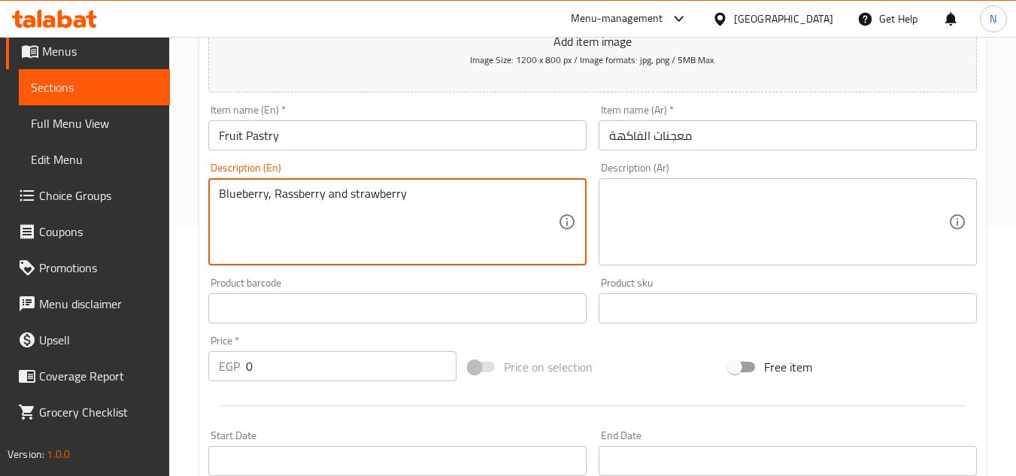
click at [345, 191] on textarea "Blueberry, Rassberry and strawberry" at bounding box center [388, 222] width 339 height 71
click at [392, 191] on textarea "Blueberry, Rassberry and strawberry" at bounding box center [388, 222] width 339 height 71
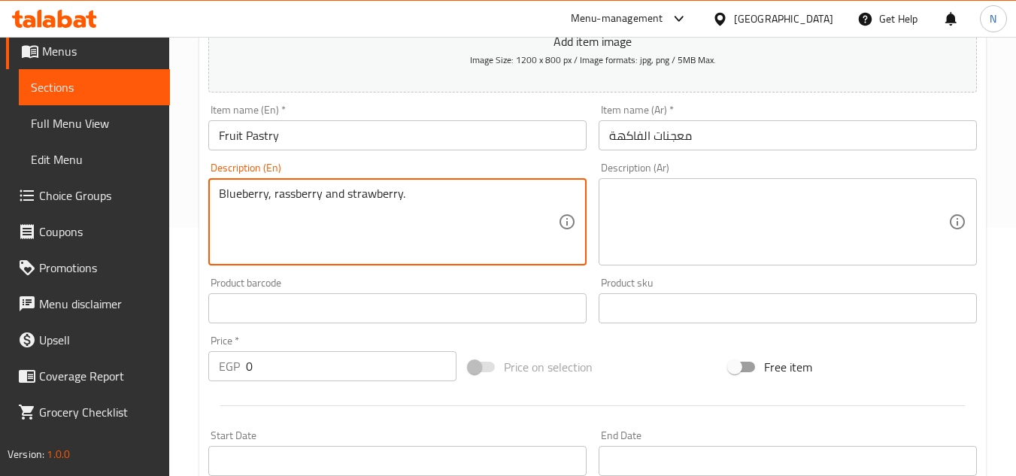
click at [392, 191] on textarea "Blueberry, rassberry and strawberry." at bounding box center [388, 222] width 339 height 71
click at [679, 213] on textarea at bounding box center [778, 222] width 339 height 71
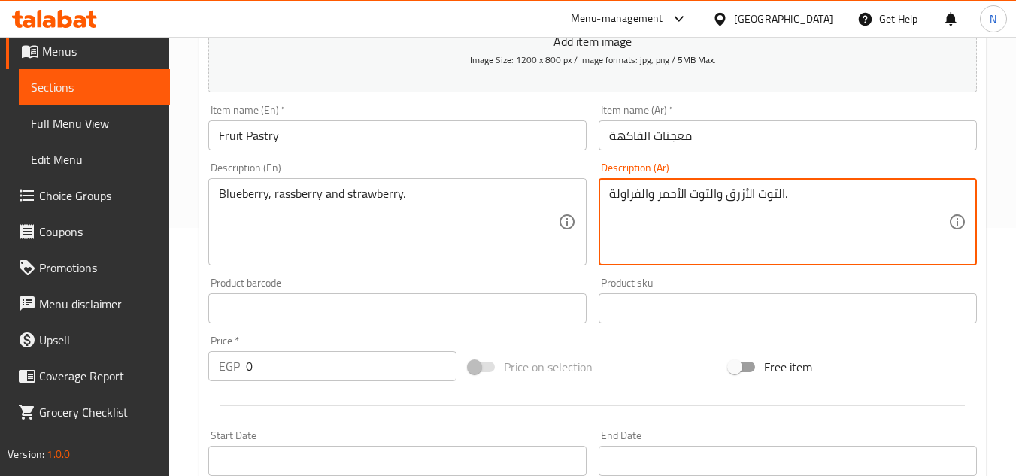
click at [783, 193] on textarea "التوت الأزرق والتوت الأحمر والفراولة." at bounding box center [778, 222] width 339 height 71
click at [784, 193] on textarea "التوت الأزرق والتوت الأحمر والفراولة." at bounding box center [778, 222] width 339 height 71
click at [782, 194] on textarea "التوت الأزرق والتوت الأحمر والفراولة." at bounding box center [778, 222] width 339 height 71
click at [776, 197] on textarea "التوت الأزرق والتوت الأحمر والفراولة." at bounding box center [778, 222] width 339 height 71
drag, startPoint x: 785, startPoint y: 196, endPoint x: 776, endPoint y: 202, distance: 9.8
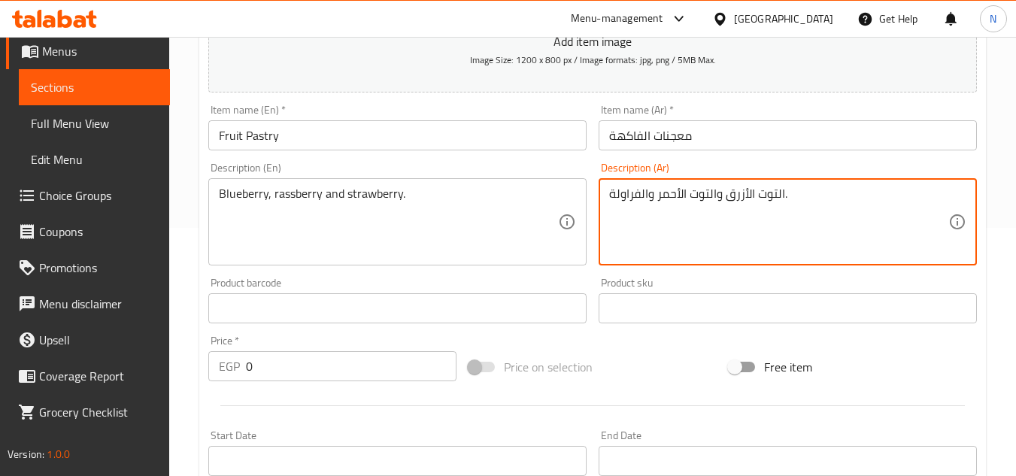
click at [776, 202] on textarea "التوت الأزرق والتوت الأحمر والفراولة." at bounding box center [778, 222] width 339 height 71
click at [748, 196] on textarea "توت الأزرق والتوت الأحمر والفراولة." at bounding box center [778, 222] width 339 height 71
drag, startPoint x: 709, startPoint y: 202, endPoint x: 725, endPoint y: 199, distance: 16.8
click at [725, 199] on textarea "توت أزرق والتوت الأحمر والفراولة." at bounding box center [778, 222] width 339 height 71
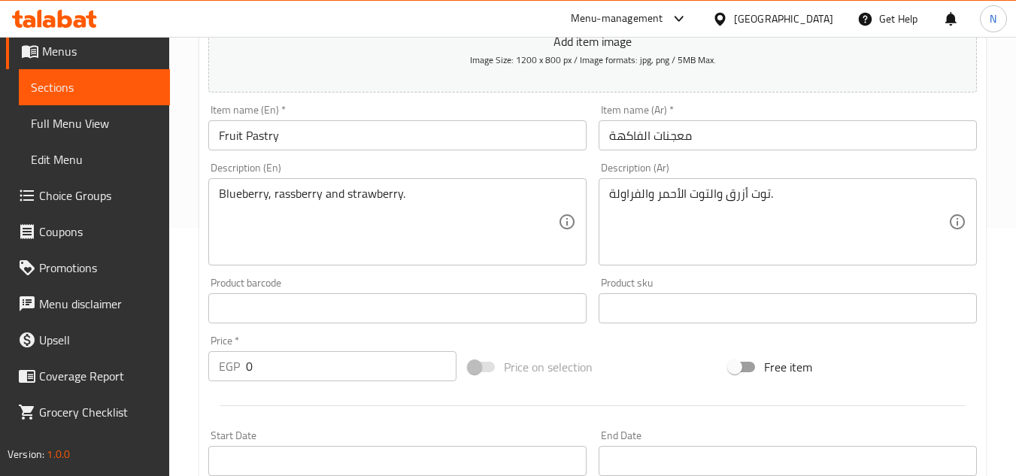
click at [719, 201] on textarea "توت أزرق والتوت الأحمر والفراولة." at bounding box center [778, 222] width 339 height 71
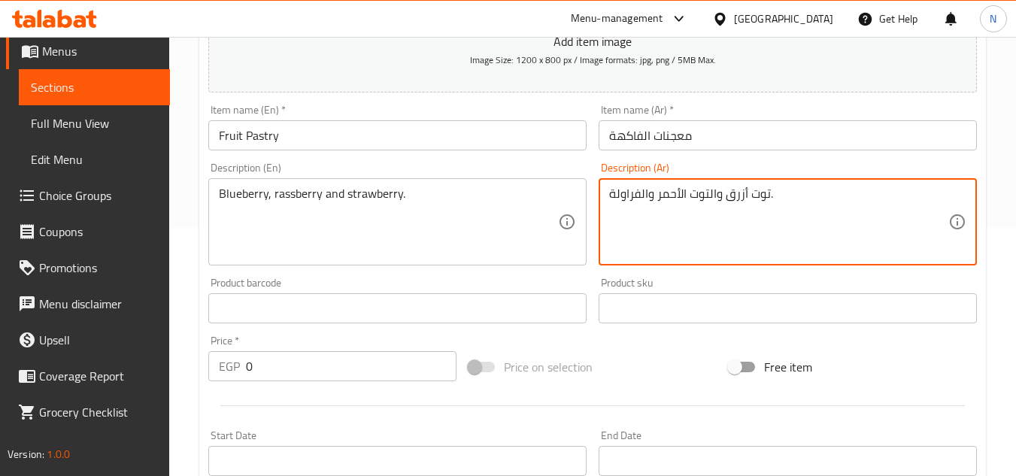
drag, startPoint x: 709, startPoint y: 199, endPoint x: 727, endPoint y: 199, distance: 18.1
click at [727, 199] on textarea "توت أزرق والتوت الأحمر والفراولة." at bounding box center [778, 222] width 339 height 71
click at [685, 200] on textarea "توت أزرق، توت الأحمر والفراولة." at bounding box center [778, 222] width 339 height 71
drag, startPoint x: 685, startPoint y: 197, endPoint x: 679, endPoint y: 205, distance: 10.1
click at [679, 205] on textarea "توت أزرق، توت الأحمر والفراولة." at bounding box center [778, 222] width 339 height 71
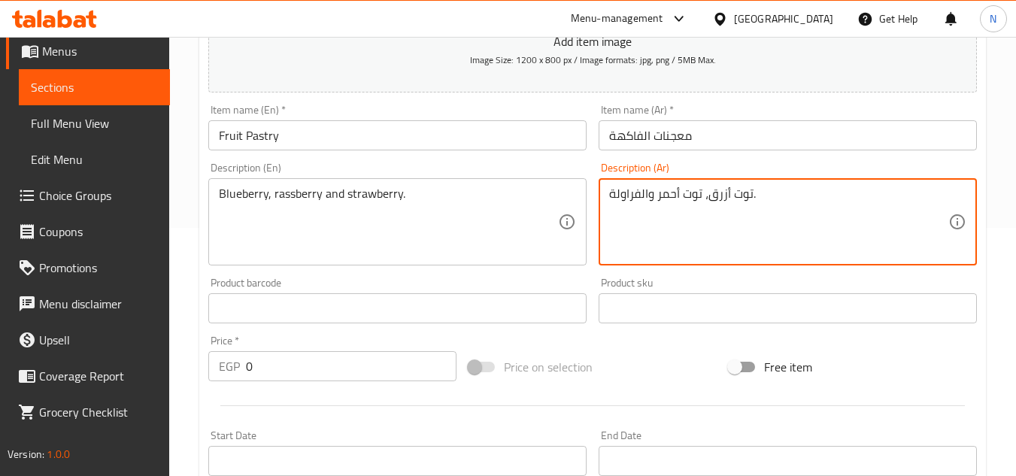
click at [645, 201] on textarea "توت أزرق، توت أحمر والفراولة." at bounding box center [778, 222] width 339 height 71
click at [640, 200] on textarea "توت أزرق، توت أحمر والفراولة." at bounding box center [778, 222] width 339 height 71
drag, startPoint x: 640, startPoint y: 200, endPoint x: 624, endPoint y: 198, distance: 16.0
drag, startPoint x: 651, startPoint y: 192, endPoint x: 639, endPoint y: 194, distance: 12.2
click at [639, 194] on textarea "توت أزرق، توت أحمر والفراولة." at bounding box center [778, 222] width 339 height 71
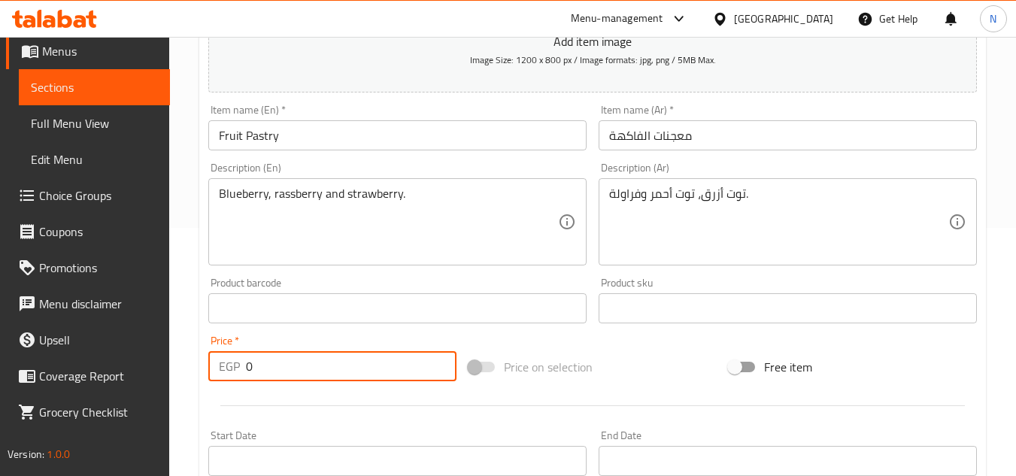
drag, startPoint x: 262, startPoint y: 371, endPoint x: 245, endPoint y: 378, distance: 17.9
click at [245, 378] on div "EGP 0 Price *" at bounding box center [332, 366] width 248 height 30
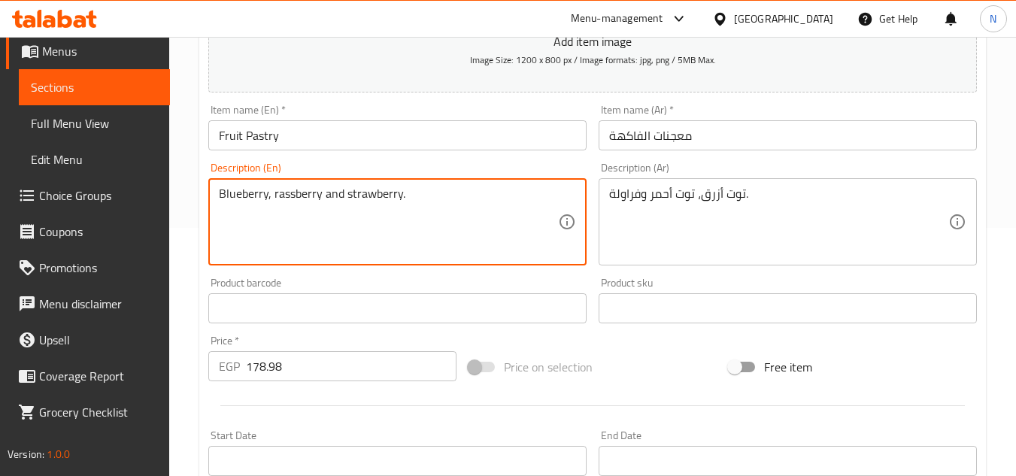
click at [294, 198] on textarea "Blueberry, rassberry and strawberry." at bounding box center [388, 222] width 339 height 71
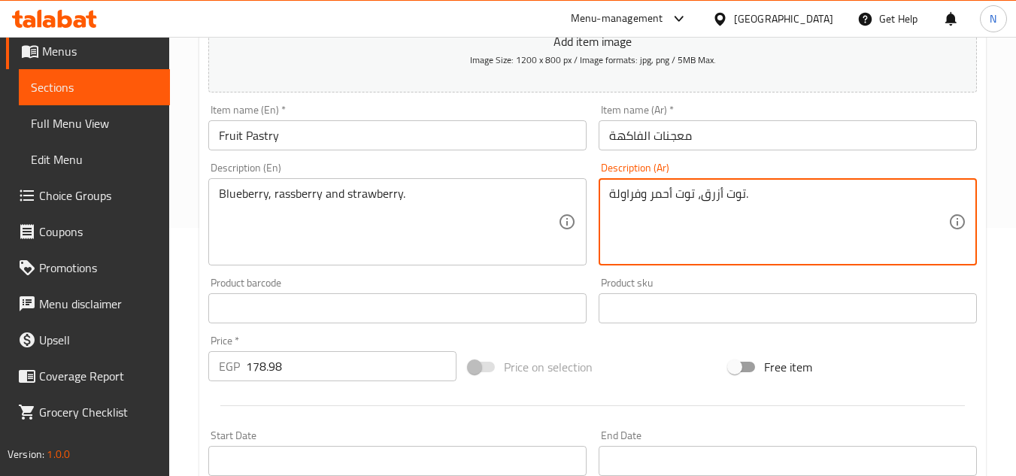
click at [663, 191] on textarea "توت أزرق، توت أحمر وفراولة." at bounding box center [778, 222] width 339 height 71
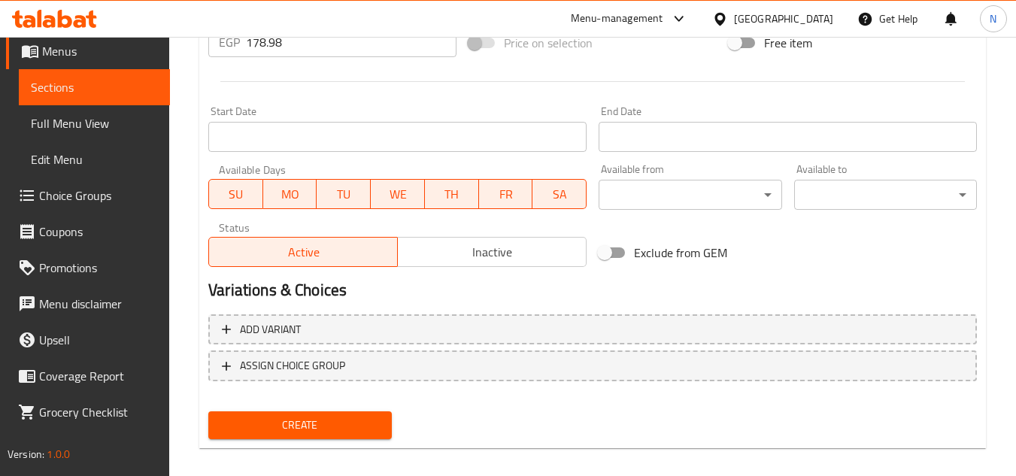
scroll to position [587, 0]
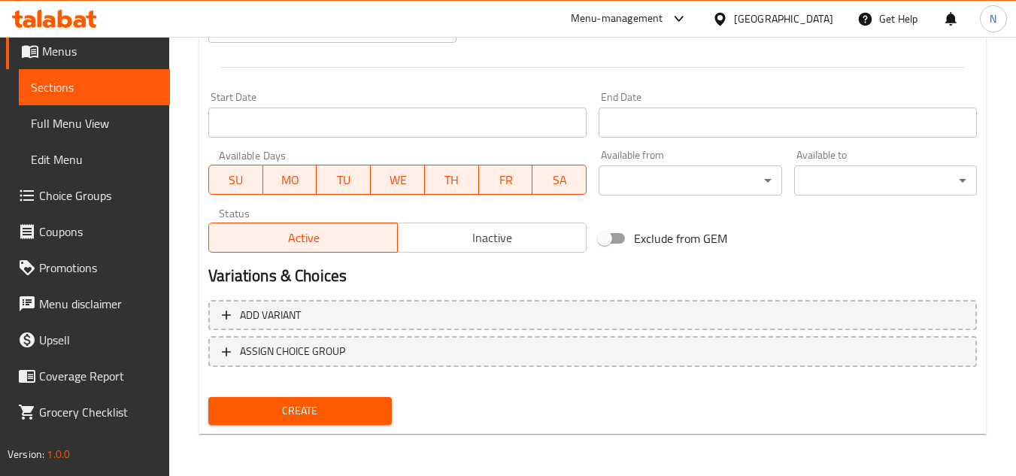
click at [367, 412] on span "Create" at bounding box center [299, 411] width 159 height 19
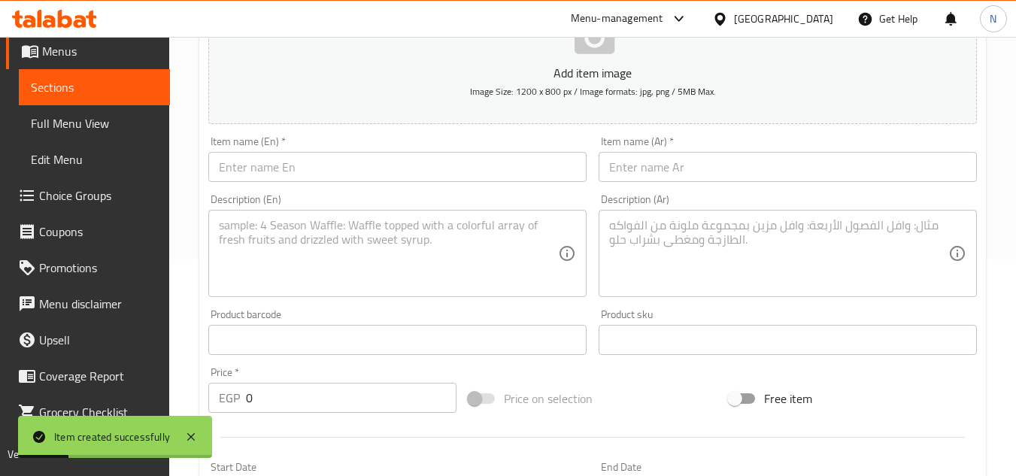
scroll to position [211, 0]
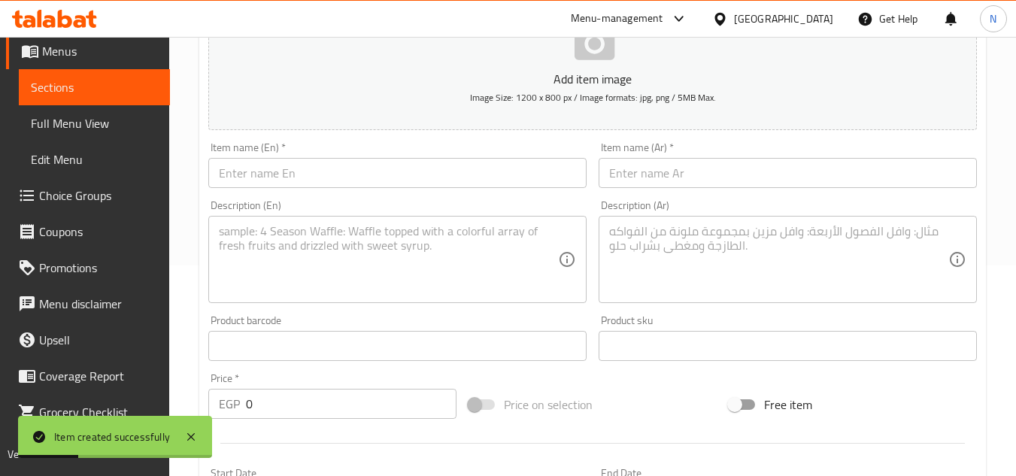
click at [284, 177] on input "text" at bounding box center [397, 173] width 378 height 30
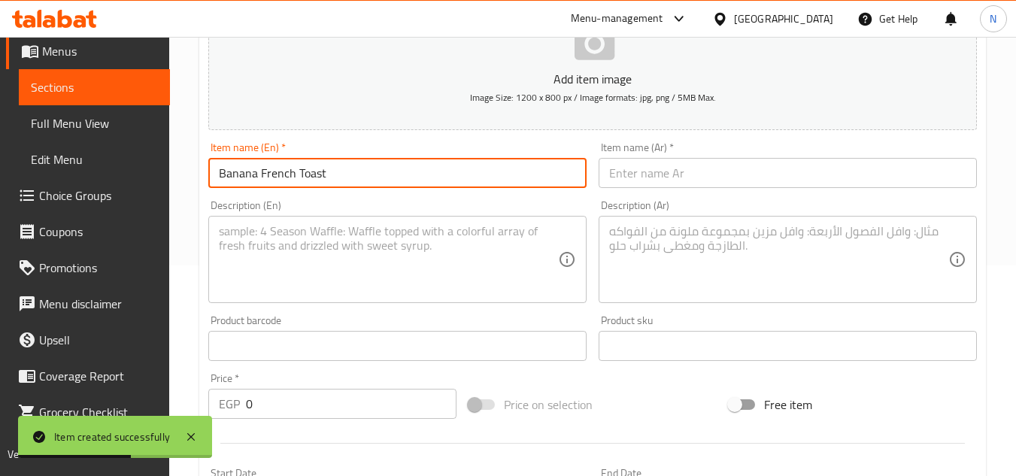
click at [651, 185] on input "text" at bounding box center [788, 173] width 378 height 30
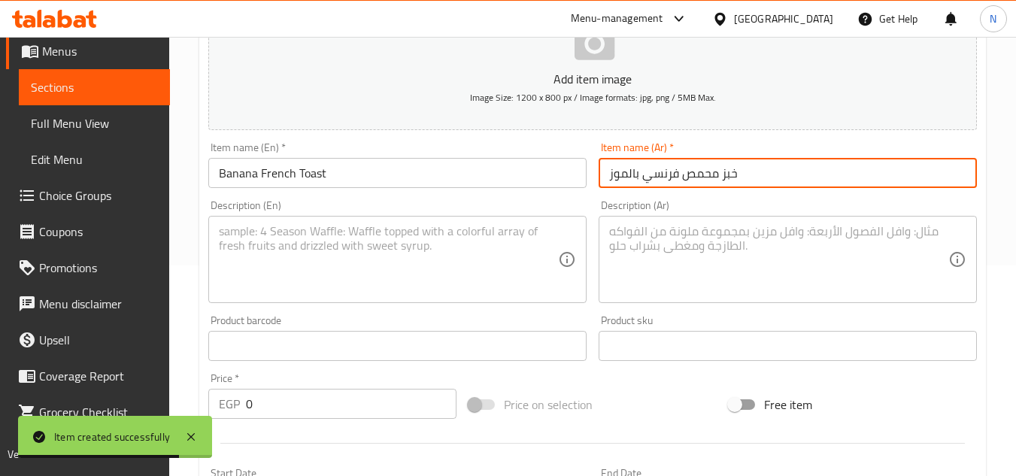
drag, startPoint x: 682, startPoint y: 181, endPoint x: 768, endPoint y: 178, distance: 86.5
click at [768, 178] on input "خبز محمص فرنسي بالموز" at bounding box center [788, 173] width 378 height 30
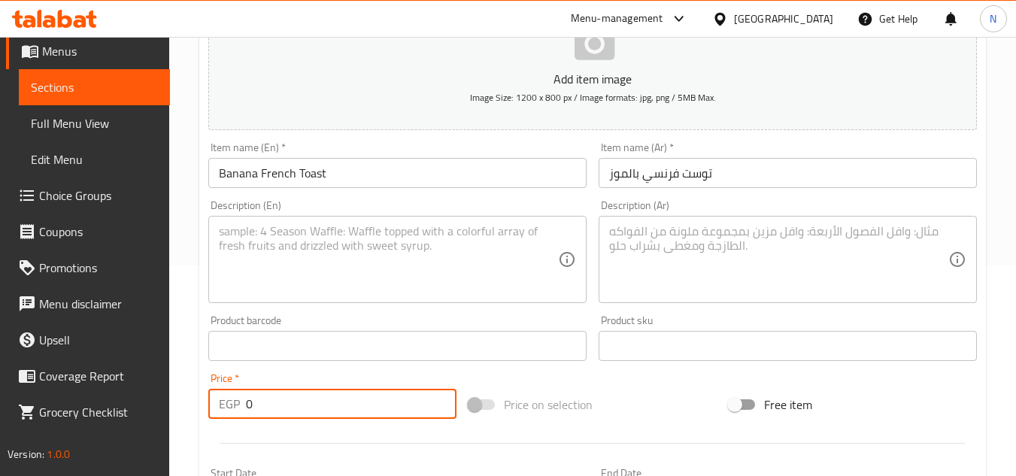
drag, startPoint x: 269, startPoint y: 414, endPoint x: 241, endPoint y: 425, distance: 30.5
click at [241, 425] on div "Add item image Image Size: 1200 x 800 px / Image formats: jpg, png / 5MB Max. I…" at bounding box center [592, 310] width 781 height 648
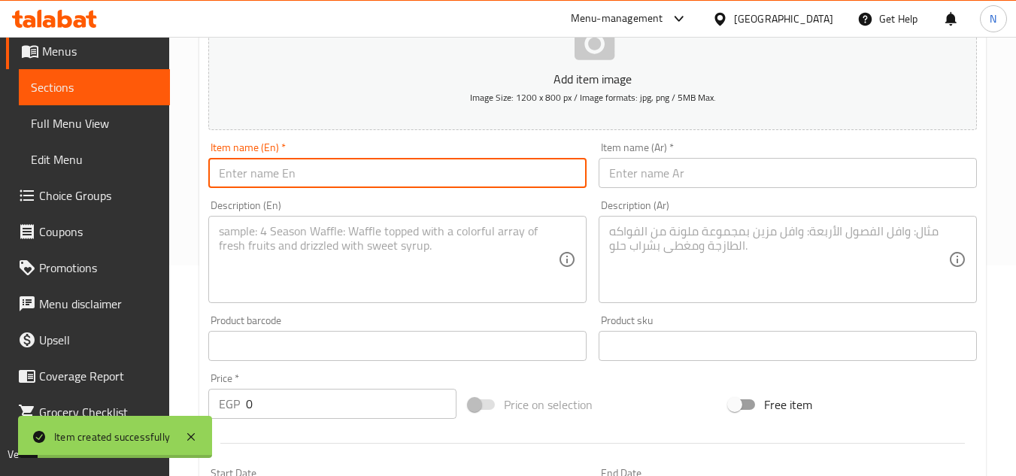
click at [302, 180] on input "text" at bounding box center [397, 173] width 378 height 30
click at [629, 183] on input "text" at bounding box center [788, 173] width 378 height 30
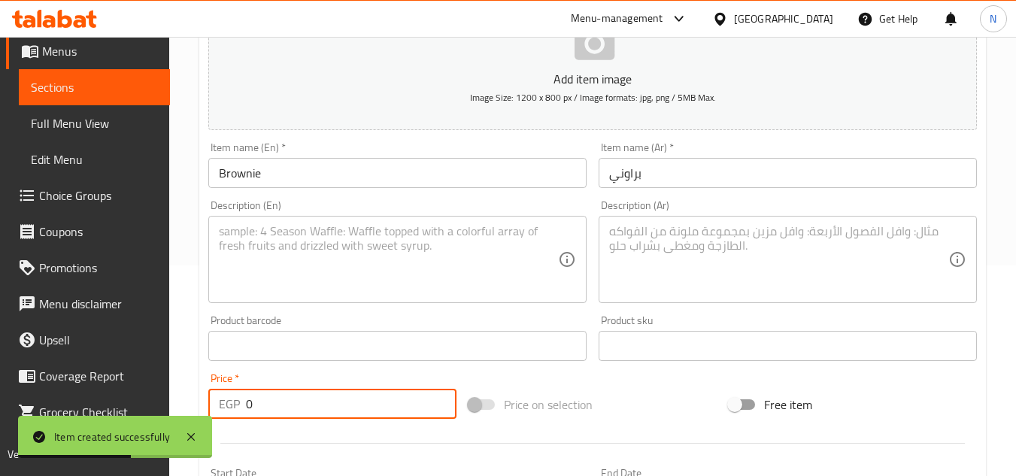
drag, startPoint x: 254, startPoint y: 404, endPoint x: 249, endPoint y: 411, distance: 9.2
click at [249, 411] on input "0" at bounding box center [351, 404] width 211 height 30
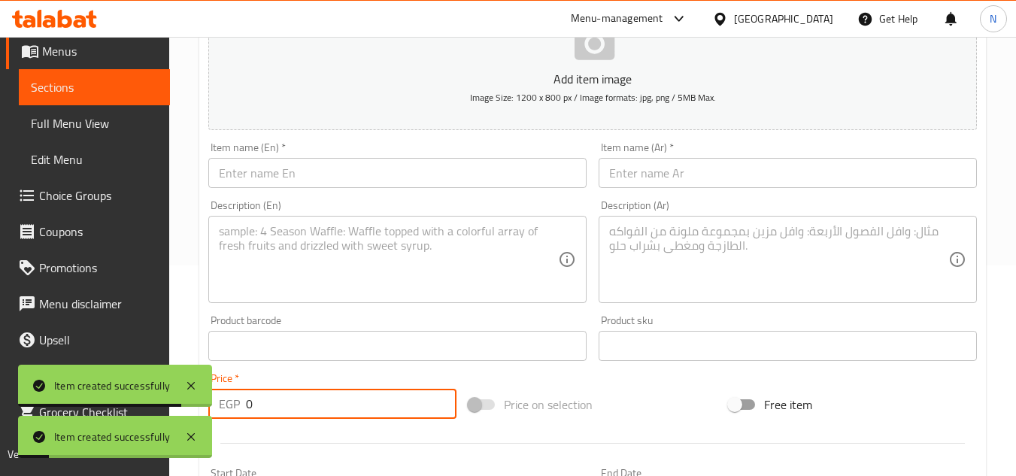
click at [448, 174] on input "text" at bounding box center [397, 173] width 378 height 30
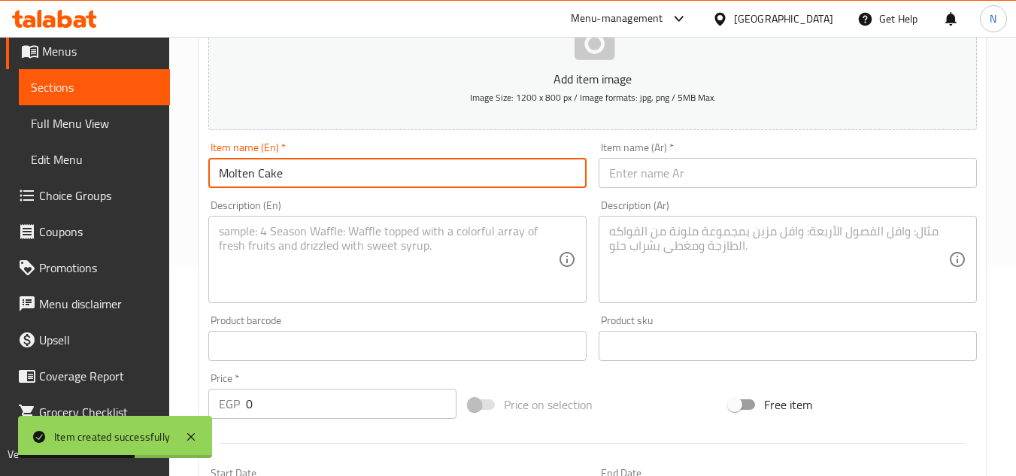
click at [714, 173] on input "text" at bounding box center [788, 173] width 378 height 30
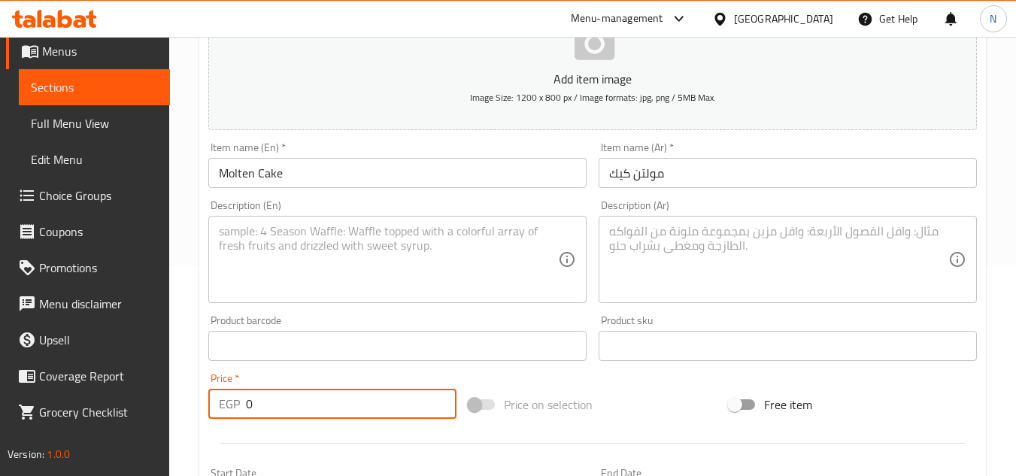
drag, startPoint x: 260, startPoint y: 402, endPoint x: 244, endPoint y: 411, distance: 18.6
click at [244, 411] on div "EGP 0 Price *" at bounding box center [332, 404] width 248 height 30
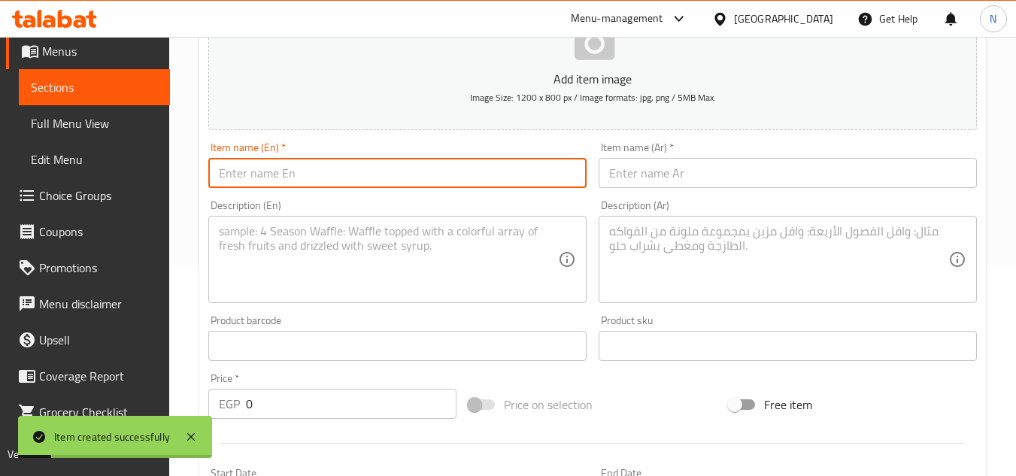
click at [314, 166] on input "text" at bounding box center [397, 173] width 378 height 30
click at [672, 178] on input "text" at bounding box center [788, 173] width 378 height 30
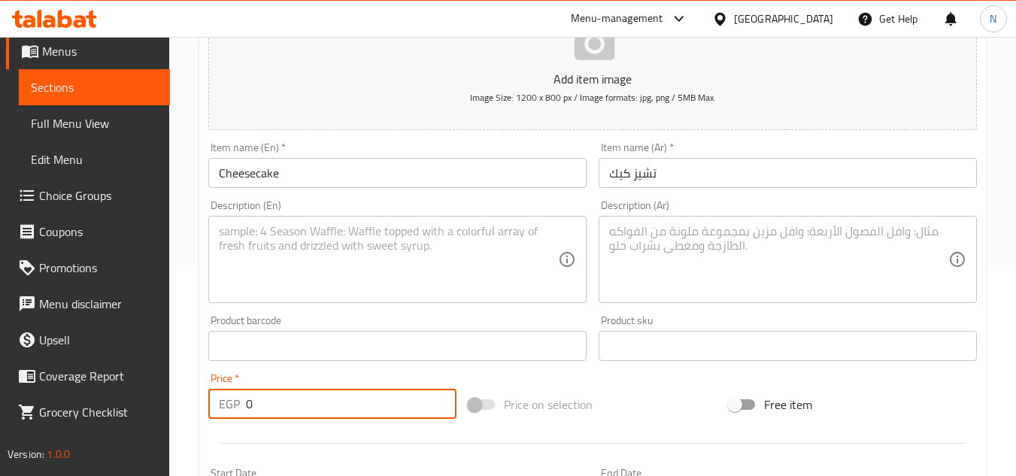
drag, startPoint x: 293, startPoint y: 404, endPoint x: 241, endPoint y: 417, distance: 52.7
click at [241, 417] on div "EGP 0 Price *" at bounding box center [332, 404] width 248 height 30
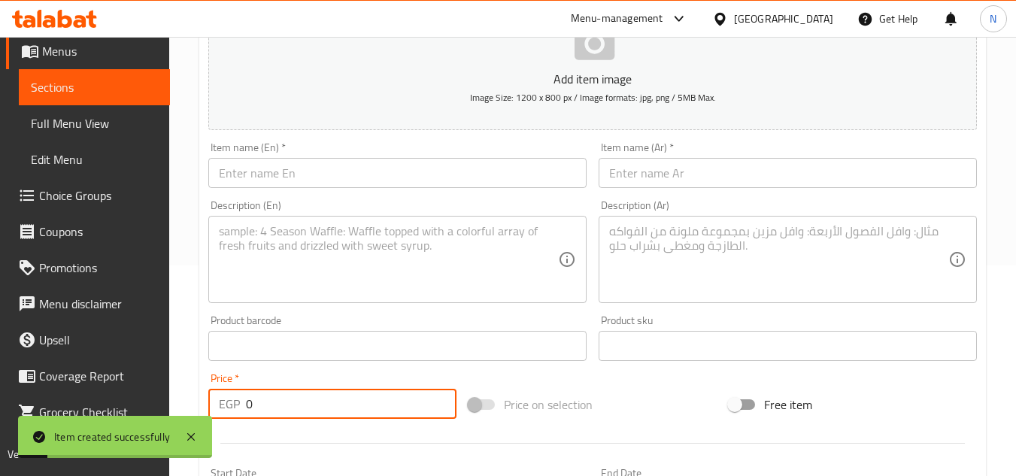
click at [346, 178] on input "text" at bounding box center [397, 173] width 378 height 30
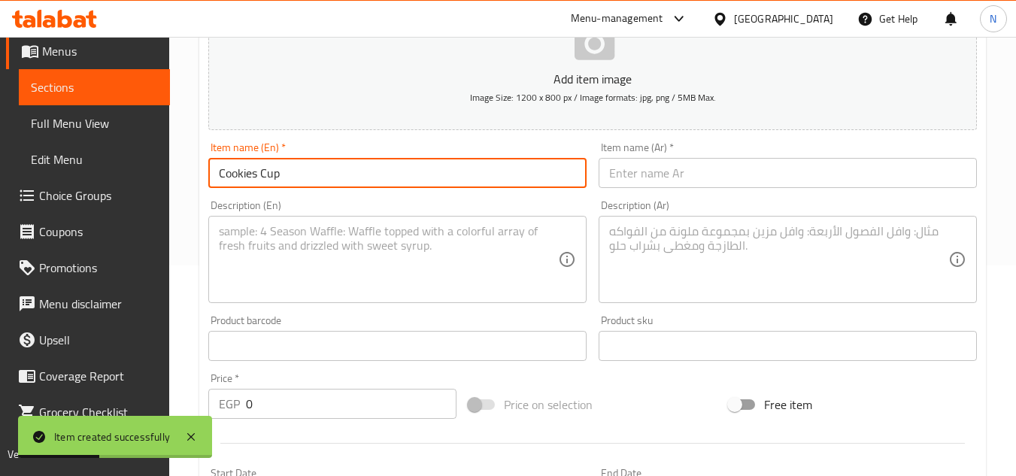
click at [690, 168] on input "text" at bounding box center [788, 173] width 378 height 30
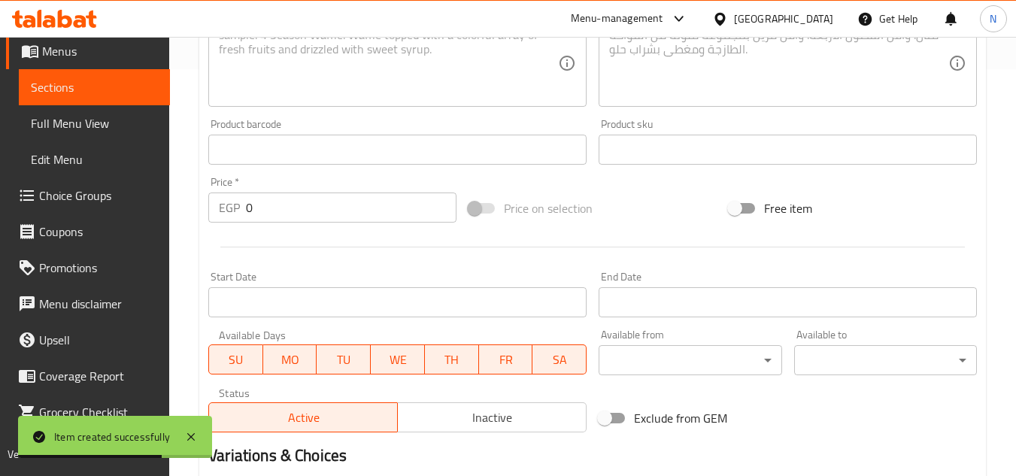
scroll to position [436, 0]
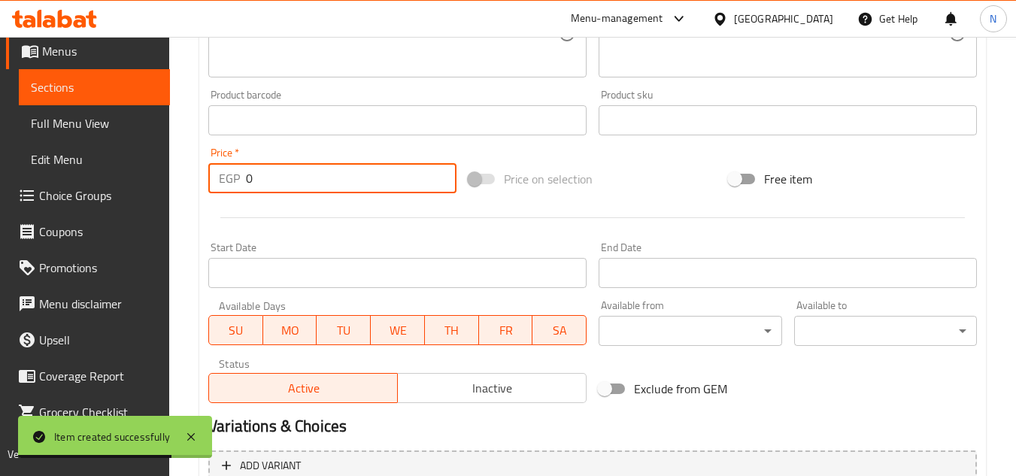
drag, startPoint x: 271, startPoint y: 180, endPoint x: 214, endPoint y: 187, distance: 56.9
click at [214, 187] on div "EGP 0 Price *" at bounding box center [332, 178] width 248 height 30
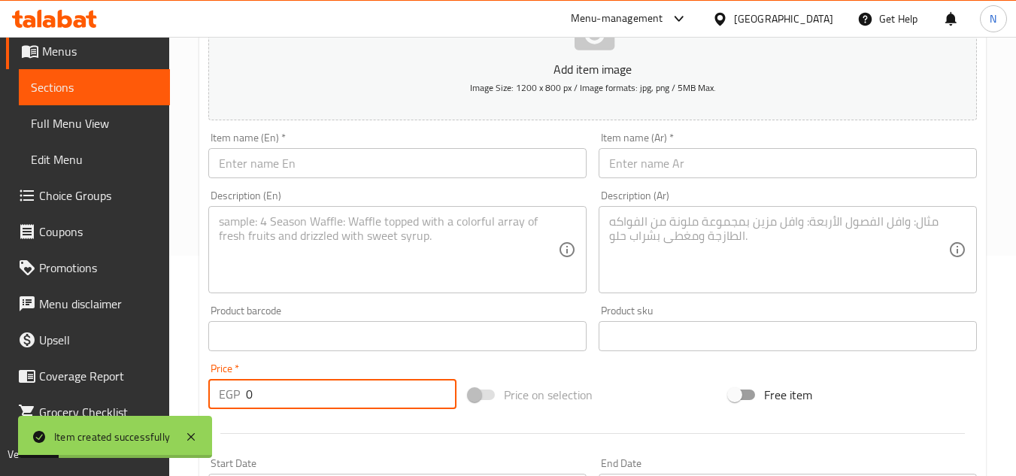
scroll to position [211, 0]
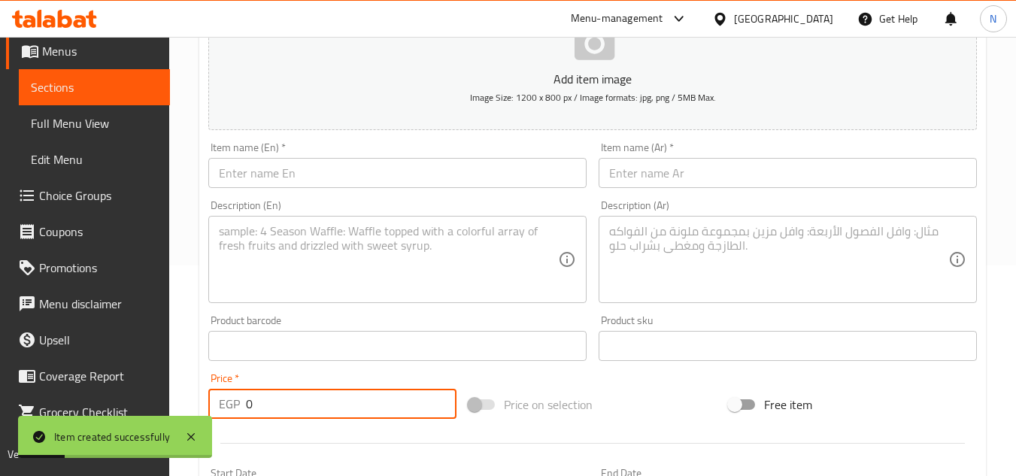
click at [323, 176] on input "text" at bounding box center [397, 173] width 378 height 30
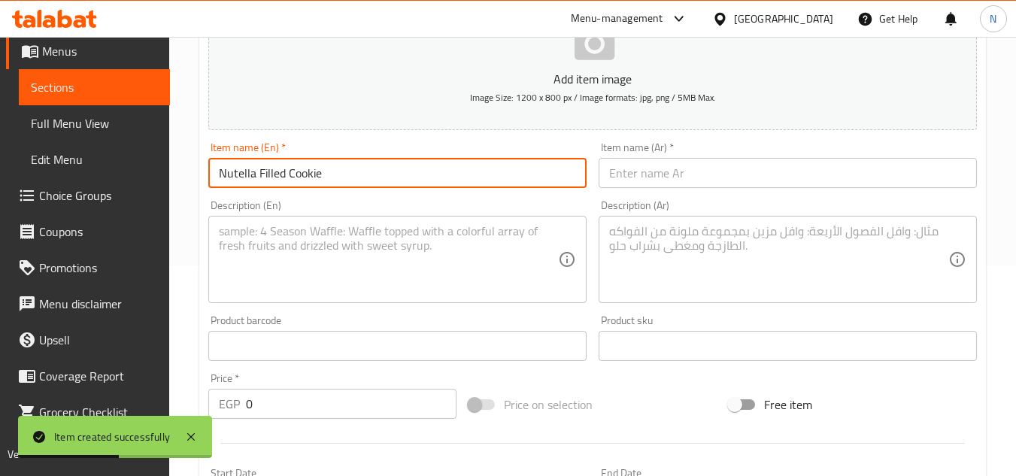
click at [674, 162] on input "text" at bounding box center [788, 173] width 378 height 30
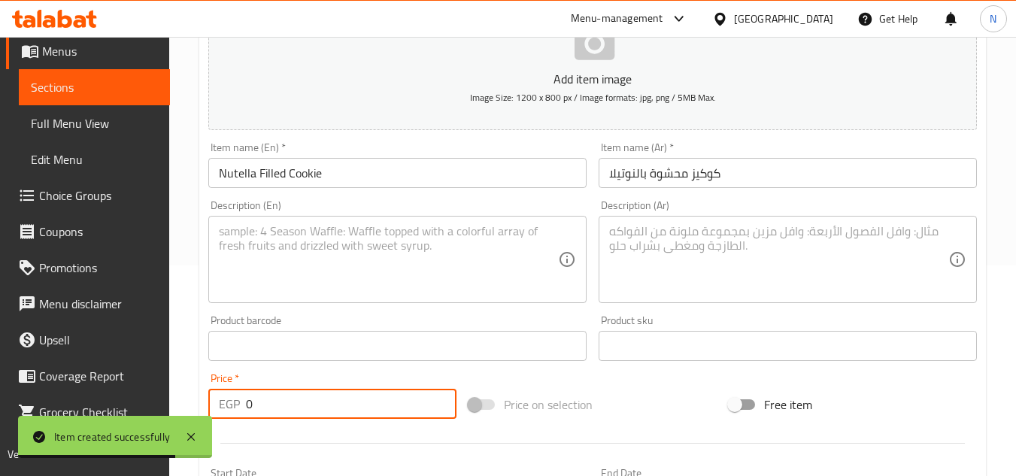
click at [230, 417] on div "EGP 0 Price *" at bounding box center [332, 404] width 248 height 30
click at [298, 167] on input "text" at bounding box center [397, 173] width 378 height 30
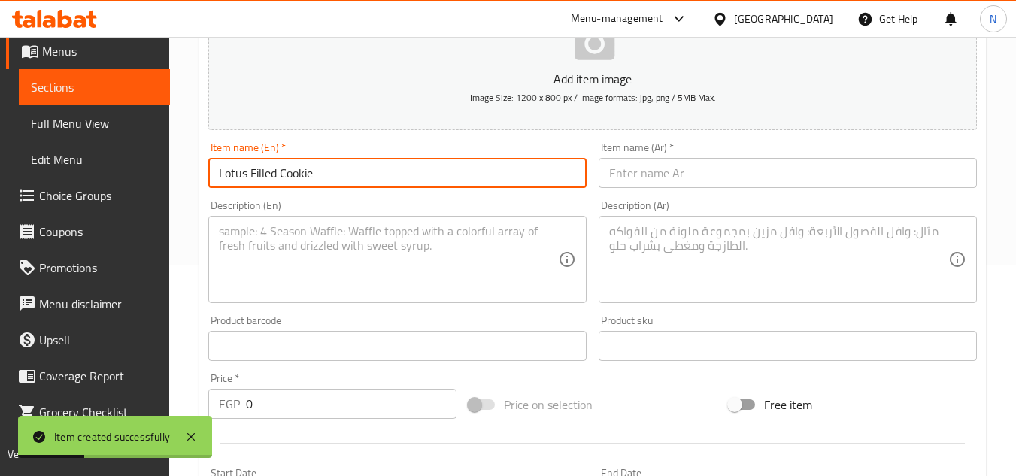
click at [634, 165] on input "text" at bounding box center [788, 173] width 378 height 30
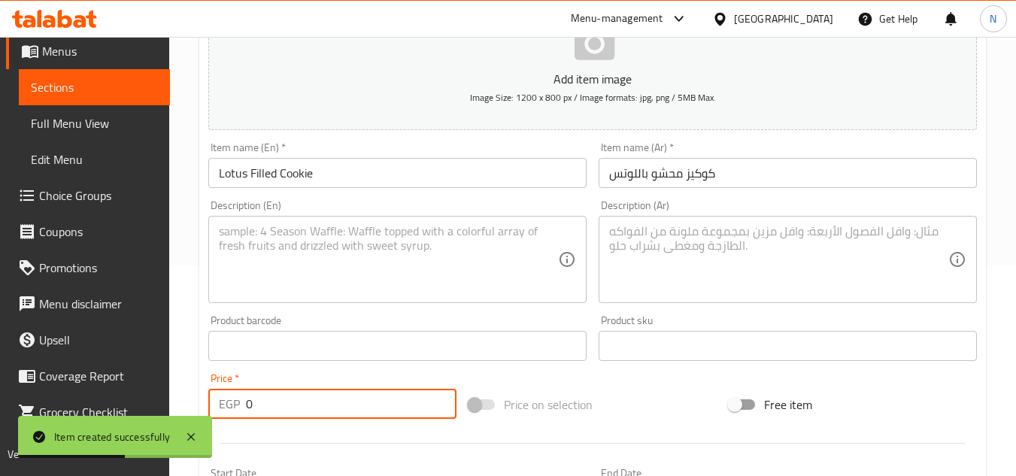
drag, startPoint x: 248, startPoint y: 395, endPoint x: 286, endPoint y: 420, distance: 45.5
click at [286, 420] on div "Price   * EGP 0 Price *" at bounding box center [332, 396] width 260 height 58
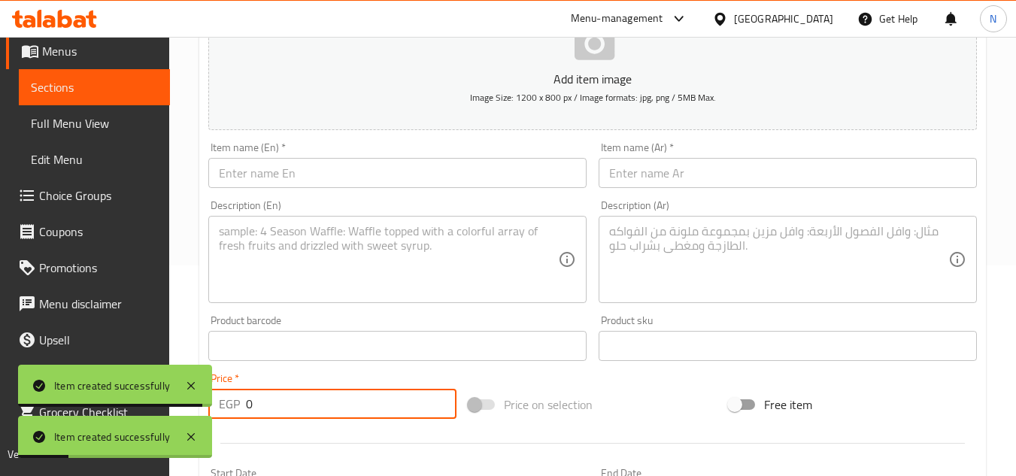
click at [83, 123] on span "Full Menu View" at bounding box center [94, 123] width 127 height 18
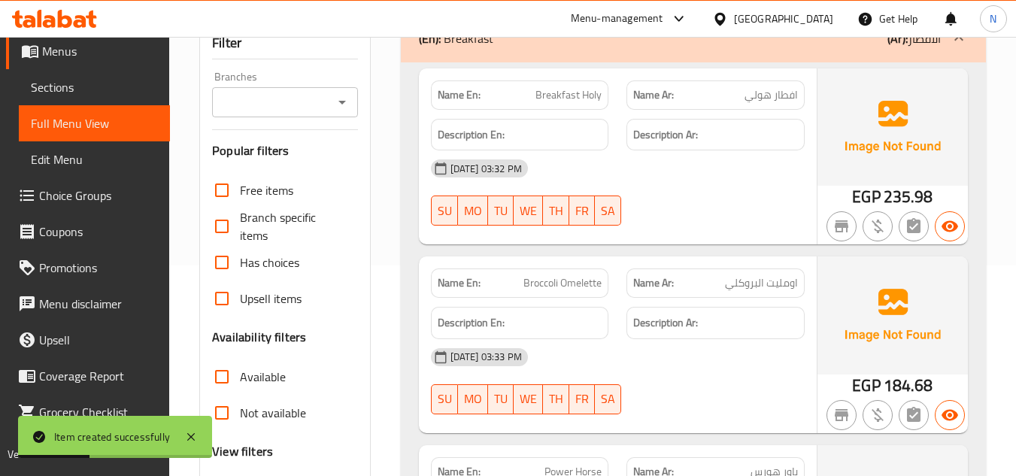
scroll to position [512, 0]
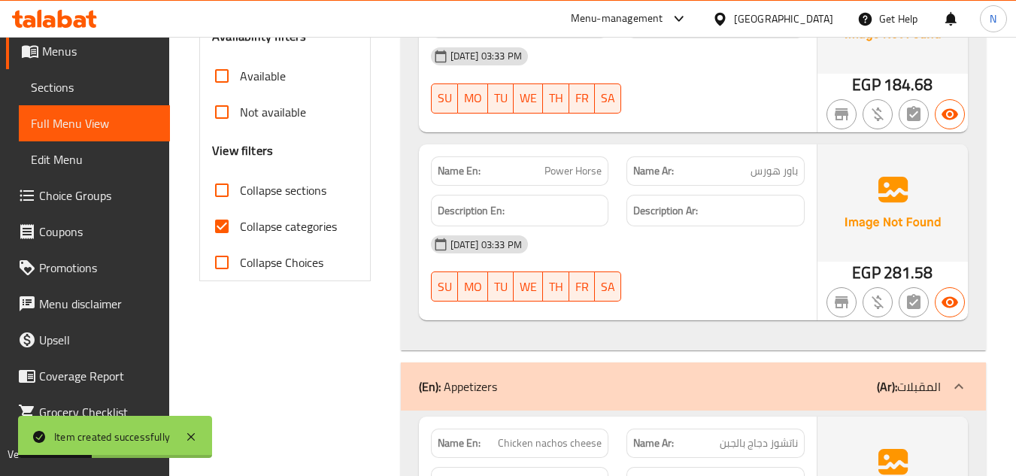
click at [220, 220] on input "Collapse categories" at bounding box center [222, 226] width 36 height 36
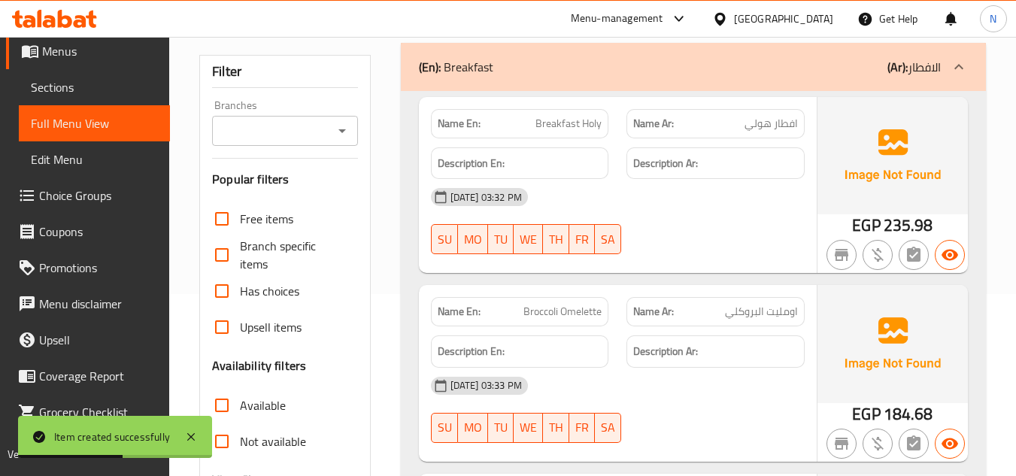
scroll to position [60, 0]
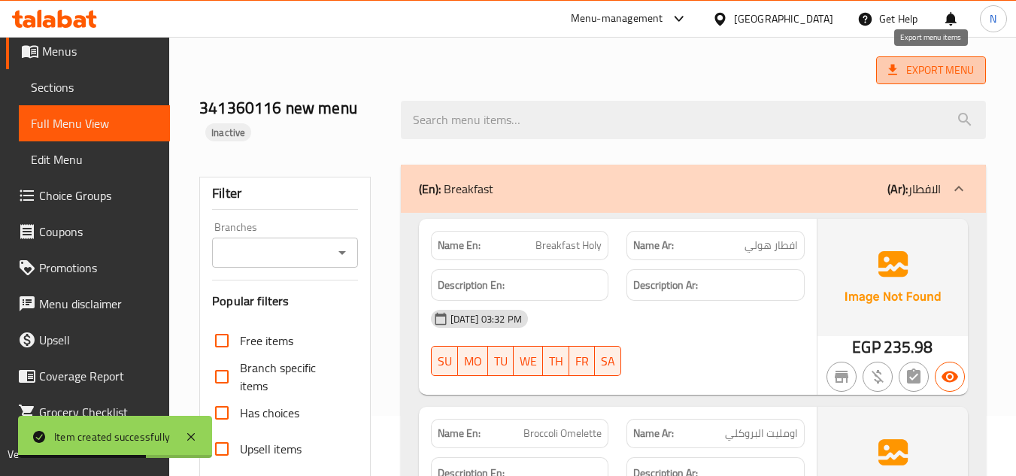
click at [917, 72] on span "Export Menu" at bounding box center [931, 70] width 86 height 19
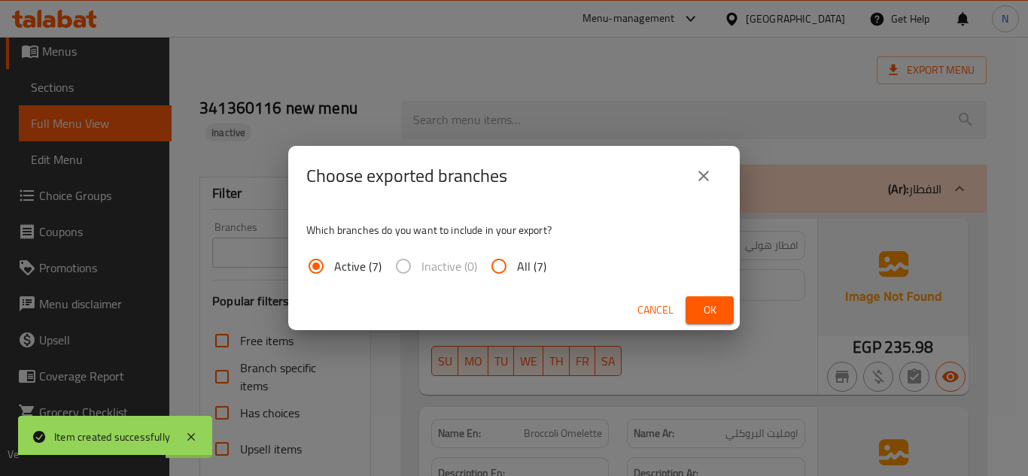
click at [502, 267] on input "All (7)" at bounding box center [499, 266] width 36 height 36
click at [697, 311] on button "Ok" at bounding box center [709, 310] width 48 height 28
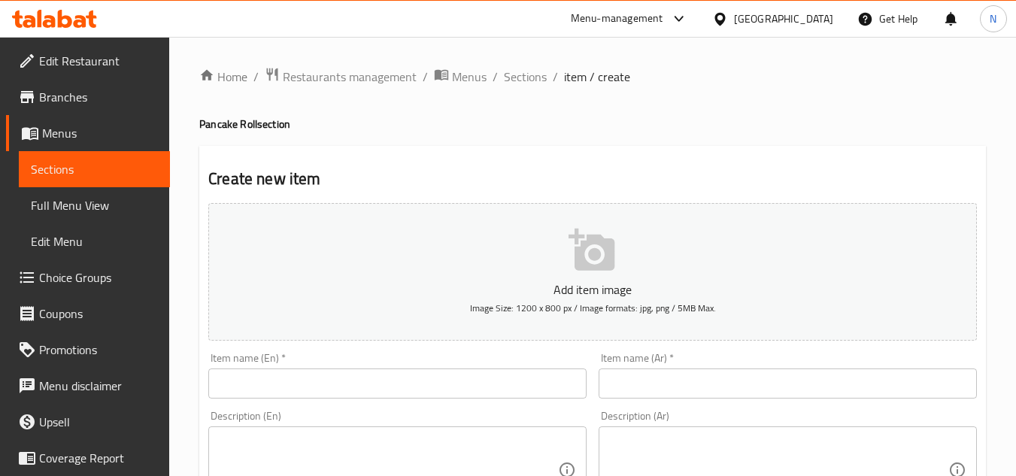
click at [98, 173] on span "Sections" at bounding box center [94, 169] width 127 height 18
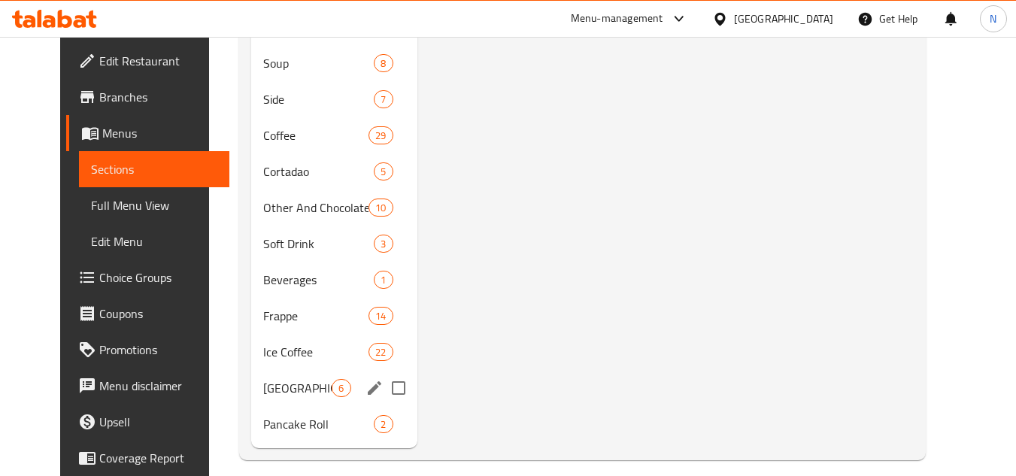
scroll to position [793, 0]
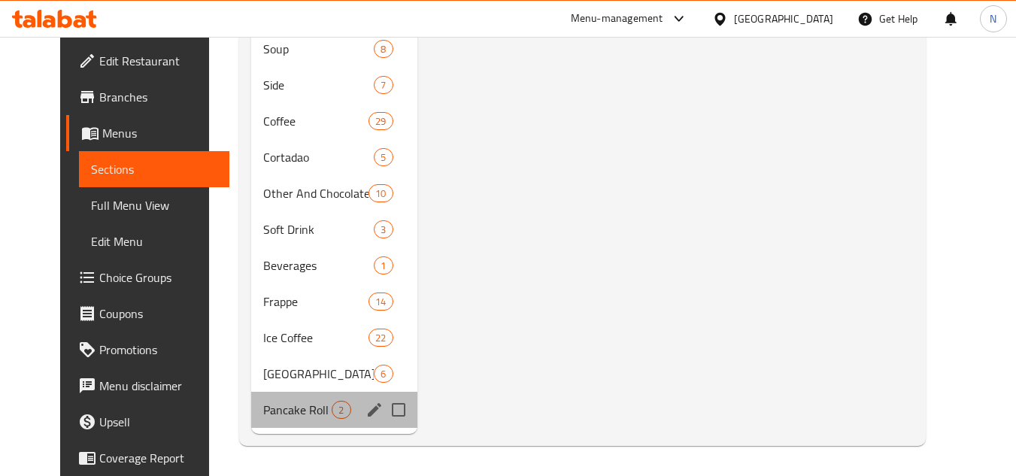
click at [287, 399] on div "Pancake Roll 2" at bounding box center [333, 410] width 165 height 36
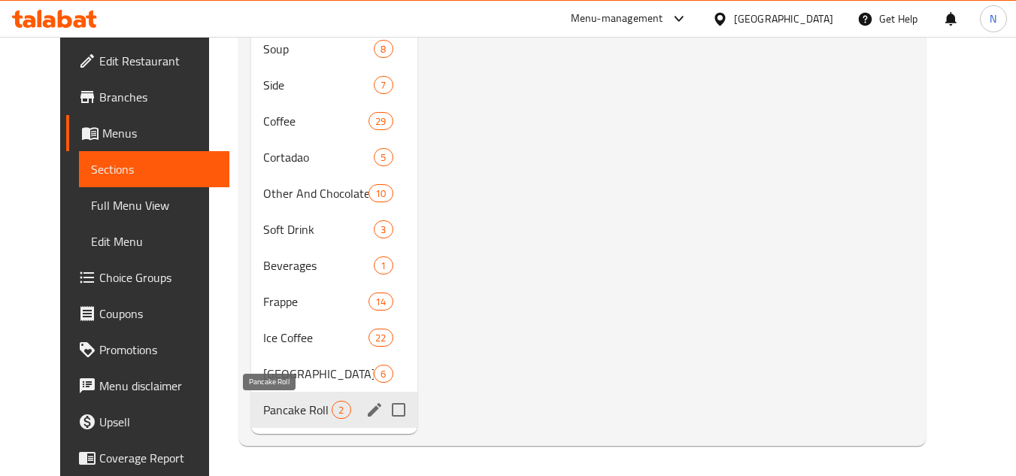
click at [275, 414] on span "Pancake Roll" at bounding box center [297, 410] width 68 height 18
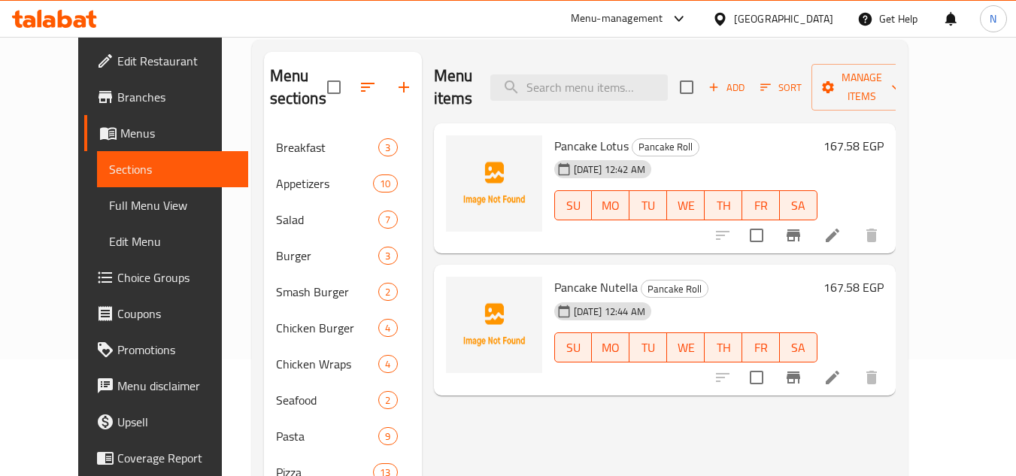
scroll to position [116, 0]
click at [842, 369] on icon at bounding box center [833, 378] width 18 height 18
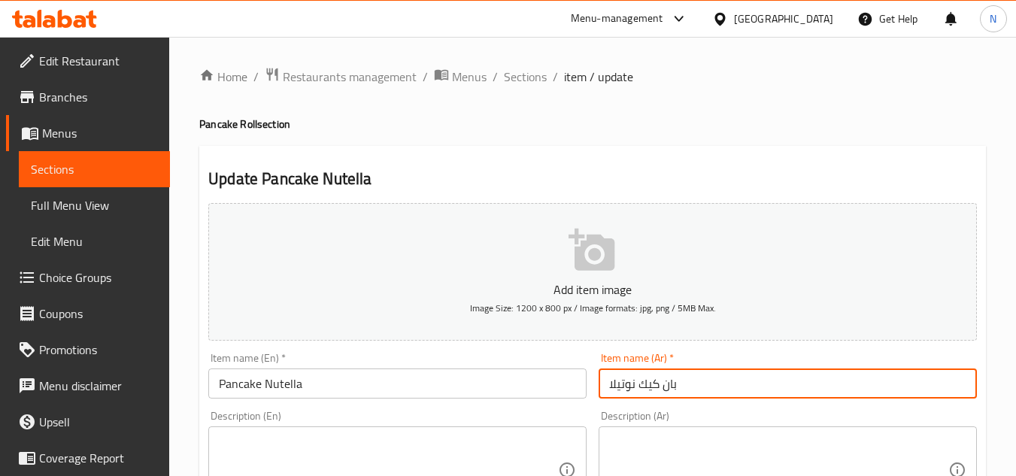
drag, startPoint x: 640, startPoint y: 384, endPoint x: 680, endPoint y: 376, distance: 40.6
click at [680, 376] on input "بان كيك نوتيلا" at bounding box center [788, 384] width 378 height 30
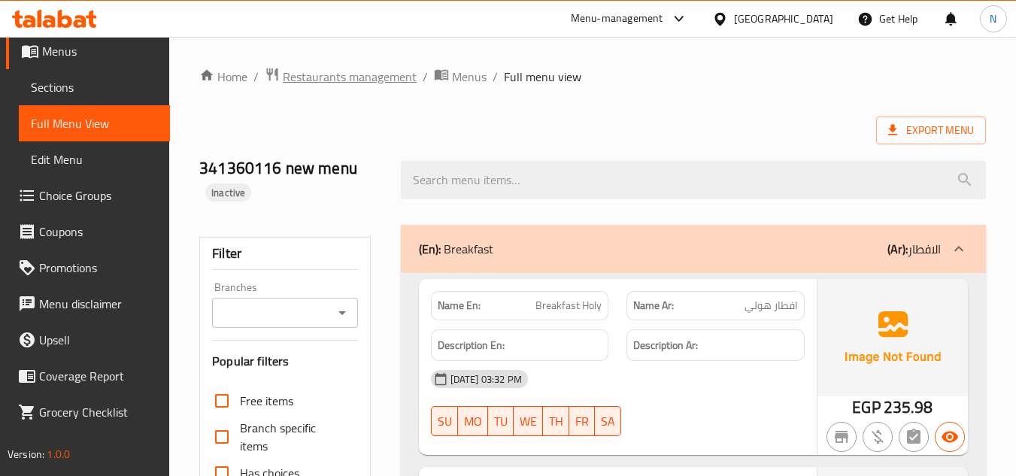
click at [359, 74] on span "Restaurants management" at bounding box center [350, 77] width 134 height 18
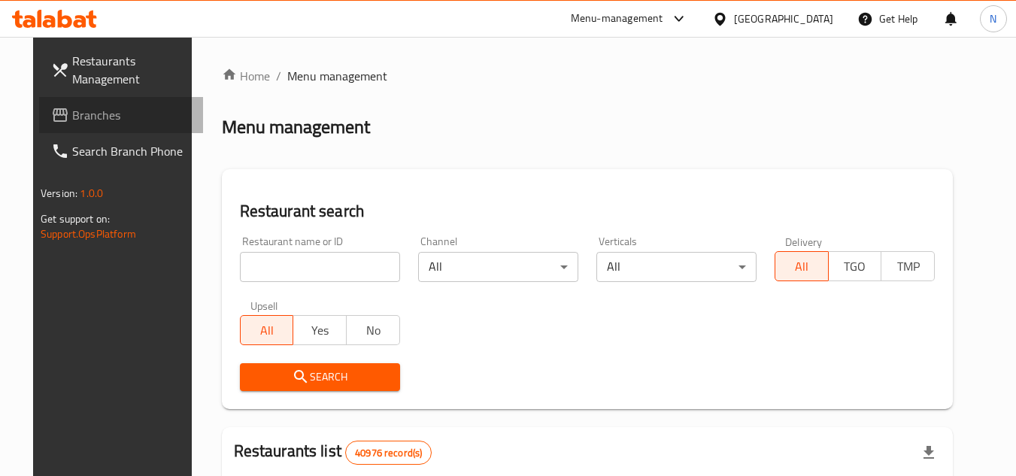
click at [98, 123] on span "Branches" at bounding box center [131, 115] width 119 height 18
